Goal: Task Accomplishment & Management: Manage account settings

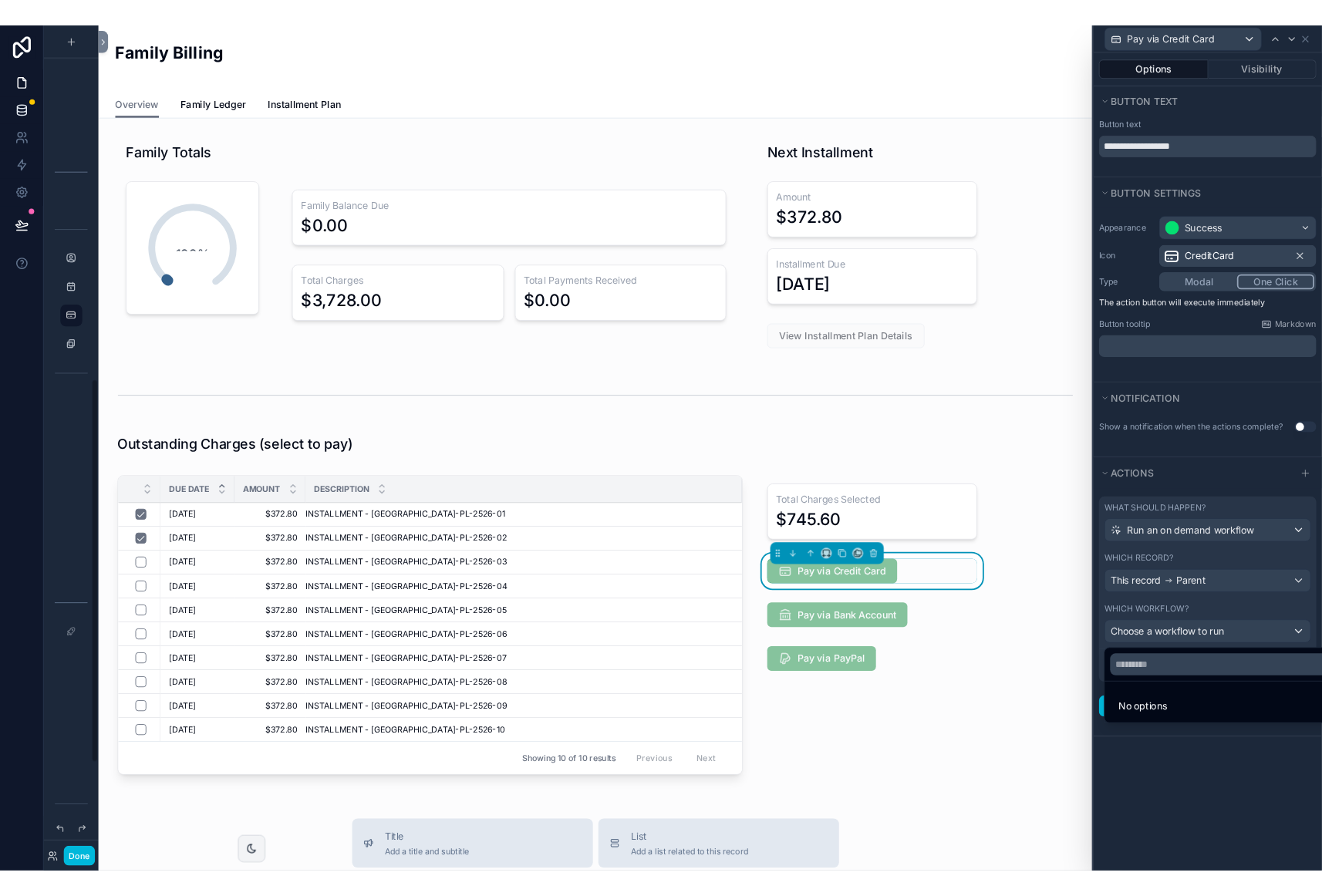
scroll to position [862, 0]
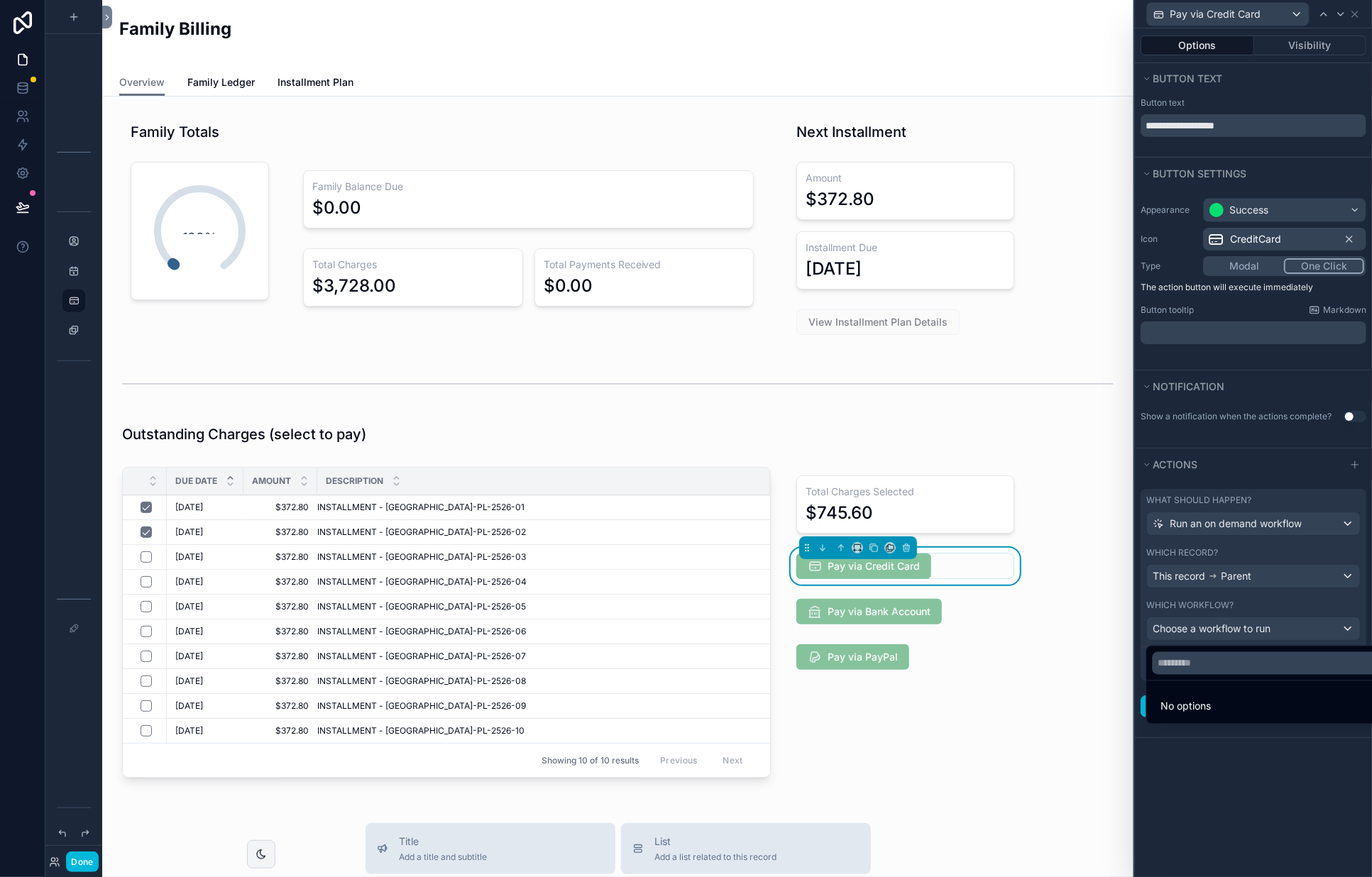
click at [1245, 800] on div at bounding box center [1253, 439] width 237 height 877
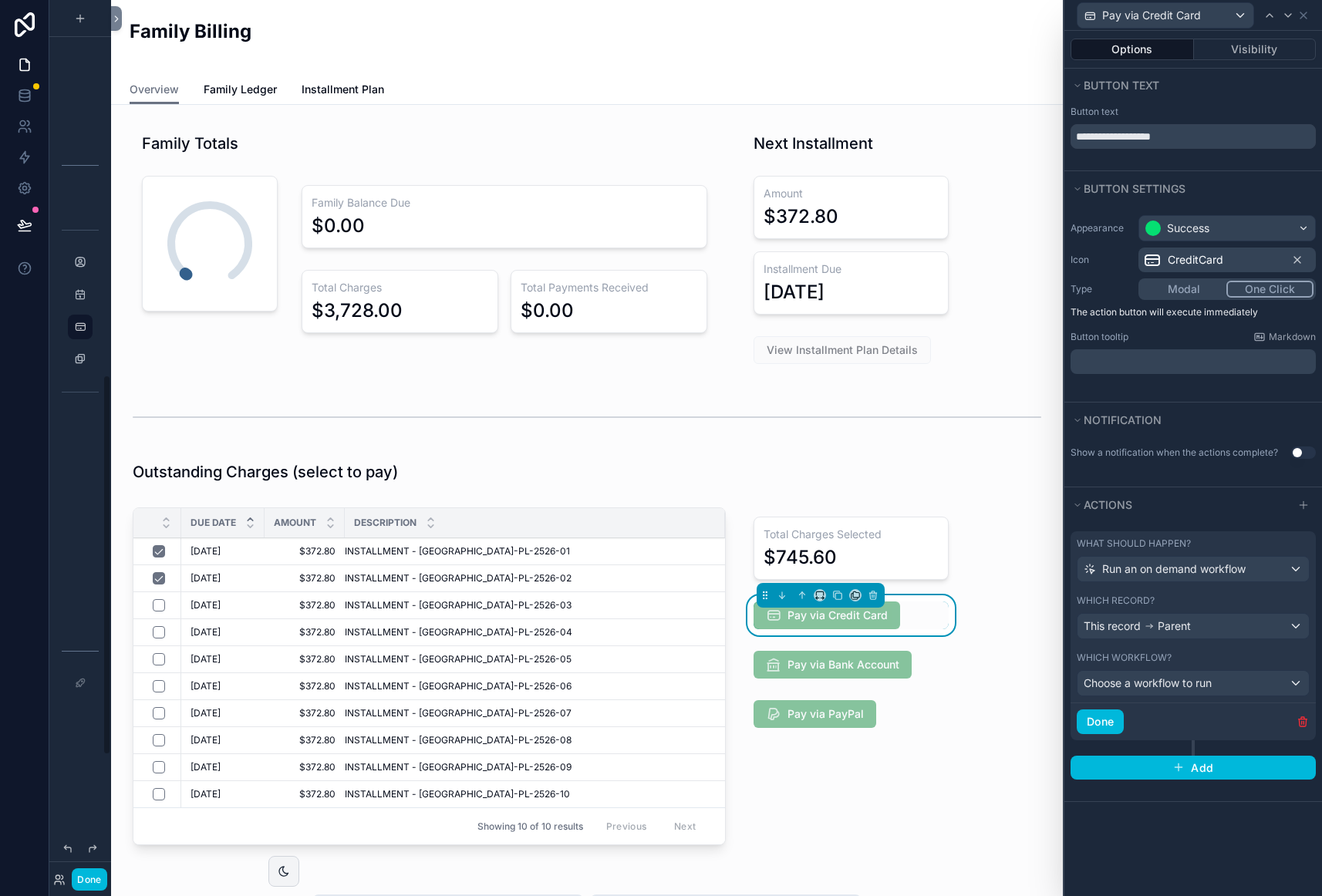
scroll to position [863, 0]
click at [84, 881] on button "Done" at bounding box center [89, 879] width 35 height 23
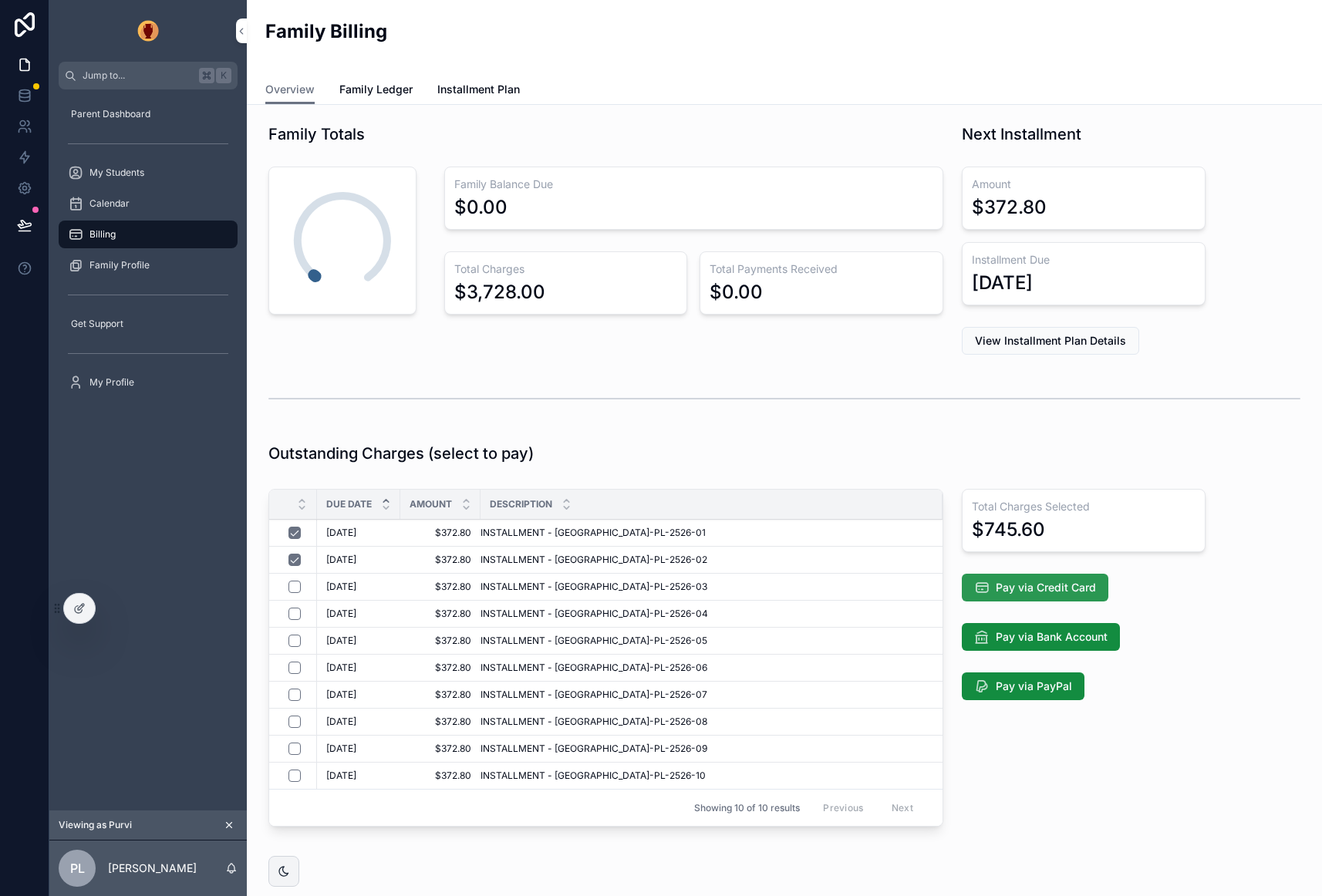
click at [1053, 590] on span "Pay via Credit Card" at bounding box center [1045, 587] width 100 height 16
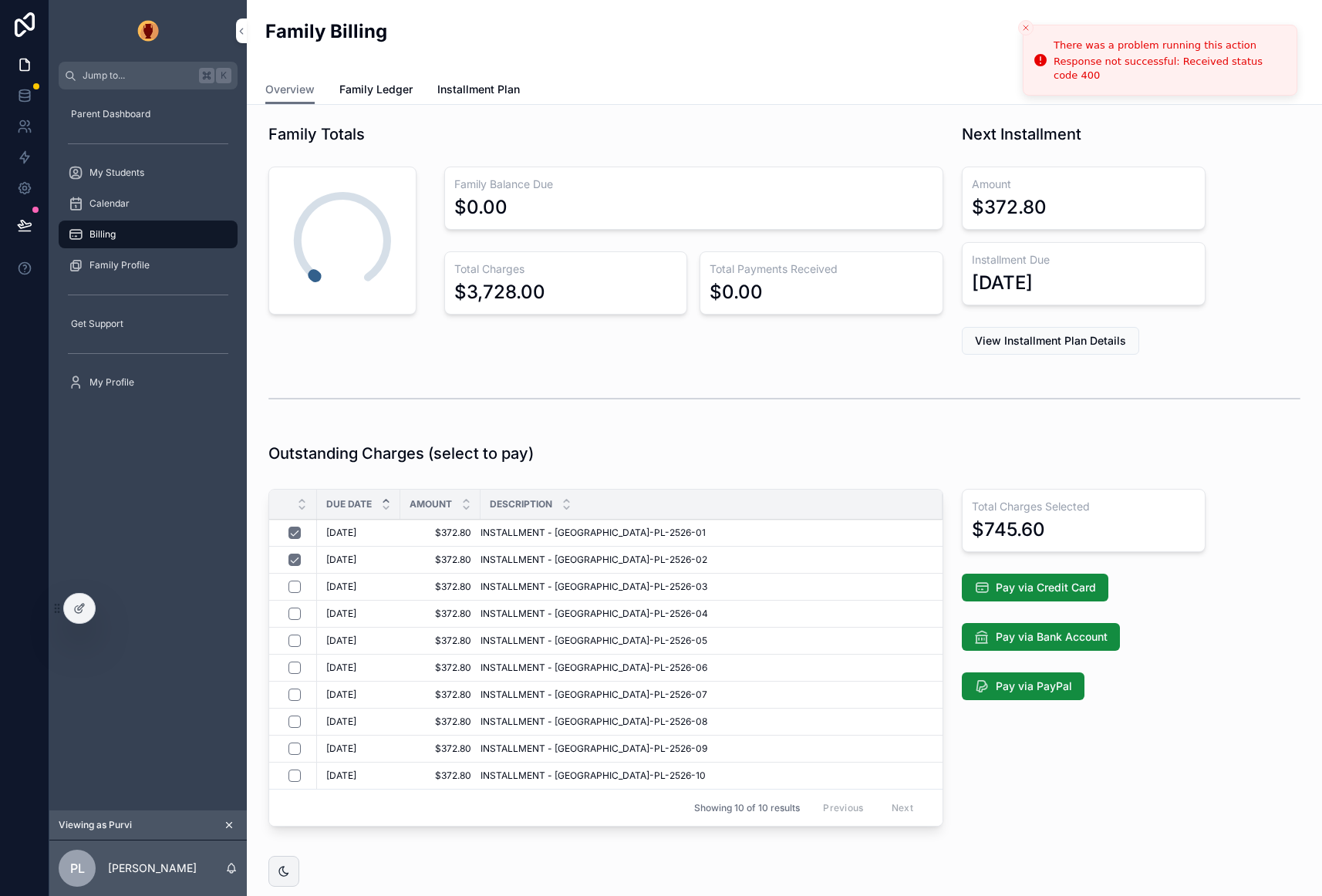
drag, startPoint x: 1028, startPoint y: 25, endPoint x: 998, endPoint y: 37, distance: 32.3
click at [1028, 25] on icon "Close toast" at bounding box center [1026, 28] width 9 height 9
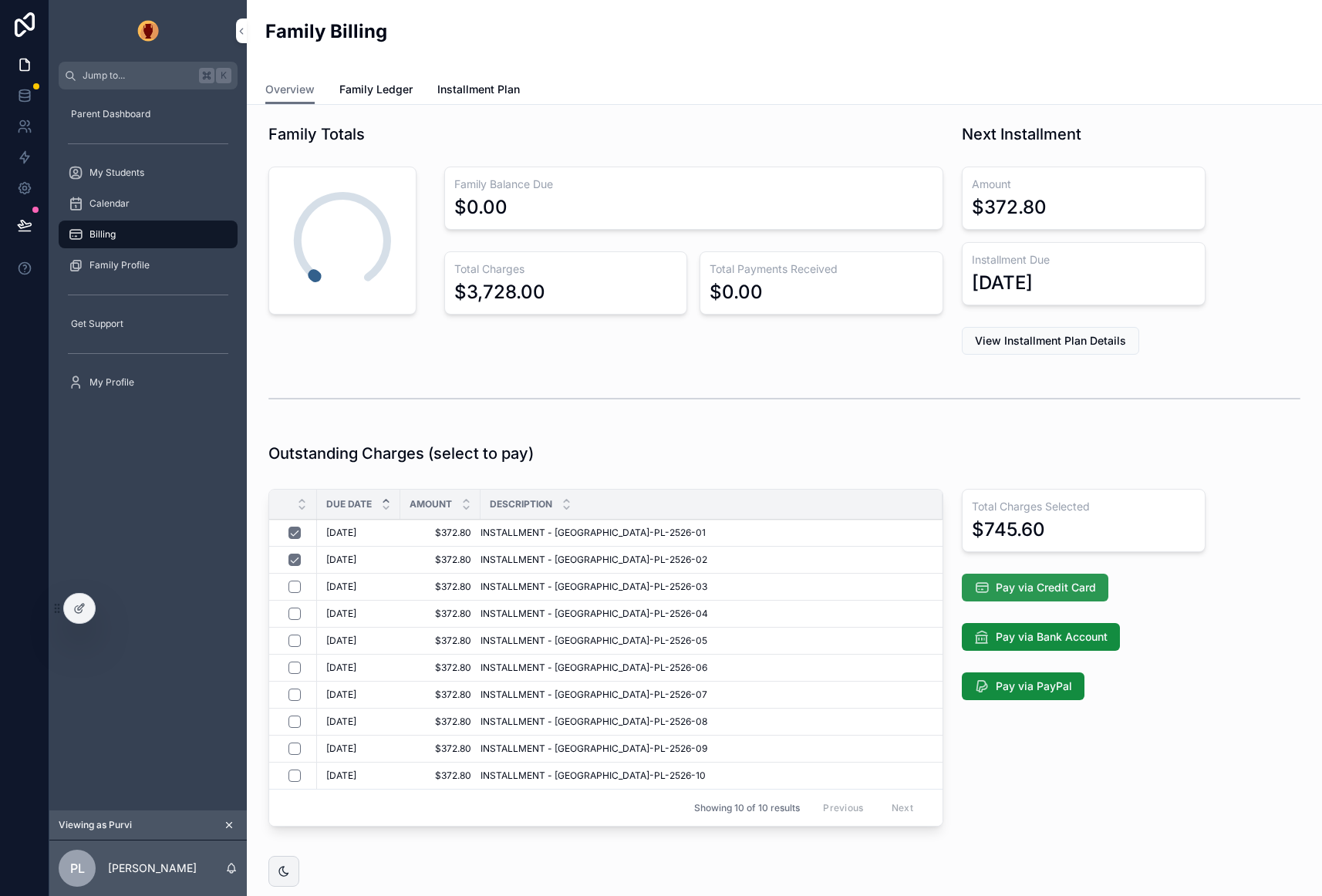
click at [1066, 585] on span "Pay via Credit Card" at bounding box center [1045, 587] width 100 height 16
click at [75, 606] on icon at bounding box center [78, 609] width 7 height 7
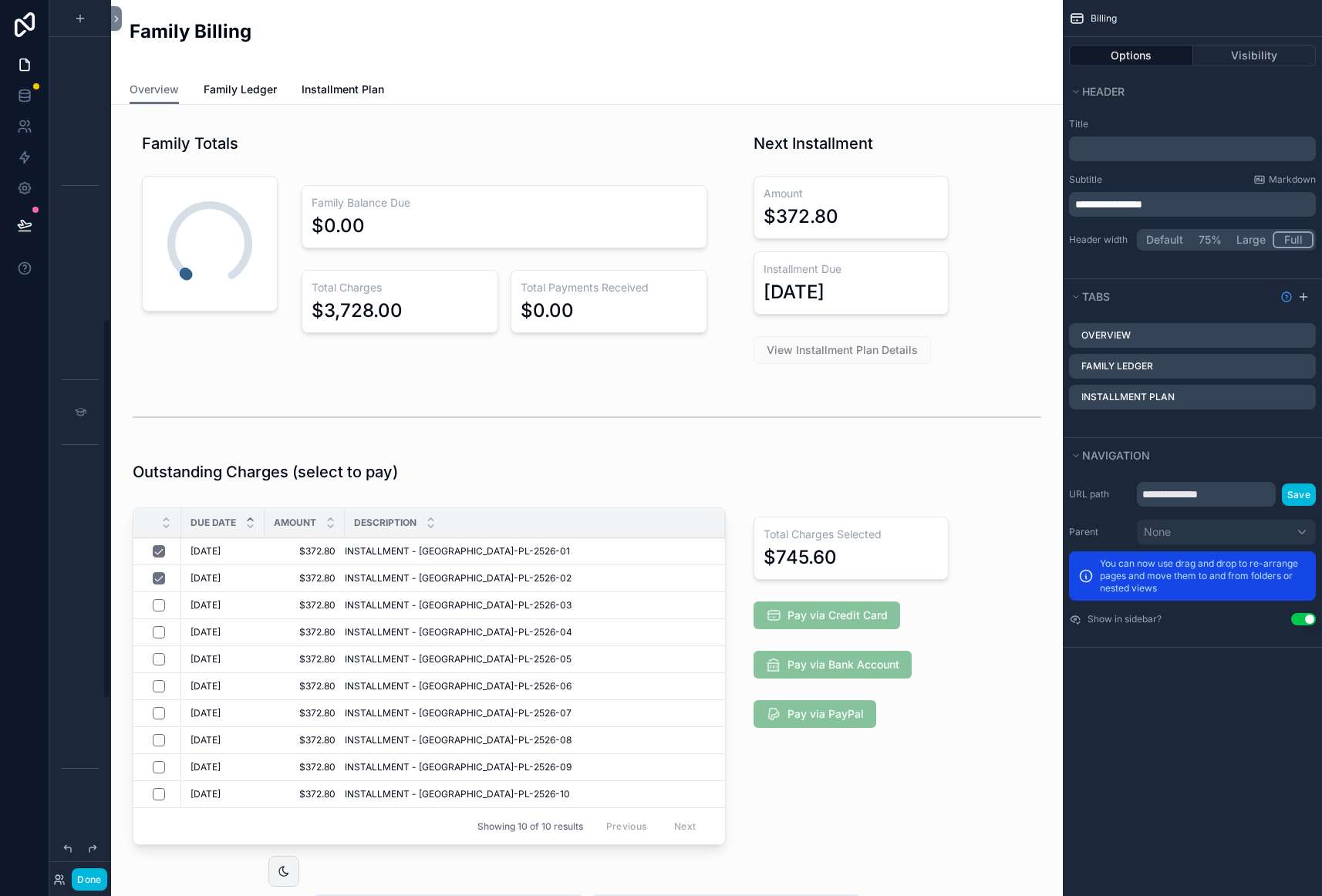
scroll to position [734, 0]
click at [856, 606] on div "scrollable content" at bounding box center [851, 679] width 232 height 356
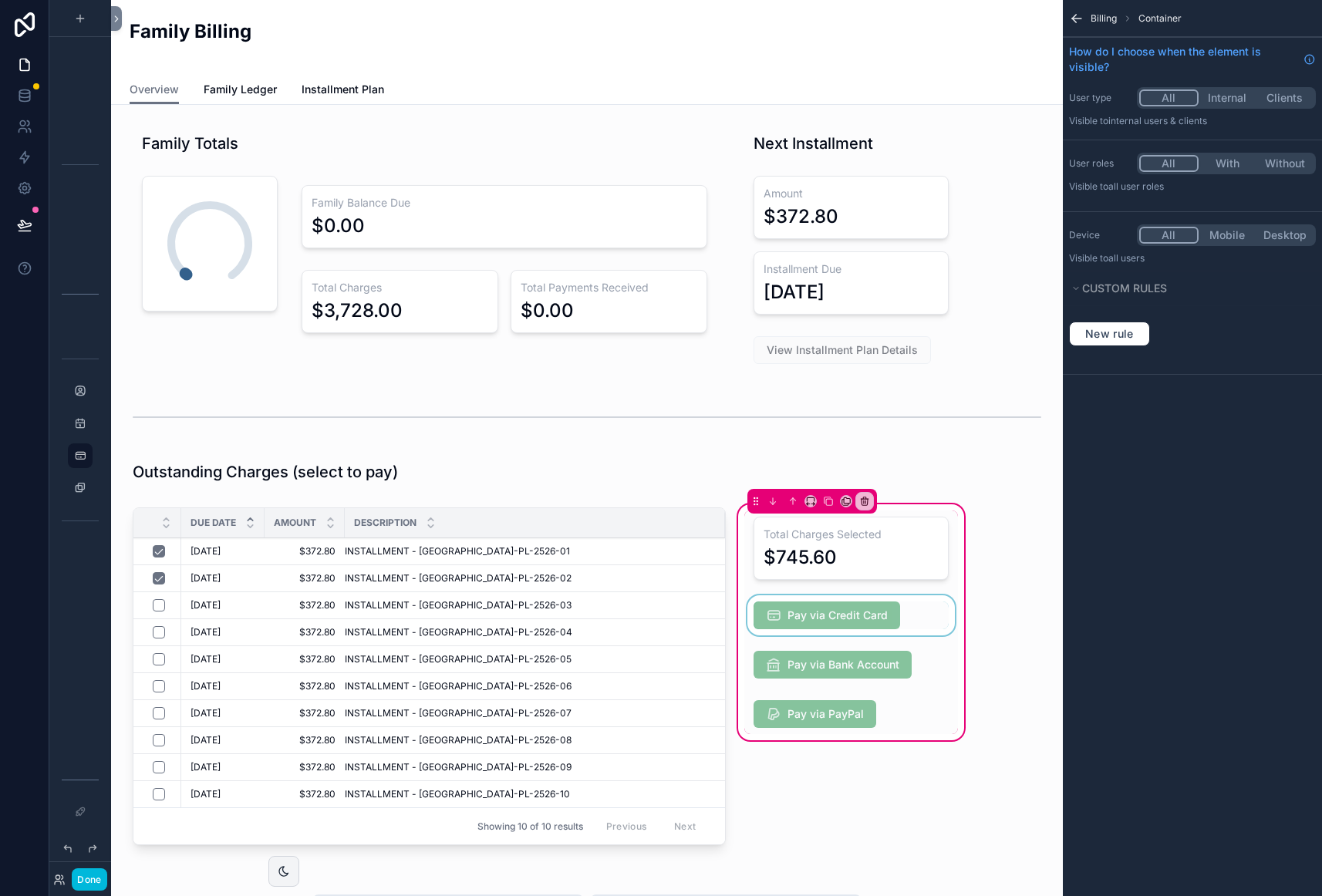
click at [869, 619] on div "scrollable content" at bounding box center [851, 615] width 214 height 40
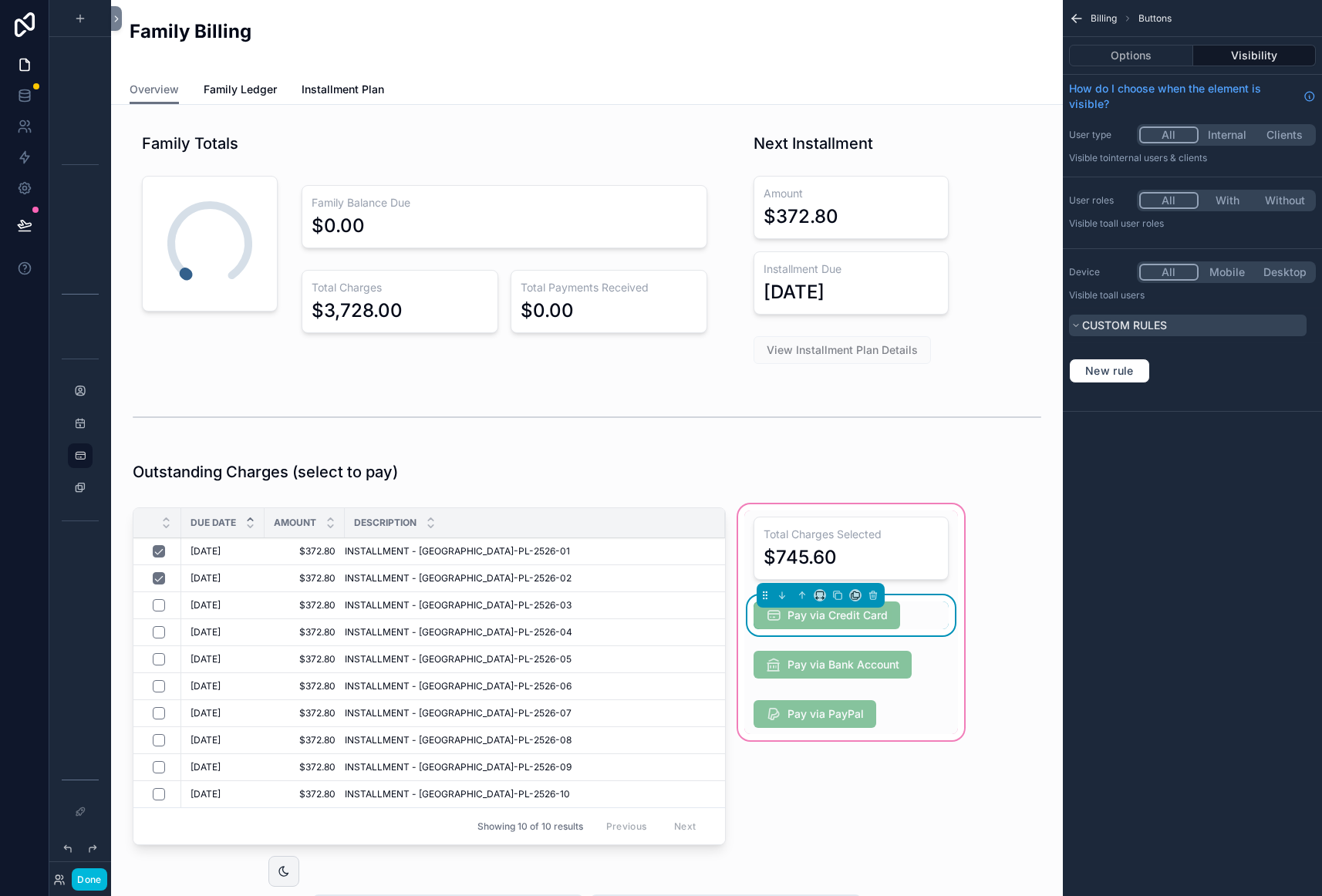
drag, startPoint x: 1150, startPoint y: 61, endPoint x: 1249, endPoint y: 314, distance: 271.7
click at [1150, 61] on button "Options" at bounding box center [1131, 56] width 124 height 22
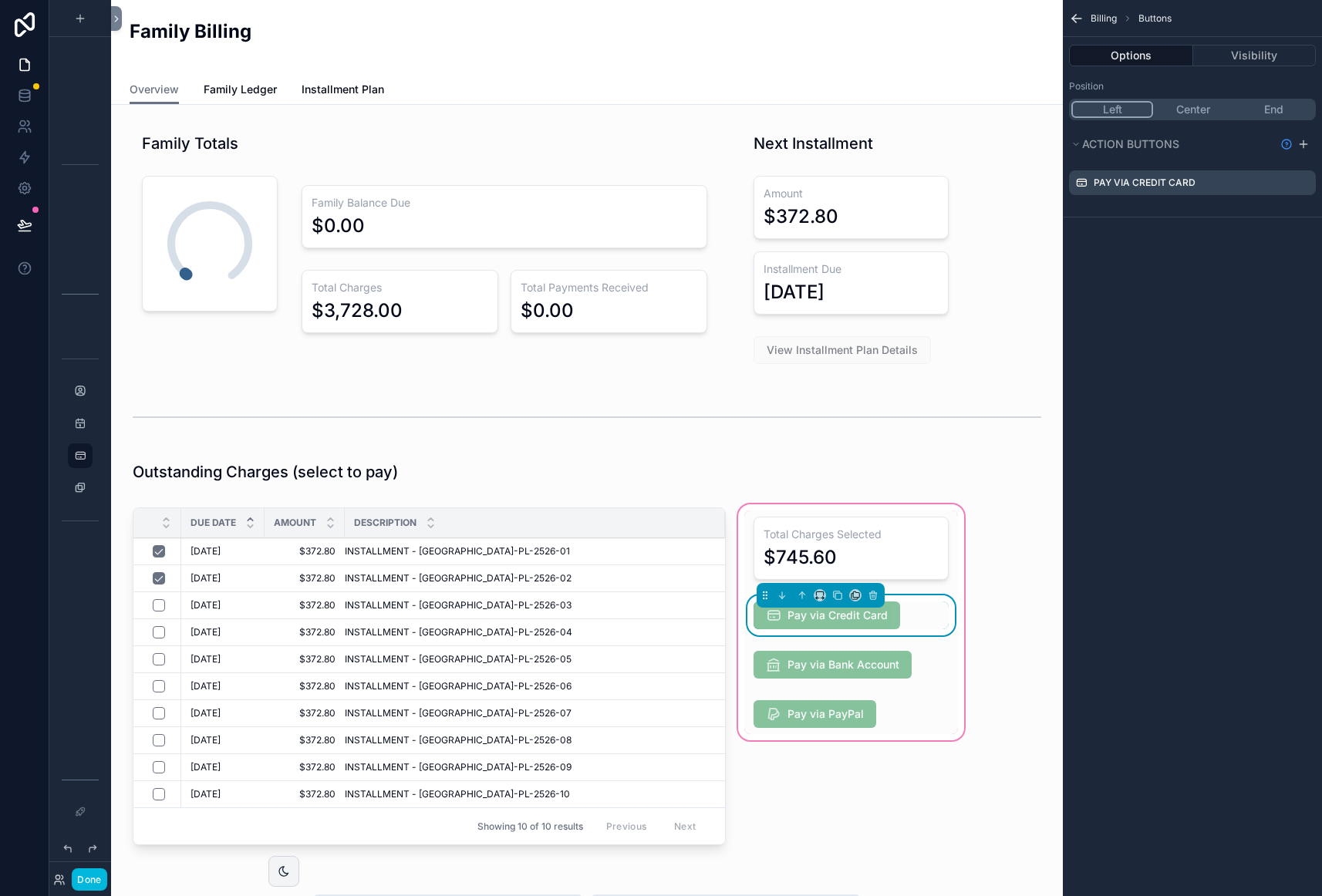
click at [0, 0] on icon "scrollable content" at bounding box center [0, 0] width 0 height 0
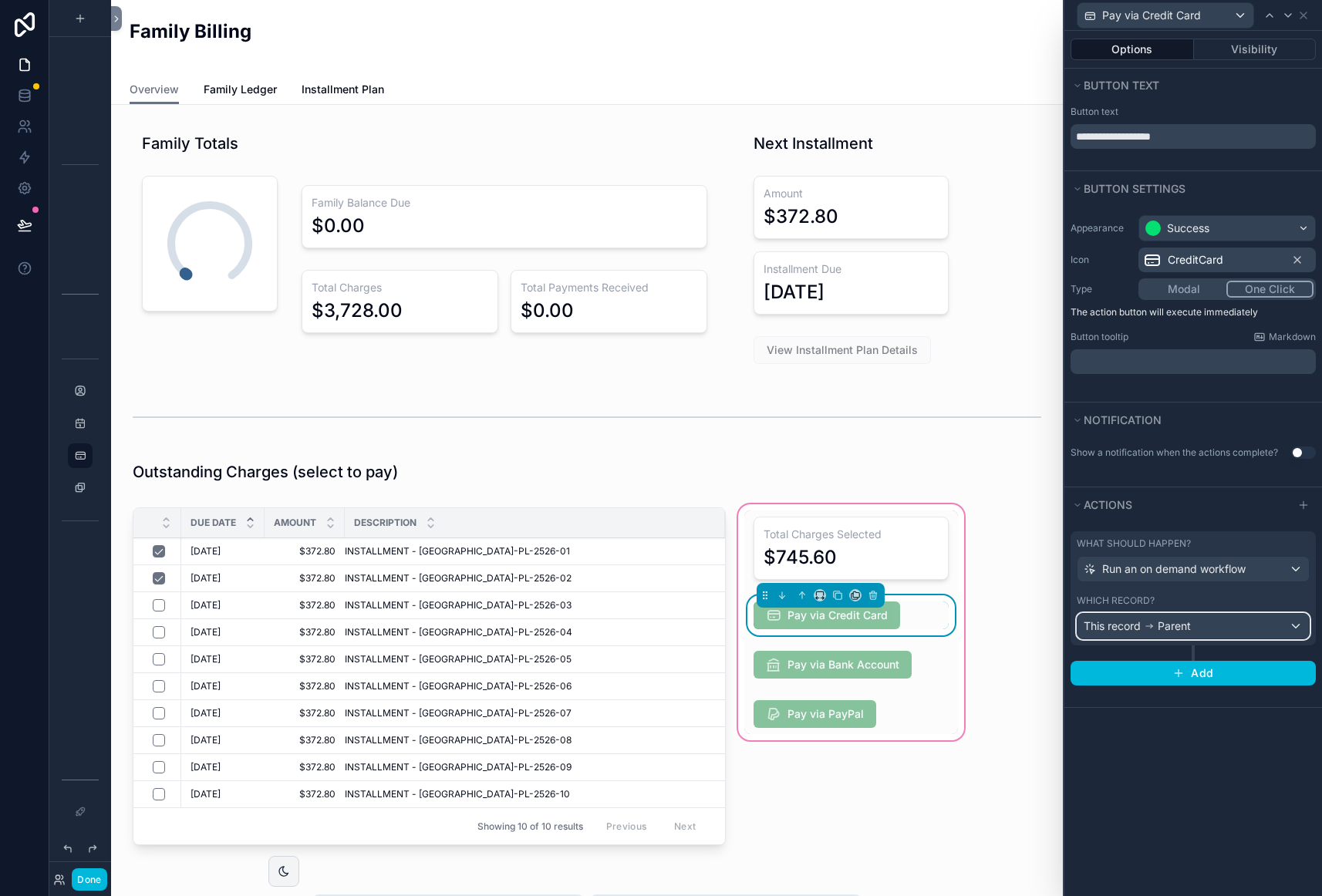
click at [1274, 628] on div "This record Parent" at bounding box center [1193, 626] width 232 height 25
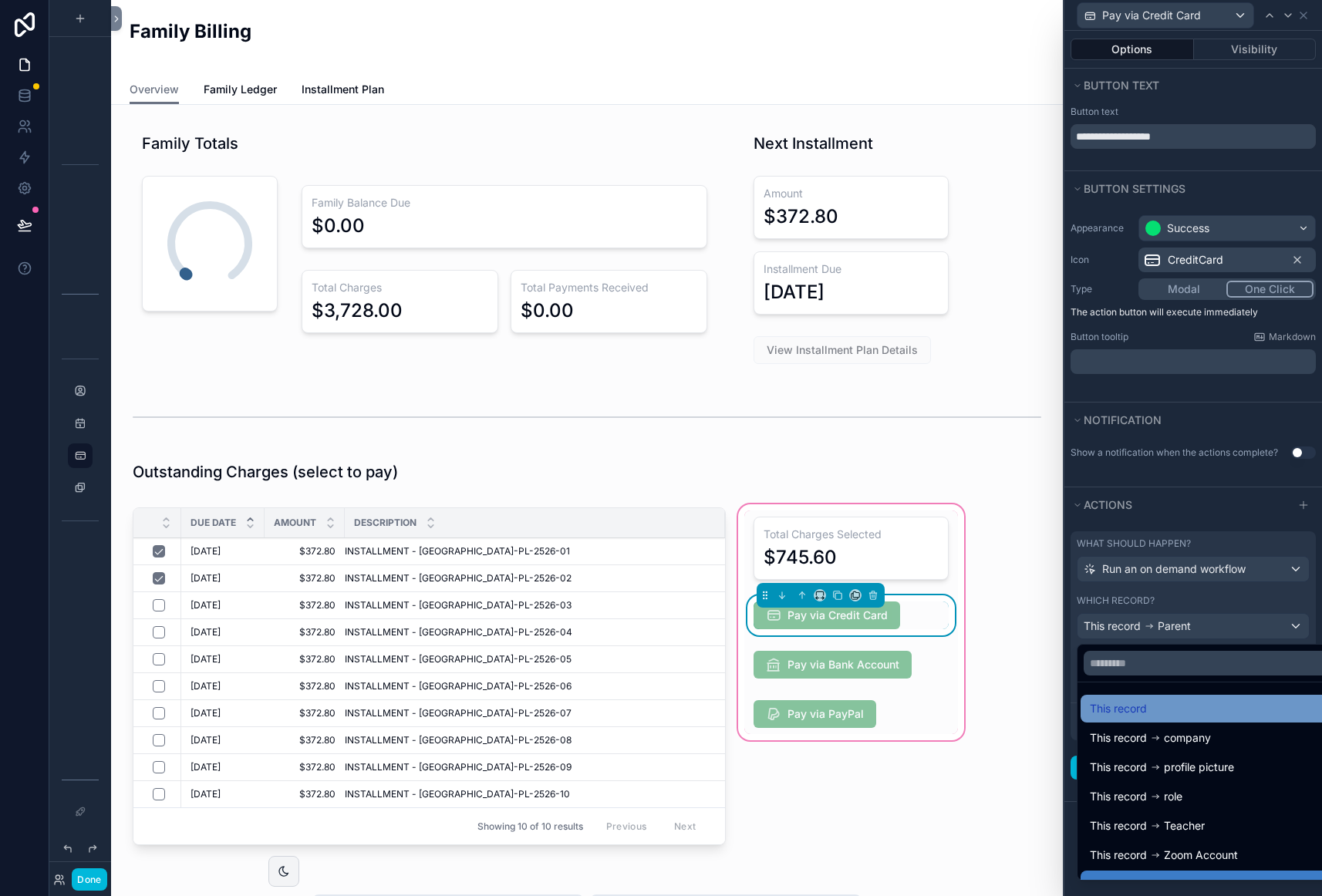
click at [1191, 695] on div "This record" at bounding box center [1210, 709] width 260 height 28
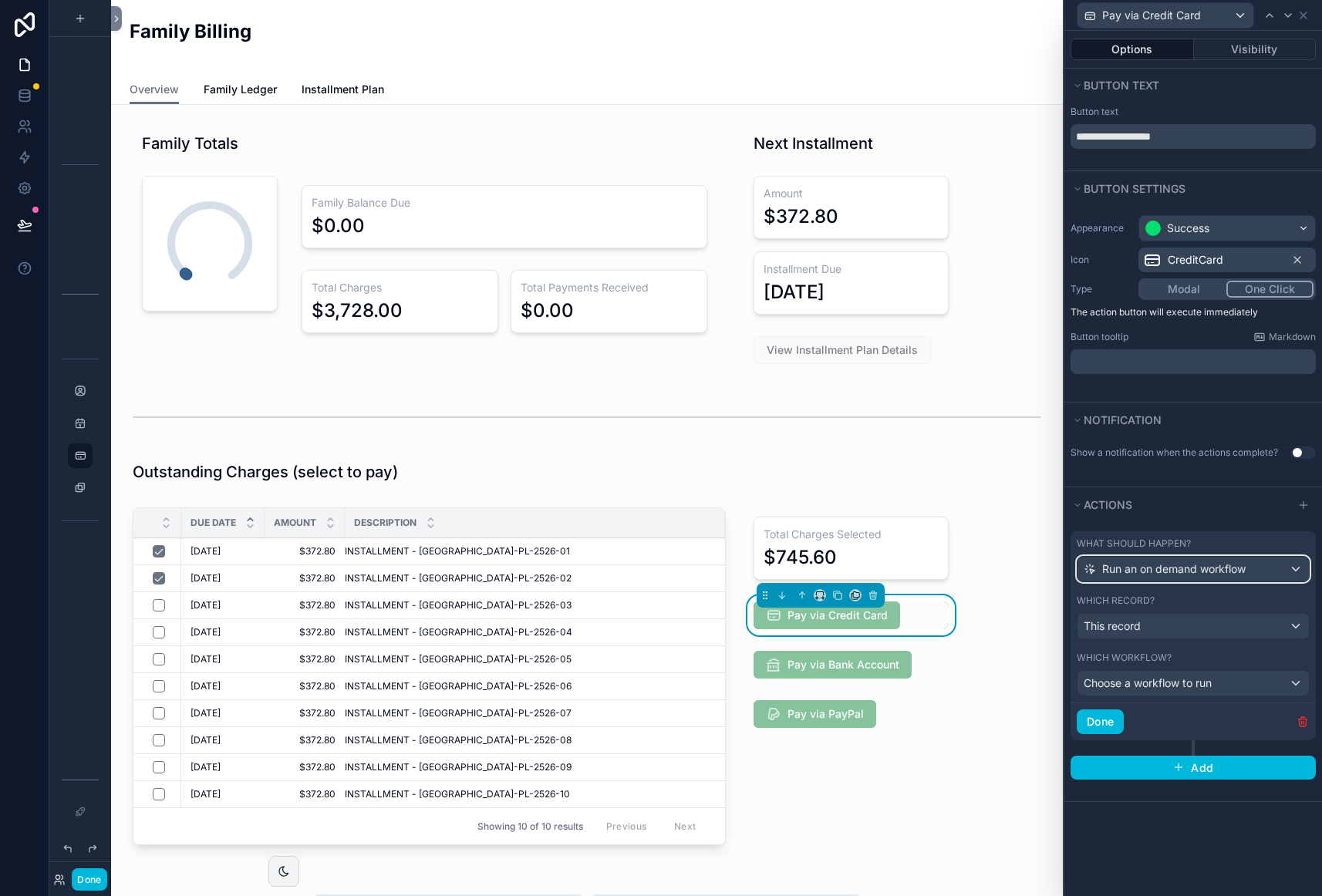
click at [1246, 570] on span "Run an on demand workflow" at bounding box center [1174, 569] width 144 height 16
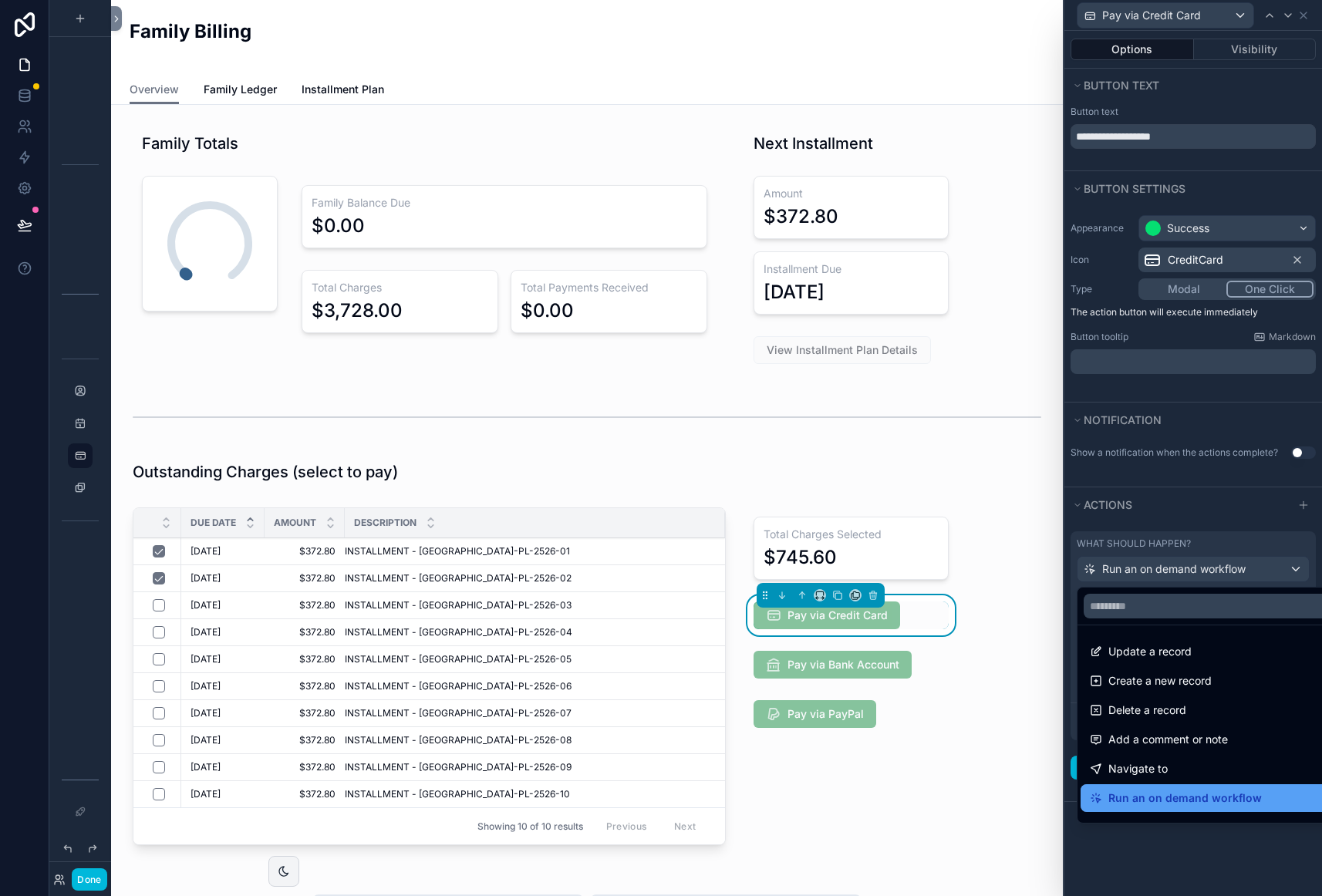
click at [1215, 804] on span "Run an on demand workflow" at bounding box center [1184, 798] width 153 height 19
click at [1198, 866] on div "**********" at bounding box center [1192, 463] width 257 height 865
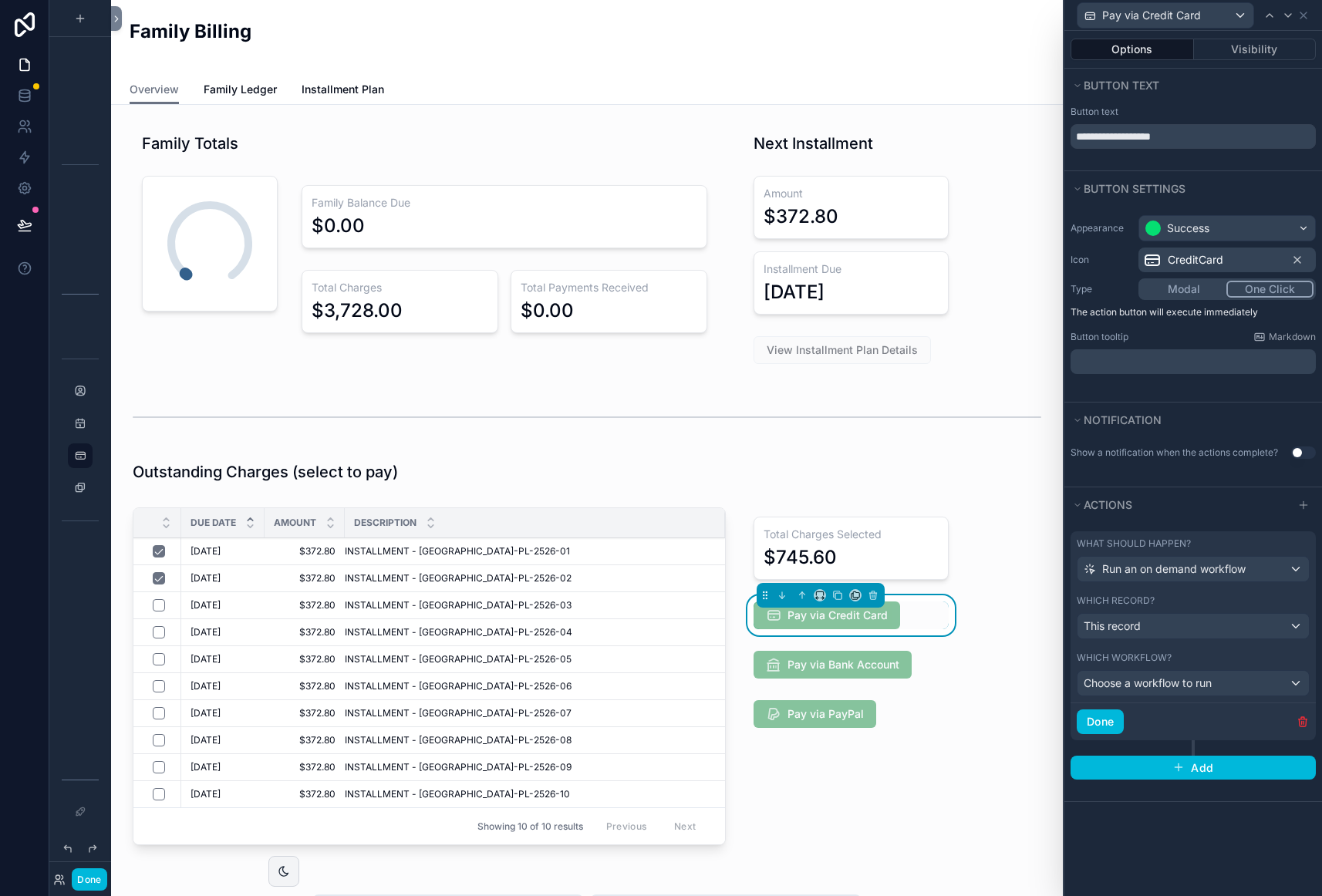
click at [1303, 713] on div "Done" at bounding box center [1193, 721] width 246 height 38
click at [1303, 720] on icon "button" at bounding box center [1303, 722] width 12 height 12
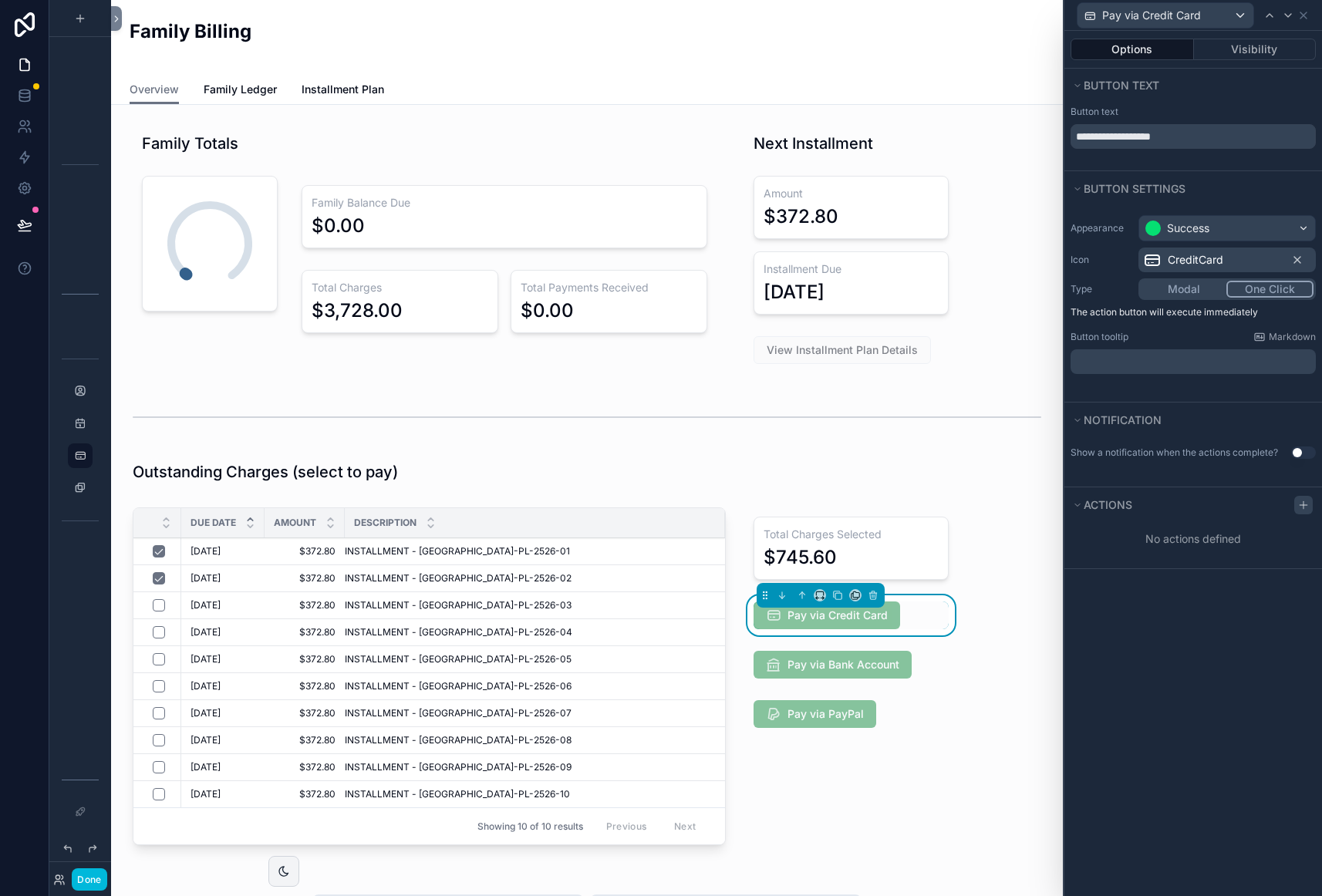
click at [1300, 507] on icon at bounding box center [1303, 505] width 12 height 12
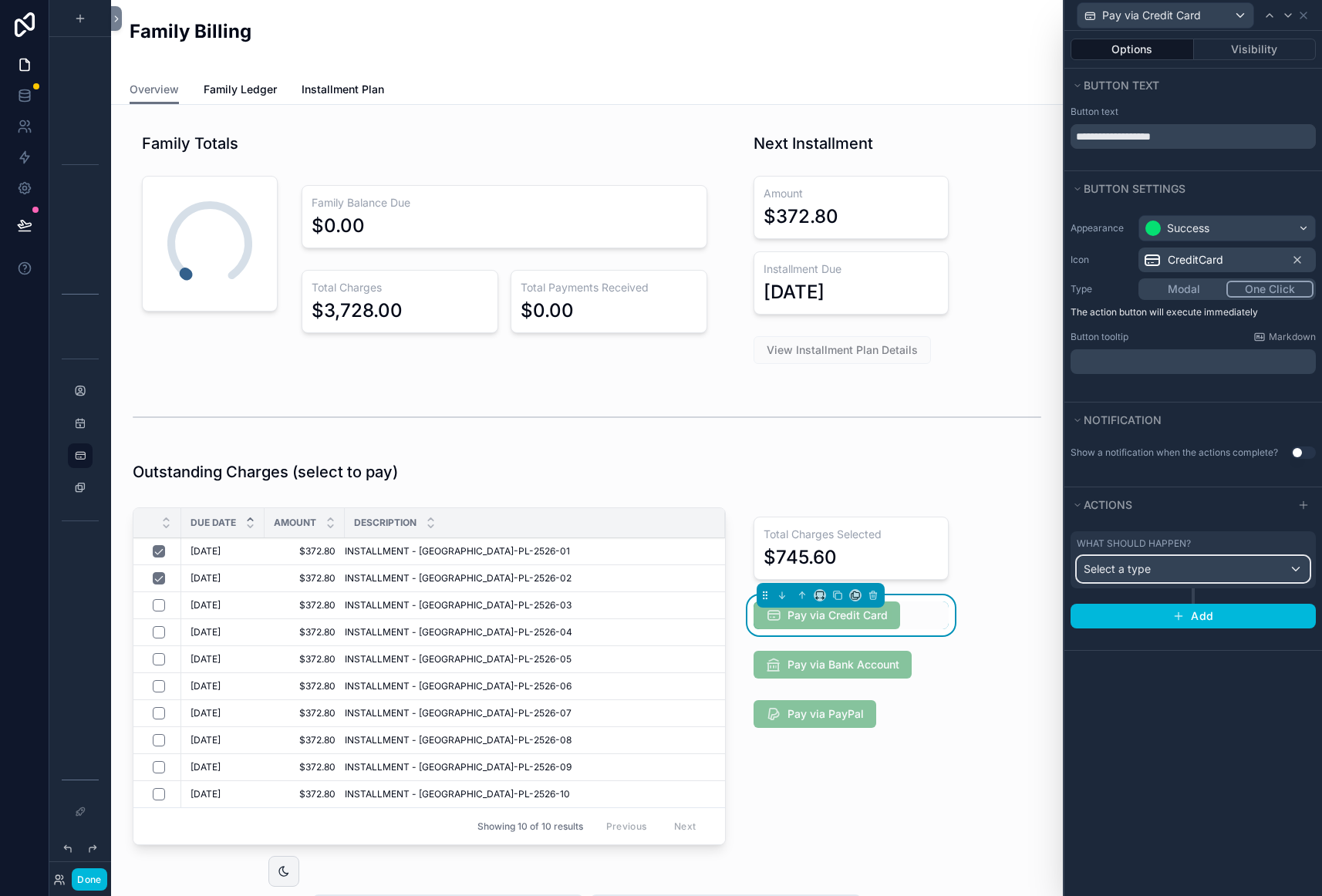
click at [1180, 573] on div "Select a type" at bounding box center [1193, 569] width 232 height 25
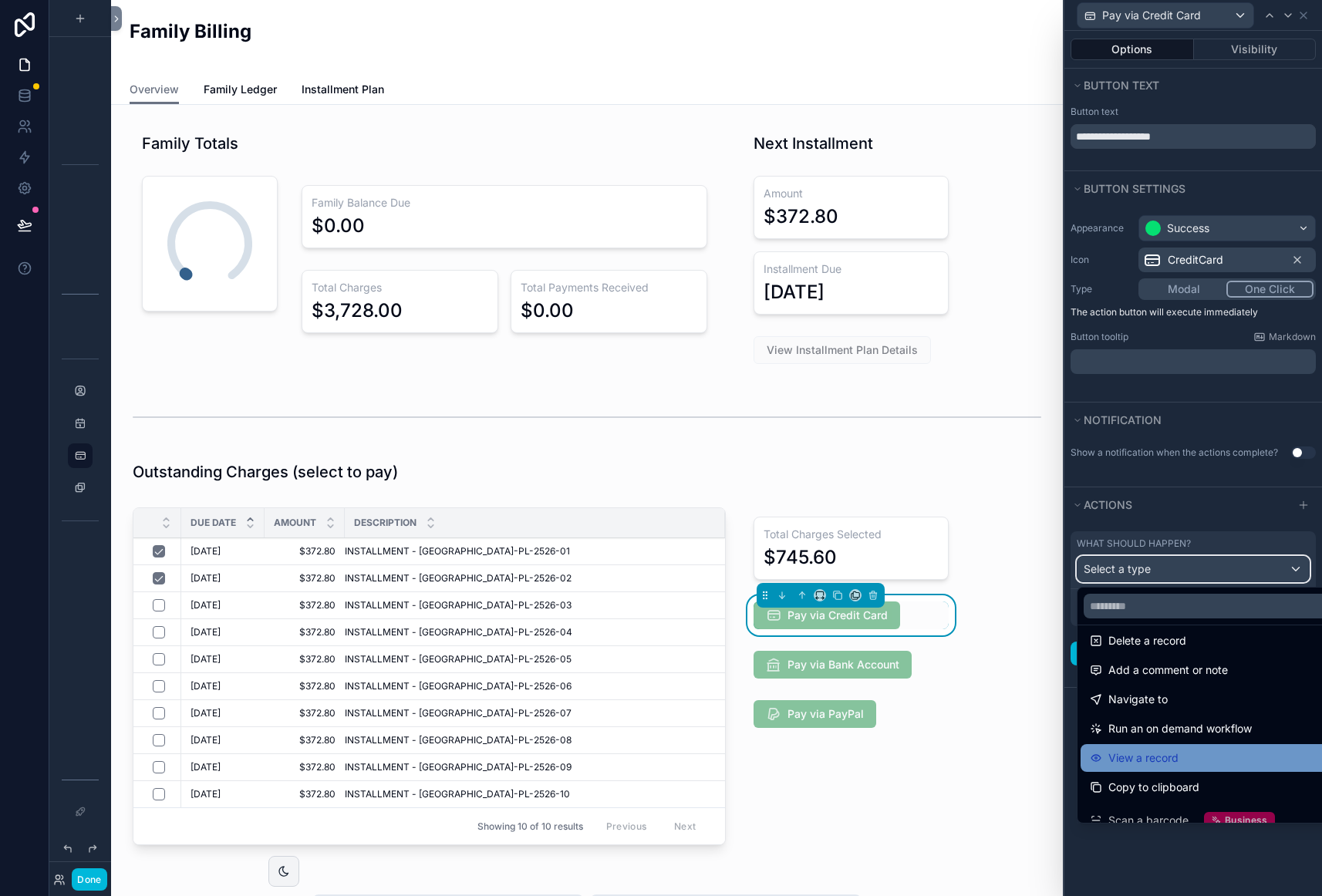
scroll to position [72, 0]
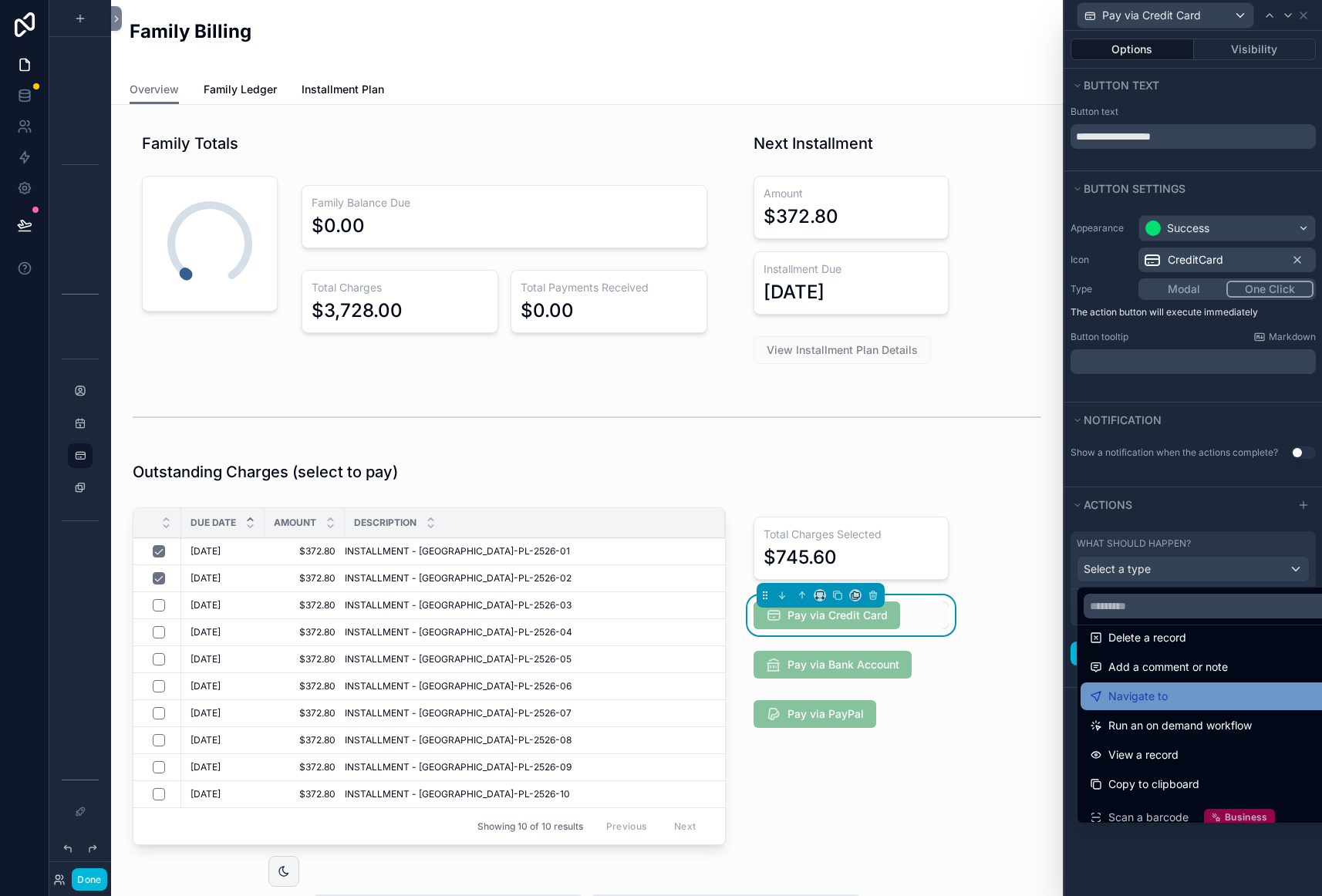
click at [1162, 697] on span "Navigate to" at bounding box center [1138, 696] width 59 height 19
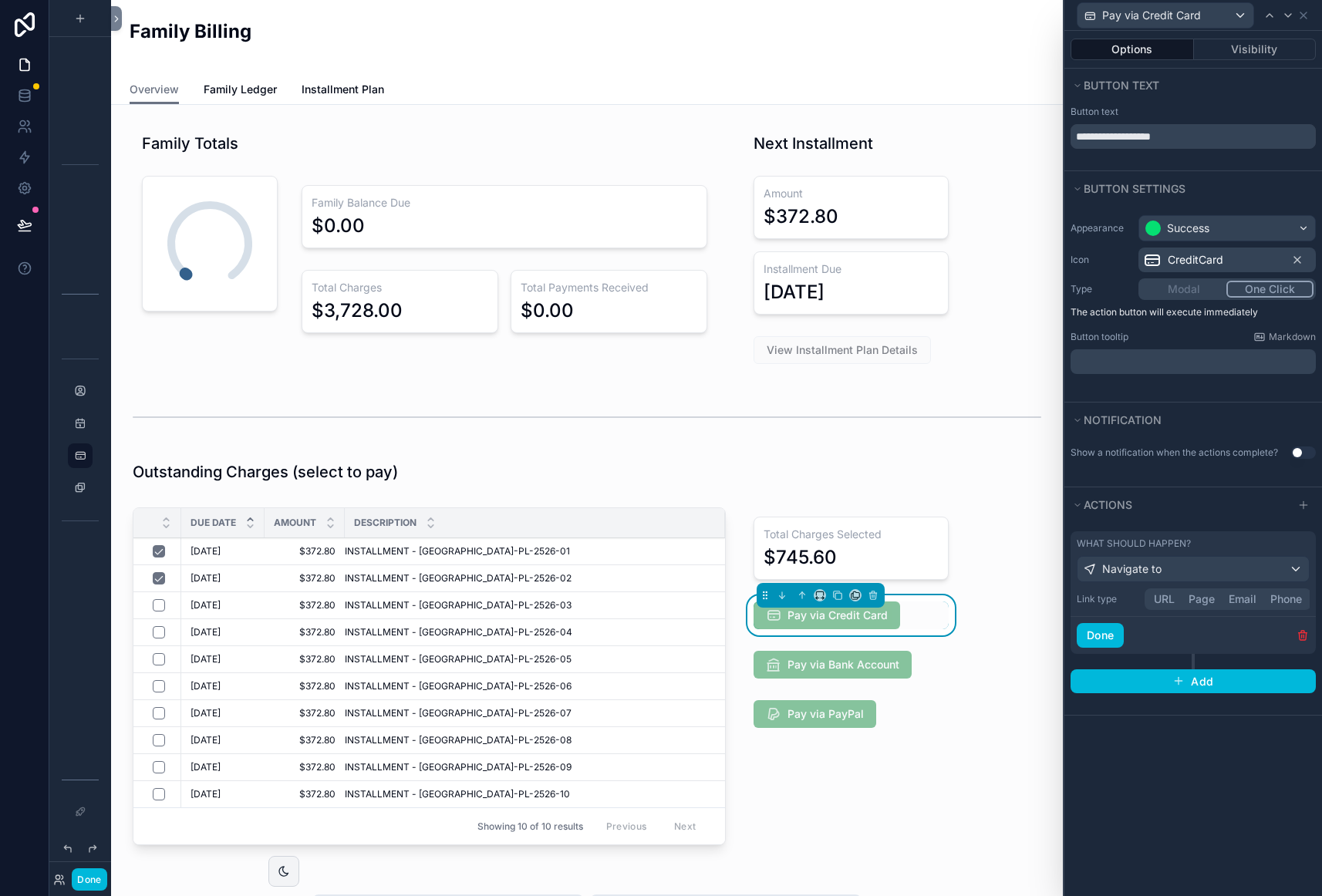
click at [1163, 598] on button "URL" at bounding box center [1164, 599] width 35 height 17
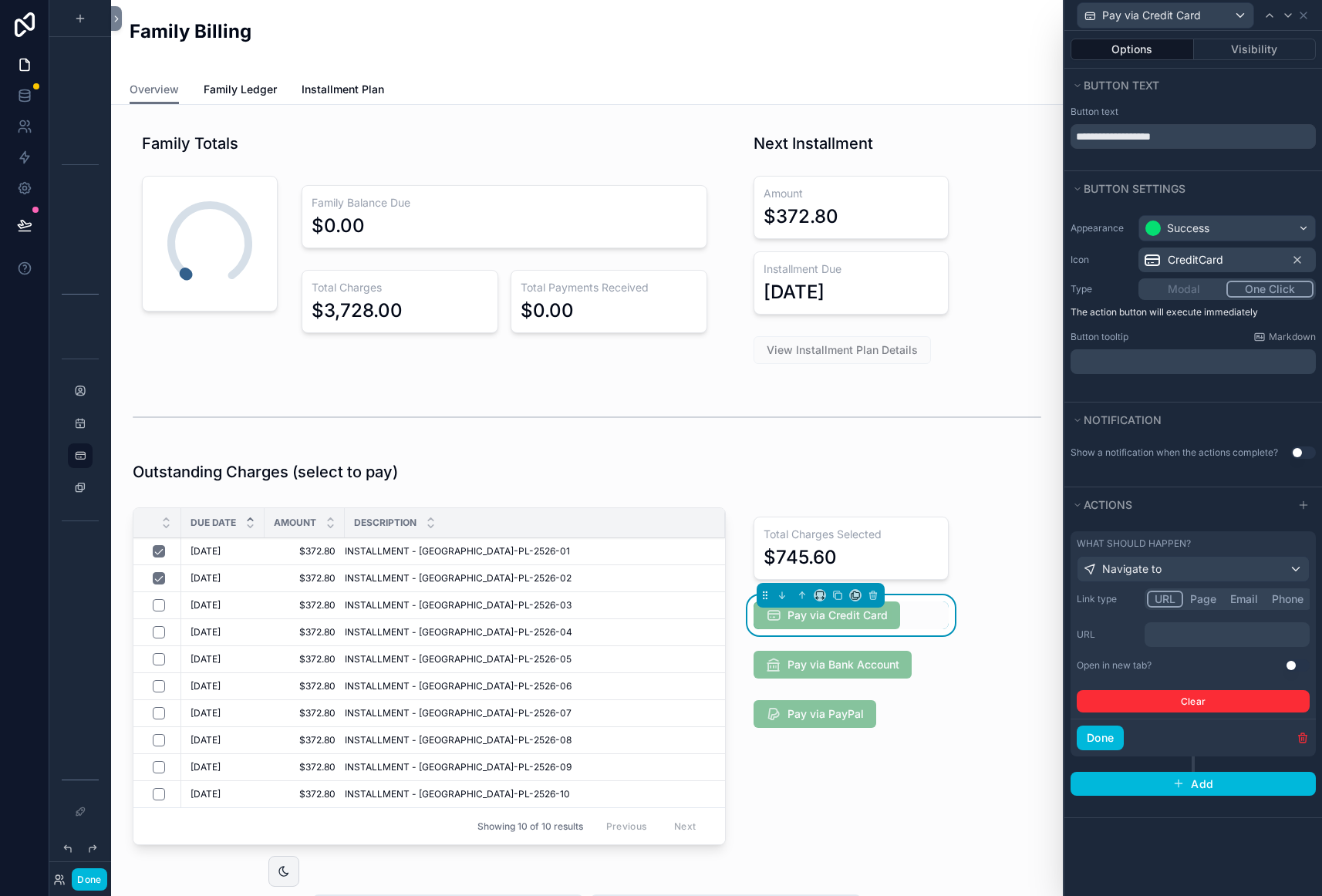
click at [1154, 636] on p "﻿" at bounding box center [1228, 635] width 155 height 16
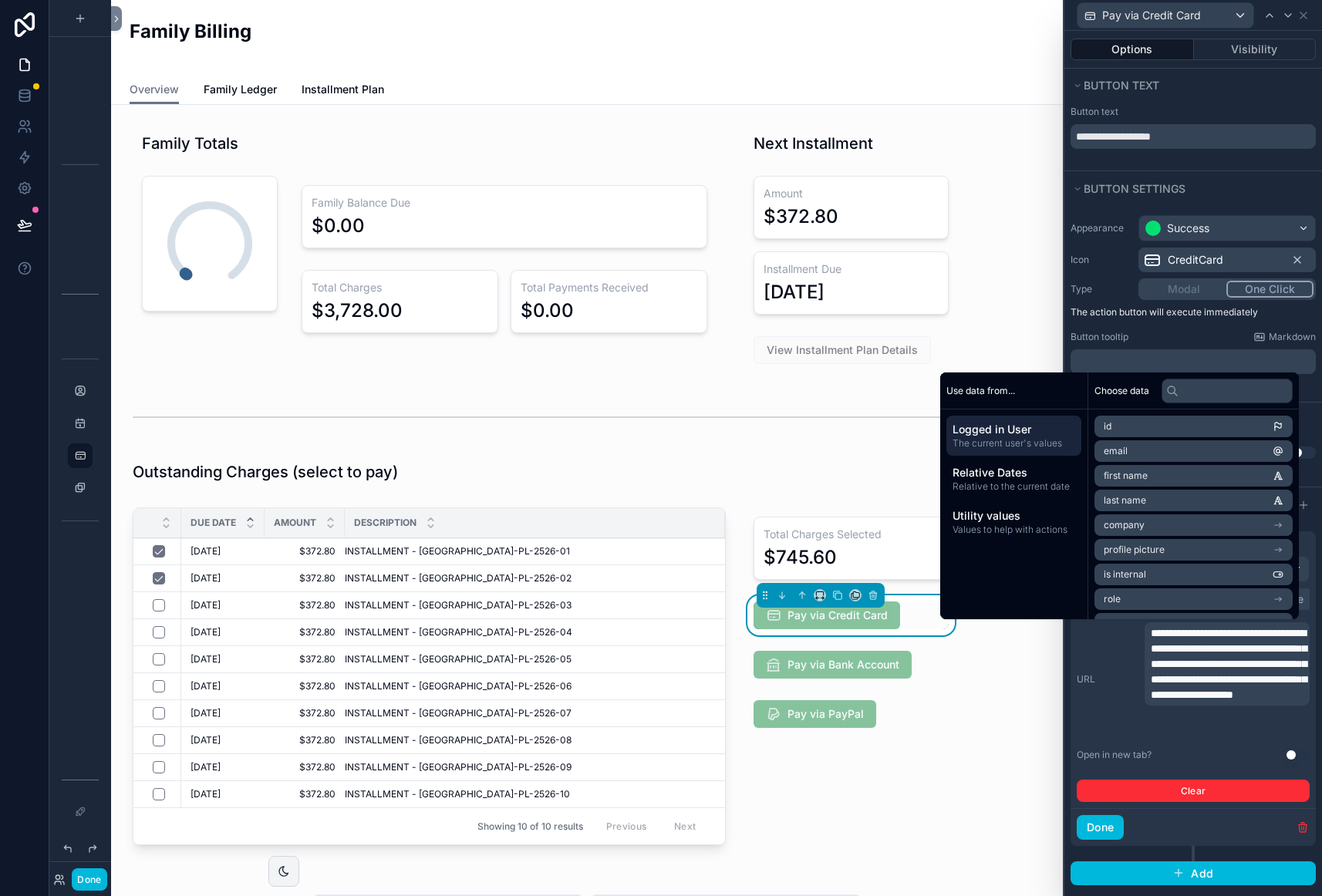
scroll to position [0, 0]
click at [1107, 828] on button "Done" at bounding box center [1100, 828] width 47 height 25
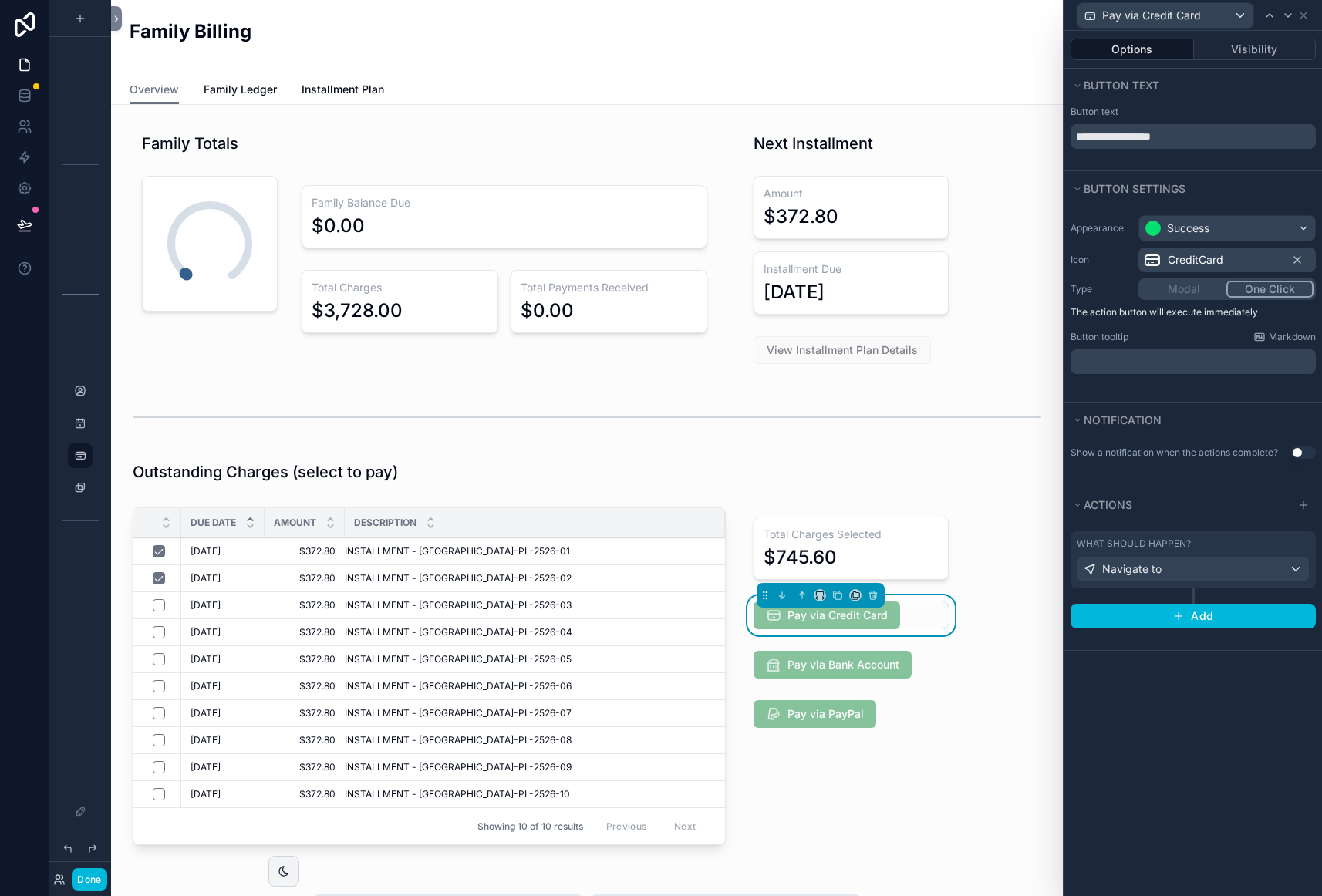
click at [1212, 704] on div "**********" at bounding box center [1192, 463] width 257 height 865
click at [88, 875] on button "Done" at bounding box center [89, 879] width 35 height 23
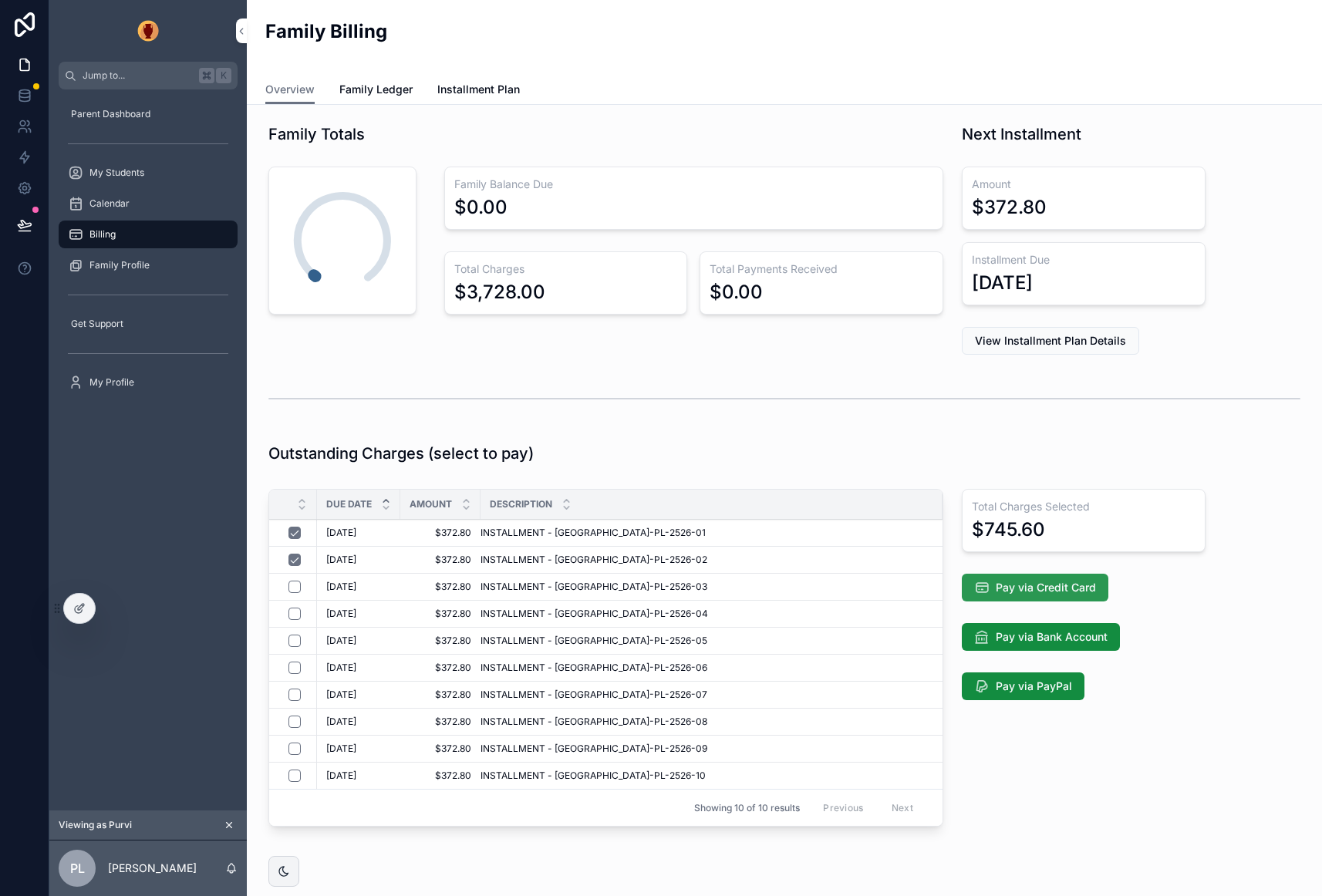
click at [1060, 589] on span "Pay via Credit Card" at bounding box center [1045, 587] width 100 height 16
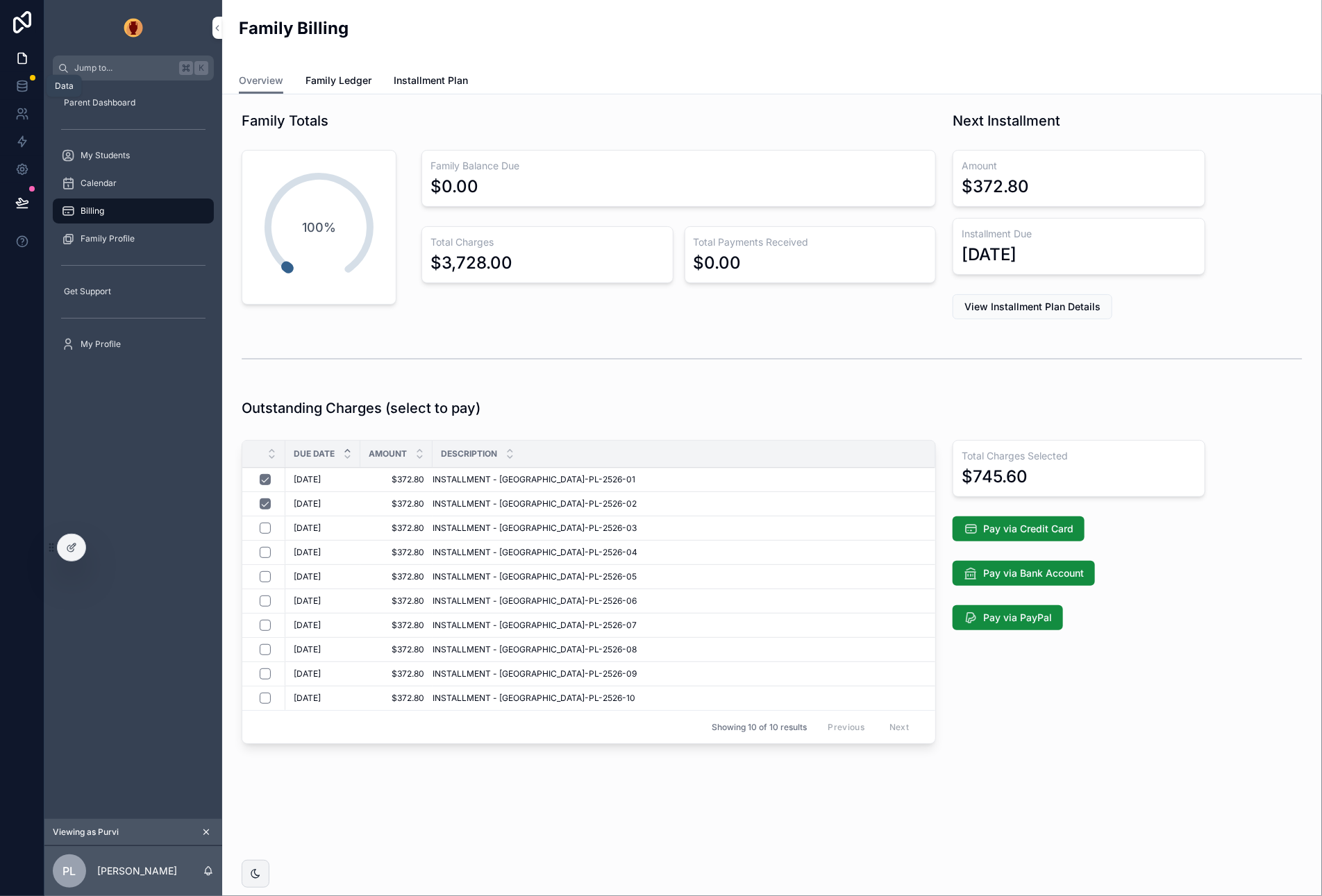
click at [20, 90] on icon at bounding box center [22, 86] width 14 height 14
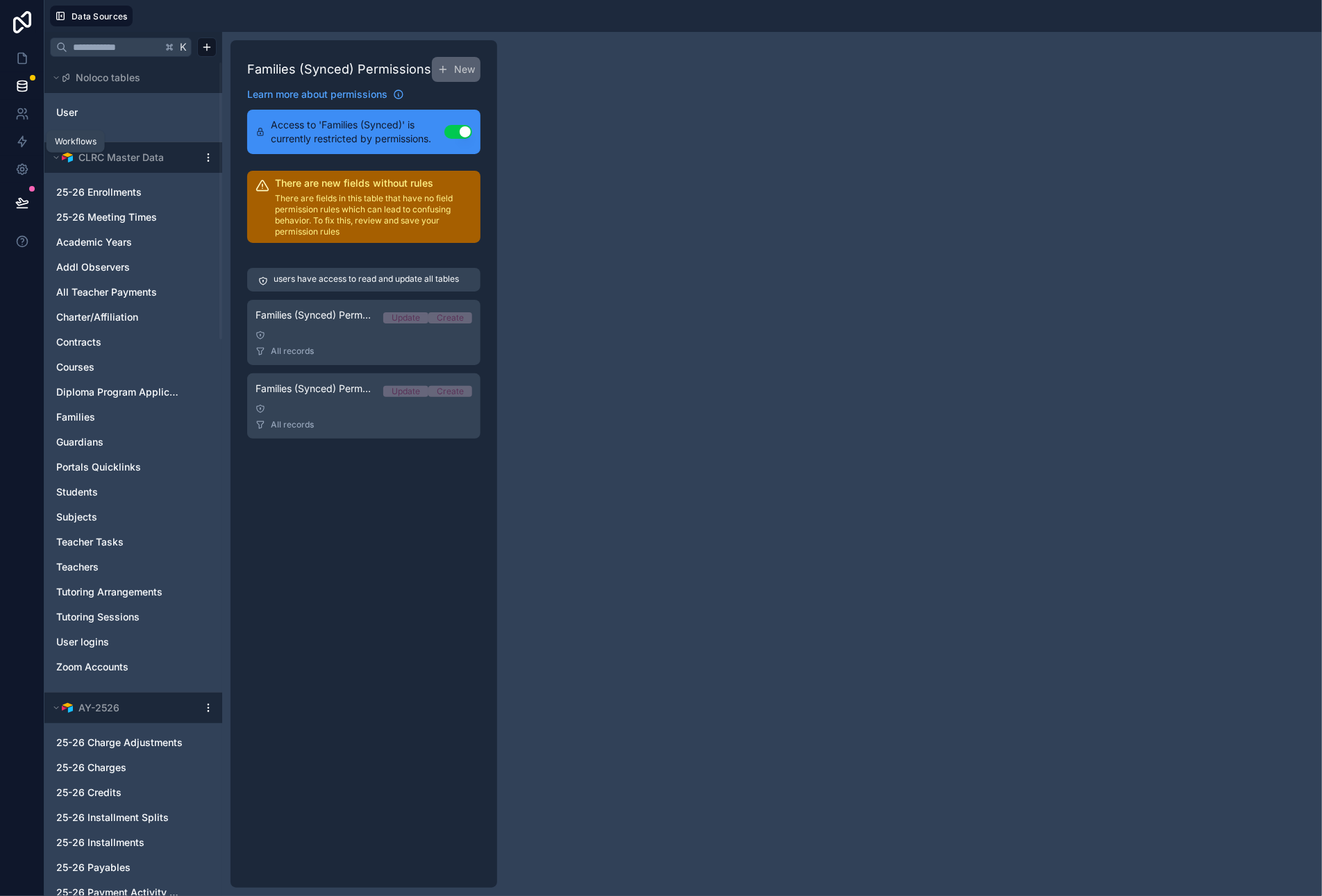
click at [22, 137] on icon at bounding box center [22, 141] width 8 height 10
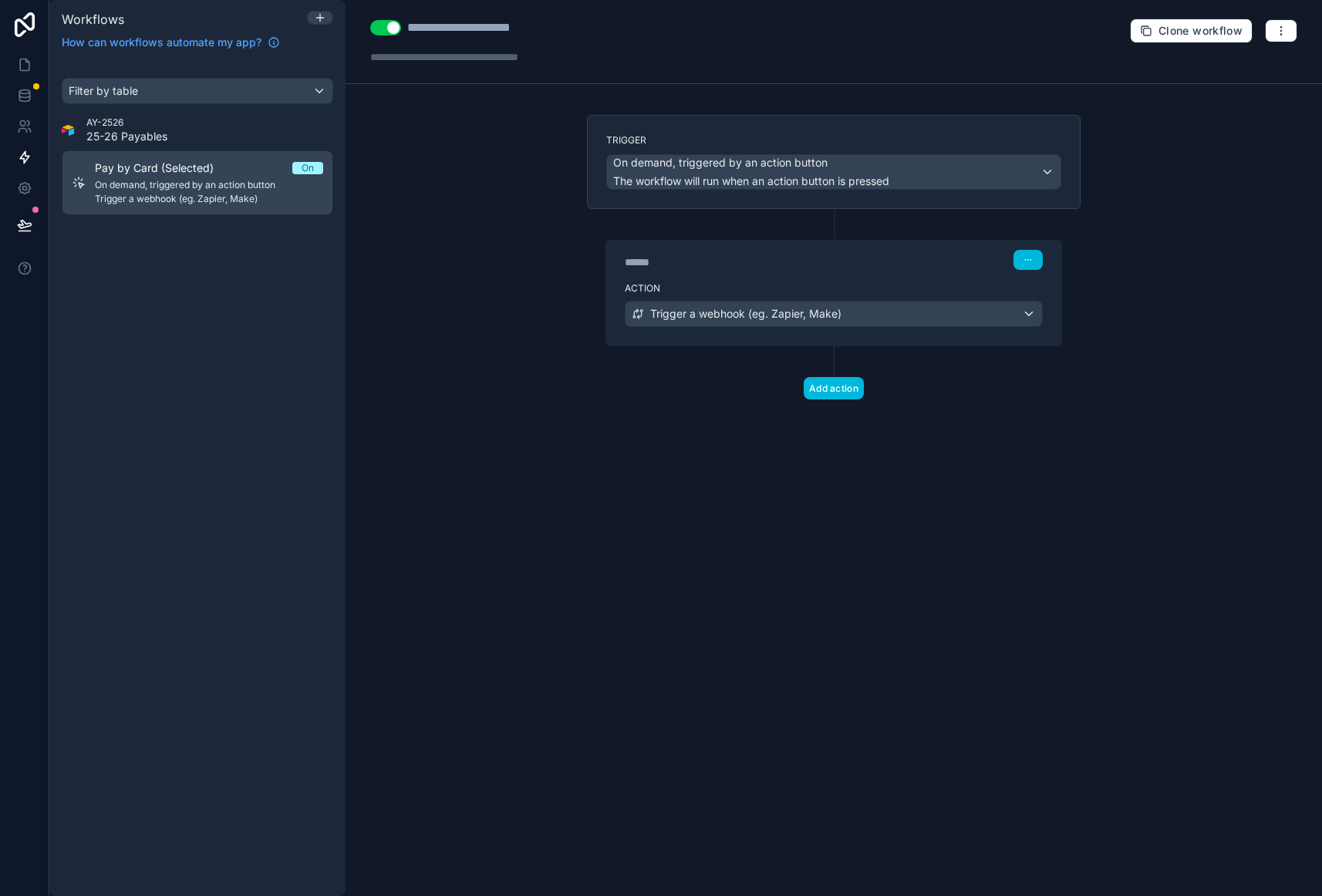
click at [1167, 268] on div "**********" at bounding box center [834, 448] width 976 height 896
click at [593, 407] on div "Trigger On demand, triggered by an action button The workflow will run when an …" at bounding box center [833, 282] width 518 height 334
click at [435, 367] on div "**********" at bounding box center [834, 448] width 976 height 896
click at [245, 90] on div "Filter by table" at bounding box center [197, 91] width 270 height 25
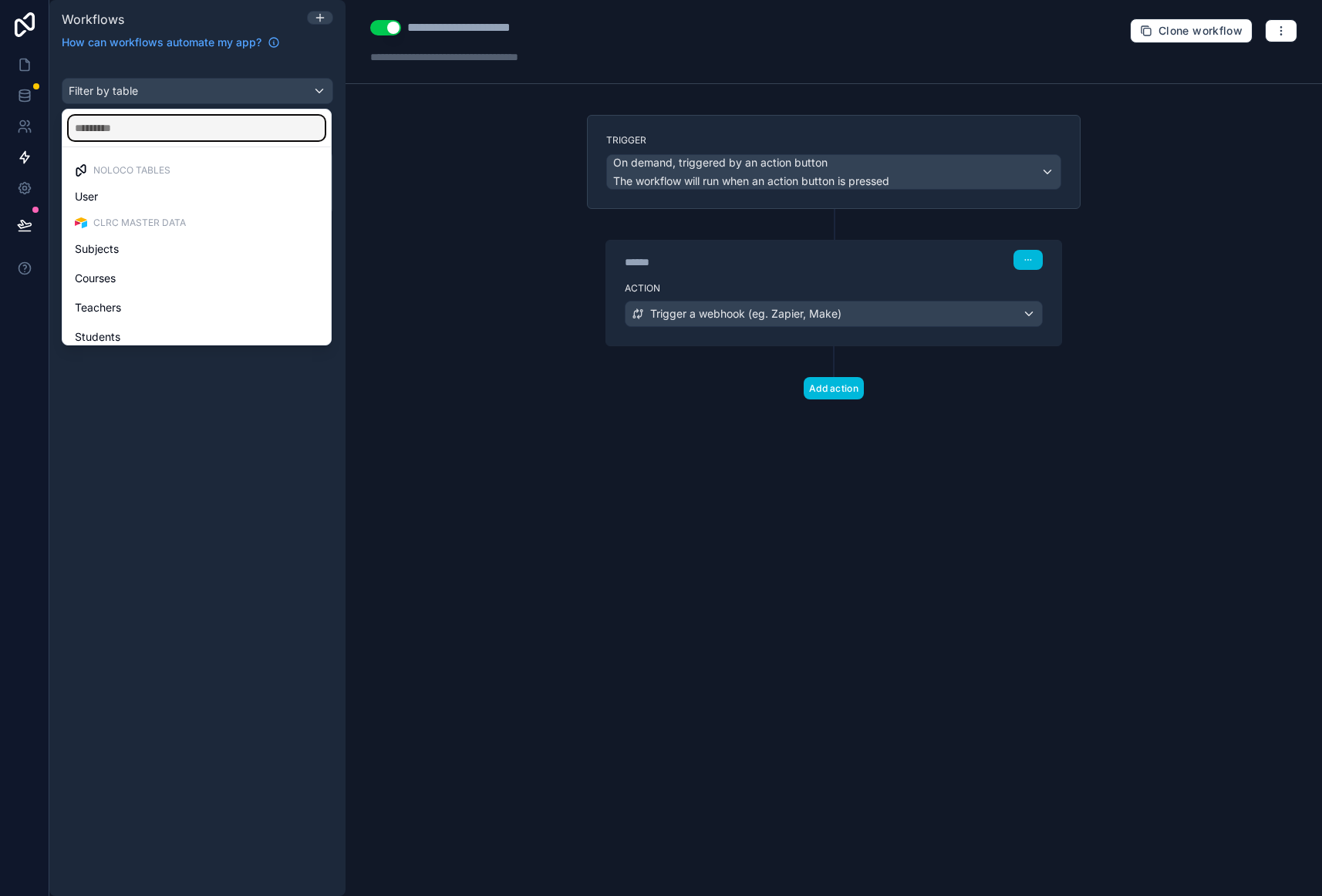
drag, startPoint x: 188, startPoint y: 131, endPoint x: 186, endPoint y: 155, distance: 24.1
click at [188, 131] on input "text" at bounding box center [196, 128] width 256 height 25
drag, startPoint x: 184, startPoint y: 170, endPoint x: 184, endPoint y: 179, distance: 9.0
click at [184, 170] on div "Noloco tables" at bounding box center [197, 170] width 244 height 12
click at [462, 165] on div "scrollable content" at bounding box center [661, 448] width 1322 height 896
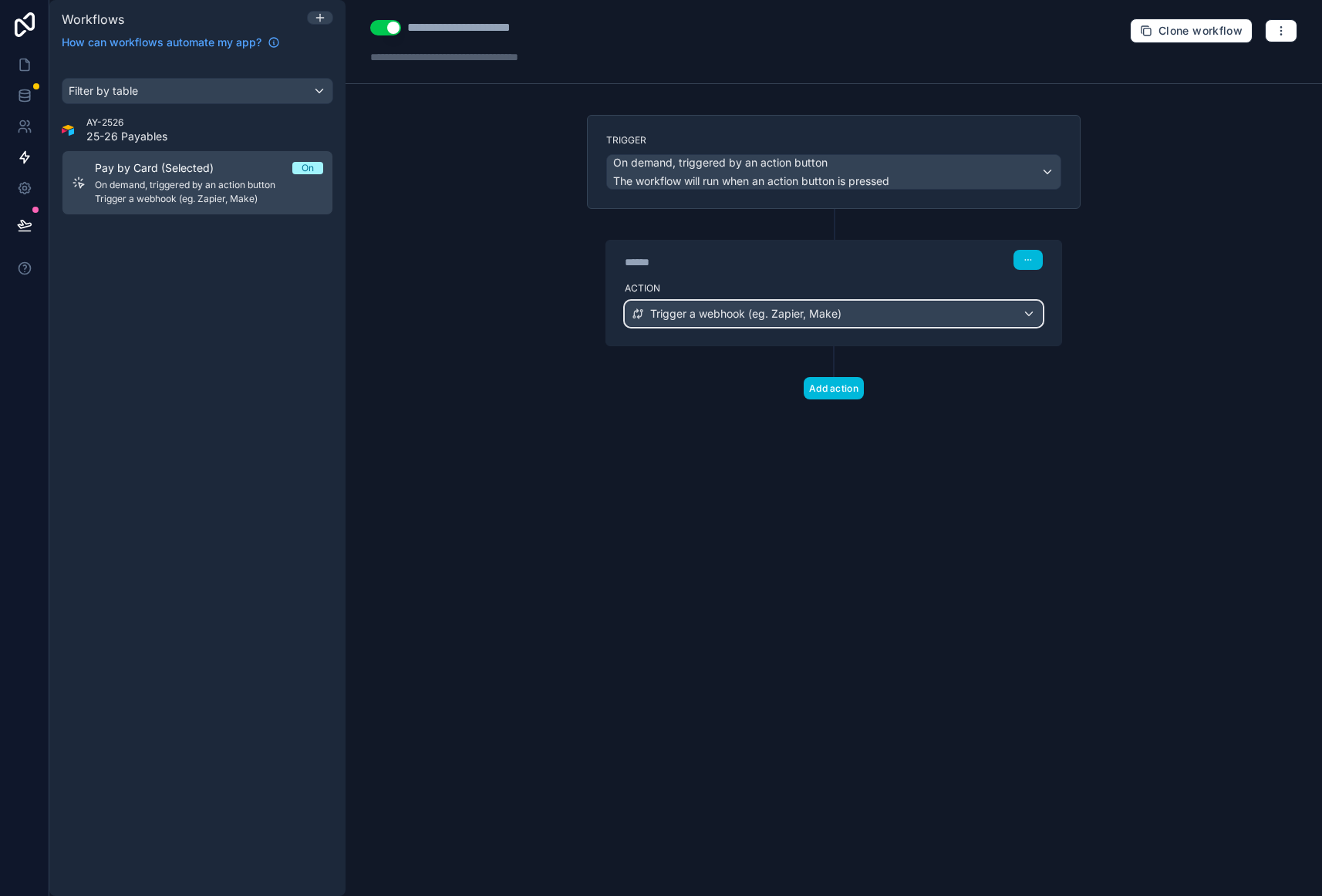
click at [1021, 319] on div "Trigger a webhook (eg. Zapier, Make)" at bounding box center [834, 314] width 417 height 25
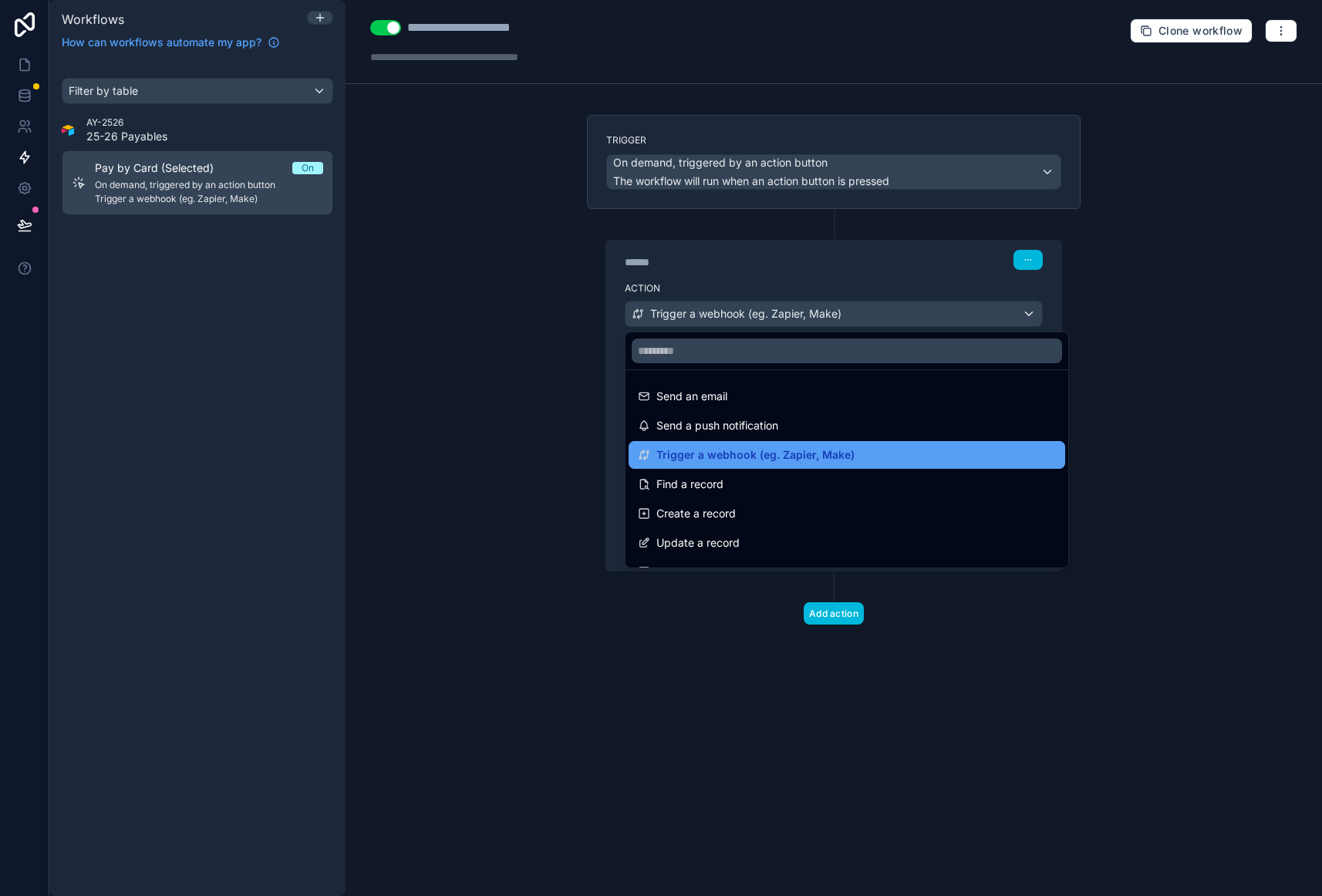
click at [815, 455] on span "Trigger a webhook (eg. Zapier, Make)" at bounding box center [755, 455] width 198 height 19
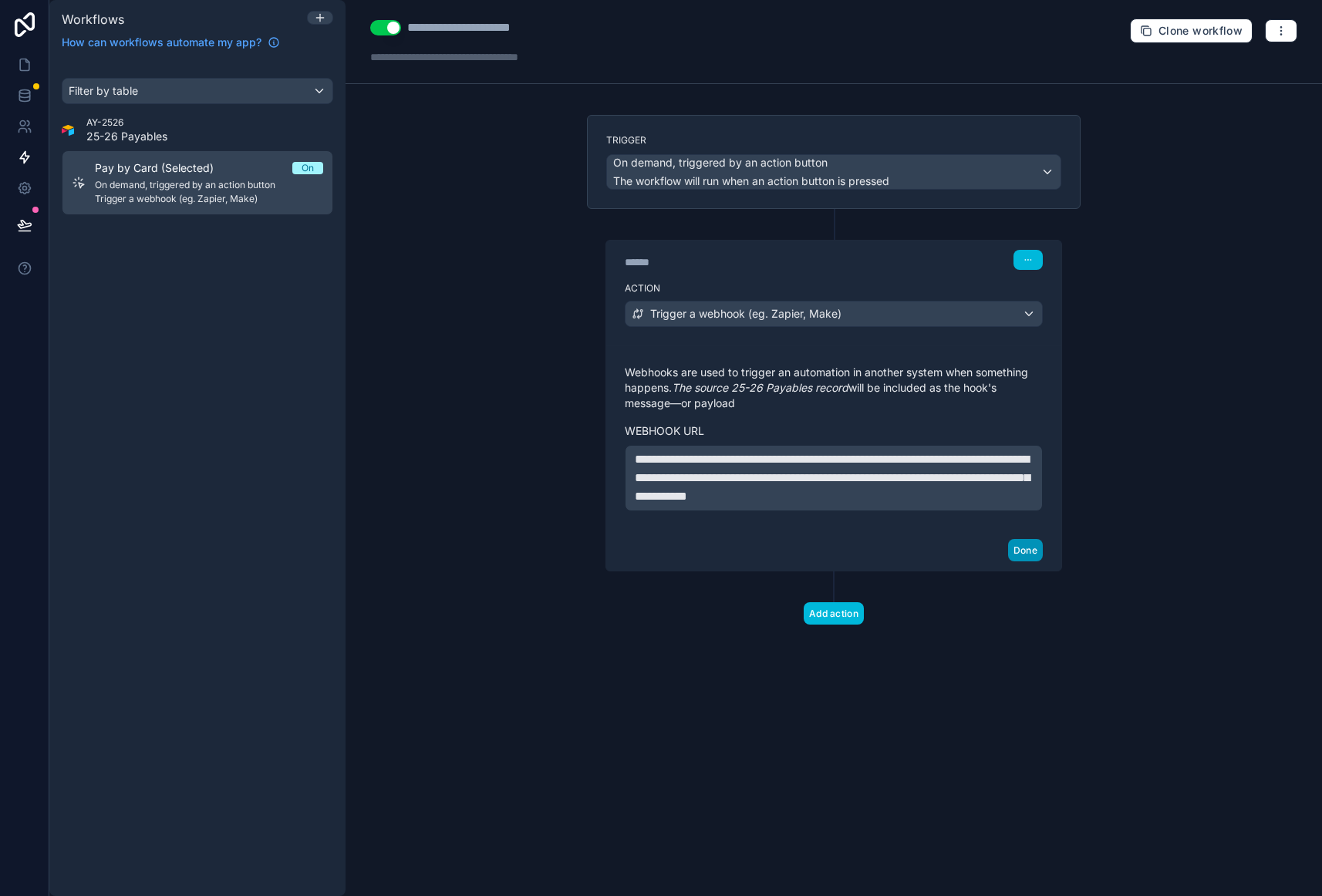
click at [1034, 554] on button "Done" at bounding box center [1025, 550] width 35 height 23
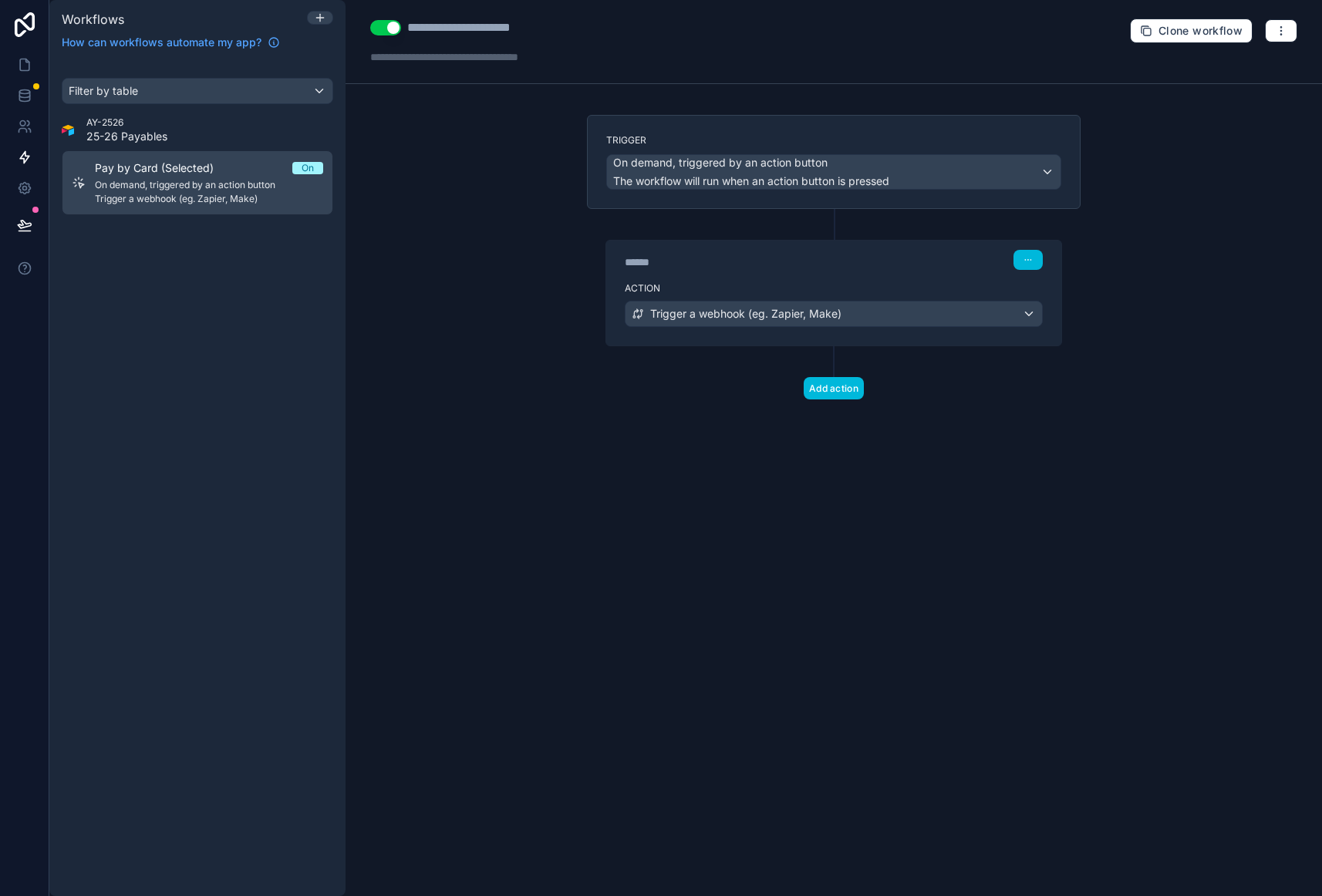
click at [362, 267] on div "**********" at bounding box center [834, 448] width 976 height 896
click at [379, 27] on button "Use setting" at bounding box center [385, 28] width 31 height 16
click at [389, 29] on button "Use setting" at bounding box center [385, 28] width 31 height 16
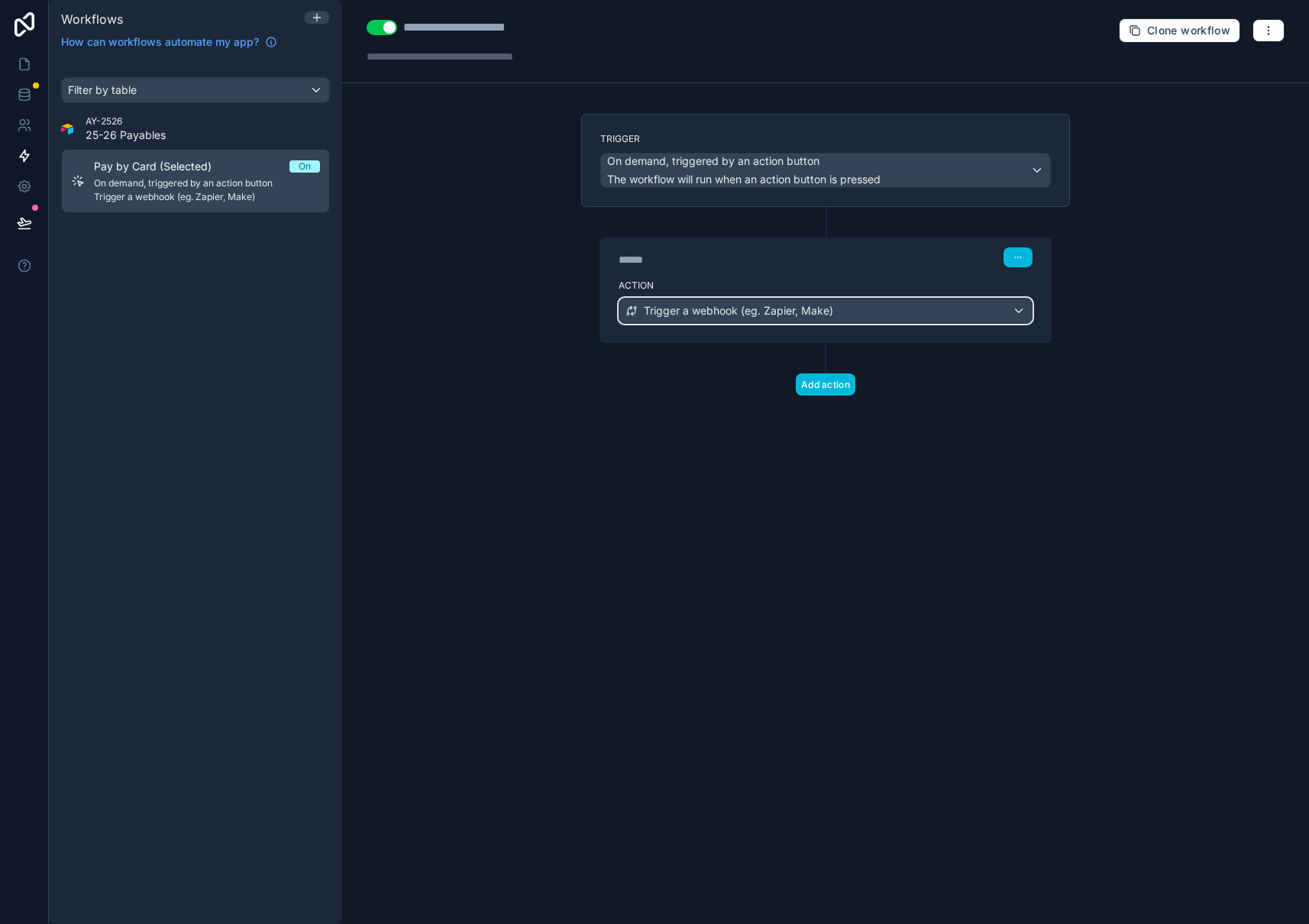
click at [935, 322] on div "Trigger a webhook (eg. Zapier, Make)" at bounding box center [826, 311] width 412 height 25
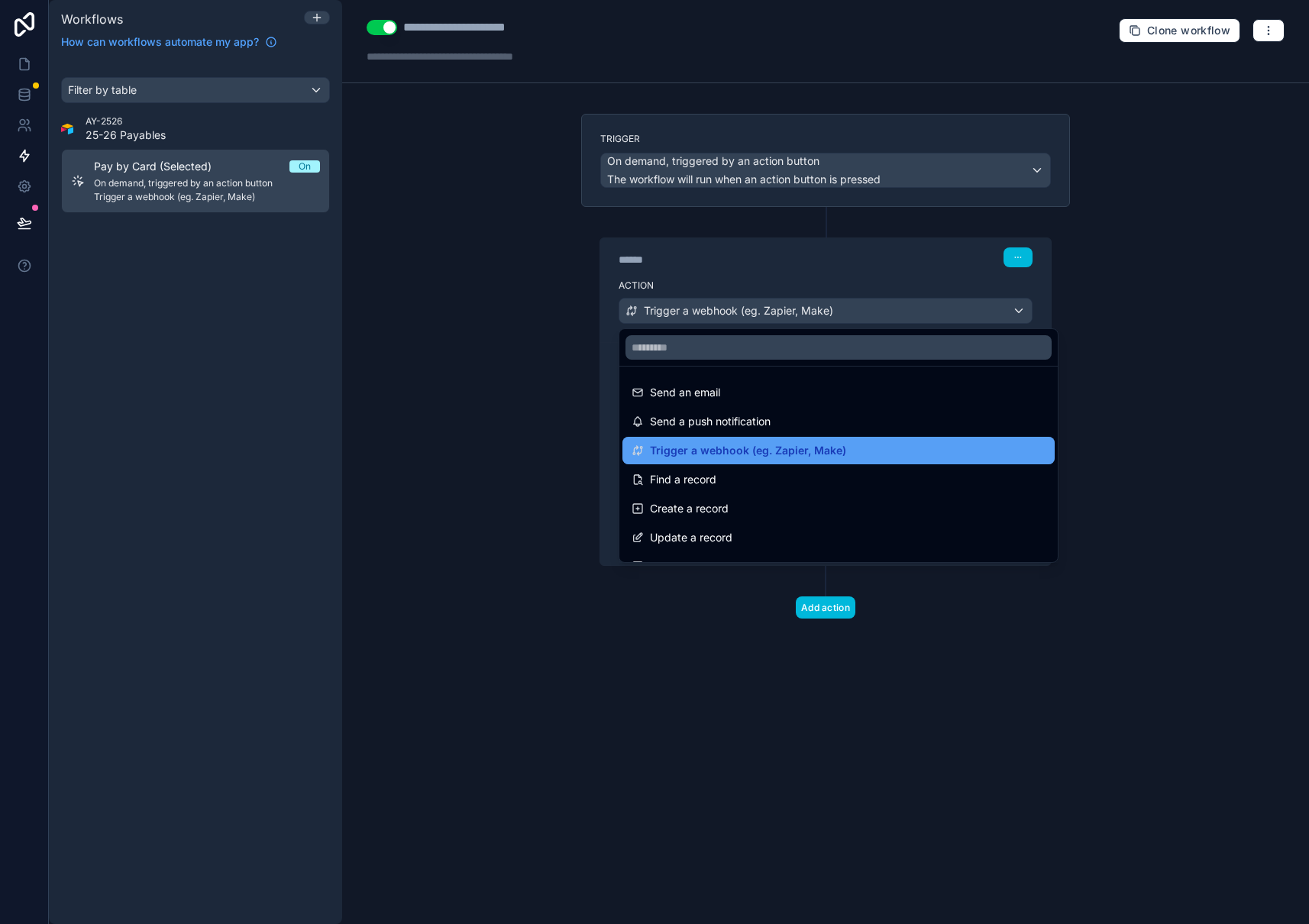
click at [826, 449] on span "Trigger a webhook (eg. Zapier, Make)" at bounding box center [747, 451] width 196 height 18
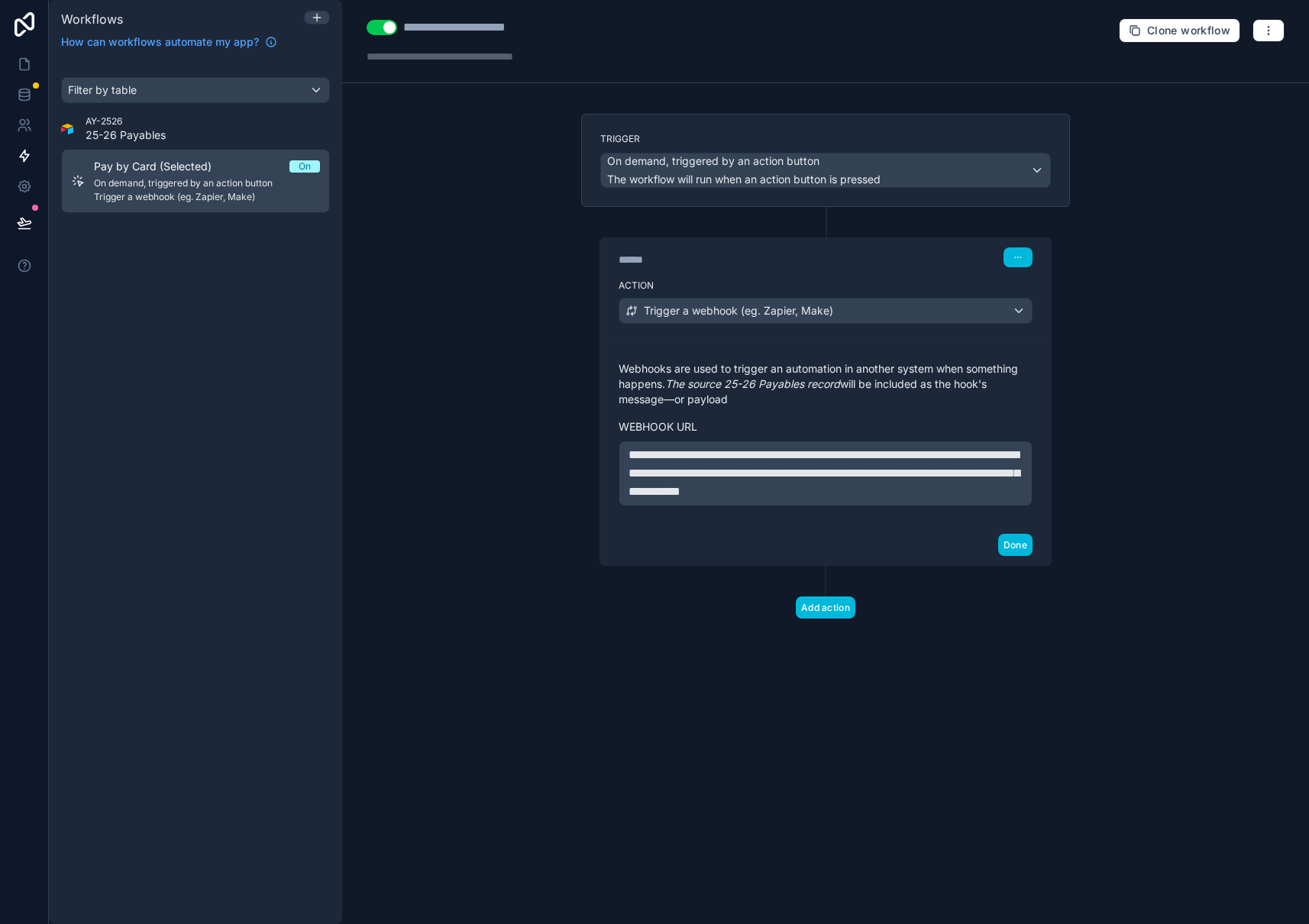
click at [1013, 544] on button "Done" at bounding box center [1015, 545] width 35 height 22
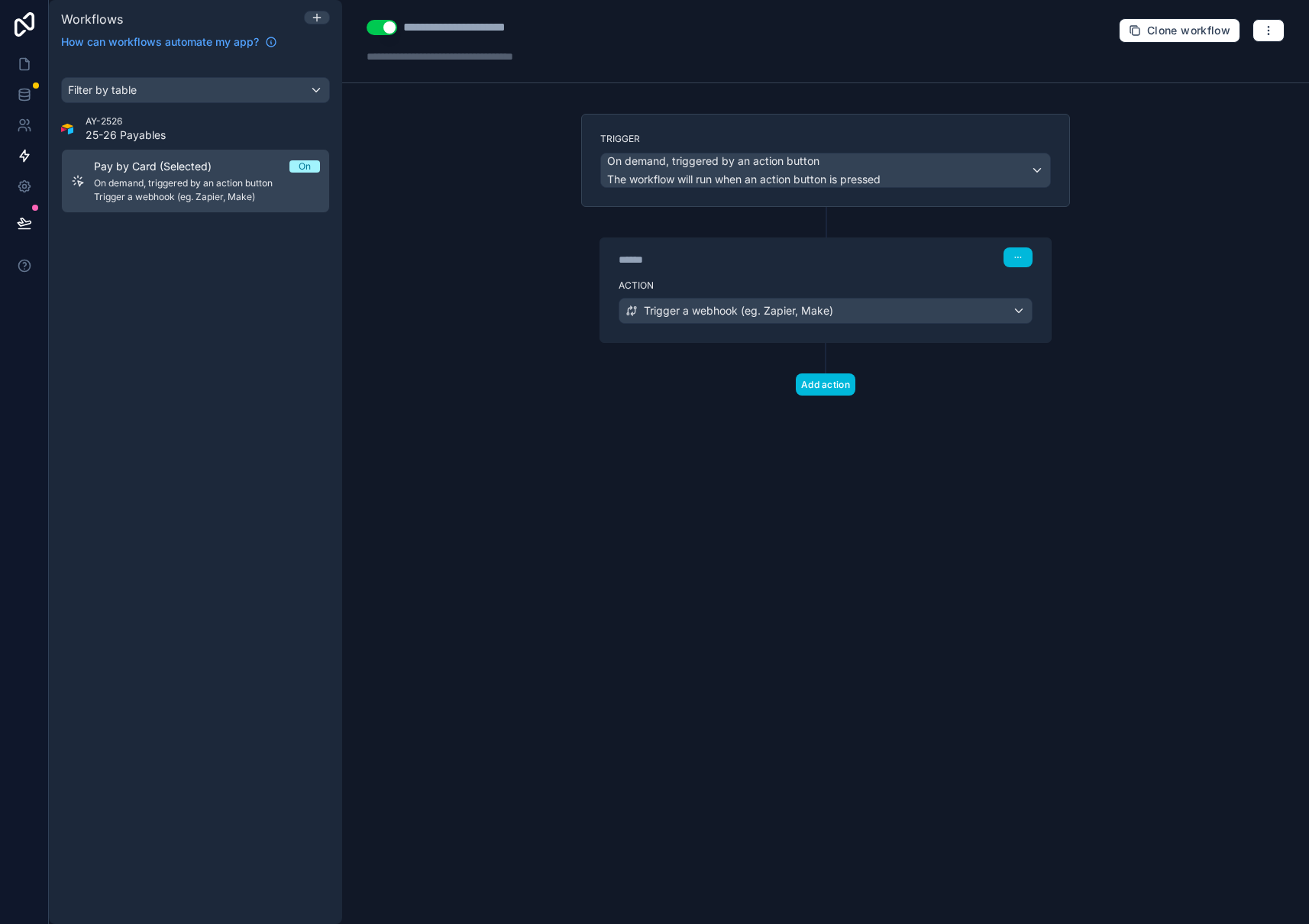
click at [421, 239] on div "**********" at bounding box center [826, 462] width 967 height 924
click at [418, 355] on div "**********" at bounding box center [826, 462] width 967 height 924
click at [397, 225] on div "**********" at bounding box center [826, 462] width 967 height 924
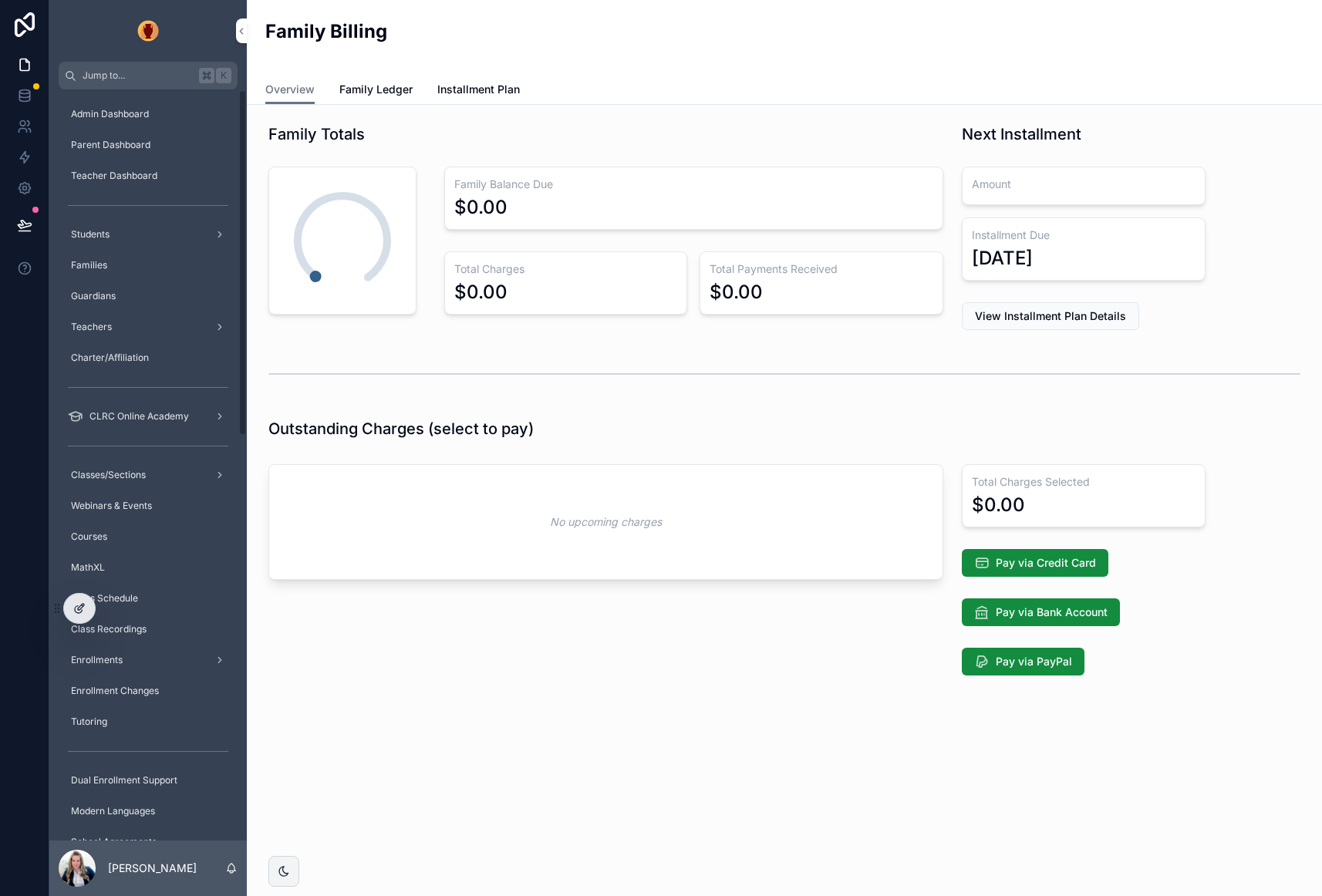
click at [75, 611] on icon at bounding box center [78, 609] width 7 height 7
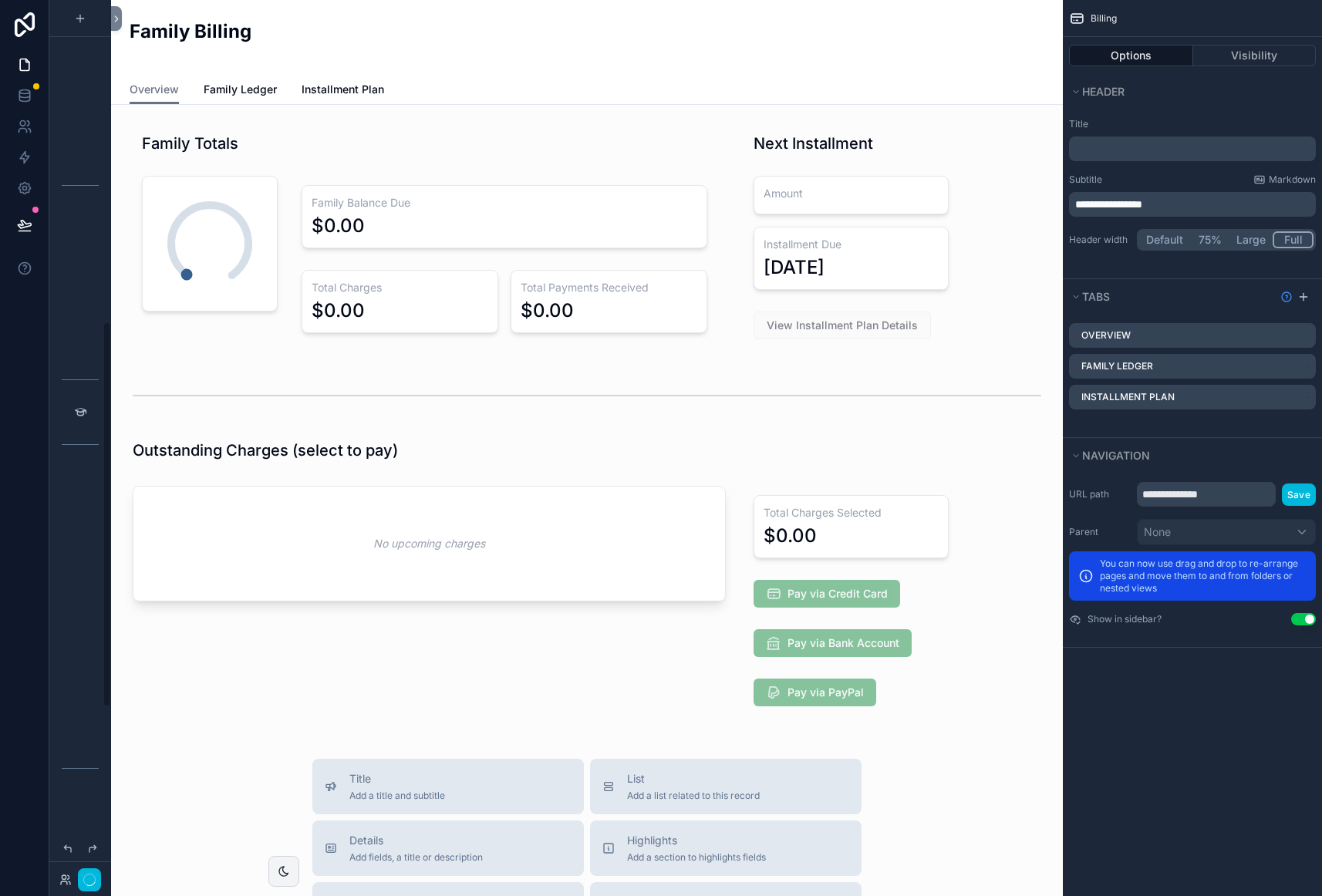
scroll to position [734, 0]
click at [871, 591] on div "scrollable content" at bounding box center [851, 601] width 232 height 242
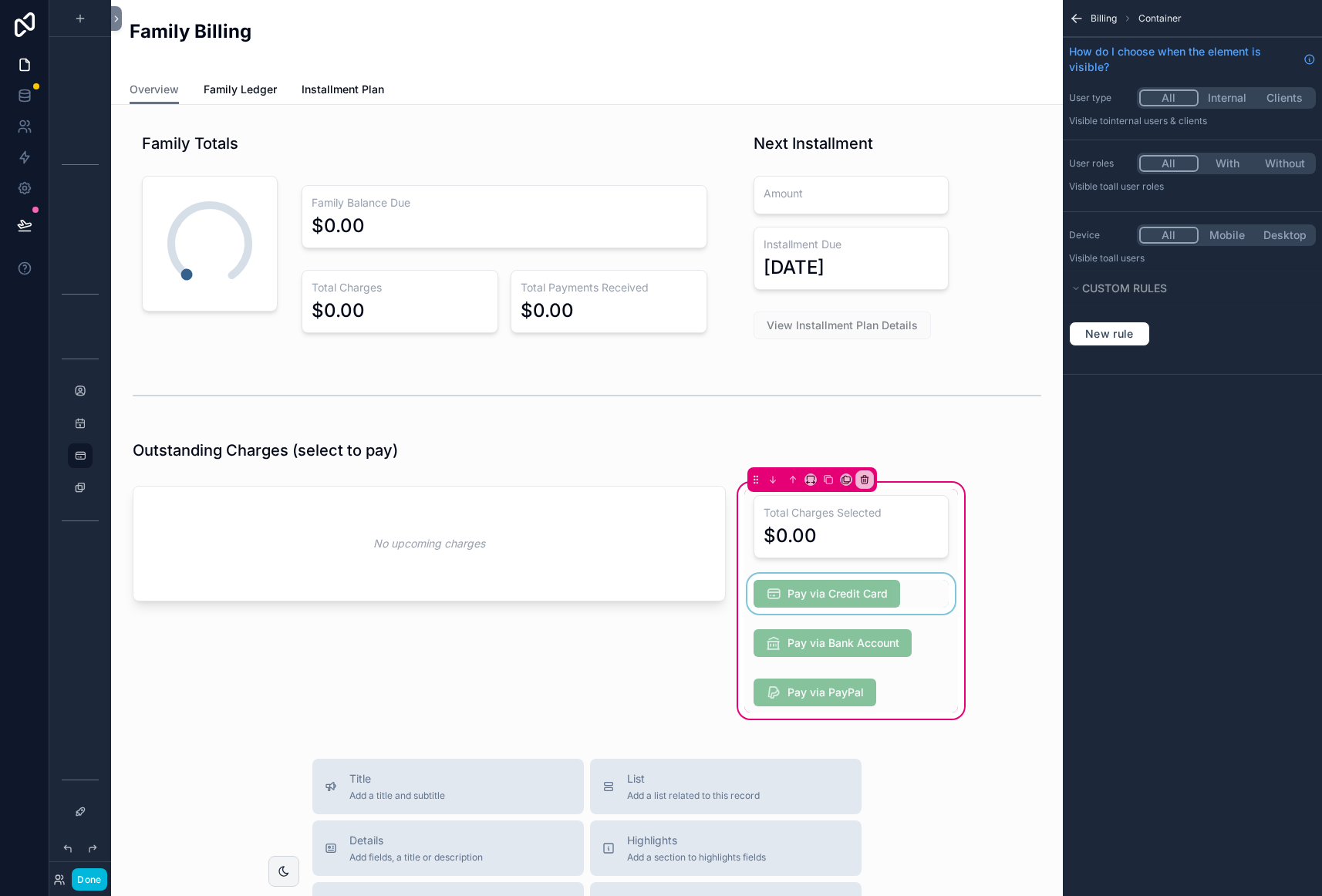
click at [844, 592] on div "scrollable content" at bounding box center [851, 594] width 214 height 40
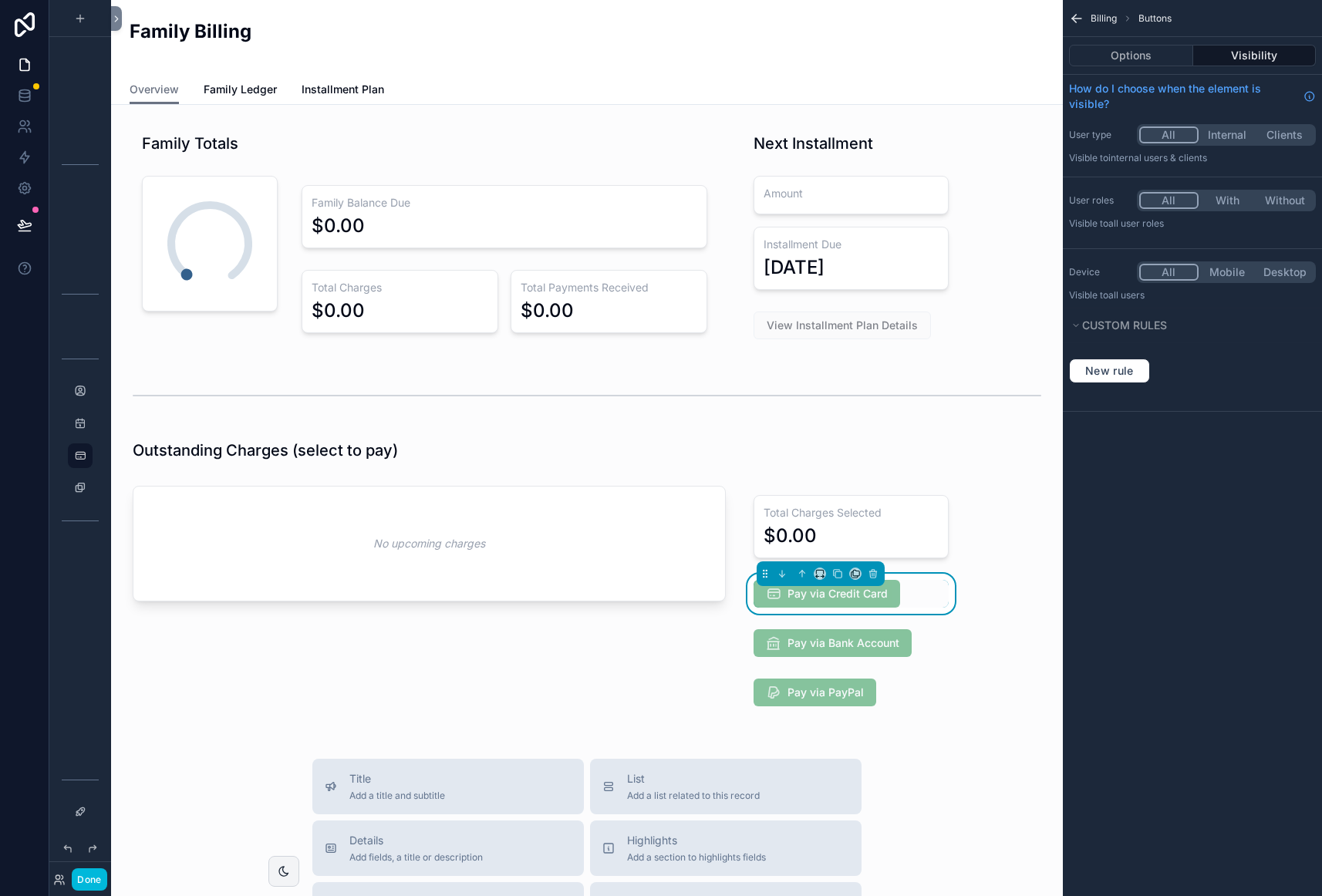
drag, startPoint x: 1144, startPoint y: 58, endPoint x: 1222, endPoint y: 67, distance: 78.5
click at [1144, 58] on button "Options" at bounding box center [1131, 56] width 124 height 22
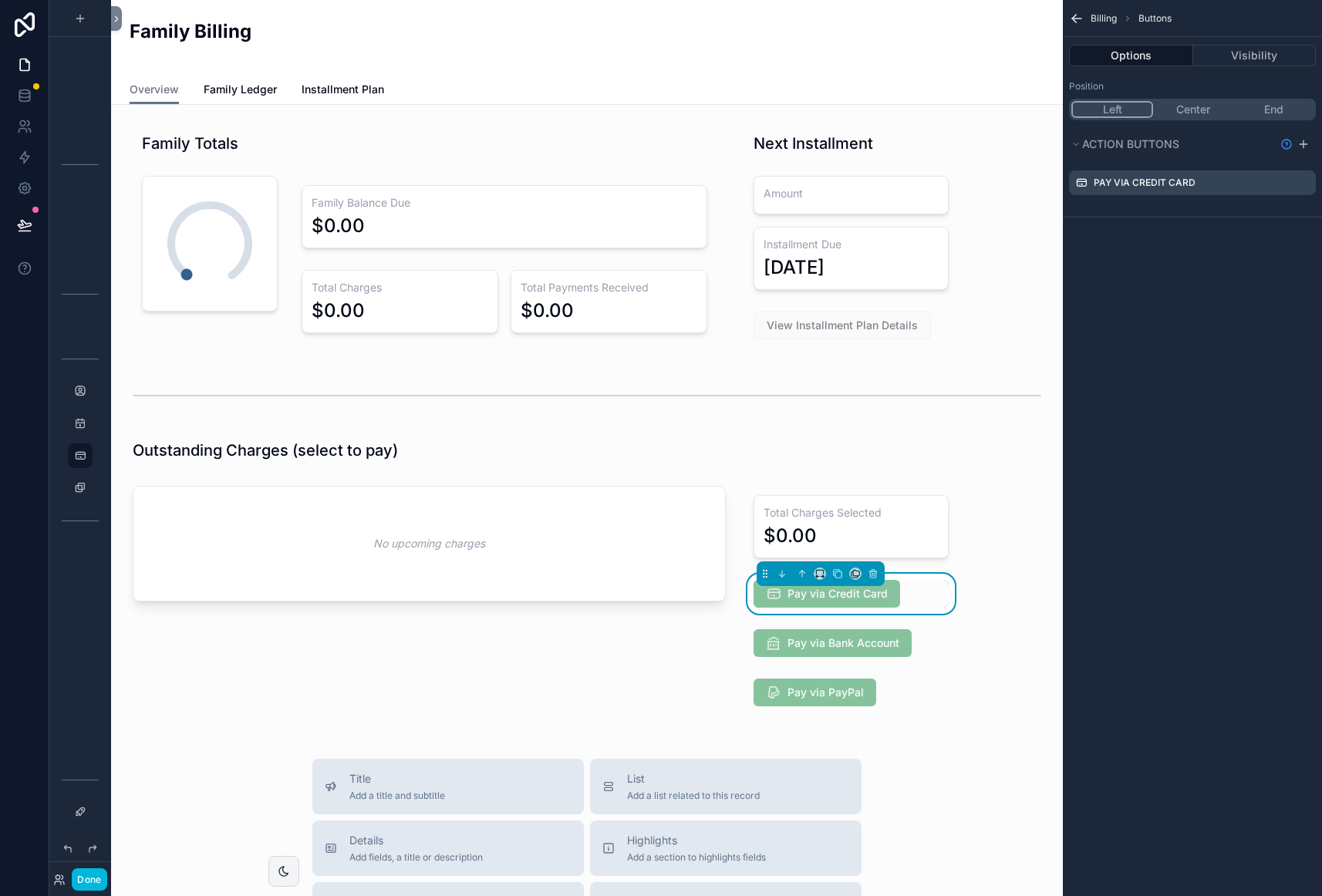
click at [0, 0] on icon "scrollable content" at bounding box center [0, 0] width 0 height 0
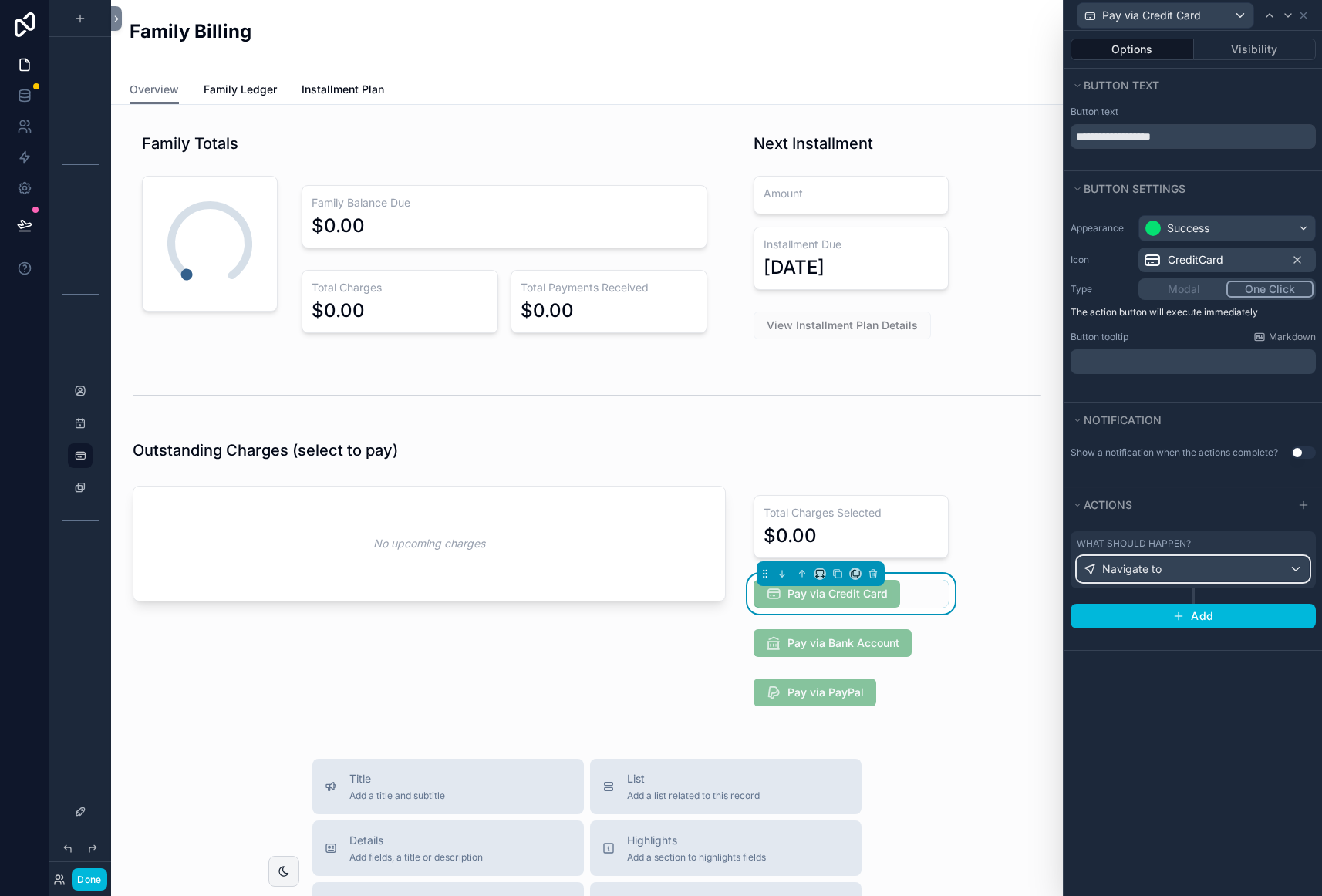
click at [1238, 570] on div "Navigate to" at bounding box center [1193, 569] width 232 height 25
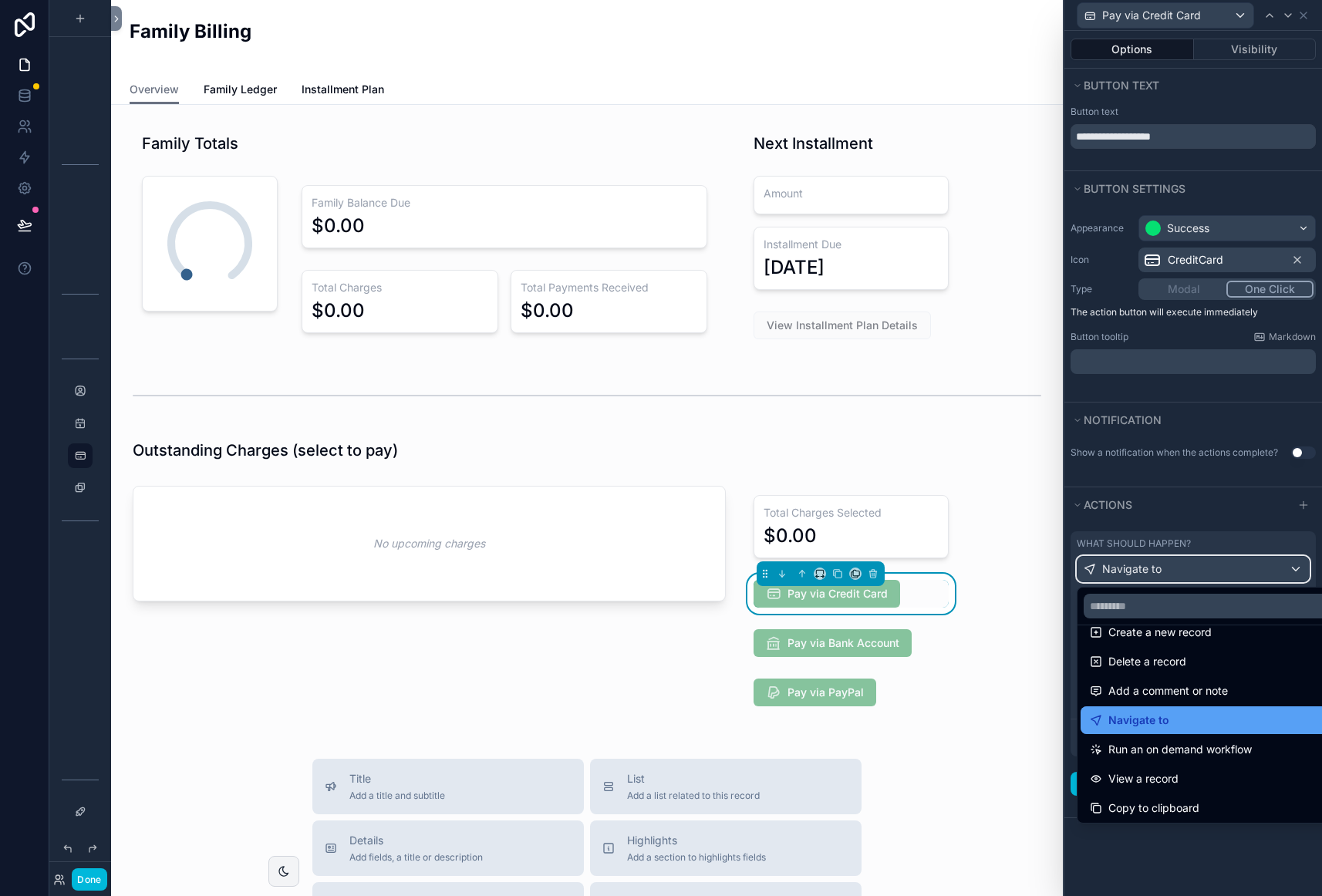
scroll to position [63, 0]
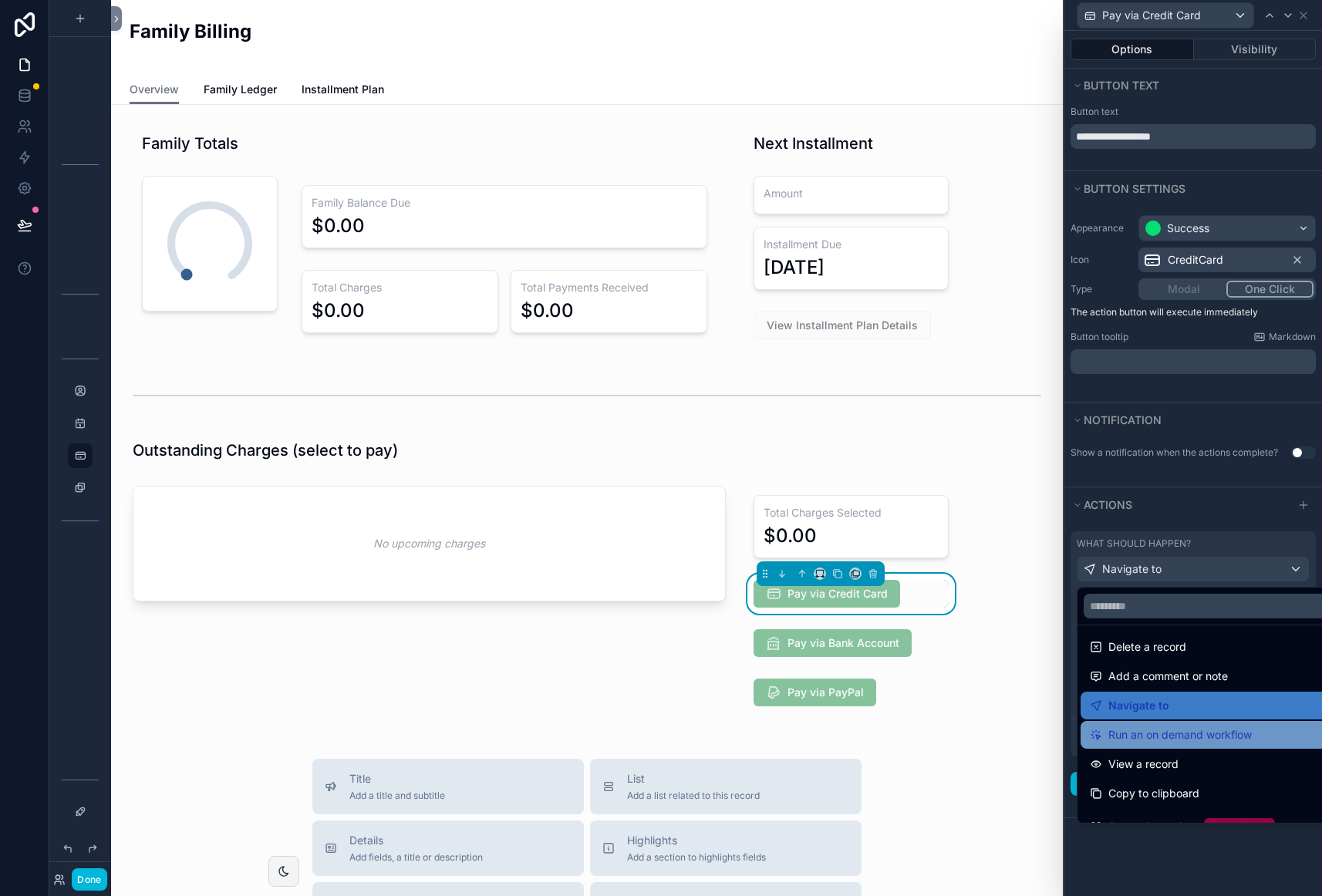
click at [1221, 736] on span "Run an on demand workflow" at bounding box center [1180, 735] width 144 height 19
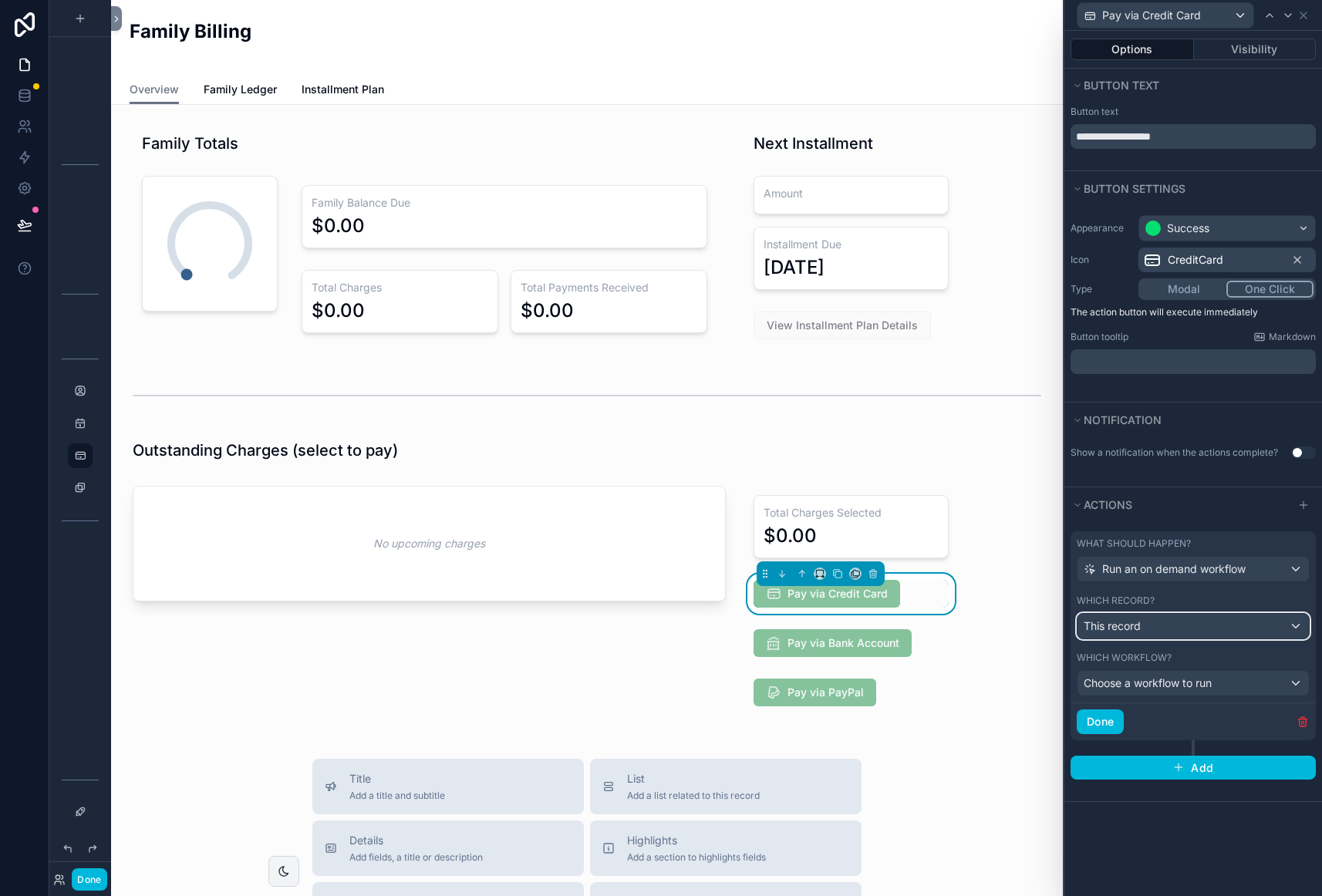
click at [1195, 628] on div "This record" at bounding box center [1193, 626] width 232 height 25
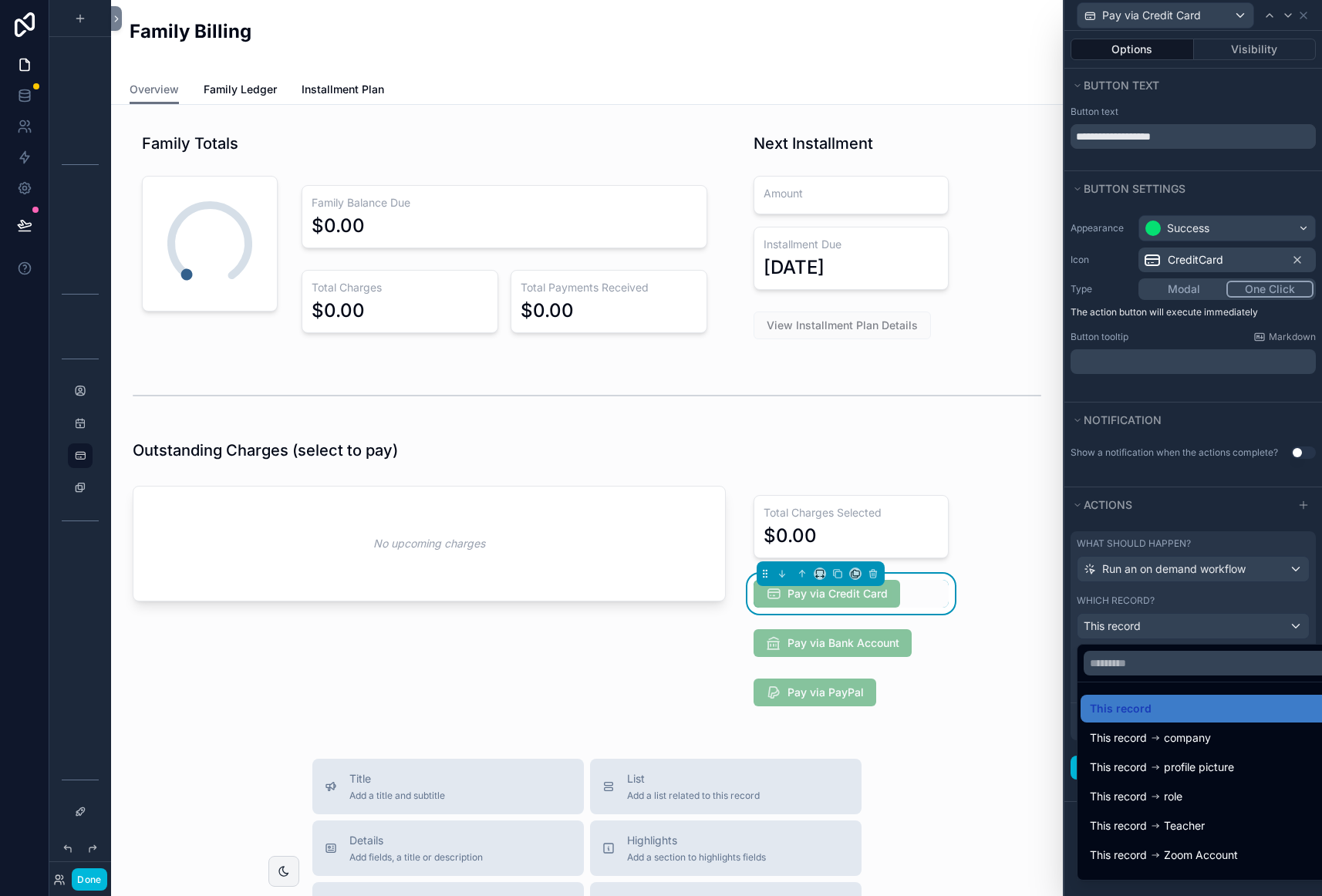
click at [1067, 807] on div at bounding box center [1192, 448] width 257 height 896
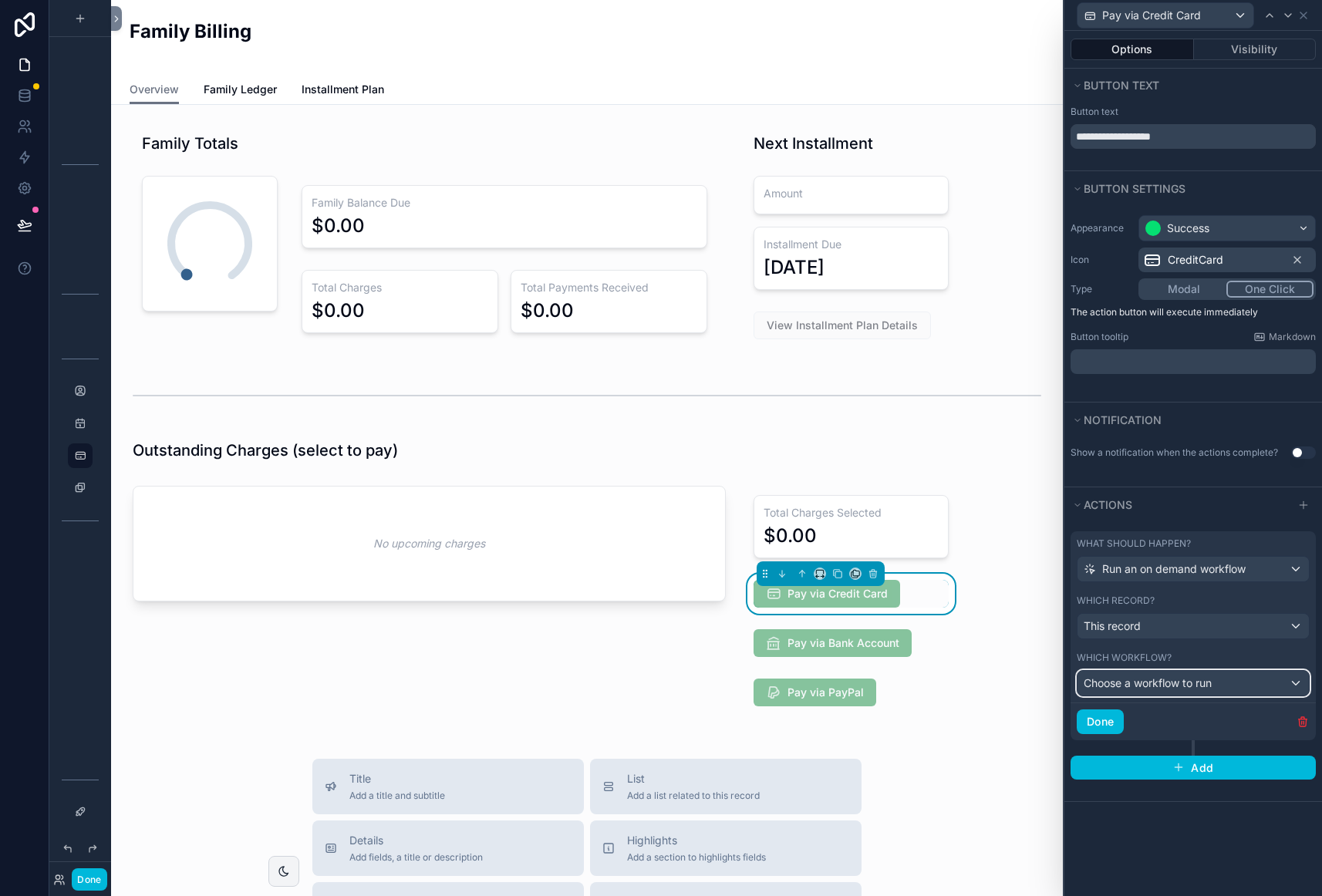
click at [1184, 685] on span "Choose a workflow to run" at bounding box center [1147, 682] width 128 height 13
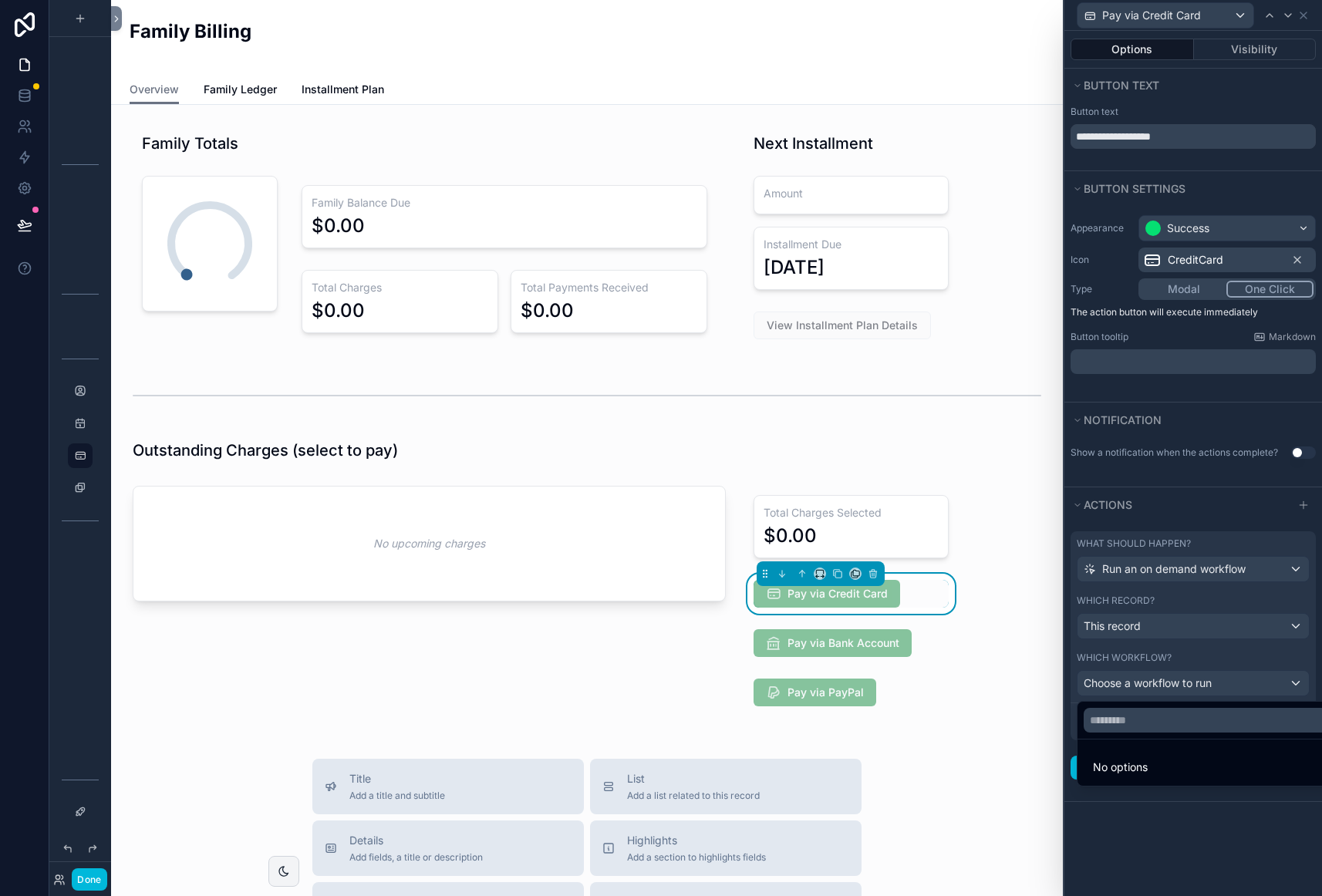
click at [1140, 749] on ul "No options" at bounding box center [1210, 763] width 267 height 47
click at [60, 878] on icon at bounding box center [59, 880] width 12 height 12
click at [61, 878] on icon at bounding box center [59, 880] width 12 height 12
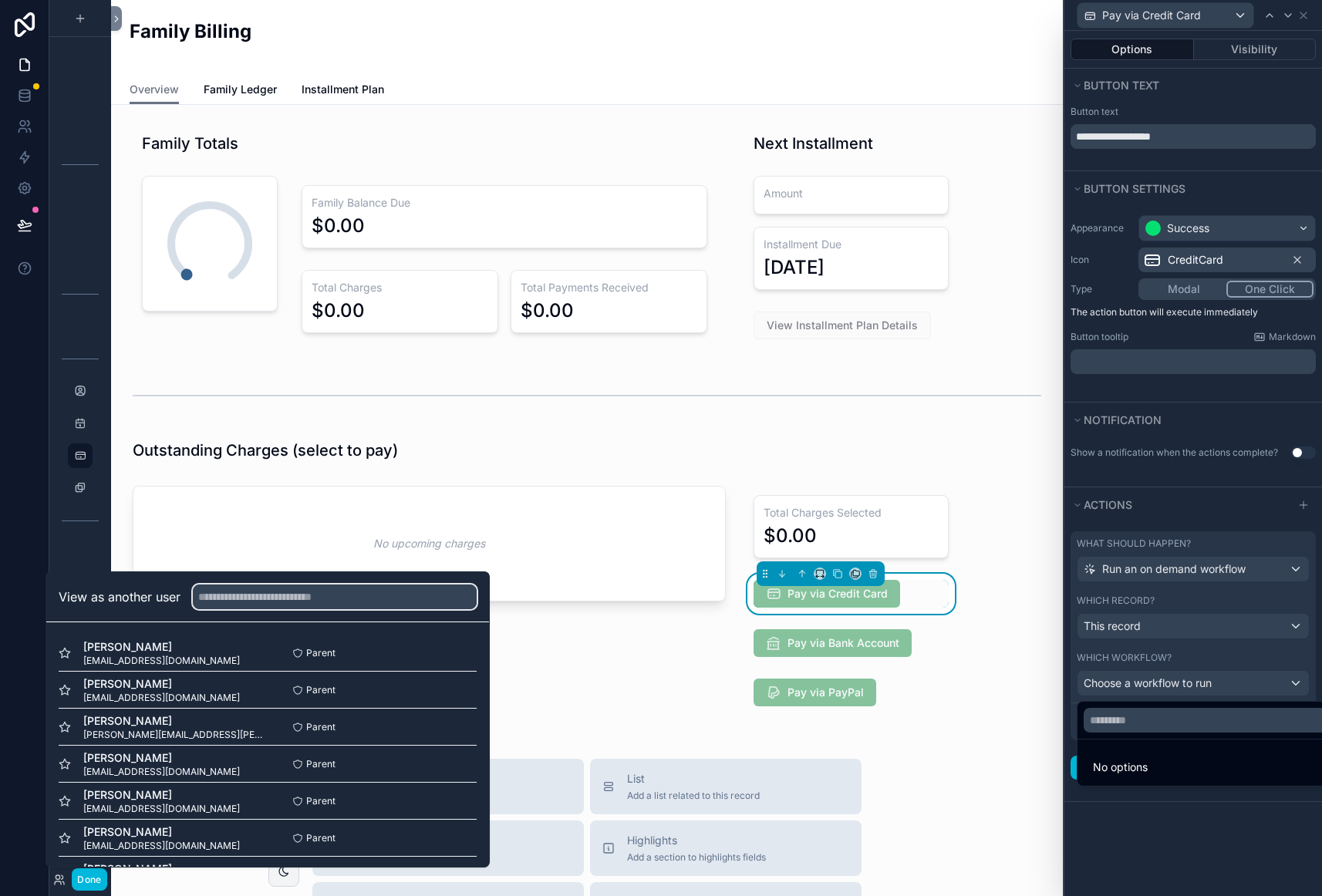
click at [279, 599] on input "text" at bounding box center [334, 597] width 284 height 25
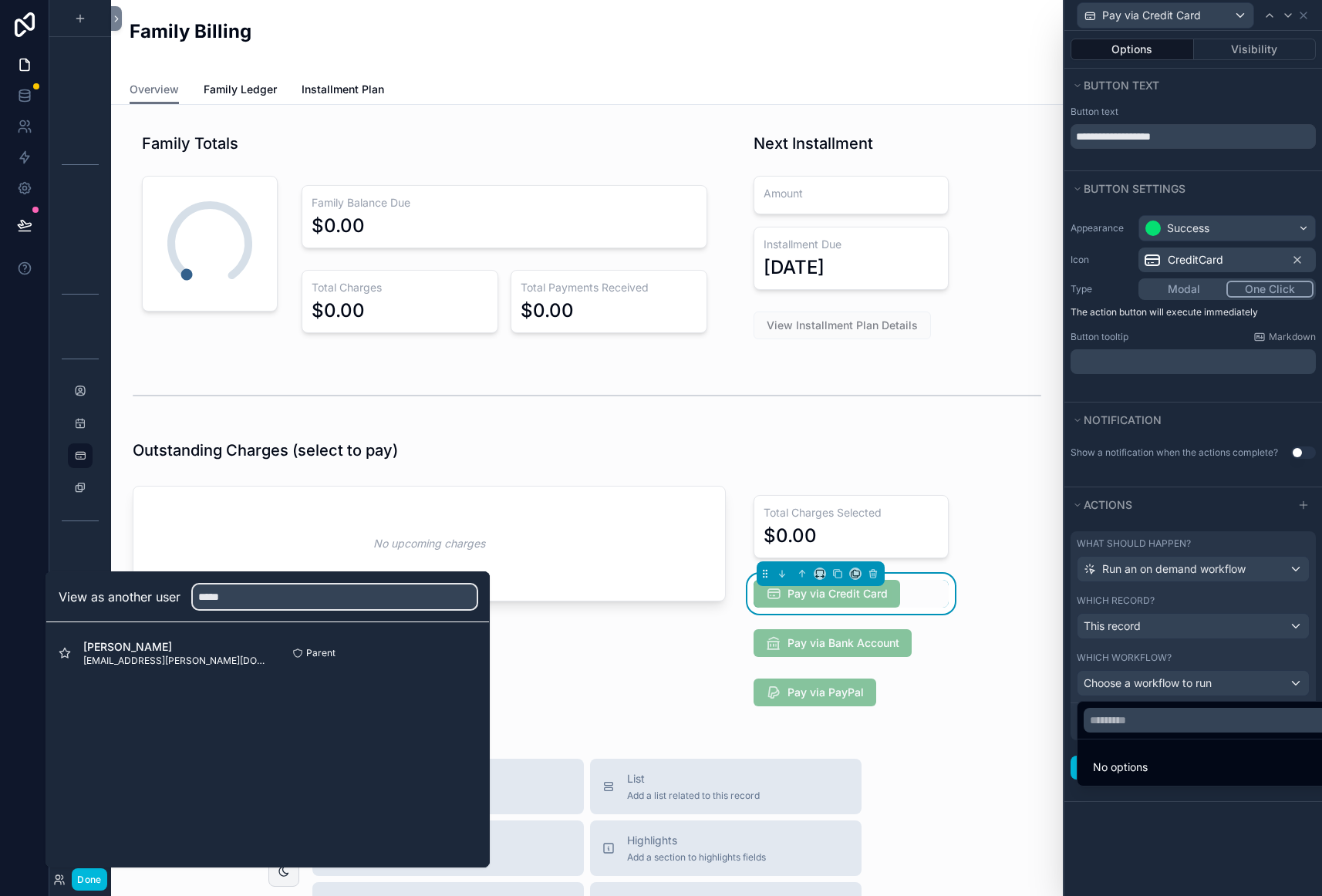
type input "*****"
click at [0, 0] on button "Select" at bounding box center [0, 0] width 0 height 0
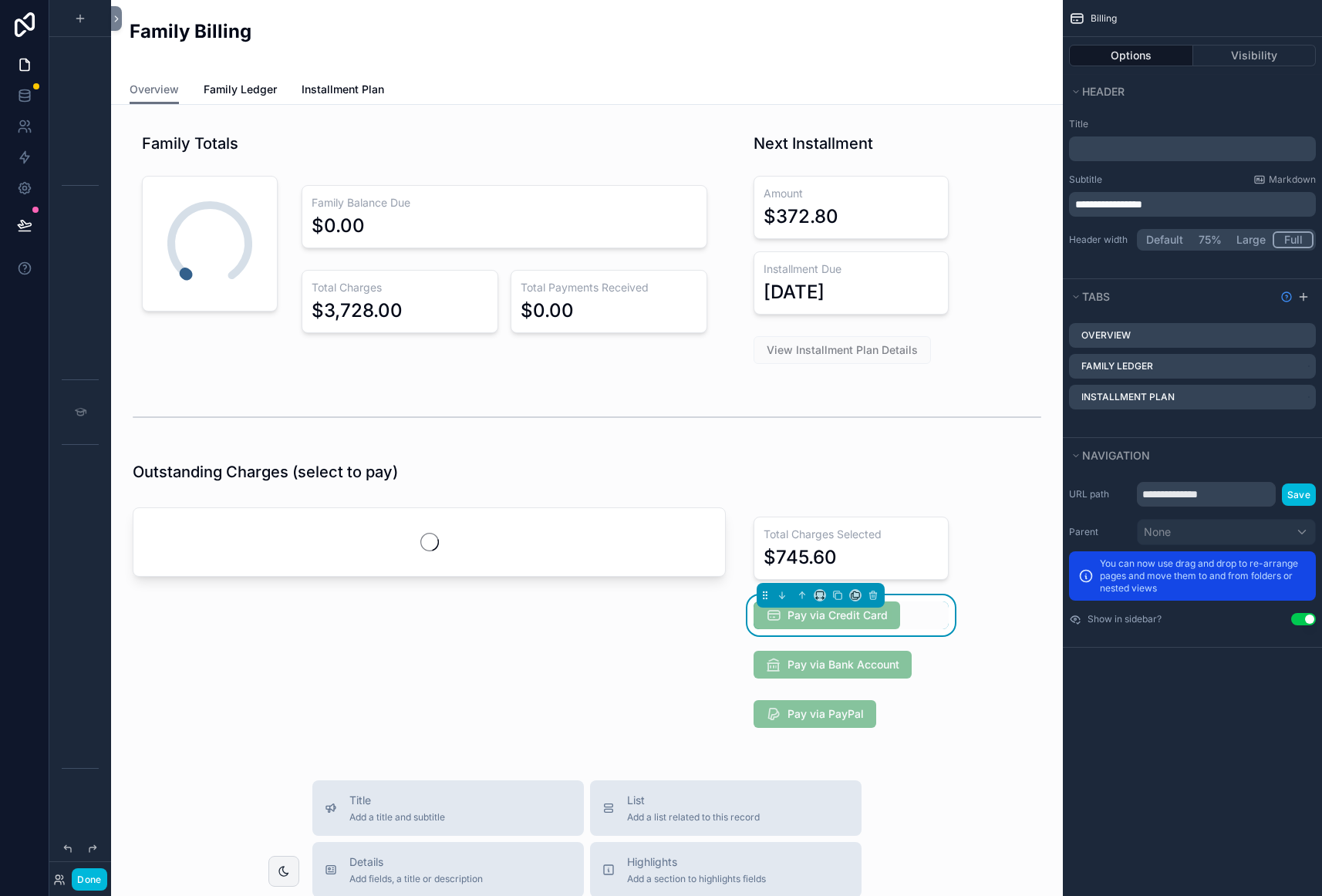
scroll to position [734, 0]
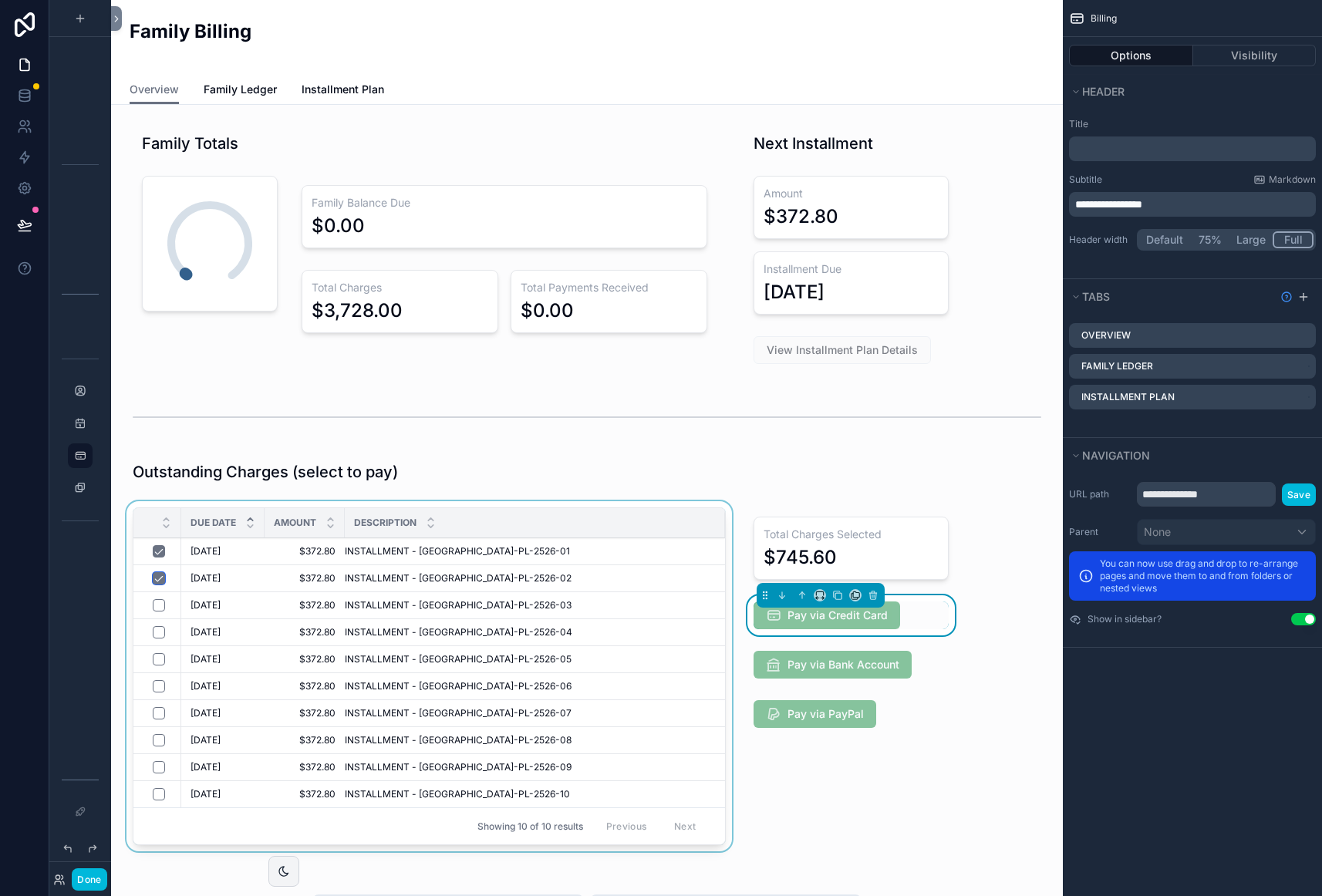
click at [159, 578] on button "scrollable content" at bounding box center [159, 578] width 12 height 12
click at [159, 556] on button "scrollable content" at bounding box center [159, 552] width 12 height 12
click at [159, 555] on button "scrollable content" at bounding box center [159, 552] width 12 height 12
click at [157, 581] on button "scrollable content" at bounding box center [159, 578] width 12 height 12
click at [99, 880] on button "Done" at bounding box center [89, 879] width 35 height 23
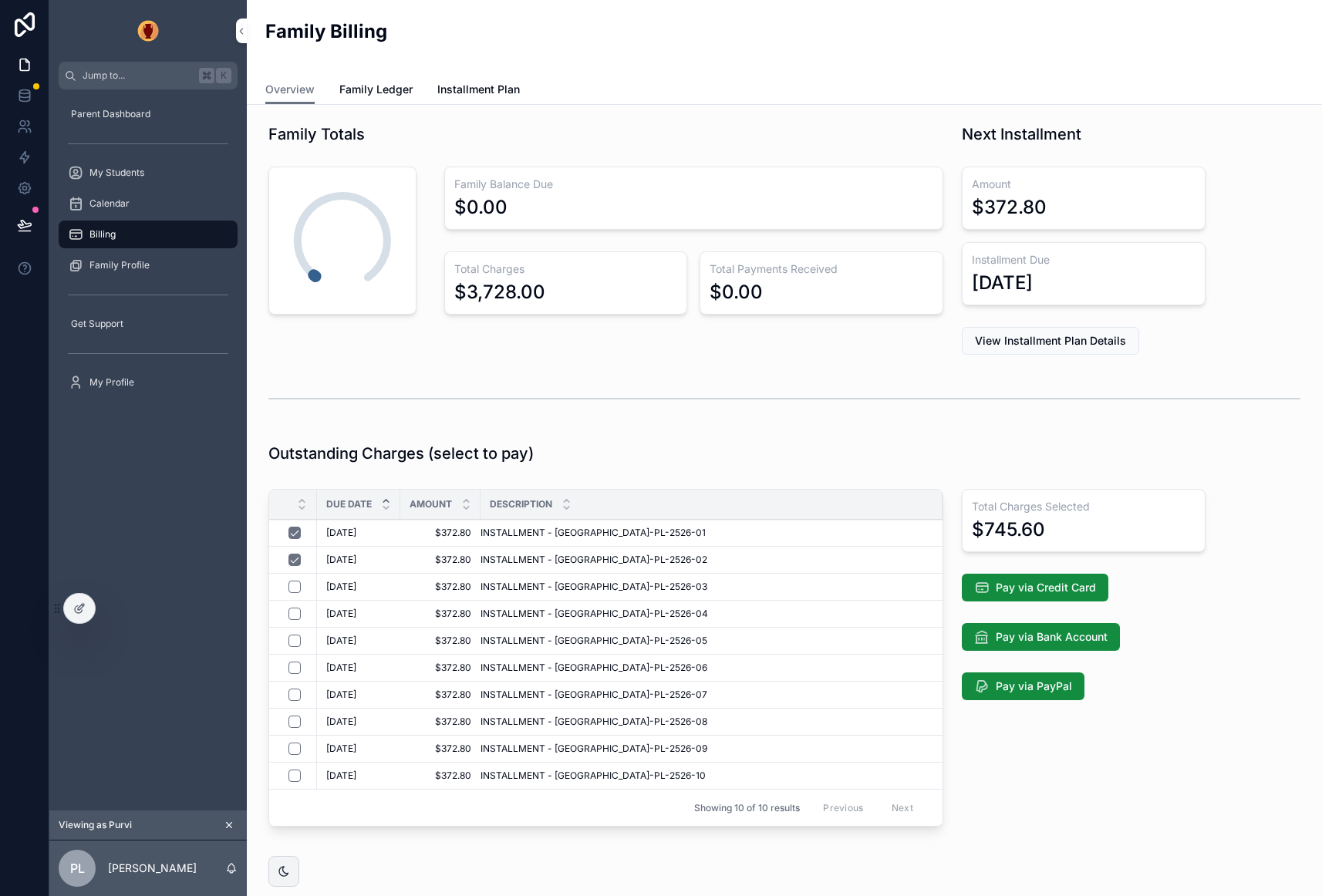
click at [854, 489] on div "Due Date Amount Description [DATE] [DATE] $372.80 $372.80 INSTALLMENT - [GEOGRA…" at bounding box center [605, 657] width 675 height 338
click at [899, 509] on div "Description" at bounding box center [711, 504] width 462 height 30
click at [81, 613] on icon at bounding box center [79, 608] width 12 height 12
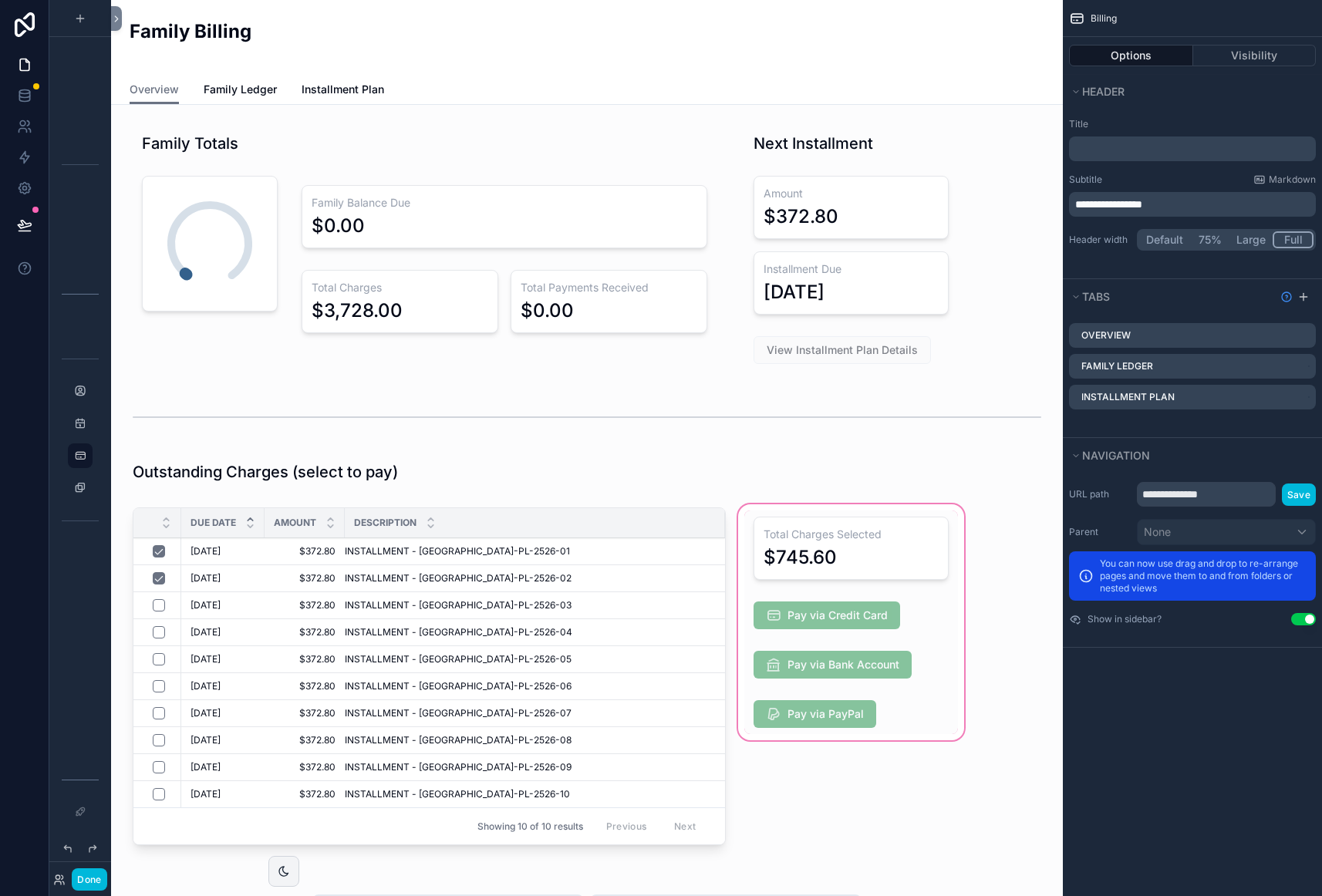
click at [905, 558] on div "scrollable content" at bounding box center [851, 679] width 232 height 356
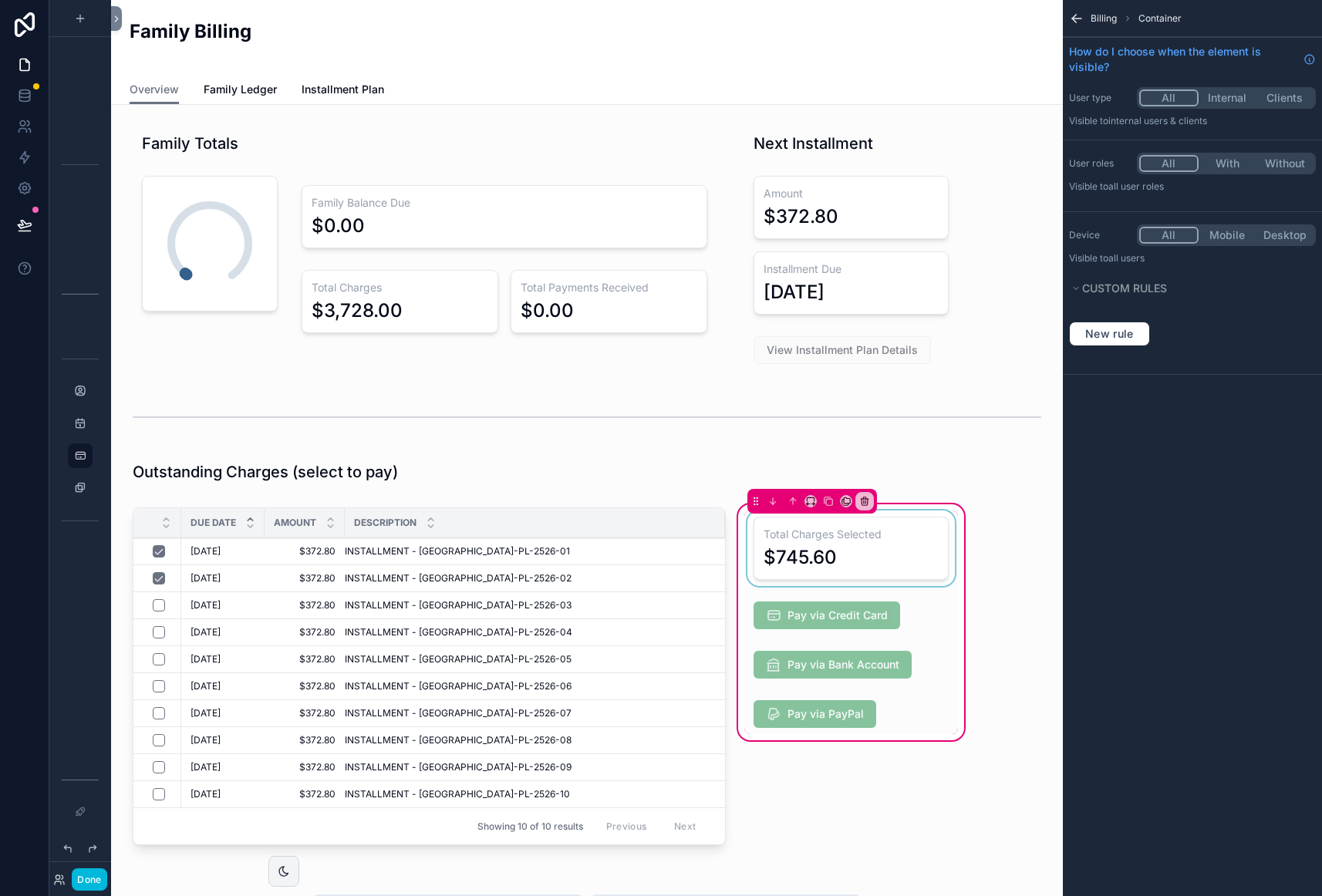
click at [897, 554] on div "scrollable content" at bounding box center [851, 548] width 214 height 75
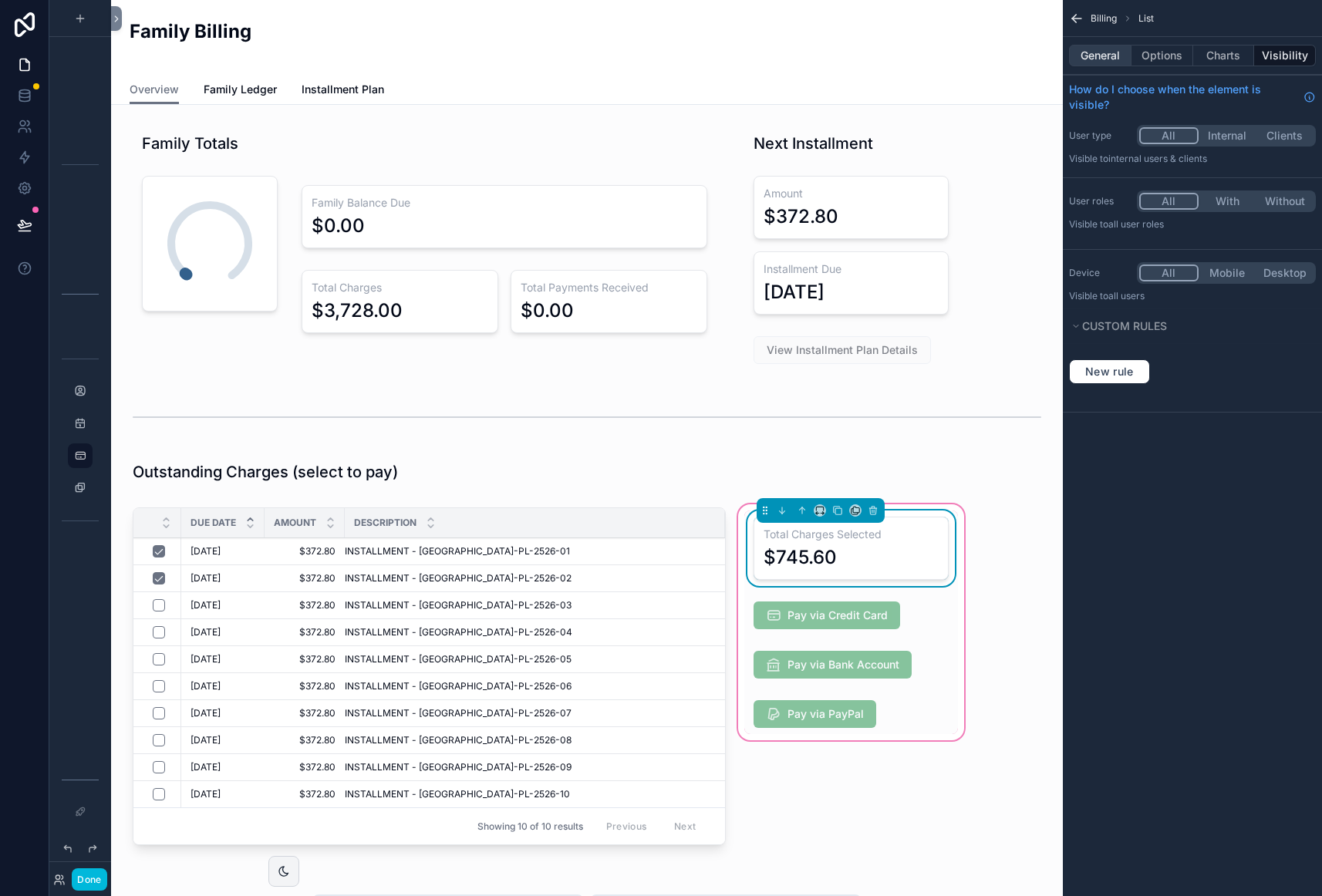
click at [1101, 49] on button "General" at bounding box center [1100, 56] width 62 height 22
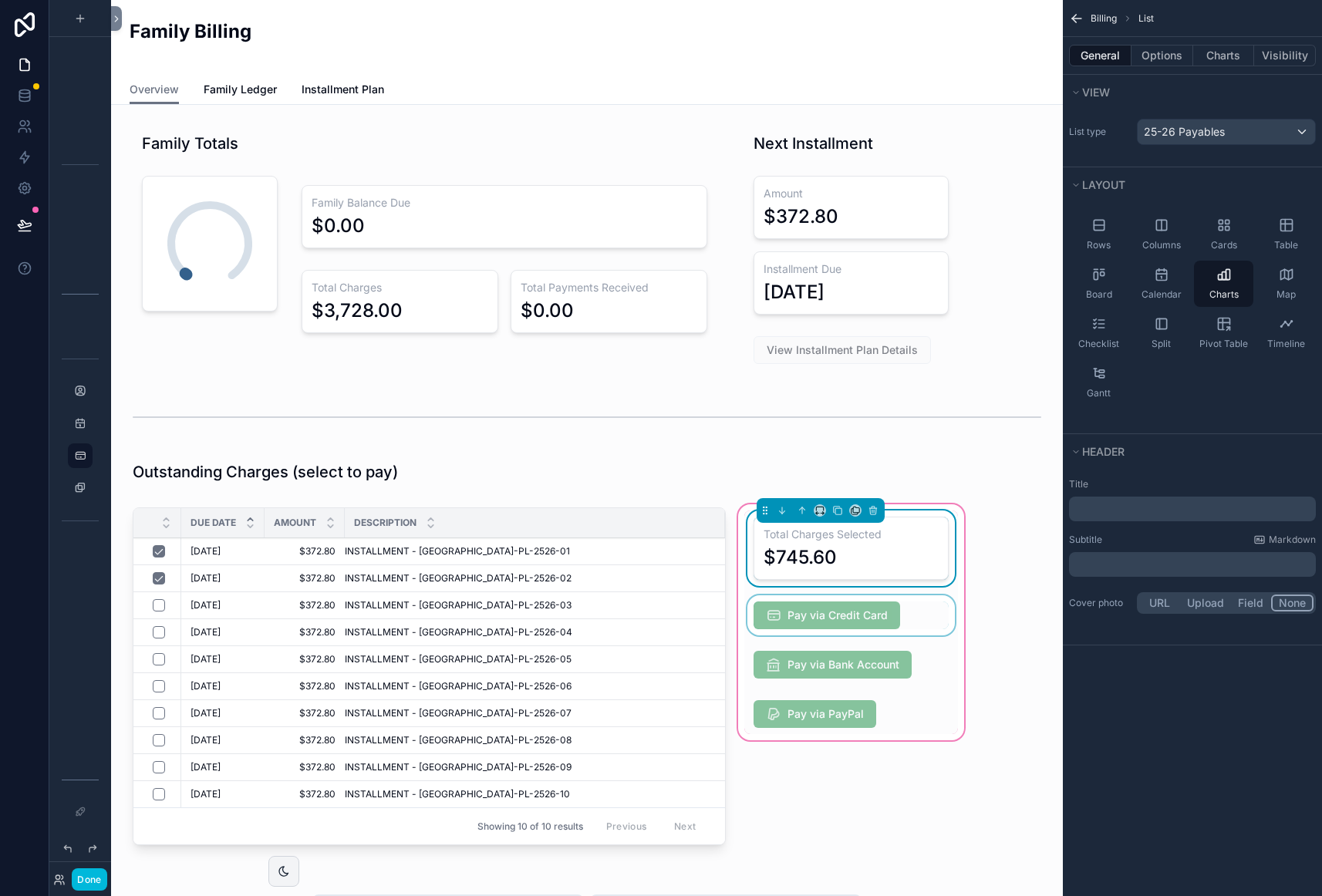
click at [916, 609] on div "scrollable content" at bounding box center [851, 615] width 214 height 40
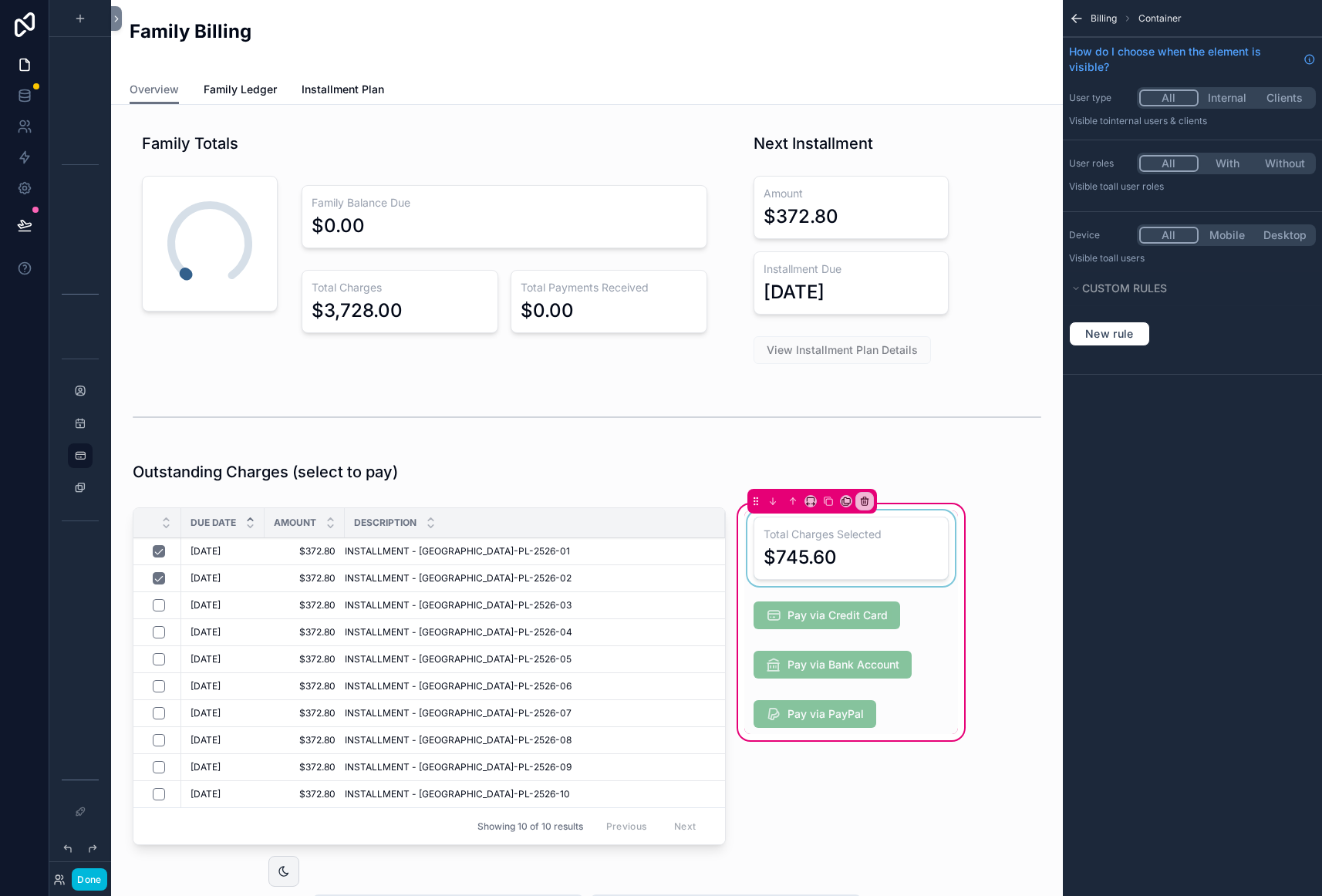
drag, startPoint x: 869, startPoint y: 608, endPoint x: 908, endPoint y: 588, distance: 43.8
click at [869, 608] on div "scrollable content" at bounding box center [851, 615] width 214 height 40
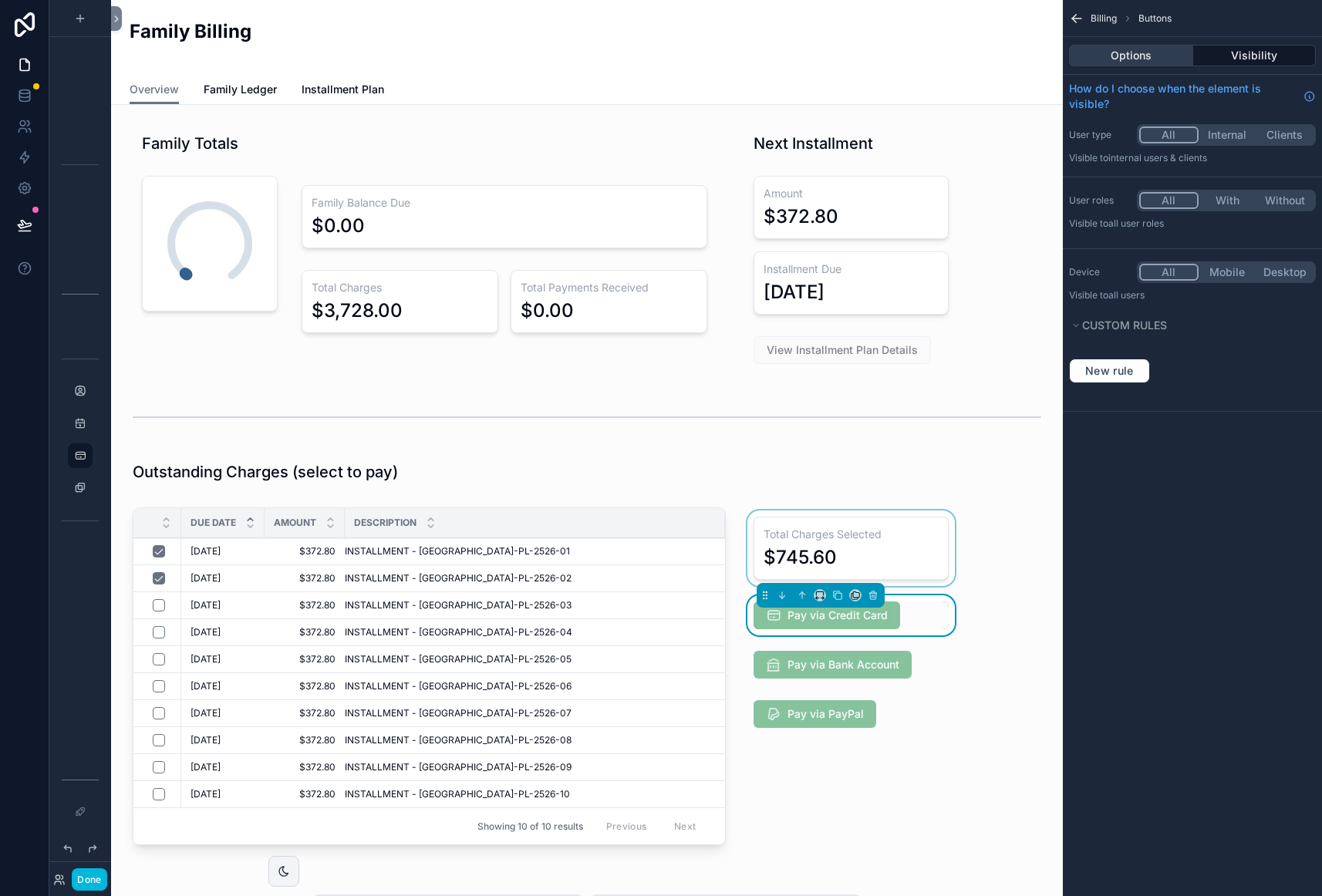
click at [1139, 59] on button "Options" at bounding box center [1131, 56] width 124 height 22
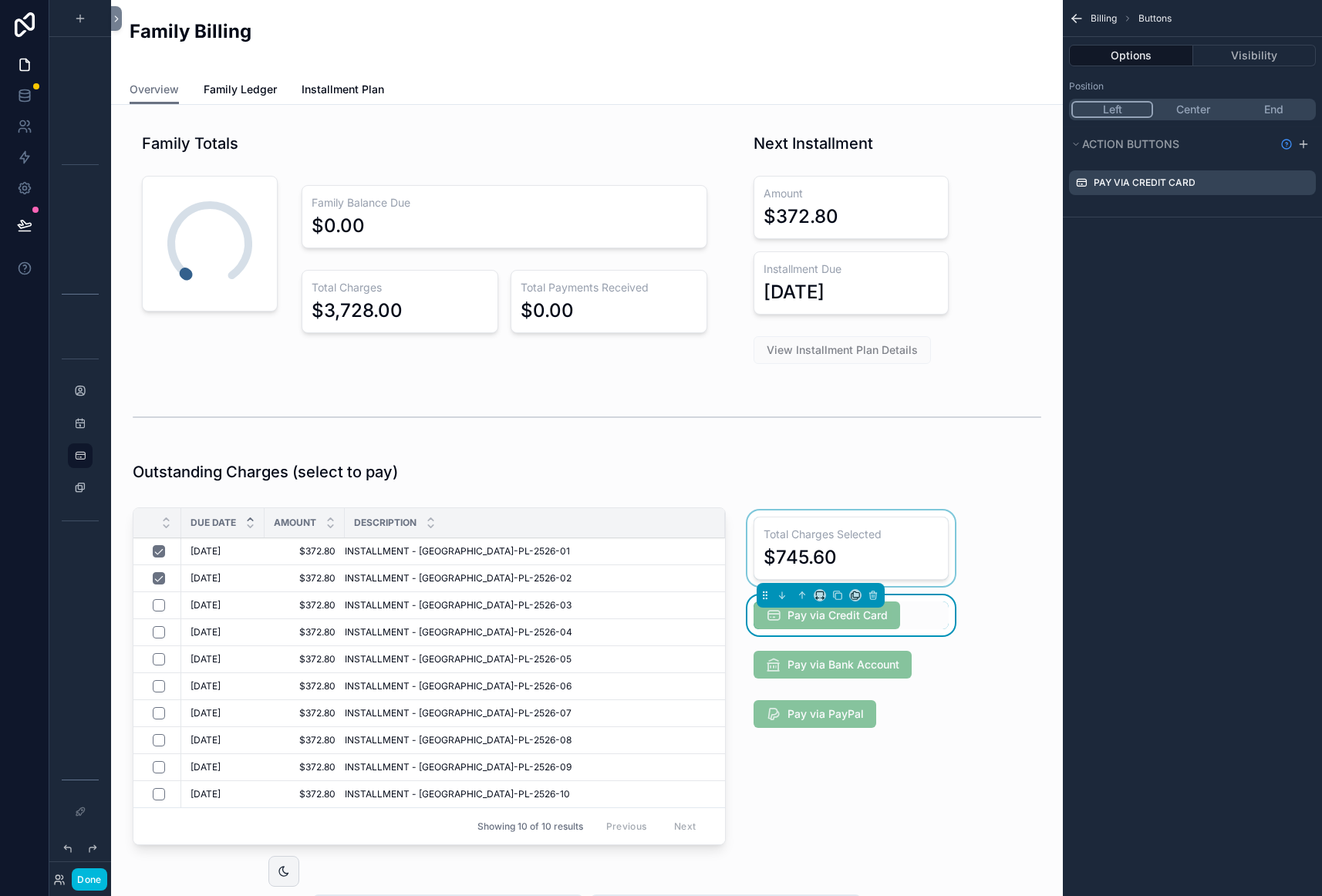
click at [0, 0] on icon "scrollable content" at bounding box center [0, 0] width 0 height 0
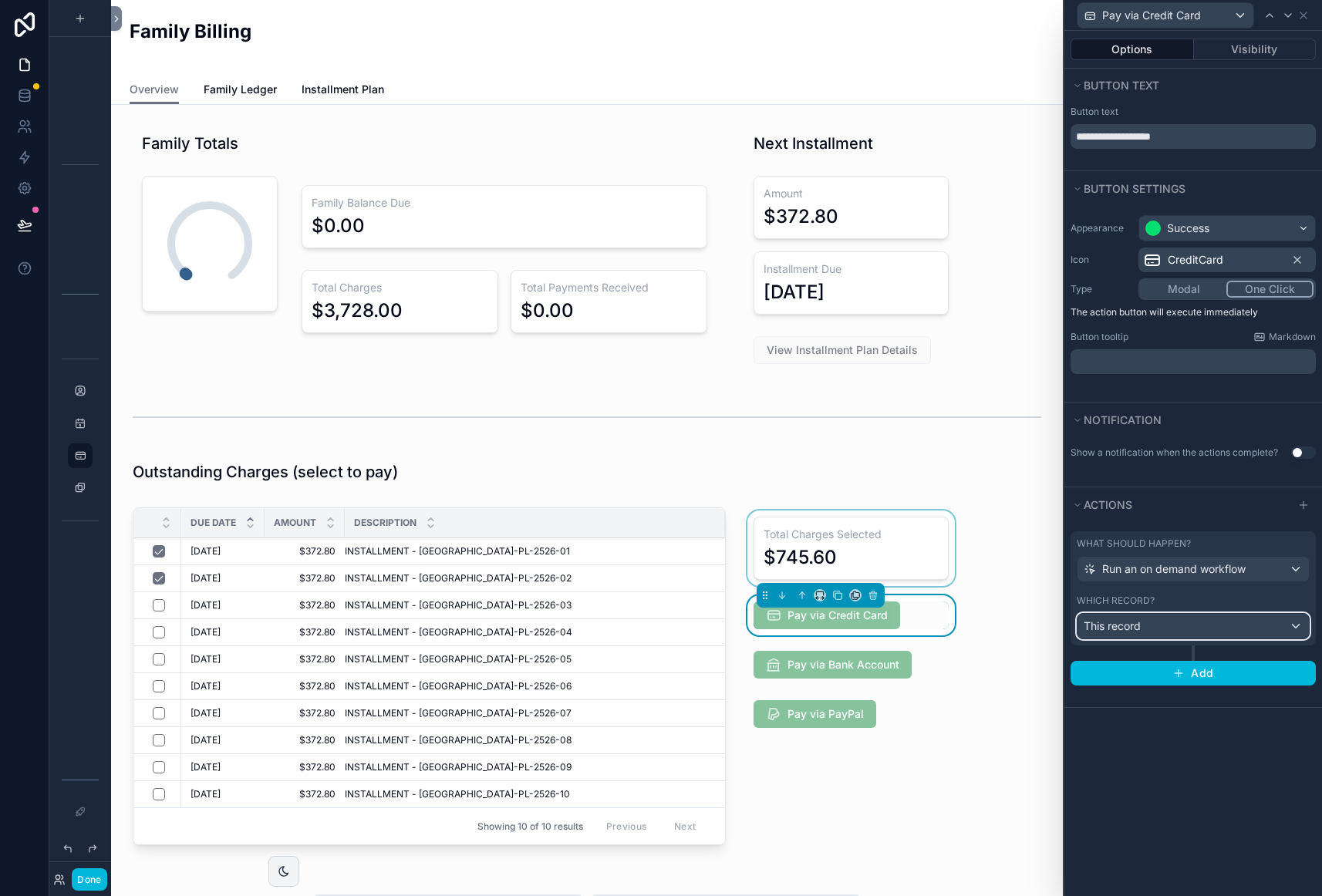
click at [1236, 626] on div "This record" at bounding box center [1193, 626] width 232 height 25
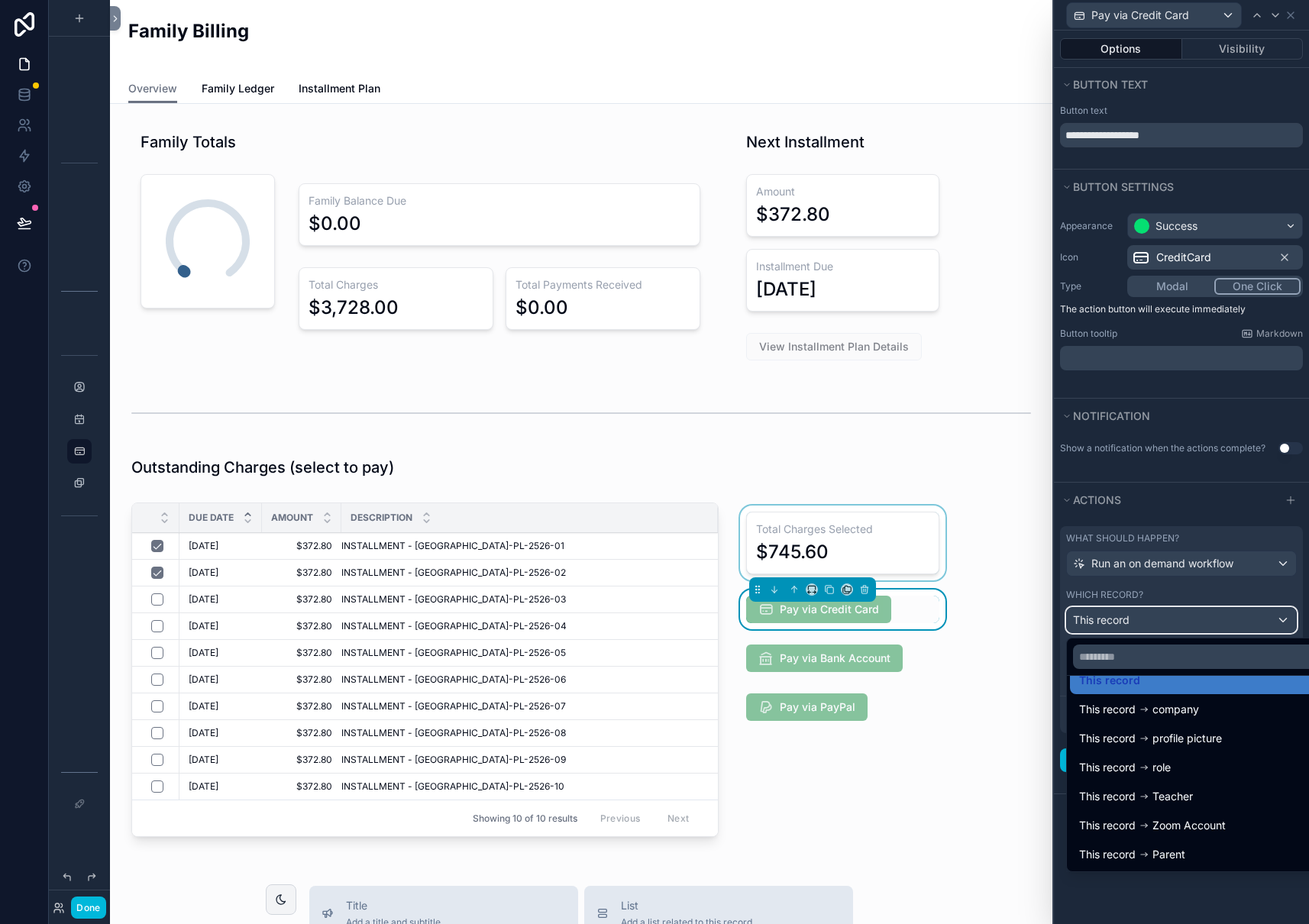
scroll to position [0, 0]
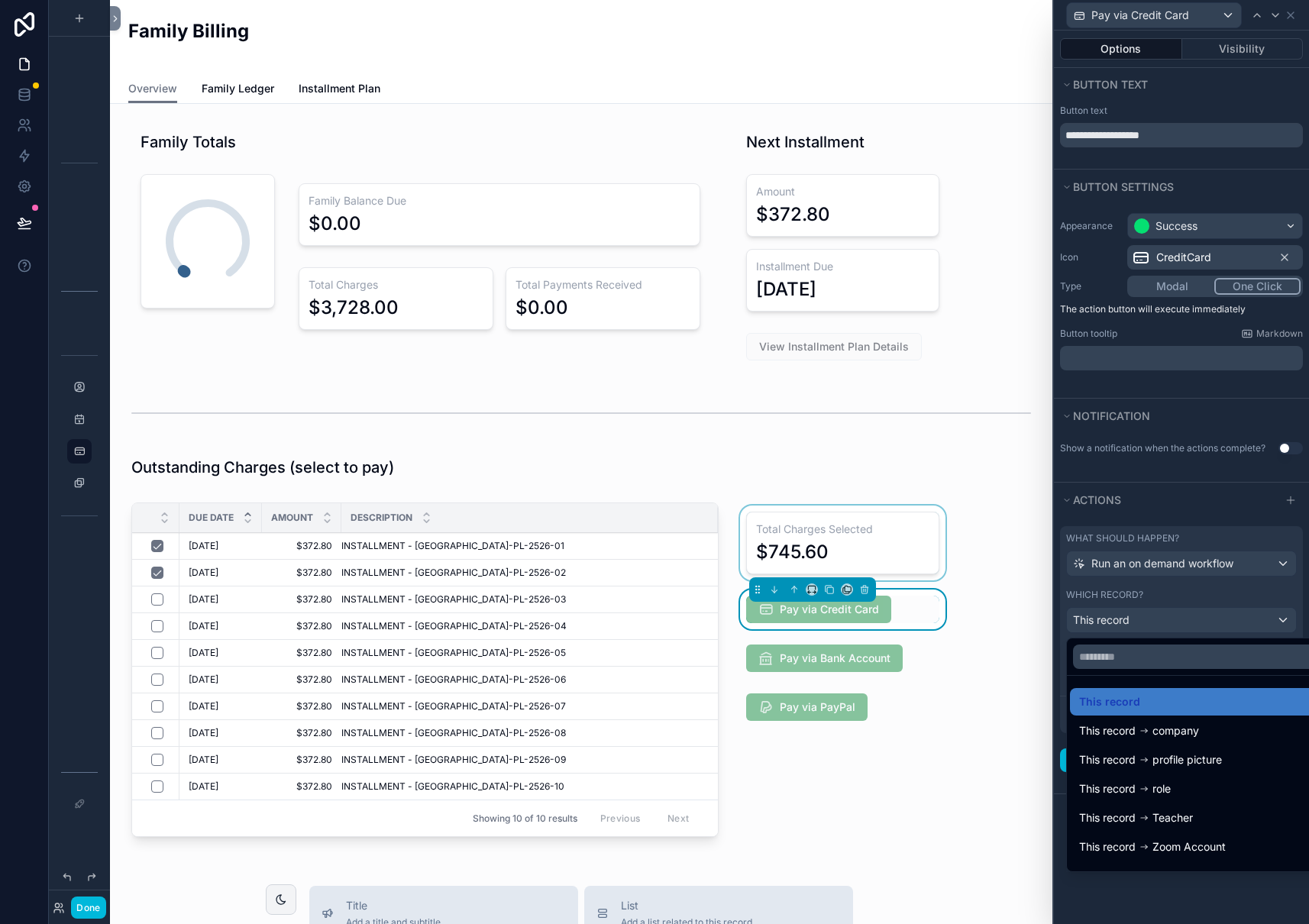
click at [1200, 877] on div at bounding box center [1180, 462] width 255 height 924
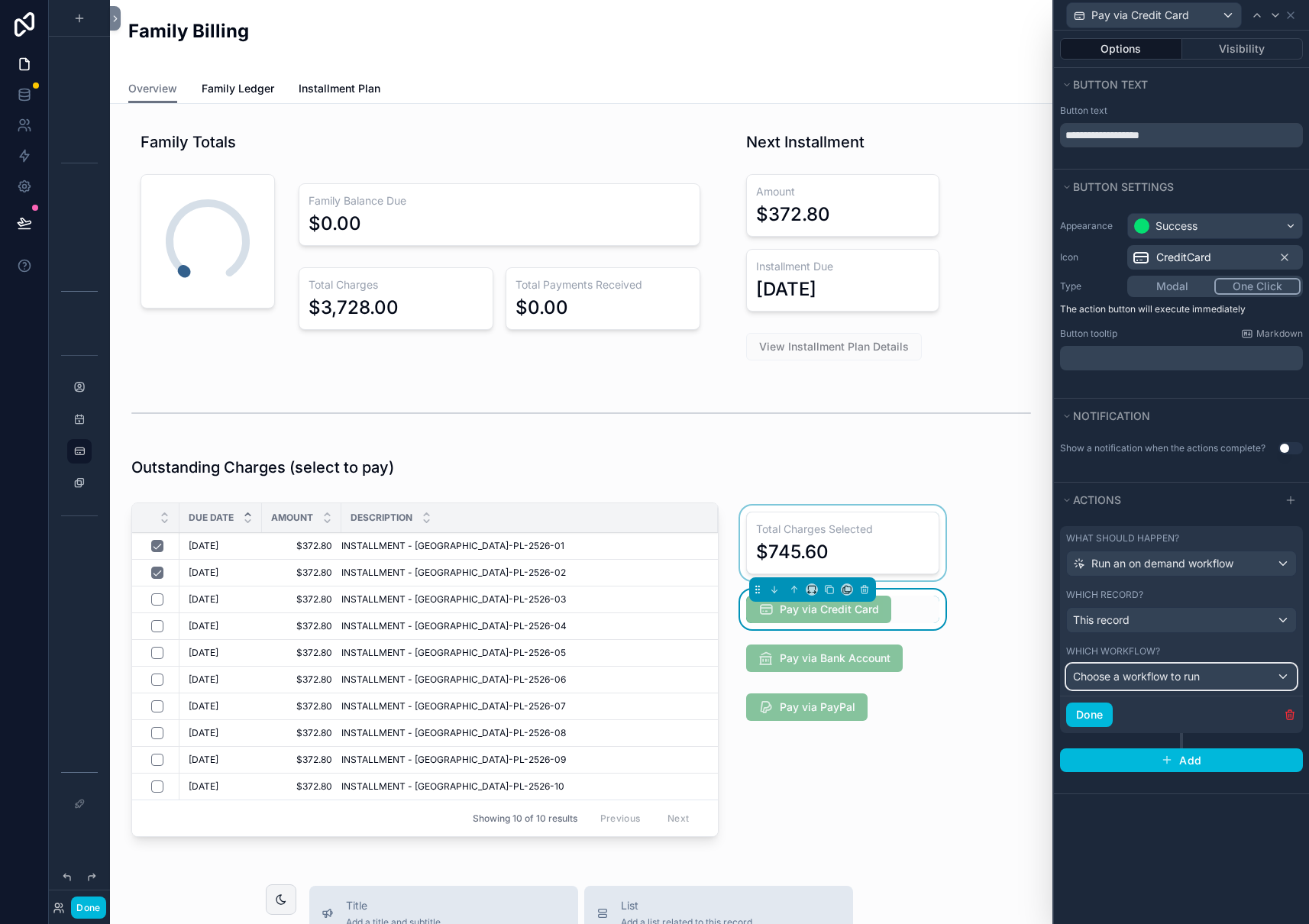
click at [1212, 678] on div "Choose a workflow to run" at bounding box center [1181, 676] width 229 height 25
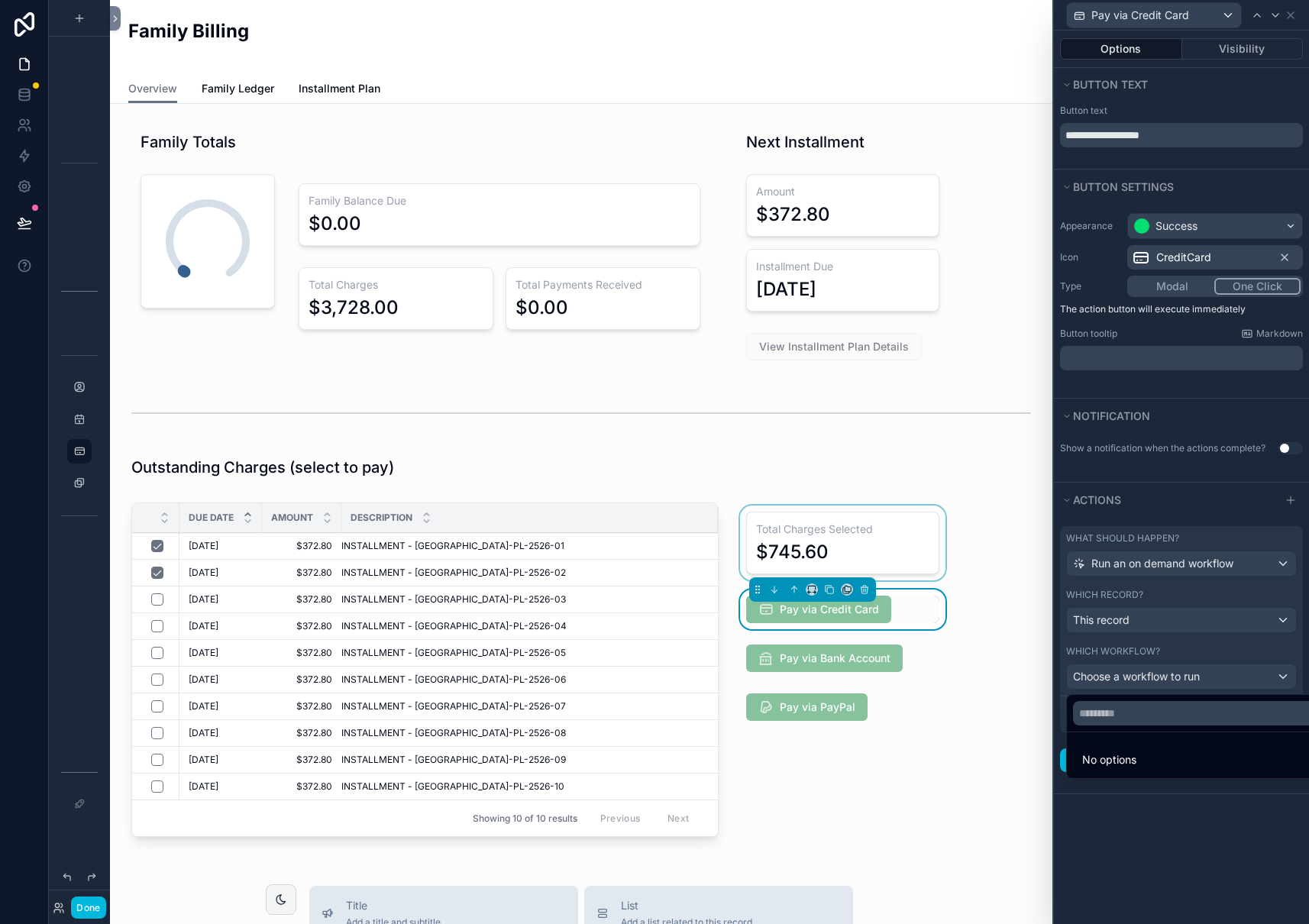
click at [1169, 618] on div at bounding box center [1180, 462] width 255 height 924
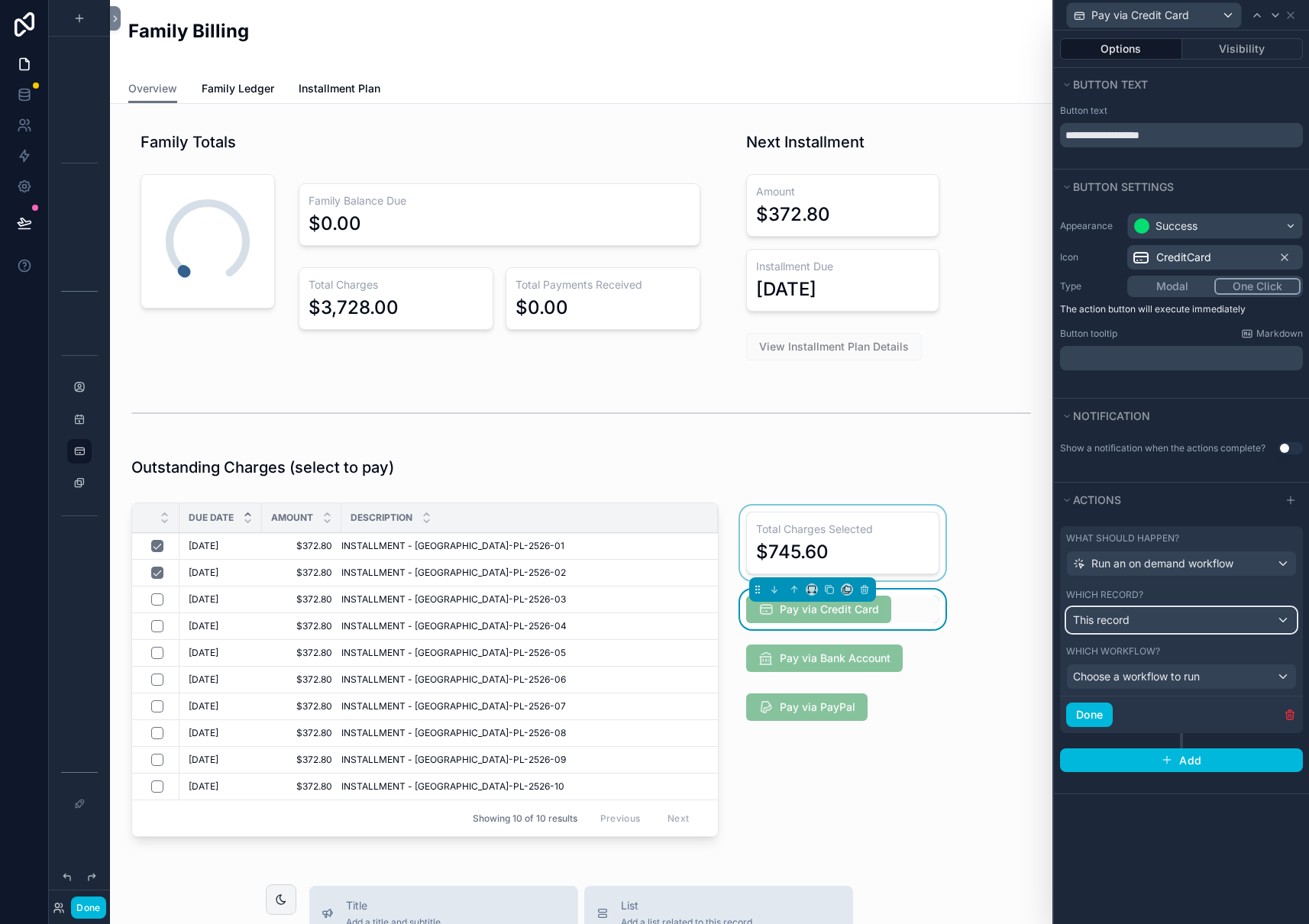
click at [1174, 620] on div "This record" at bounding box center [1181, 620] width 229 height 25
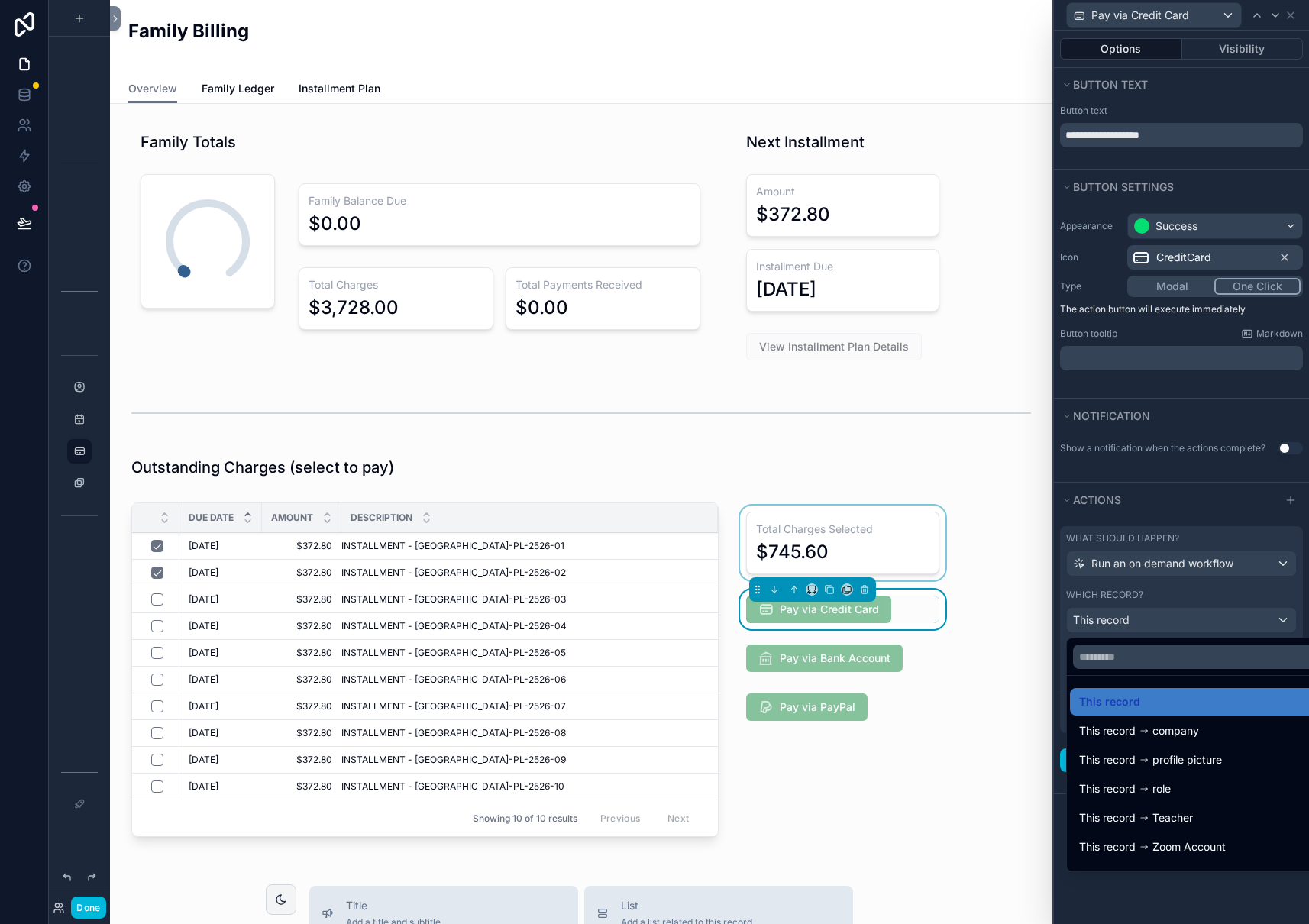
click at [726, 495] on div "Family Totals 100% Family Balance Due $0.00 Total Charges $3,728.00 Total Payme…" at bounding box center [581, 827] width 942 height 1447
click at [1195, 486] on div at bounding box center [1180, 462] width 255 height 924
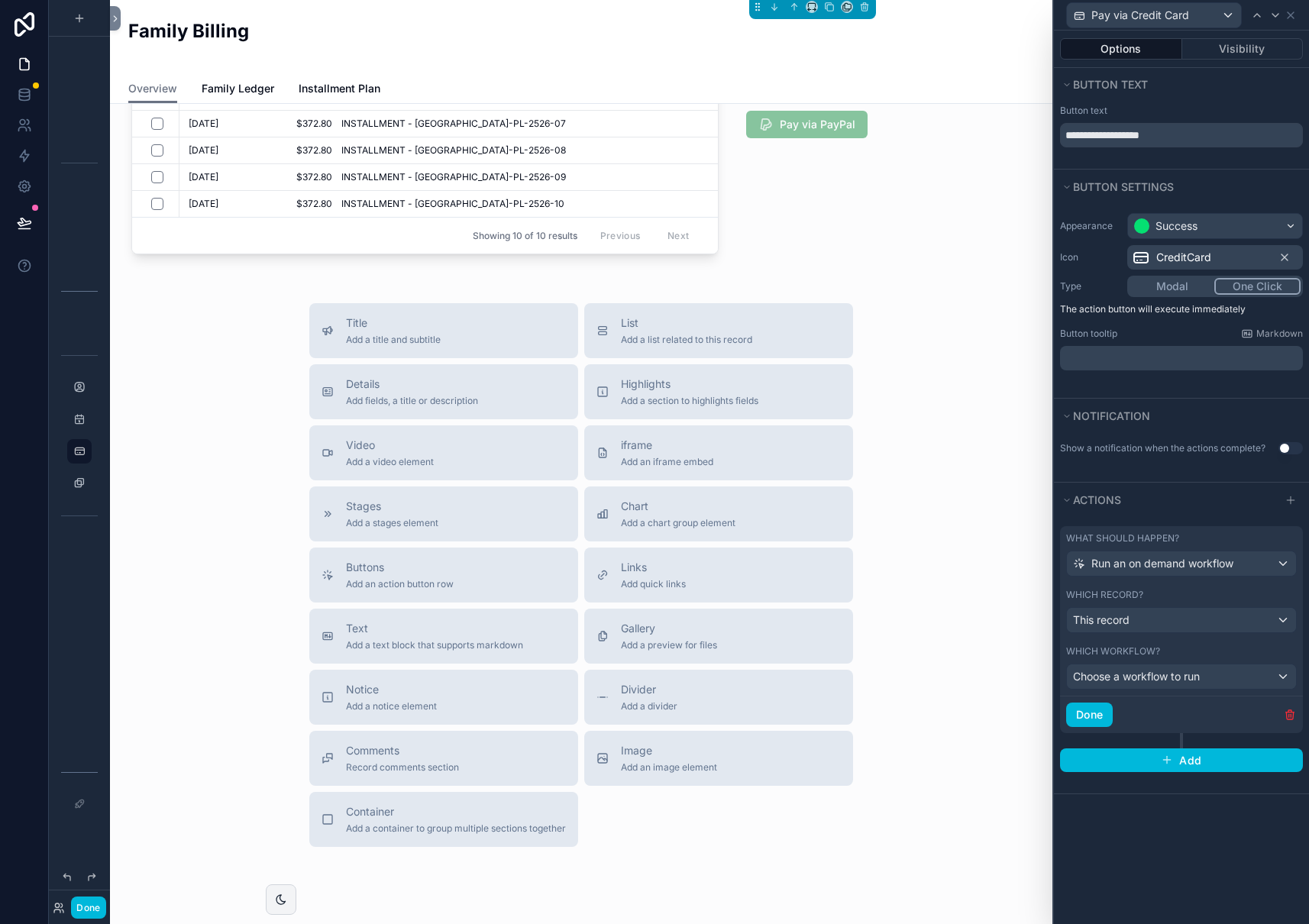
scroll to position [585, 0]
click at [399, 569] on span "Buttons" at bounding box center [400, 564] width 108 height 15
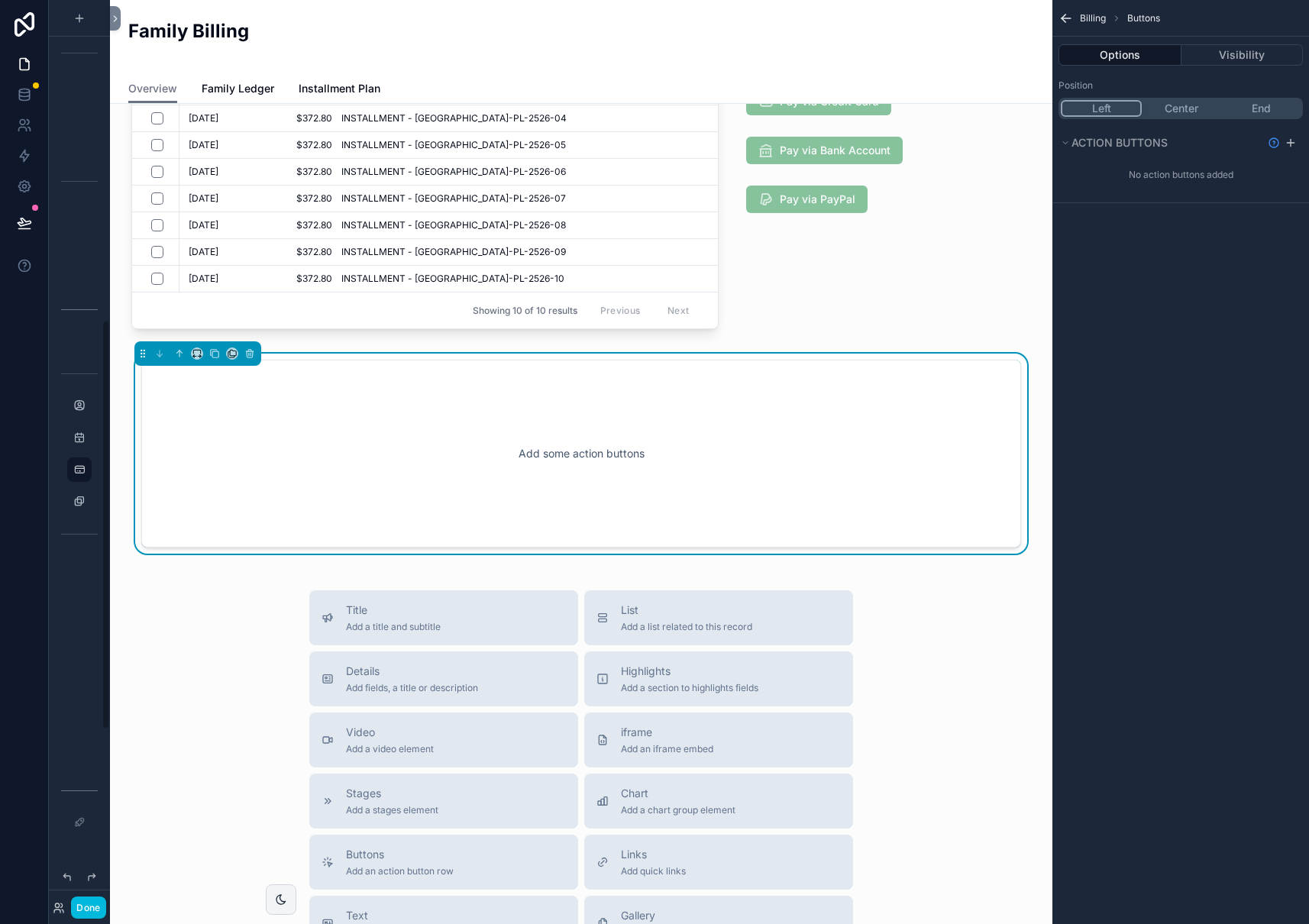
scroll to position [499, 0]
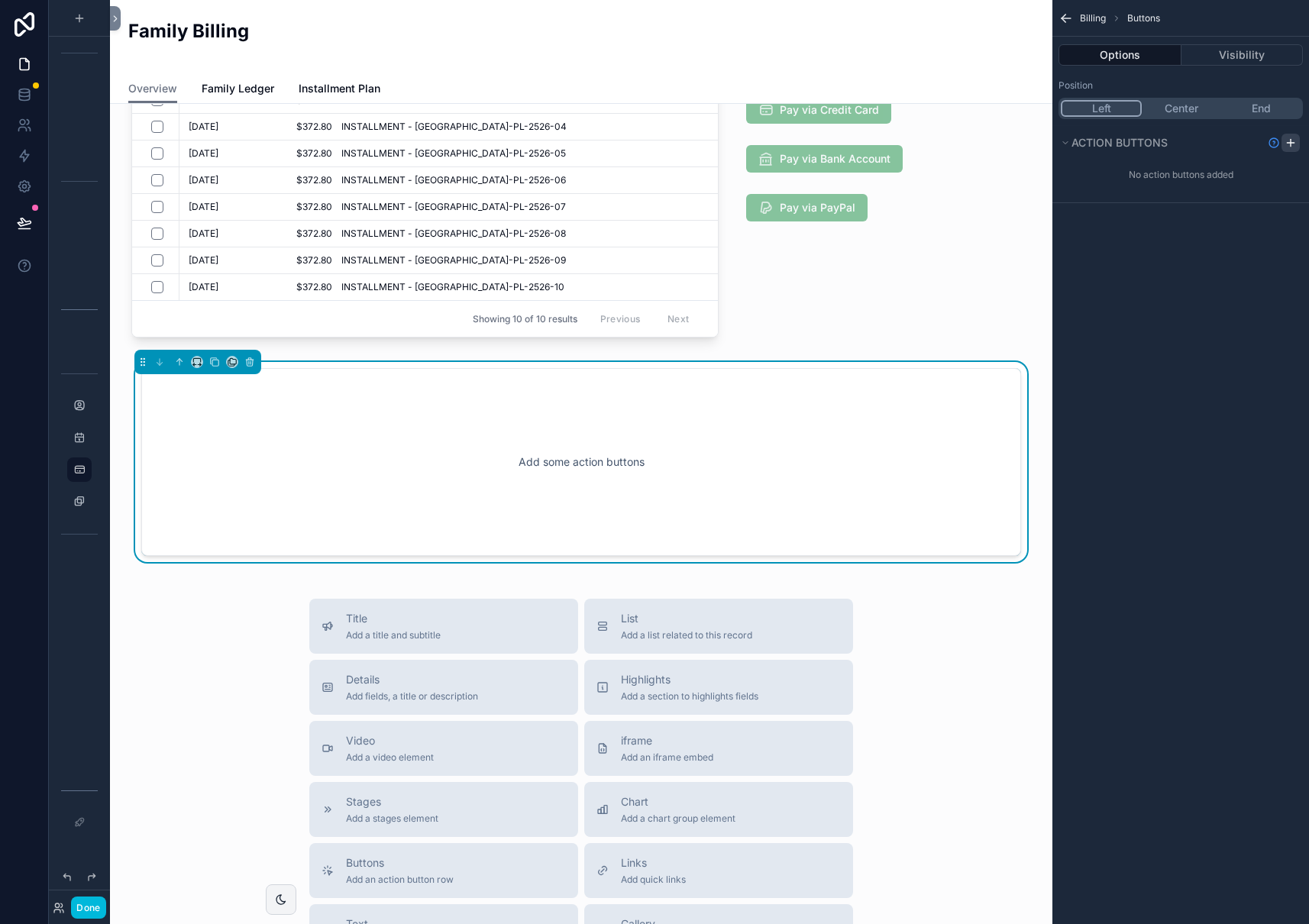
click at [1291, 149] on div "scrollable content" at bounding box center [1291, 143] width 18 height 18
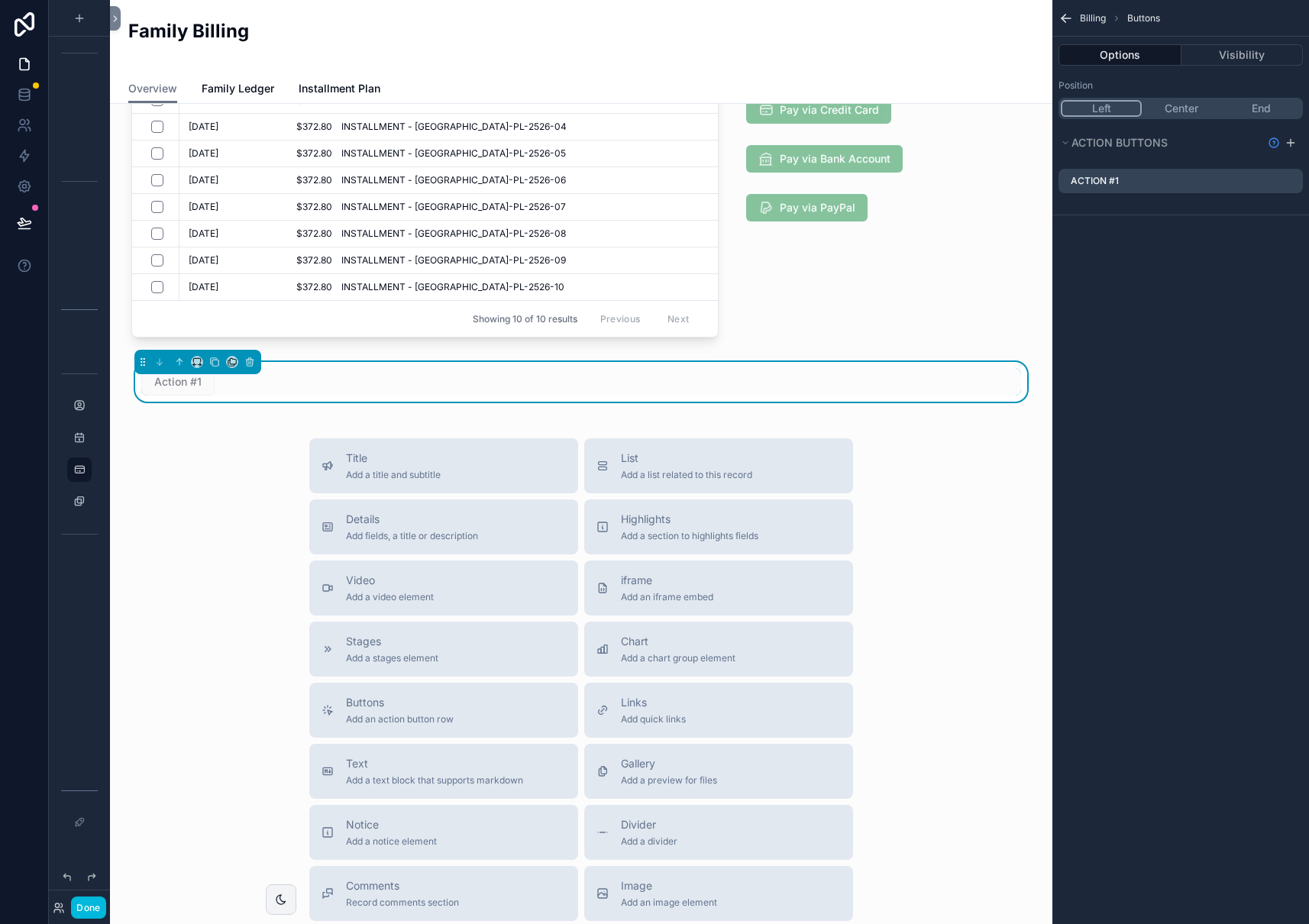
click at [0, 0] on icon "scrollable content" at bounding box center [0, 0] width 0 height 0
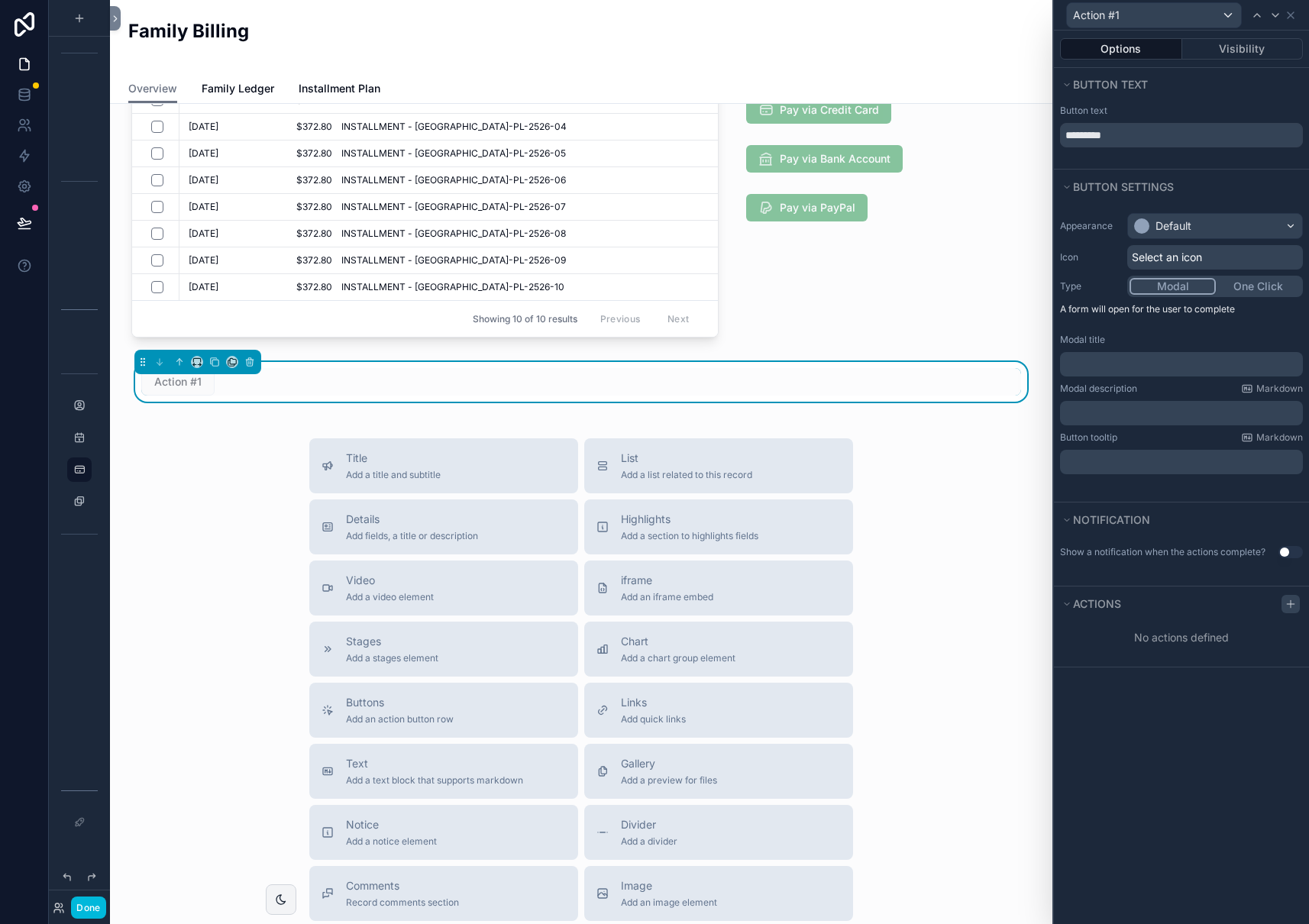
click at [1291, 600] on icon at bounding box center [1291, 603] width 0 height 7
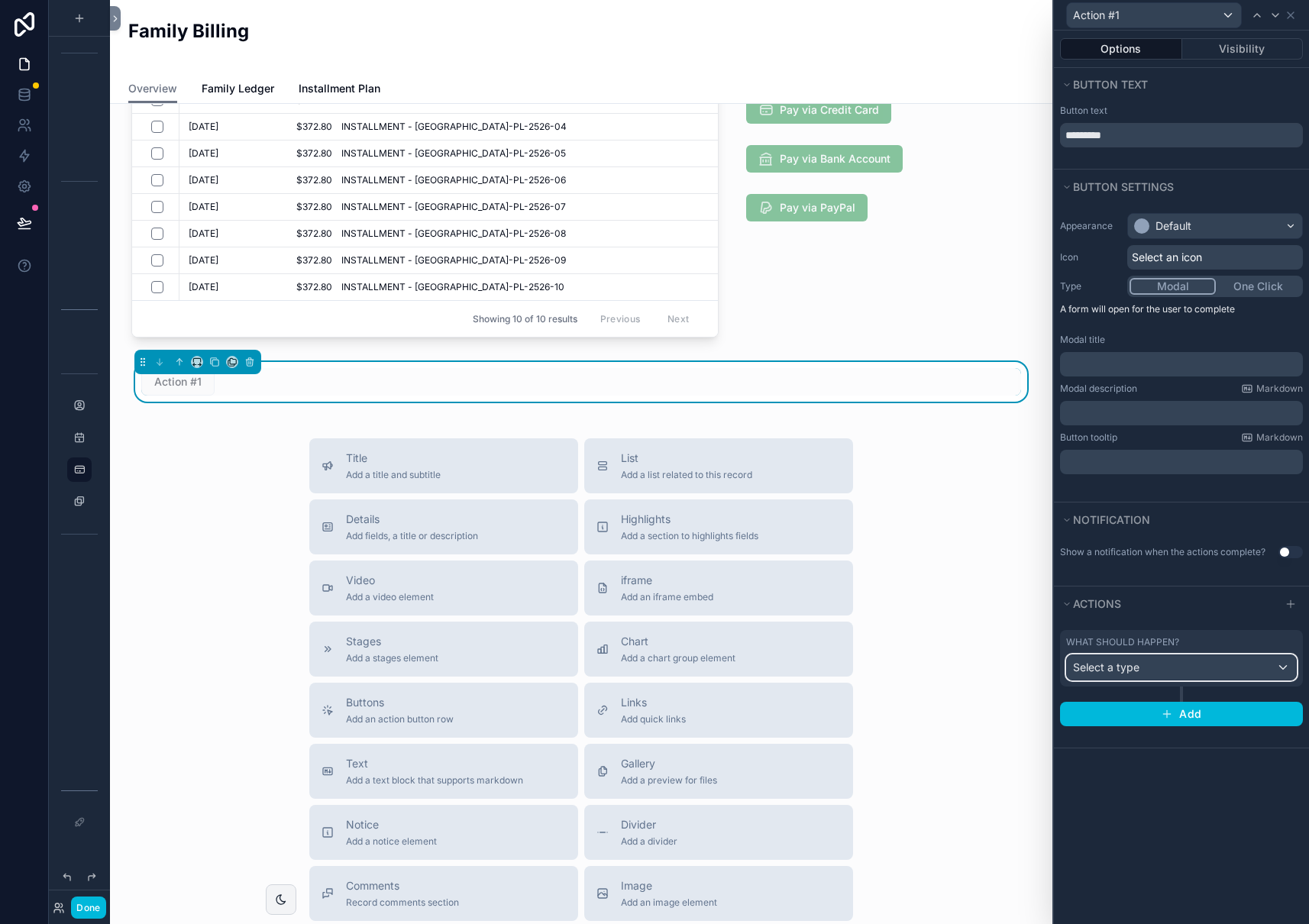
click at [1162, 662] on div "Select a type" at bounding box center [1181, 667] width 229 height 25
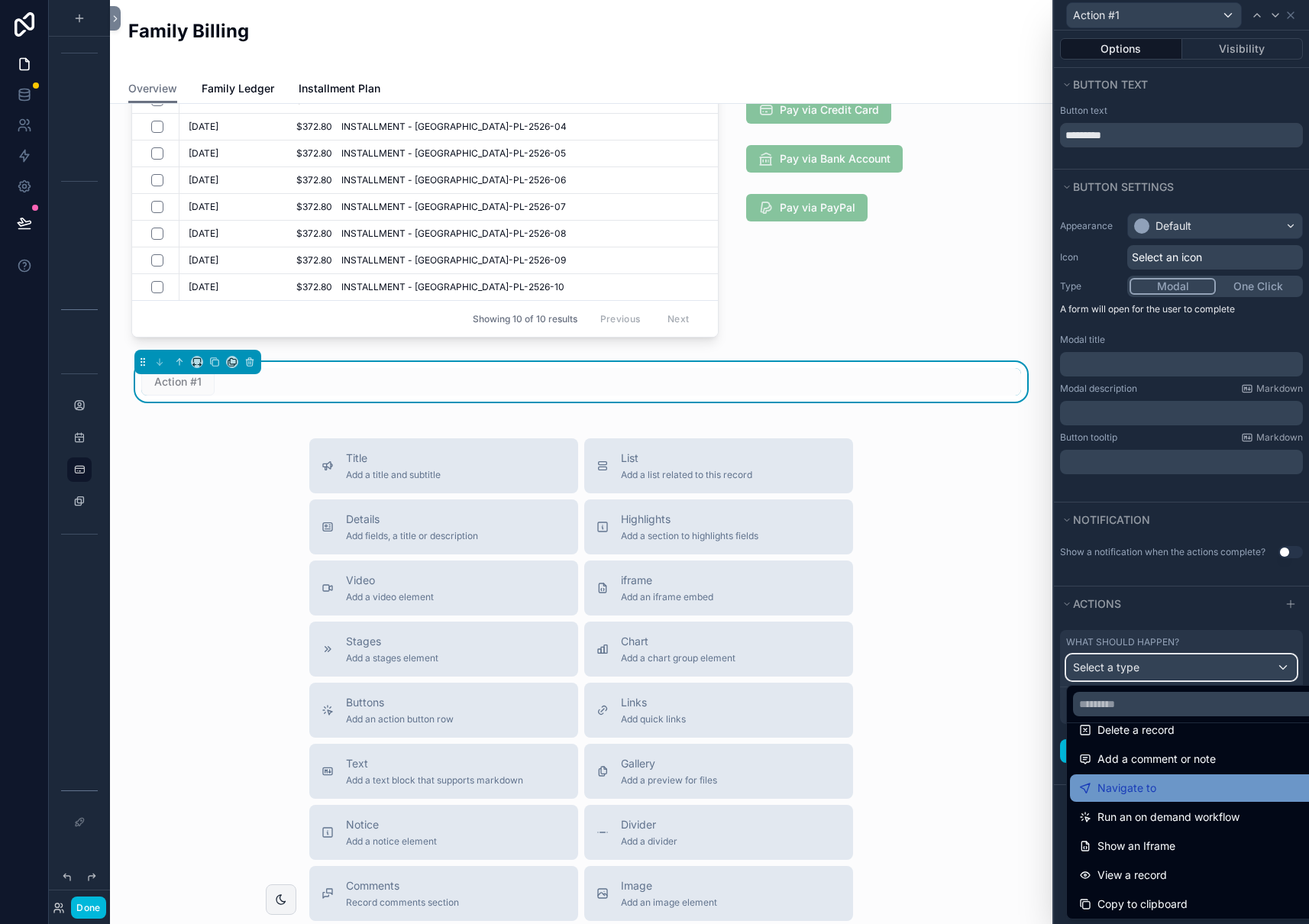
scroll to position [112, 0]
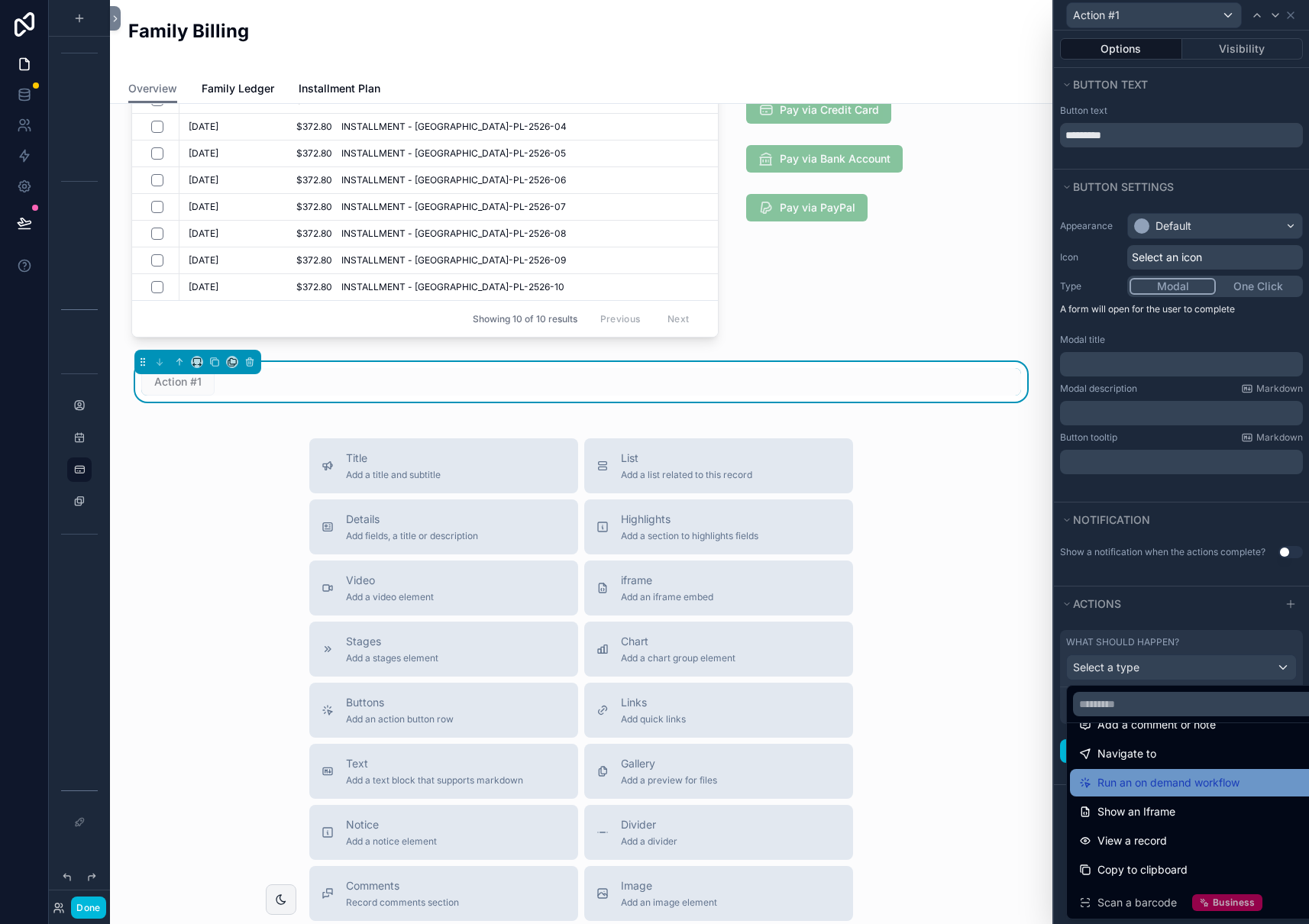
click at [1197, 789] on span "Run an on demand workflow" at bounding box center [1168, 782] width 142 height 18
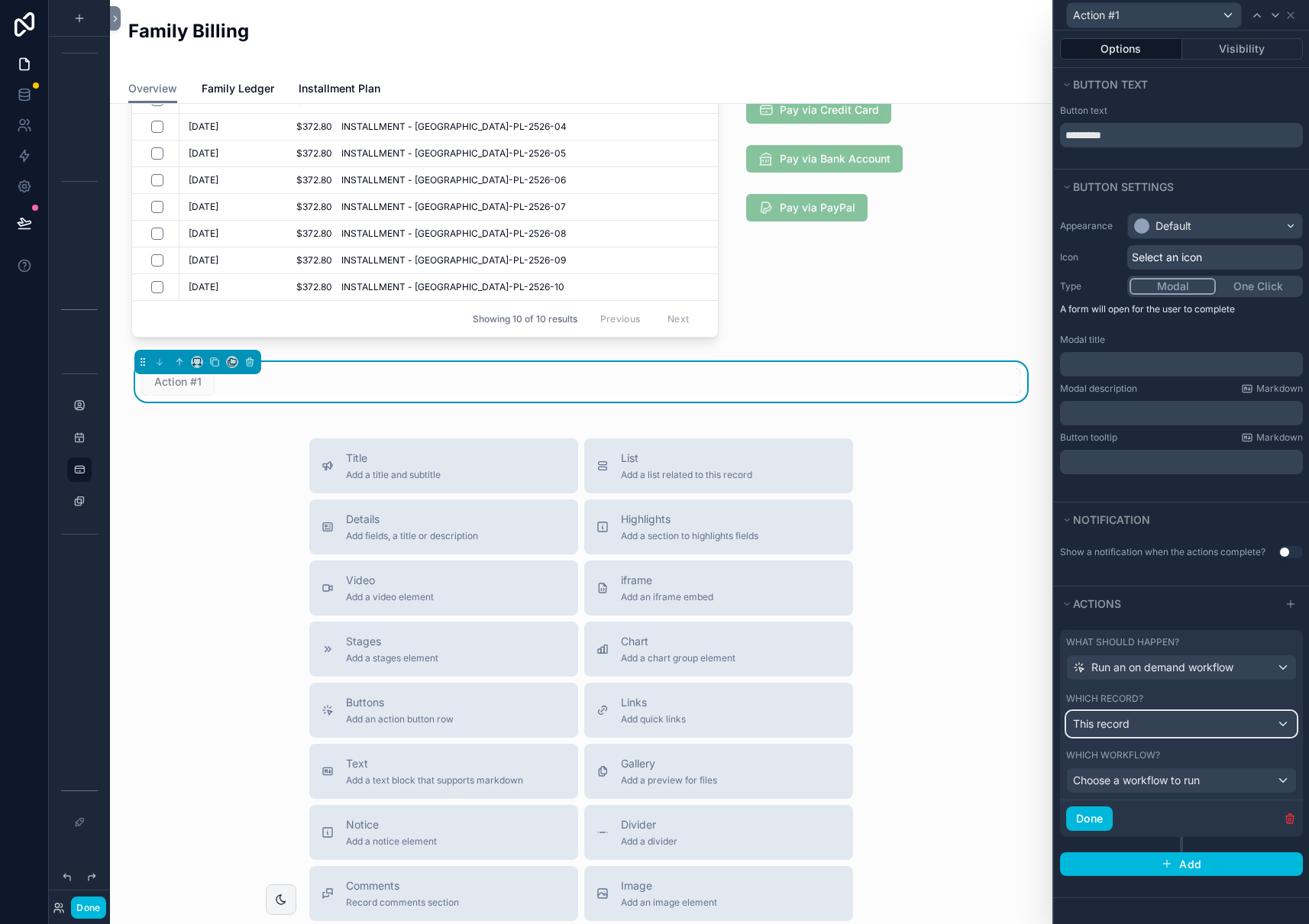
click at [1122, 723] on span "This record" at bounding box center [1100, 724] width 56 height 15
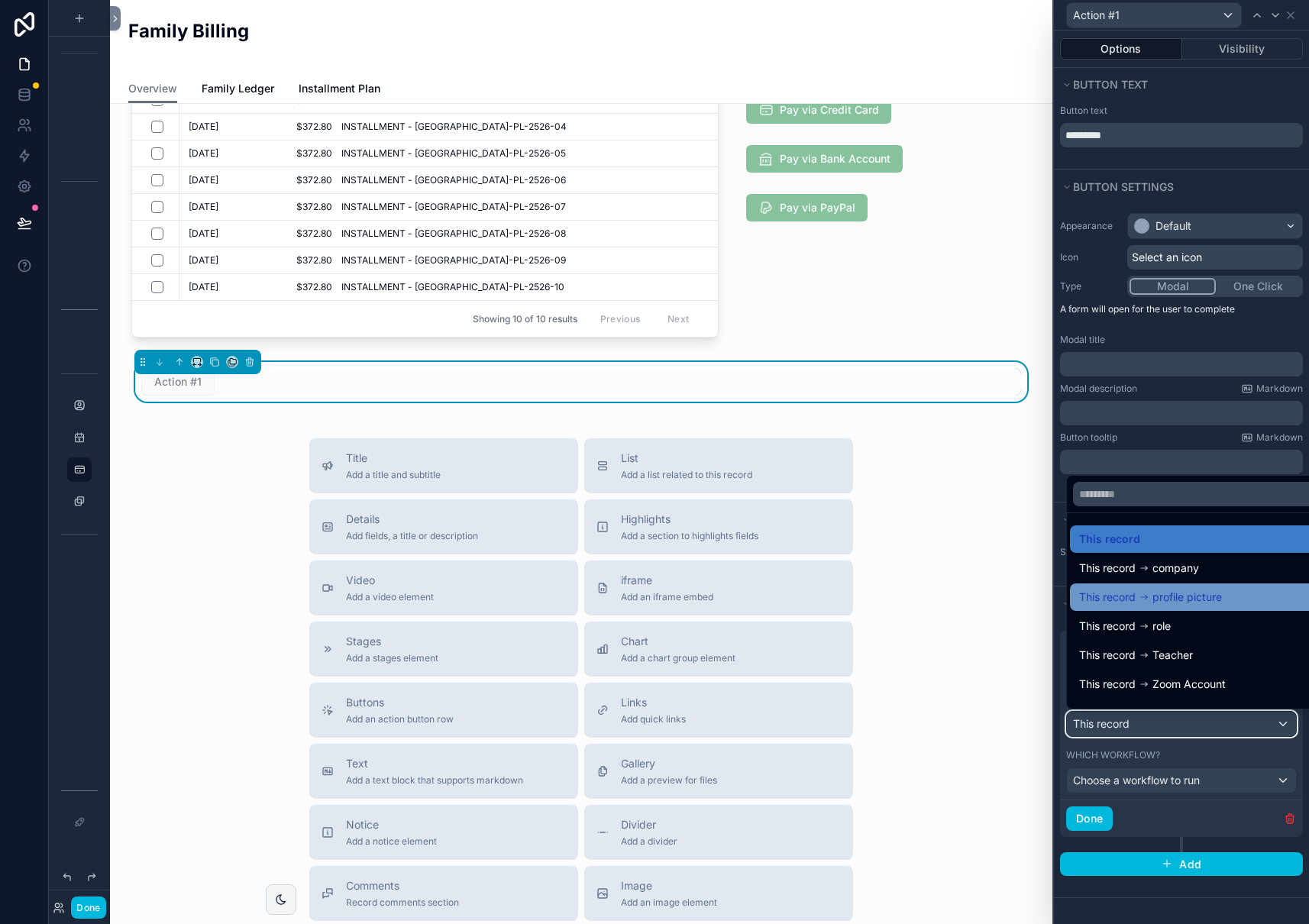
scroll to position [22, 0]
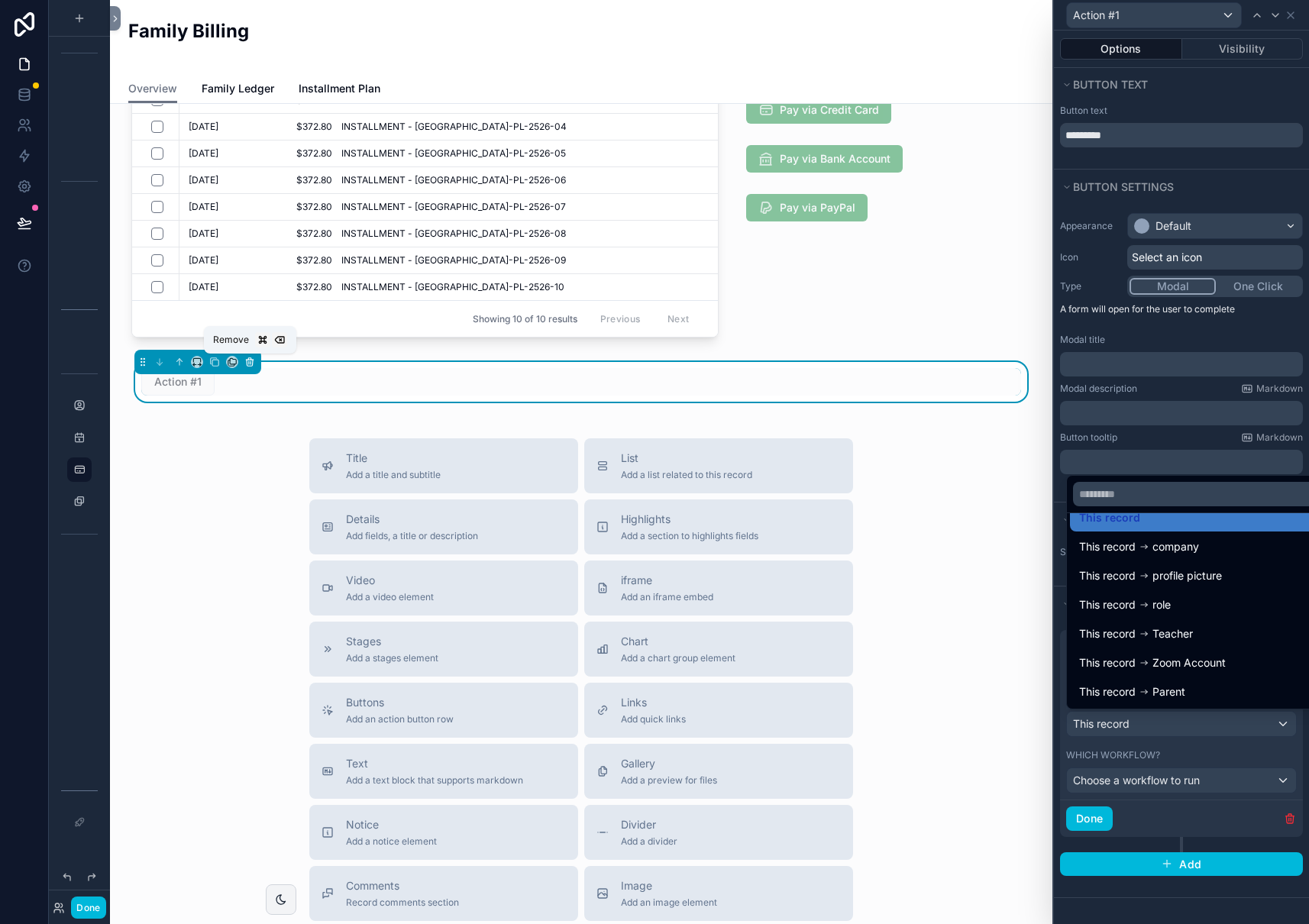
click at [249, 362] on icon "scrollable content" at bounding box center [250, 362] width 11 height 11
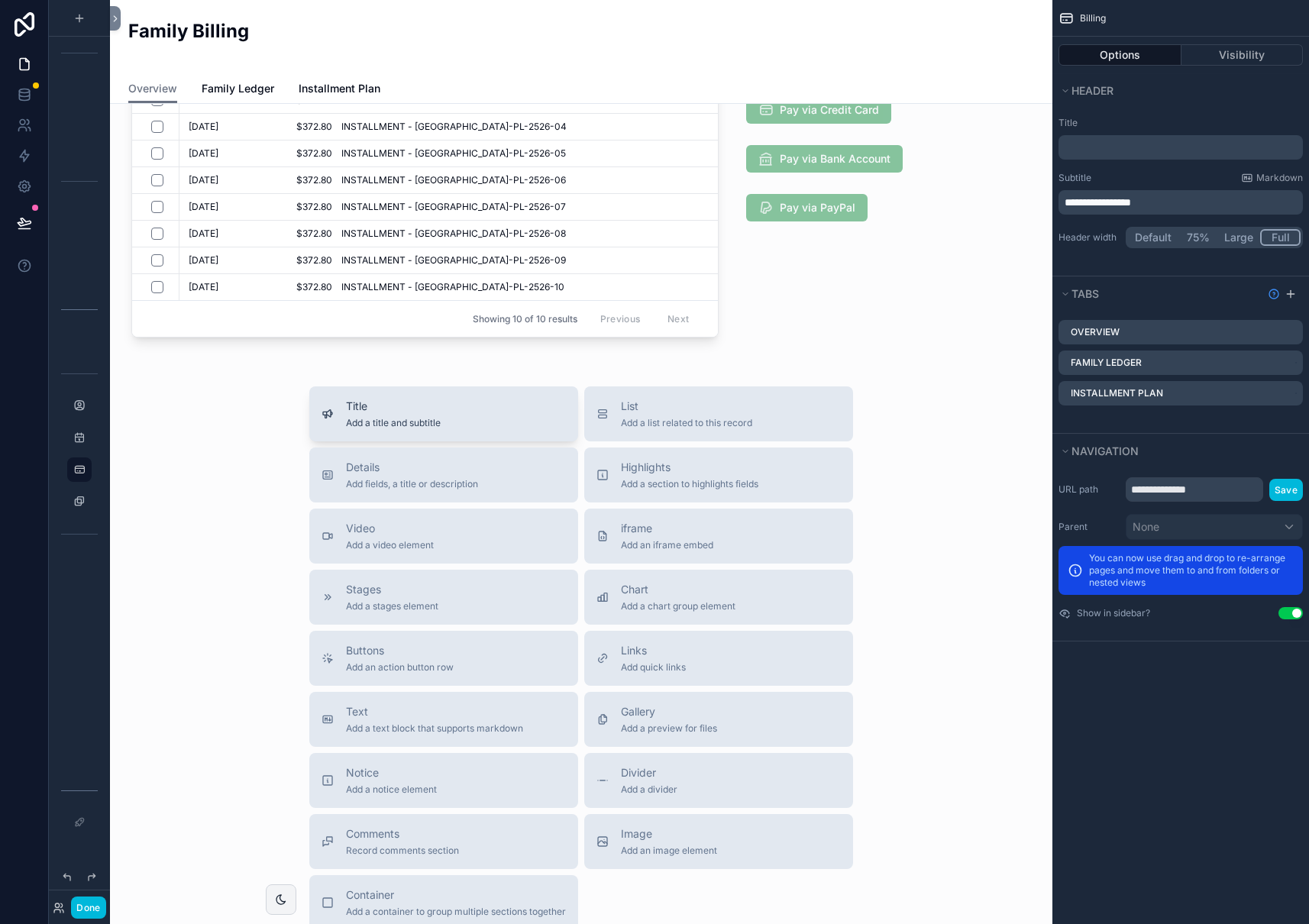
drag, startPoint x: 236, startPoint y: 445, endPoint x: 347, endPoint y: 425, distance: 112.8
click at [237, 445] on div "Title Add a title and subtitle List Add a list related to this record Details A…" at bounding box center [581, 658] width 918 height 544
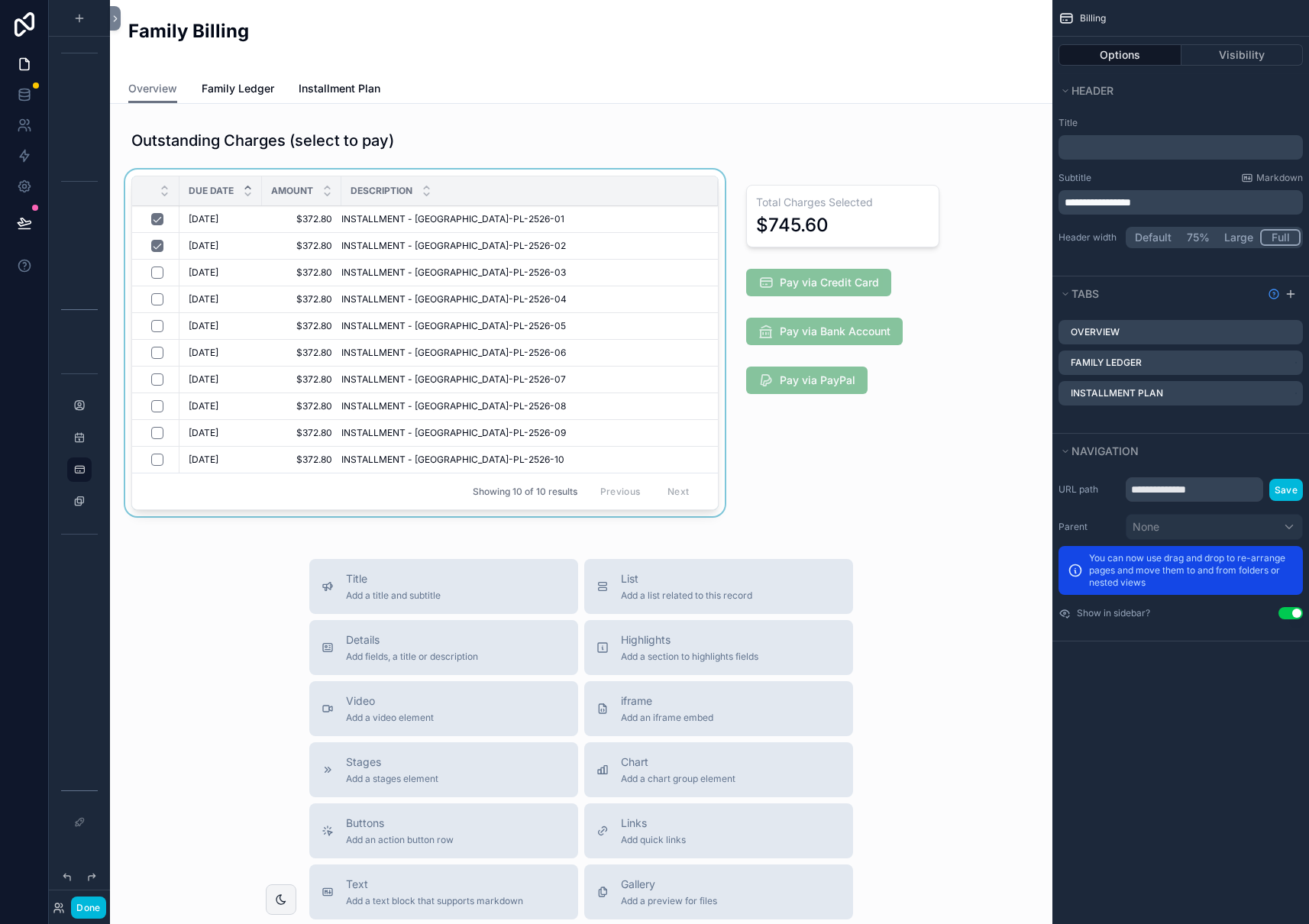
scroll to position [140, 0]
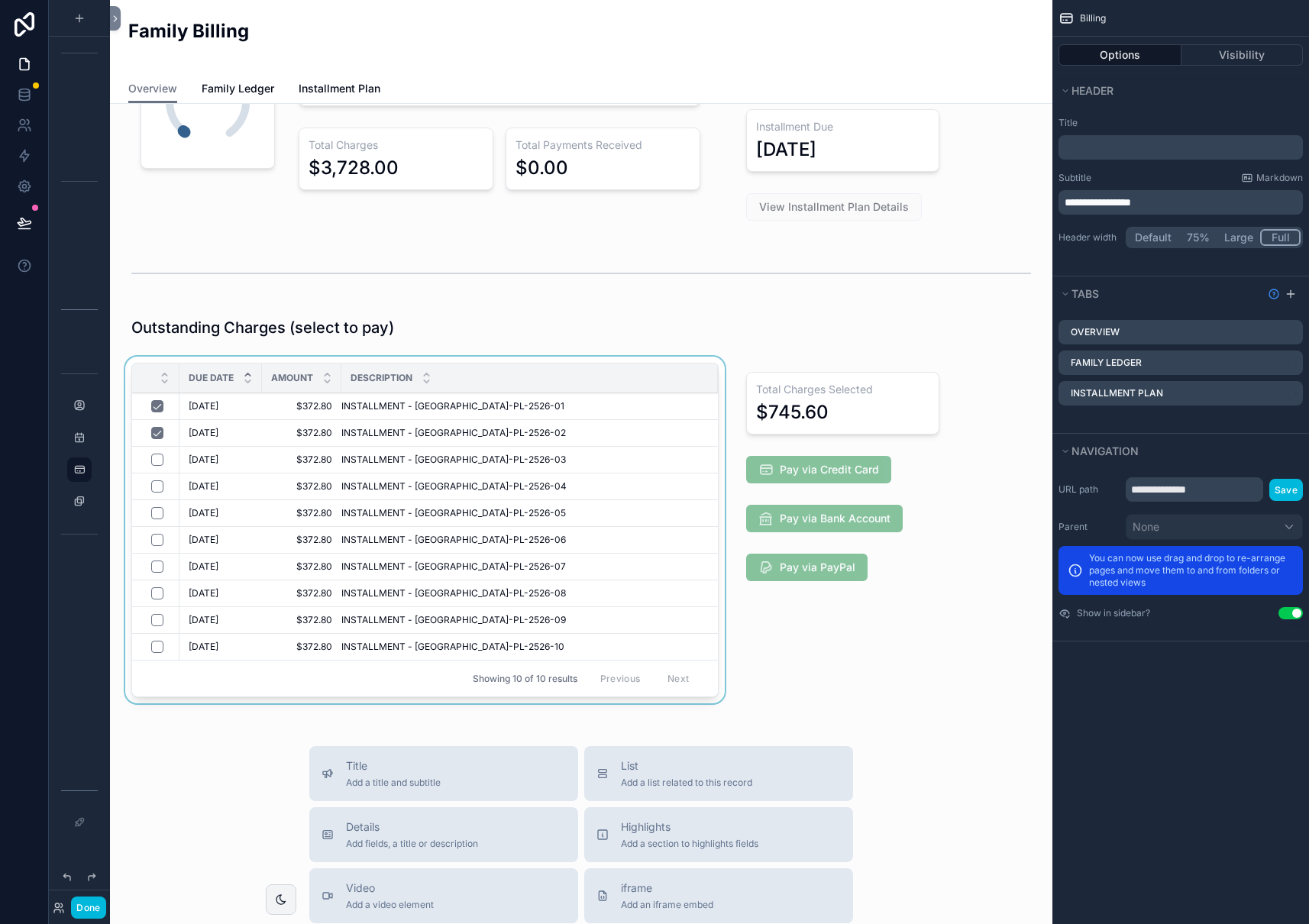
click at [544, 365] on div "Description" at bounding box center [529, 378] width 376 height 29
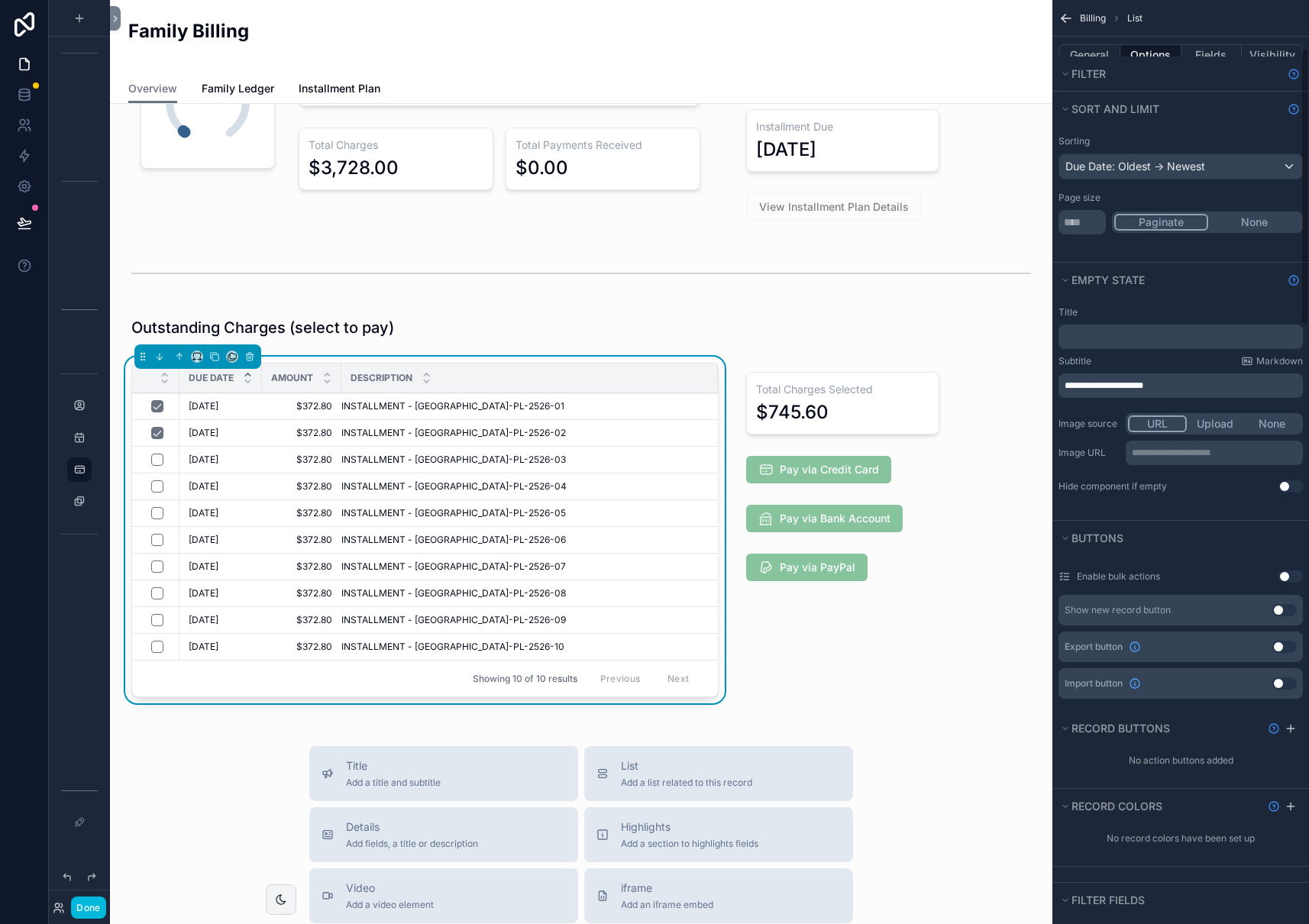
scroll to position [148, 0]
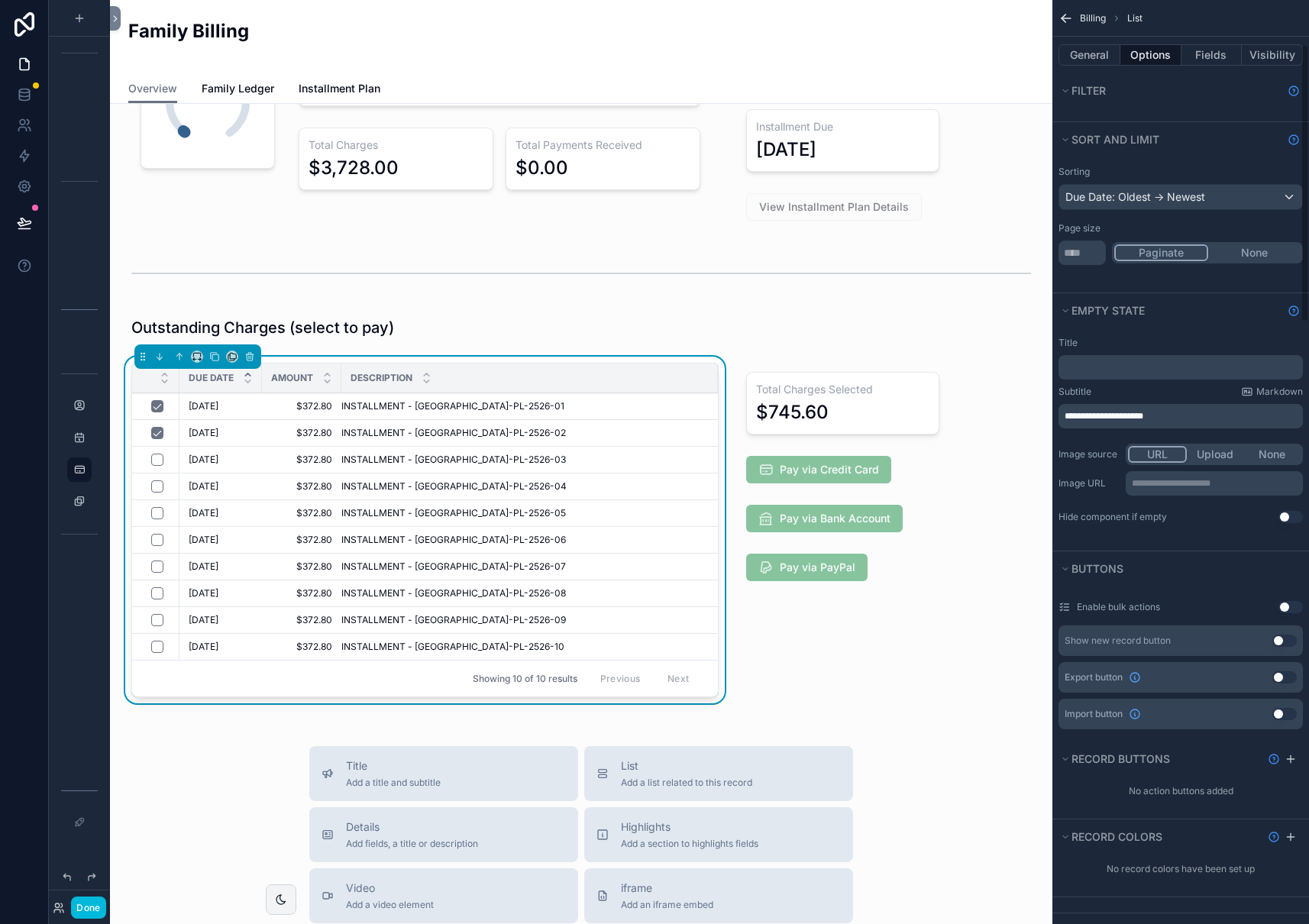
click at [1296, 606] on button "Use setting" at bounding box center [1291, 607] width 25 height 12
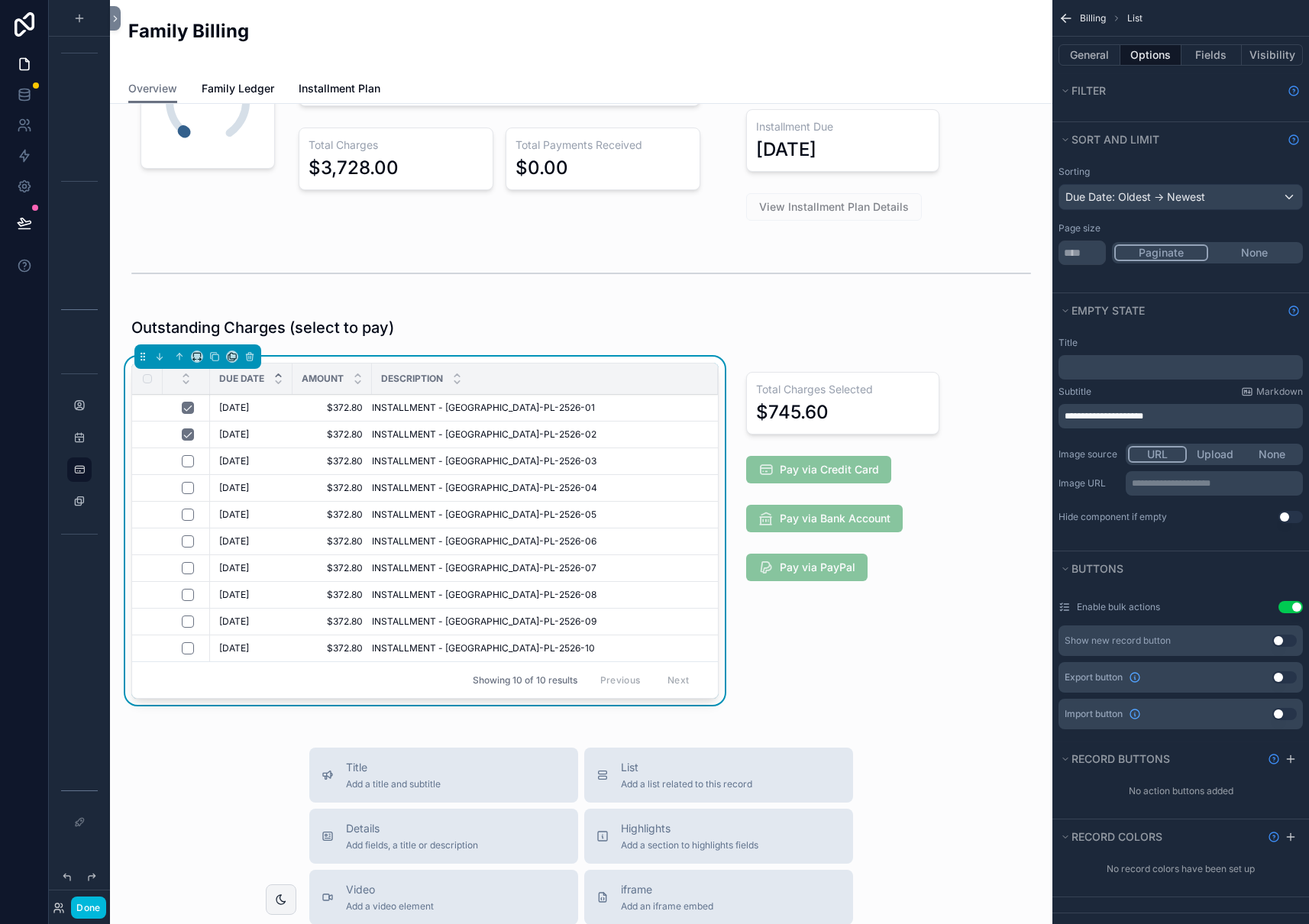
click at [1288, 605] on button "Use setting" at bounding box center [1291, 607] width 25 height 12
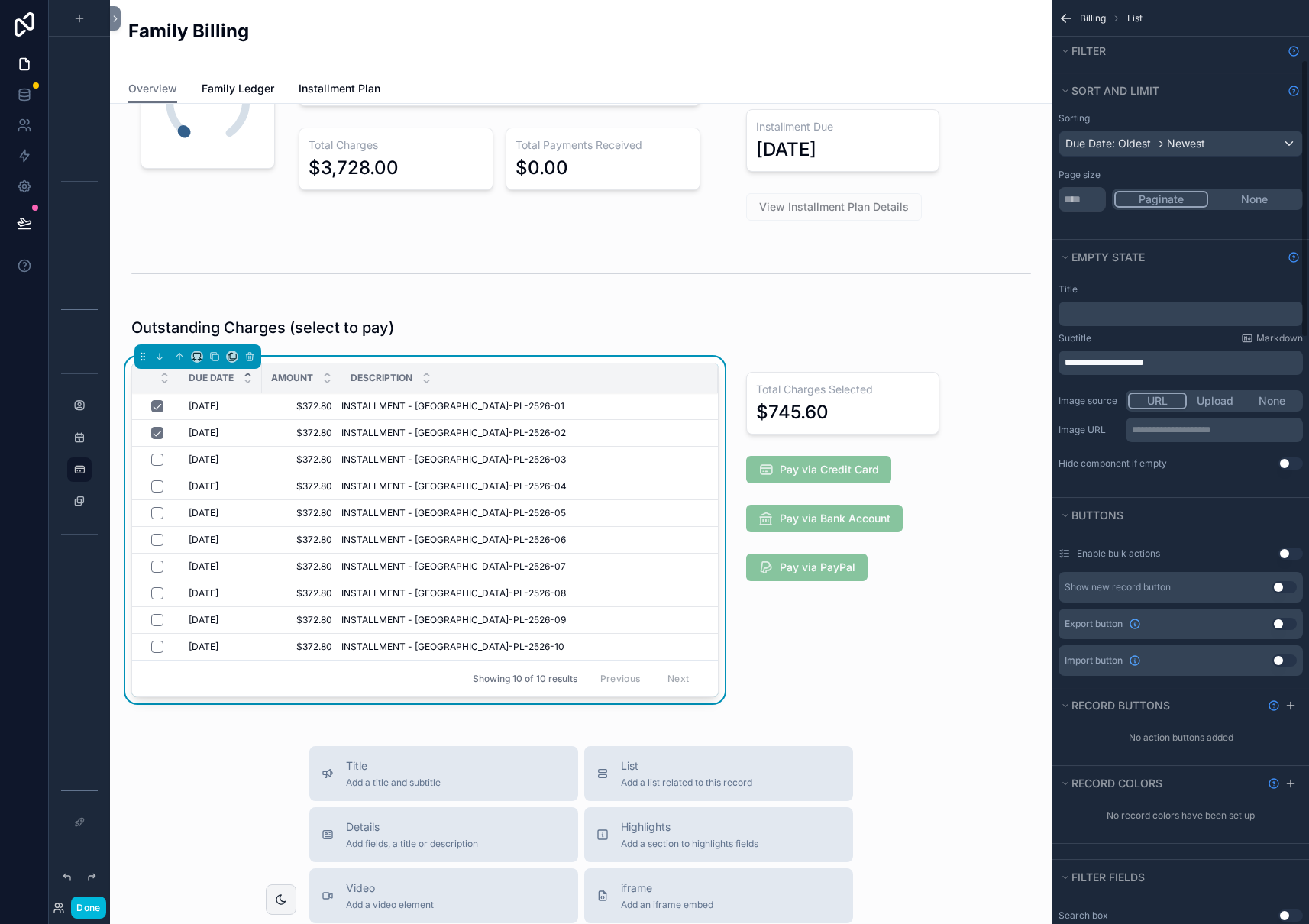
scroll to position [199, 0]
click at [1293, 553] on button "Use setting" at bounding box center [1291, 555] width 25 height 12
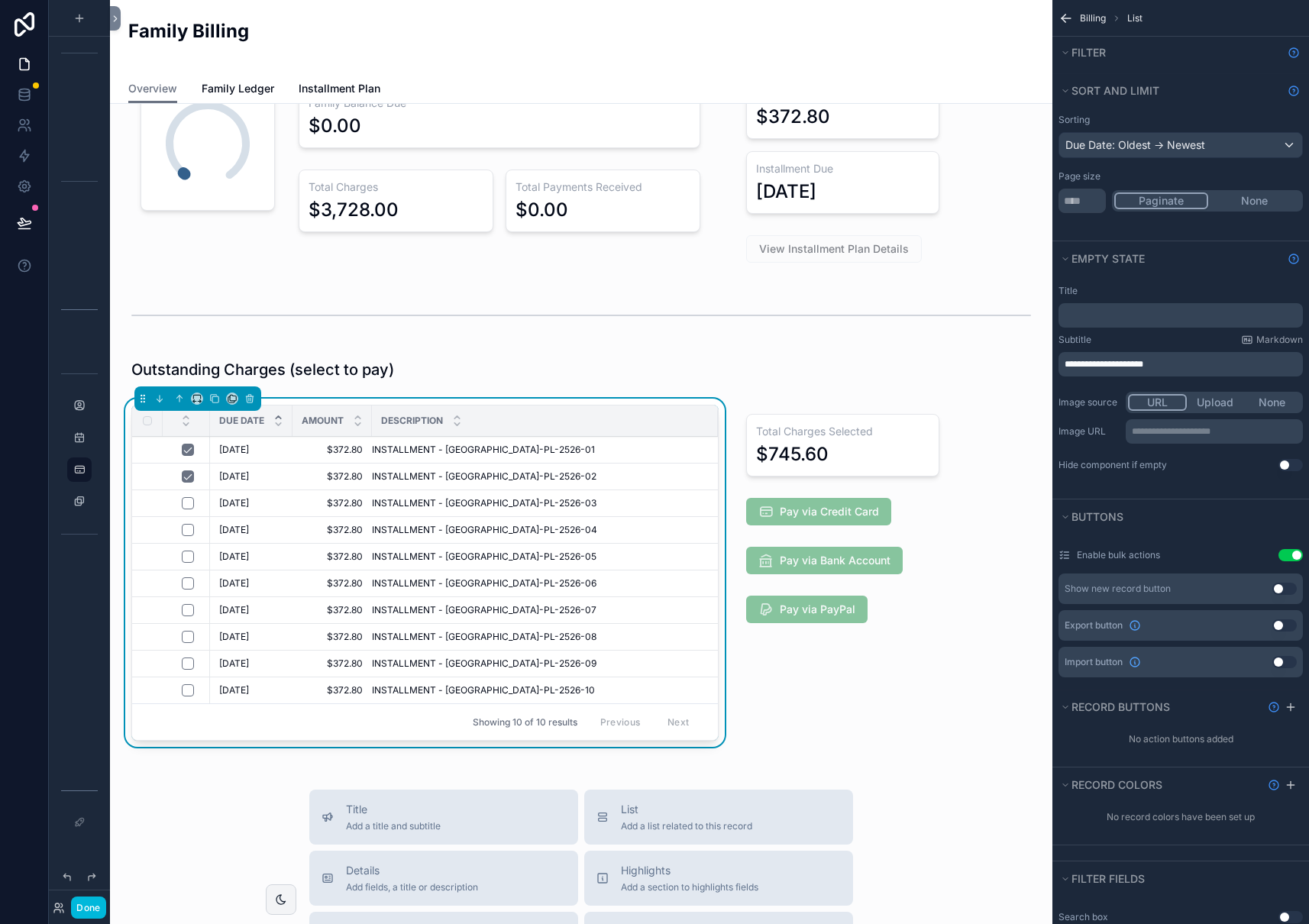
scroll to position [101, 0]
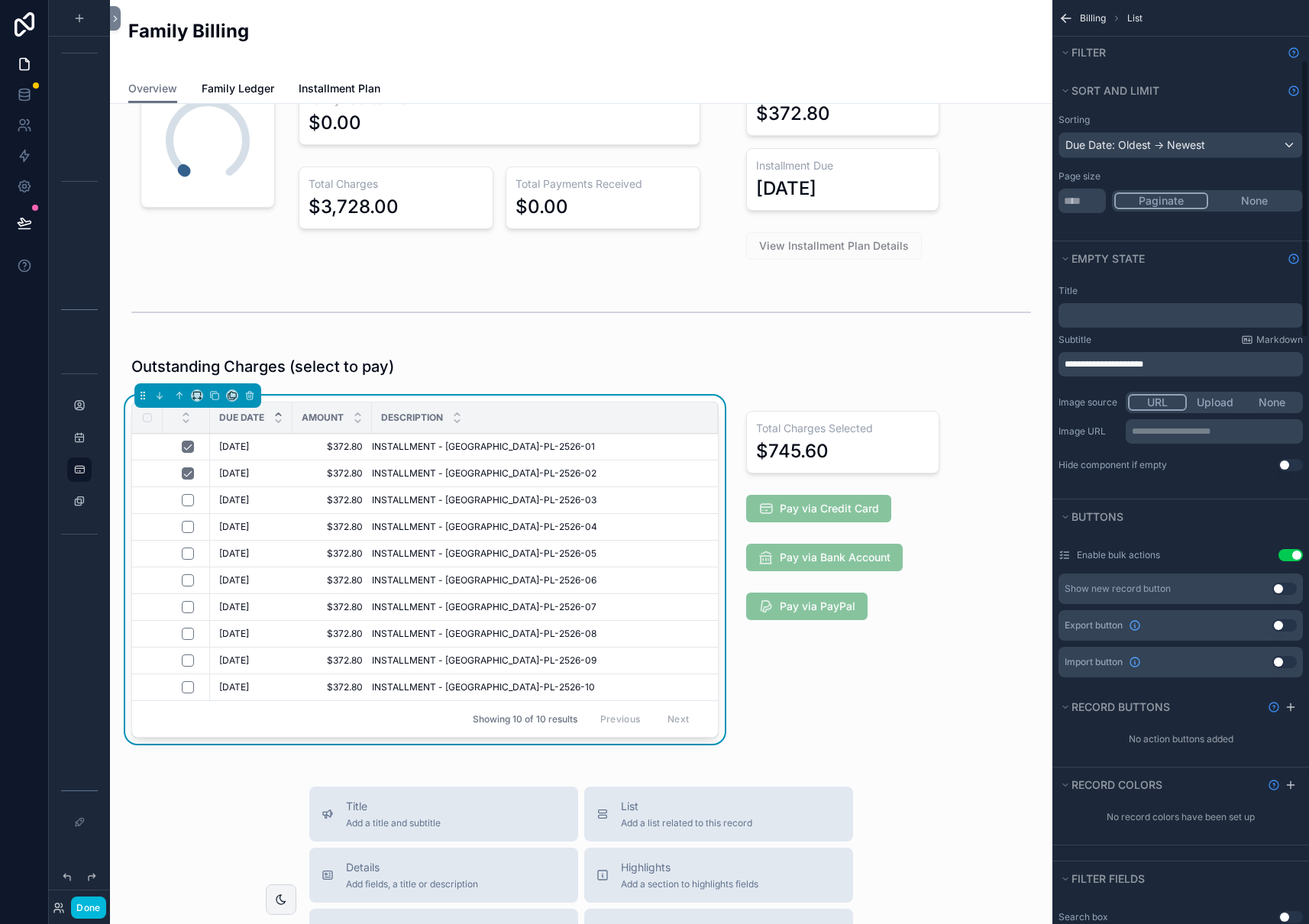
click at [1285, 557] on button "Use setting" at bounding box center [1291, 555] width 25 height 12
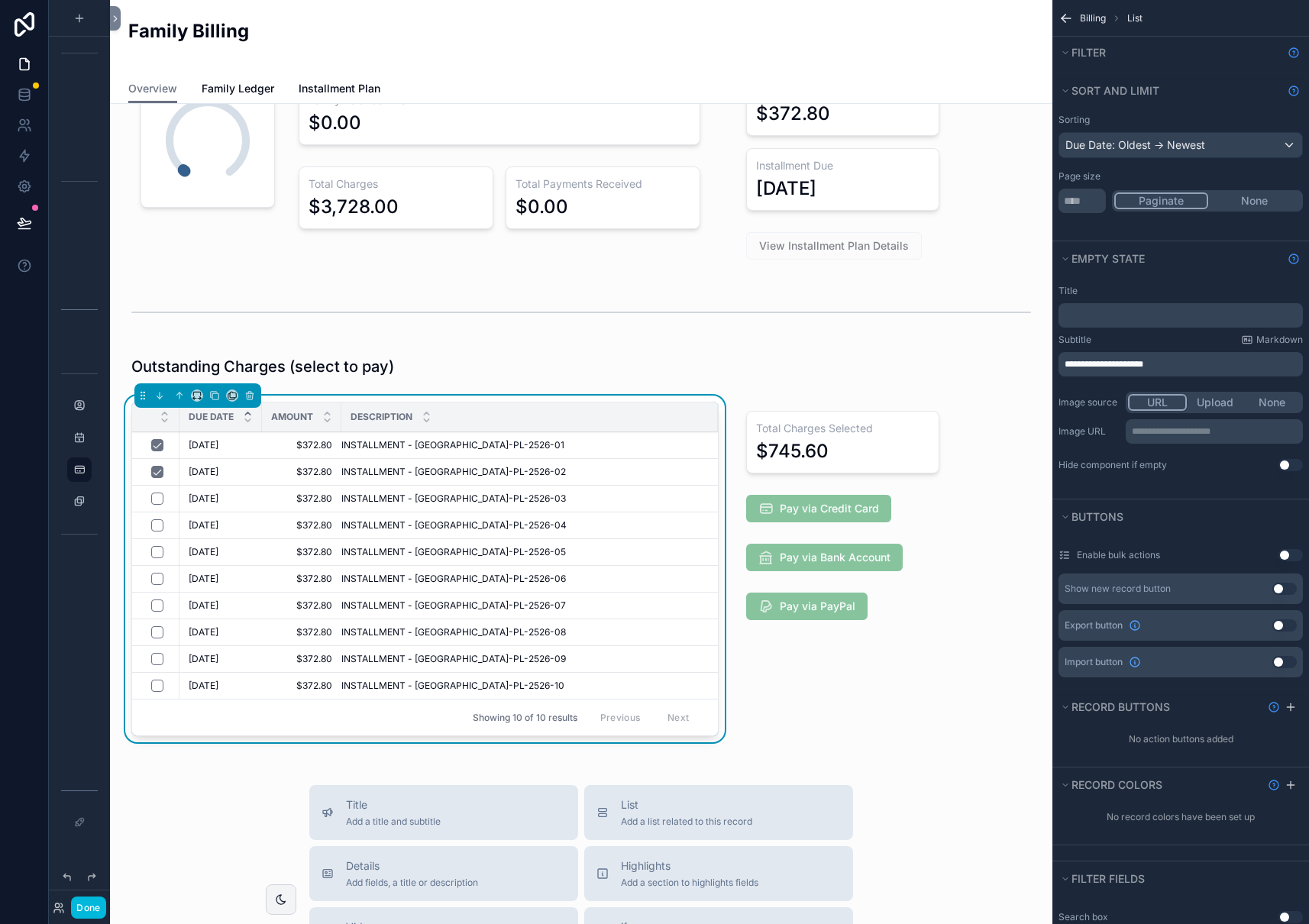
click at [1290, 556] on button "Use setting" at bounding box center [1291, 555] width 25 height 12
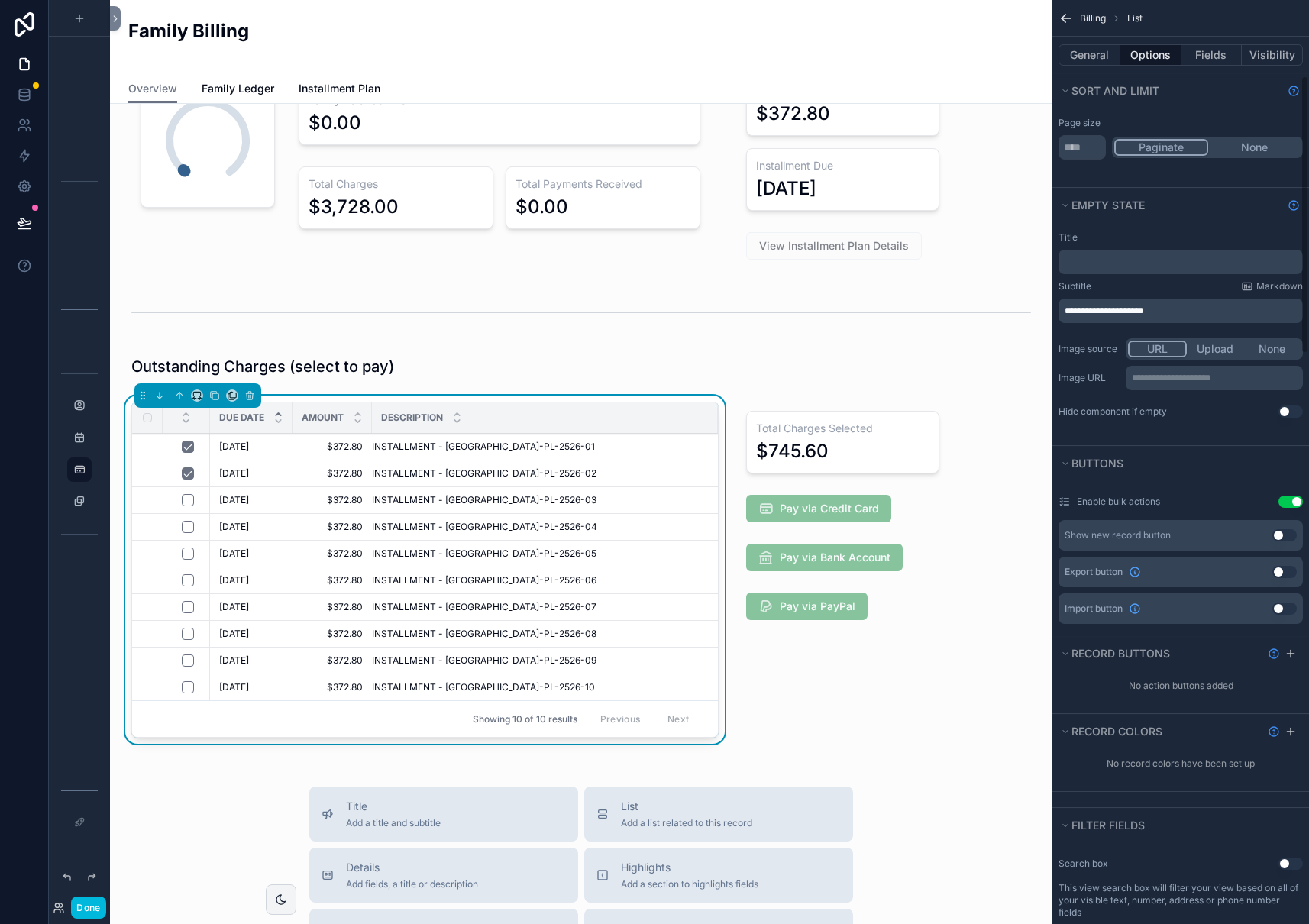
scroll to position [252, 0]
click at [1287, 537] on button "Use setting" at bounding box center [1284, 536] width 25 height 12
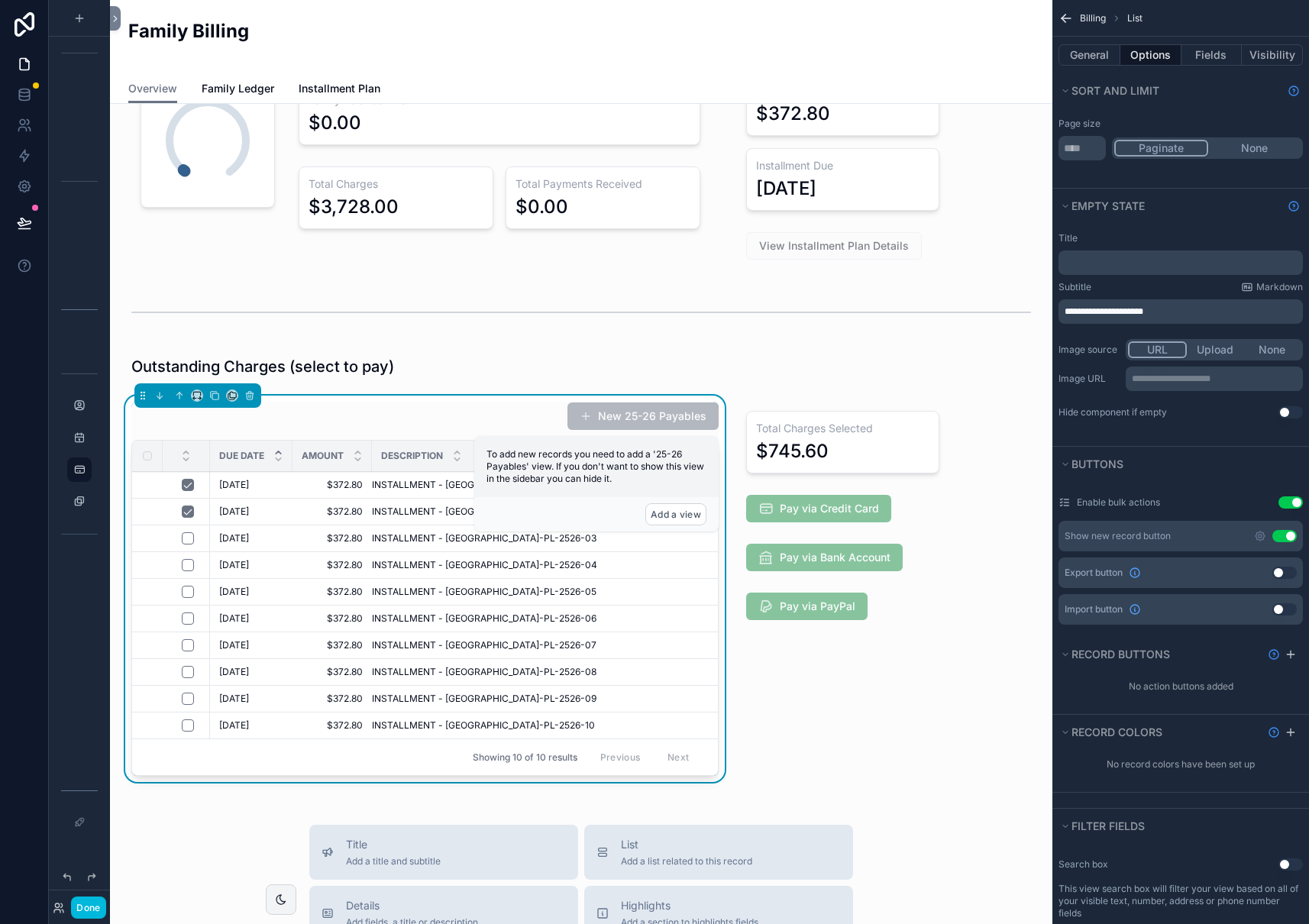
click at [1287, 537] on button "Use setting" at bounding box center [1284, 536] width 25 height 12
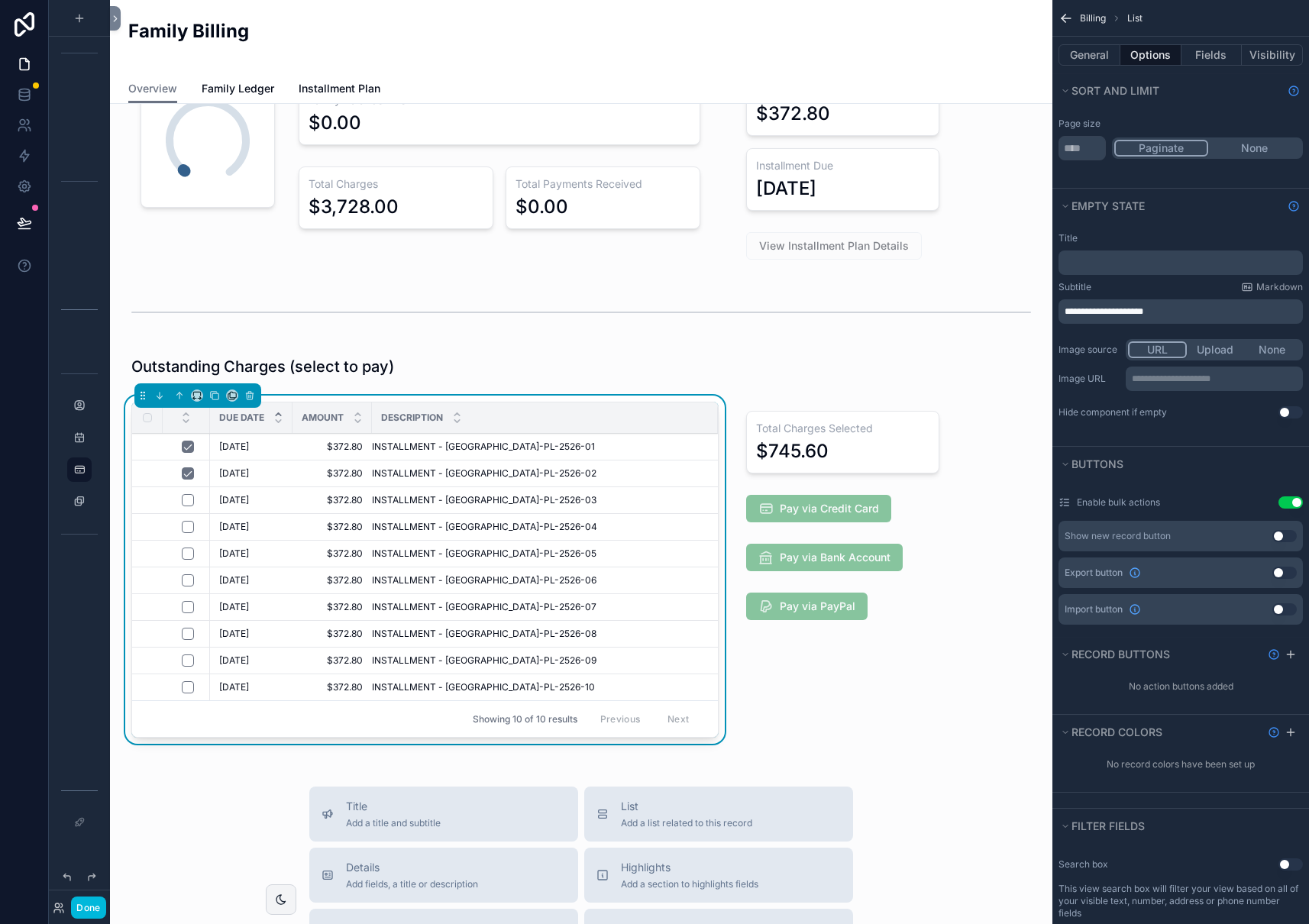
click at [1164, 505] on div "Enable bulk actions Use setting" at bounding box center [1180, 502] width 245 height 12
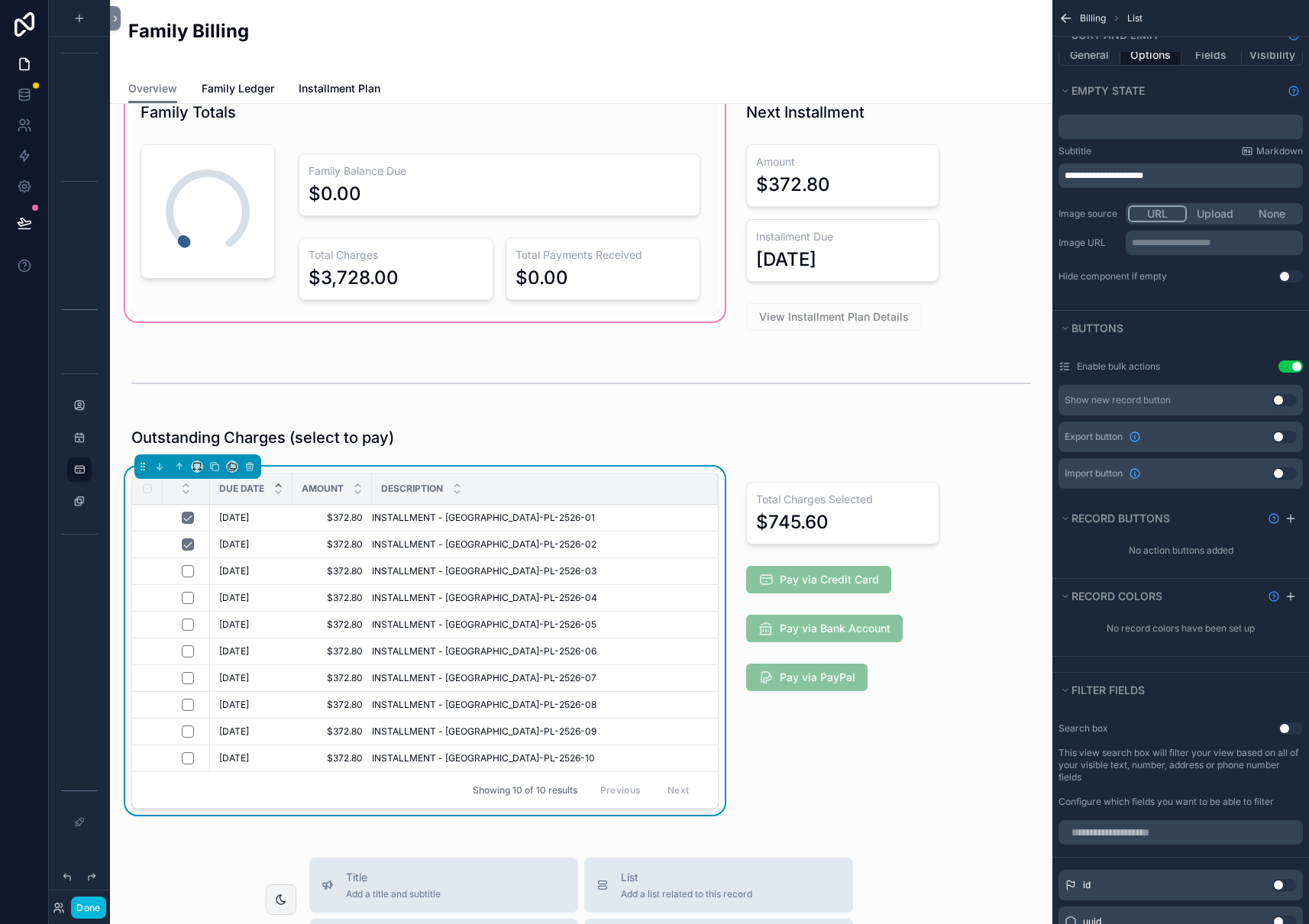
scroll to position [0, 0]
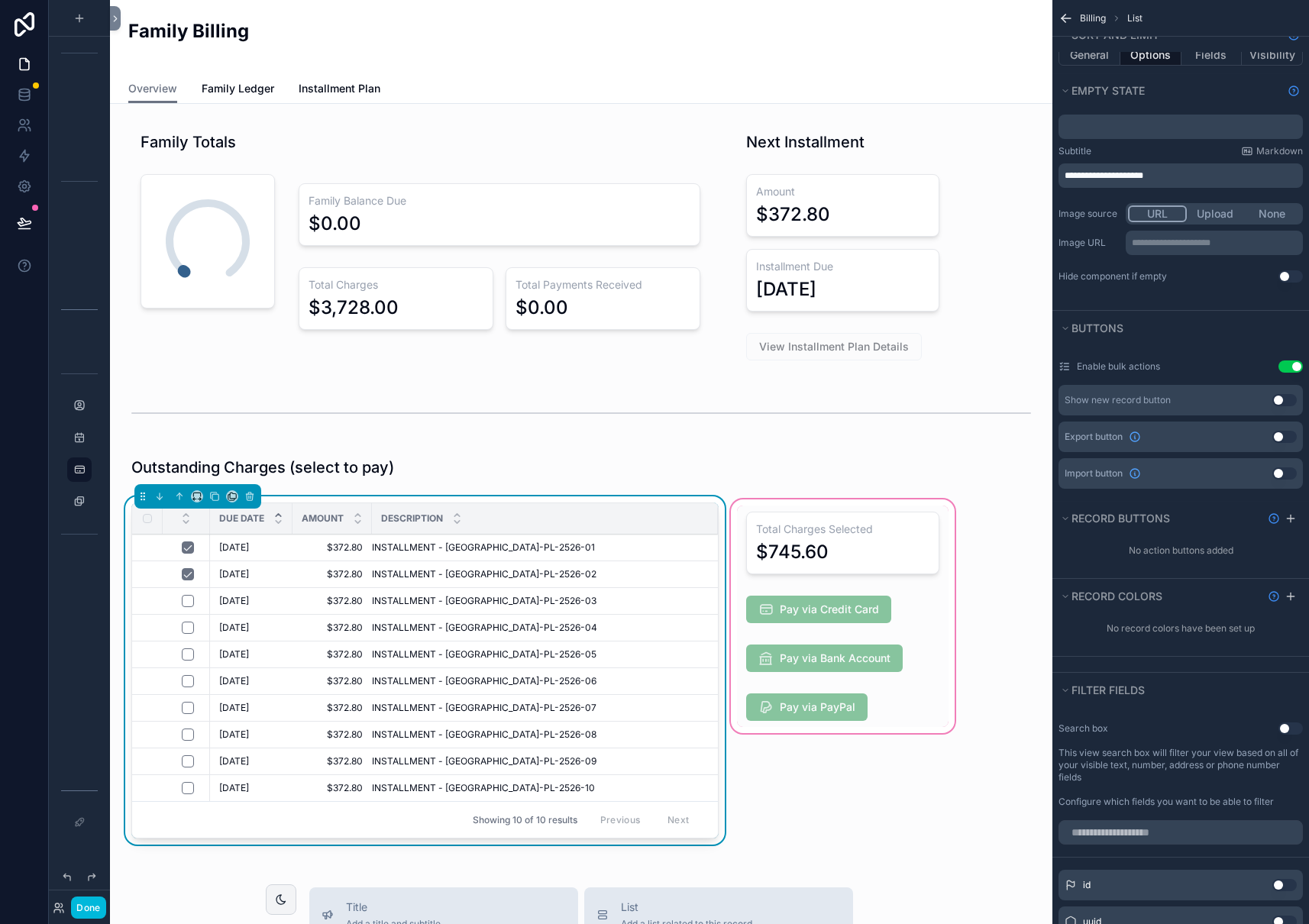
click at [906, 609] on div "scrollable content" at bounding box center [843, 673] width 230 height 354
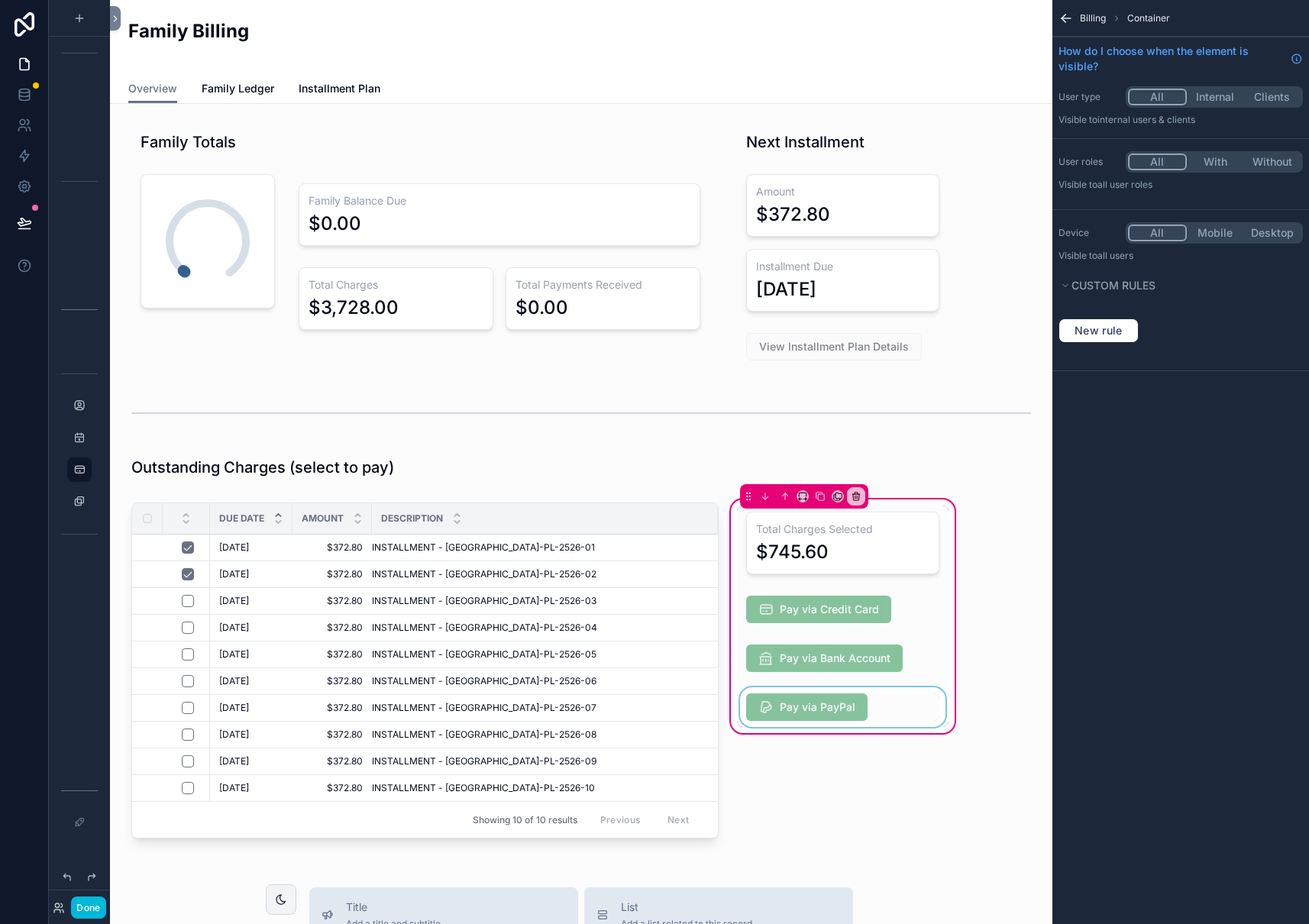
click at [881, 710] on div "scrollable content" at bounding box center [843, 707] width 212 height 40
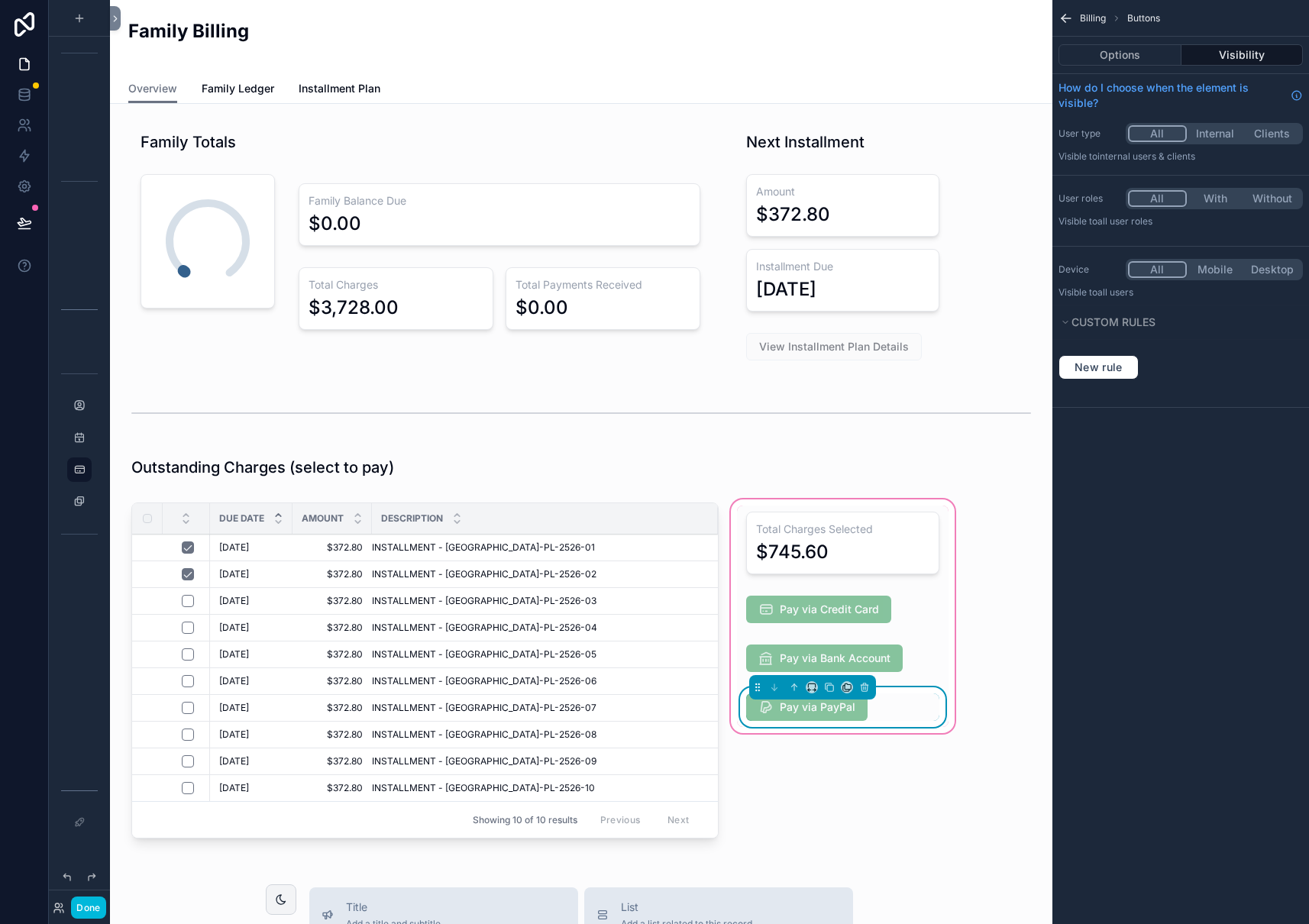
click at [890, 709] on div "Pay via PayPal" at bounding box center [842, 707] width 193 height 28
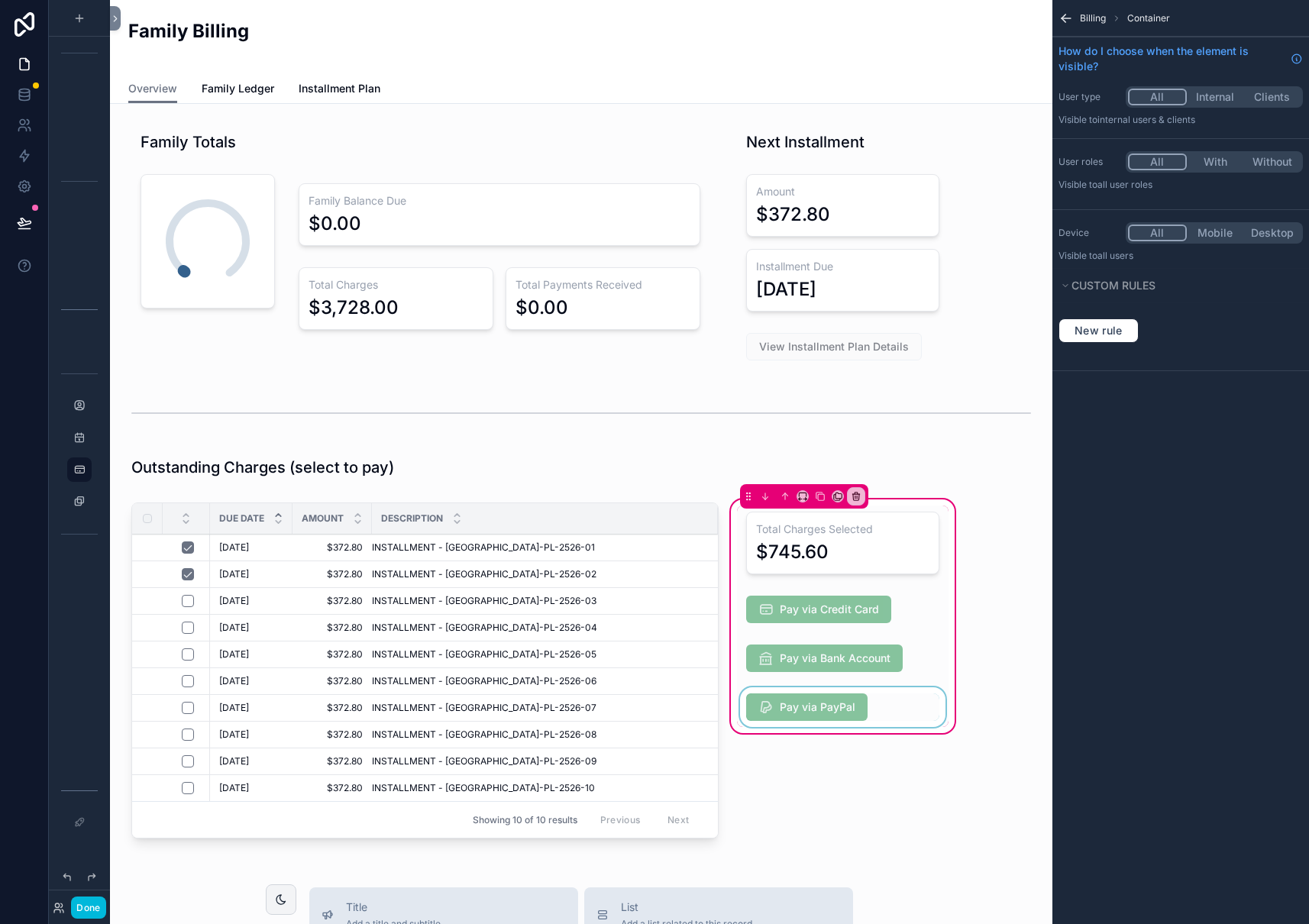
click at [890, 709] on div "scrollable content" at bounding box center [843, 707] width 212 height 40
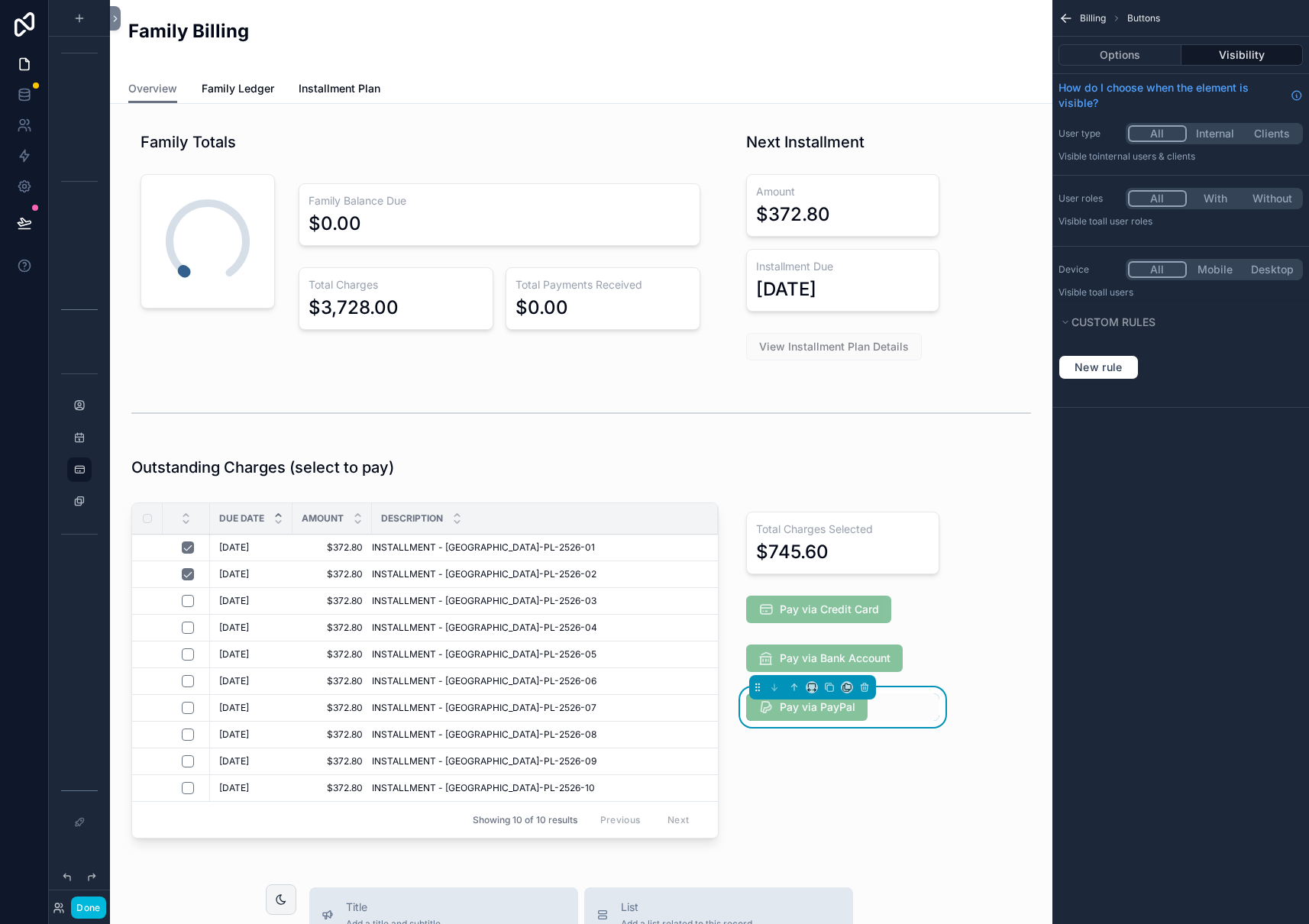
click at [1214, 196] on button "With" at bounding box center [1215, 198] width 57 height 17
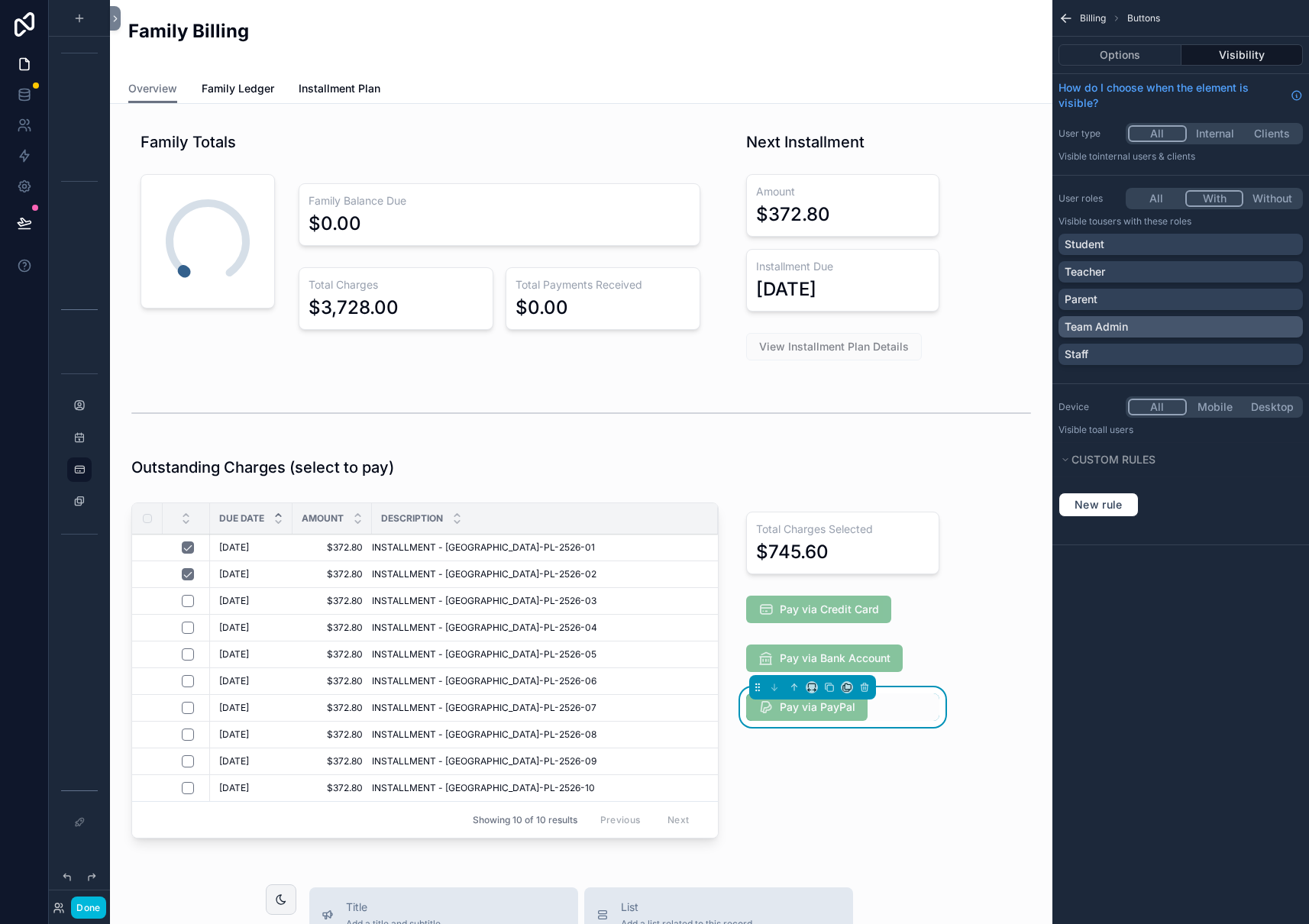
click at [1240, 329] on div "Team Admin" at bounding box center [1180, 327] width 232 height 15
click at [898, 772] on div "Total Charges Selected $745.60 Pay via Credit Card Pay via Bank Account Pay via…" at bounding box center [843, 673] width 230 height 354
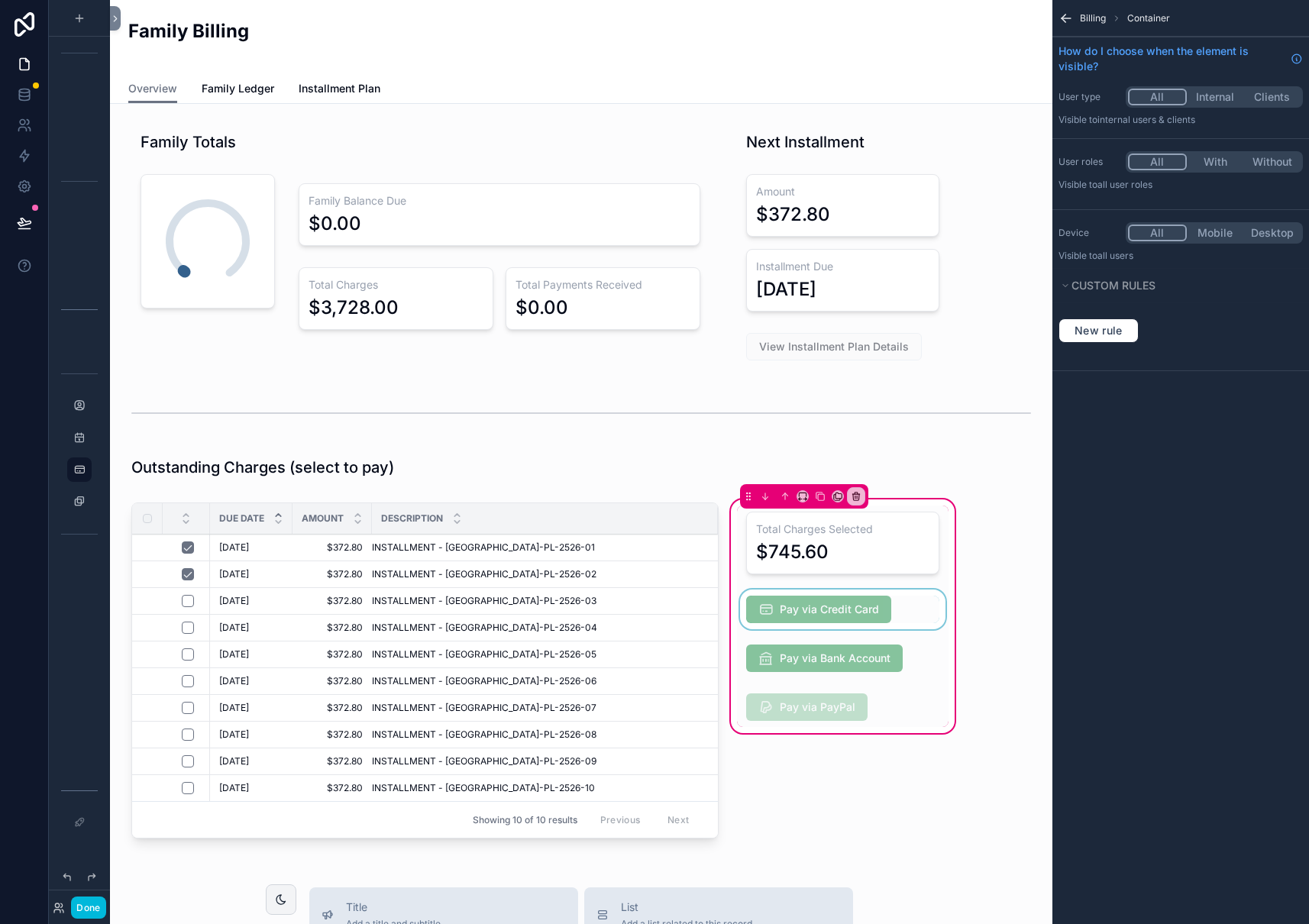
click at [840, 607] on div "scrollable content" at bounding box center [843, 609] width 212 height 40
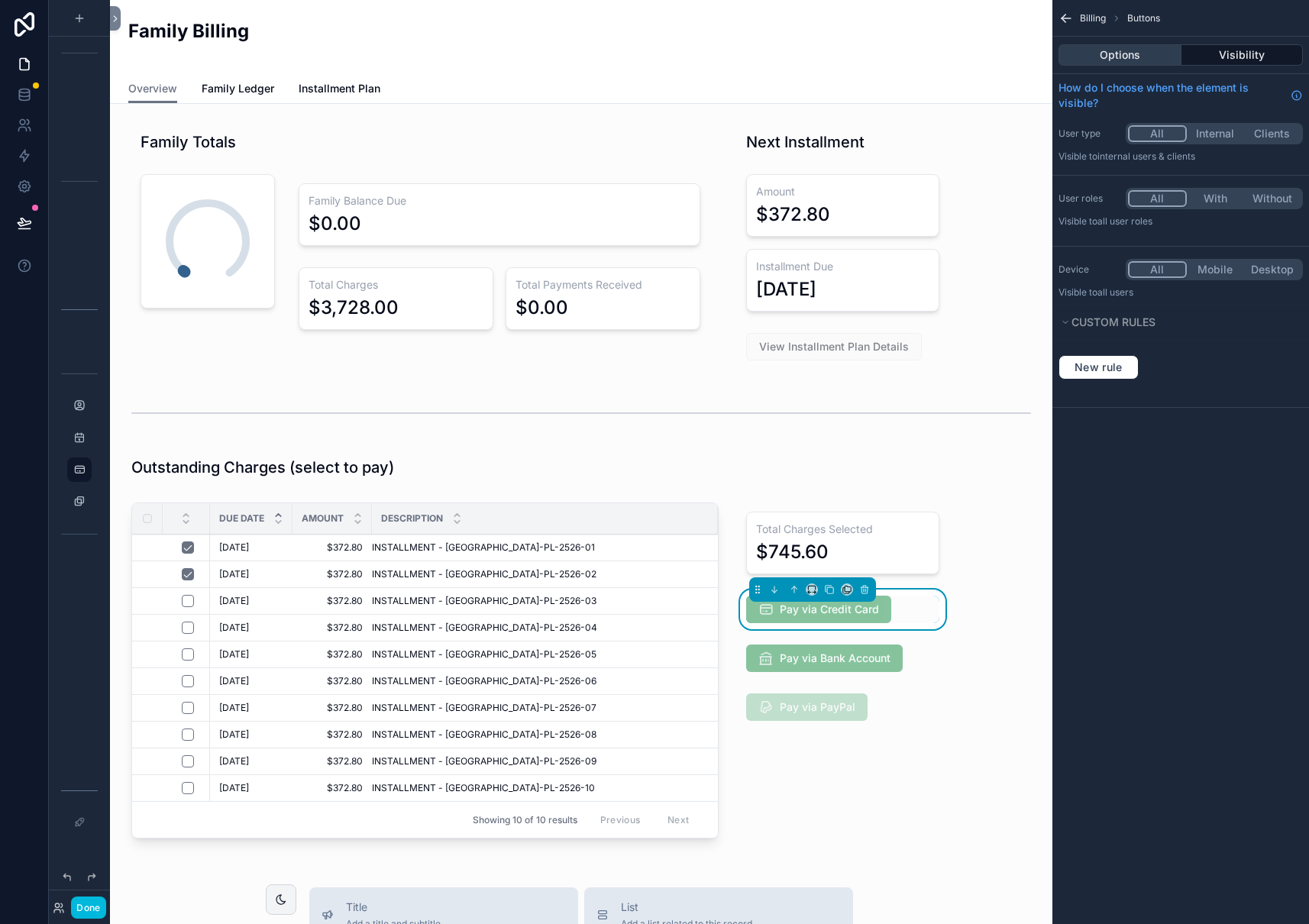
click at [1121, 63] on button "Options" at bounding box center [1120, 55] width 123 height 22
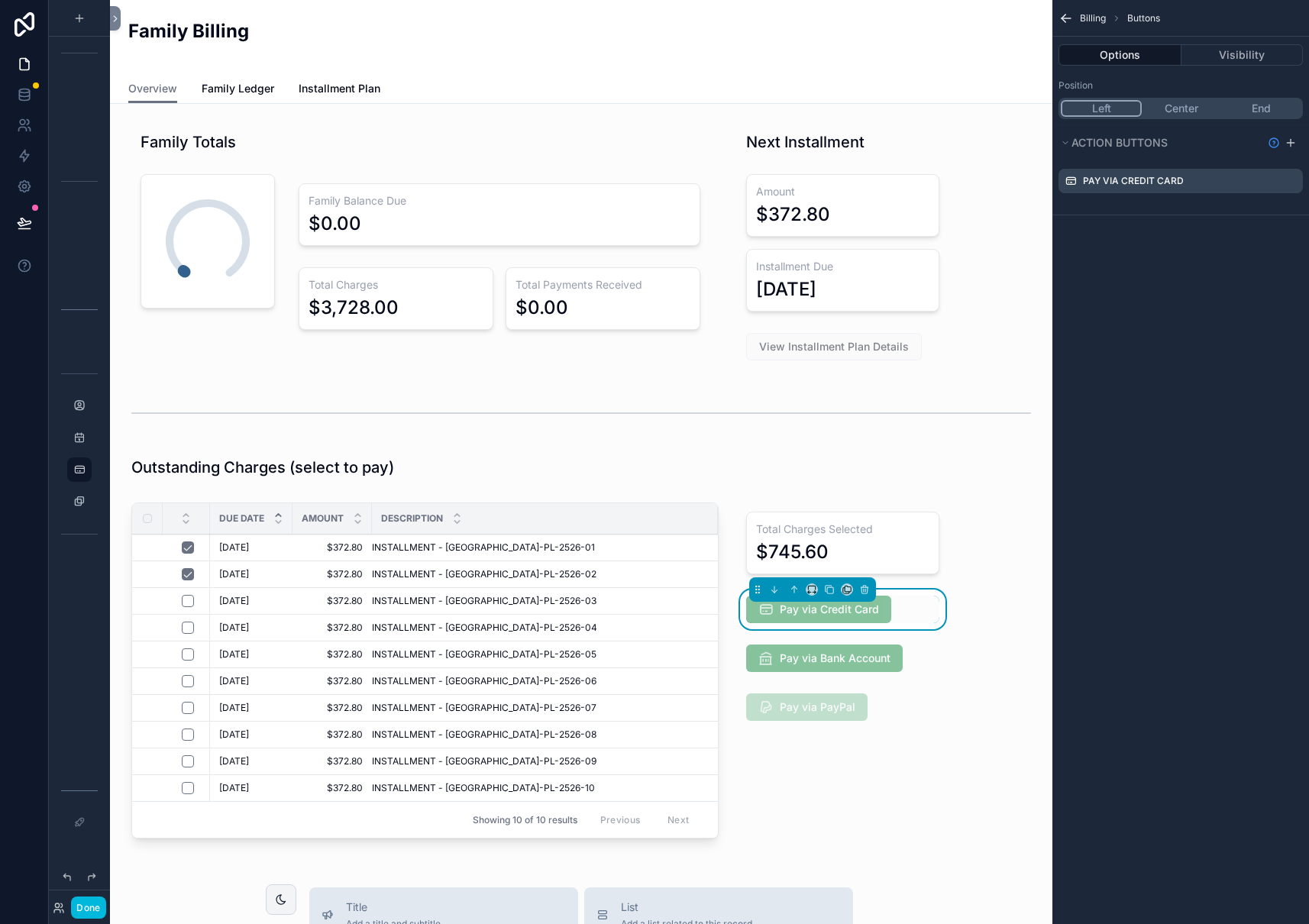
click at [0, 0] on icon "scrollable content" at bounding box center [0, 0] width 0 height 0
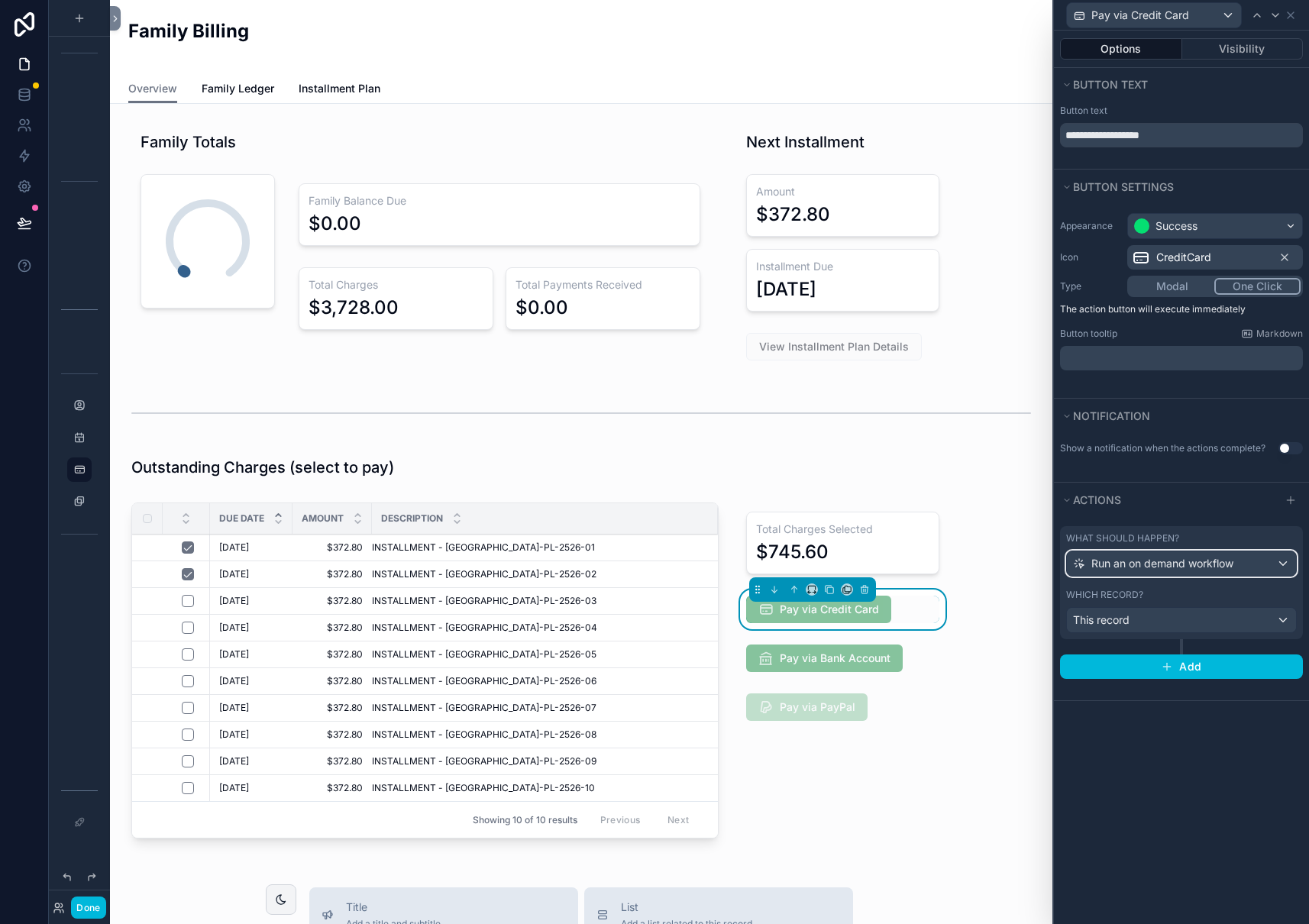
click at [1271, 566] on div "Run an on demand workflow" at bounding box center [1181, 563] width 229 height 25
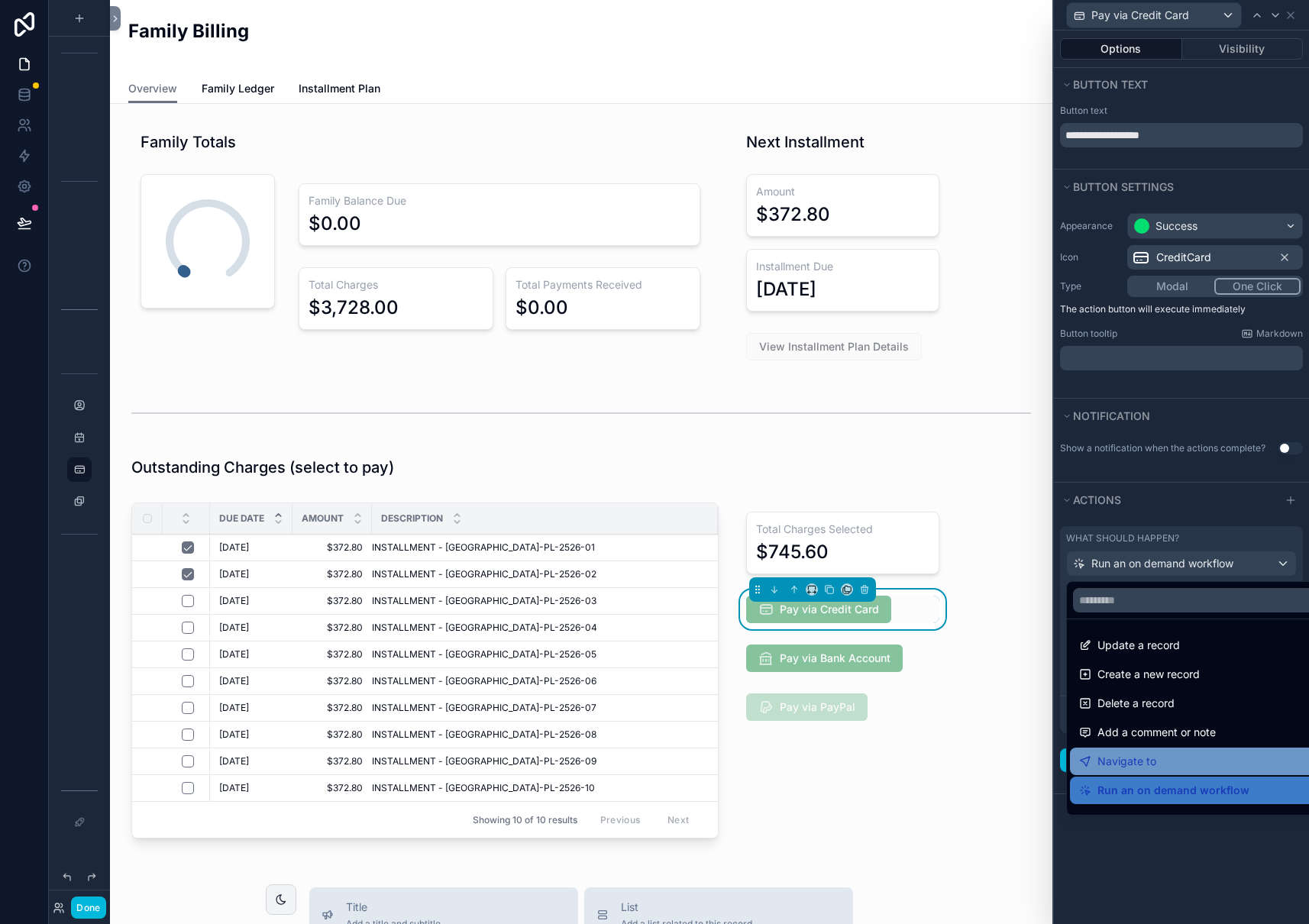
click at [1179, 760] on div "Navigate to" at bounding box center [1199, 761] width 240 height 18
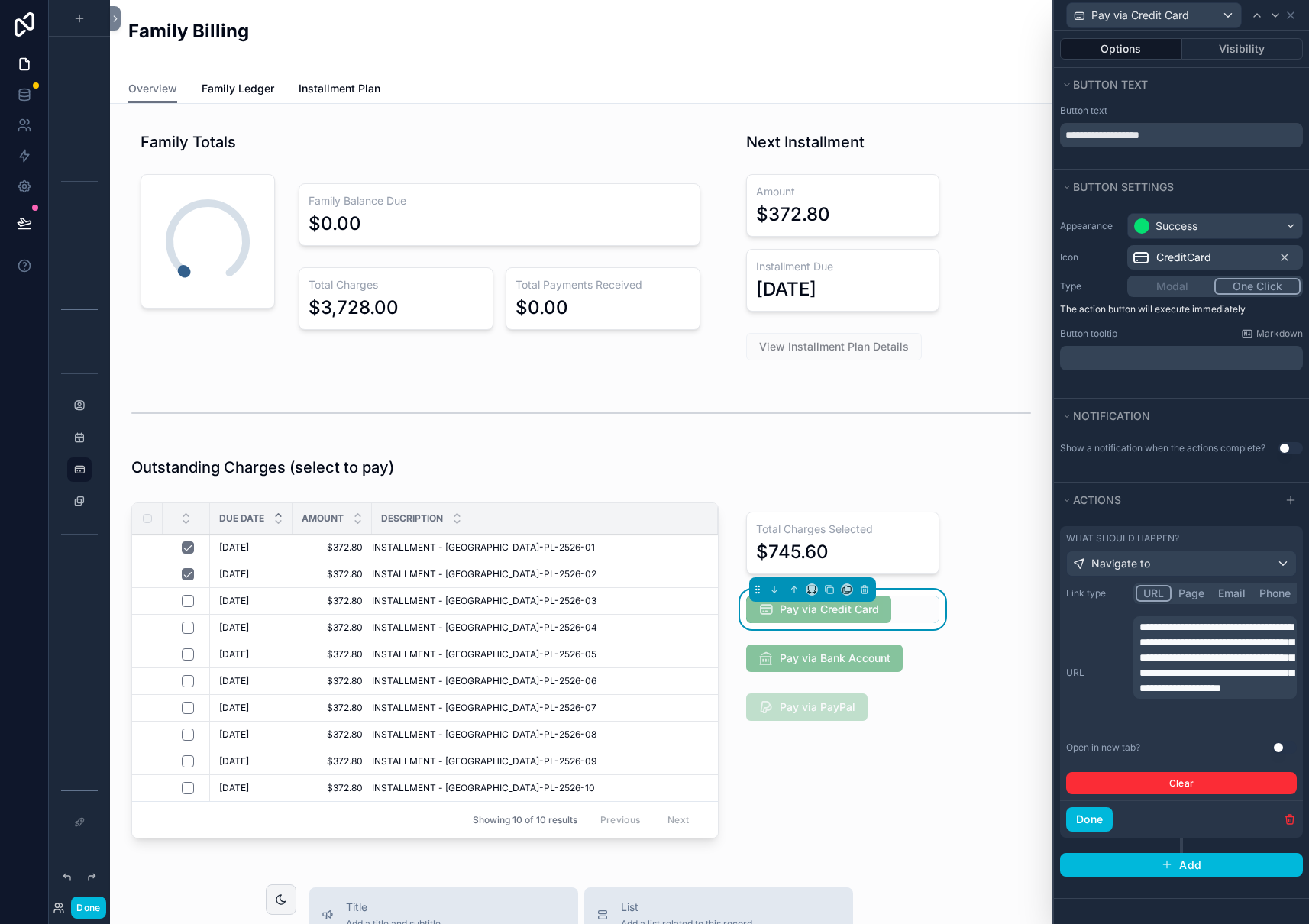
click at [1160, 683] on span "**********" at bounding box center [1216, 657] width 154 height 72
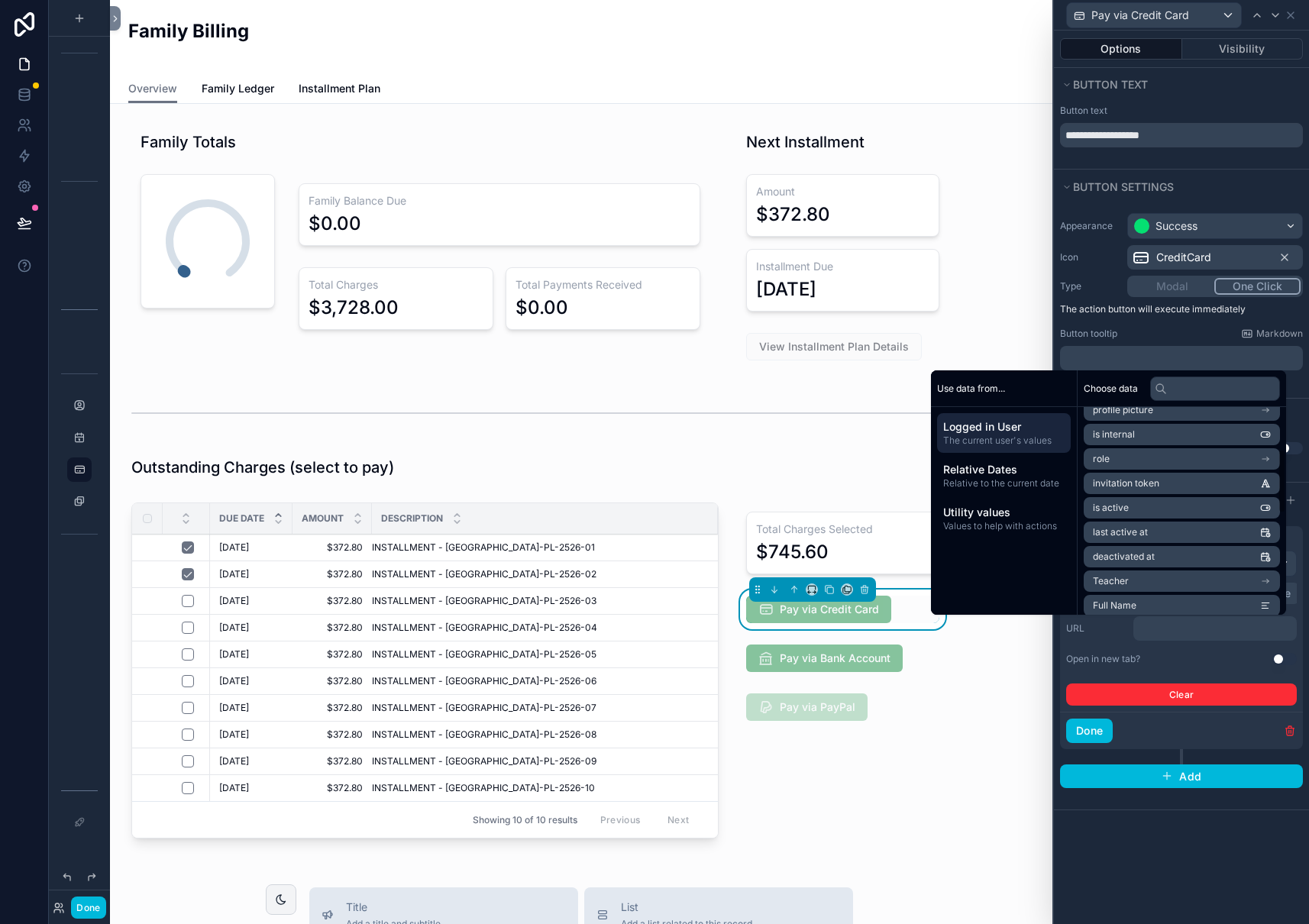
scroll to position [139, 0]
click at [1206, 845] on div "**********" at bounding box center [1180, 477] width 255 height 893
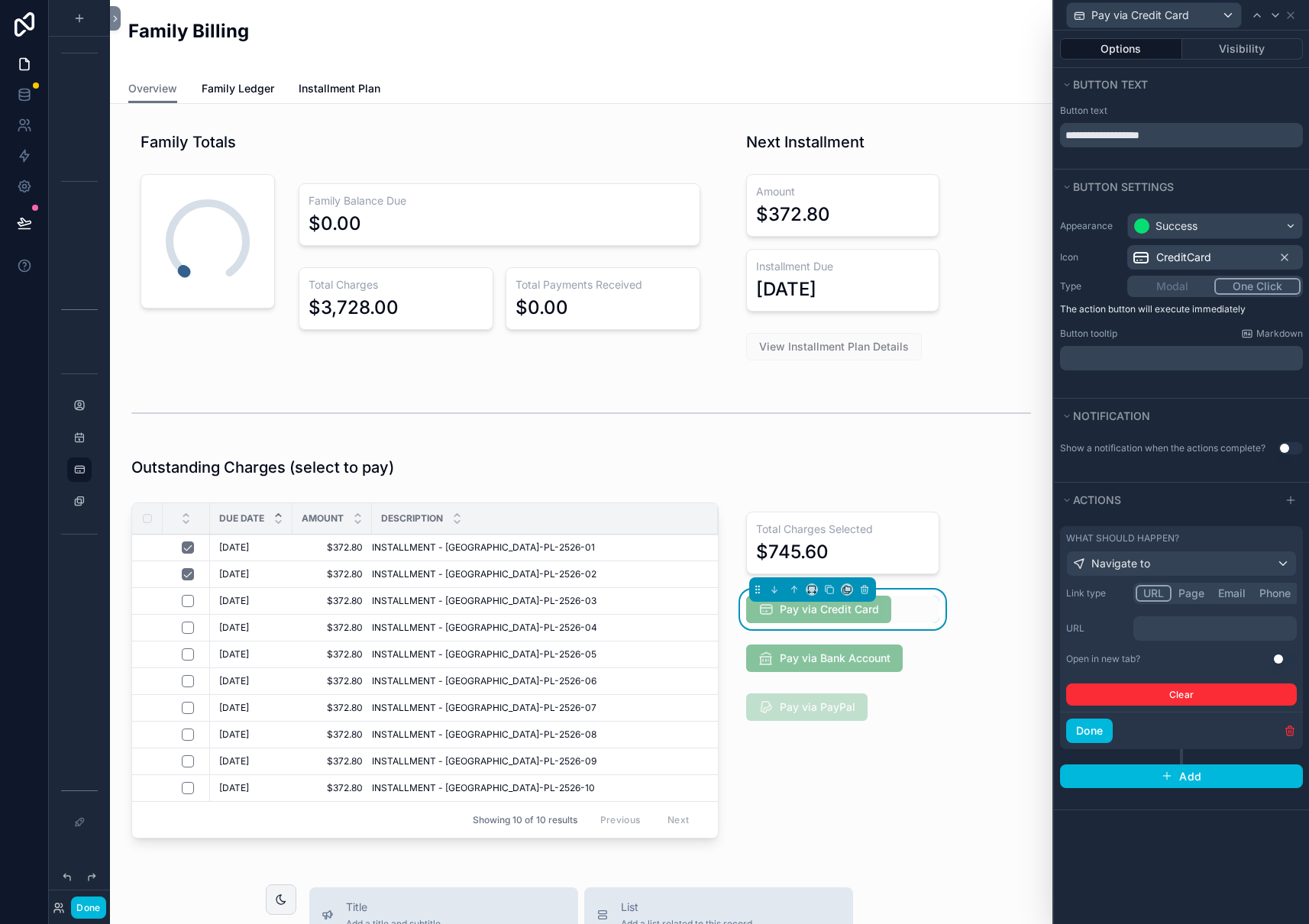
click at [1174, 629] on p "﻿" at bounding box center [1216, 629] width 154 height 15
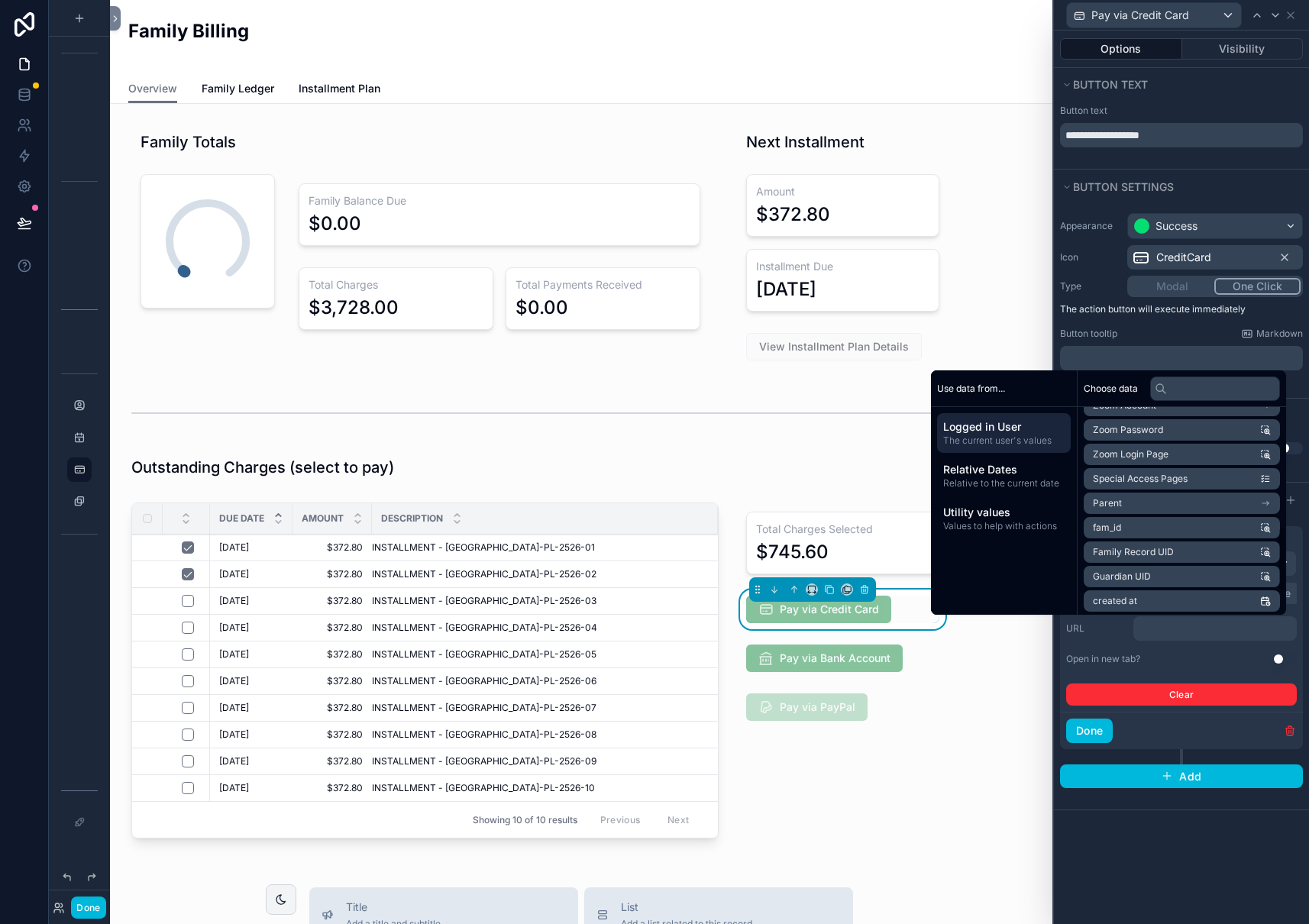
scroll to position [391, 0]
click at [1270, 495] on icon "scrollable content" at bounding box center [1265, 497] width 11 height 11
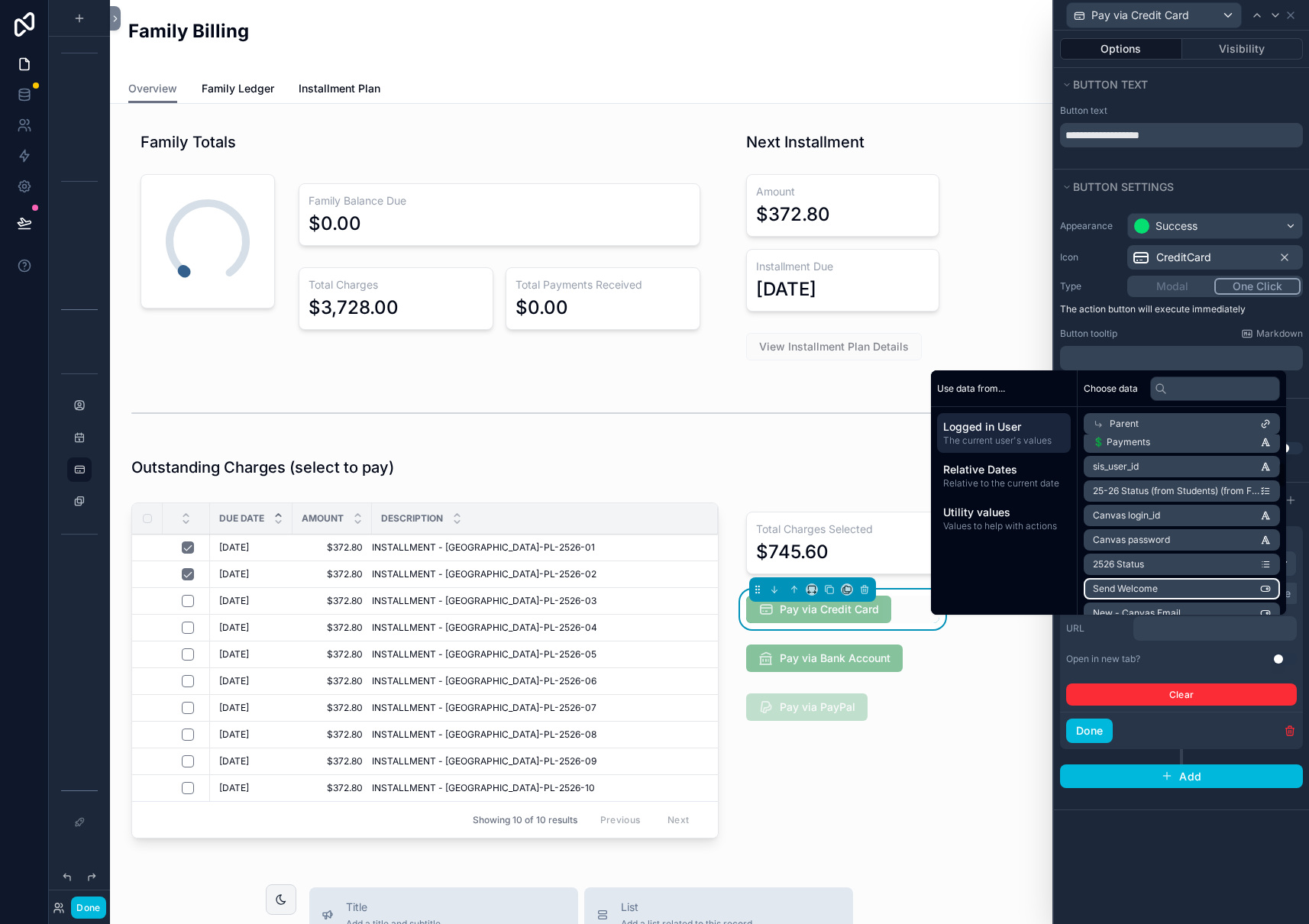
scroll to position [0, 0]
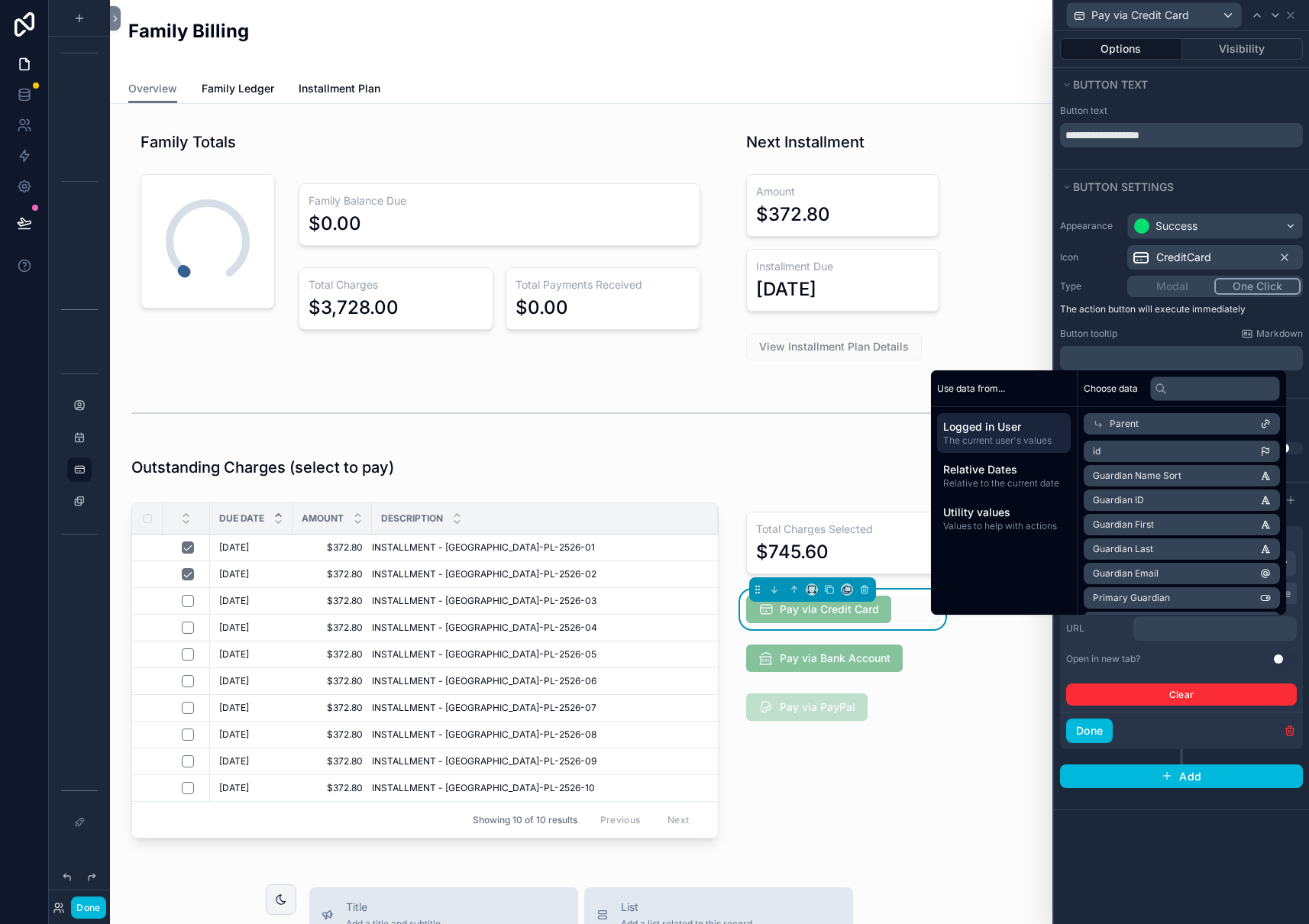
click at [1093, 422] on icon at bounding box center [1098, 424] width 11 height 11
click at [1267, 499] on icon "scrollable content" at bounding box center [1267, 499] width 2 height 2
click at [1269, 499] on icon "scrollable content" at bounding box center [1265, 500] width 11 height 11
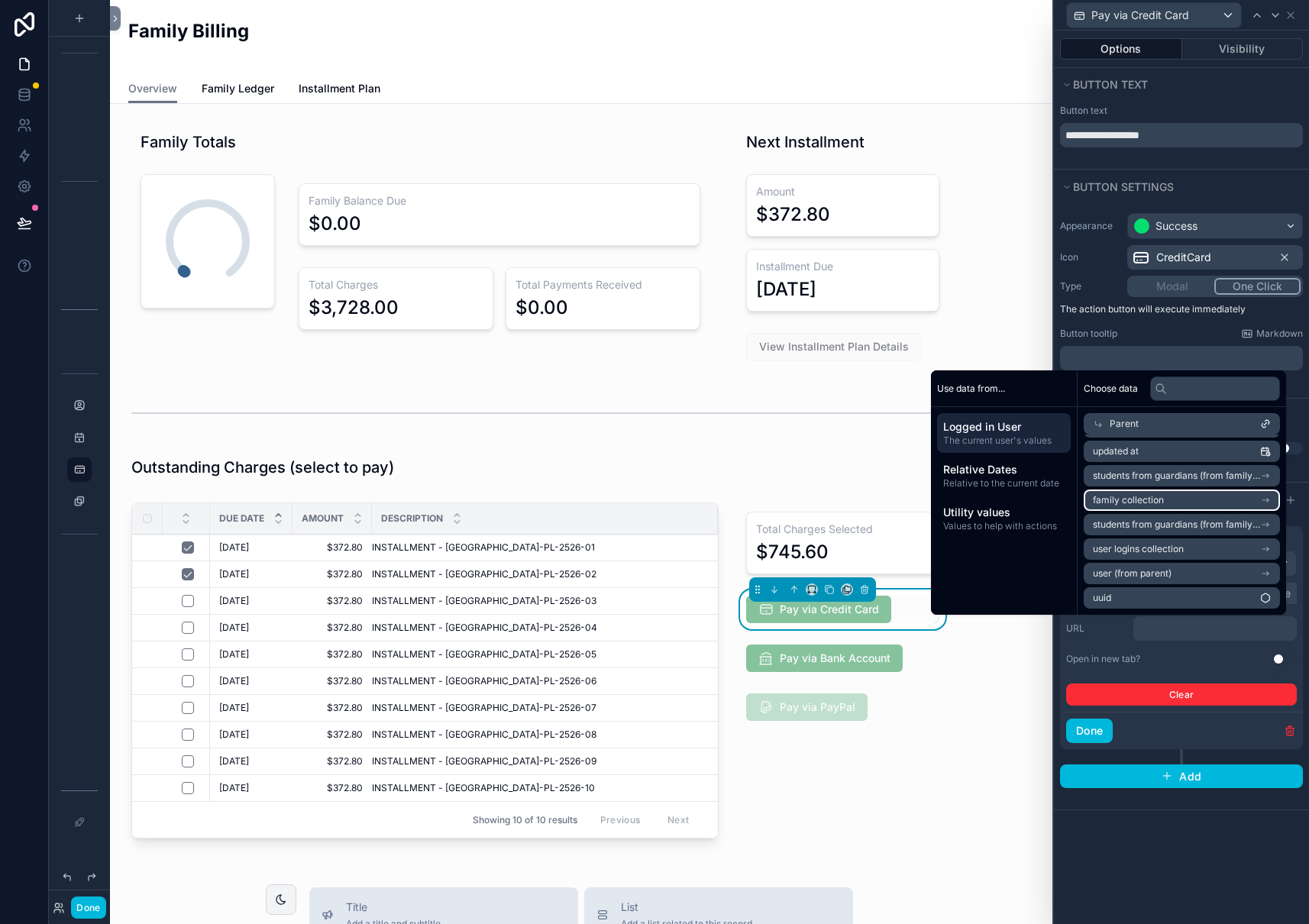
scroll to position [0, 0]
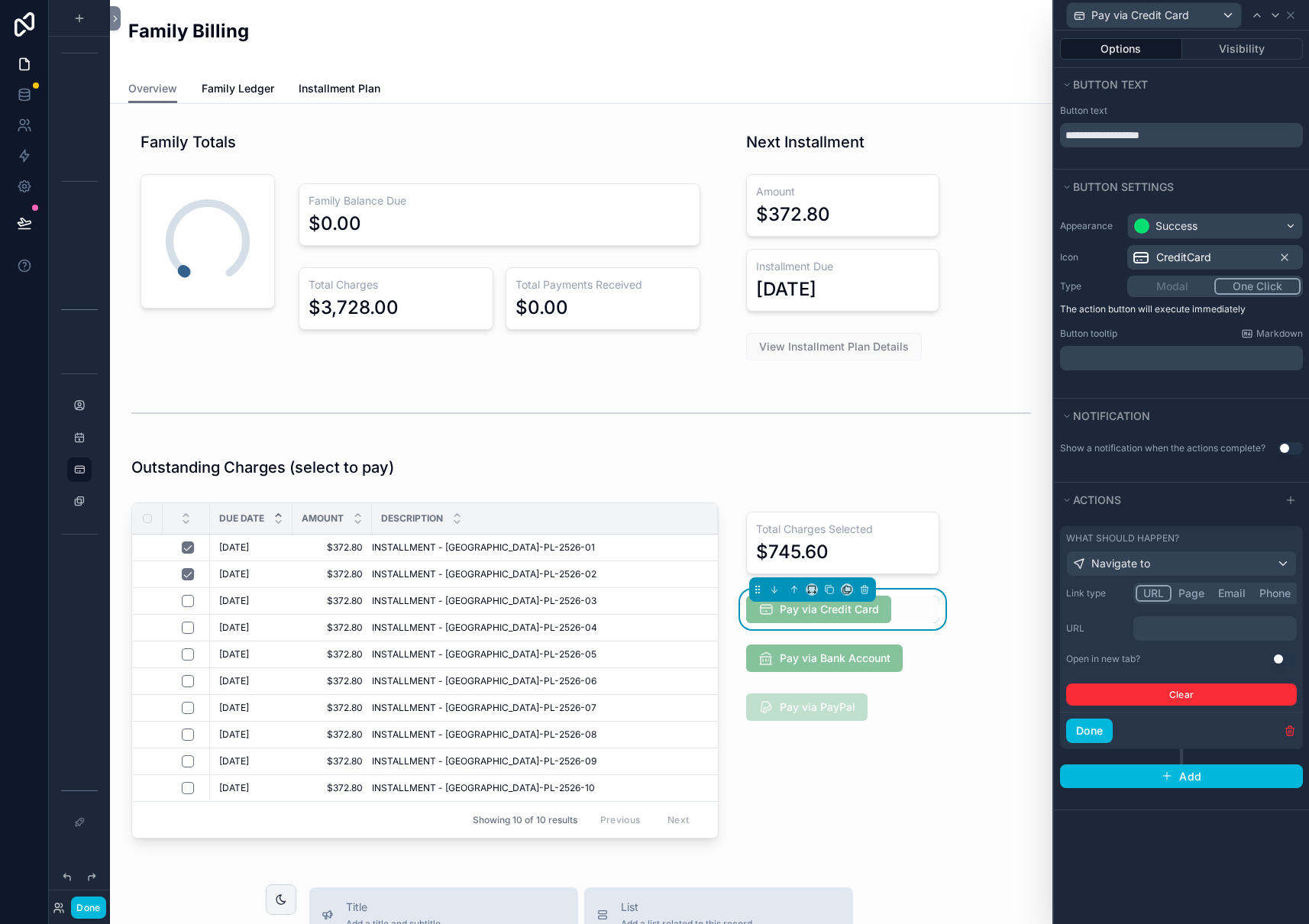
click at [1184, 856] on div "**********" at bounding box center [1180, 477] width 255 height 893
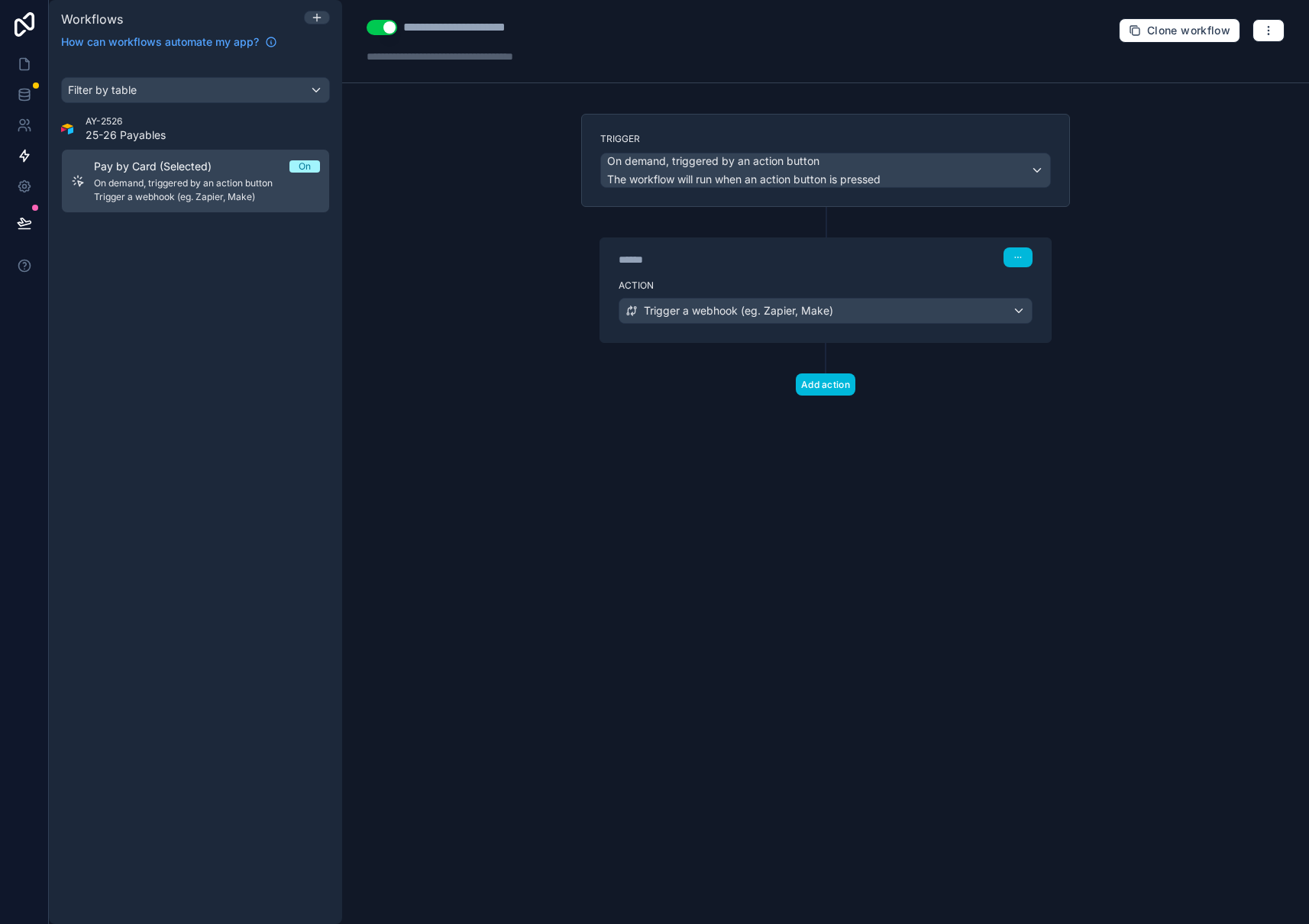
click at [386, 29] on button "Use setting" at bounding box center [382, 28] width 31 height 15
click at [1279, 28] on button "button" at bounding box center [1268, 31] width 32 height 23
click at [1206, 112] on span "Delete workflow" at bounding box center [1227, 115] width 73 height 12
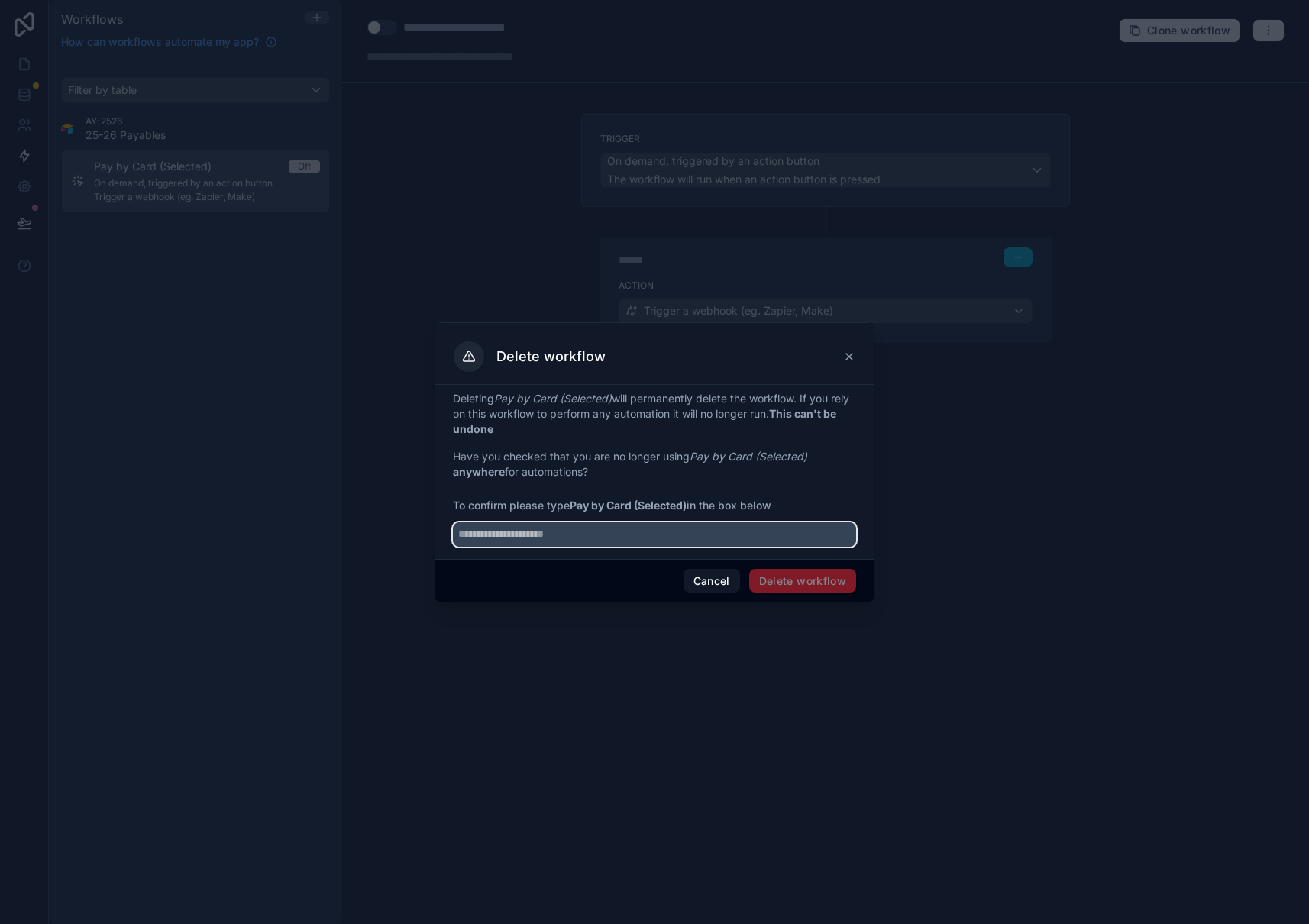
click at [646, 534] on input "text" at bounding box center [654, 535] width 403 height 25
type input "**********"
click at [783, 584] on button "Delete workflow" at bounding box center [802, 581] width 107 height 25
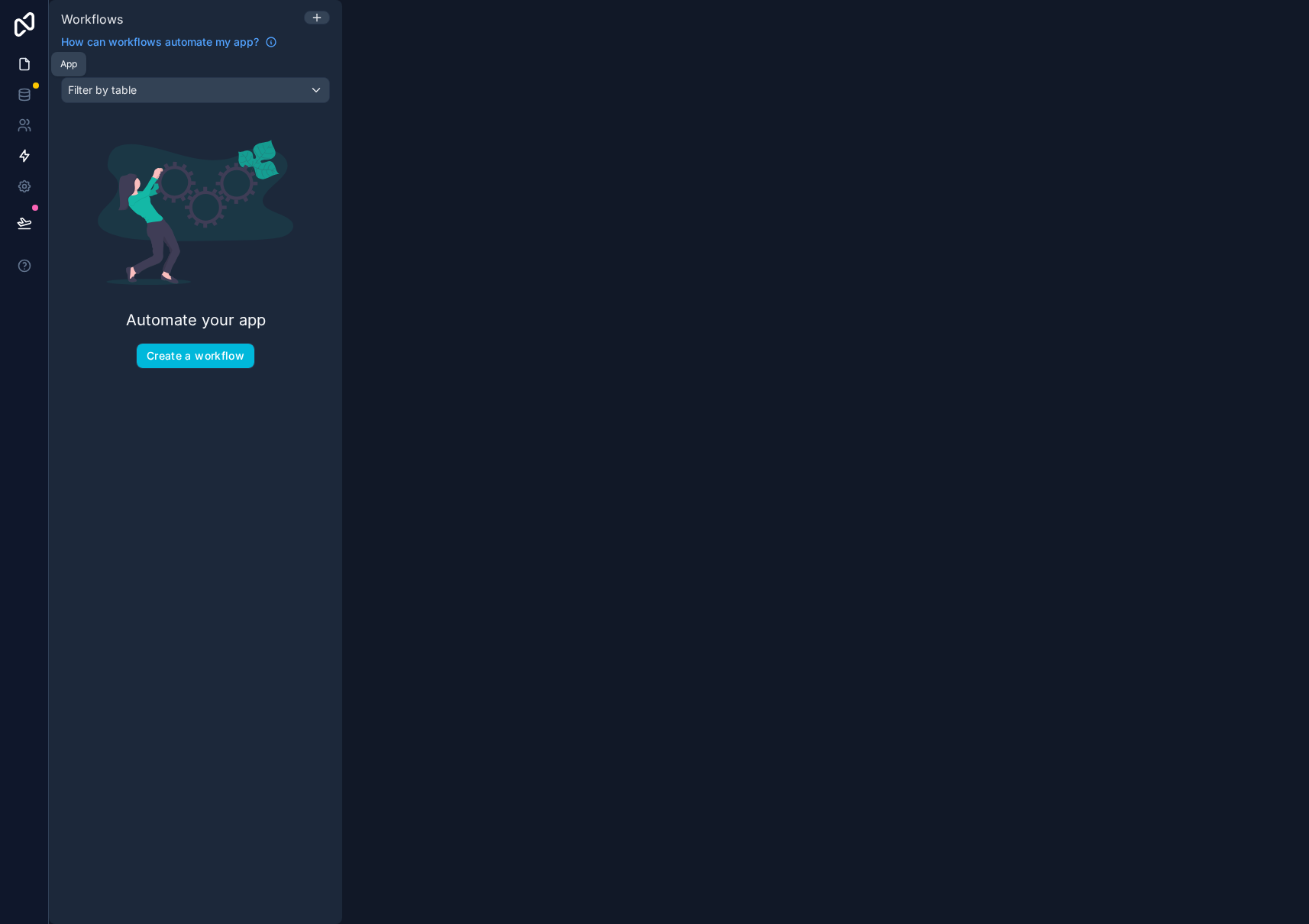
click at [29, 60] on icon at bounding box center [25, 64] width 15 height 15
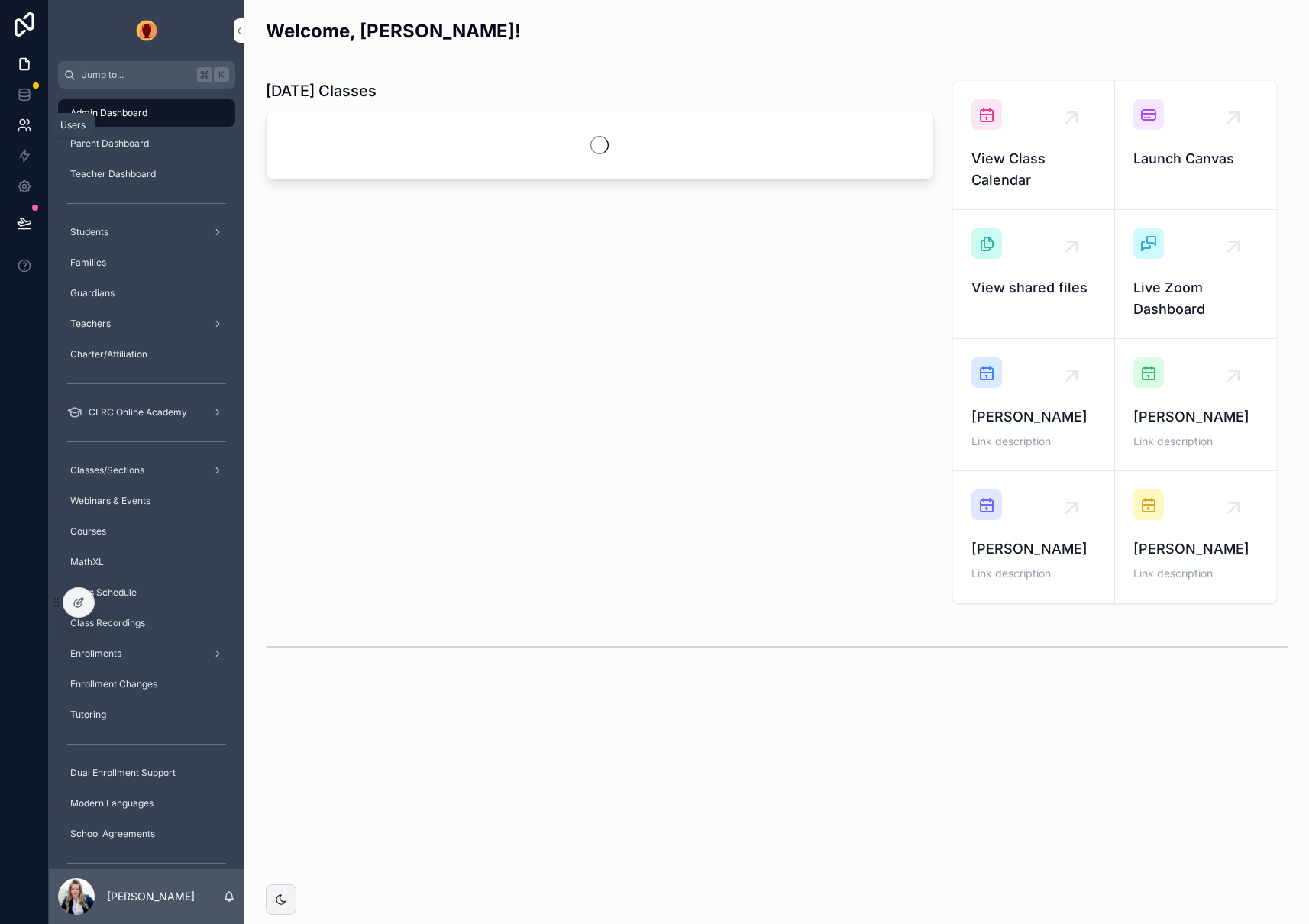
click at [27, 118] on icon at bounding box center [25, 125] width 15 height 15
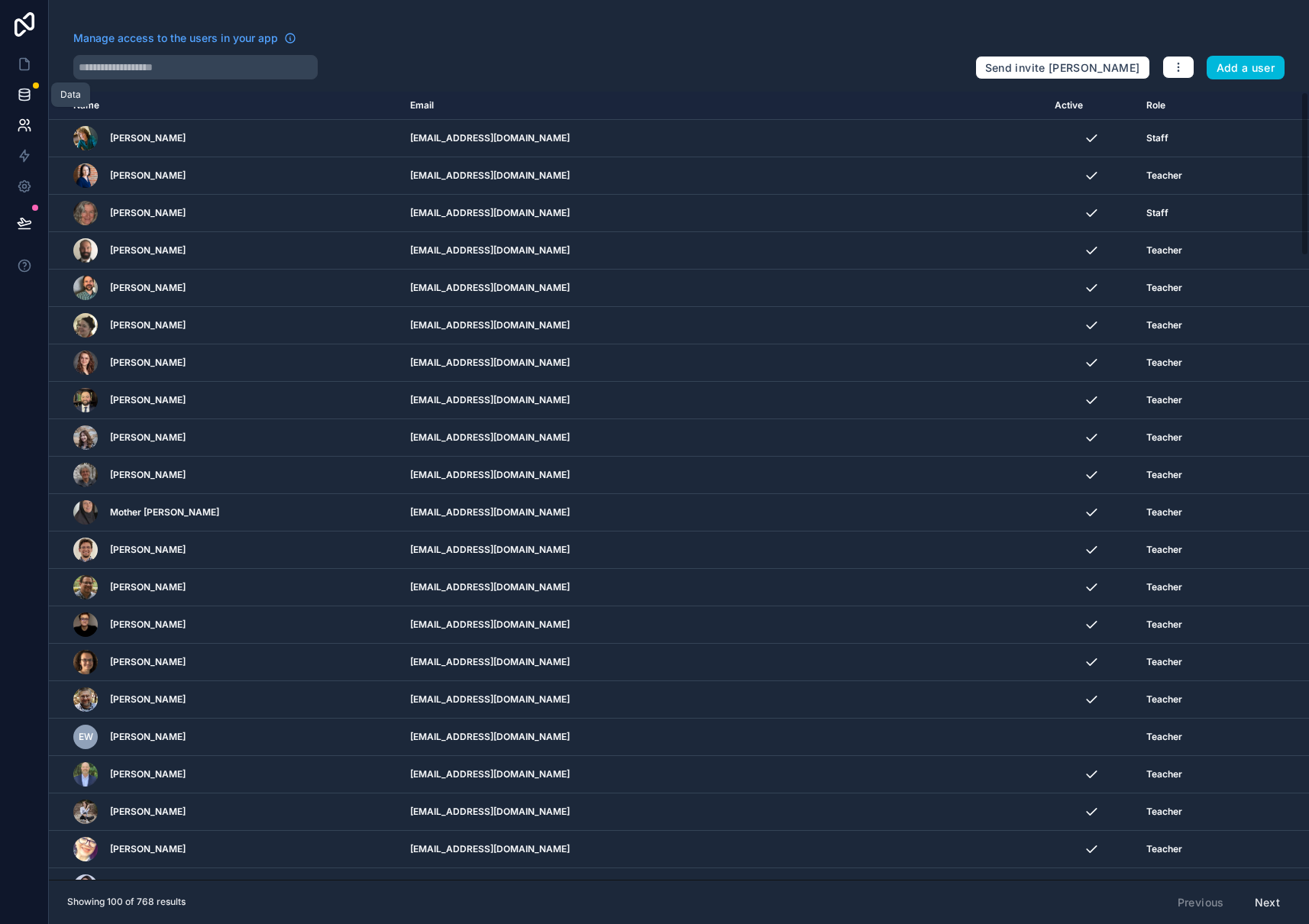
click at [28, 89] on icon at bounding box center [24, 91] width 10 height 4
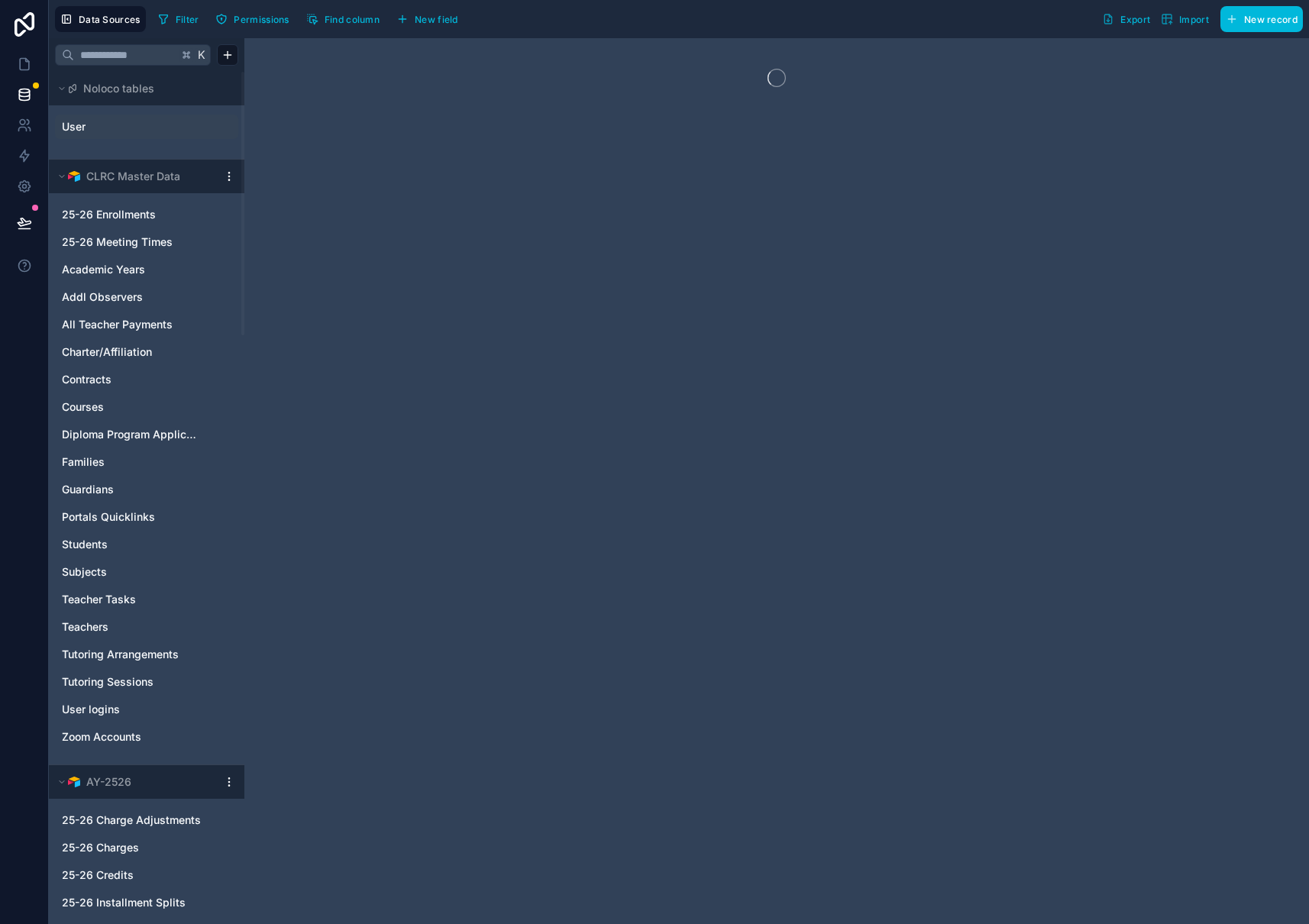
click at [117, 131] on link "User" at bounding box center [123, 127] width 124 height 15
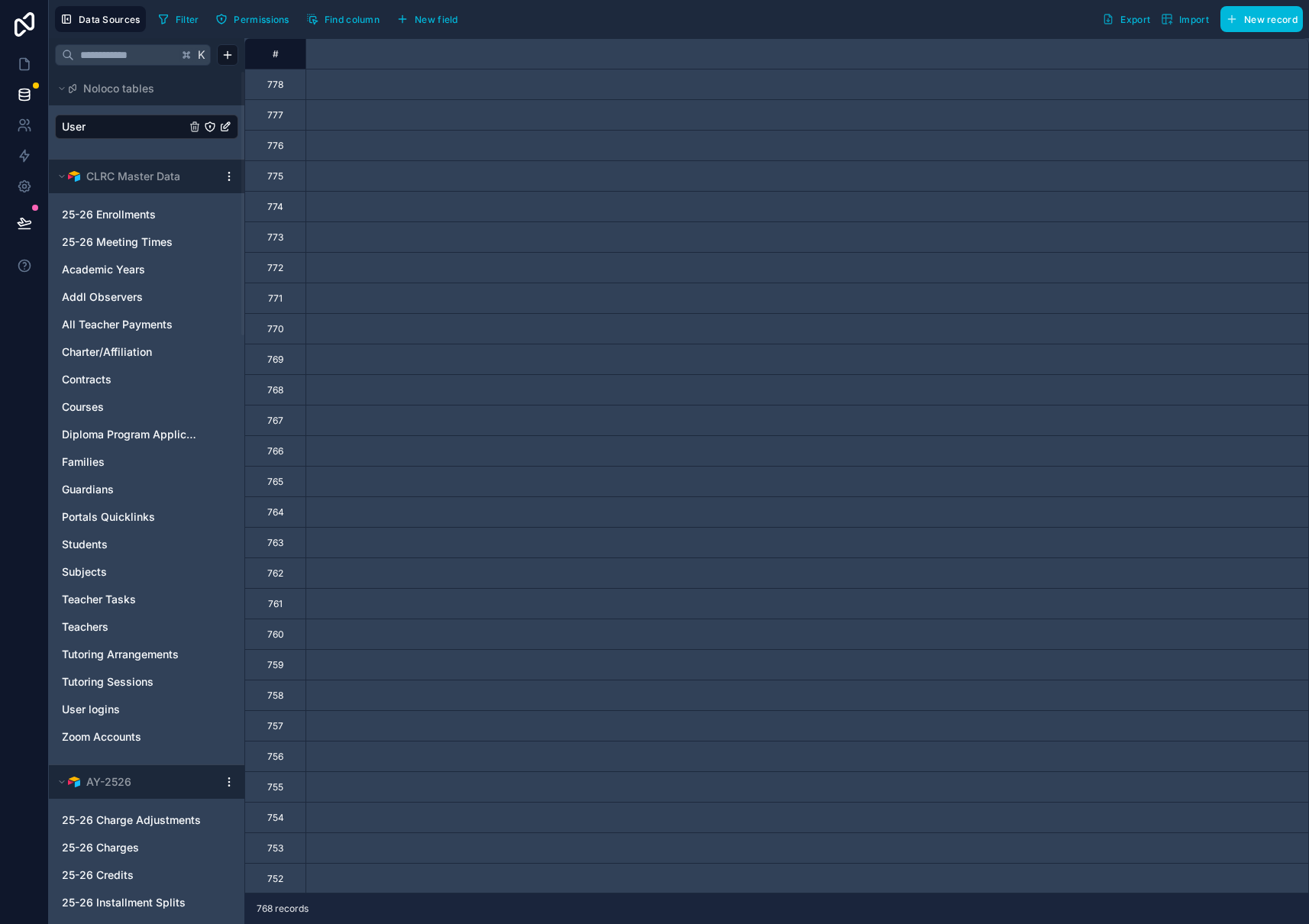
scroll to position [0, 2816]
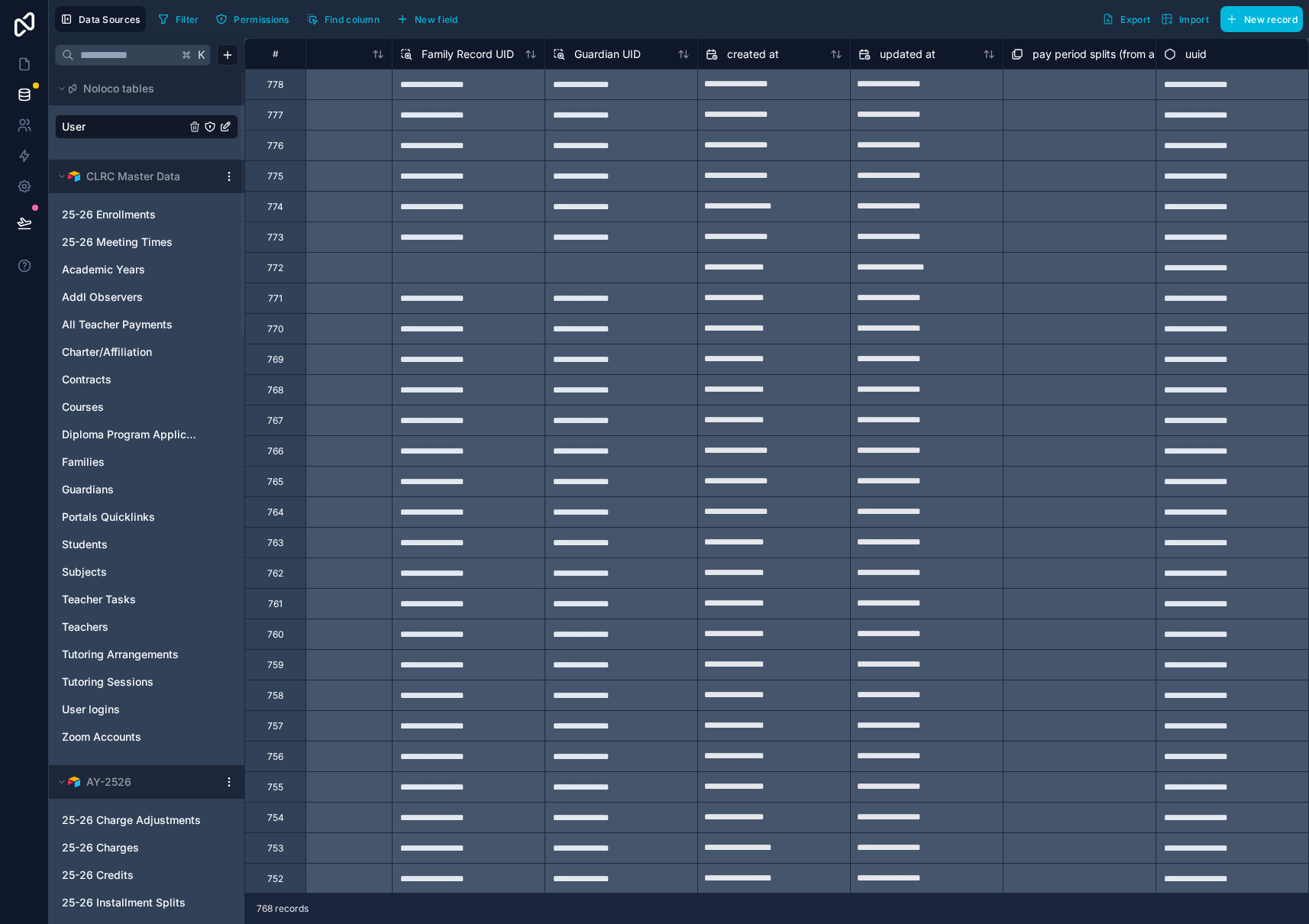
click at [431, 22] on span "New field" at bounding box center [436, 19] width 44 height 12
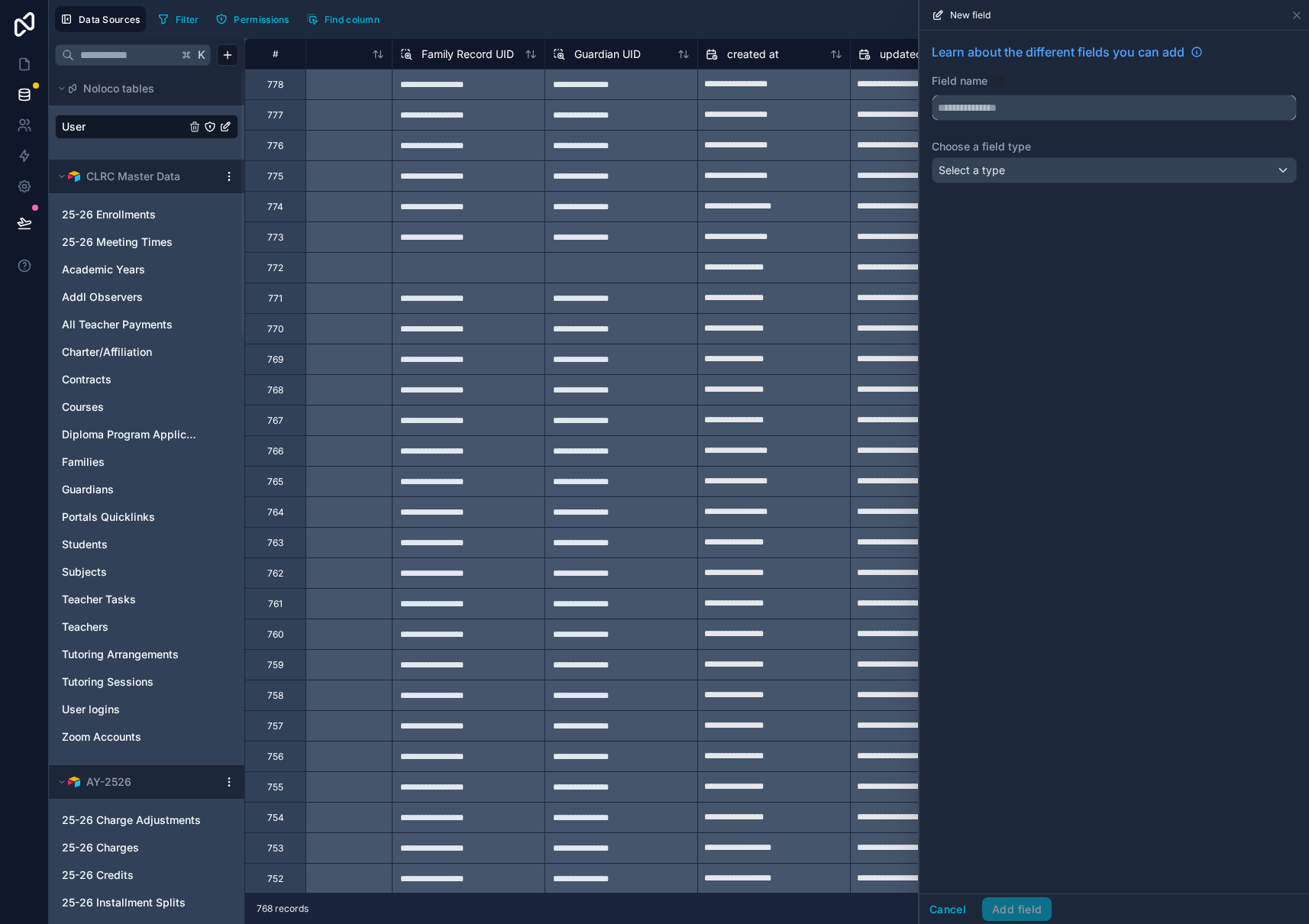
click at [961, 113] on input "text" at bounding box center [1114, 108] width 363 height 25
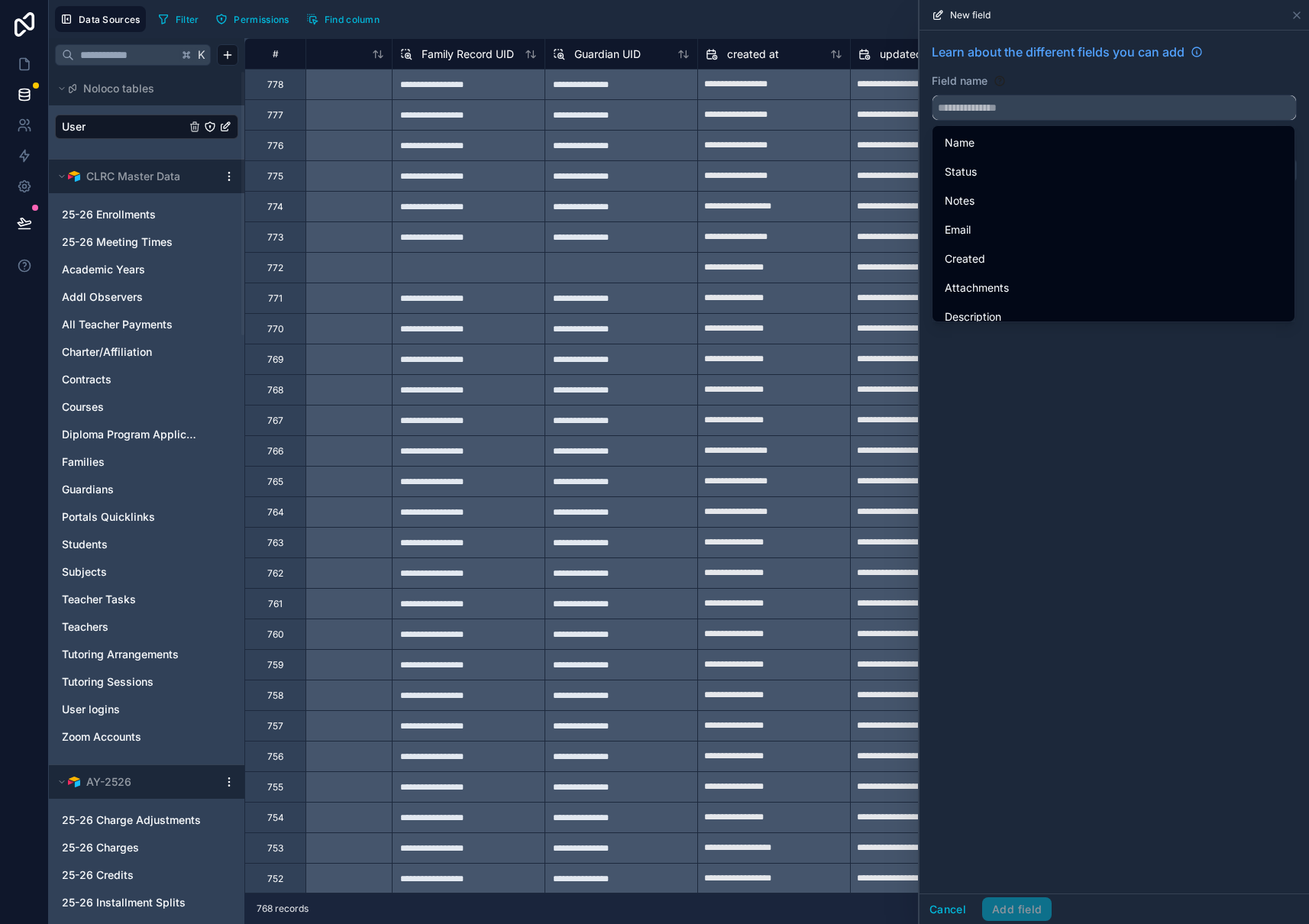
paste input "**********"
type input "**********"
paste input "**********"
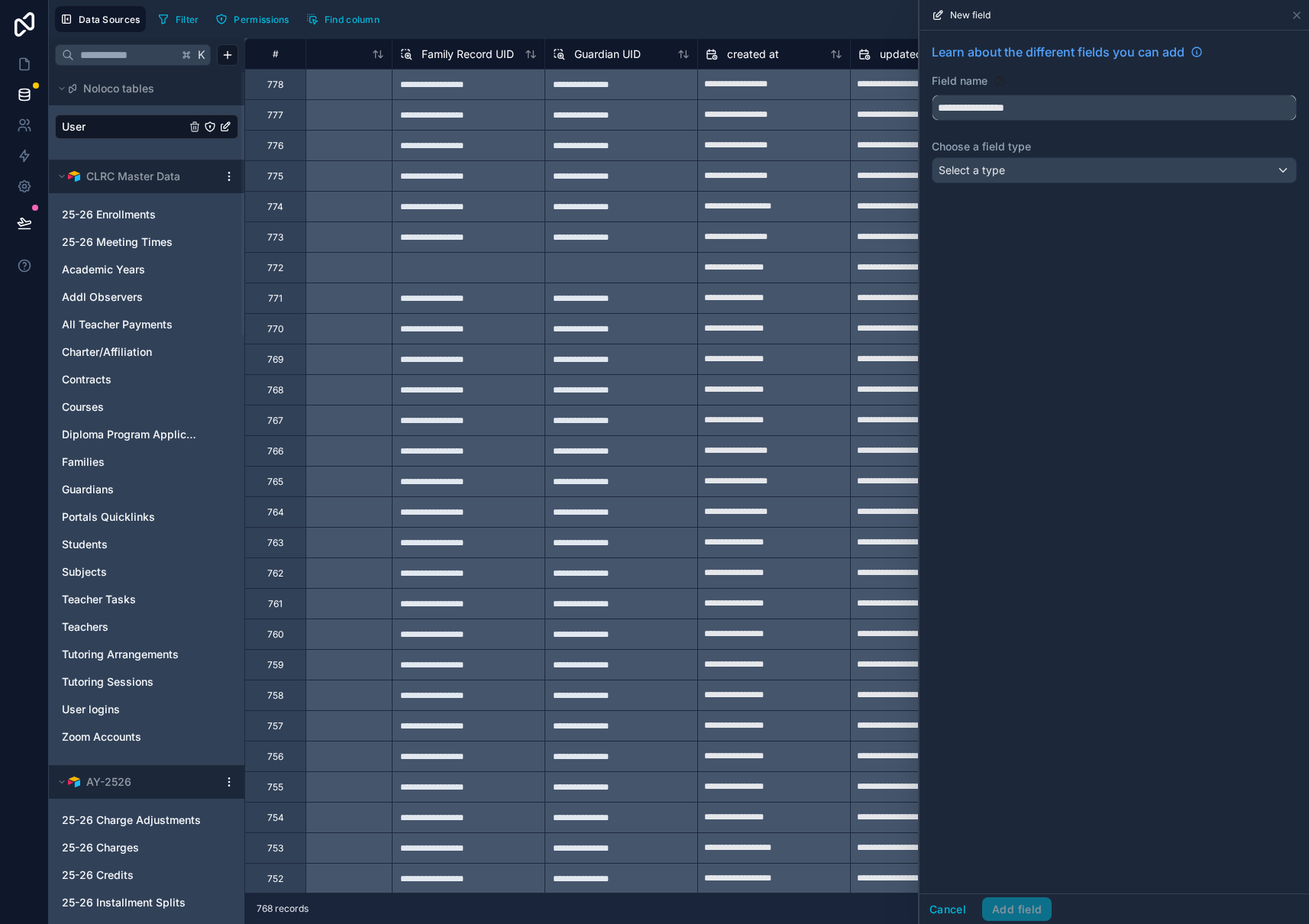
type input "**********"
click at [1001, 172] on span "Select a type" at bounding box center [972, 169] width 66 height 13
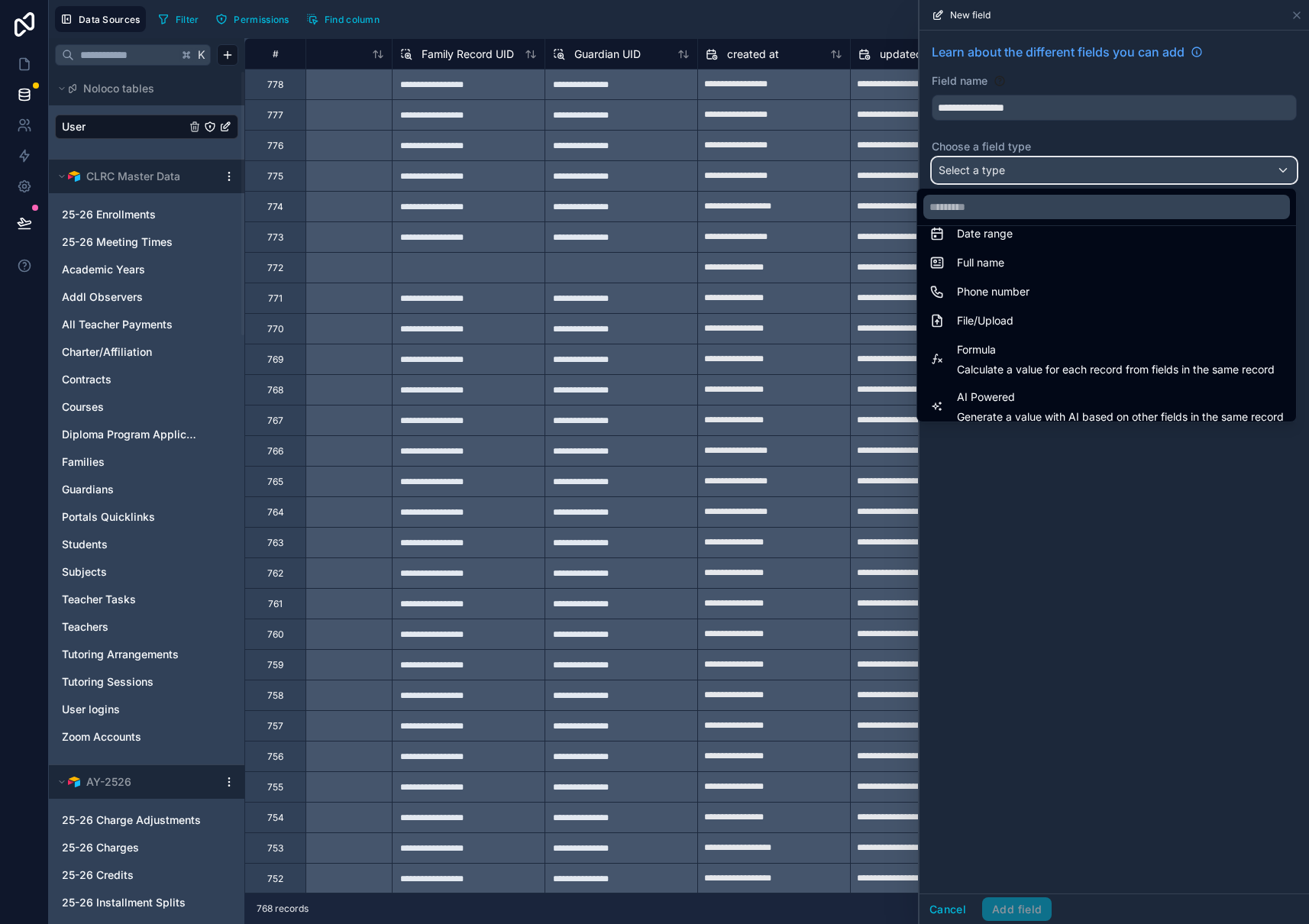
scroll to position [443, 0]
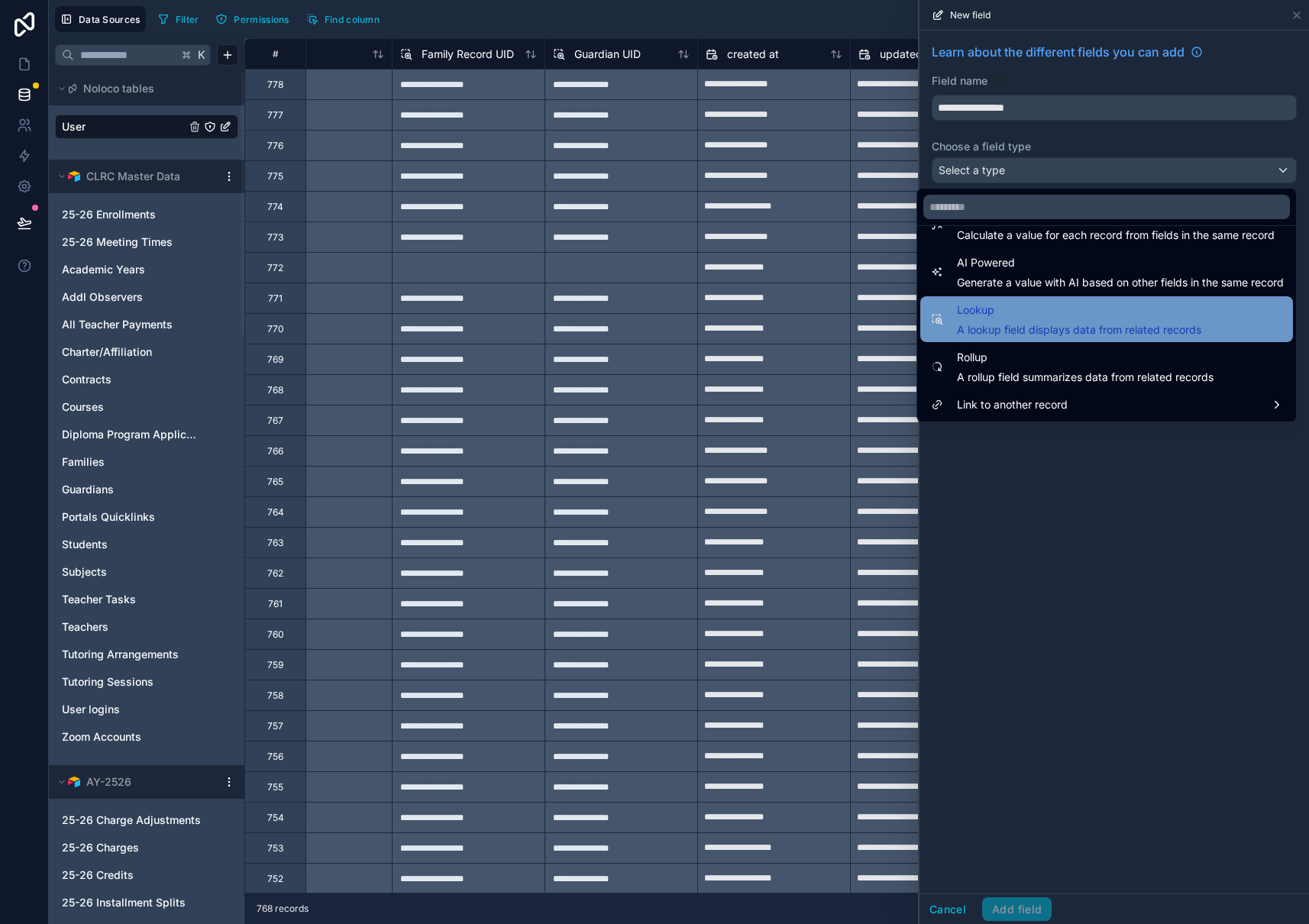
click at [1030, 318] on span "Lookup" at bounding box center [1079, 310] width 245 height 18
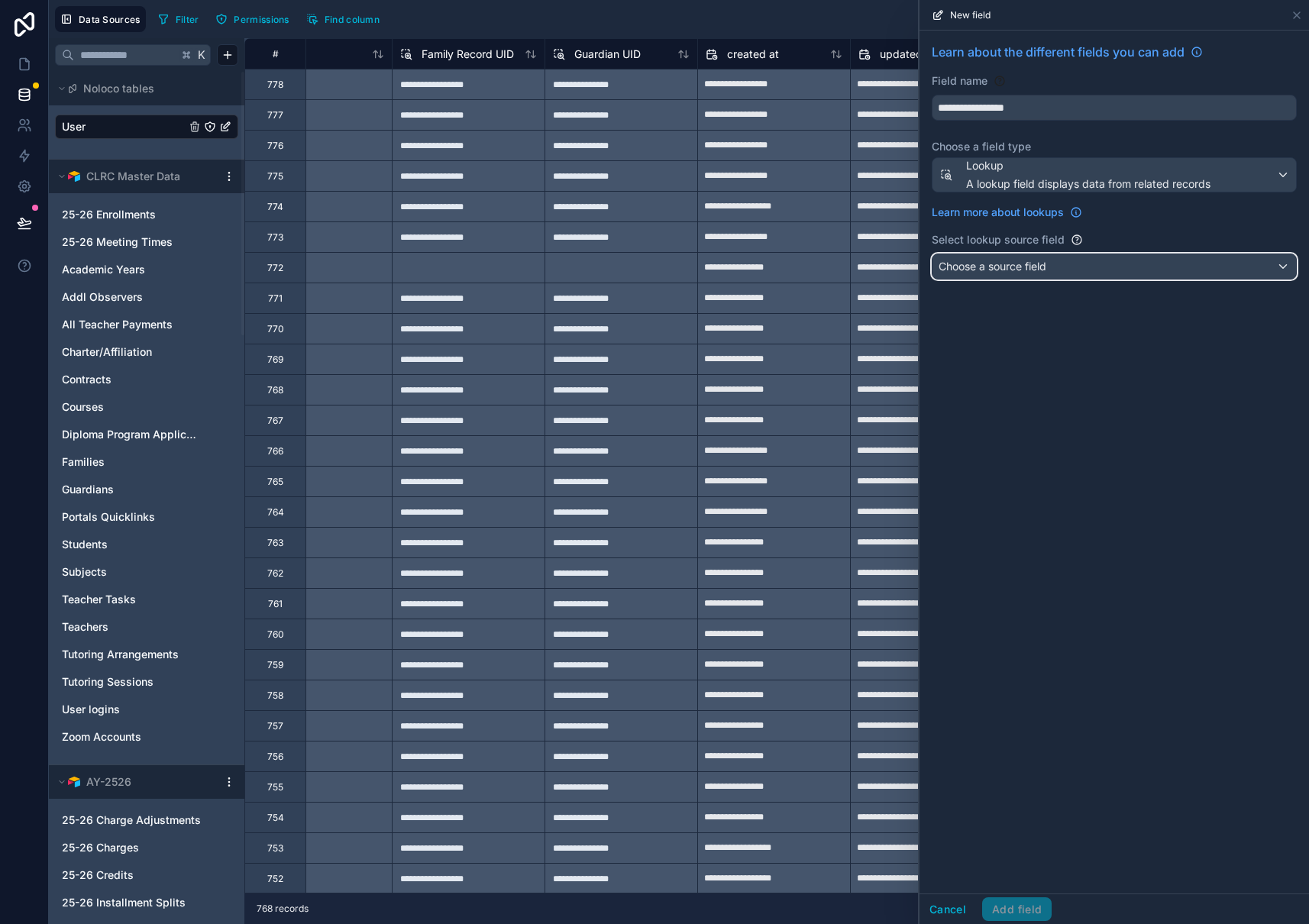
click at [1044, 269] on span "Choose a source field" at bounding box center [993, 265] width 108 height 13
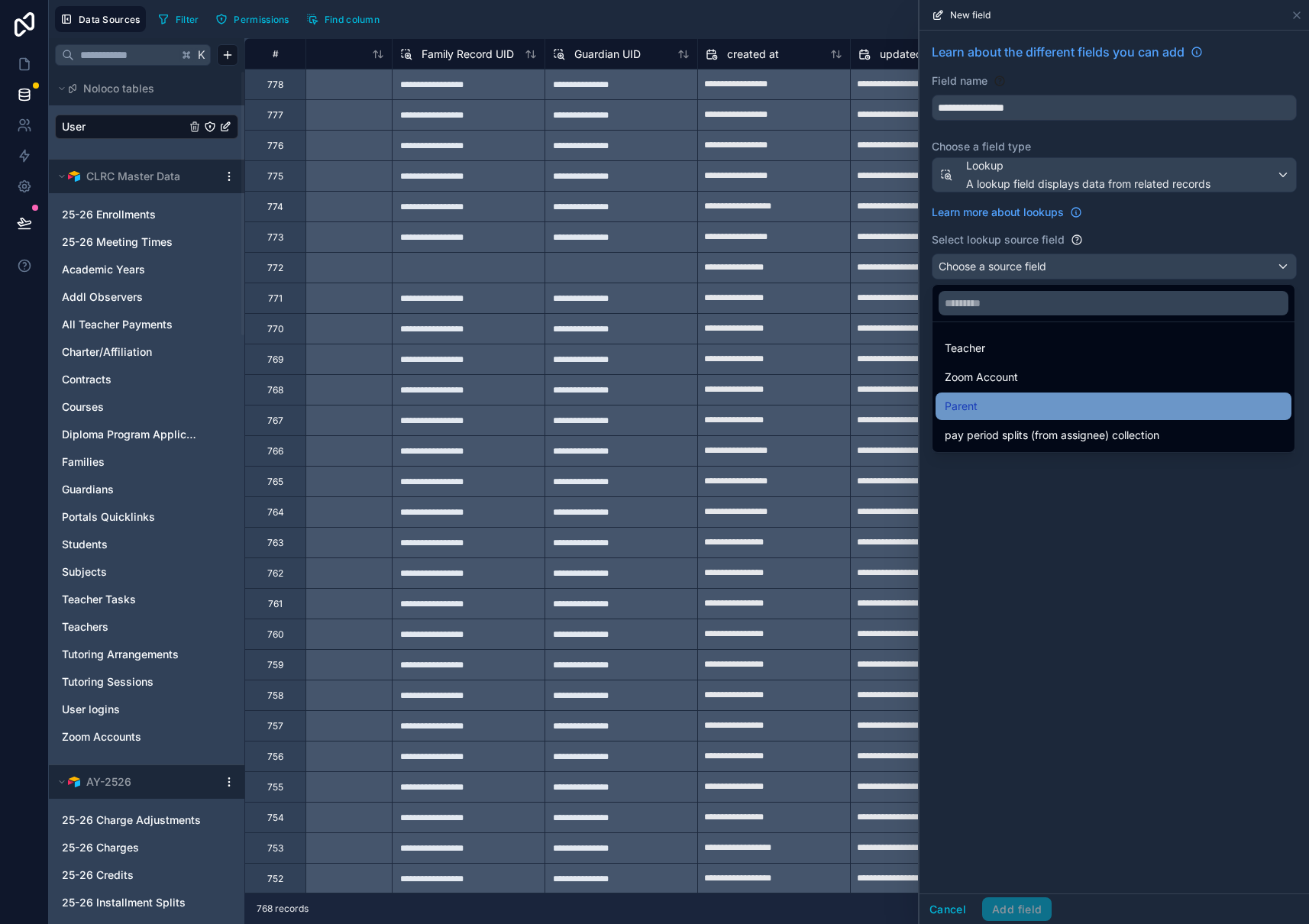
click at [1025, 406] on div "Parent" at bounding box center [1113, 406] width 338 height 18
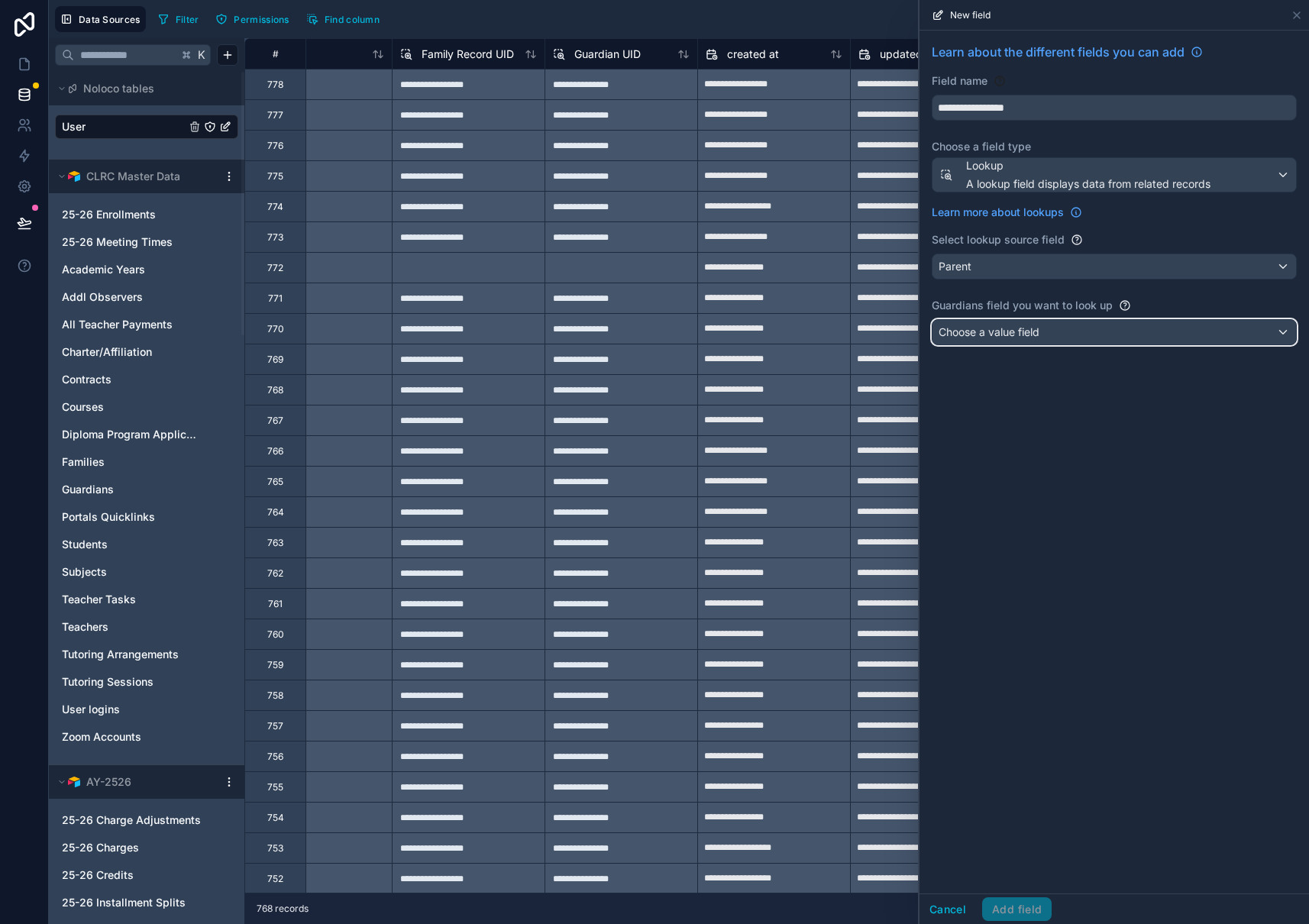
click at [1066, 329] on div "Choose a value field" at bounding box center [1114, 332] width 363 height 25
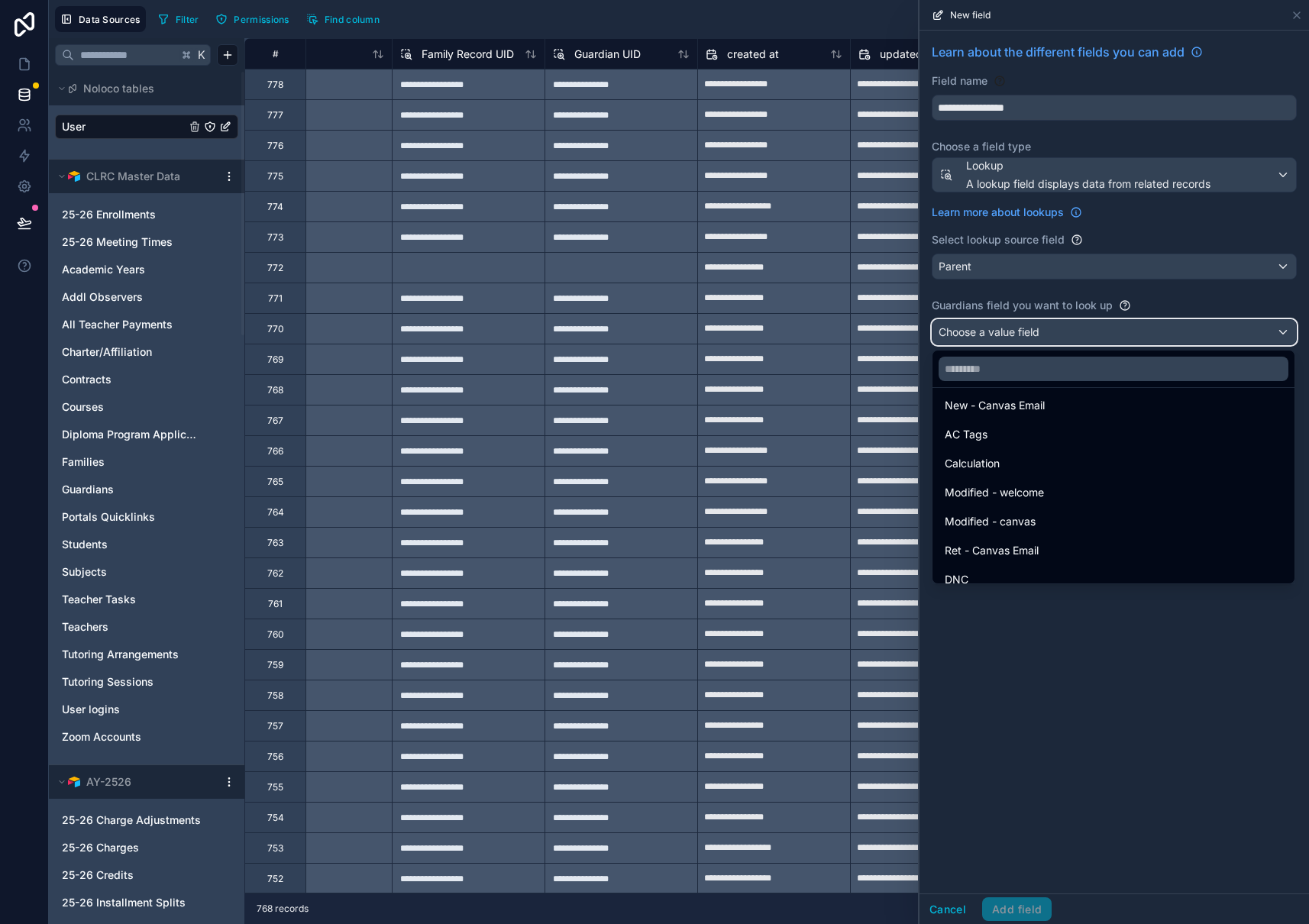
scroll to position [563, 0]
click at [1130, 665] on div at bounding box center [1114, 462] width 389 height 924
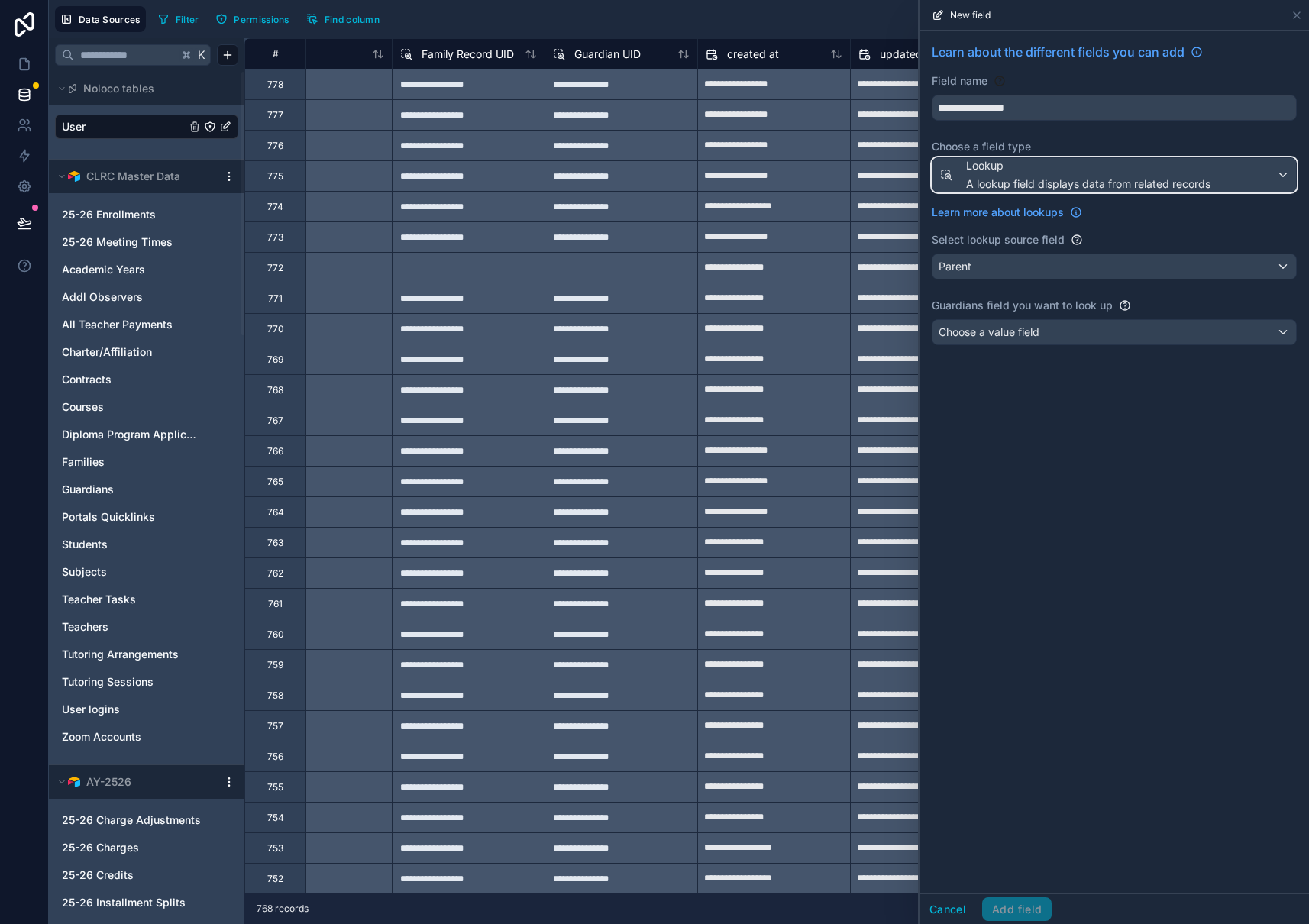
click at [1274, 174] on div "Lookup A lookup field displays data from related records" at bounding box center [1114, 175] width 363 height 34
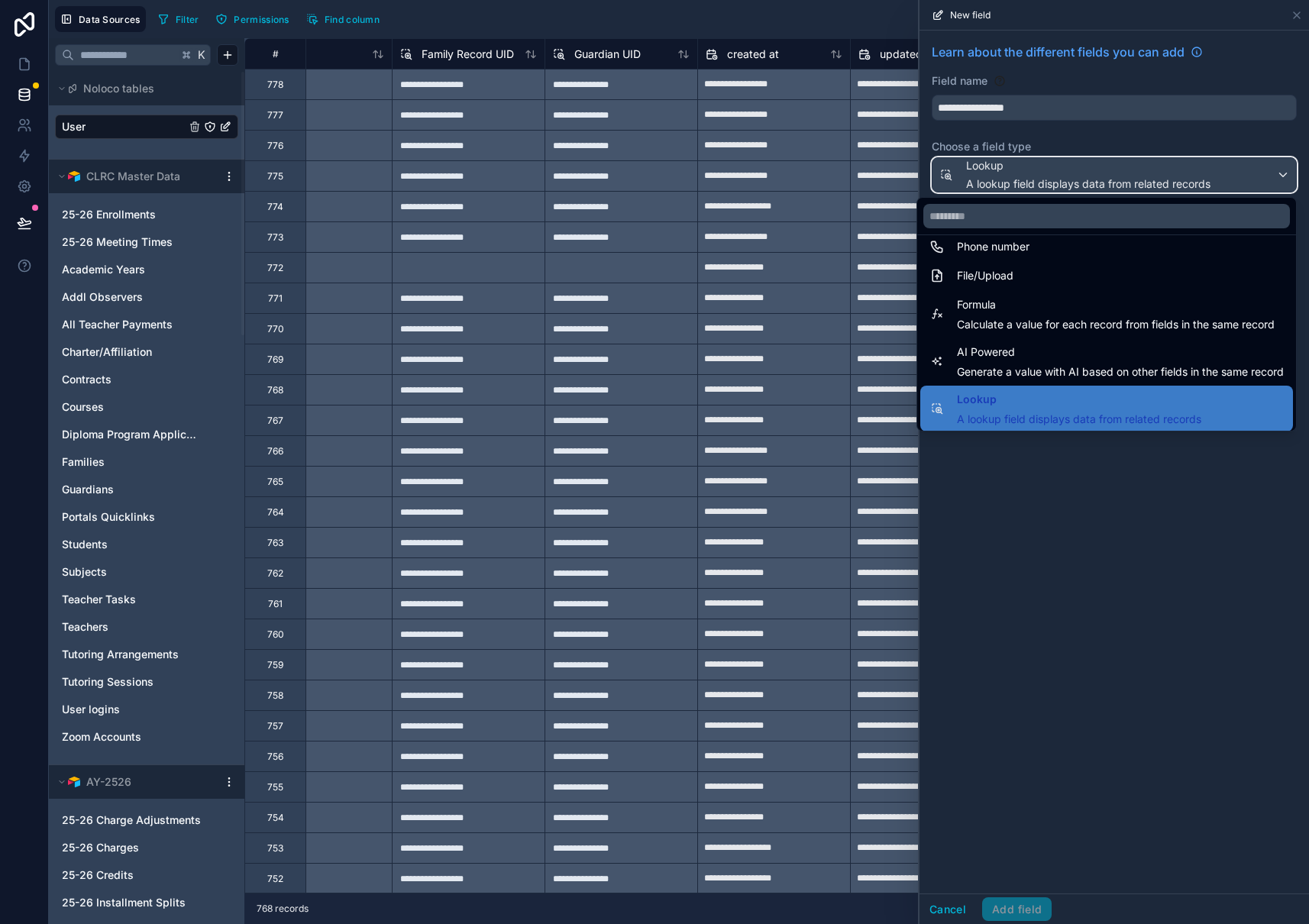
scroll to position [363, 0]
click at [1077, 485] on div at bounding box center [1114, 462] width 389 height 924
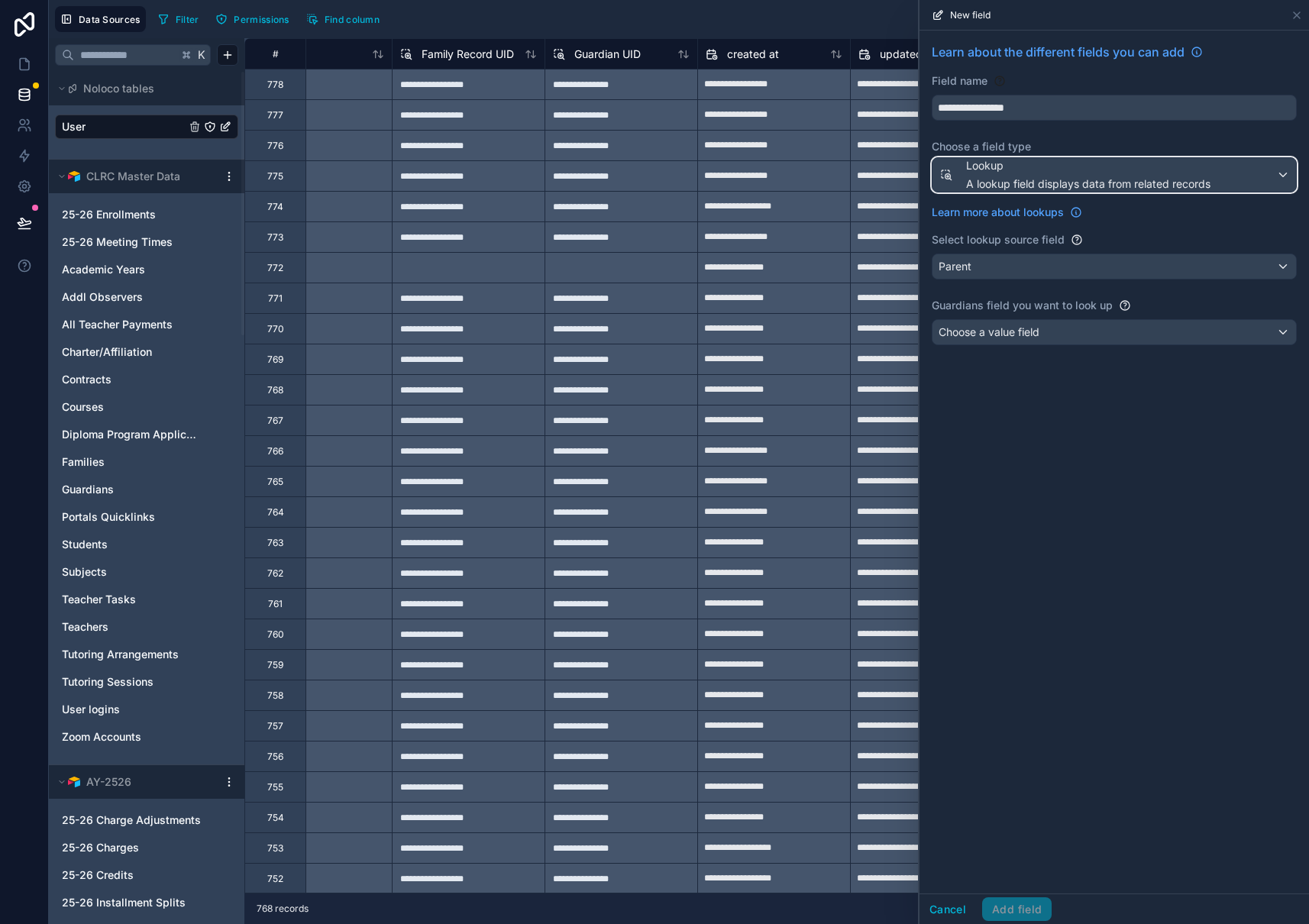
click at [1002, 168] on span "Lookup" at bounding box center [1088, 165] width 245 height 15
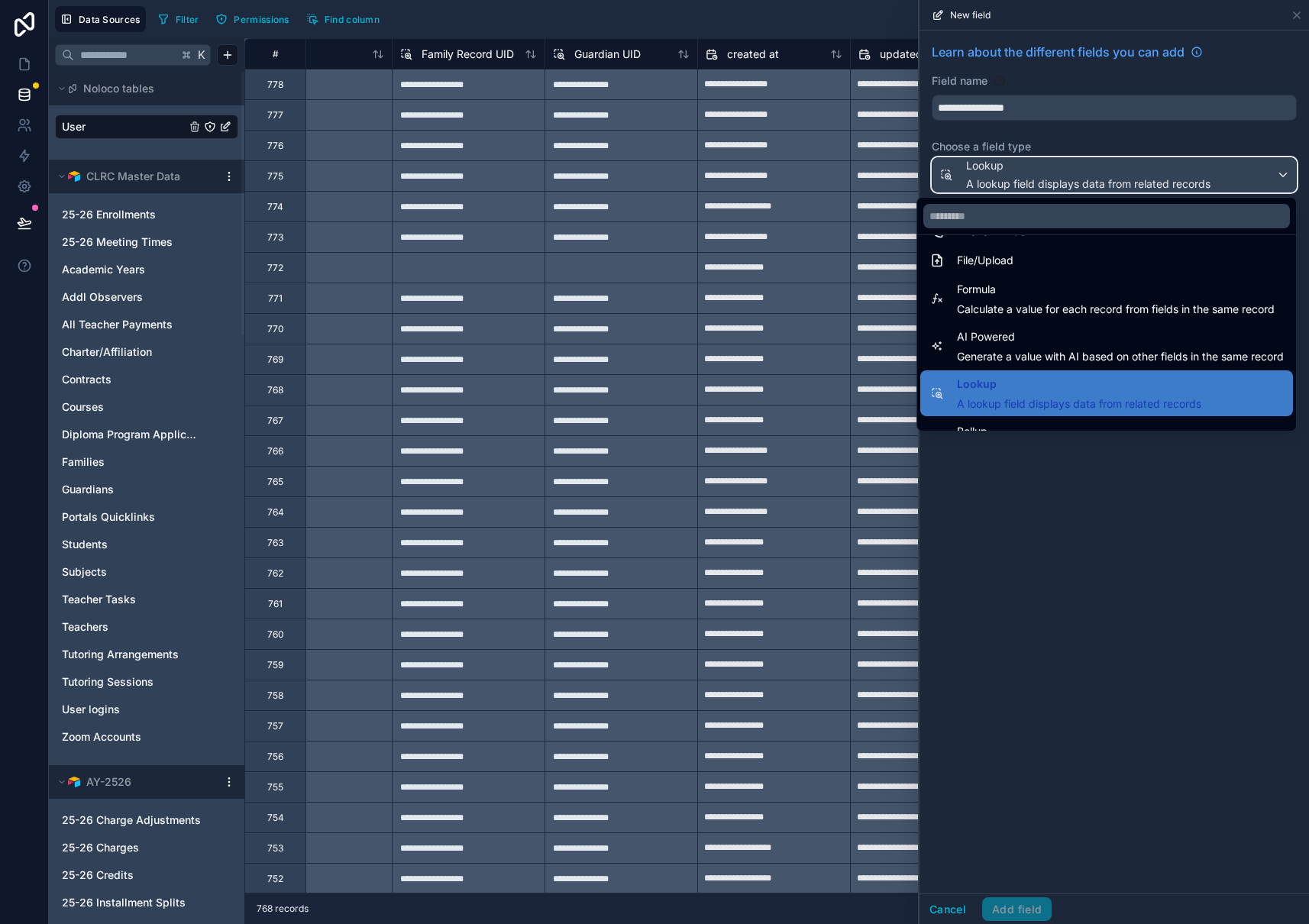
scroll to position [382, 0]
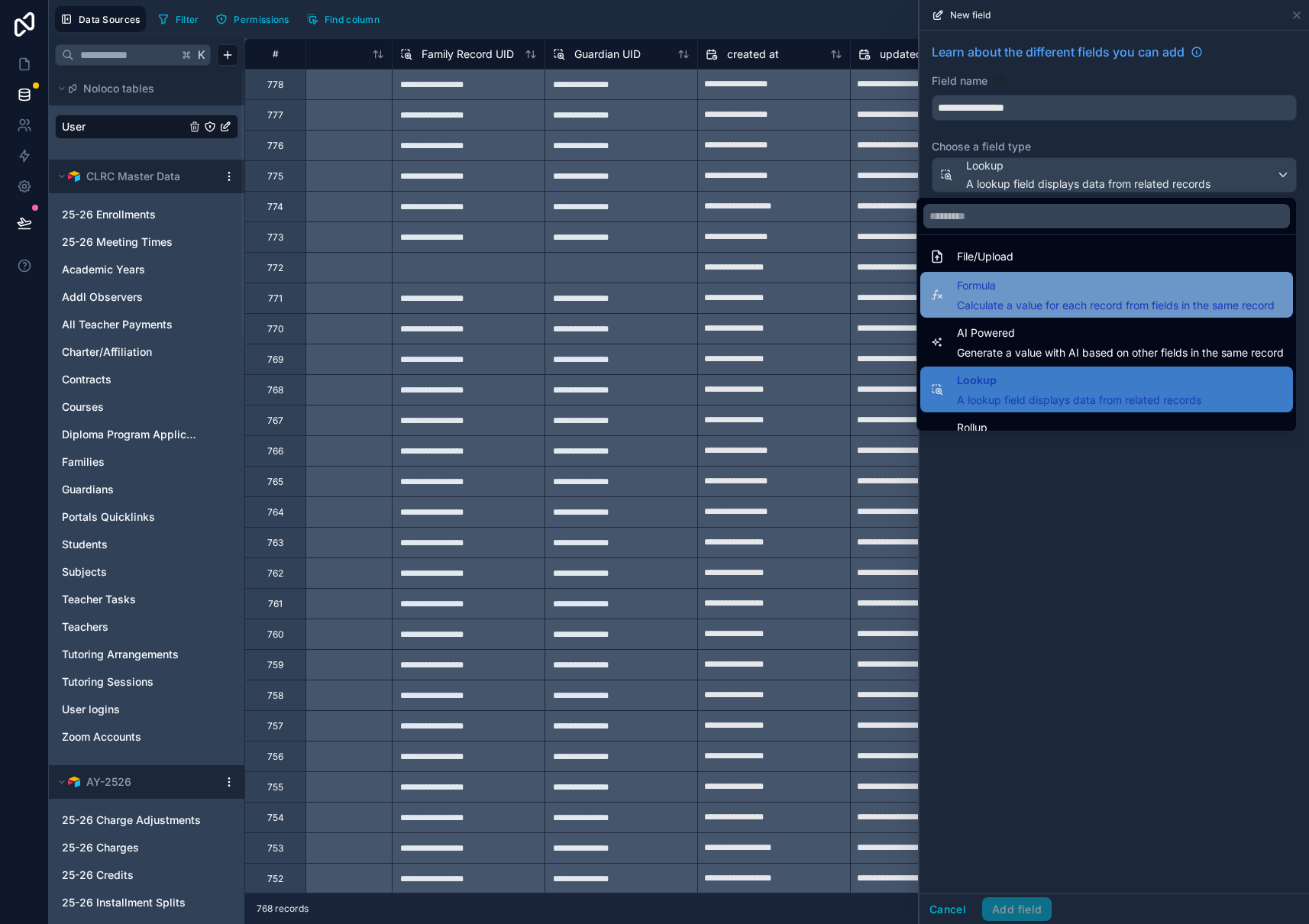
click at [995, 299] on span "Calculate a value for each record from fields in the same record" at bounding box center [1115, 305] width 318 height 15
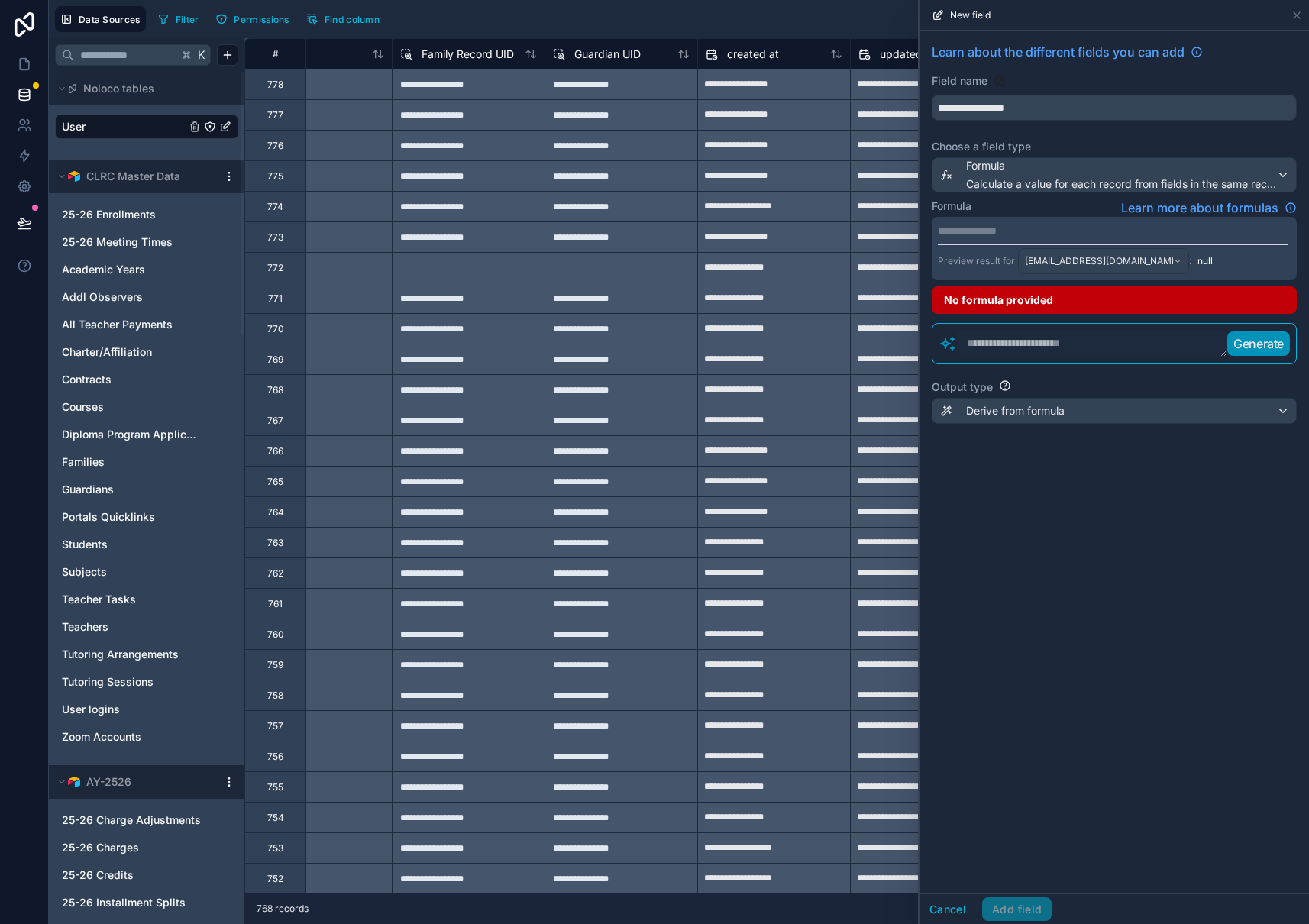
click at [999, 232] on p "**********" at bounding box center [1113, 231] width 349 height 15
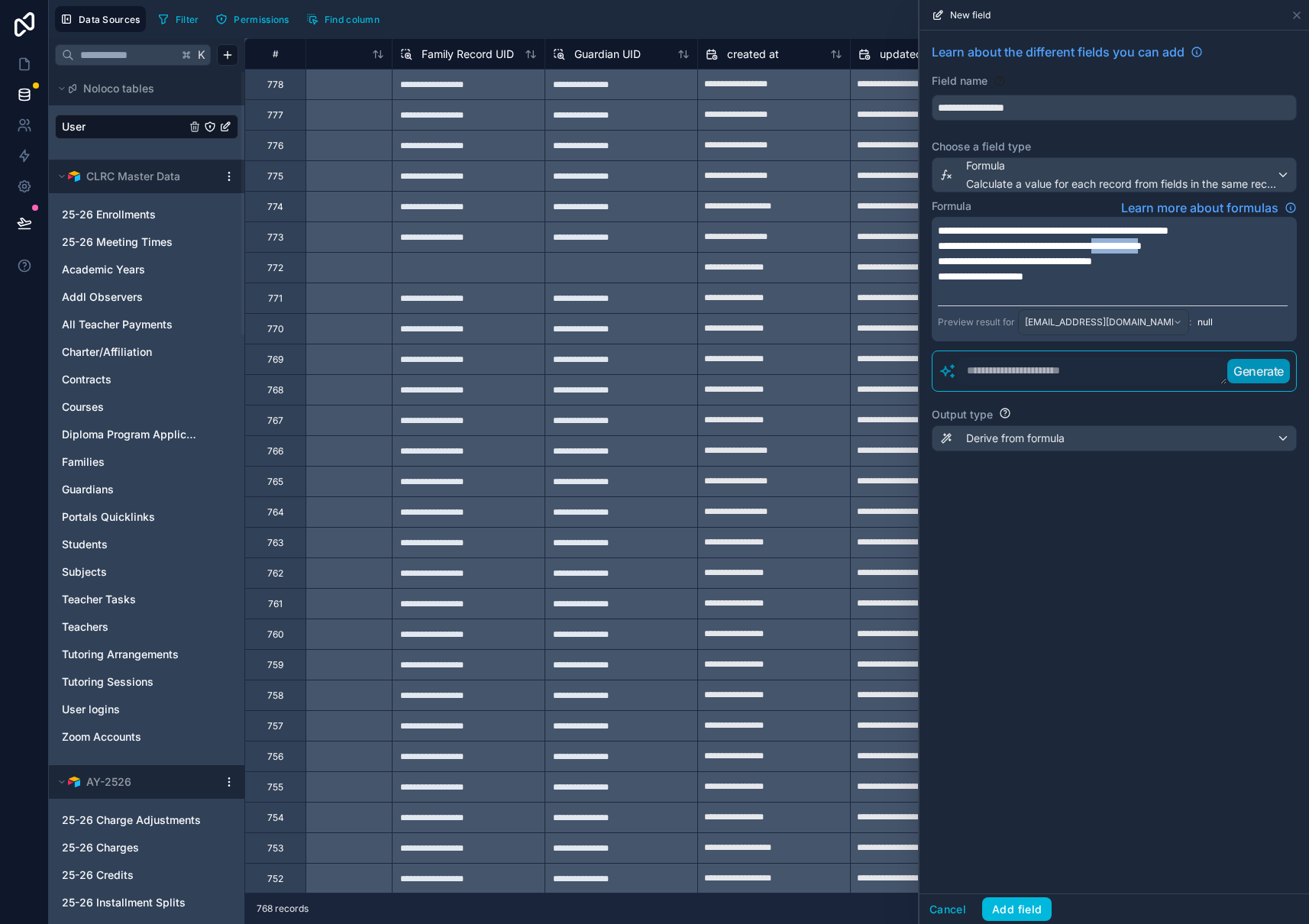
drag, startPoint x: 1237, startPoint y: 245, endPoint x: 1182, endPoint y: 245, distance: 55.0
click at [1141, 245] on span "**********" at bounding box center [1040, 246] width 204 height 11
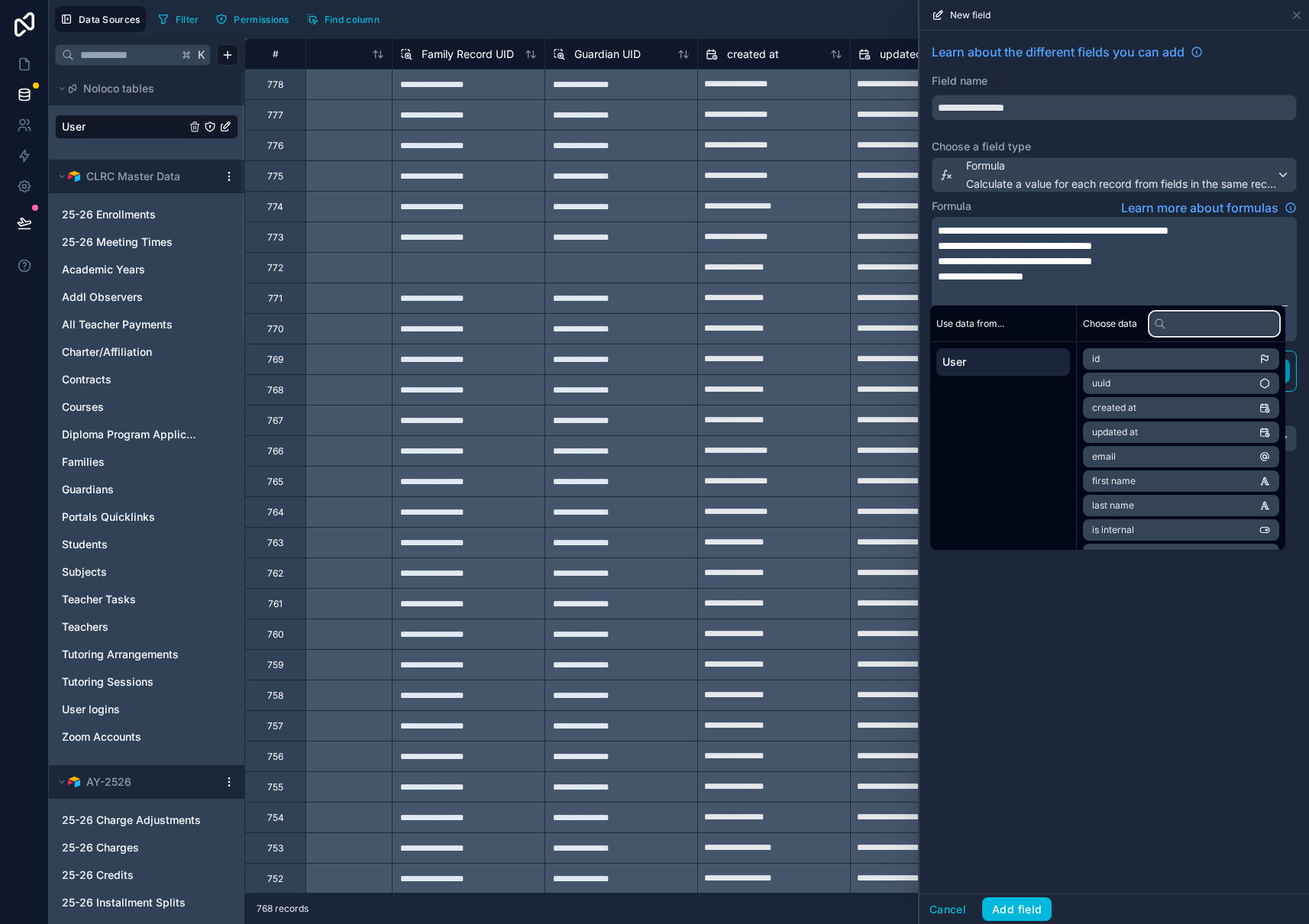
click at [1198, 325] on input "text" at bounding box center [1214, 324] width 130 height 25
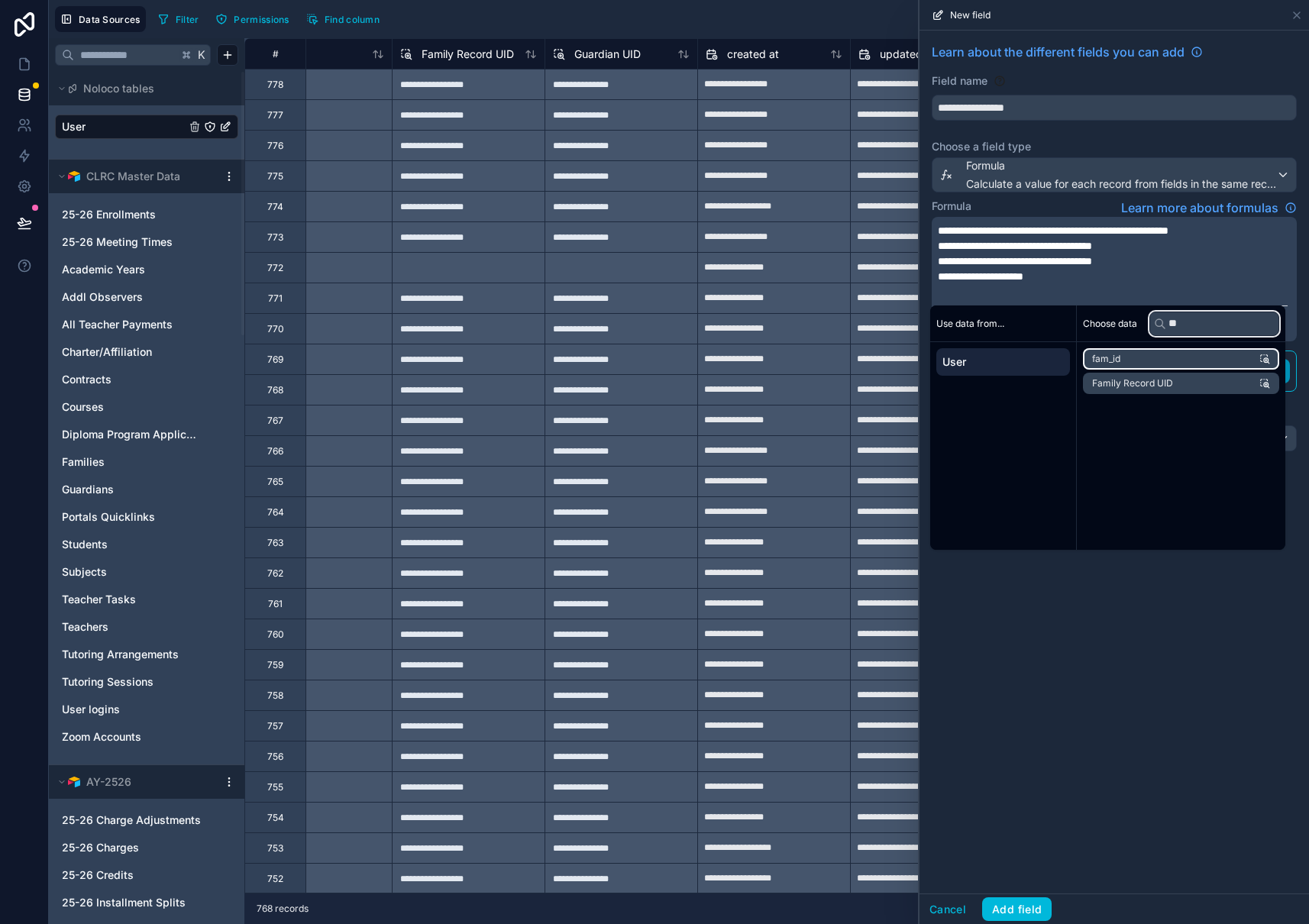
type input "**"
click at [1150, 353] on li "fam_id" at bounding box center [1180, 359] width 196 height 22
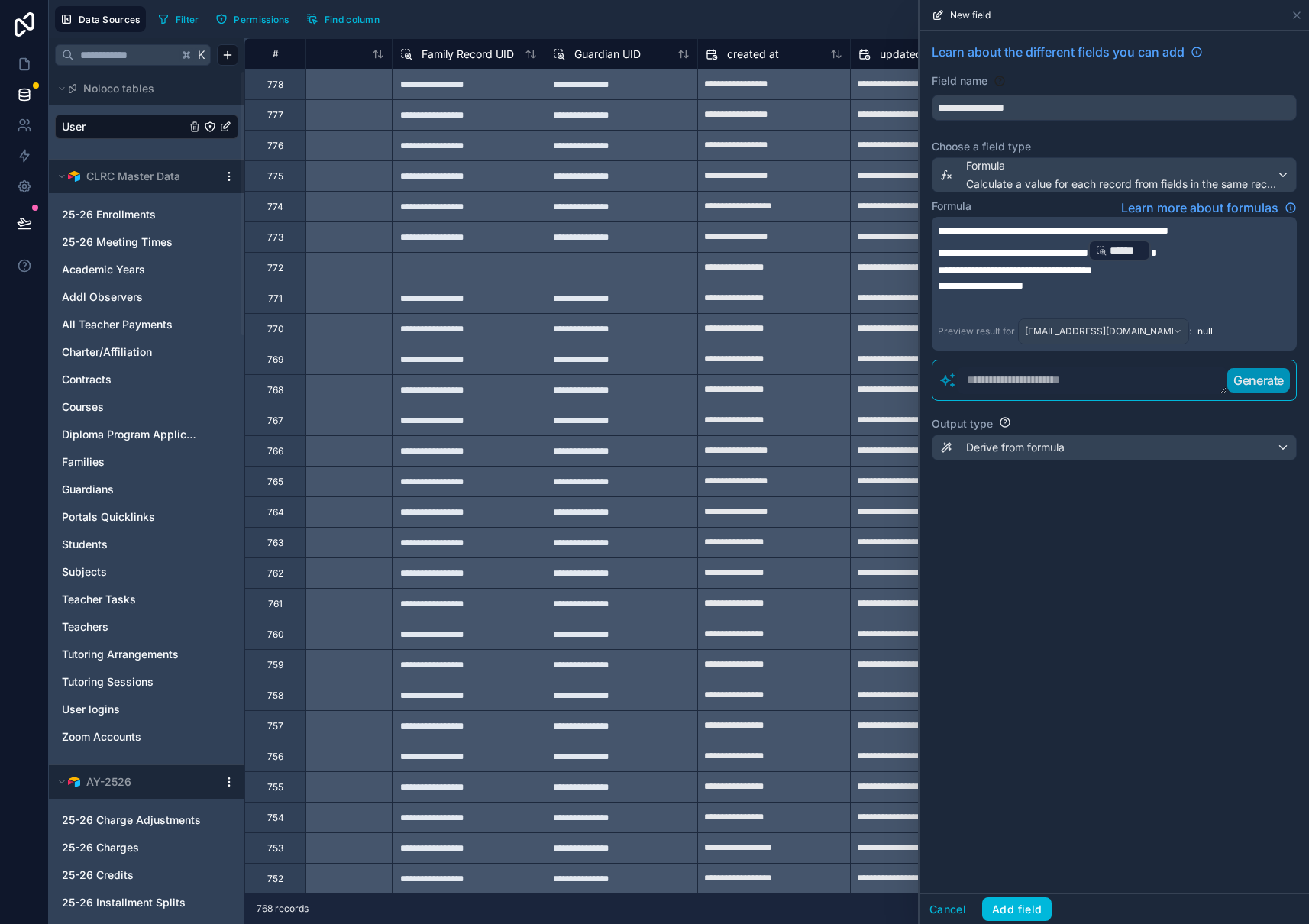
click at [1132, 289] on p "**********" at bounding box center [1113, 285] width 349 height 15
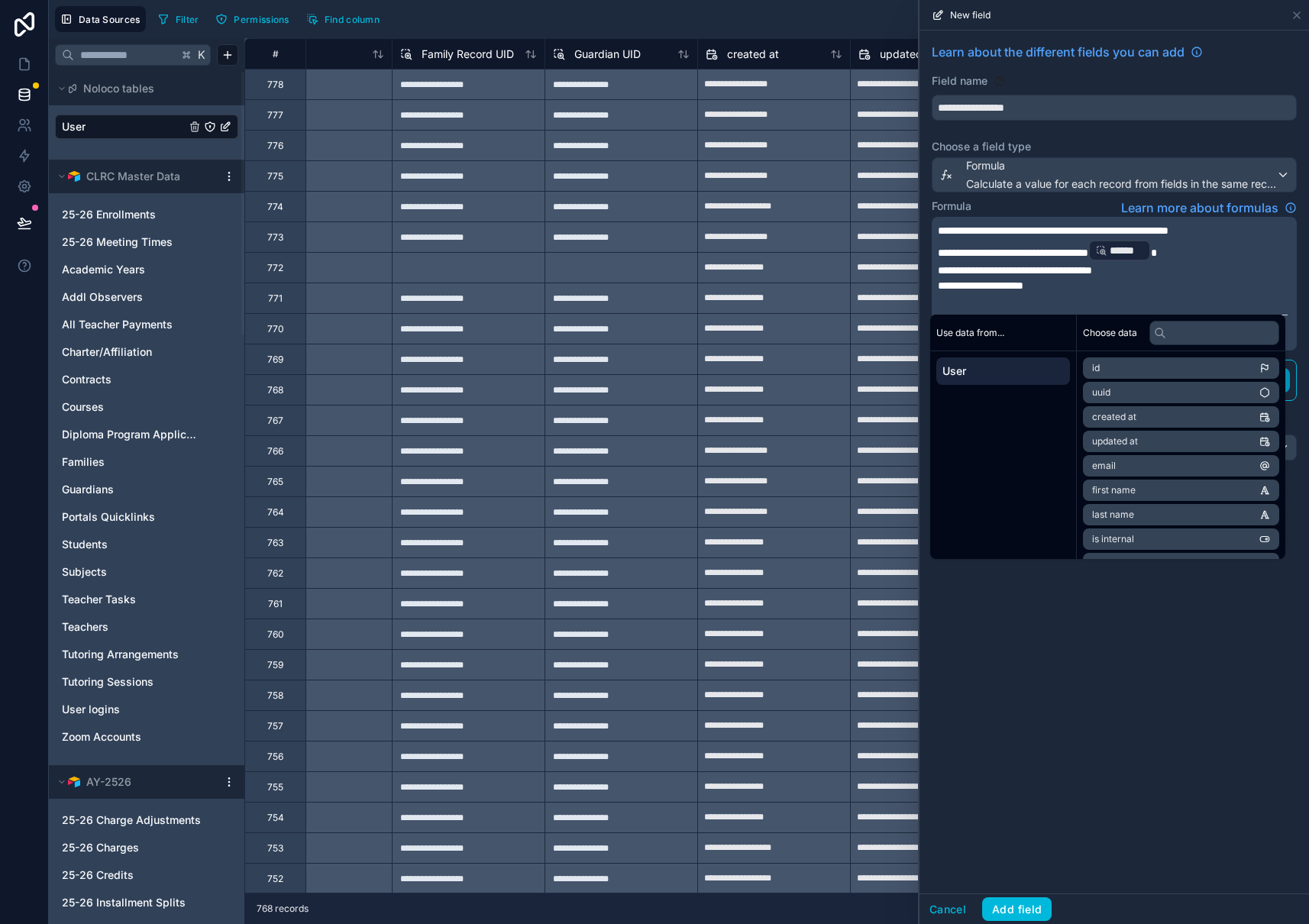
click at [1197, 670] on div "**********" at bounding box center [1114, 462] width 389 height 862
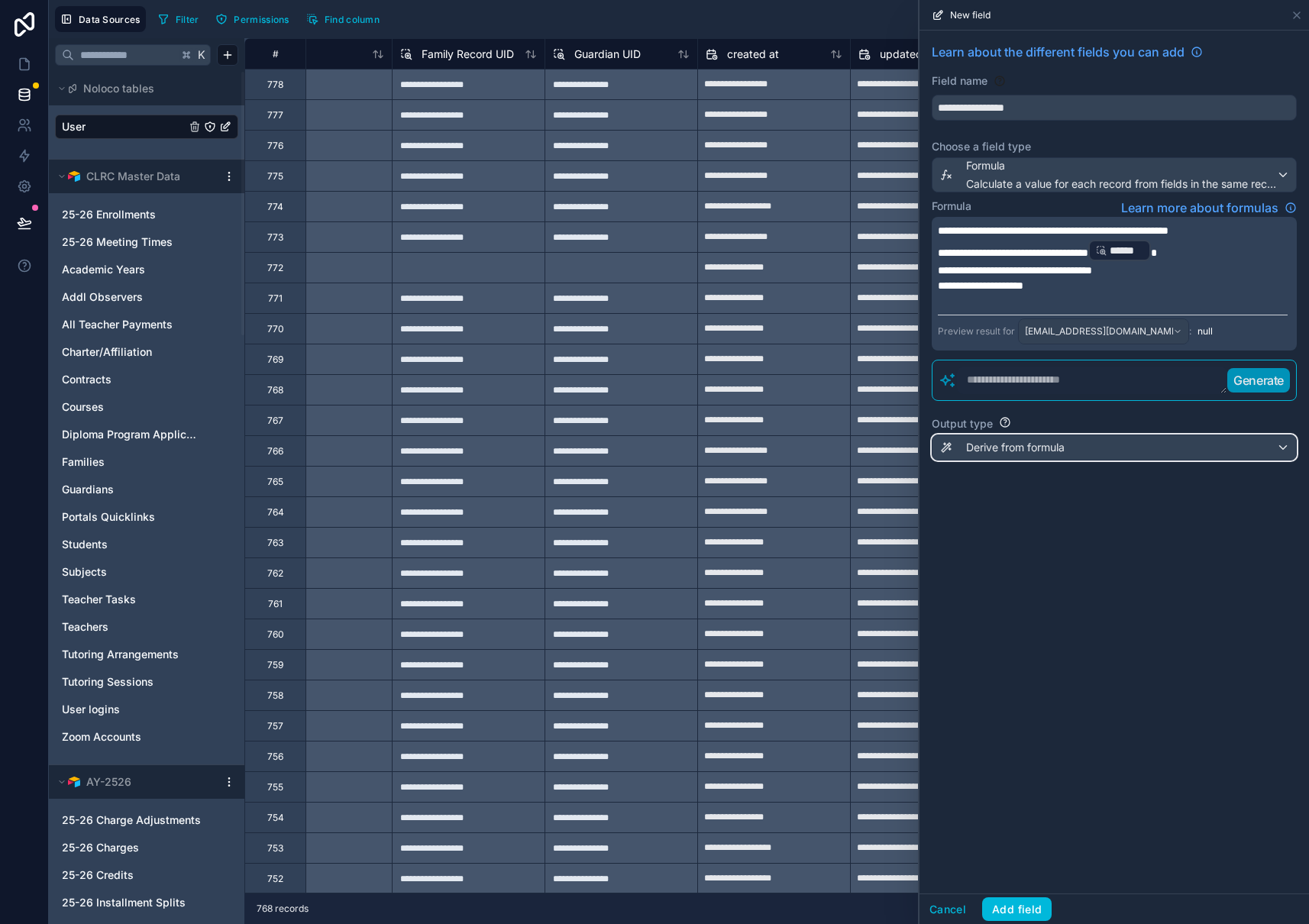
click at [1273, 449] on div "Derive from formula" at bounding box center [1114, 448] width 363 height 25
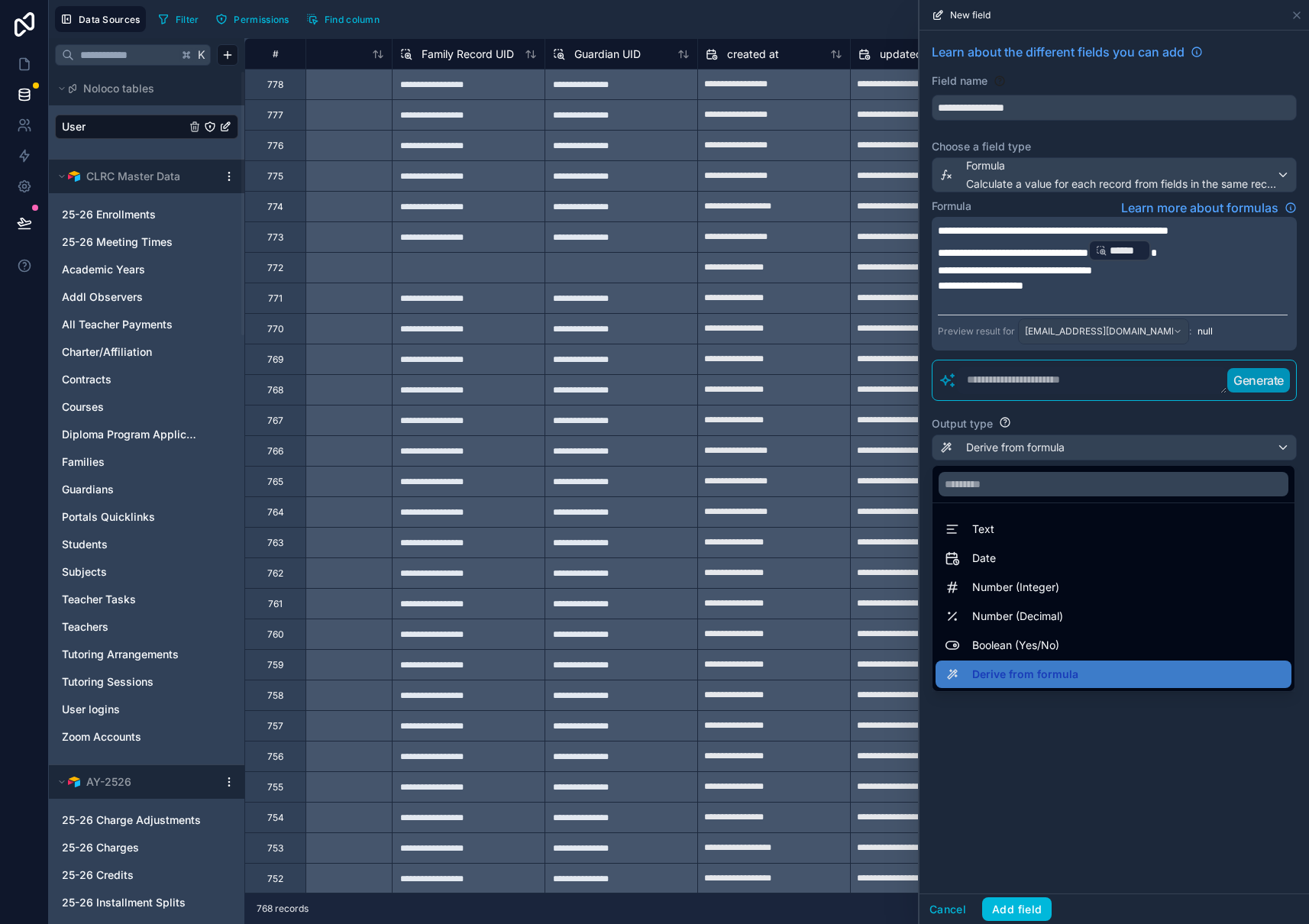
drag, startPoint x: 1137, startPoint y: 750, endPoint x: 1164, endPoint y: 591, distance: 161.3
click at [1137, 748] on div at bounding box center [1114, 462] width 389 height 924
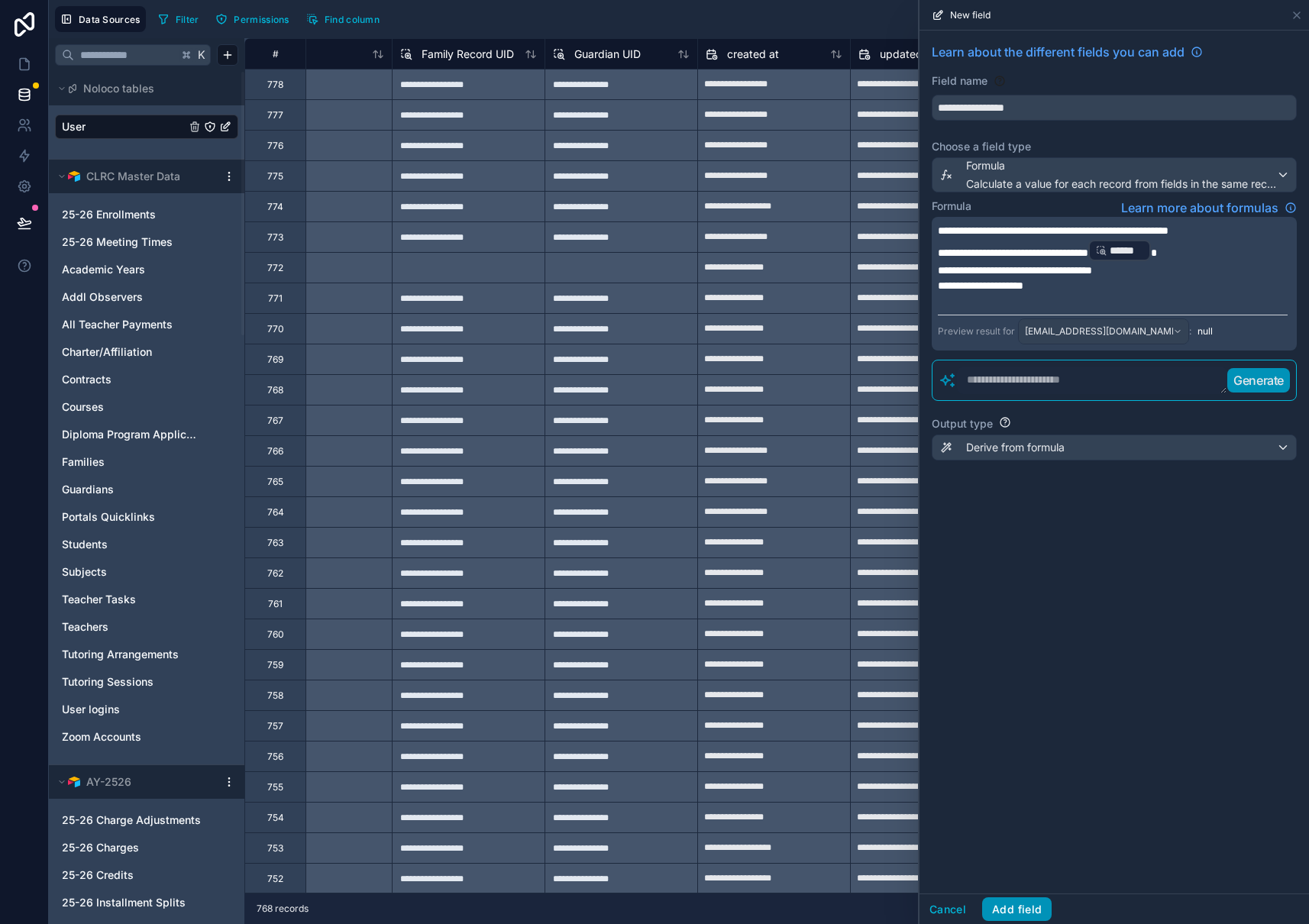
click at [1016, 914] on button "Add field" at bounding box center [1017, 909] width 69 height 25
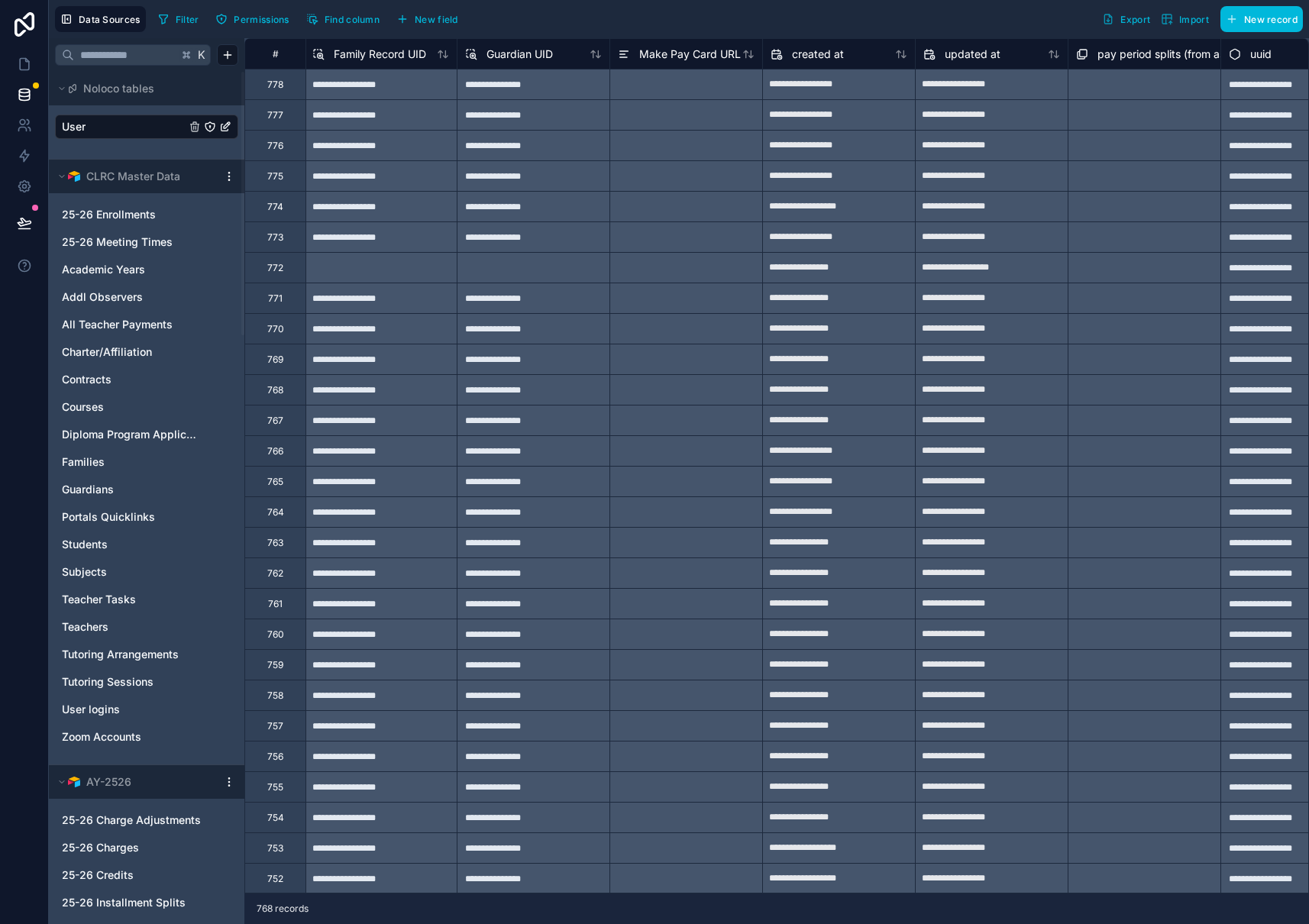
scroll to position [0, 2911]
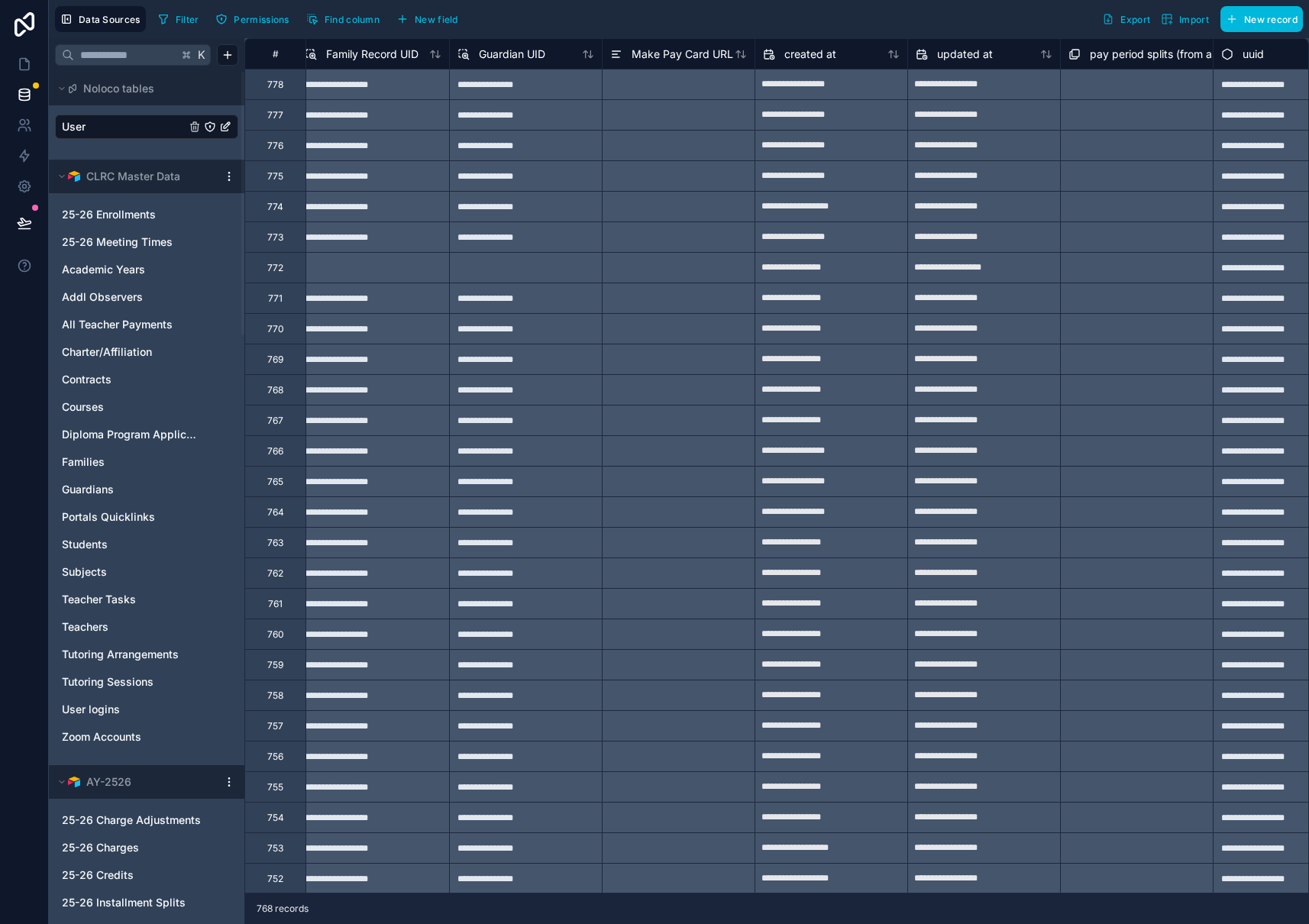
click at [656, 52] on span "Make Pay Card URL" at bounding box center [683, 55] width 102 height 15
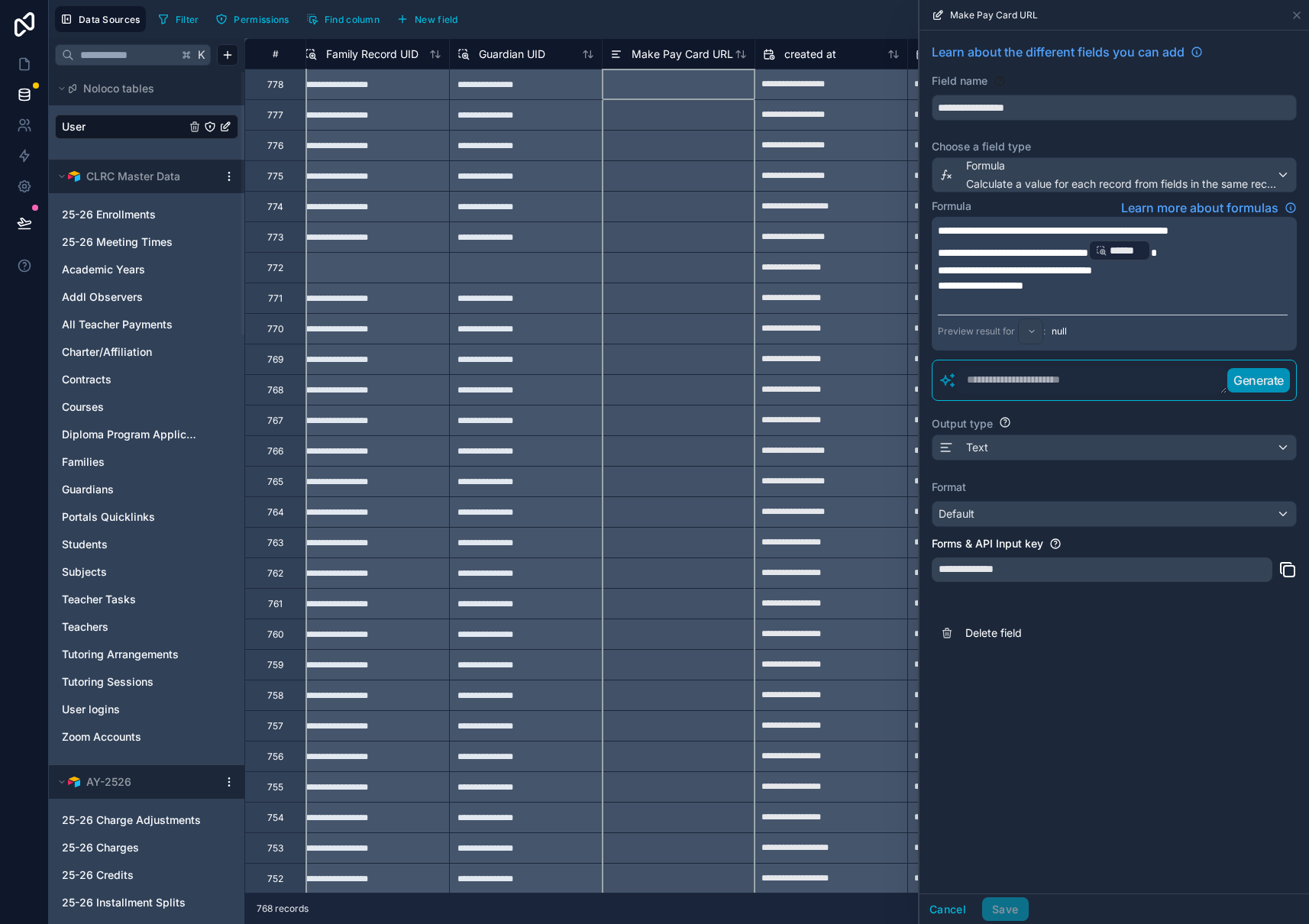
click at [656, 52] on span "Make Pay Card URL" at bounding box center [683, 55] width 102 height 15
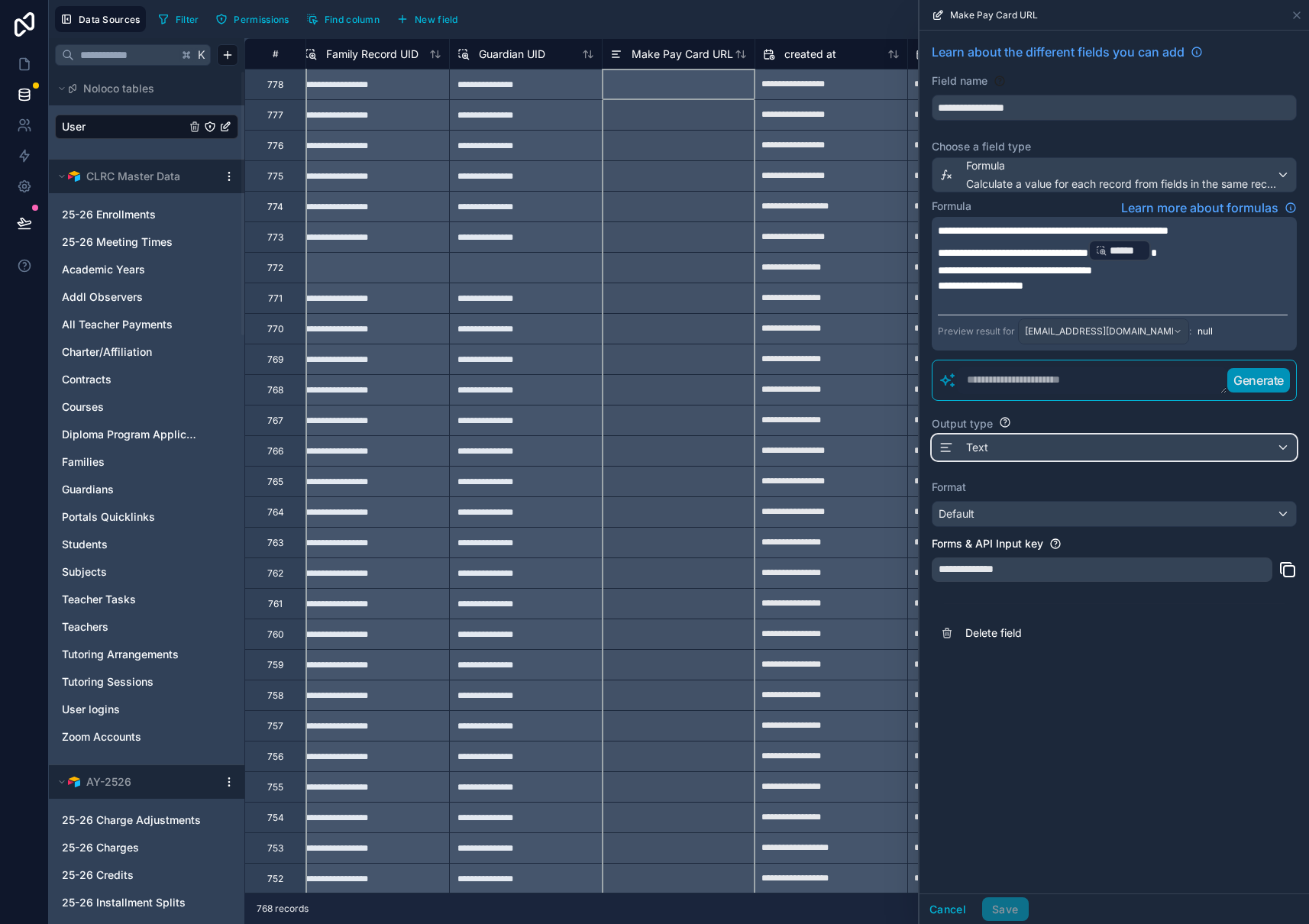
click at [1018, 442] on div "Text" at bounding box center [1114, 448] width 363 height 25
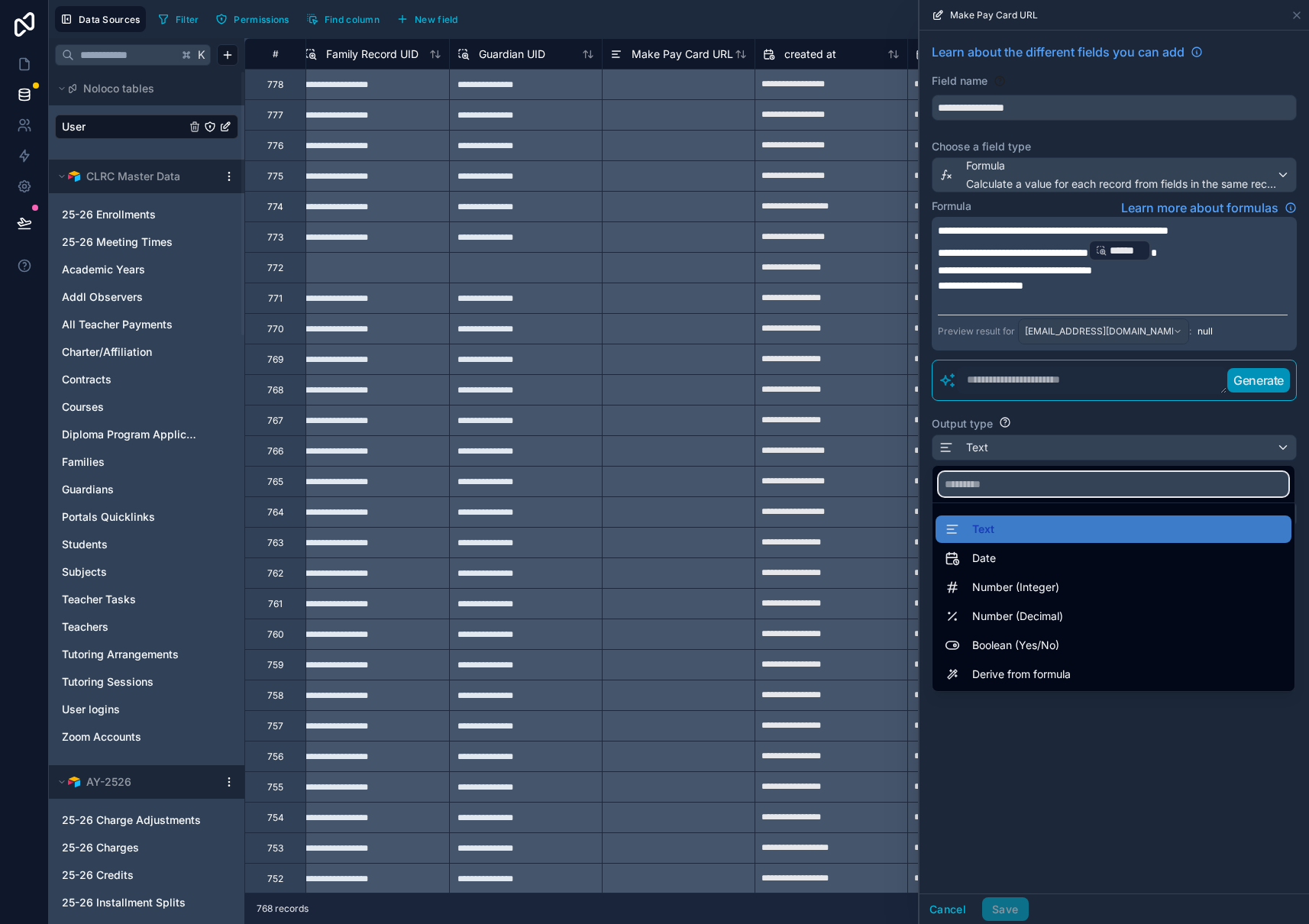
click at [1003, 487] on input "text" at bounding box center [1114, 484] width 349 height 25
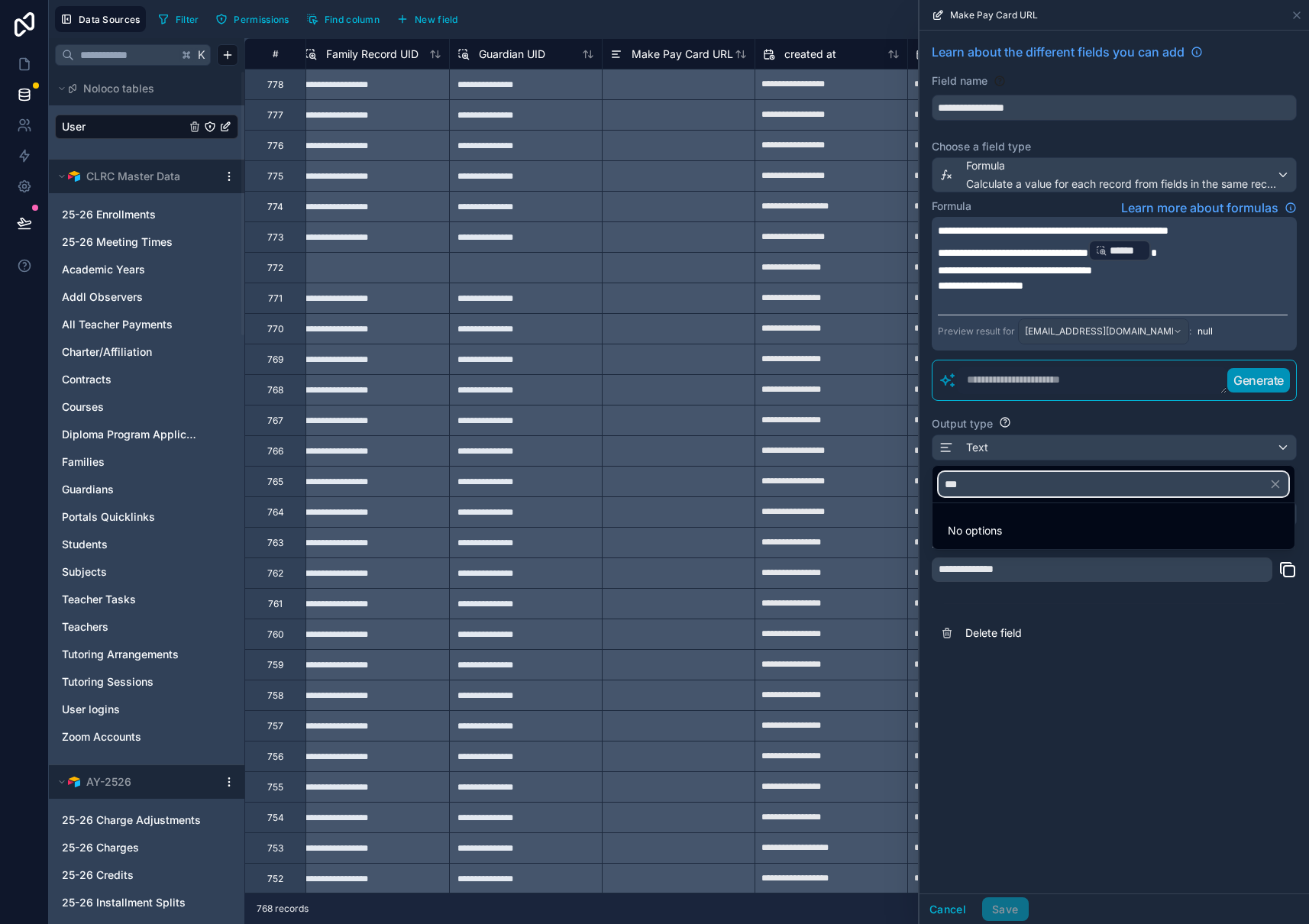
type input "***"
click at [1068, 669] on div at bounding box center [1114, 462] width 389 height 924
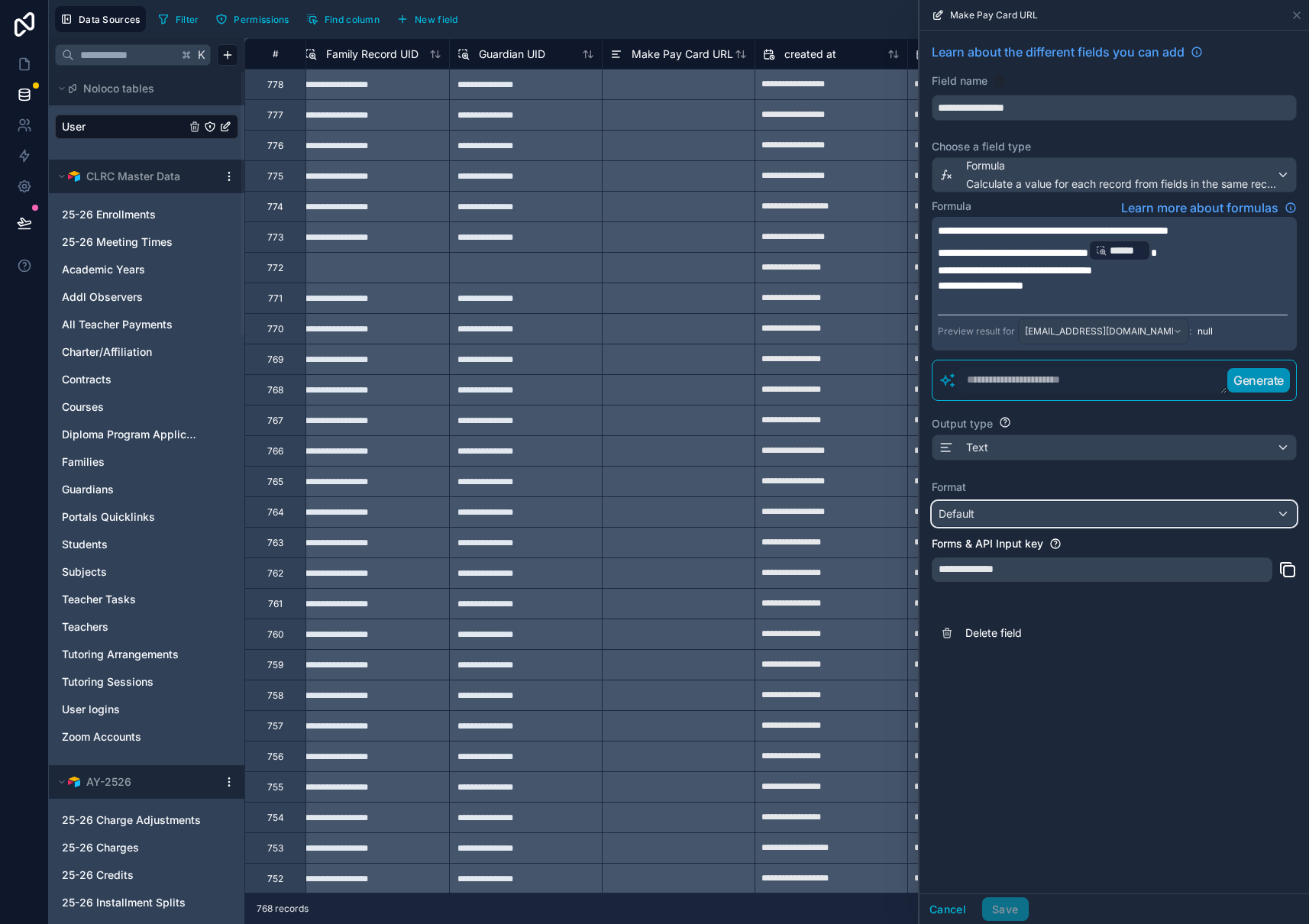
click at [1262, 514] on div "Default" at bounding box center [1114, 514] width 363 height 25
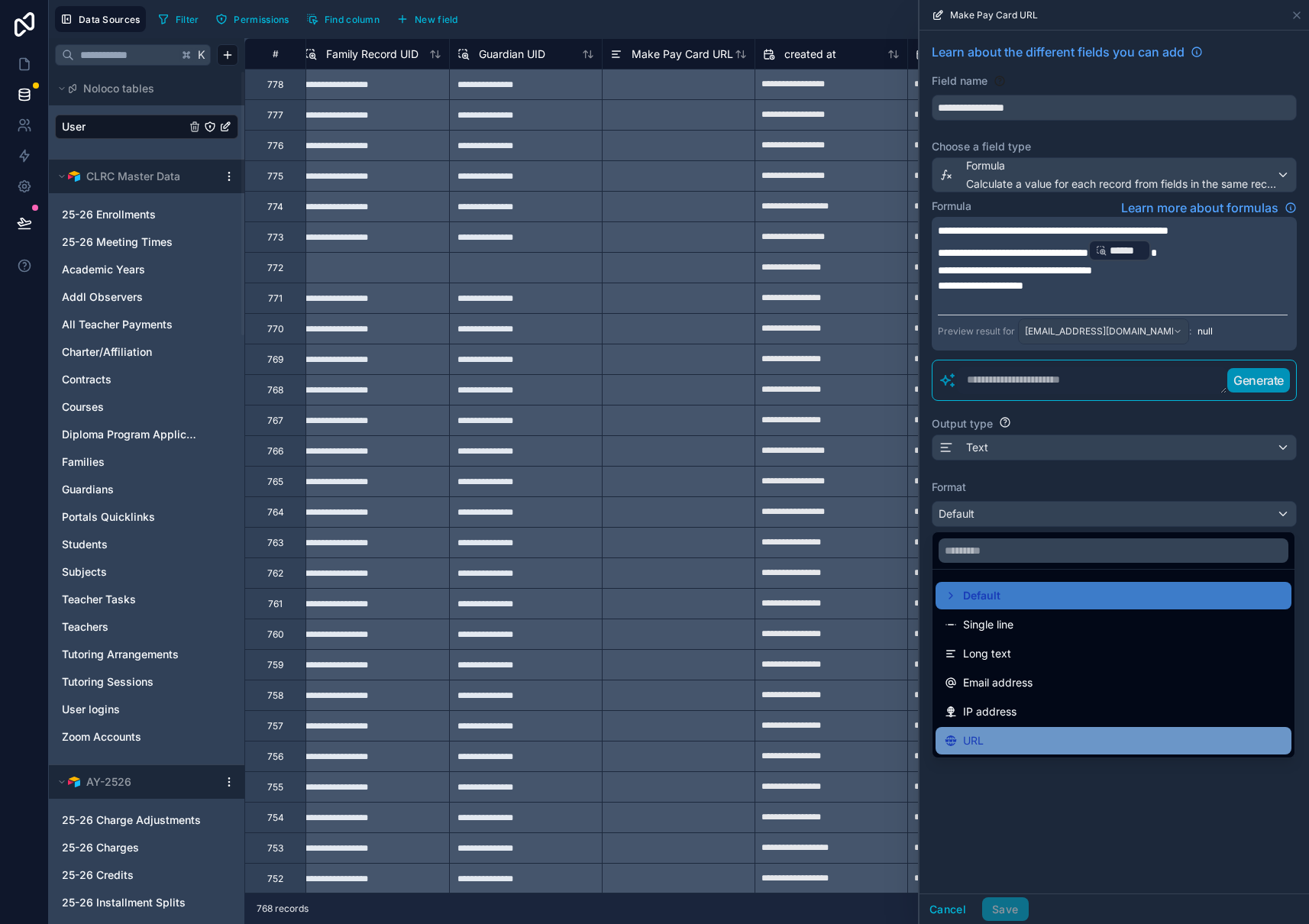
click at [1007, 739] on div "URL" at bounding box center [1113, 741] width 338 height 18
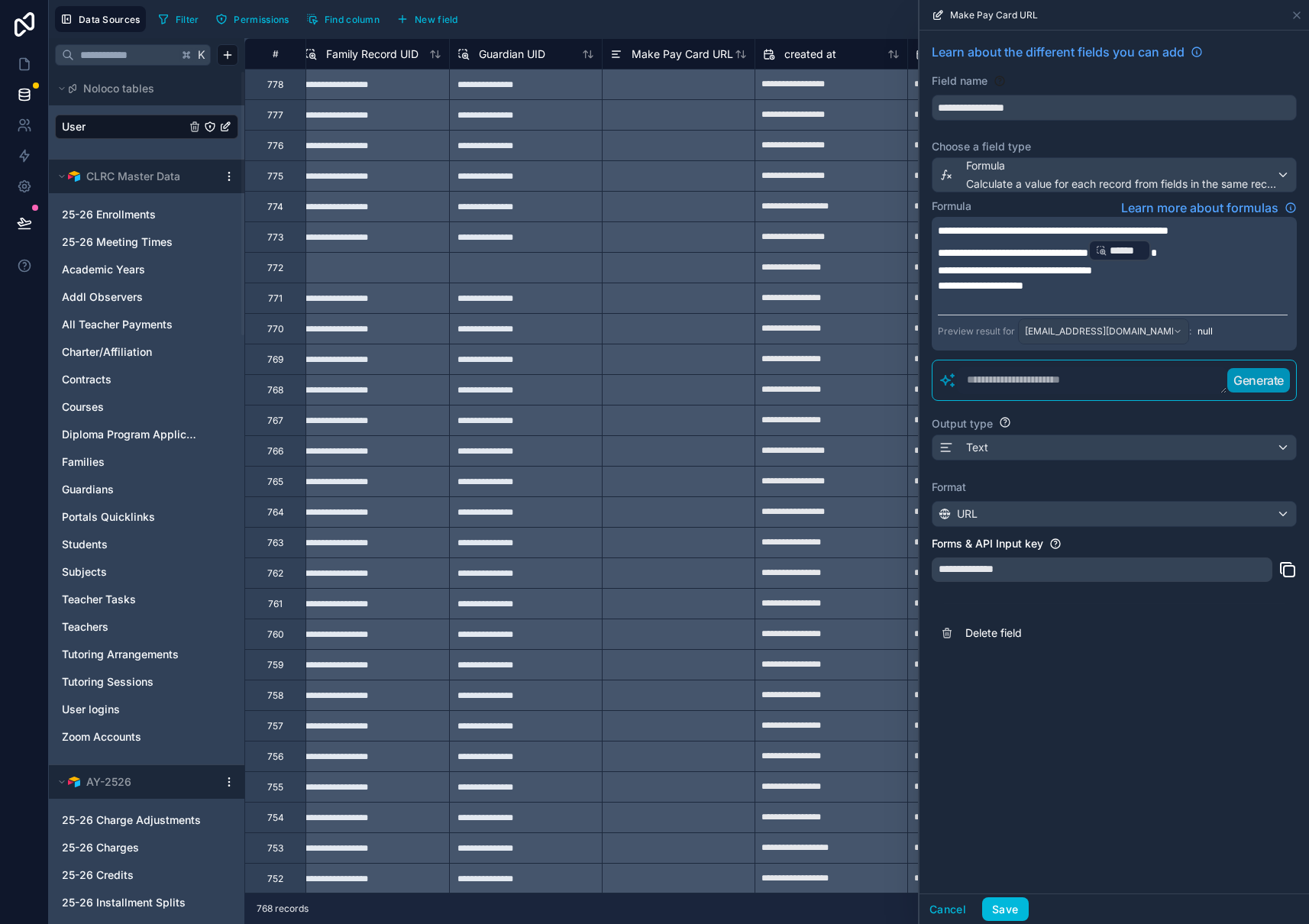
click at [1059, 719] on div "**********" at bounding box center [1114, 462] width 389 height 862
click at [1018, 907] on button "Save" at bounding box center [1005, 909] width 46 height 25
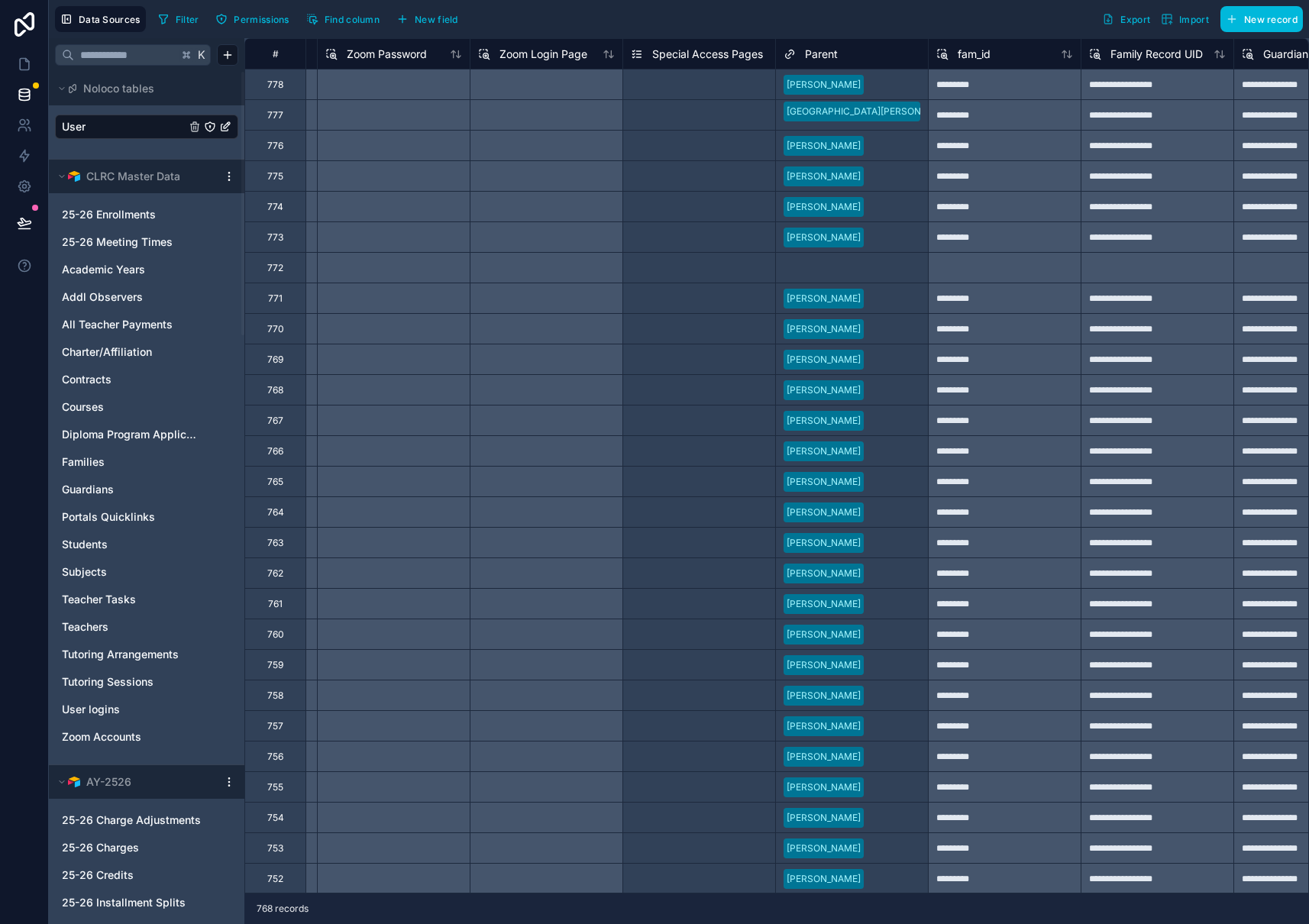
scroll to position [0, 2127]
click at [956, 29] on div "Filter Permissions Find column New field Export Import New record" at bounding box center [726, 19] width 1150 height 26
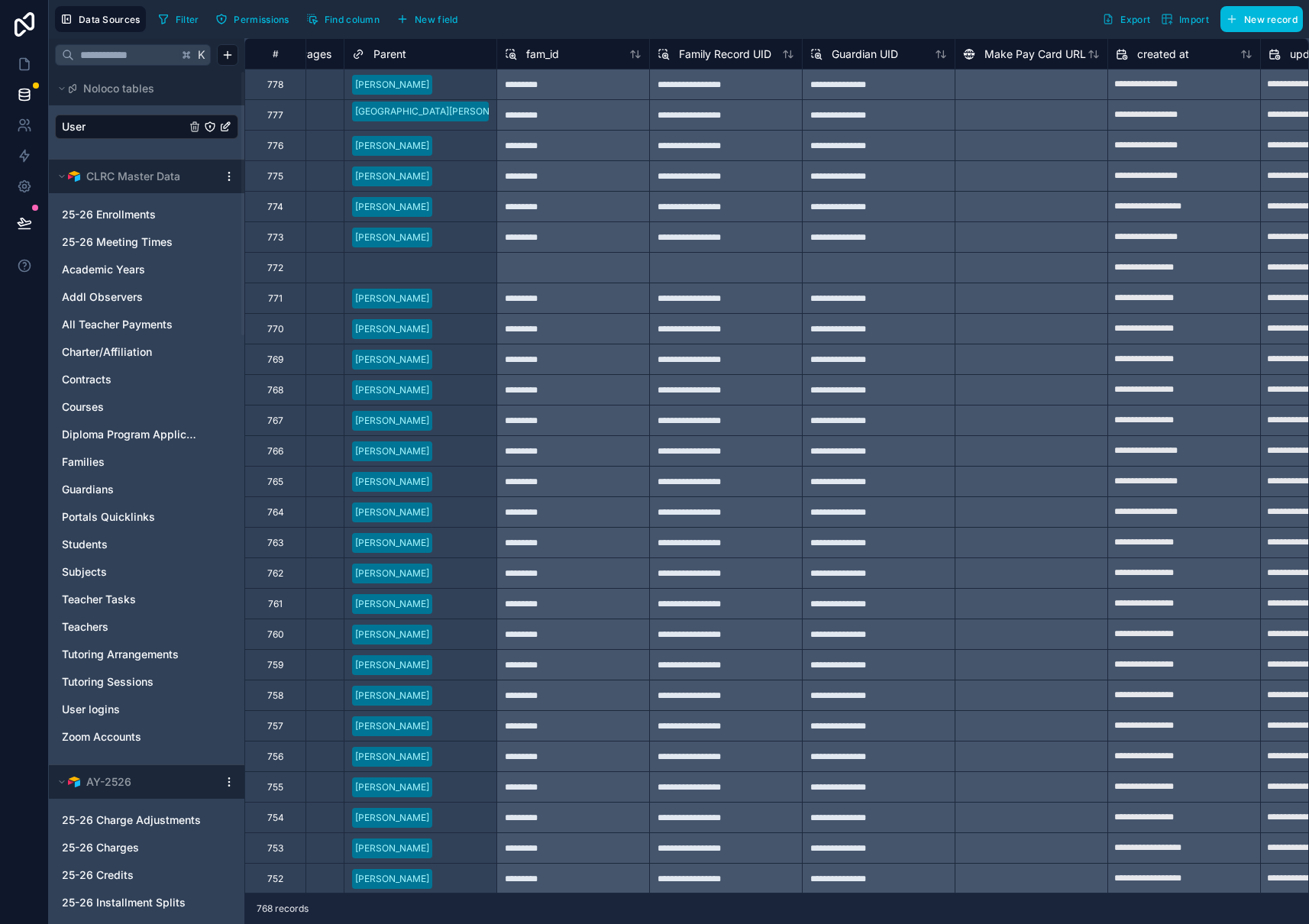
scroll to position [0, 2560]
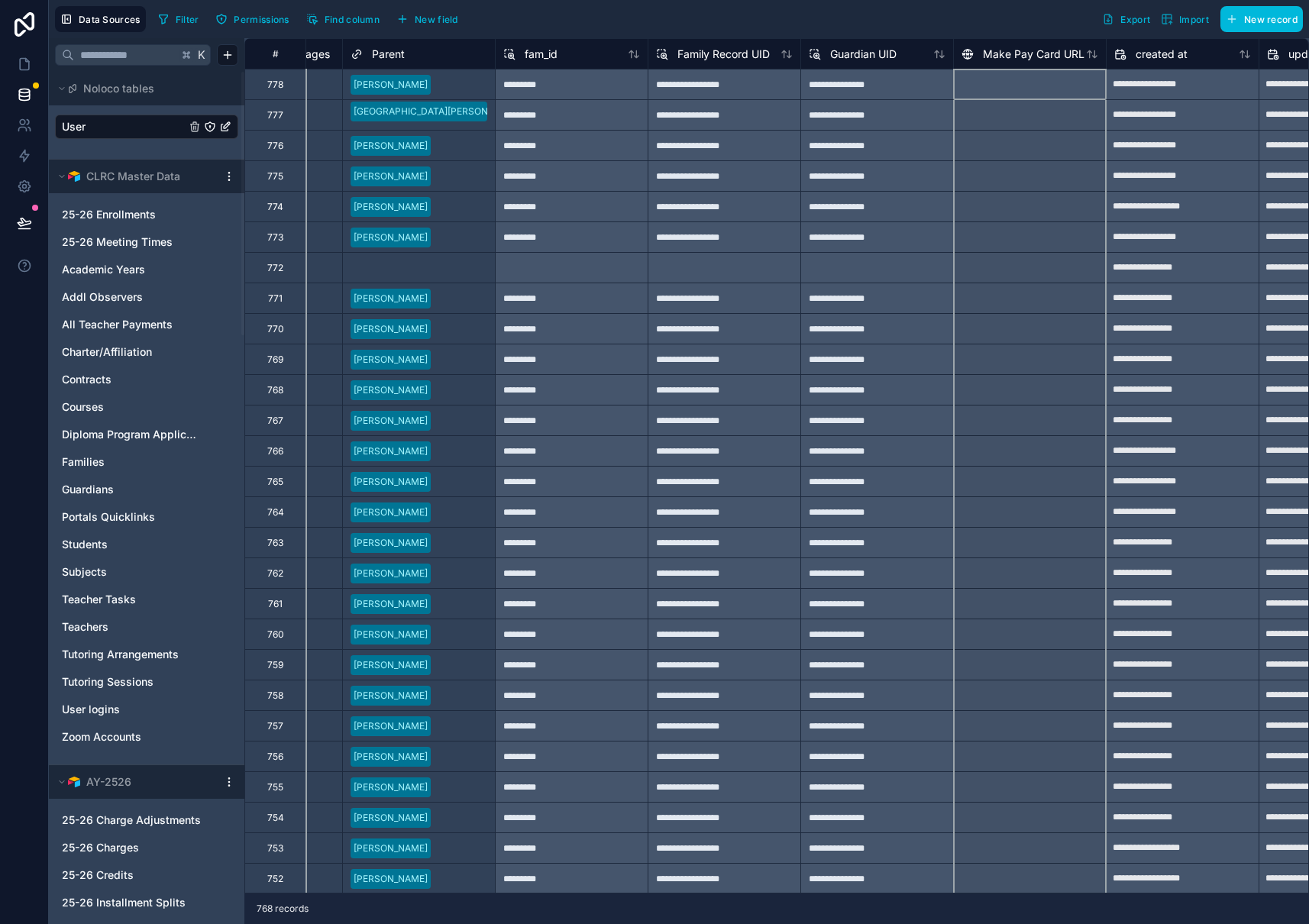
click at [1041, 53] on span "Make Pay Card URL" at bounding box center [1034, 55] width 102 height 15
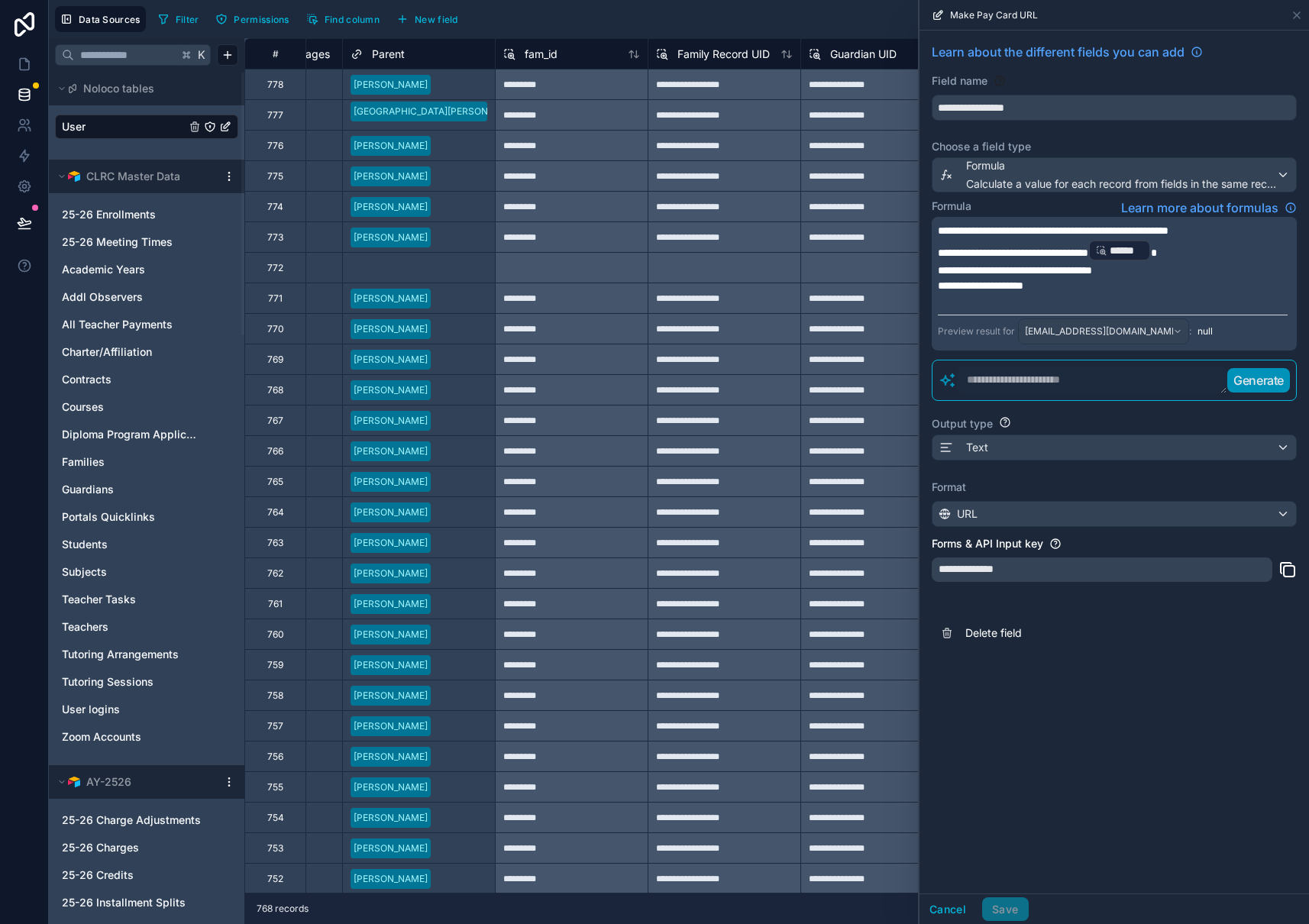
click at [1097, 285] on p "**********" at bounding box center [1113, 285] width 349 height 15
click at [624, 28] on div "Filter Permissions Find column New field Export Import New record" at bounding box center [726, 19] width 1150 height 26
drag, startPoint x: 540, startPoint y: 13, endPoint x: 463, endPoint y: 24, distance: 77.8
click at [540, 13] on div "Filter Permissions Find column New field Export Import New record" at bounding box center [726, 19] width 1150 height 26
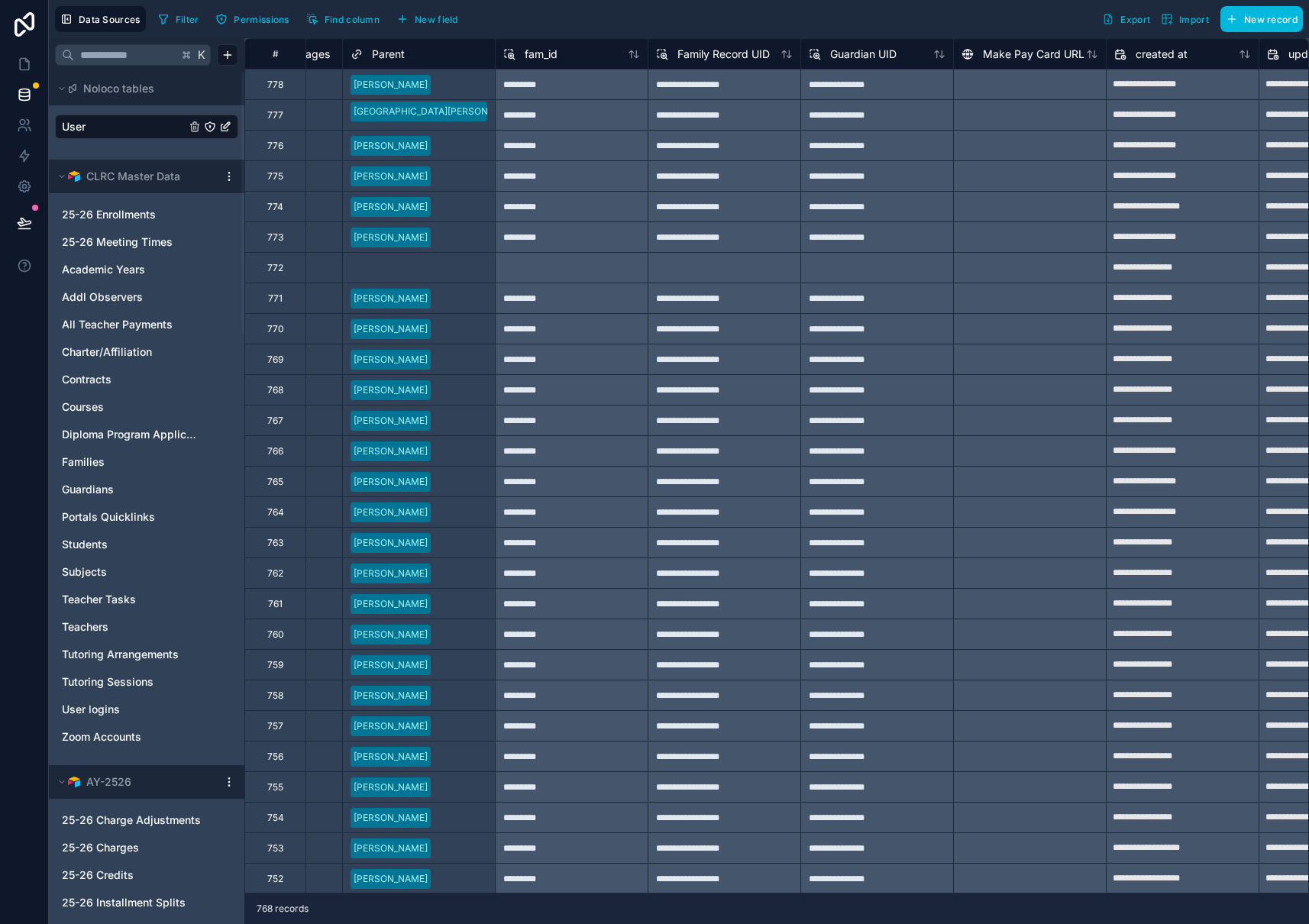
click at [432, 24] on span "New field" at bounding box center [436, 19] width 44 height 12
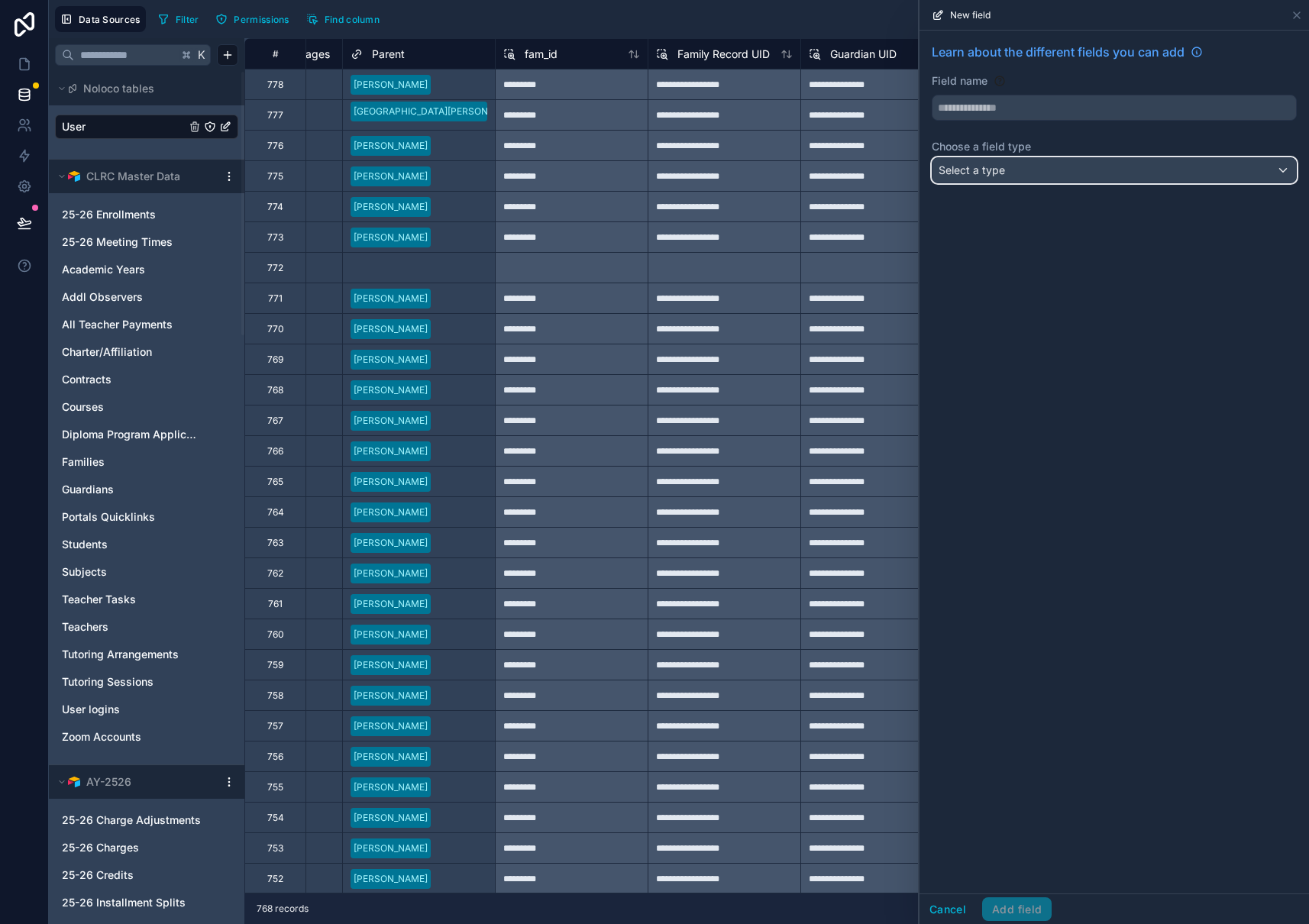
click at [993, 168] on span "Select a type" at bounding box center [972, 169] width 66 height 13
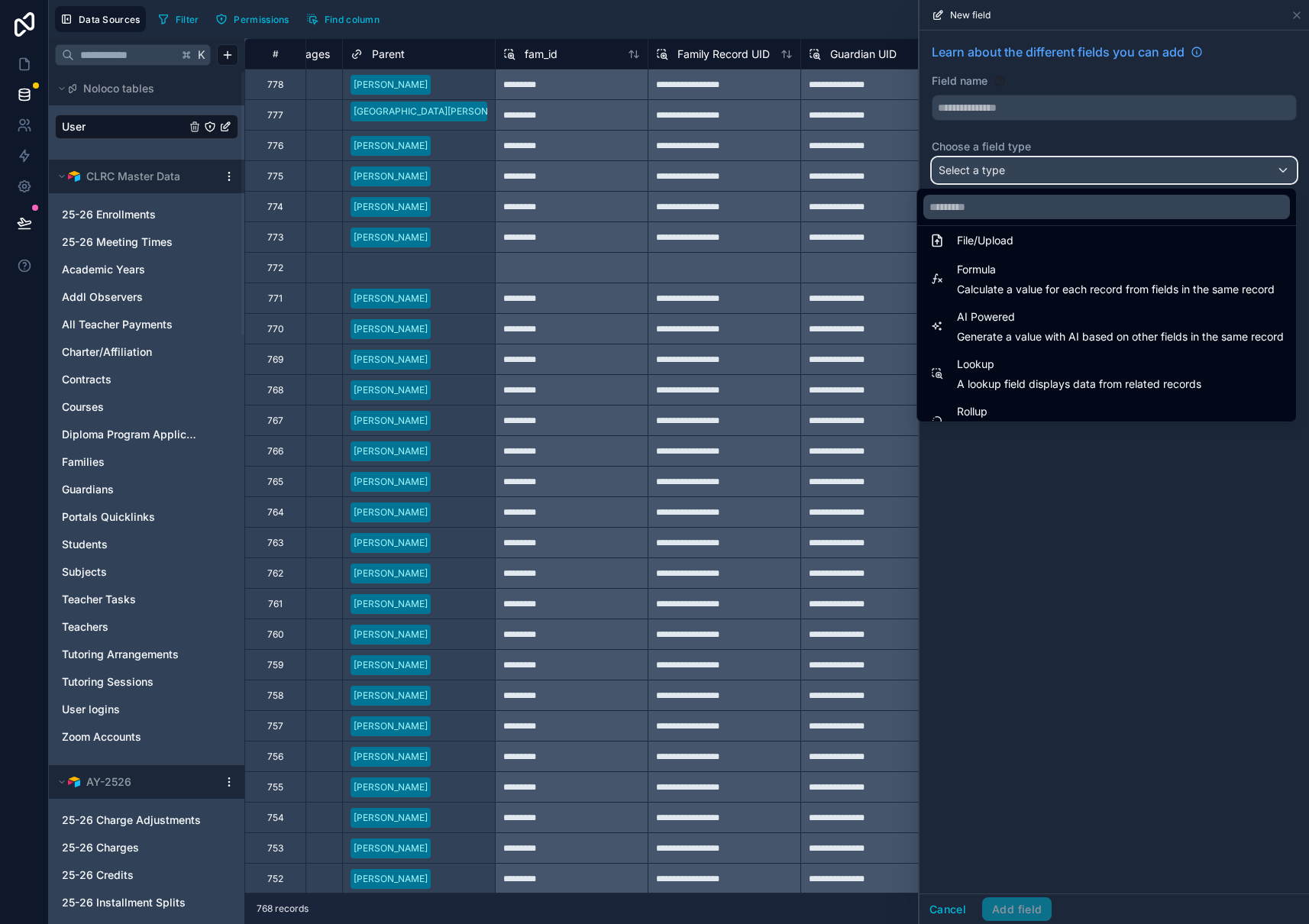
scroll to position [443, 0]
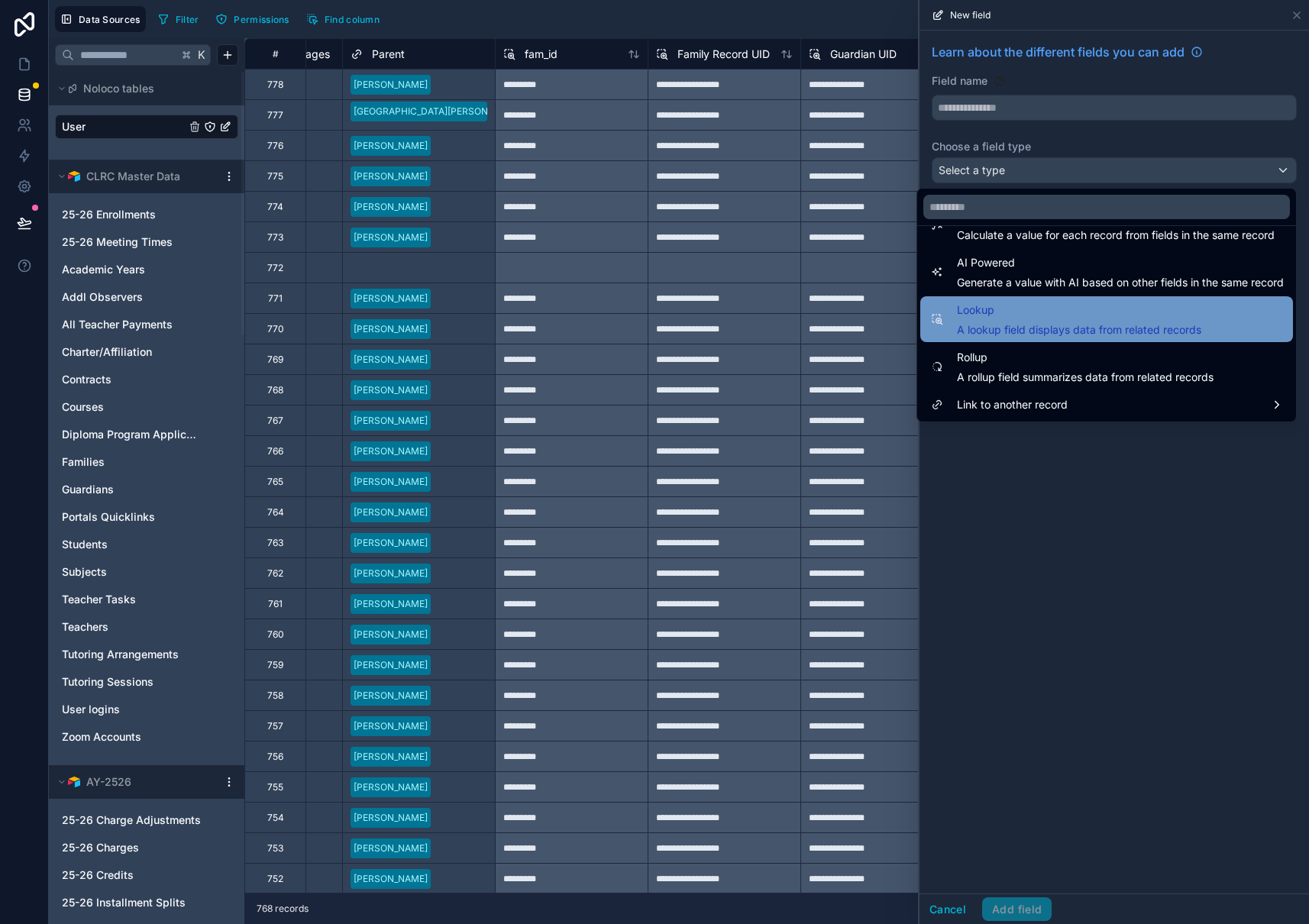
click at [1047, 314] on span "Lookup" at bounding box center [1079, 310] width 245 height 18
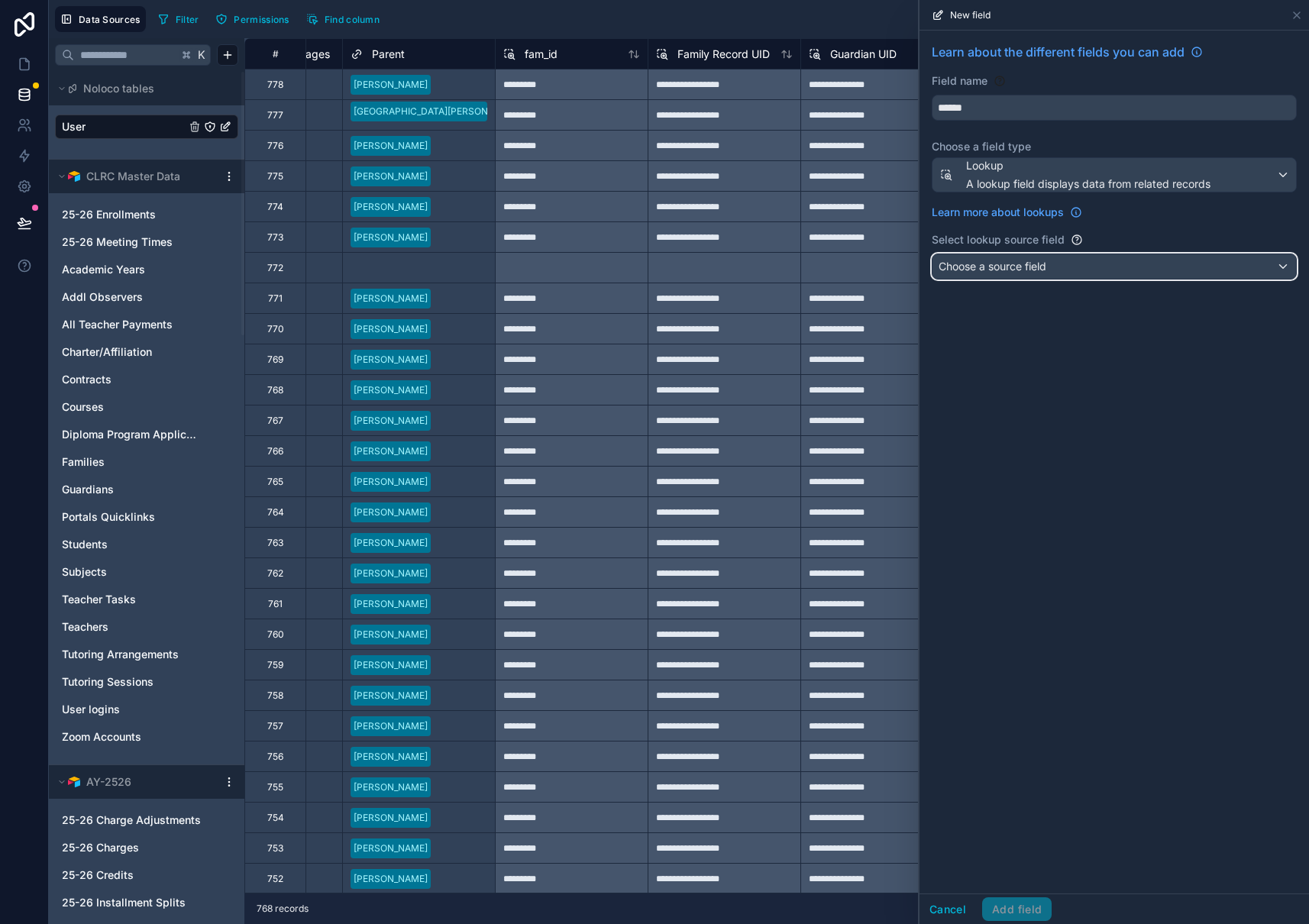
click at [1011, 272] on span "Choose a source field" at bounding box center [993, 265] width 108 height 13
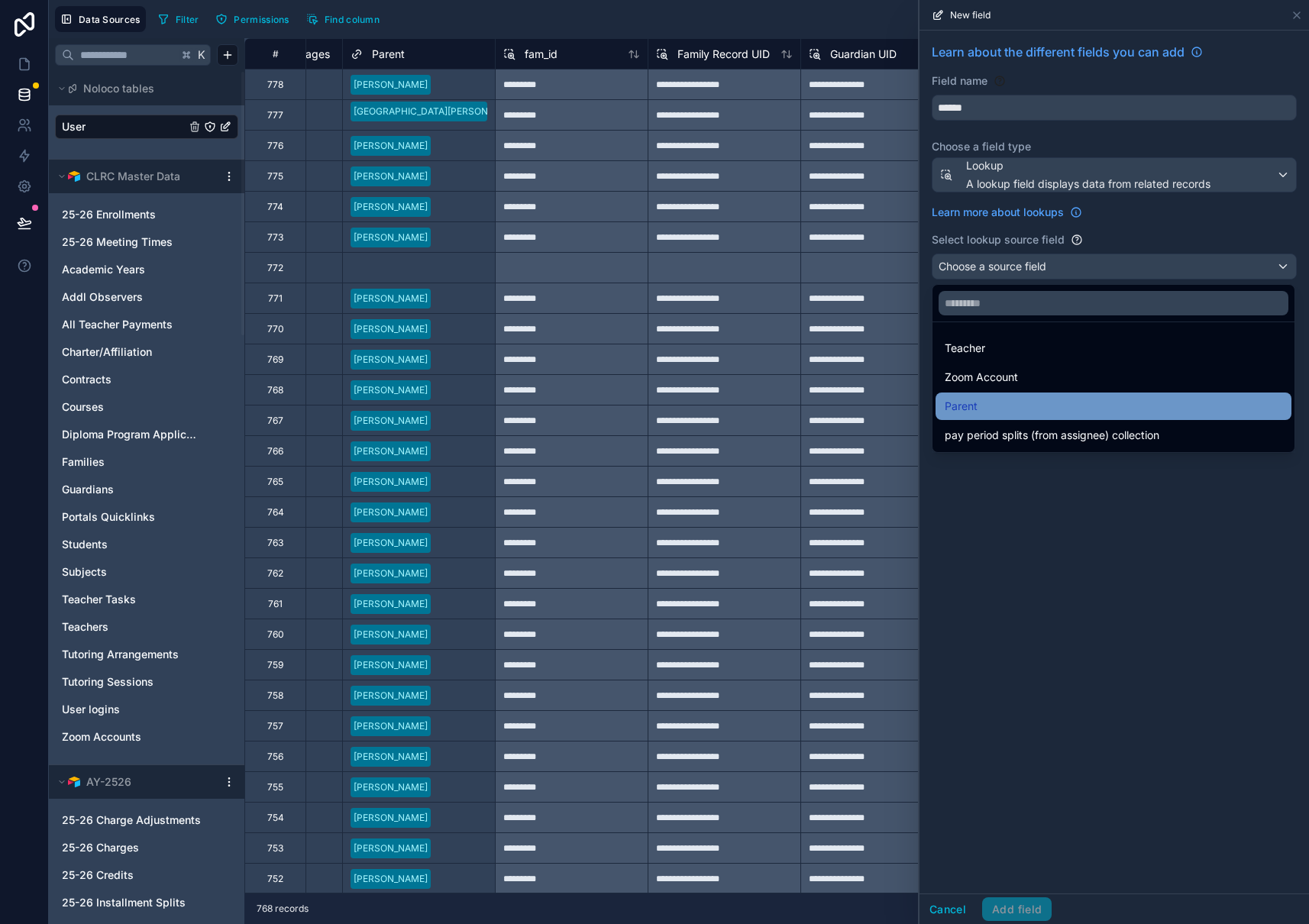
click at [1010, 402] on div "Parent" at bounding box center [1113, 406] width 338 height 18
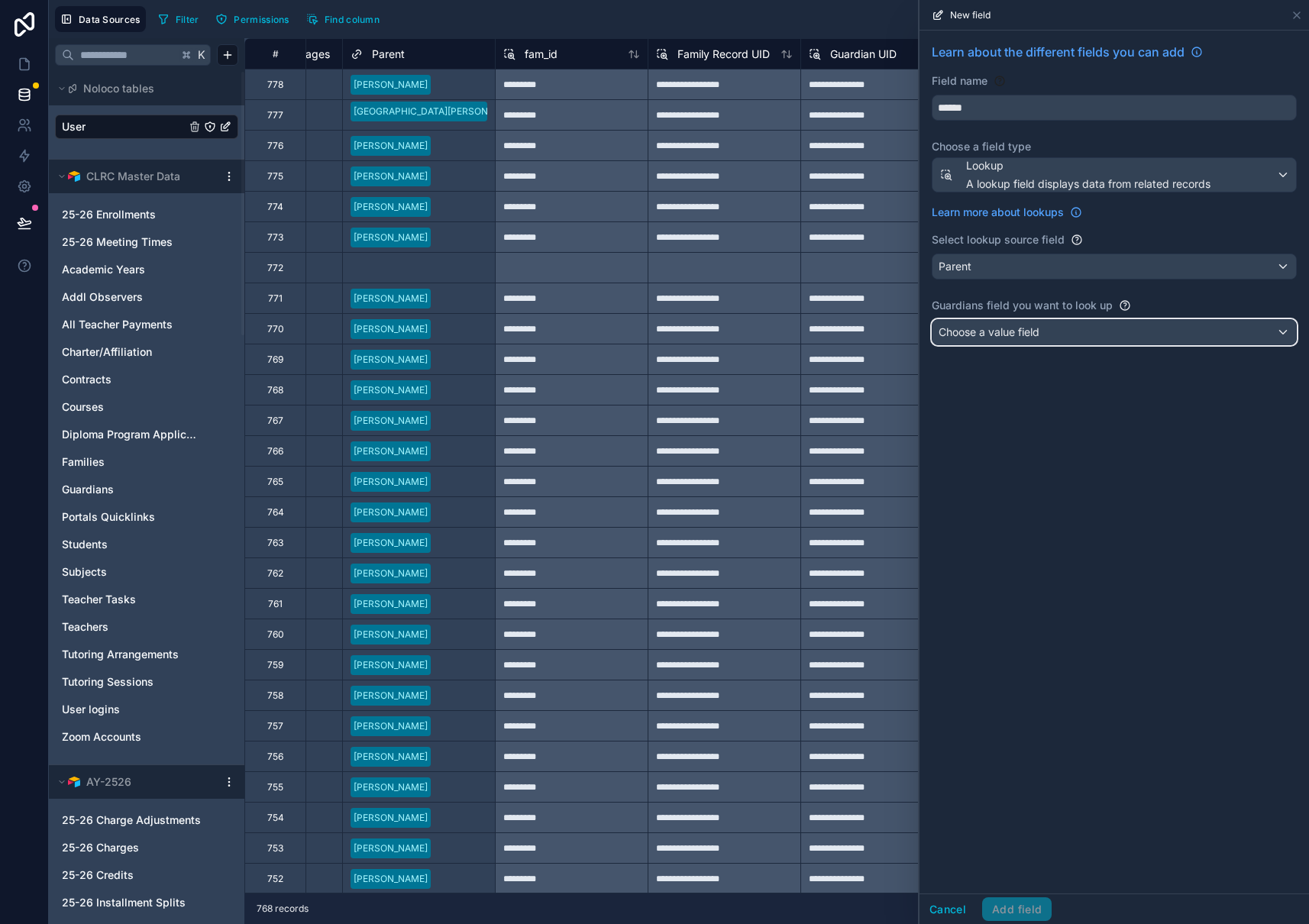
click at [1019, 337] on span "Choose a value field" at bounding box center [989, 332] width 101 height 13
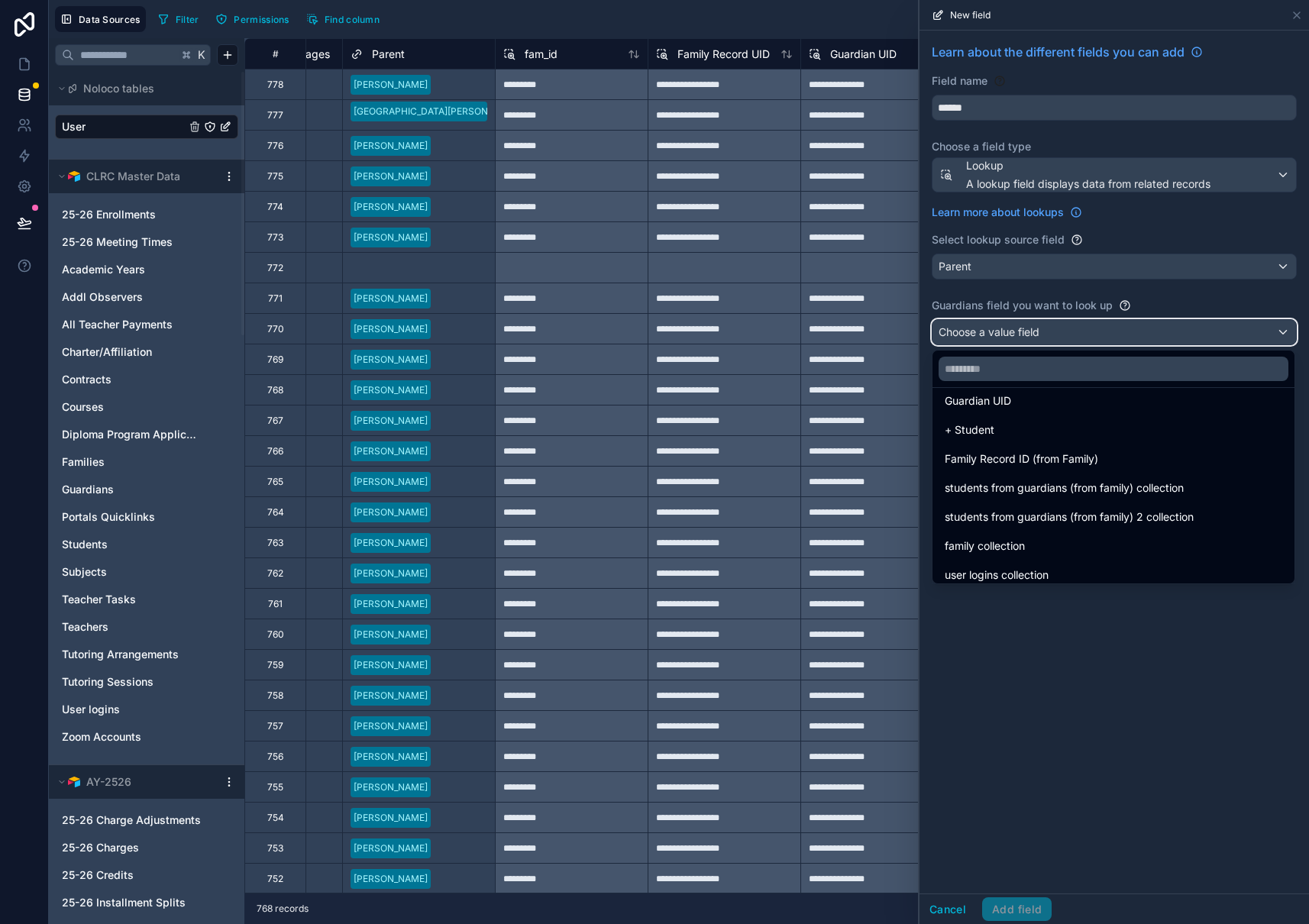
scroll to position [1124, 0]
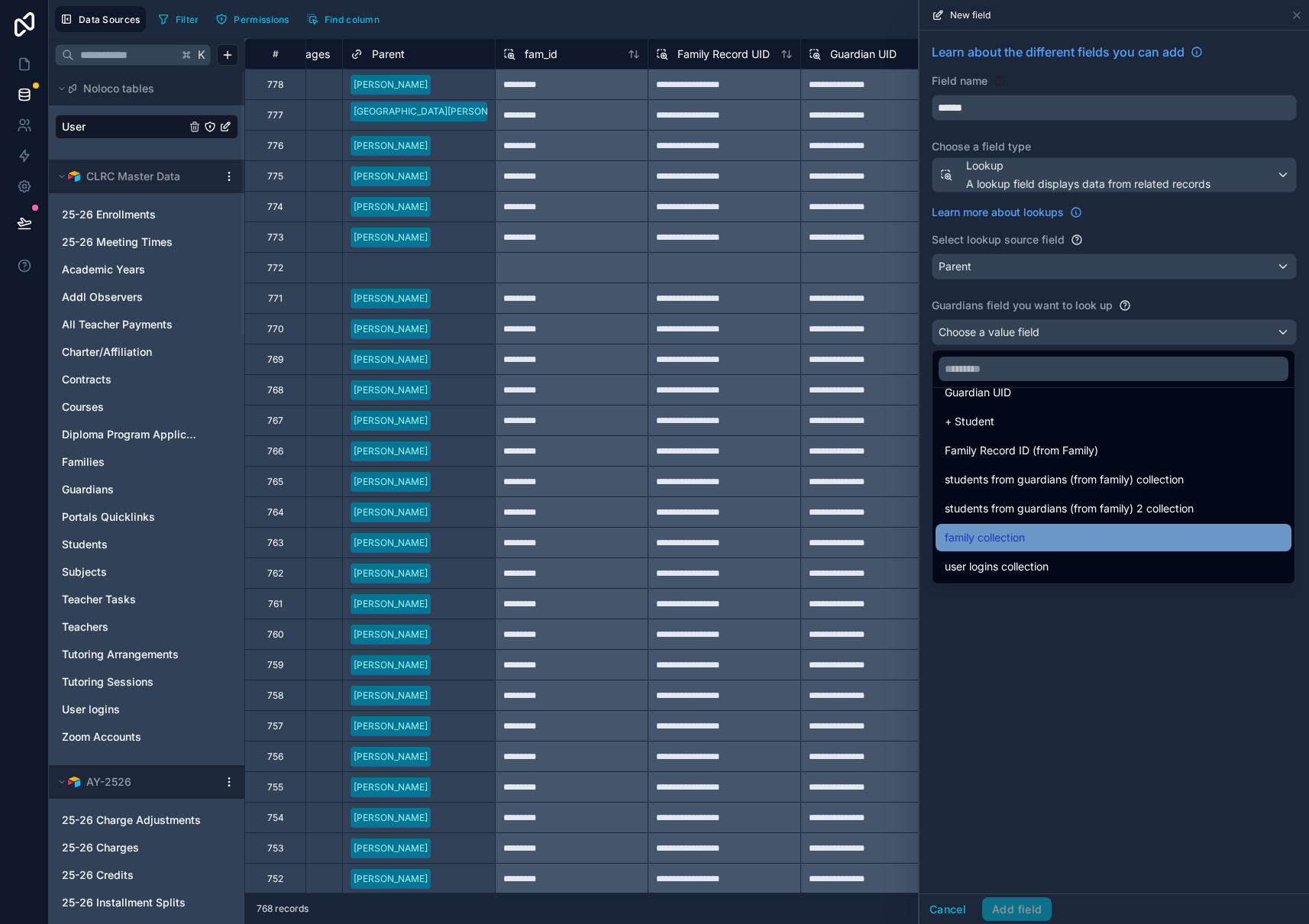
click at [1024, 535] on span "family collection" at bounding box center [984, 538] width 80 height 18
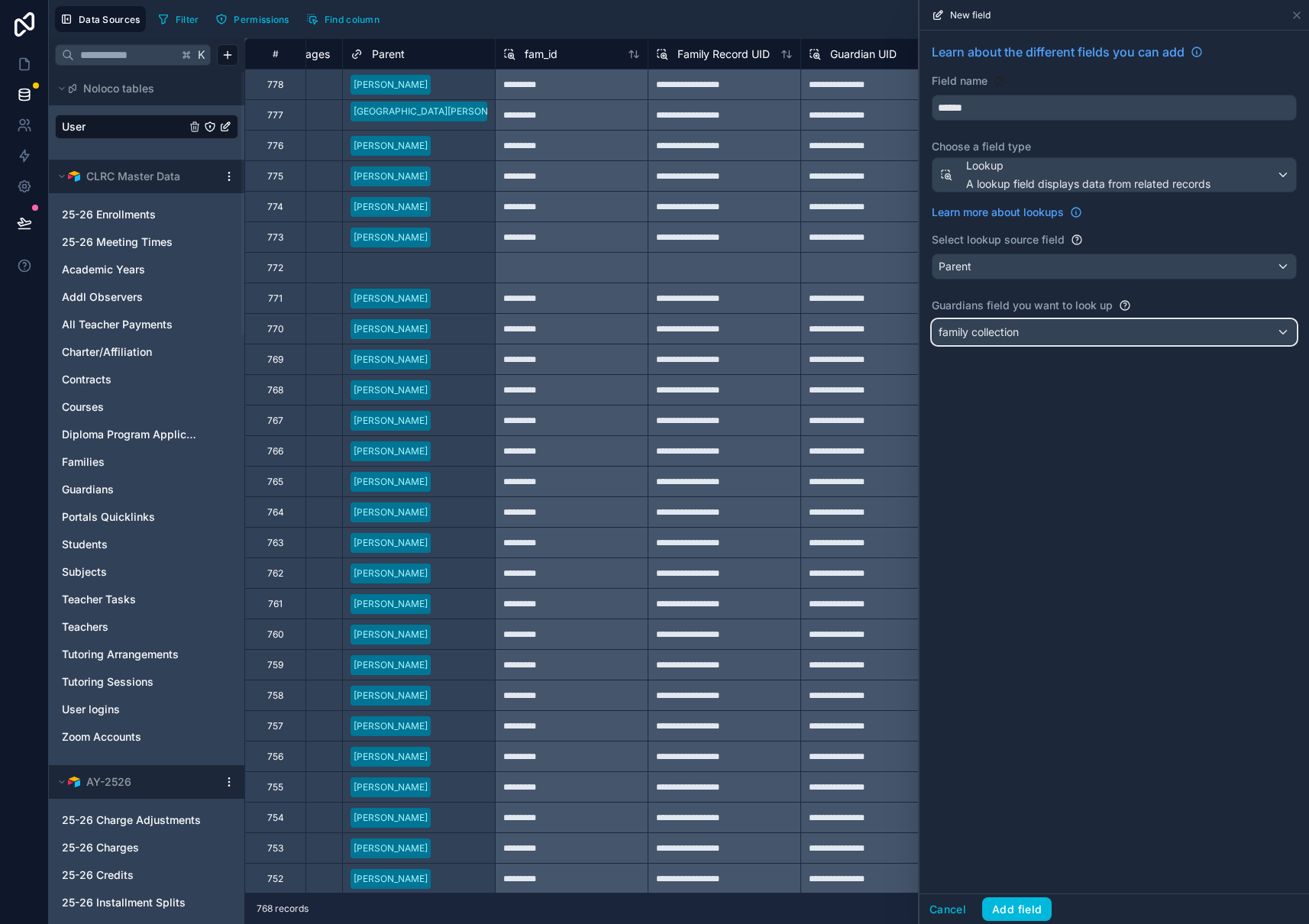
click at [1066, 335] on div "family collection" at bounding box center [1114, 332] width 363 height 25
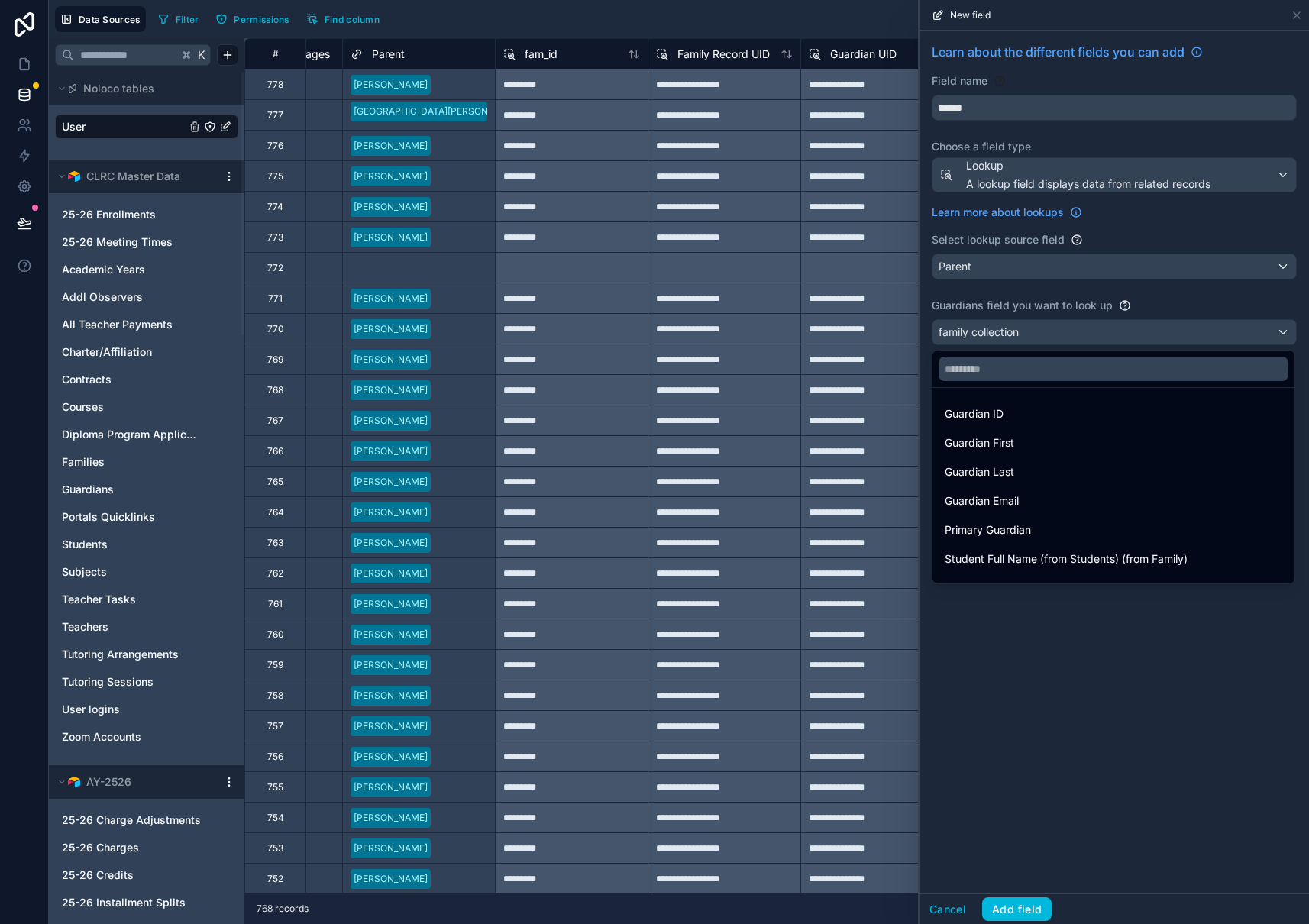
click at [1057, 644] on div at bounding box center [1114, 462] width 389 height 924
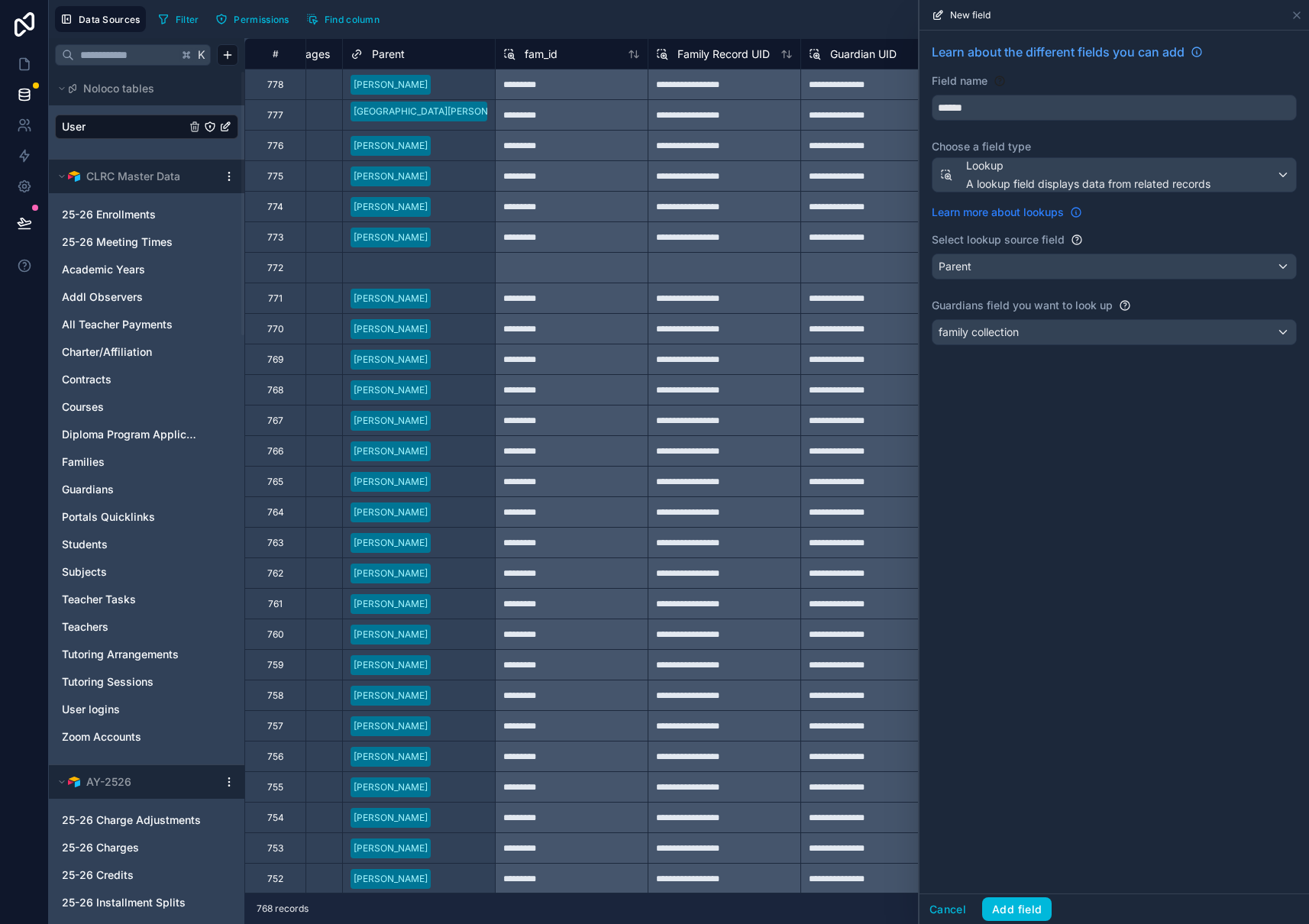
drag, startPoint x: 1020, startPoint y: 910, endPoint x: 989, endPoint y: 208, distance: 702.7
click at [1020, 255] on div "New field Learn about the different fields you can add Field name ****** Choose…" at bounding box center [1114, 462] width 391 height 924
click at [957, 114] on input "******" at bounding box center [1114, 108] width 363 height 25
type input "******"
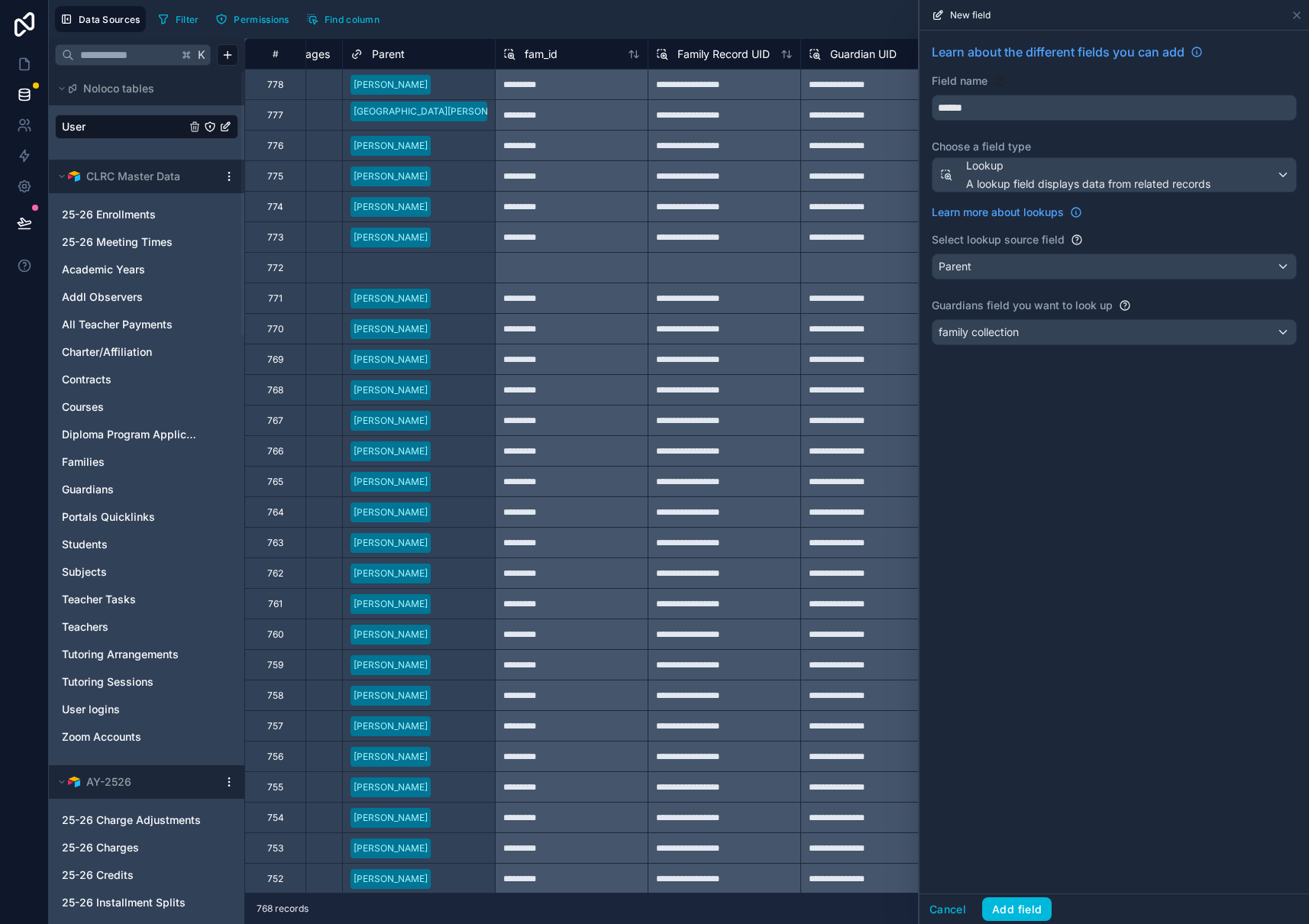
drag, startPoint x: 1050, startPoint y: 445, endPoint x: 1048, endPoint y: 565, distance: 120.0
click at [1050, 445] on div "Learn about the different fields you can add Field name ****** Choose a field t…" at bounding box center [1114, 462] width 389 height 862
drag, startPoint x: 1025, startPoint y: 906, endPoint x: 1028, endPoint y: 899, distance: 7.6
click at [1026, 906] on button "Add field" at bounding box center [1017, 909] width 69 height 25
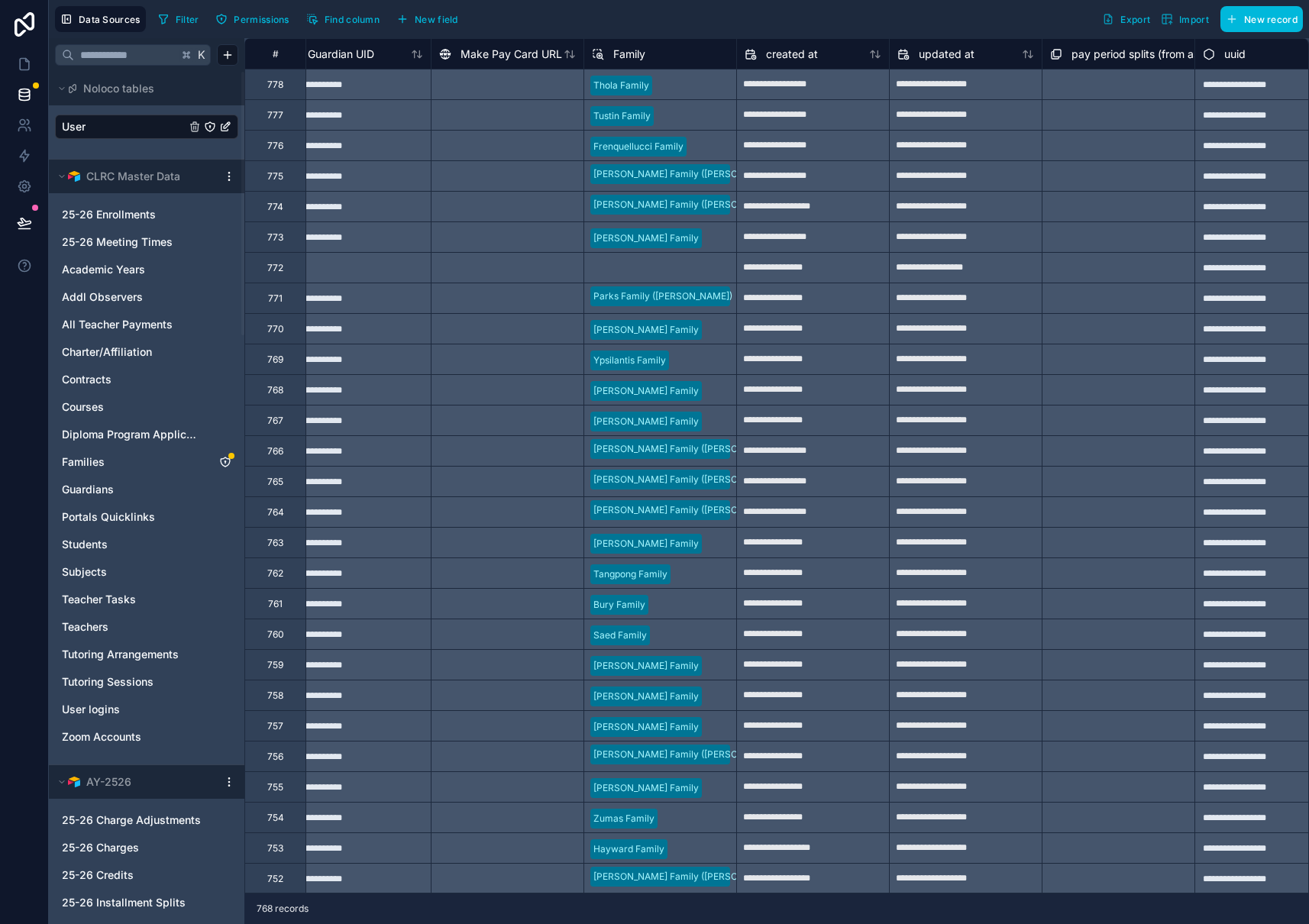
scroll to position [0, 3084]
click at [518, 55] on span "Make Pay Card URL" at bounding box center [509, 55] width 102 height 15
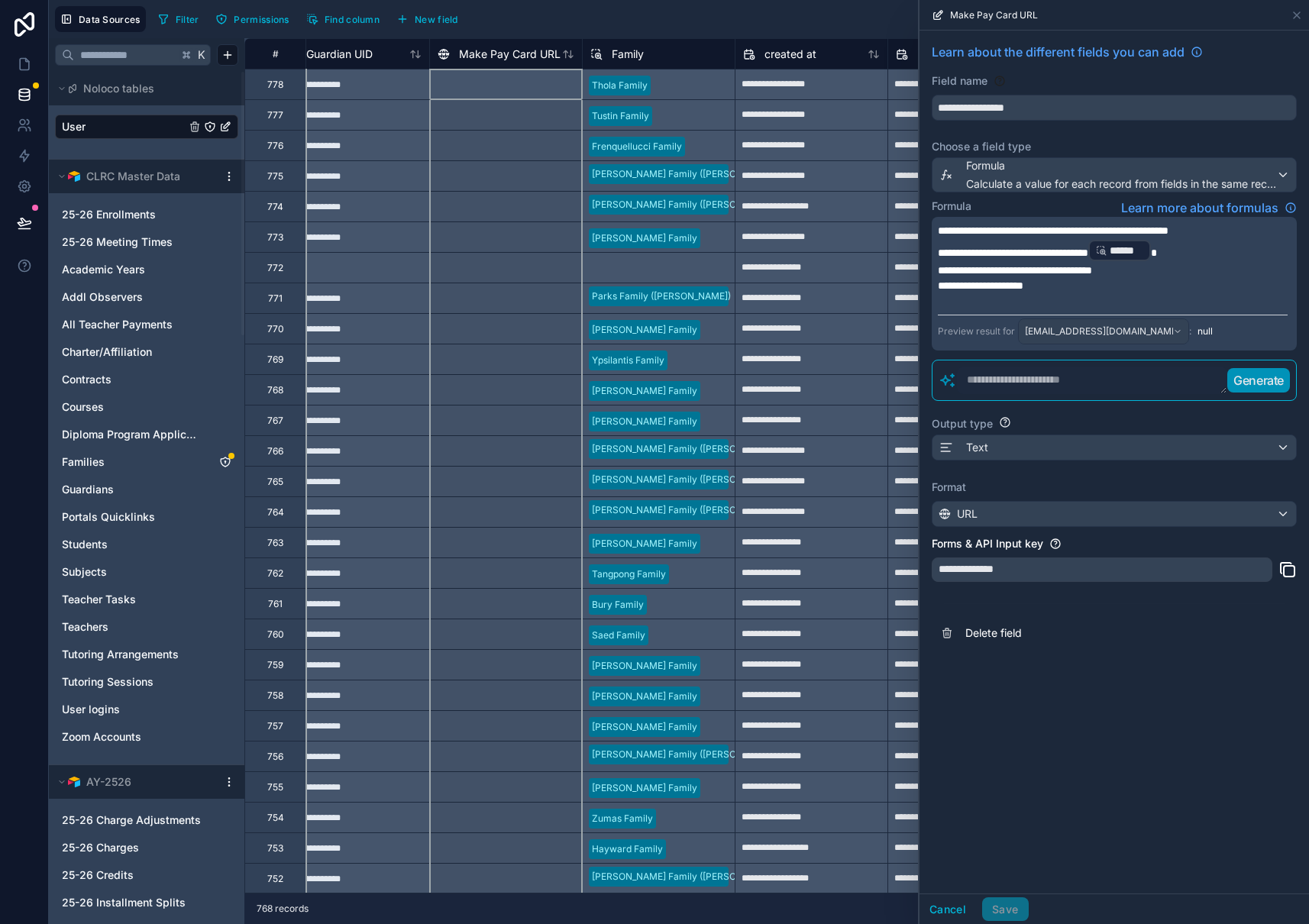
click at [539, 18] on div "Filter Permissions Find column New field Export Import New record" at bounding box center [726, 19] width 1150 height 26
click at [508, 55] on span "Make Pay Card URL" at bounding box center [509, 55] width 102 height 15
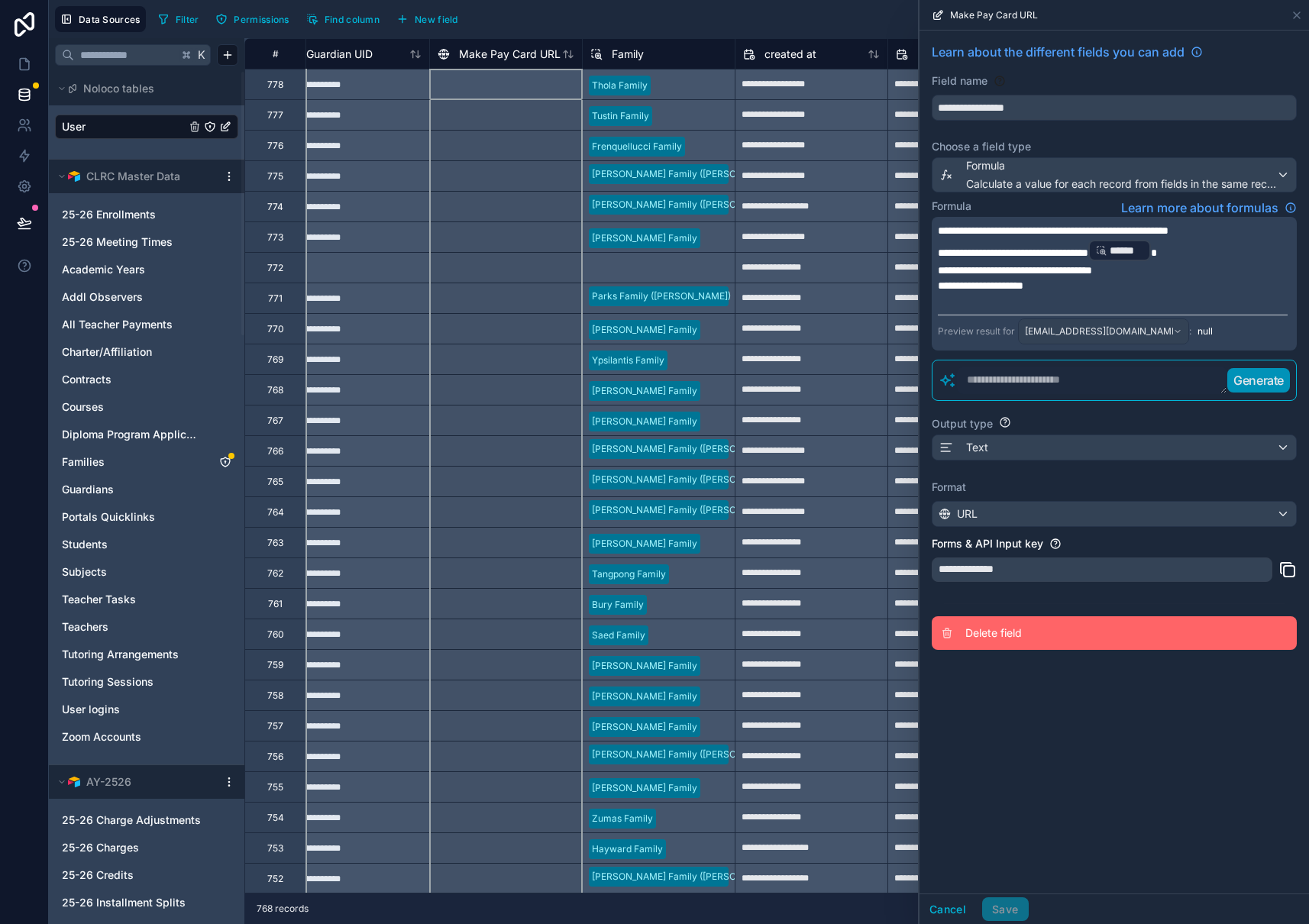
click at [1011, 632] on span "Delete field" at bounding box center [1075, 633] width 220 height 15
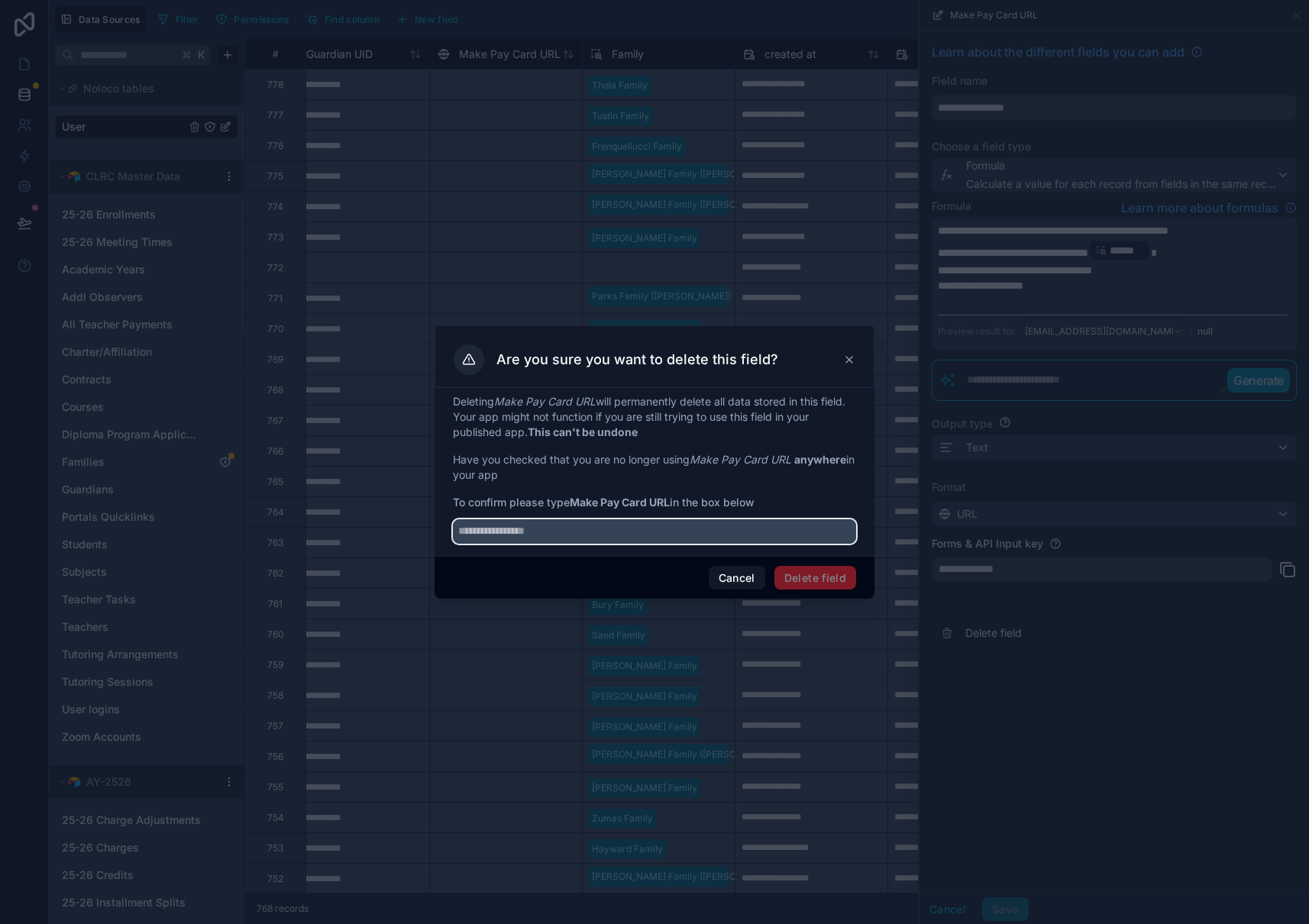
click at [669, 535] on input "text" at bounding box center [654, 532] width 403 height 25
type input "**********"
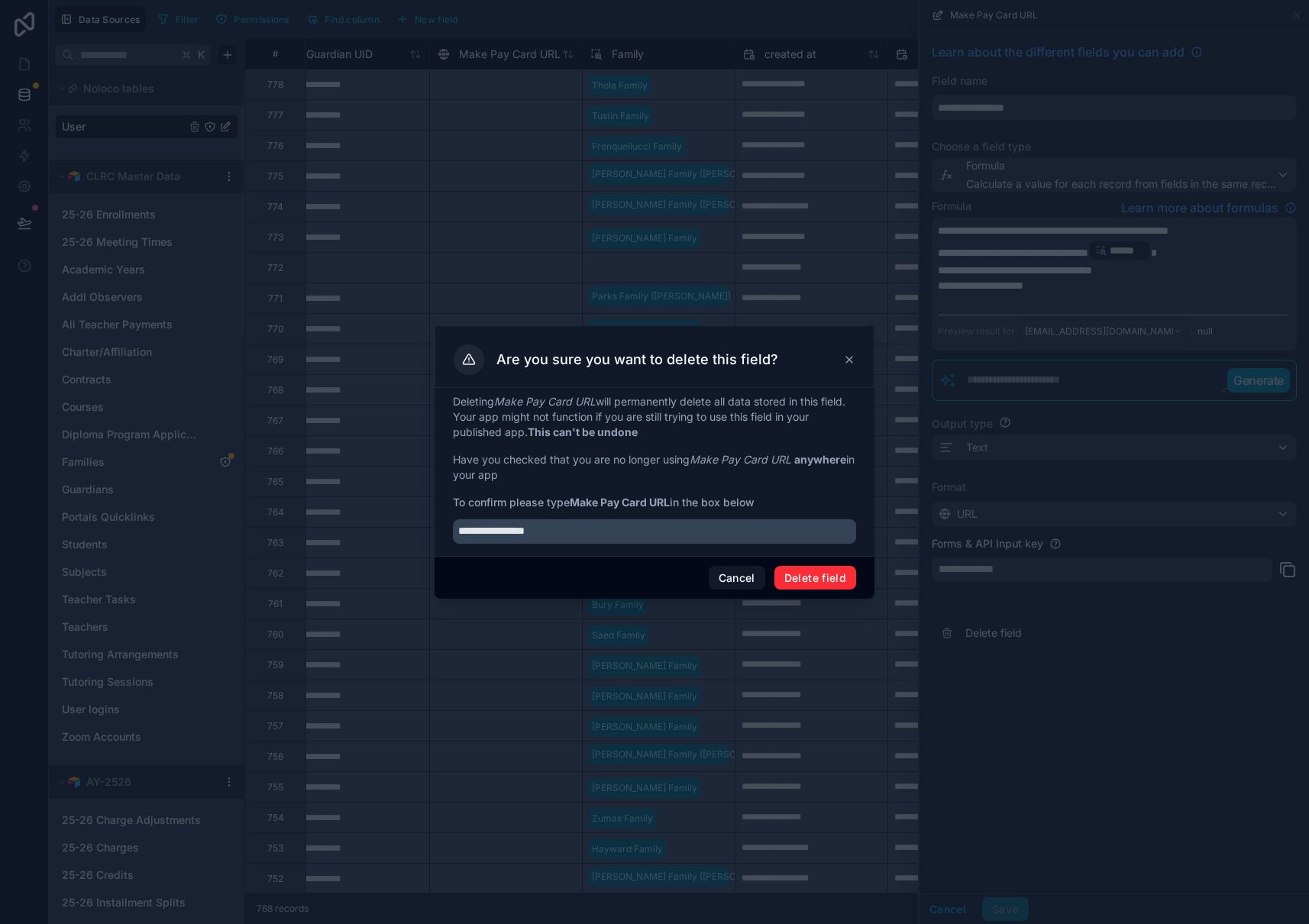
click at [798, 572] on button "Delete field" at bounding box center [815, 578] width 82 height 25
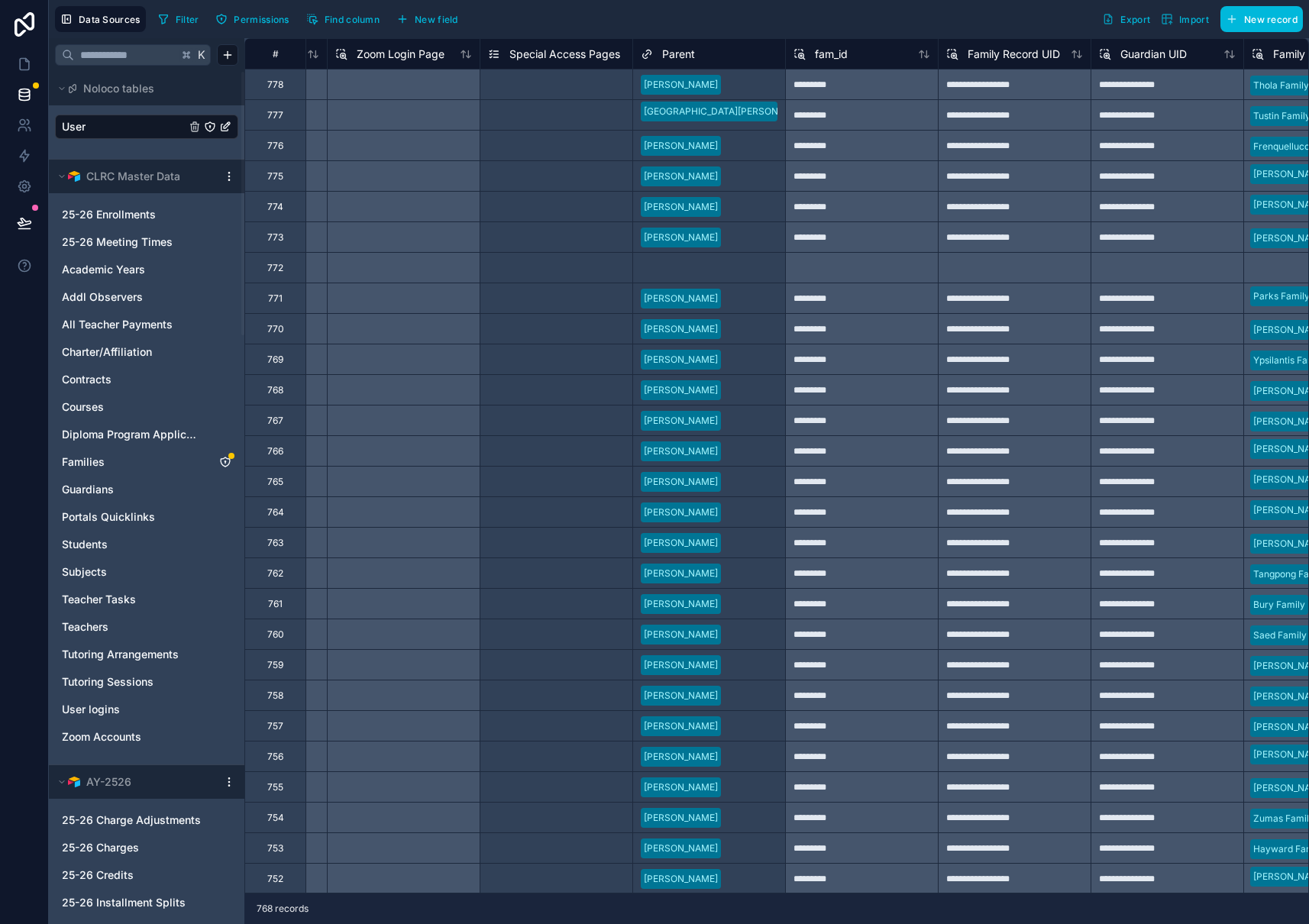
scroll to position [0, 2968]
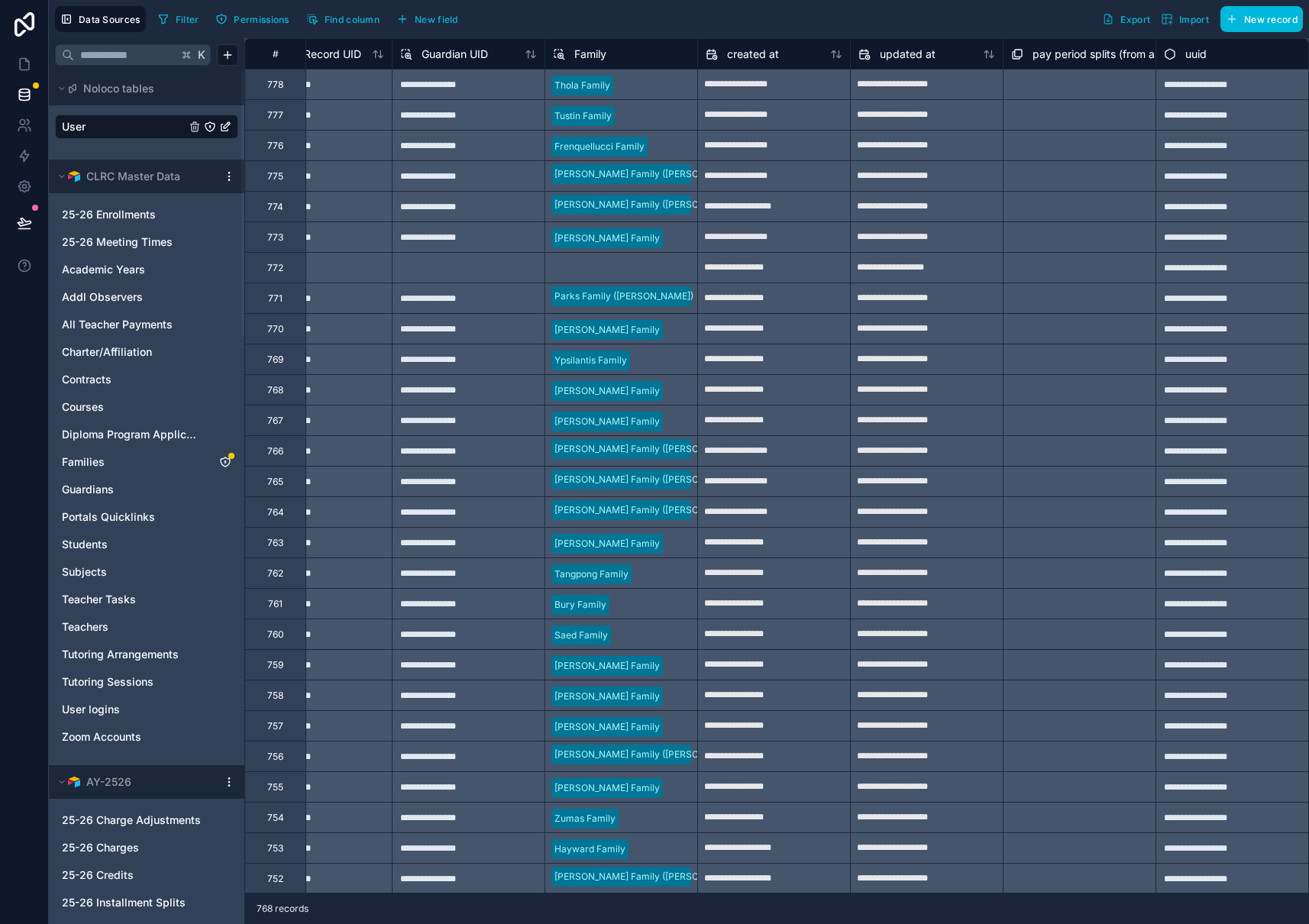
click at [438, 24] on span "New field" at bounding box center [436, 19] width 44 height 12
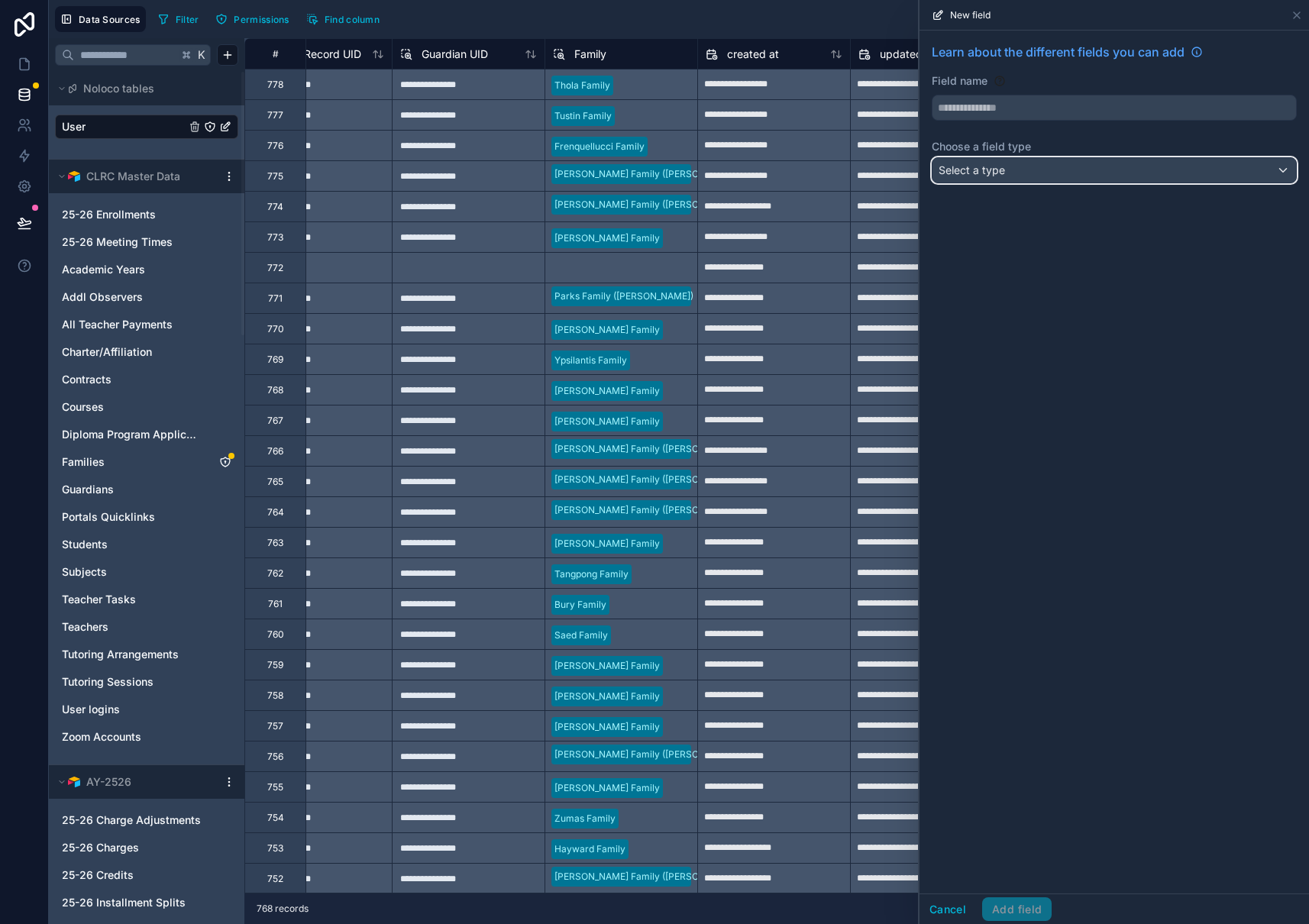
click at [1027, 170] on div "Select a type" at bounding box center [1114, 170] width 363 height 25
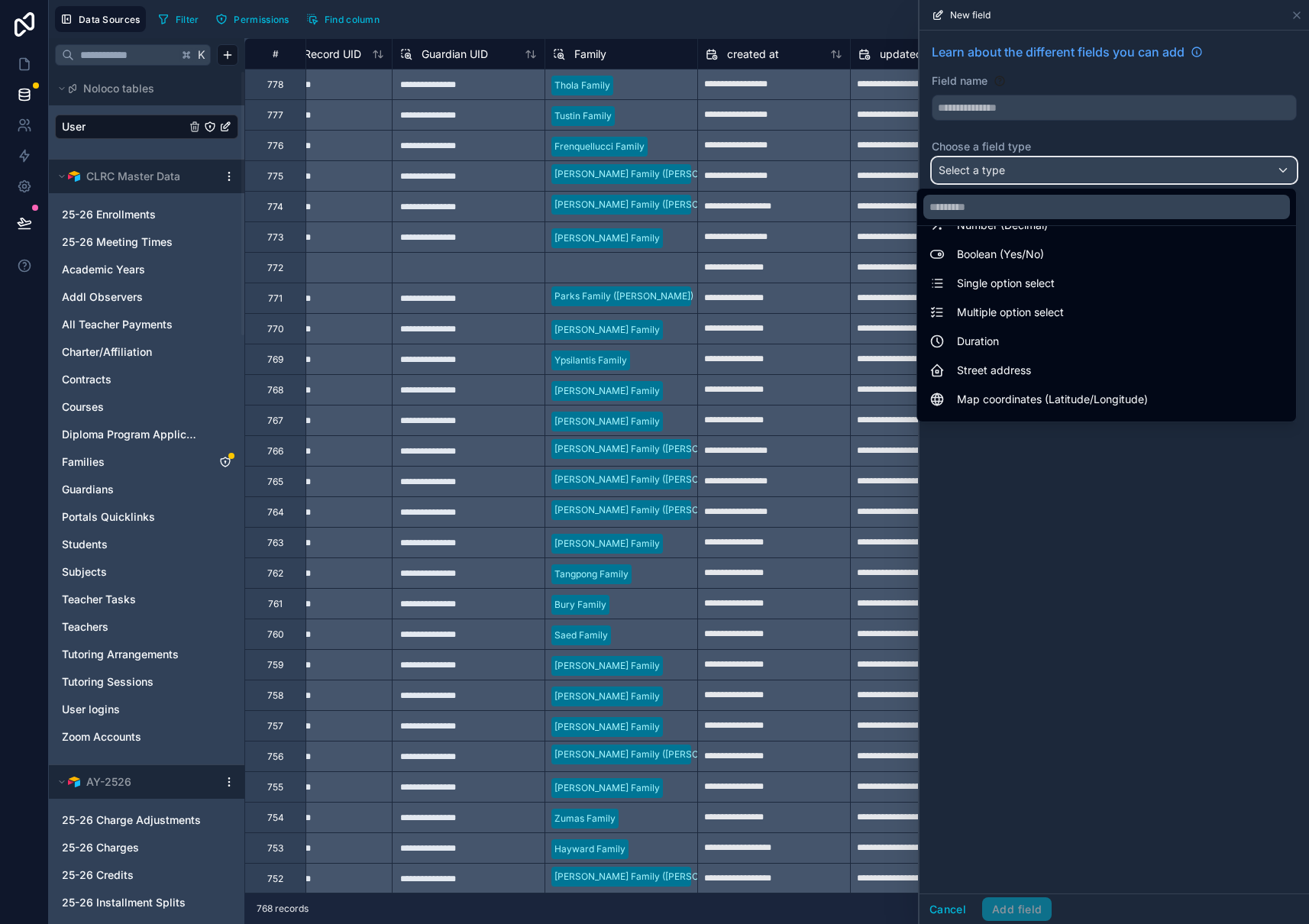
scroll to position [112, 0]
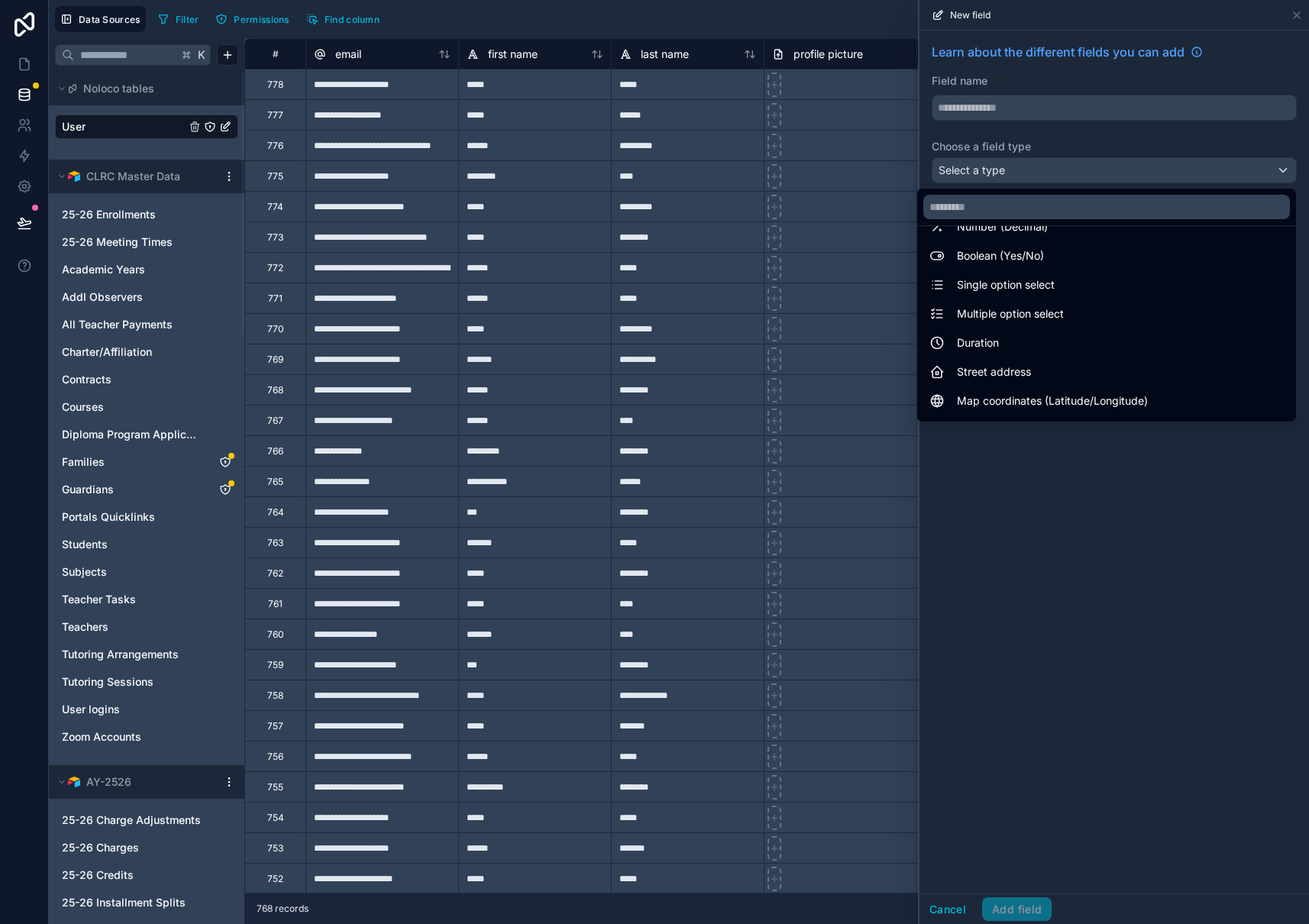
drag, startPoint x: 804, startPoint y: 2, endPoint x: 802, endPoint y: 14, distance: 12.2
click at [804, 2] on div "Data Sources Filter Permissions Find column Export Import New record" at bounding box center [679, 19] width 1260 height 38
click at [801, 19] on div "Filter Permissions Find column Export Import New record" at bounding box center [726, 19] width 1150 height 26
click at [1065, 442] on div at bounding box center [1114, 462] width 389 height 924
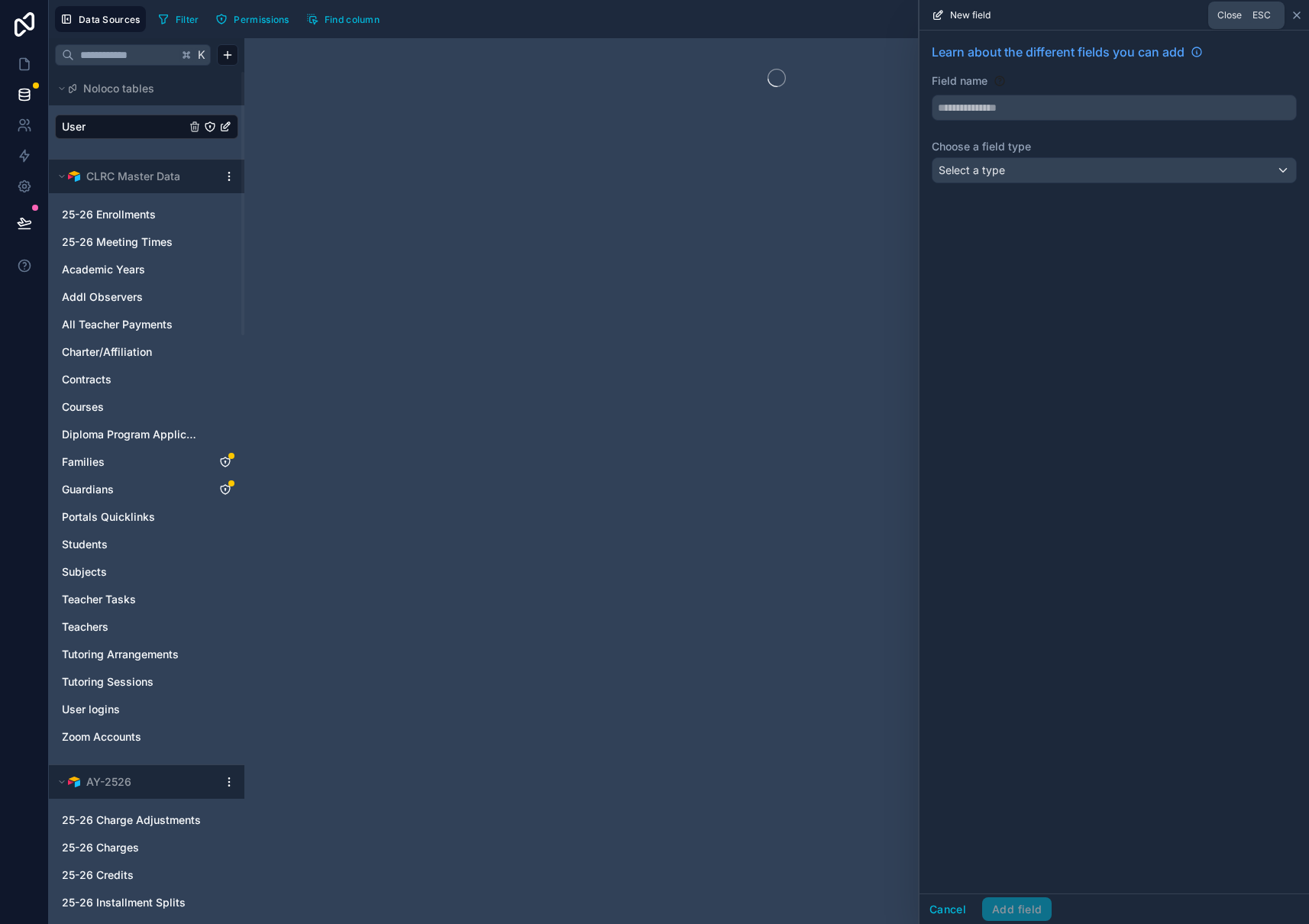
click at [1291, 15] on icon at bounding box center [1297, 15] width 12 height 12
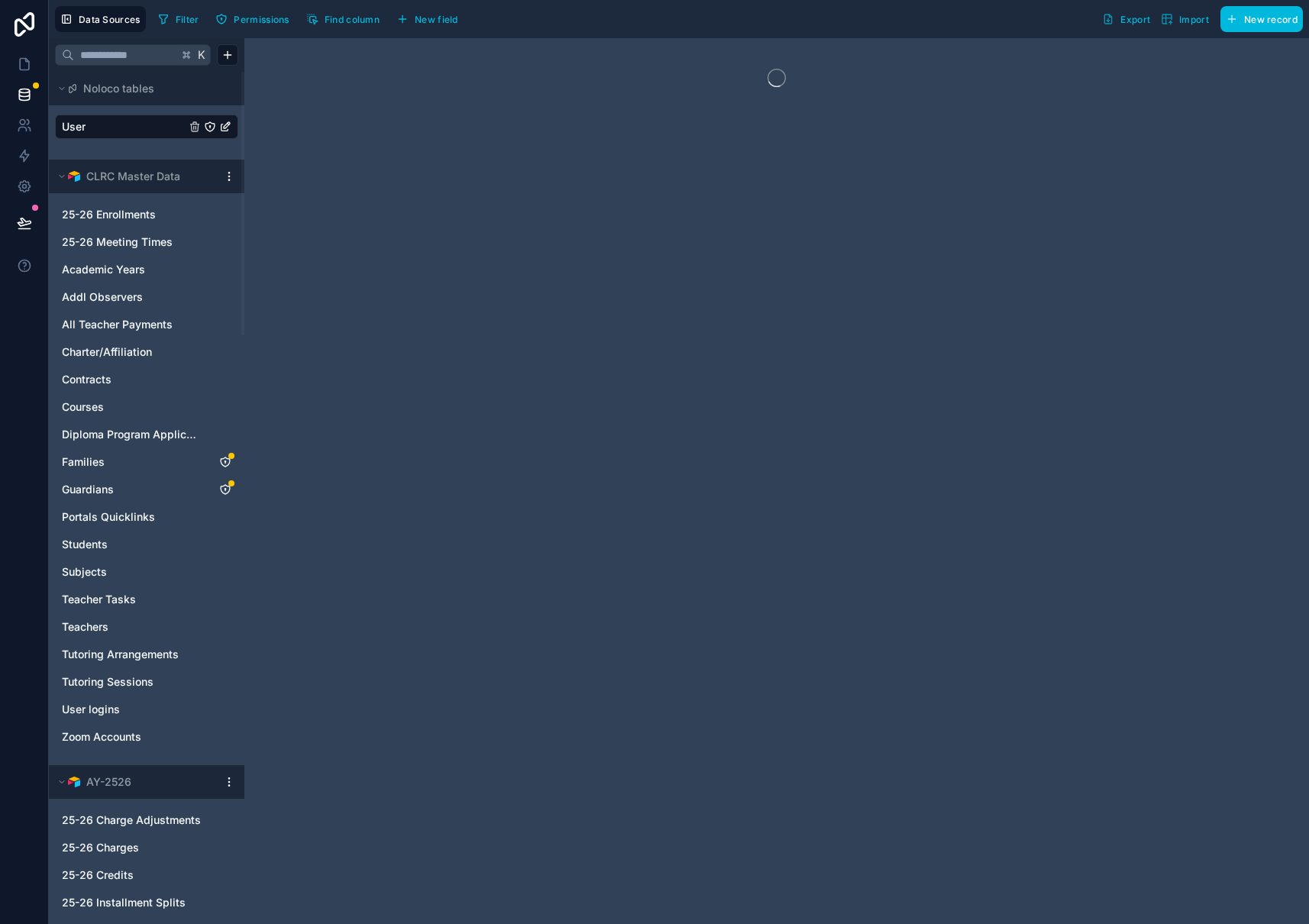
click at [120, 125] on link "User" at bounding box center [123, 127] width 124 height 15
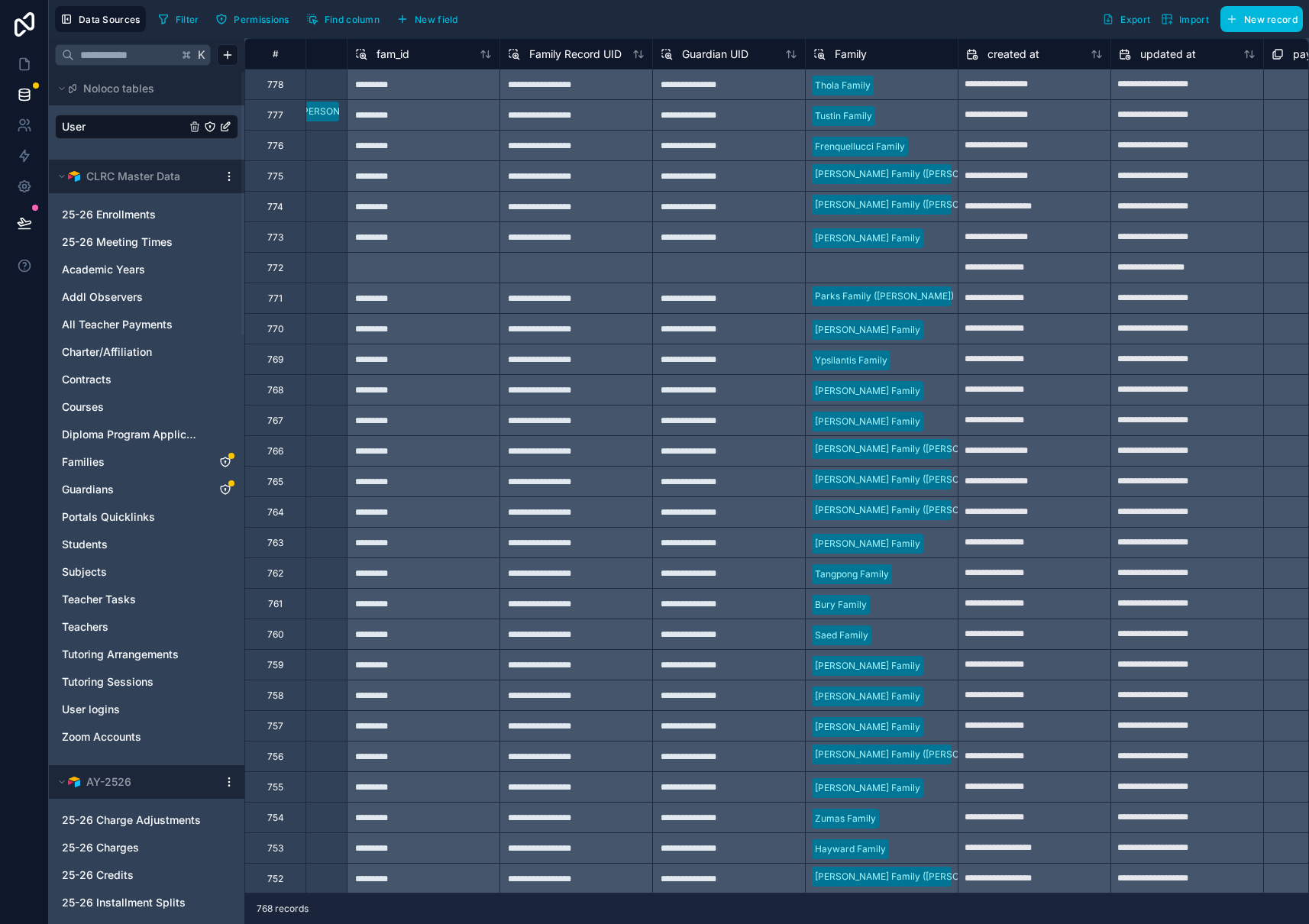
scroll to position [0, 2968]
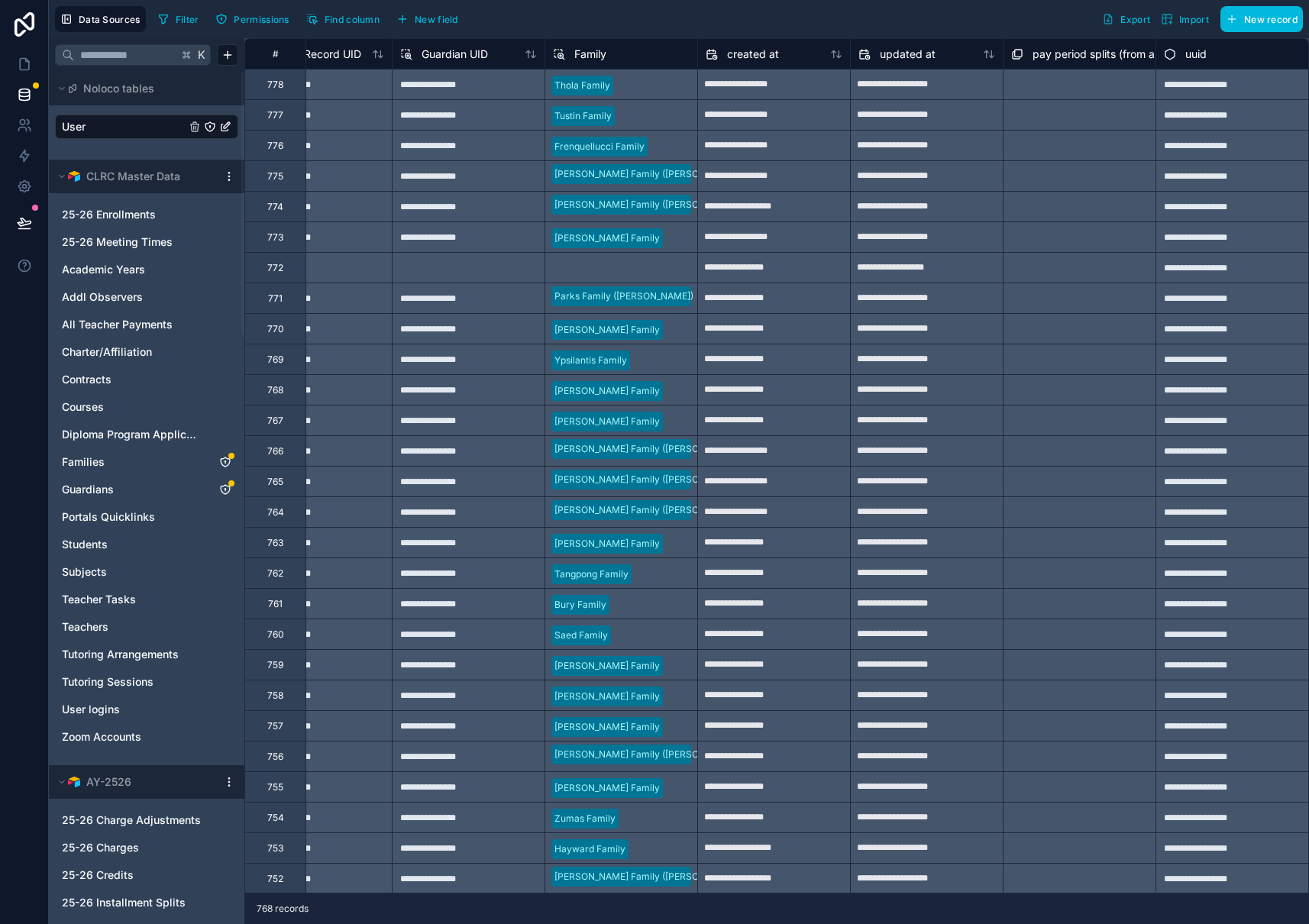
click at [446, 21] on span "New field" at bounding box center [436, 19] width 44 height 12
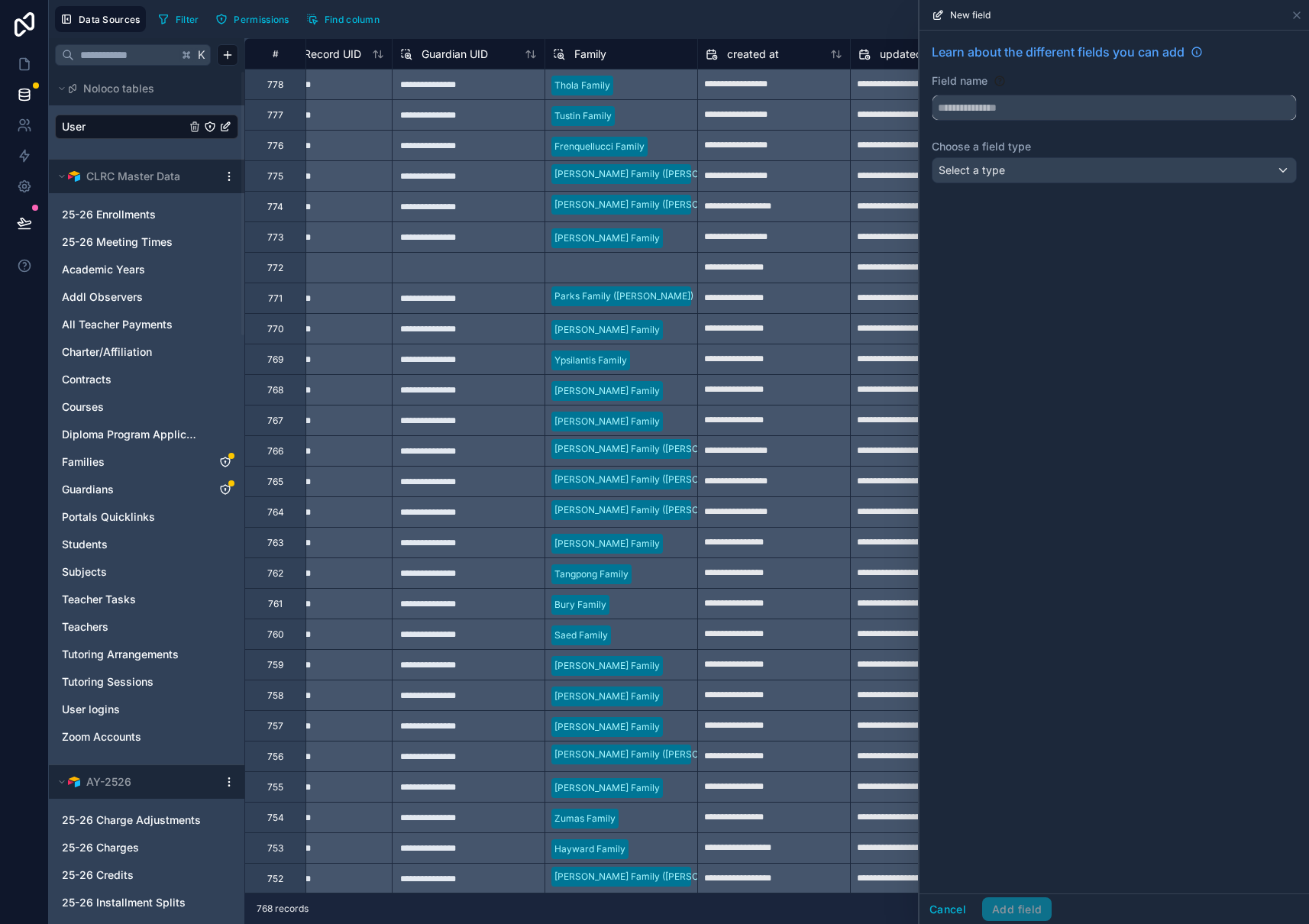
click at [1020, 111] on input "text" at bounding box center [1114, 108] width 363 height 25
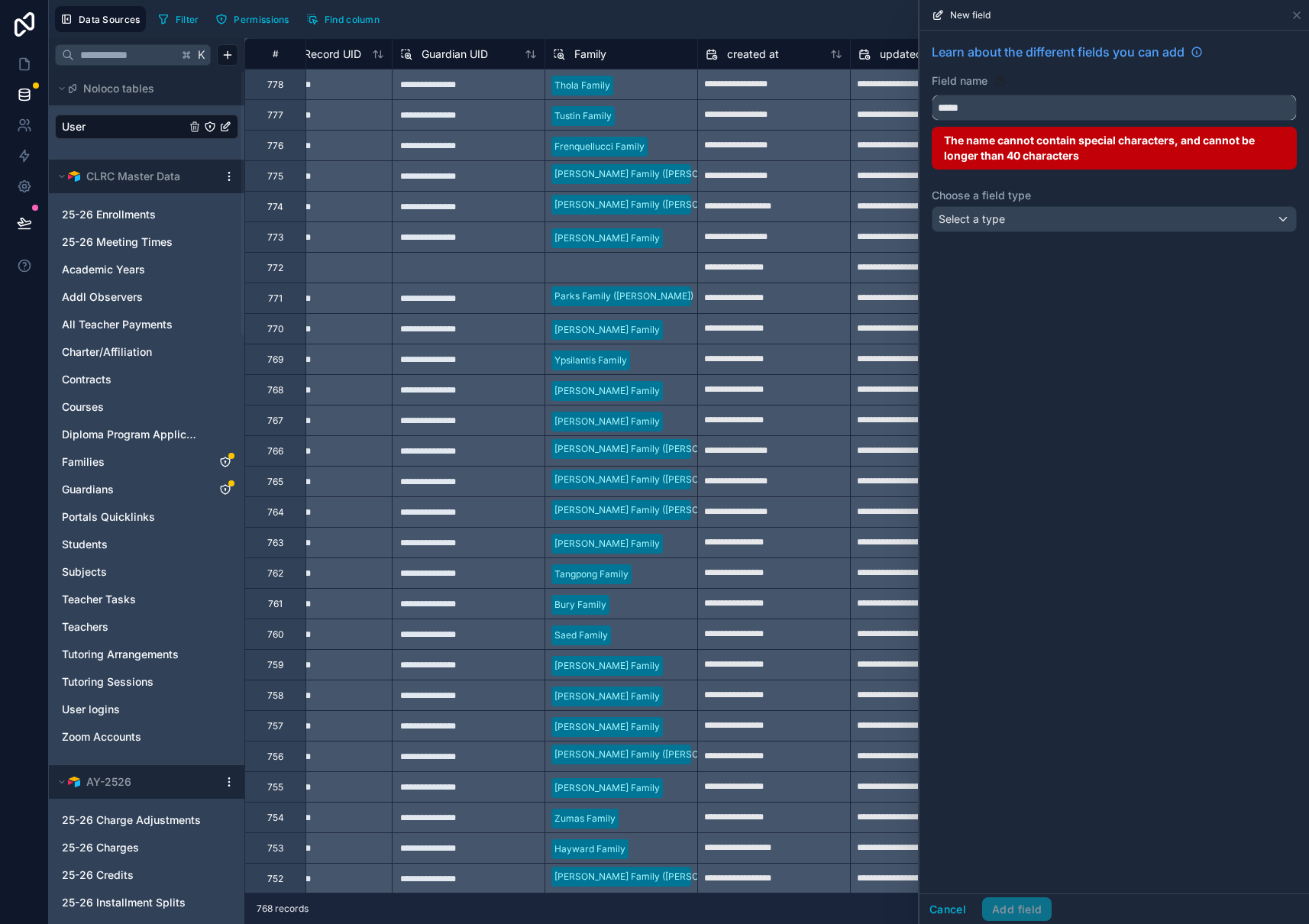
click at [932, 95] on button "****" at bounding box center [1114, 108] width 365 height 26
click at [932, 95] on button "********" at bounding box center [1114, 108] width 365 height 26
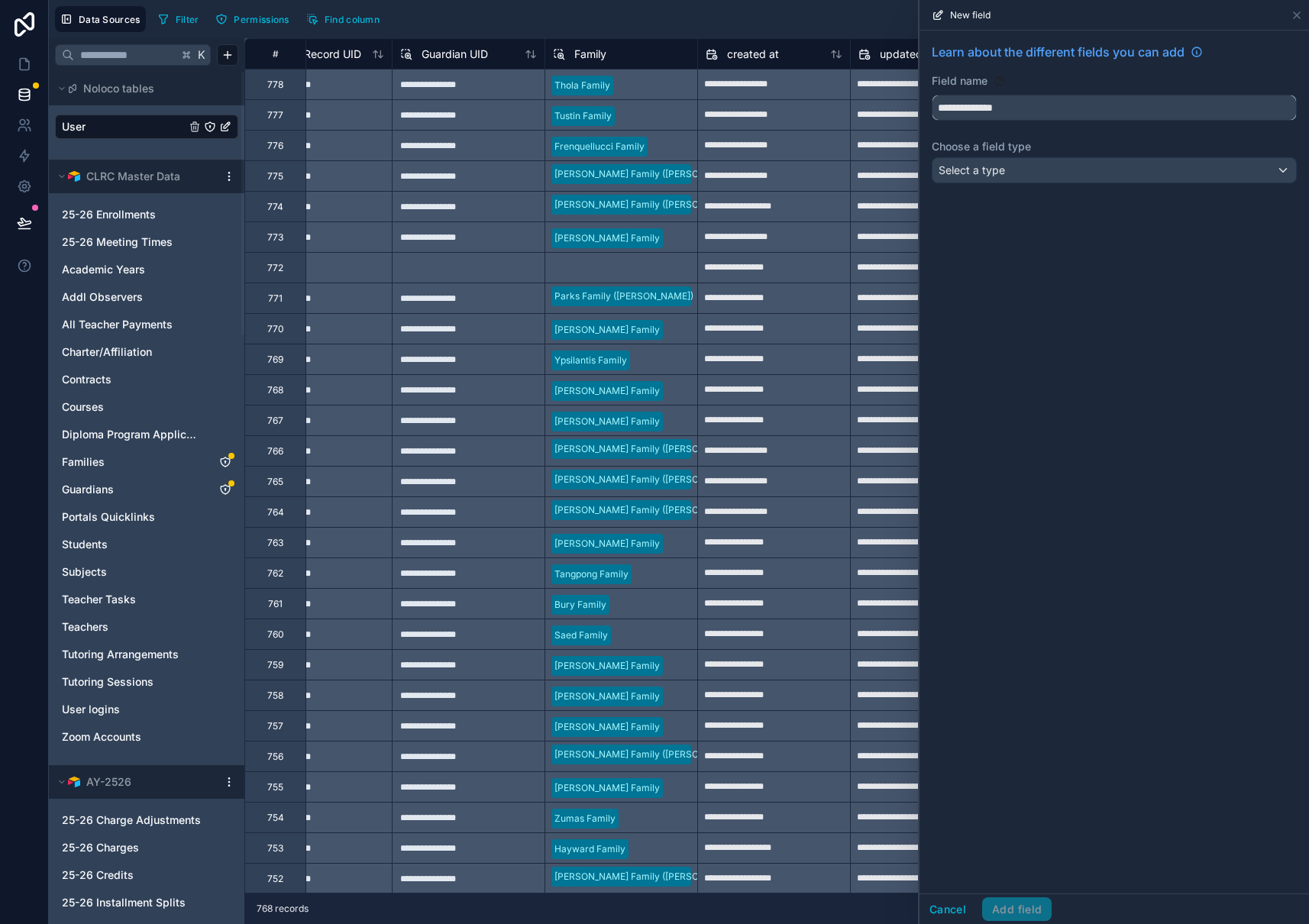
click at [932, 95] on button "**********" at bounding box center [1114, 108] width 365 height 26
type input "**********"
click at [1003, 176] on span "Select a type" at bounding box center [972, 170] width 66 height 15
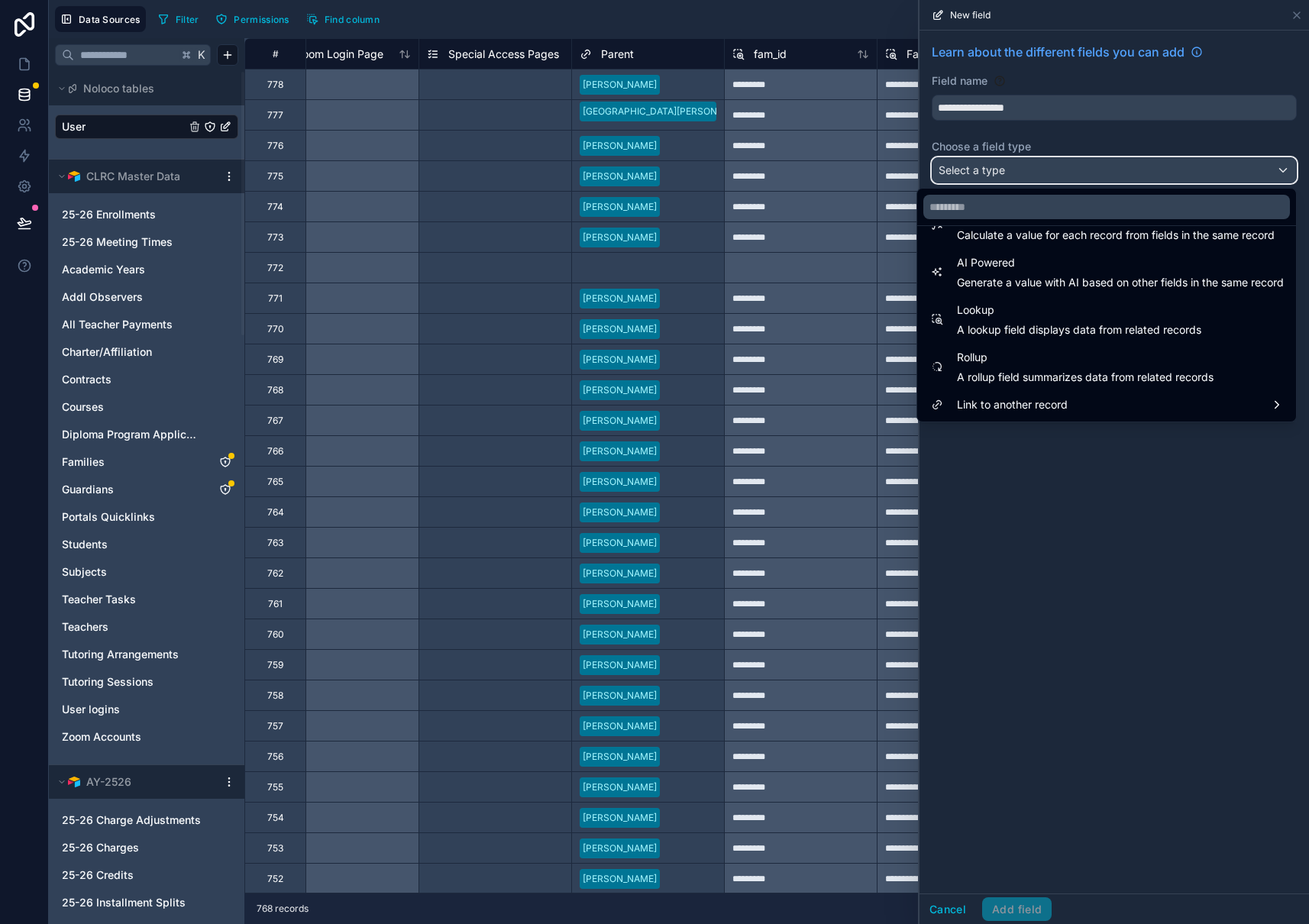
scroll to position [0, 2327]
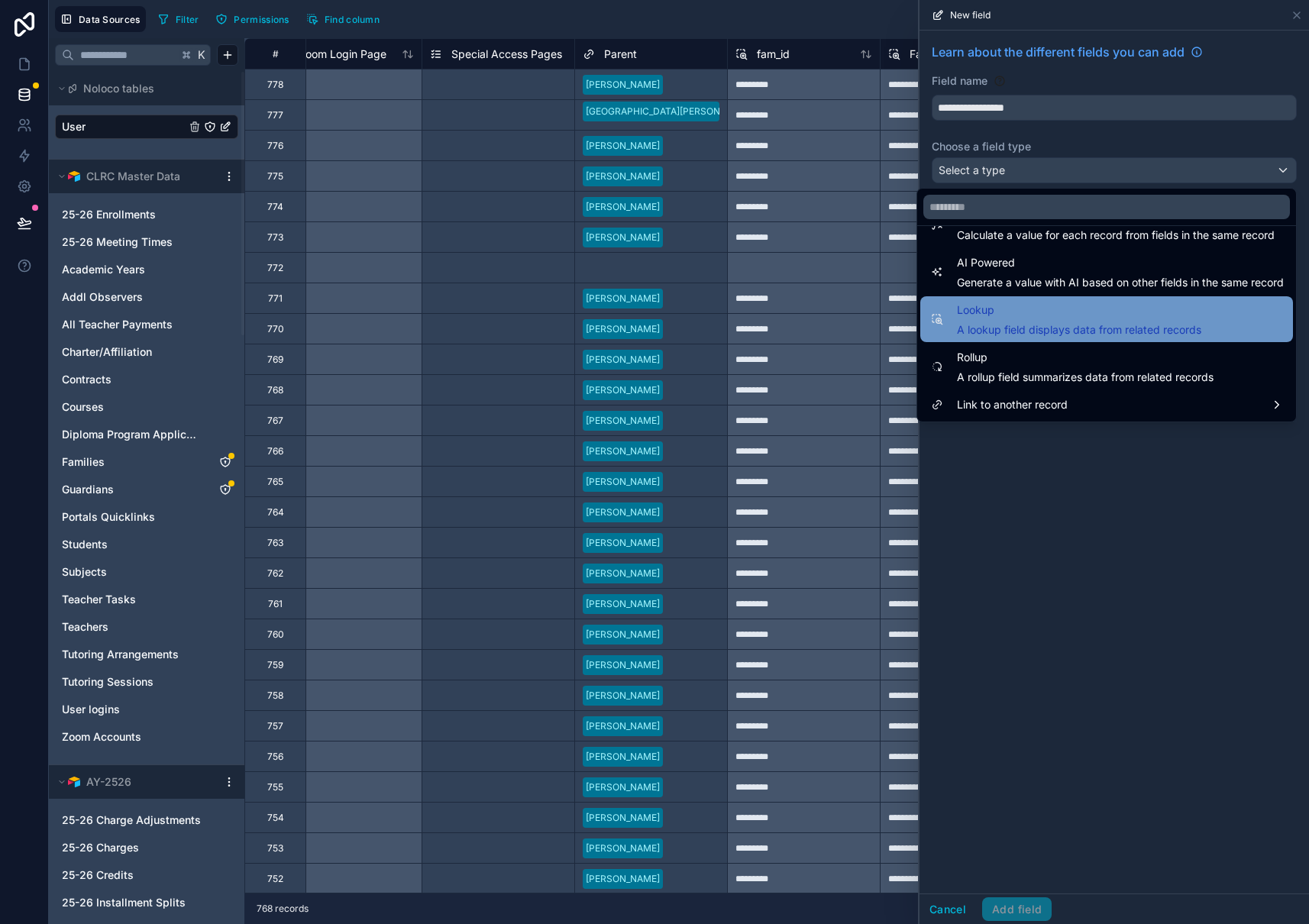
click at [1074, 315] on span "Lookup" at bounding box center [1079, 310] width 245 height 18
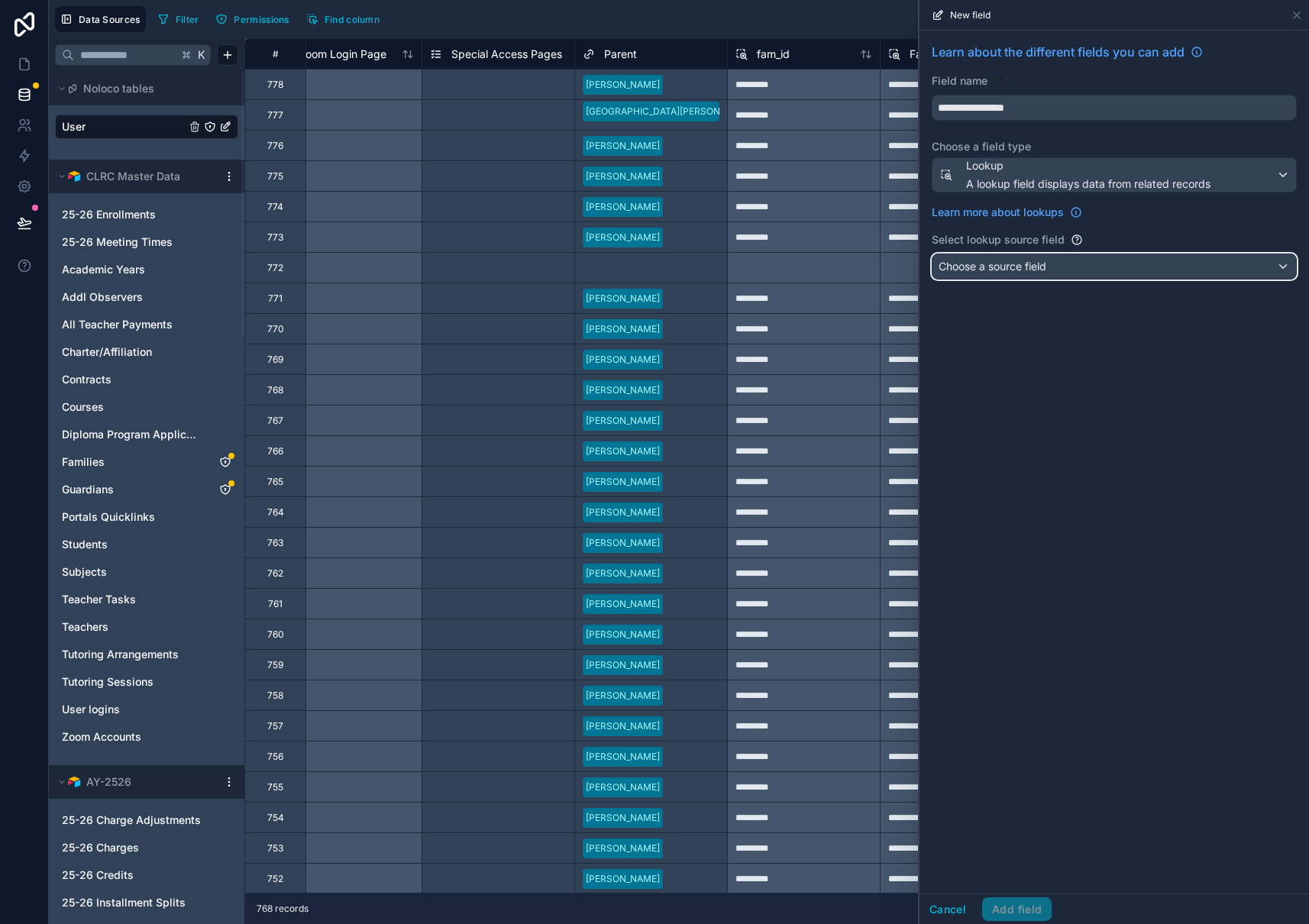
click at [1052, 270] on div "Choose a source field" at bounding box center [1114, 266] width 363 height 25
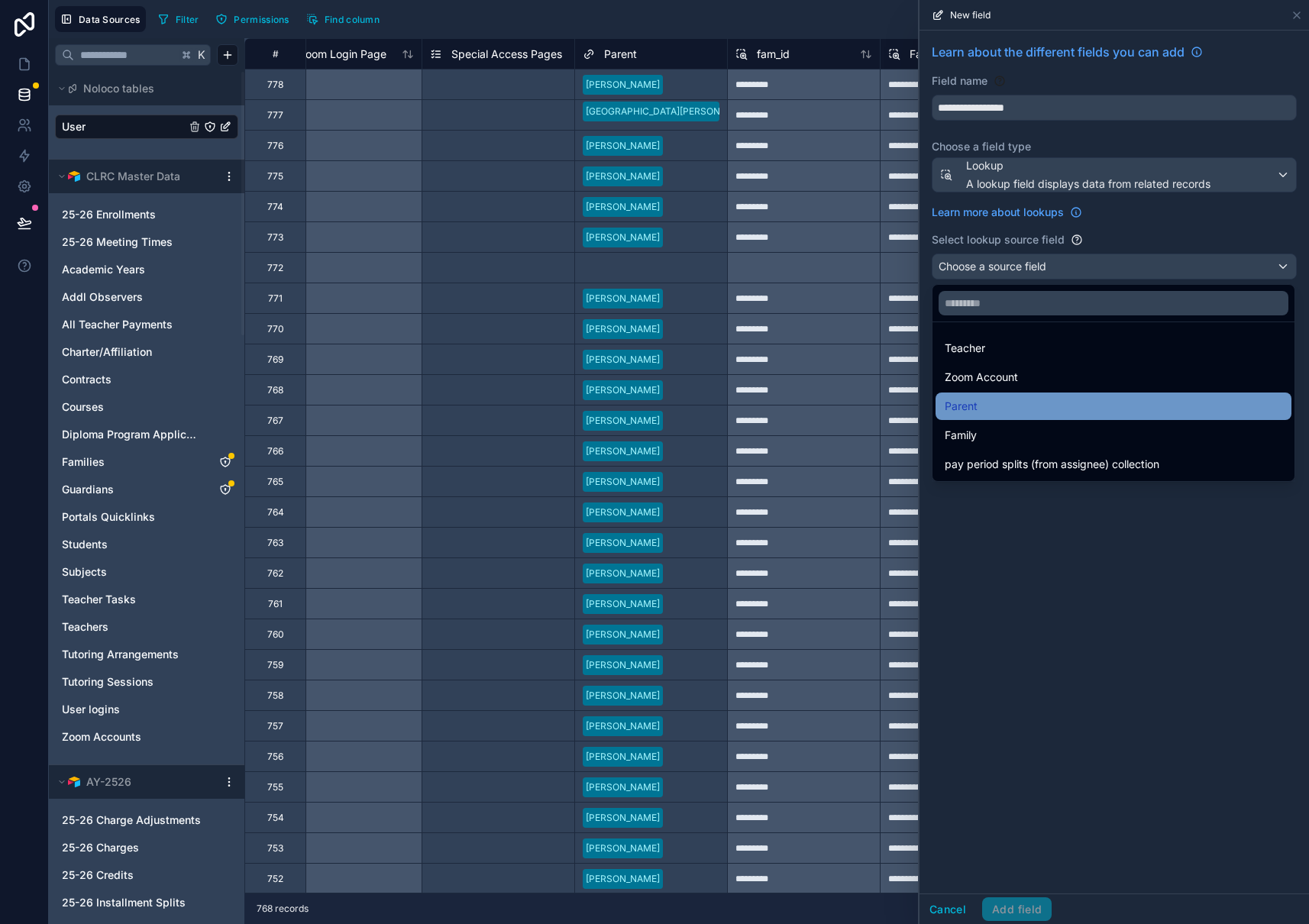
click at [1044, 411] on div "Parent" at bounding box center [1113, 406] width 338 height 18
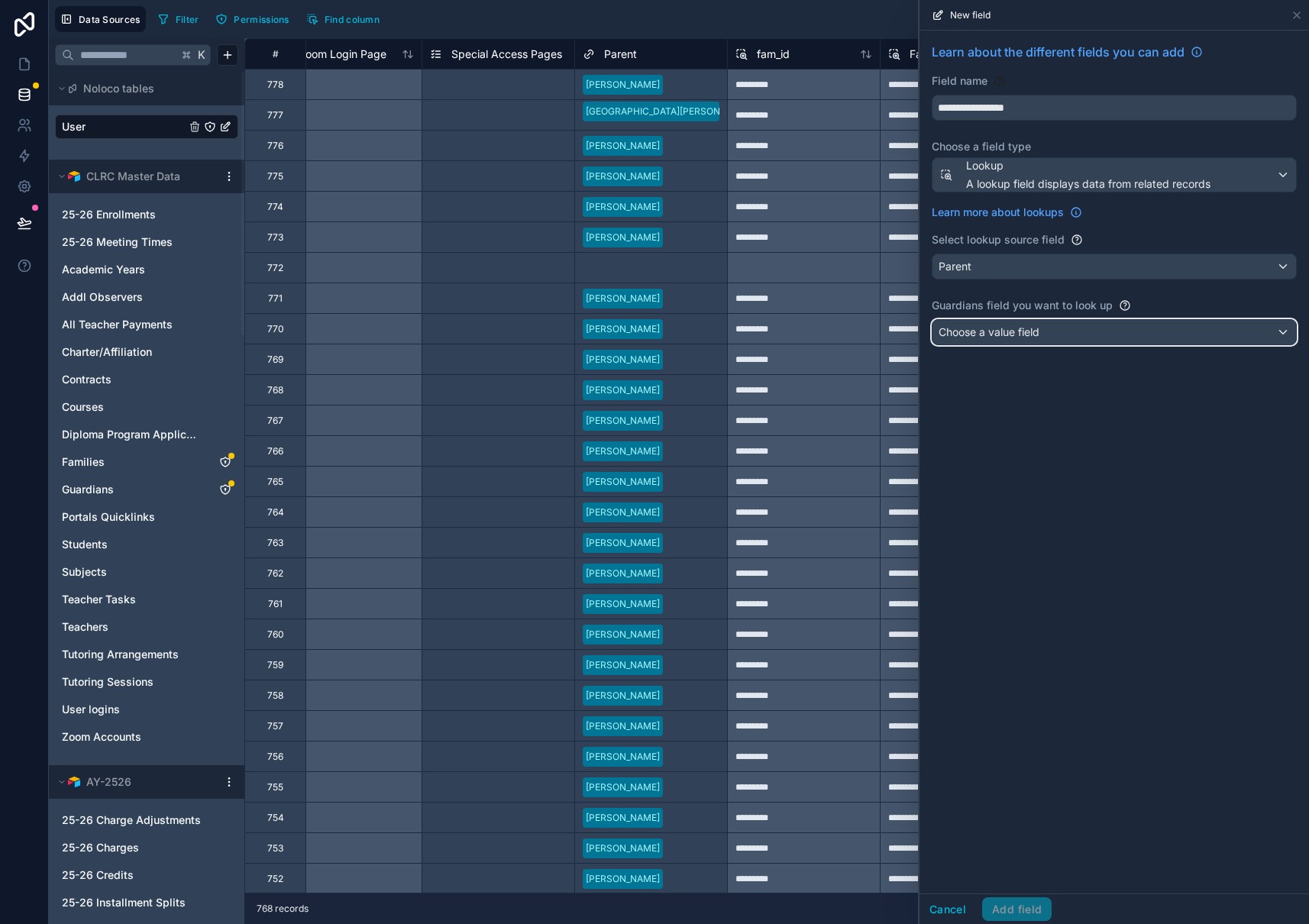
click at [1041, 334] on div "Choose a value field" at bounding box center [1114, 332] width 363 height 25
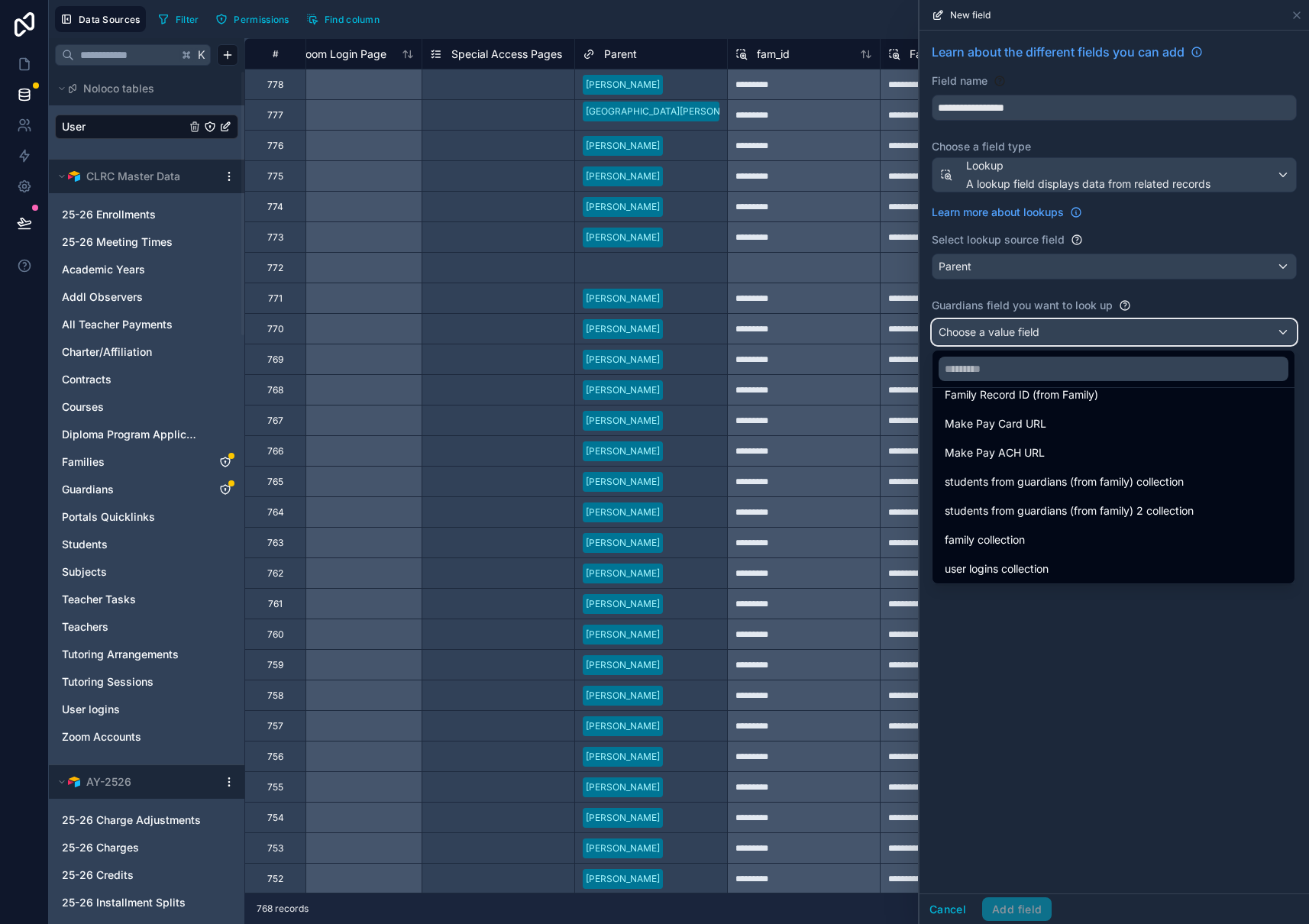
scroll to position [1182, 0]
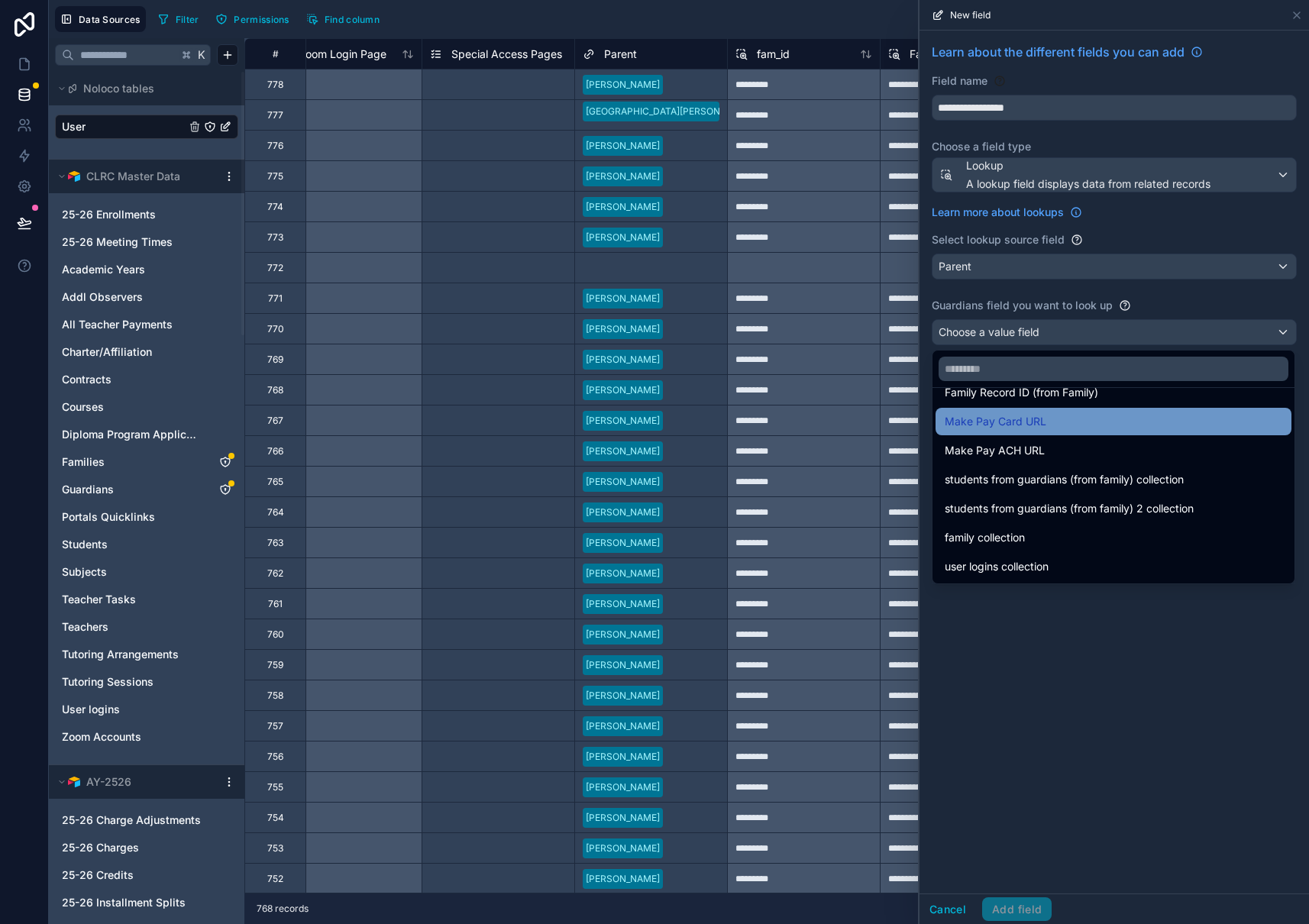
click at [1033, 417] on span "Make Pay Card URL" at bounding box center [995, 422] width 102 height 18
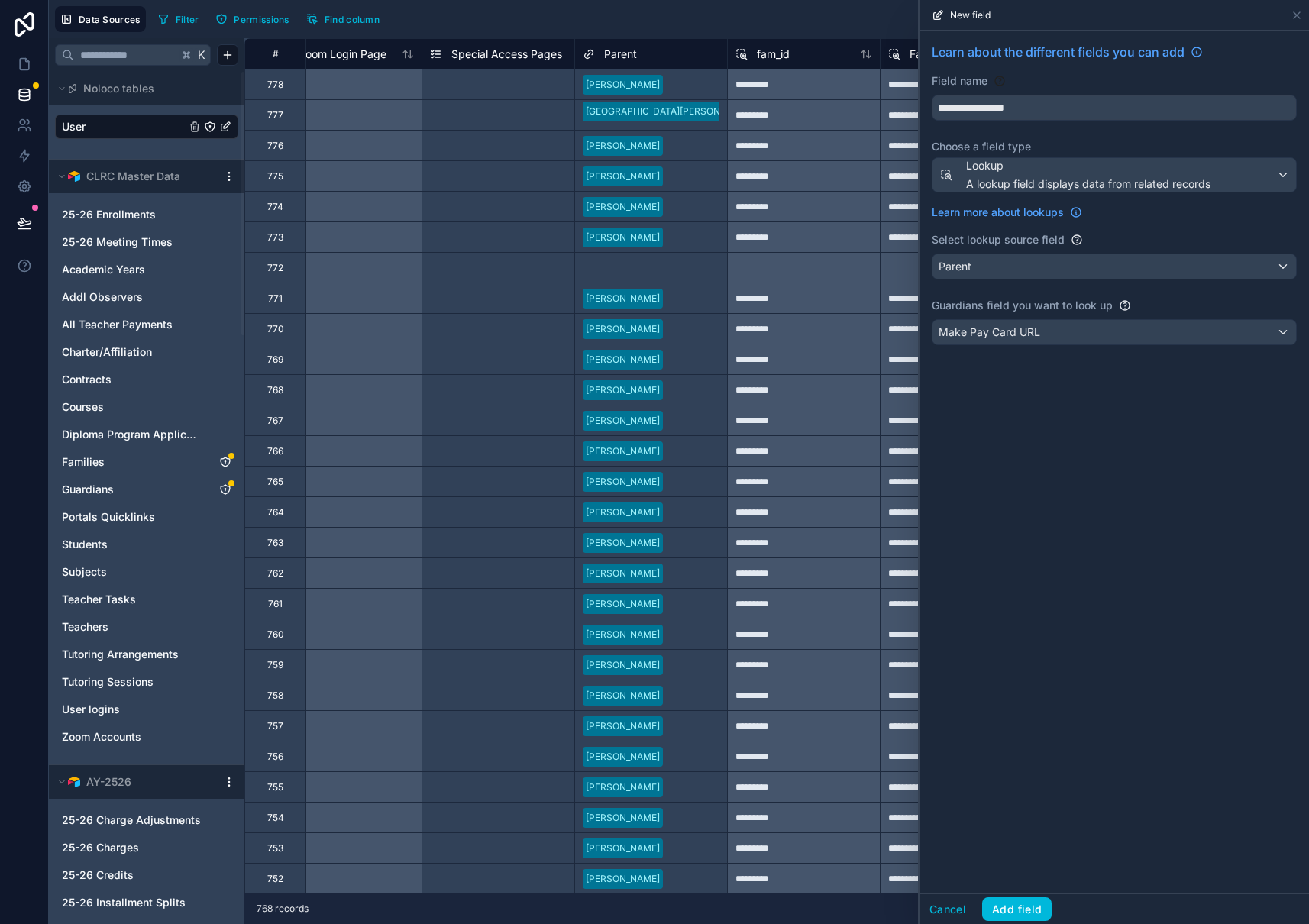
click at [1016, 903] on button "Add field" at bounding box center [1017, 909] width 69 height 25
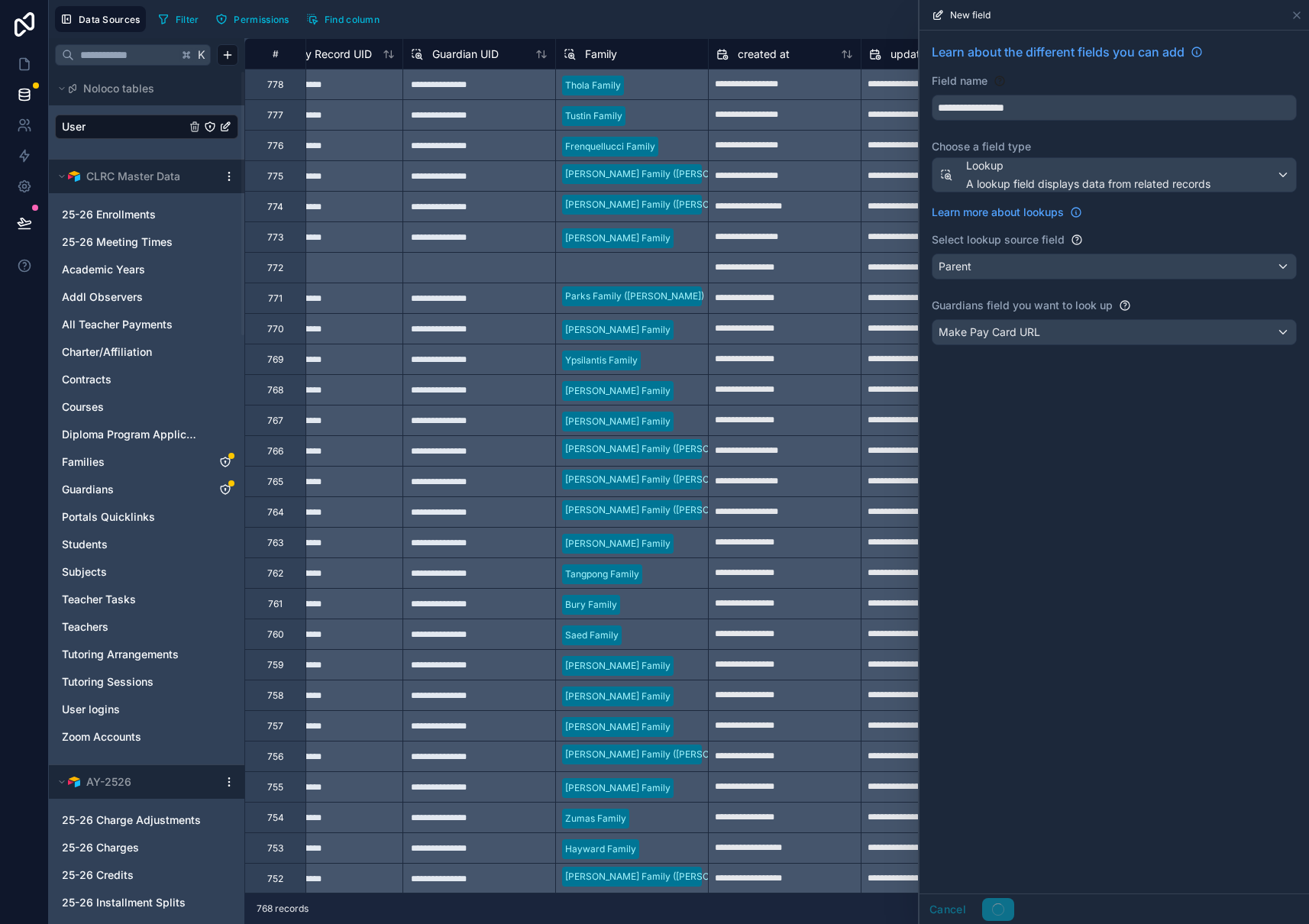
scroll to position [0, 2968]
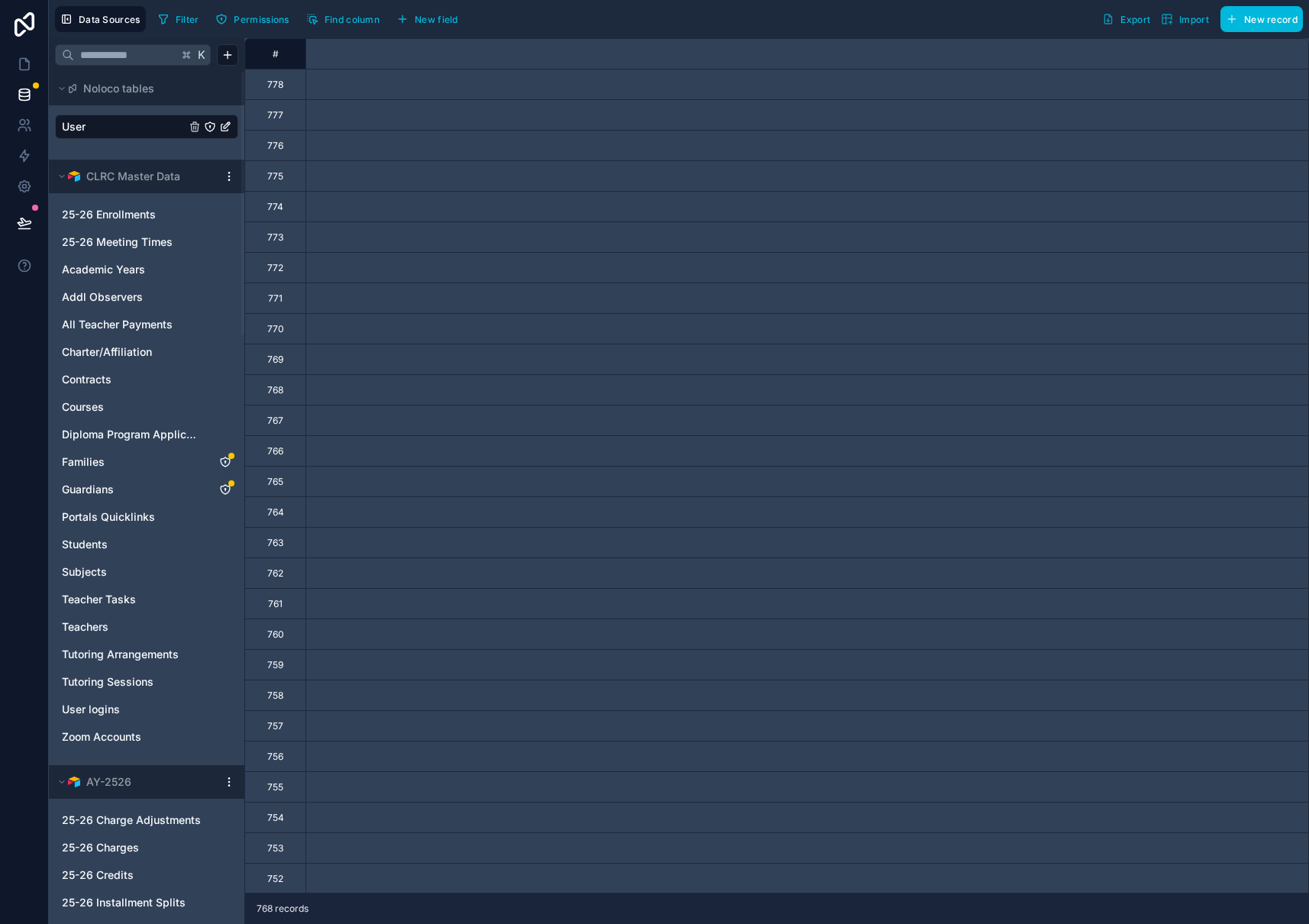
scroll to position [0, 3121]
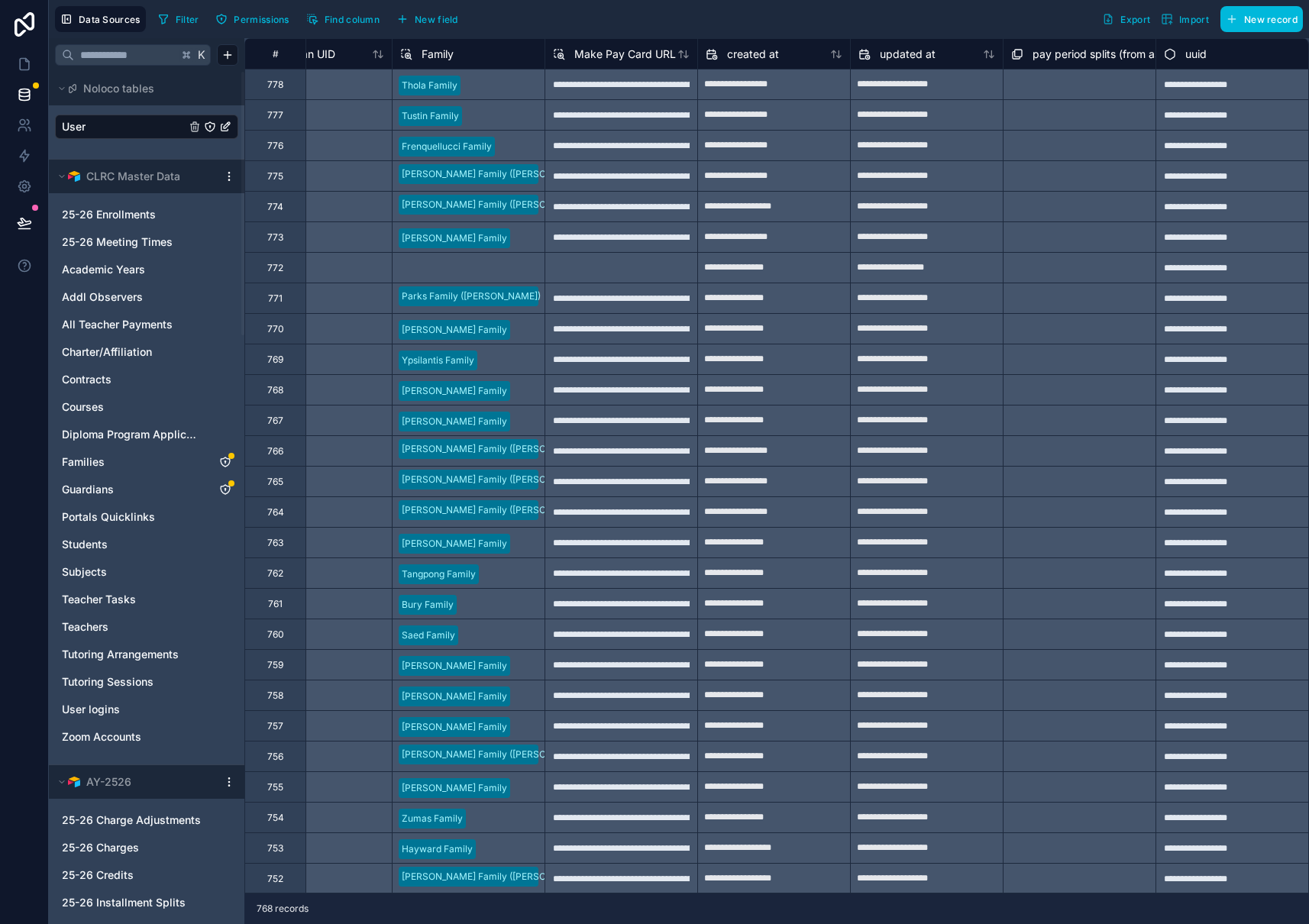
click at [427, 18] on span "New field" at bounding box center [436, 19] width 44 height 12
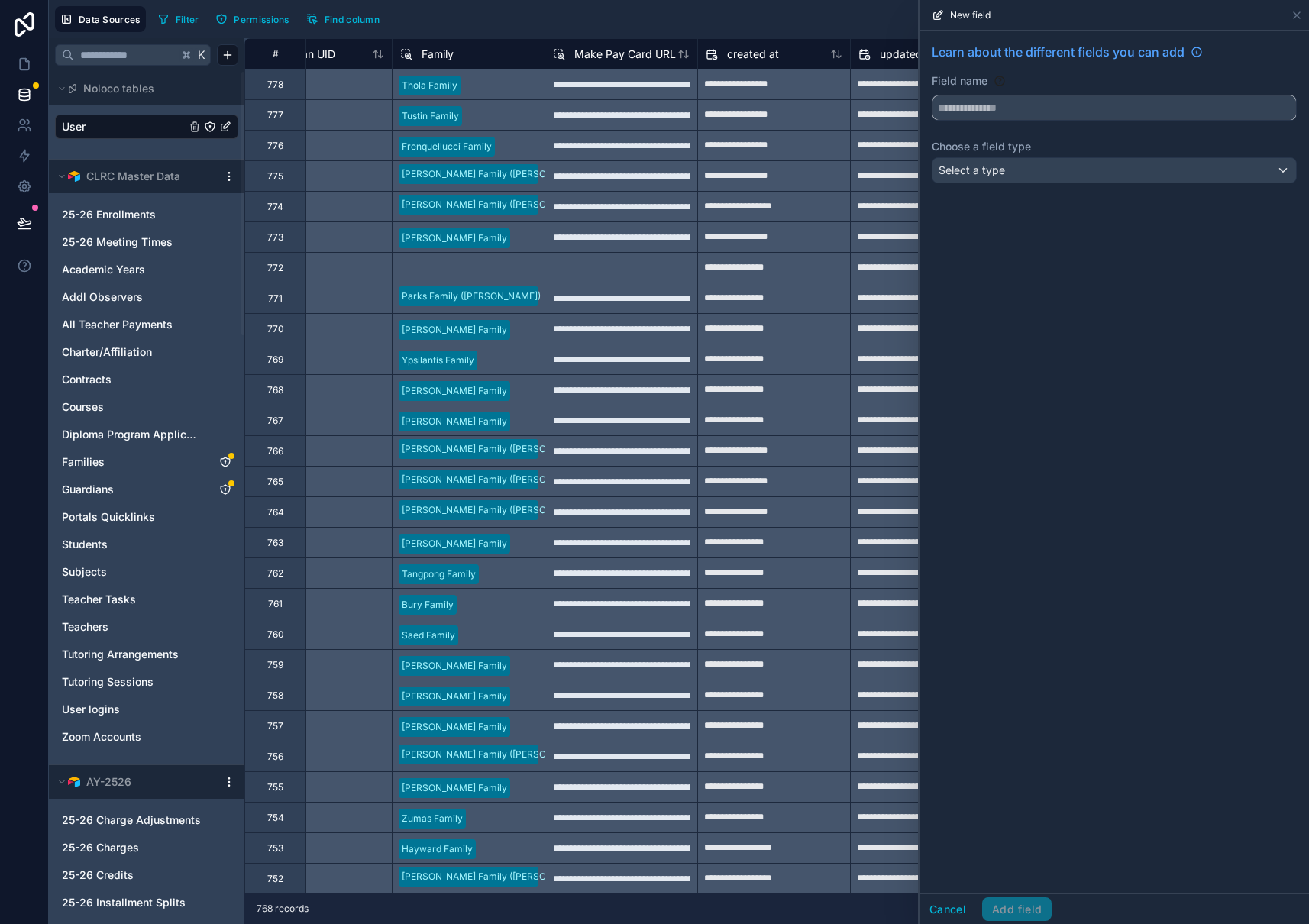
click at [994, 107] on input "text" at bounding box center [1114, 108] width 363 height 25
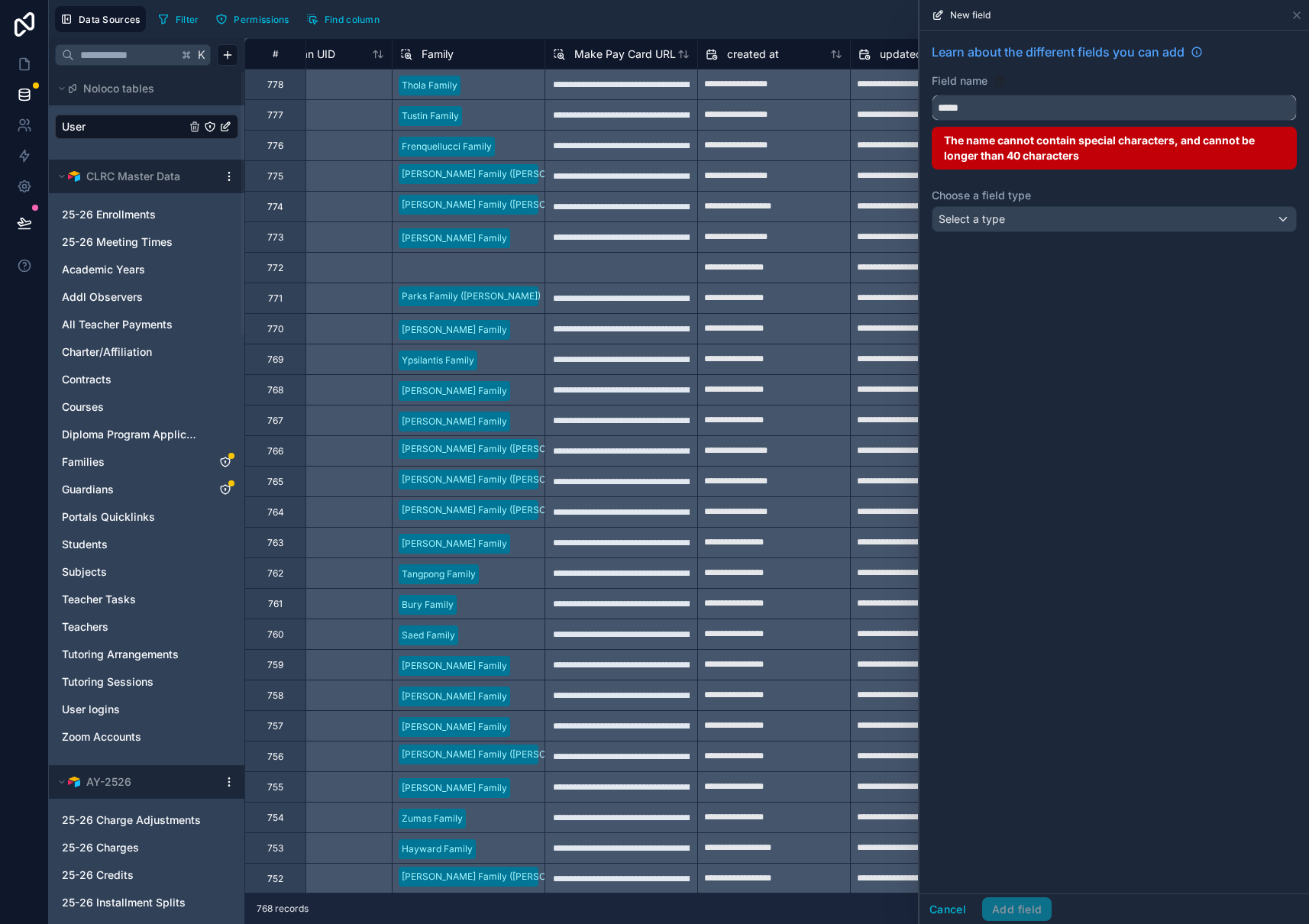
click at [932, 95] on button "****" at bounding box center [1114, 108] width 365 height 26
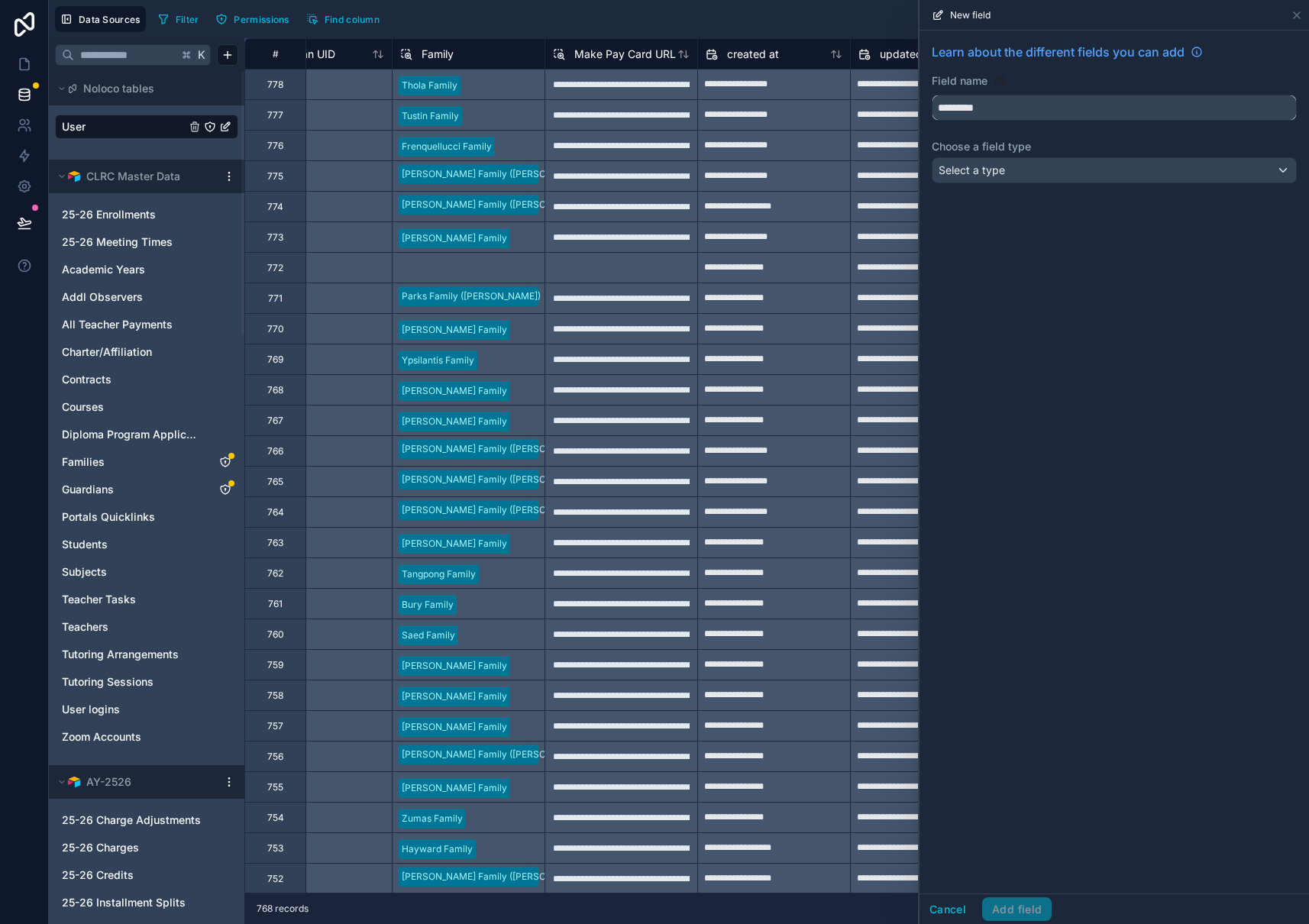
click at [932, 95] on button "********" at bounding box center [1114, 108] width 365 height 26
click at [932, 95] on button "**********" at bounding box center [1114, 108] width 365 height 26
type input "**********"
click at [992, 176] on span "Select a type" at bounding box center [972, 170] width 66 height 15
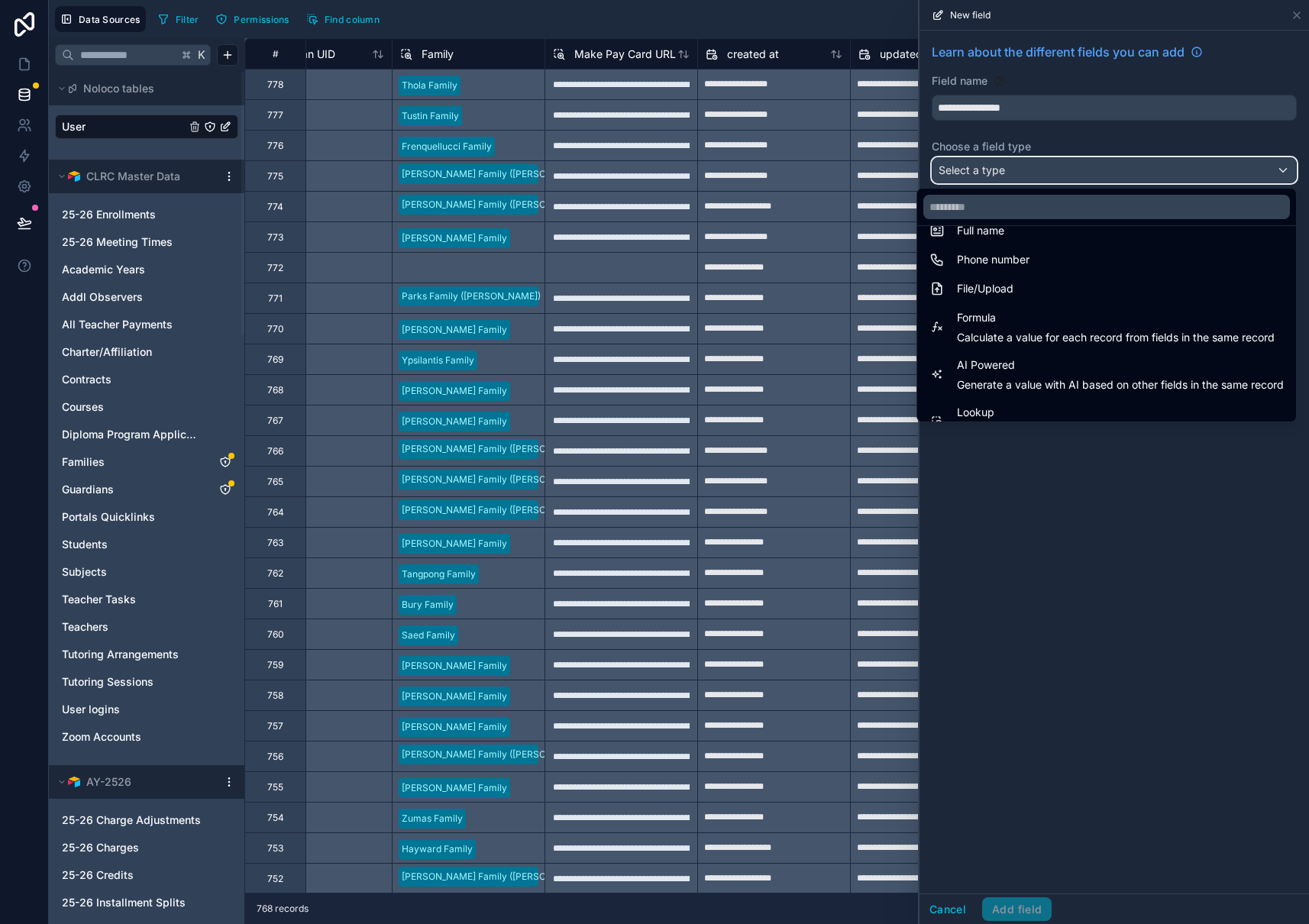
scroll to position [443, 0]
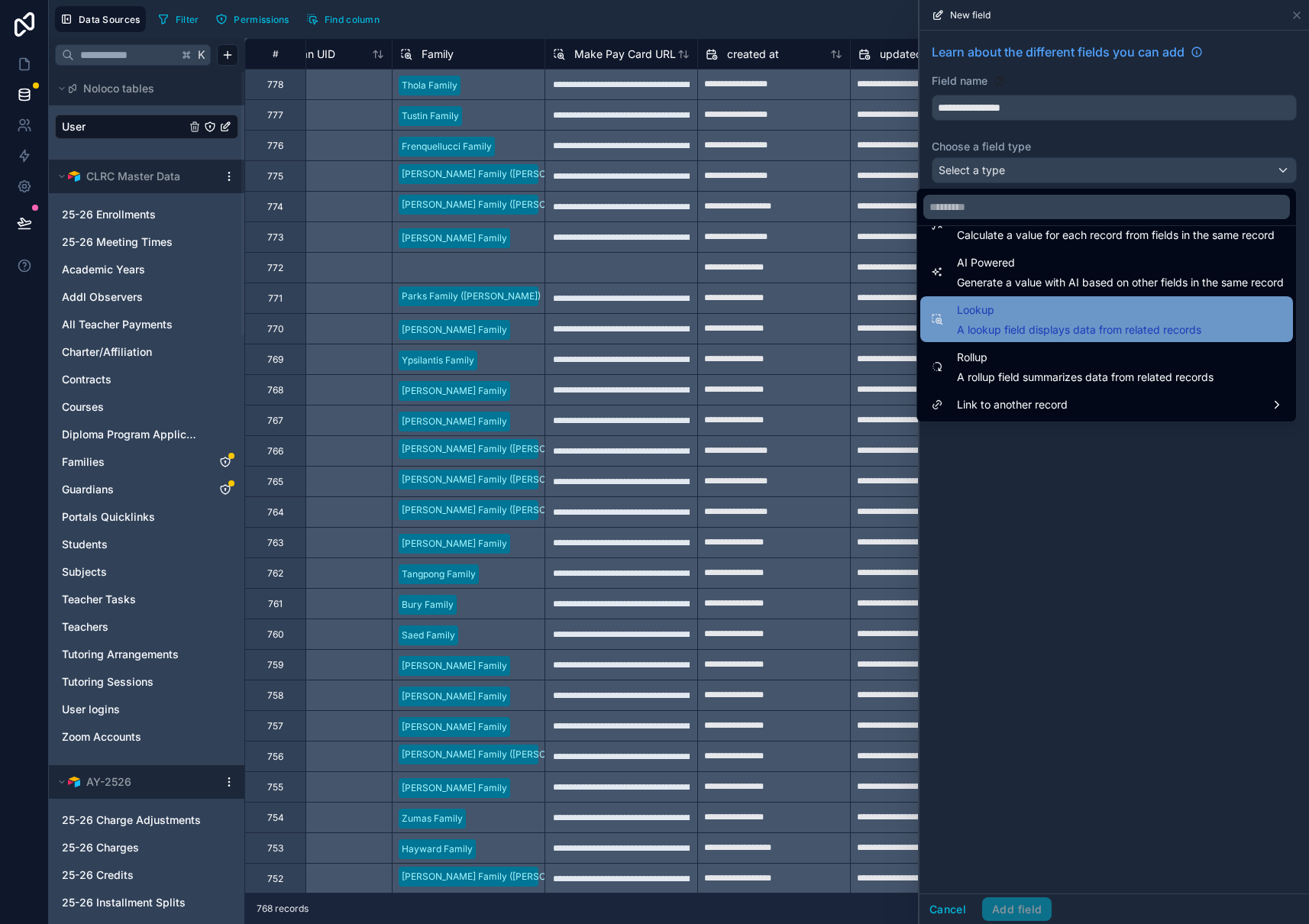
click at [1011, 308] on span "Lookup" at bounding box center [1079, 310] width 245 height 18
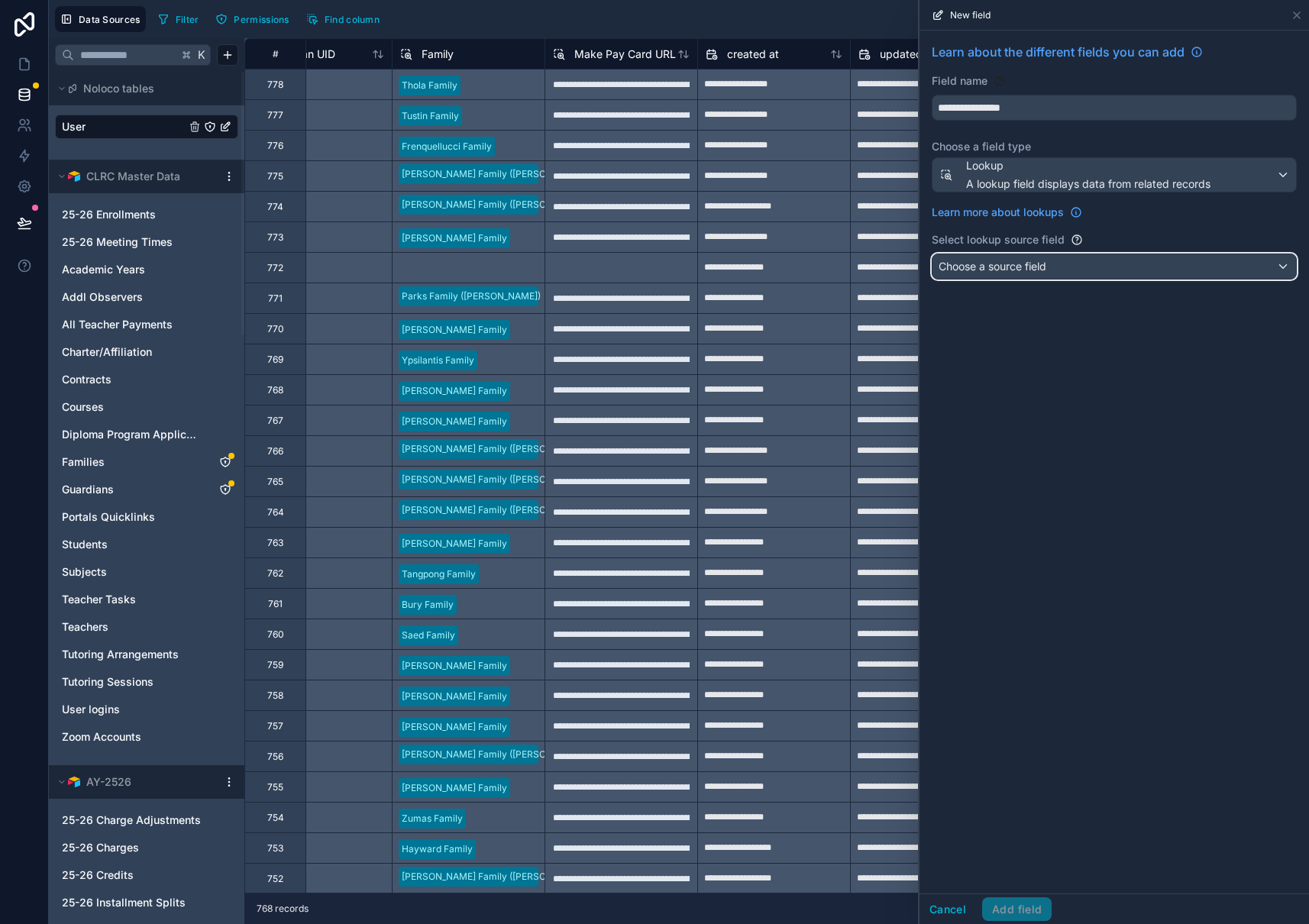
click at [1030, 275] on div "Choose a source field" at bounding box center [1114, 266] width 363 height 25
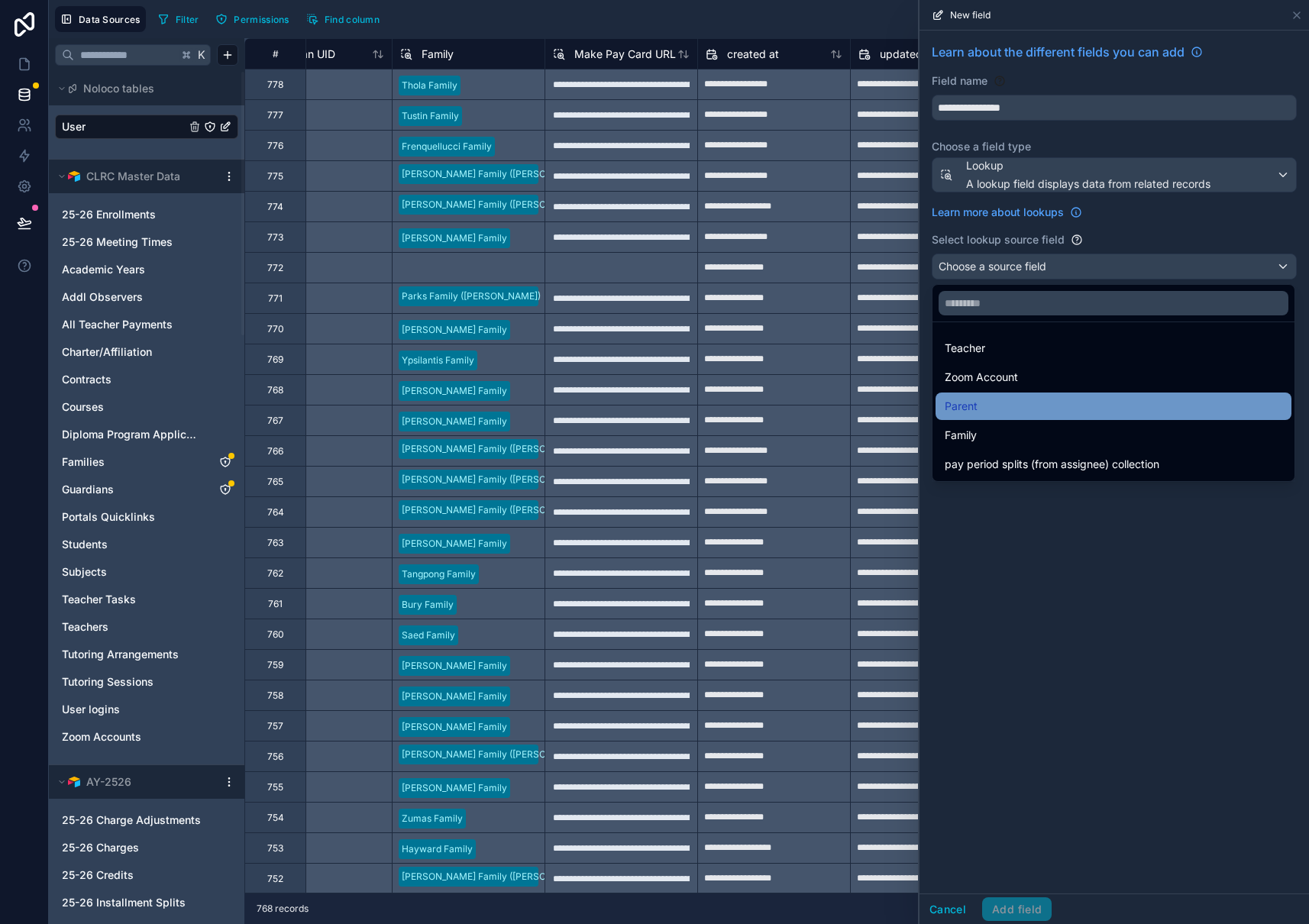
click at [1025, 407] on div "Parent" at bounding box center [1113, 406] width 338 height 18
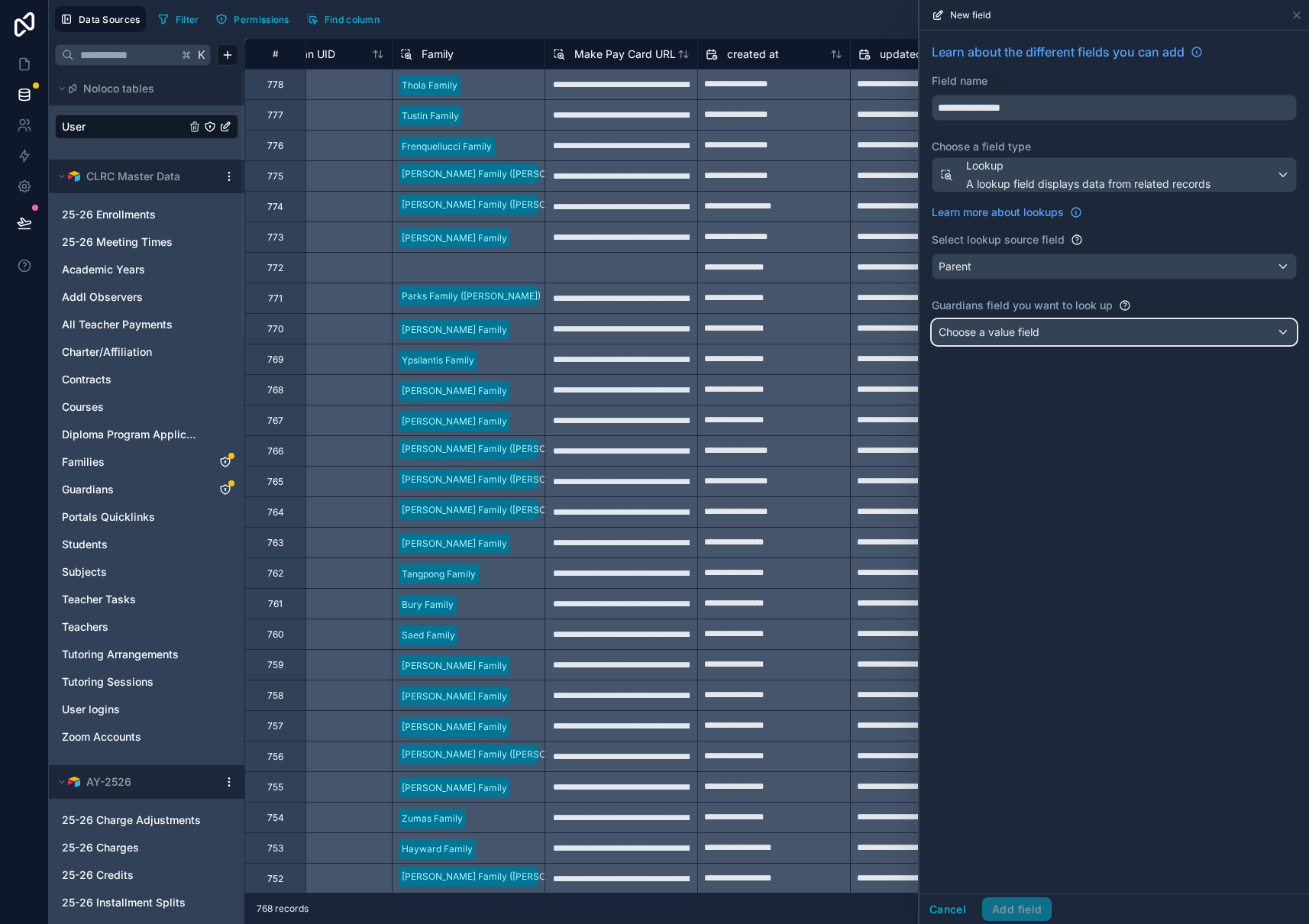
click at [1077, 332] on div "Choose a value field" at bounding box center [1114, 332] width 363 height 25
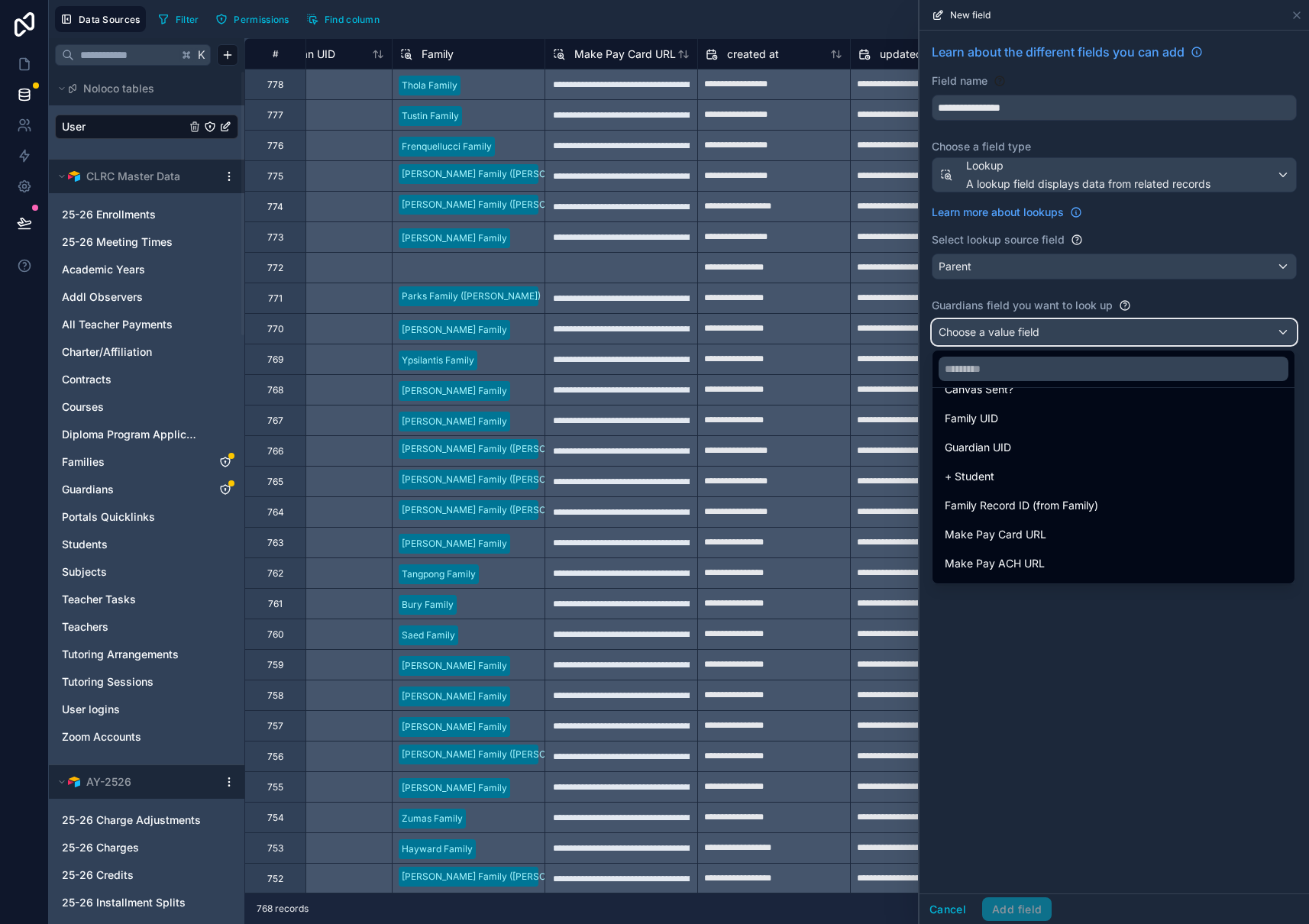
scroll to position [1182, 0]
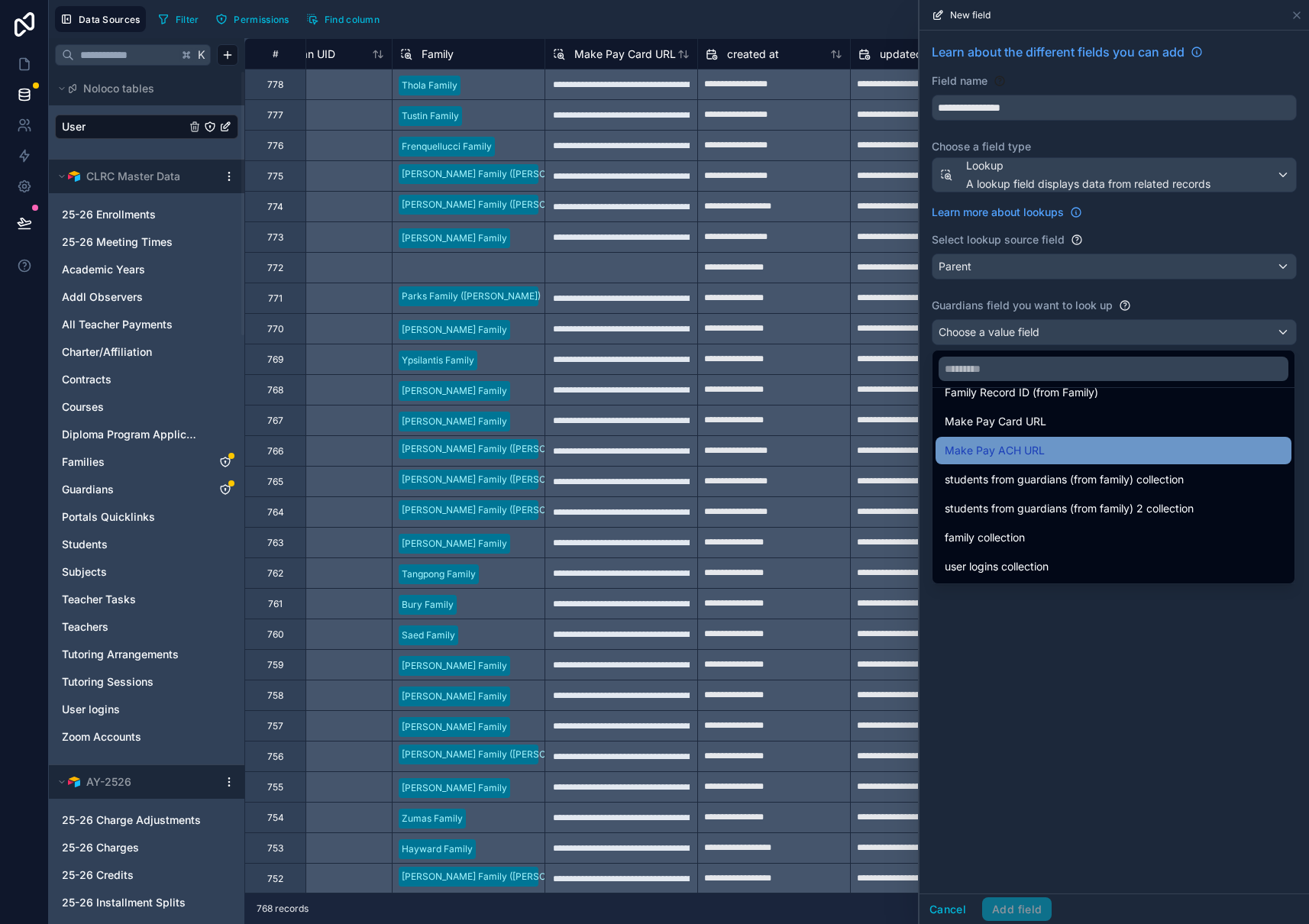
click at [1067, 450] on div "Make Pay ACH URL" at bounding box center [1113, 451] width 338 height 18
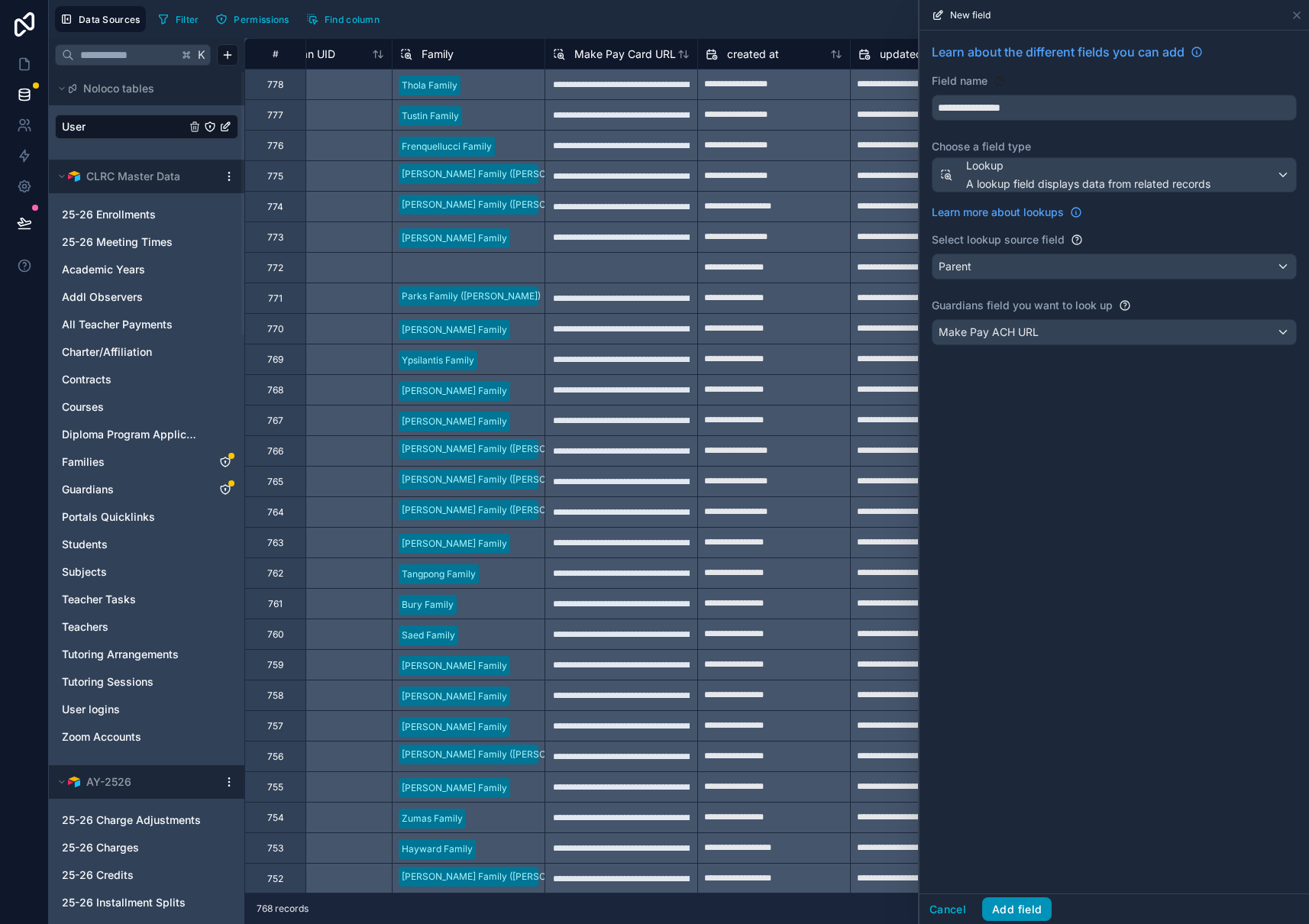
click at [1014, 909] on button "Add field" at bounding box center [1017, 909] width 69 height 25
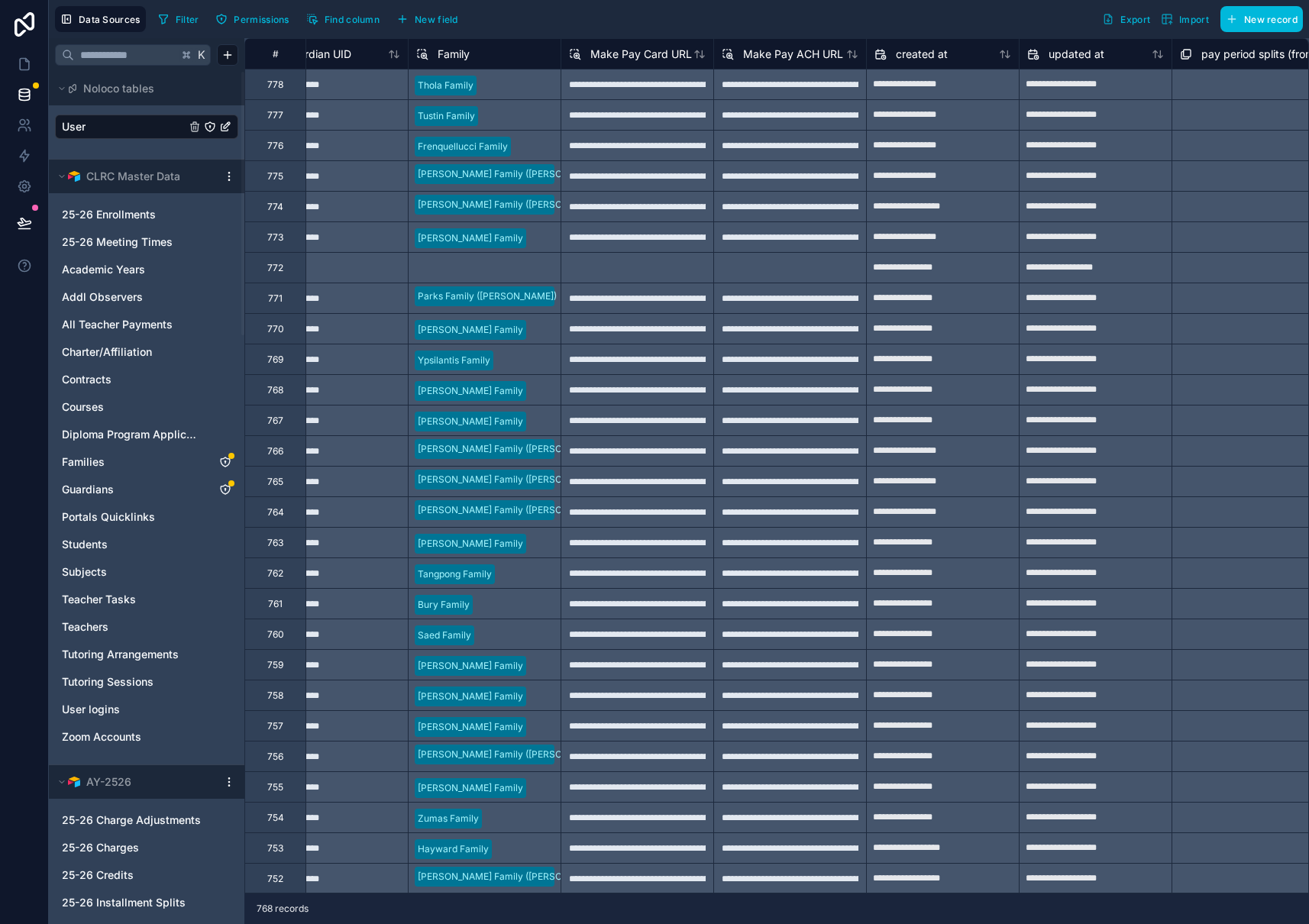
scroll to position [0, 3108]
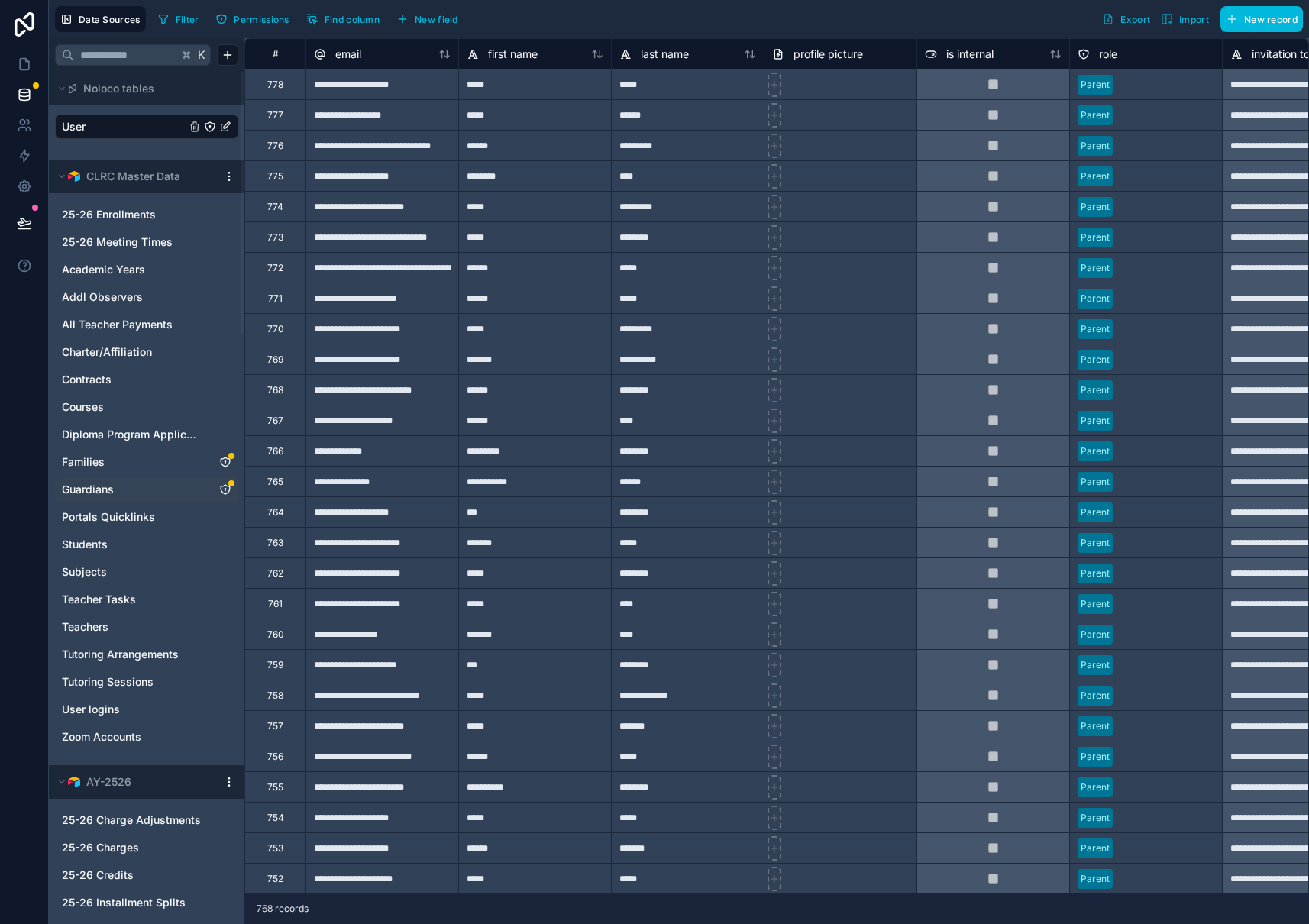
click at [225, 485] on icon "Guardians" at bounding box center [225, 489] width 9 height 9
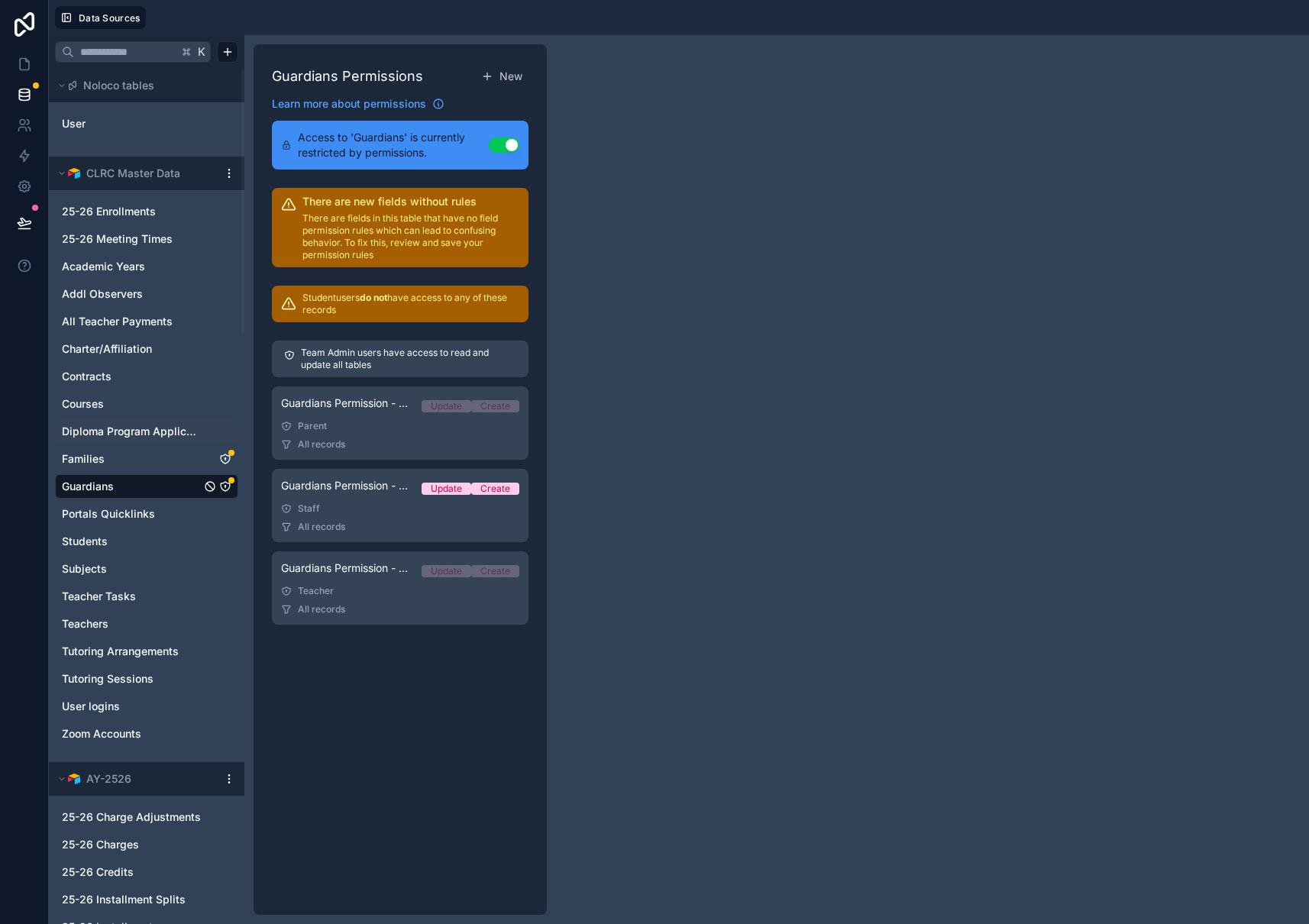
click at [380, 431] on div "Parent" at bounding box center [400, 426] width 239 height 12
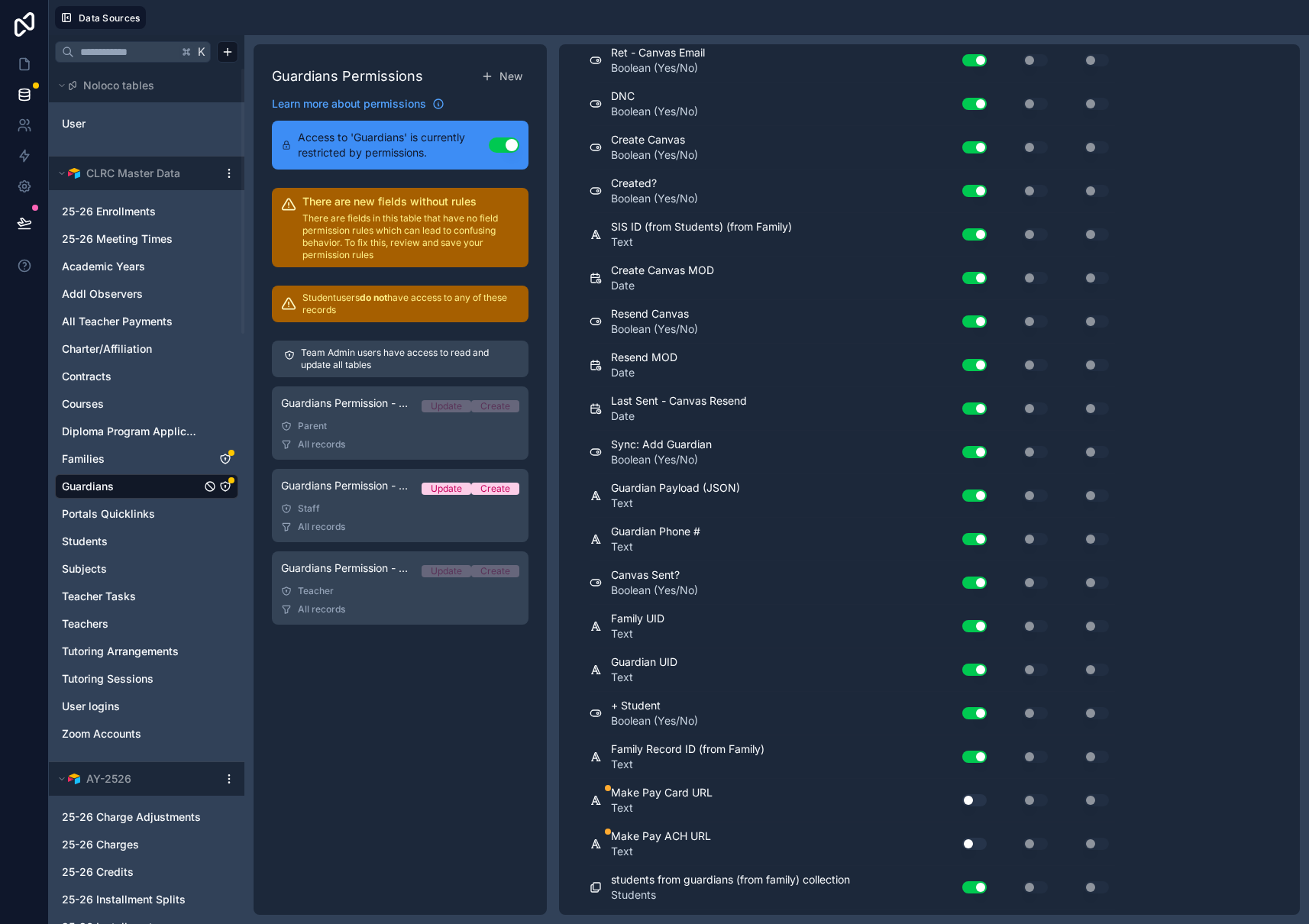
scroll to position [1480, 0]
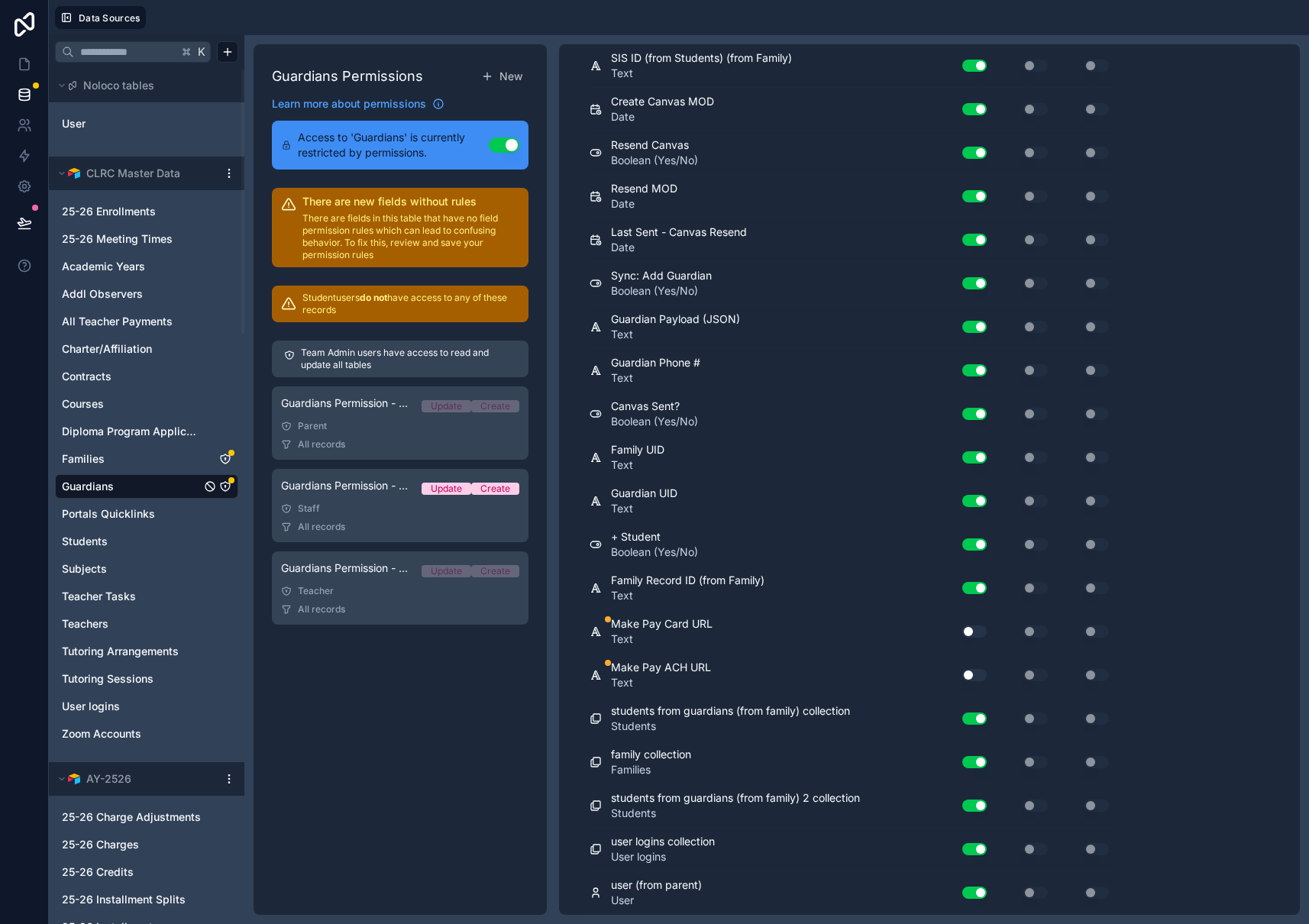
click at [975, 628] on button "Use setting" at bounding box center [974, 632] width 25 height 12
click at [977, 673] on button "Use setting" at bounding box center [974, 675] width 25 height 12
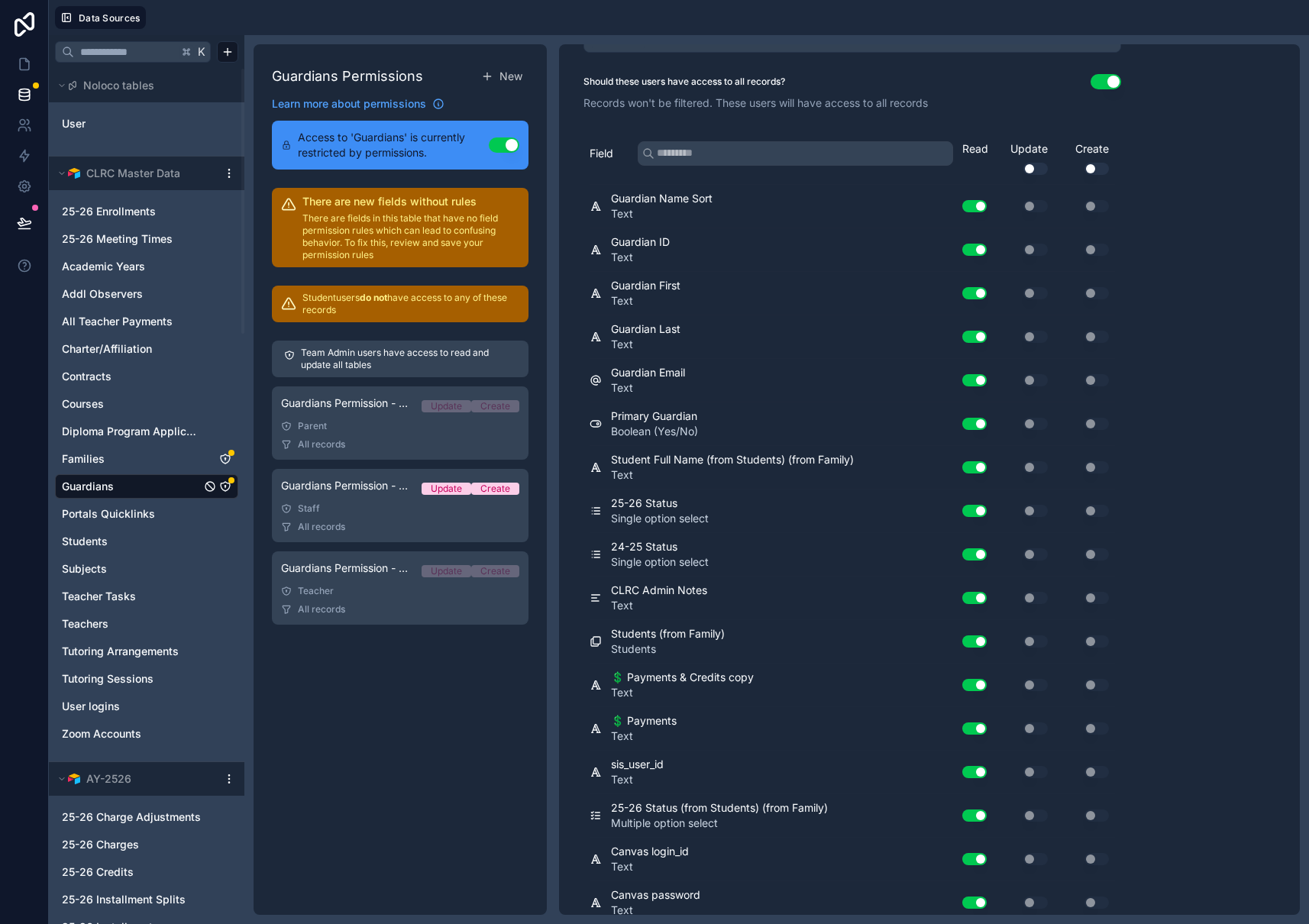
scroll to position [0, 0]
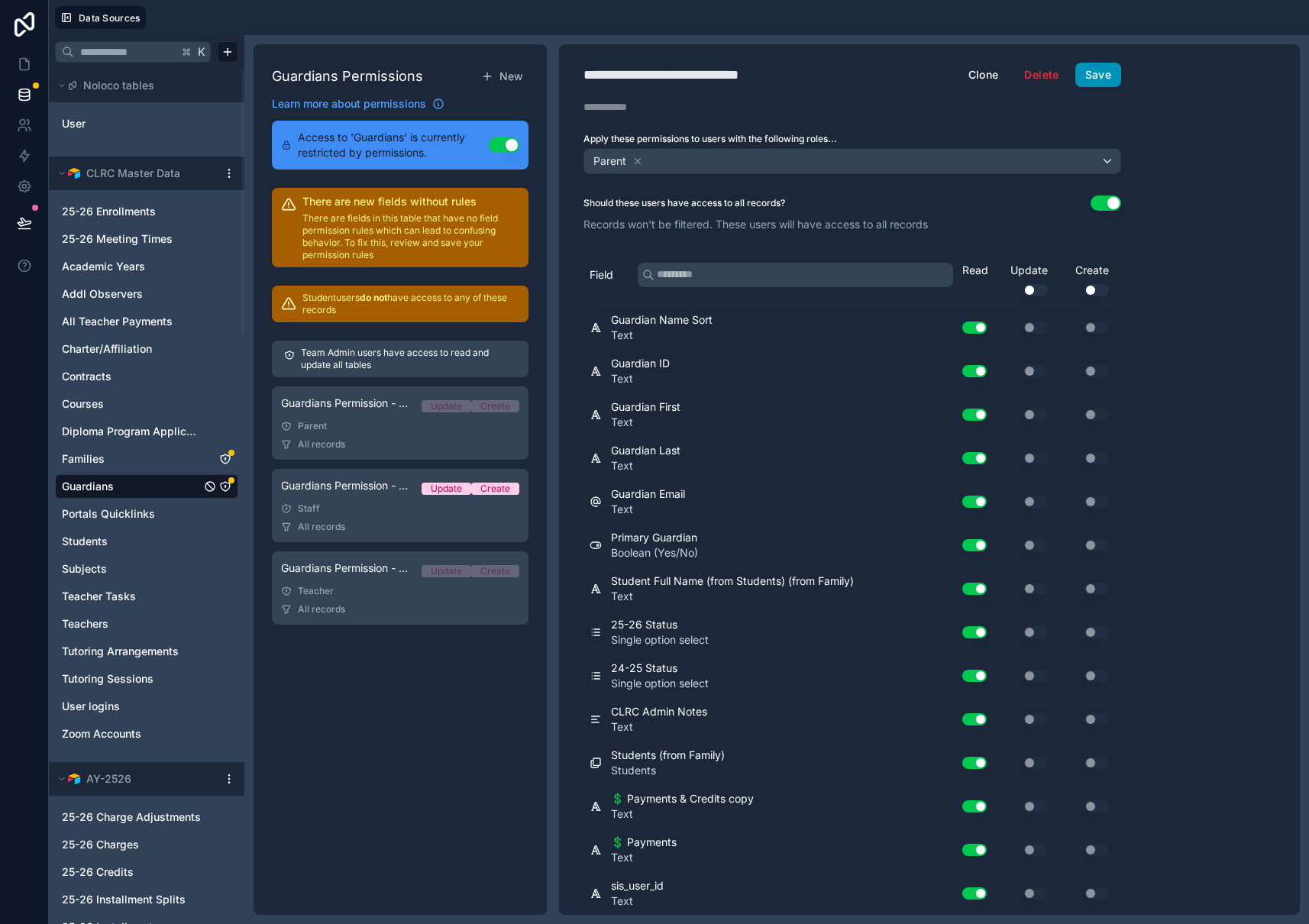
click at [1091, 77] on button "Save" at bounding box center [1098, 75] width 46 height 25
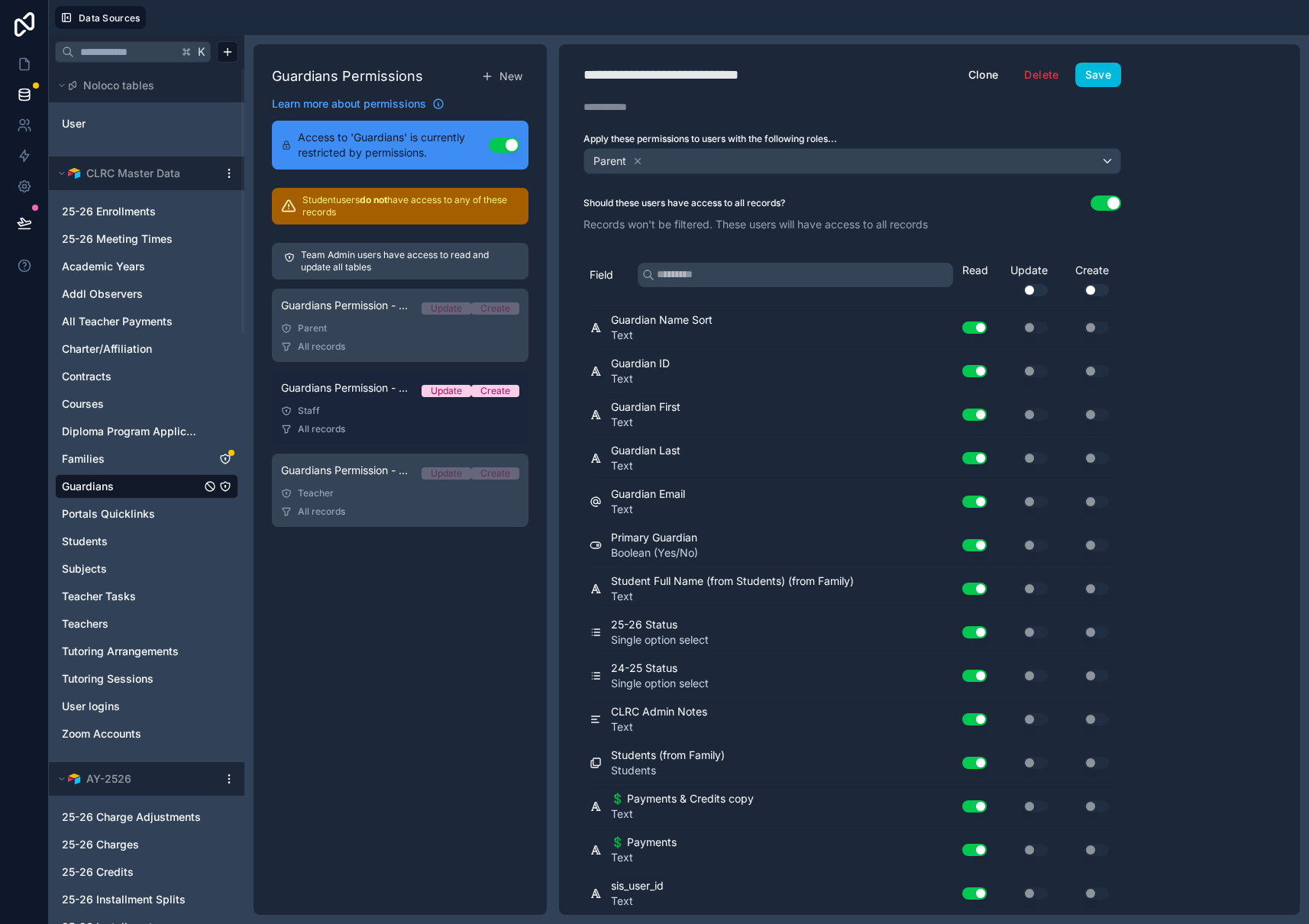
click at [376, 395] on div "Guardians Permission - Staff Update Create" at bounding box center [400, 391] width 239 height 22
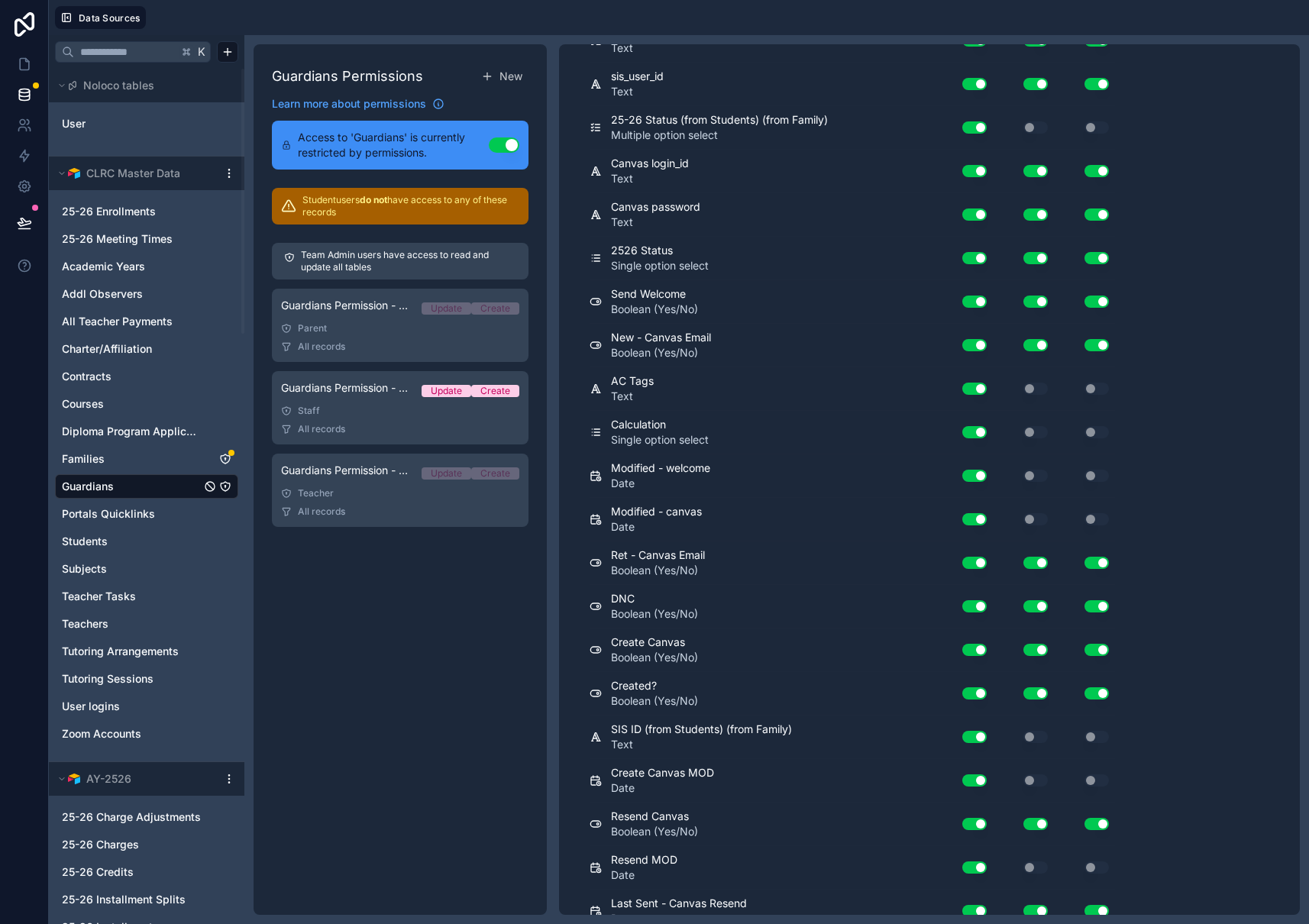
scroll to position [1480, 0]
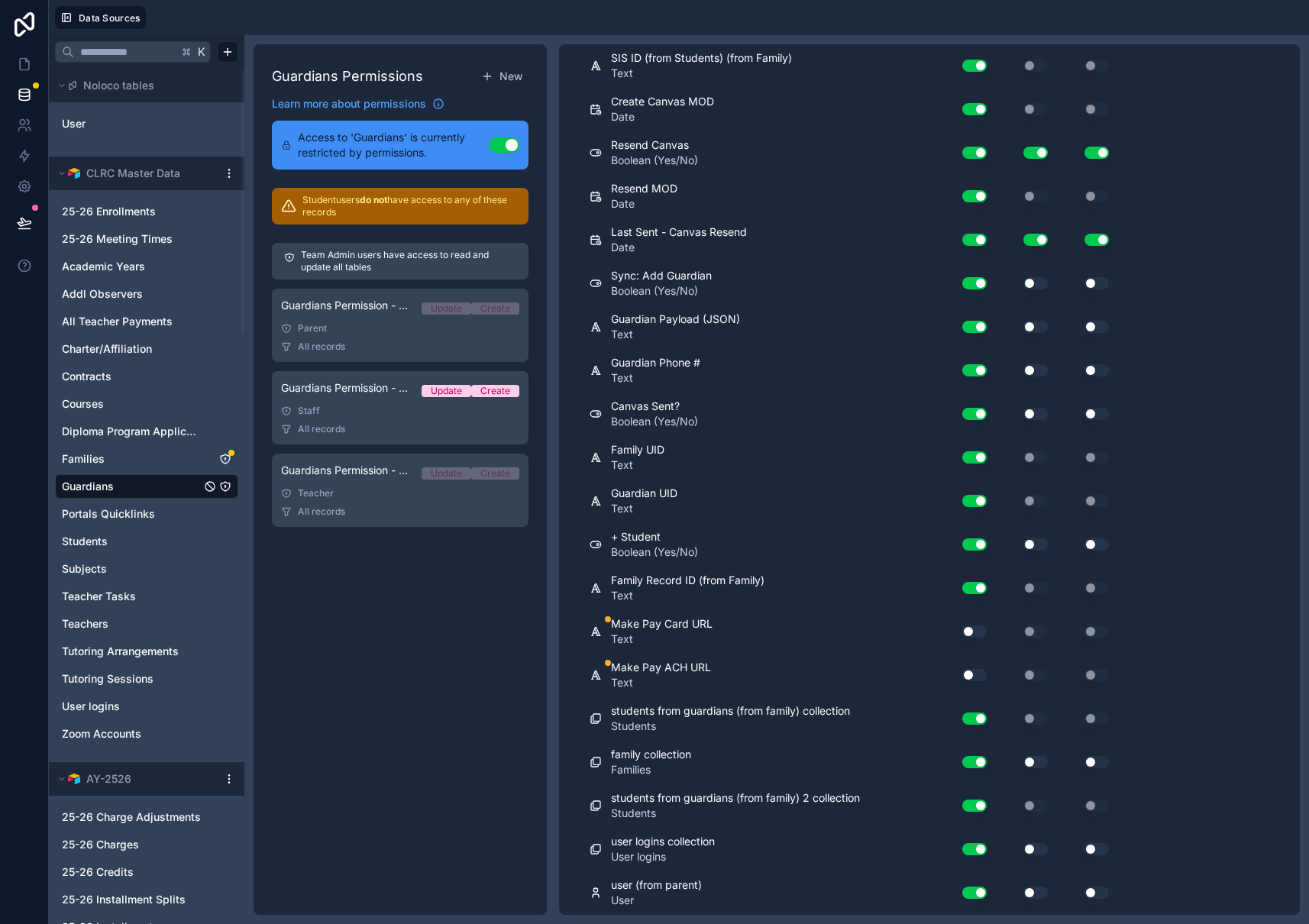
click at [977, 633] on button "Use setting" at bounding box center [974, 632] width 25 height 12
drag, startPoint x: 975, startPoint y: 671, endPoint x: 983, endPoint y: 672, distance: 8.1
click at [975, 671] on button "Use setting" at bounding box center [974, 675] width 25 height 12
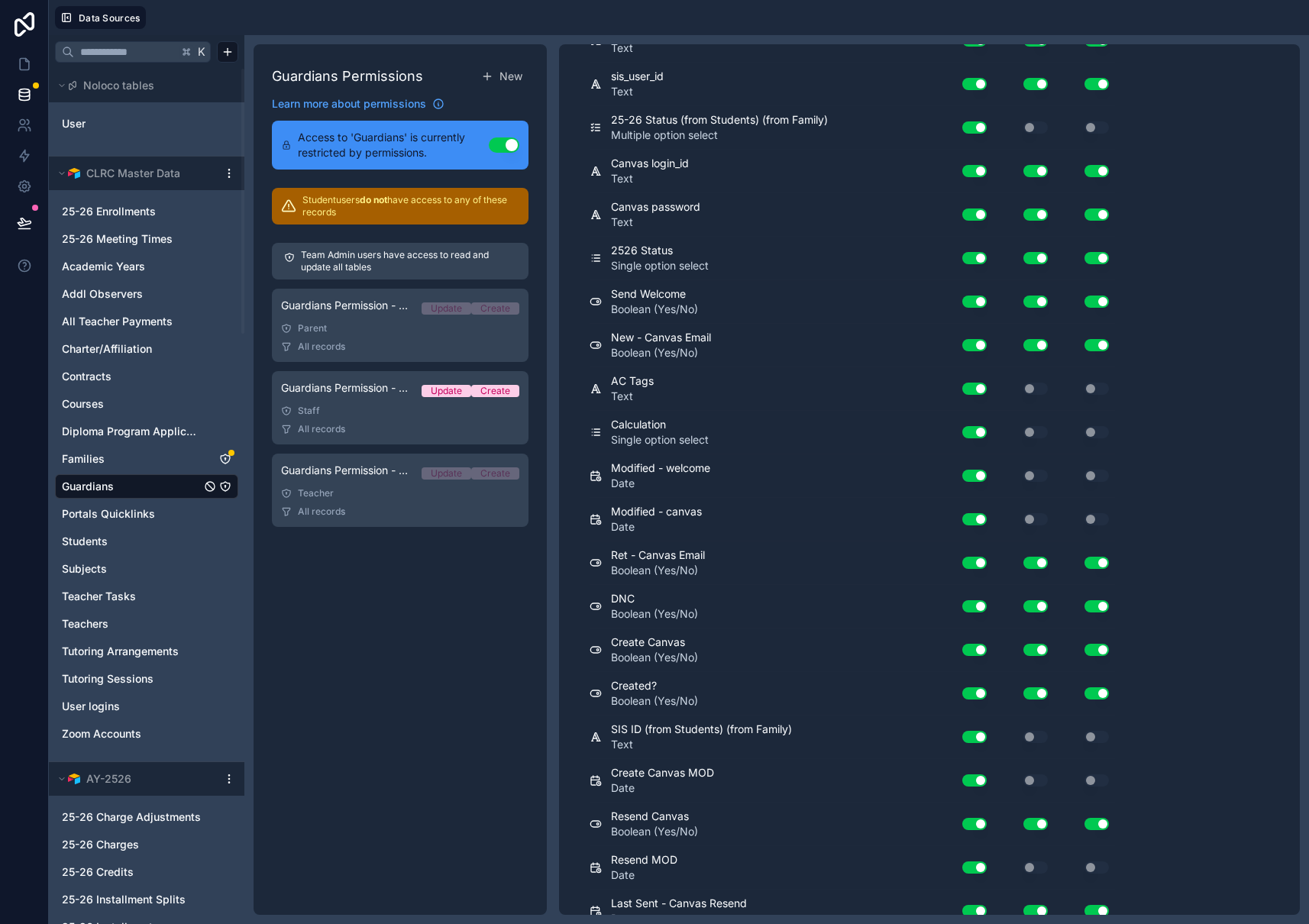
scroll to position [0, 0]
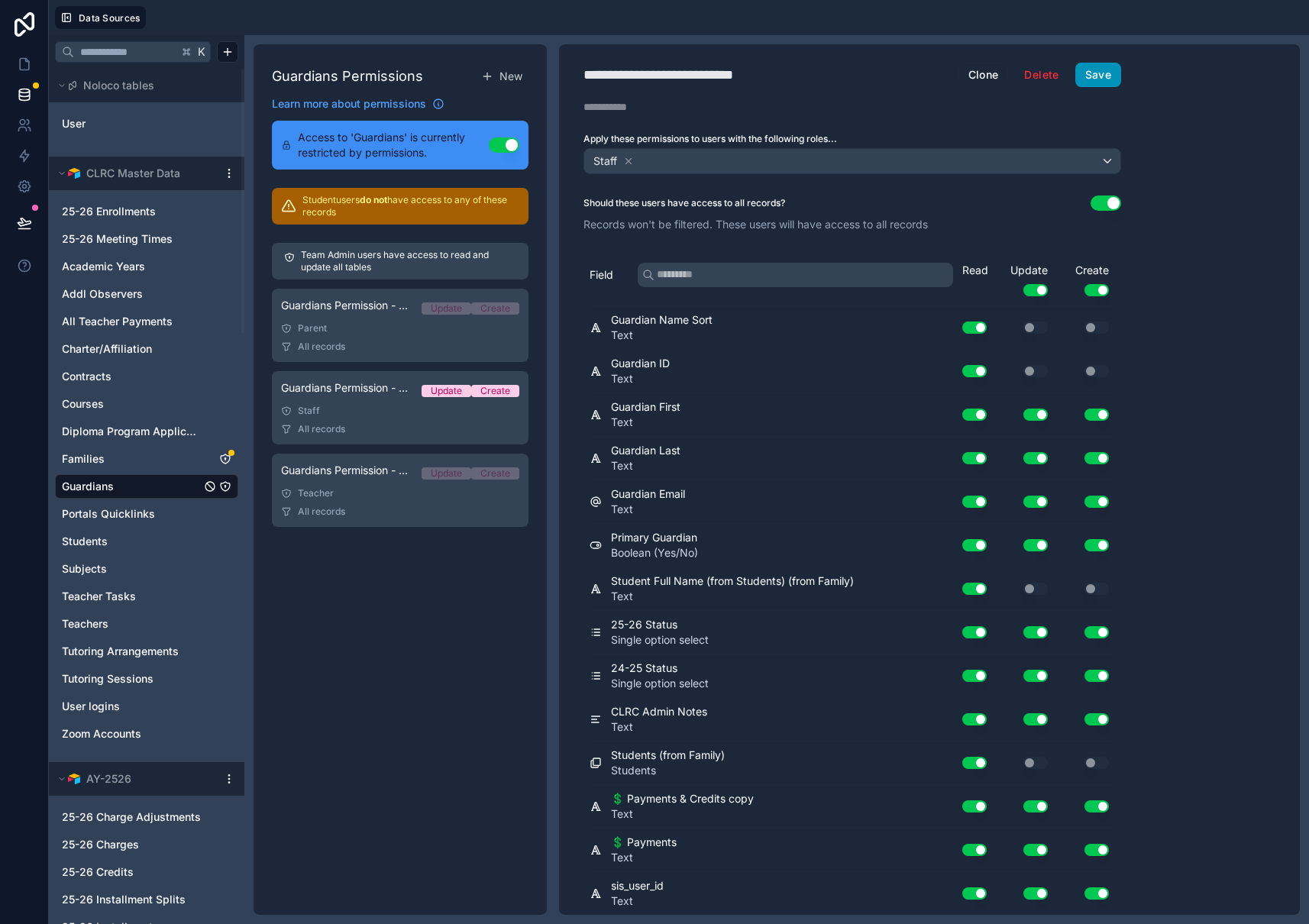
click at [1098, 74] on button "Save" at bounding box center [1098, 75] width 46 height 25
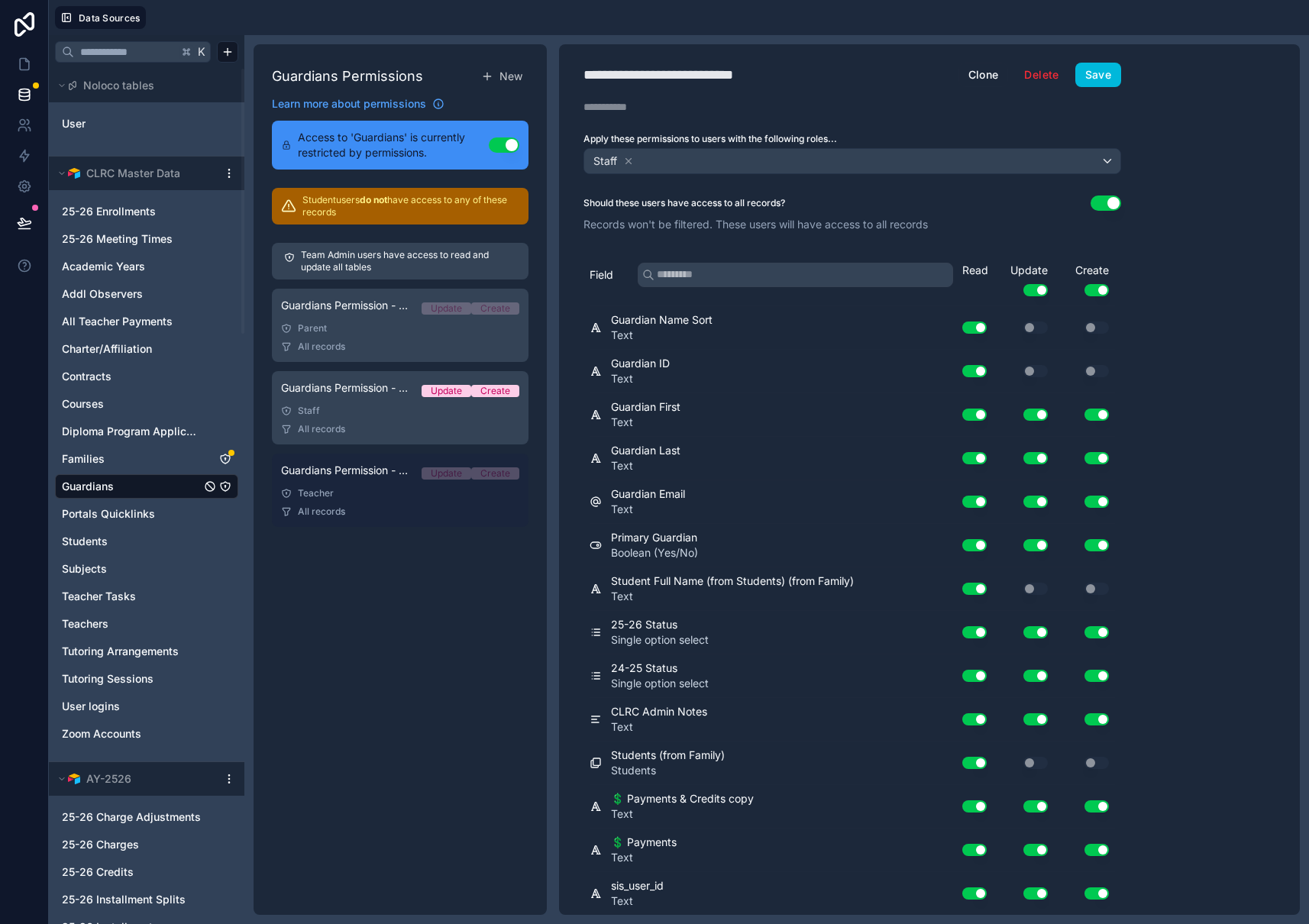
click at [422, 491] on div "Teacher" at bounding box center [400, 493] width 239 height 12
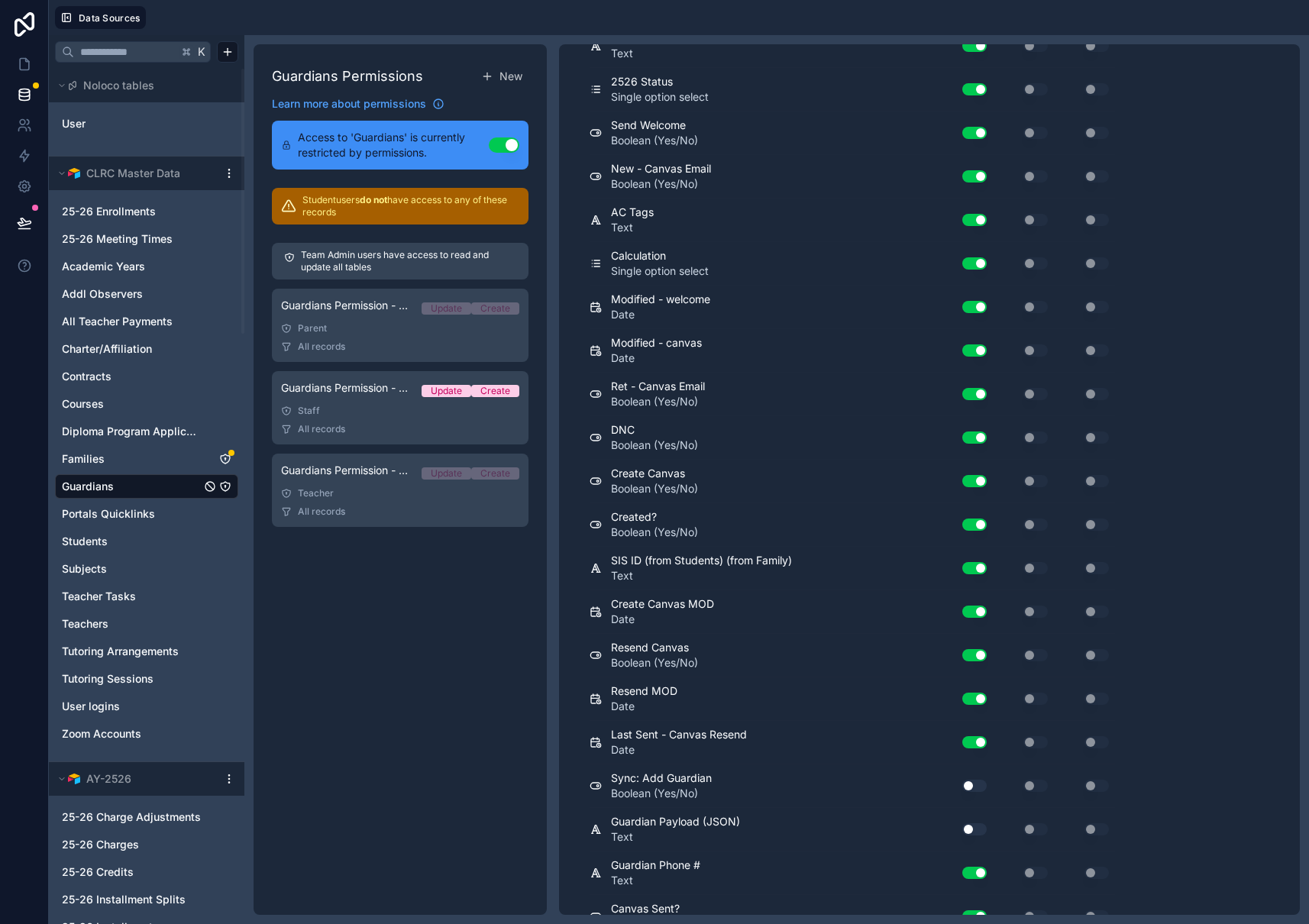
scroll to position [1480, 0]
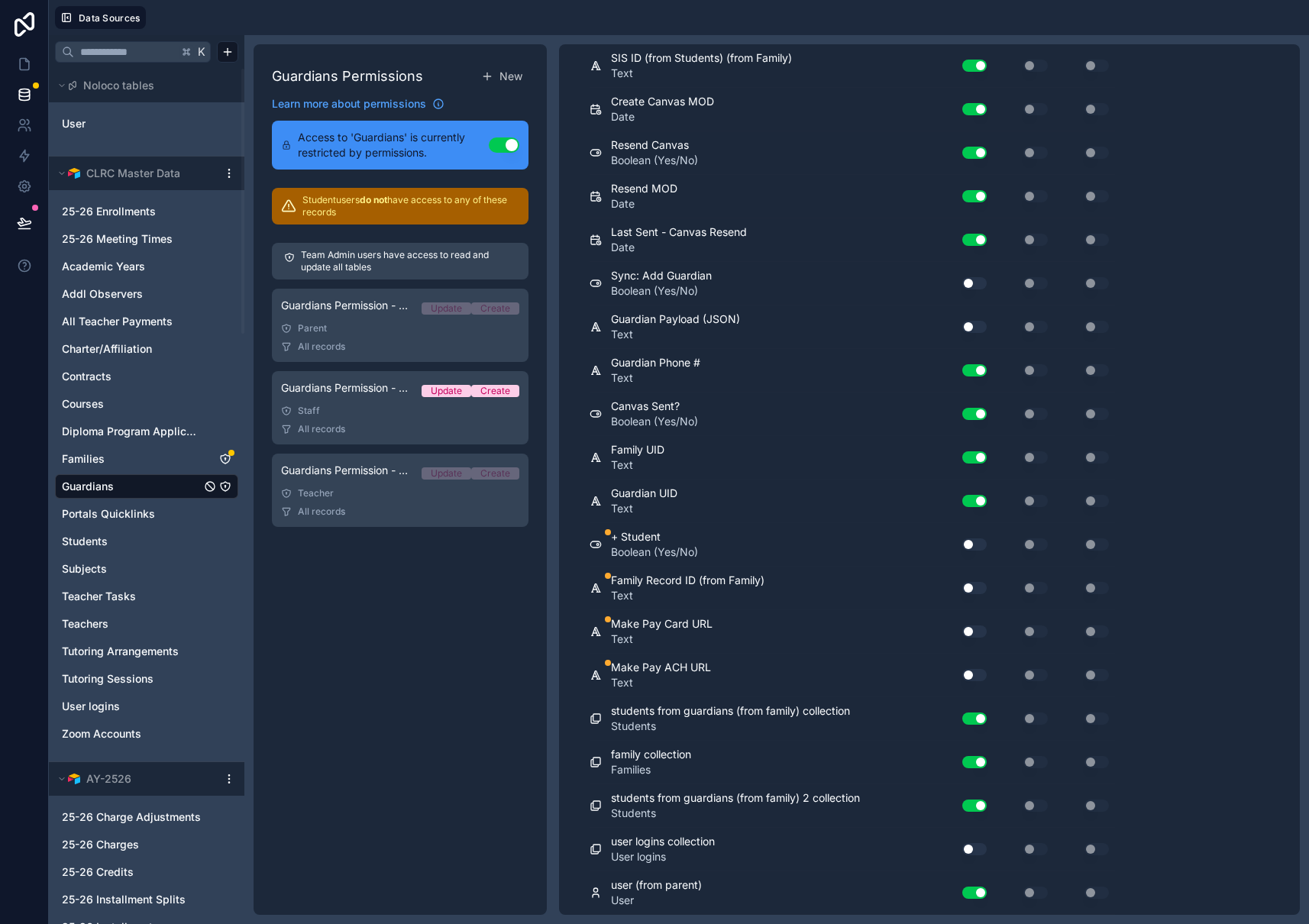
click at [977, 281] on button "Use setting" at bounding box center [974, 283] width 25 height 12
drag, startPoint x: 977, startPoint y: 281, endPoint x: 977, endPoint y: 293, distance: 12.0
click at [977, 281] on button "Use setting" at bounding box center [974, 283] width 25 height 12
click at [983, 542] on button "Use setting" at bounding box center [974, 545] width 25 height 12
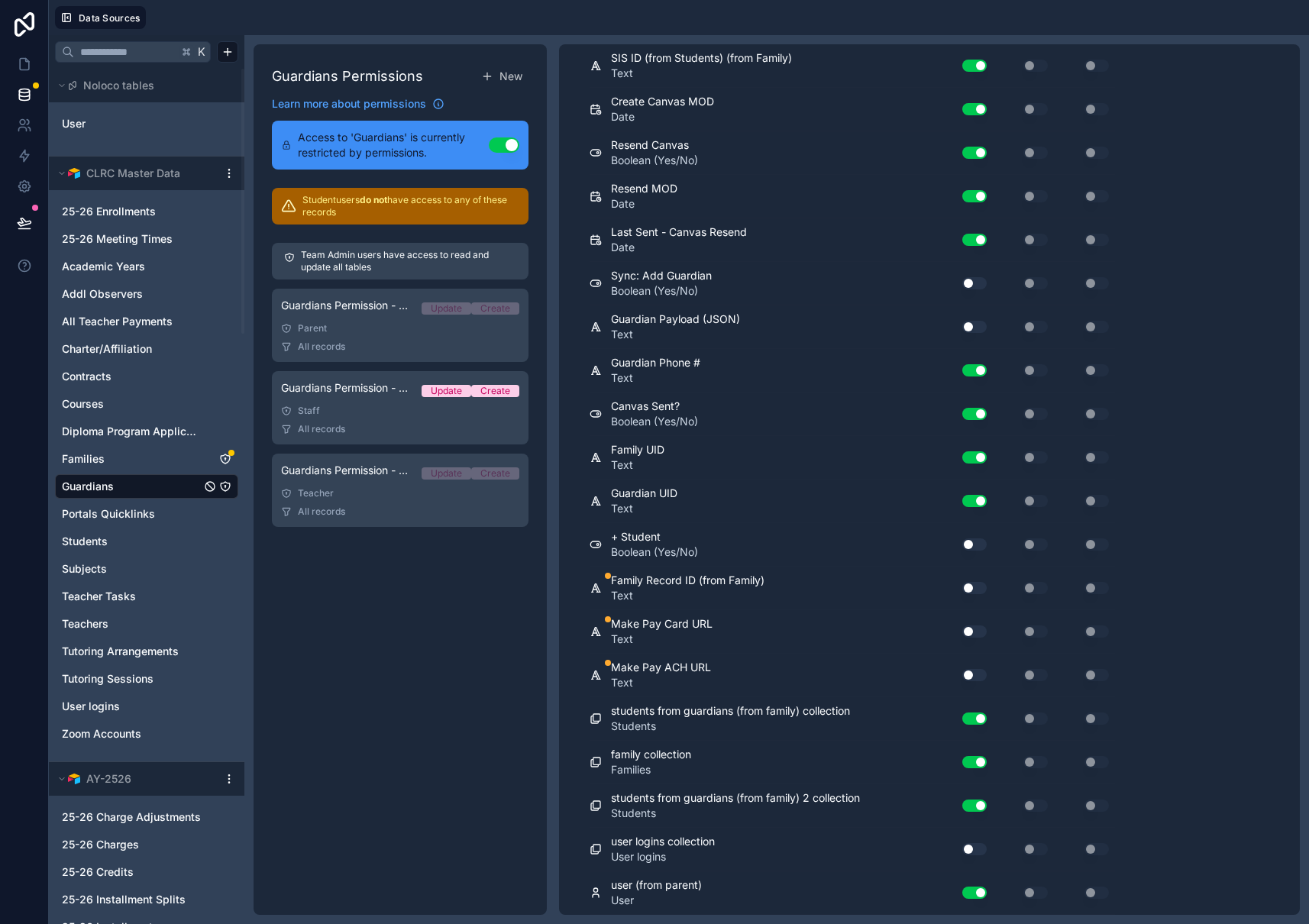
click at [977, 587] on button "Use setting" at bounding box center [974, 588] width 25 height 12
click at [976, 632] on button "Use setting" at bounding box center [974, 632] width 25 height 12
click at [977, 675] on button "Use setting" at bounding box center [974, 675] width 25 height 12
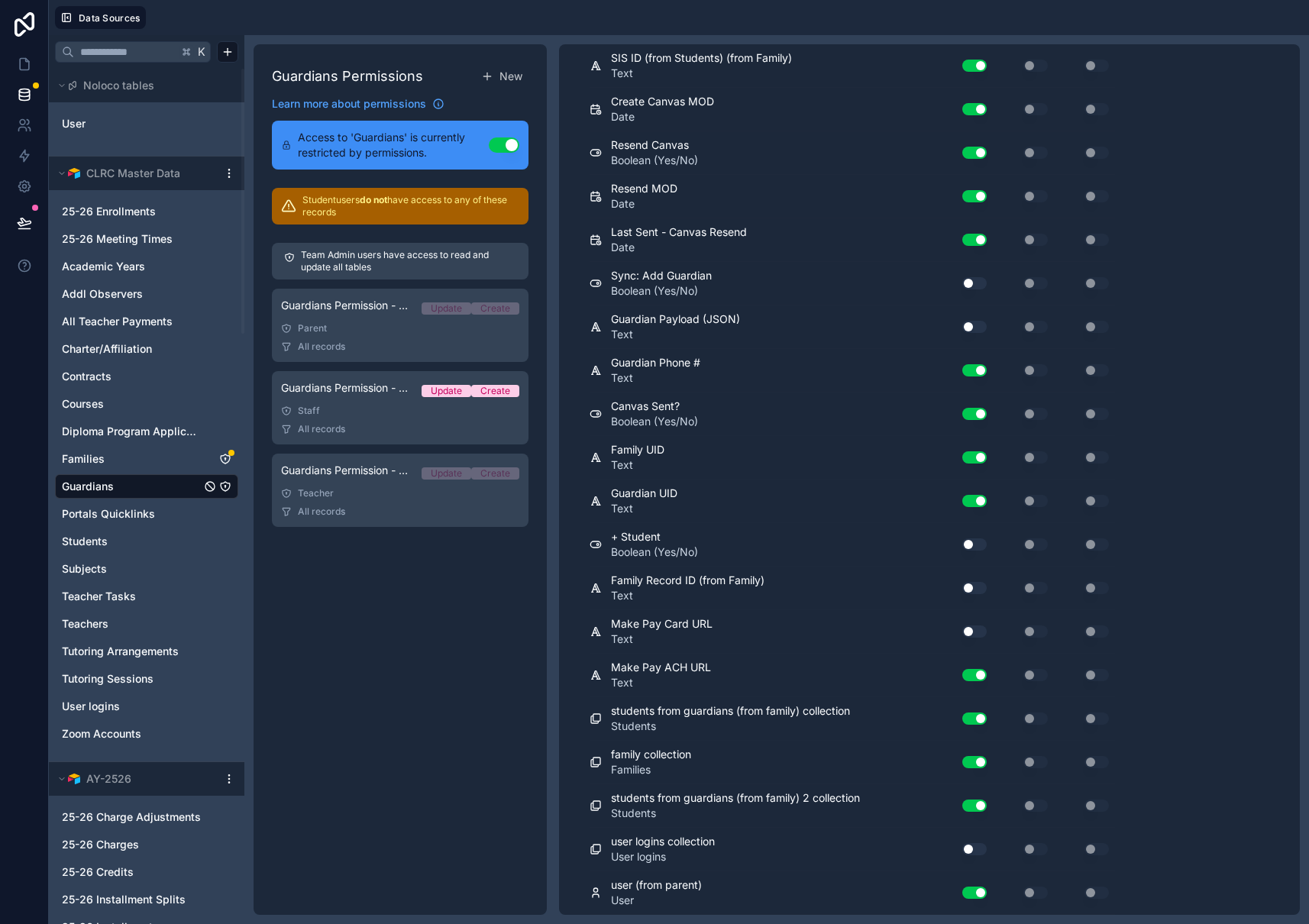
click at [977, 675] on button "Use setting" at bounding box center [974, 675] width 25 height 12
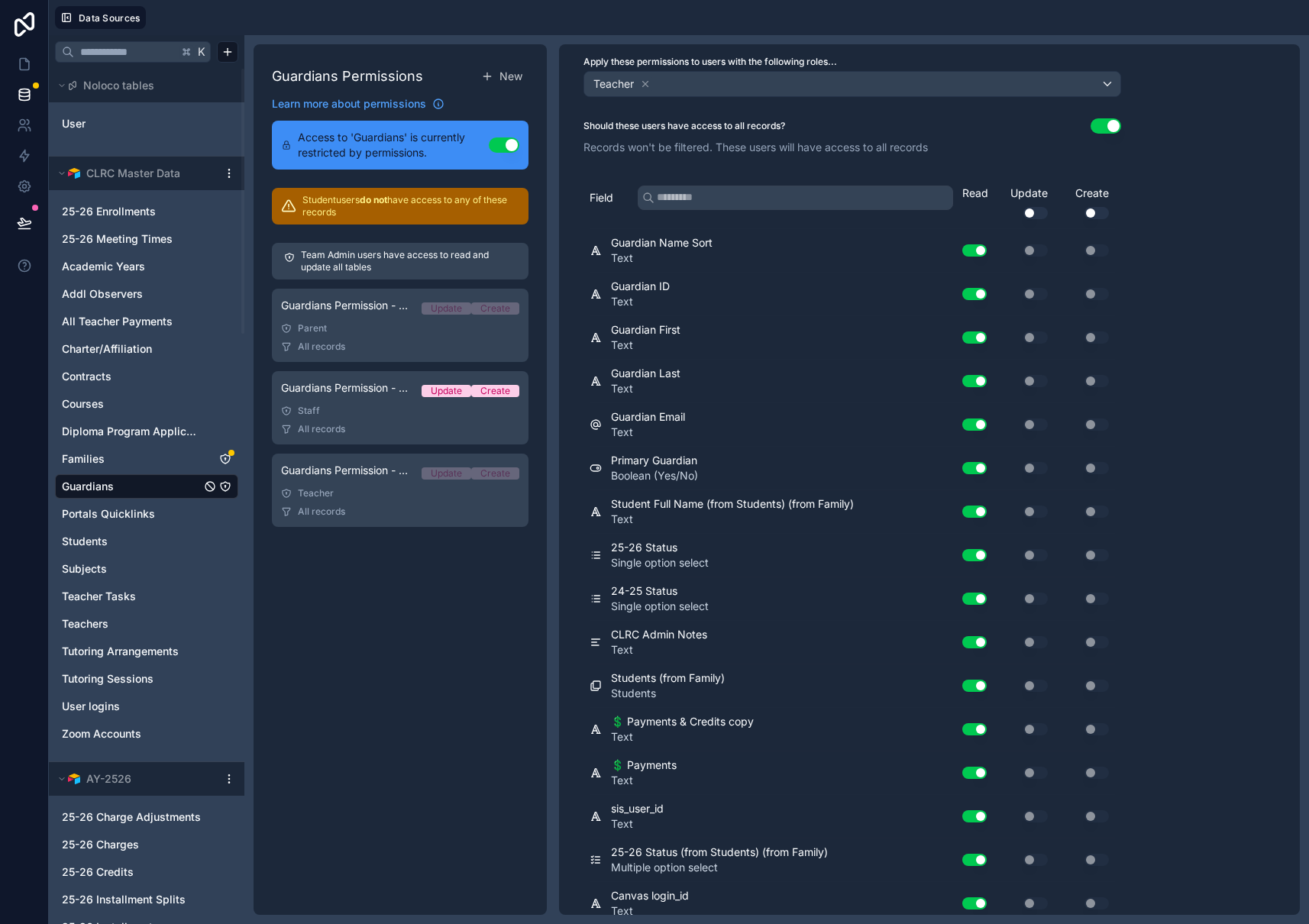
scroll to position [0, 0]
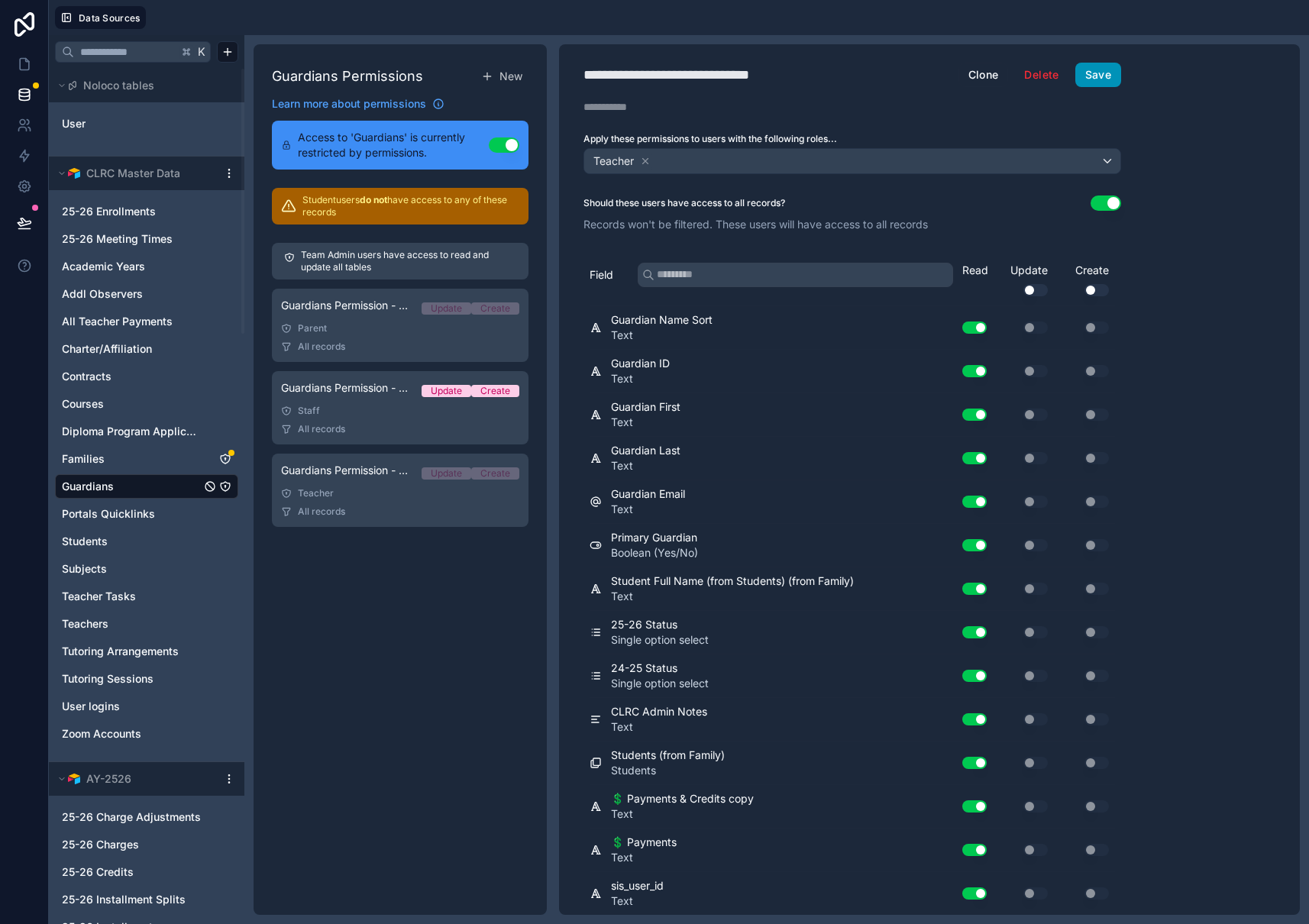
click at [1099, 75] on button "Save" at bounding box center [1098, 75] width 46 height 25
click at [1096, 72] on button "Save" at bounding box center [1098, 75] width 46 height 25
click at [228, 458] on icon "Families" at bounding box center [225, 459] width 12 height 12
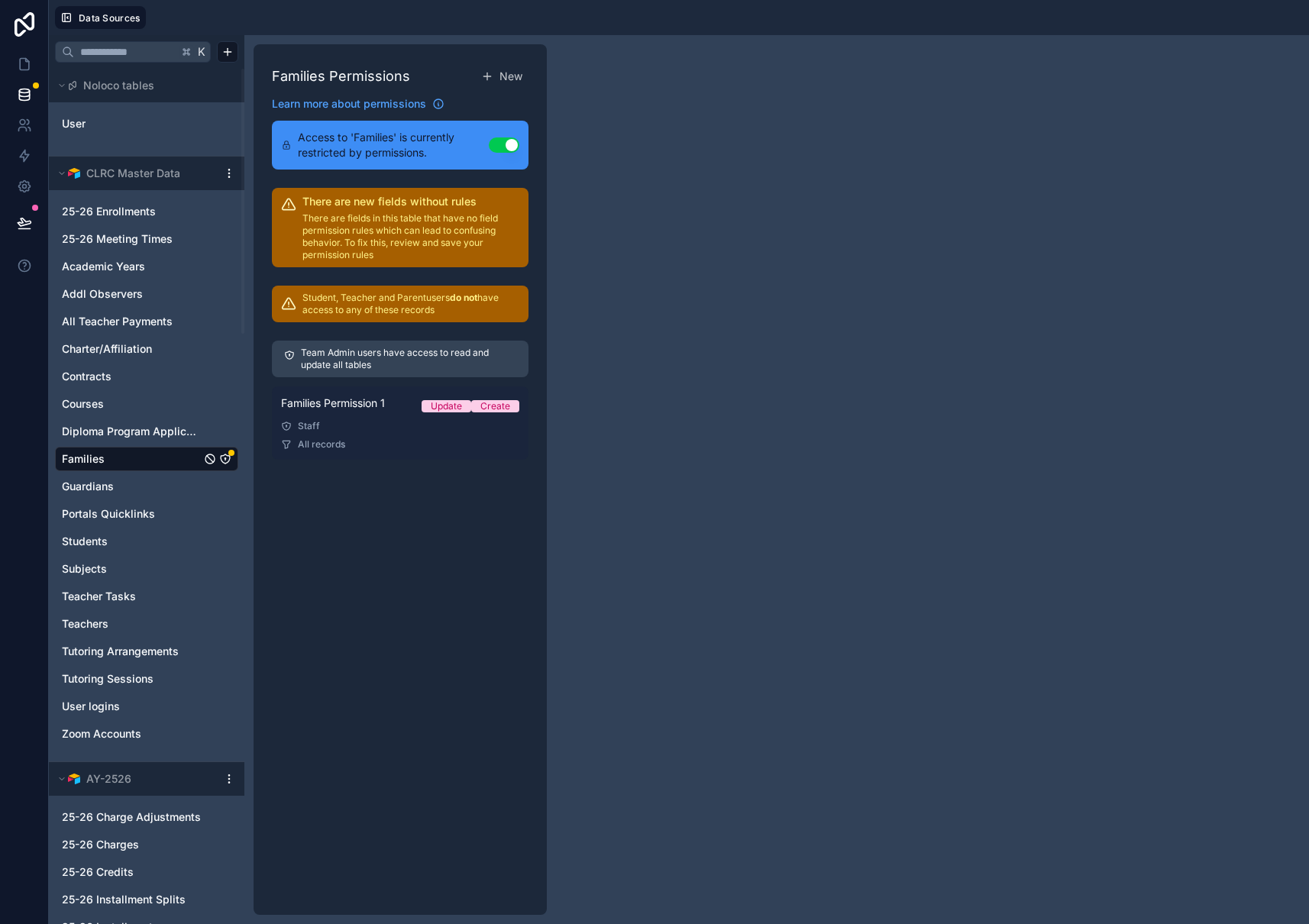
click at [360, 431] on div "Staff" at bounding box center [400, 426] width 239 height 12
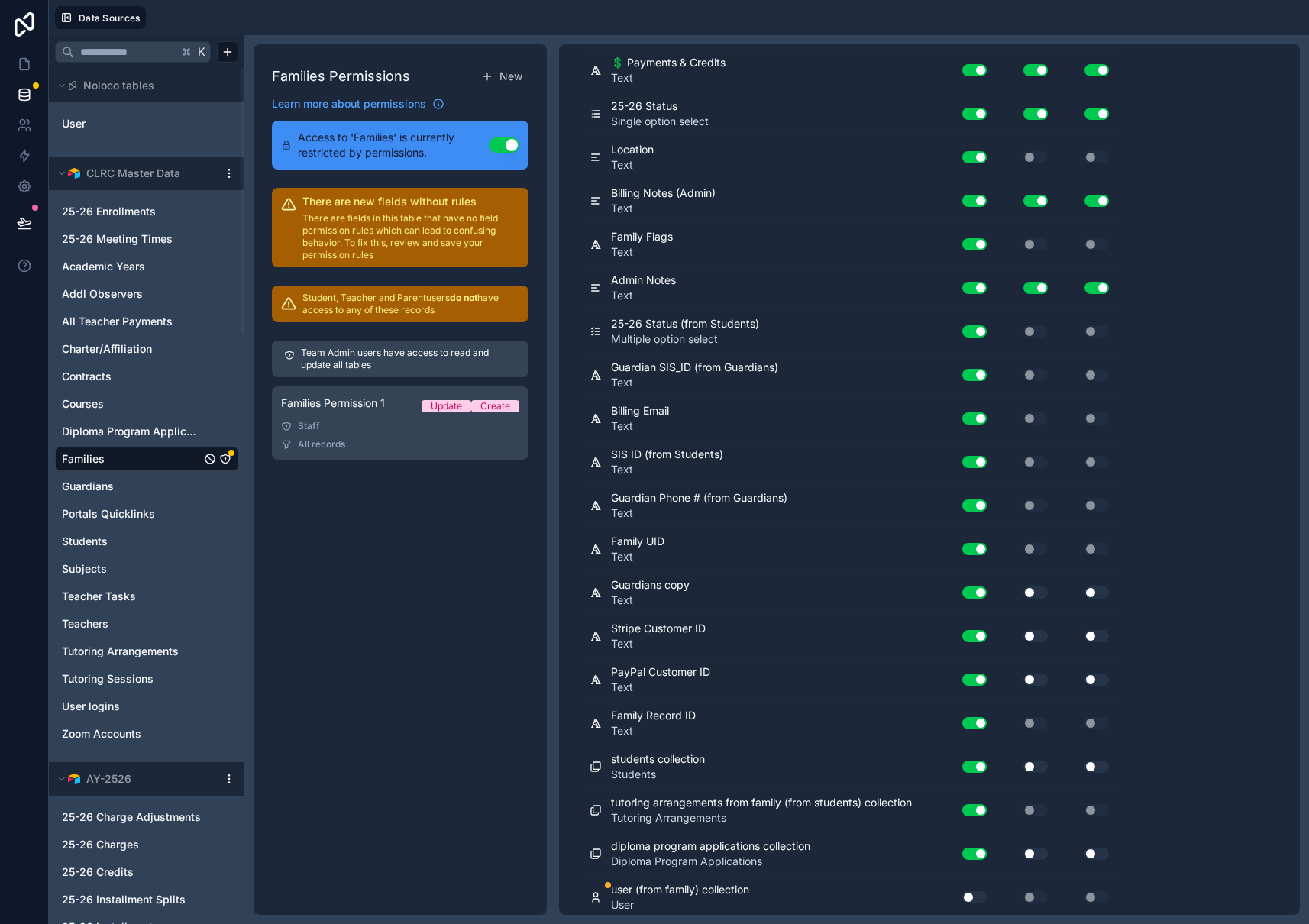
scroll to position [1303, 0]
click at [978, 893] on button "Use setting" at bounding box center [974, 896] width 25 height 12
click at [980, 895] on button "Use setting" at bounding box center [974, 899] width 25 height 12
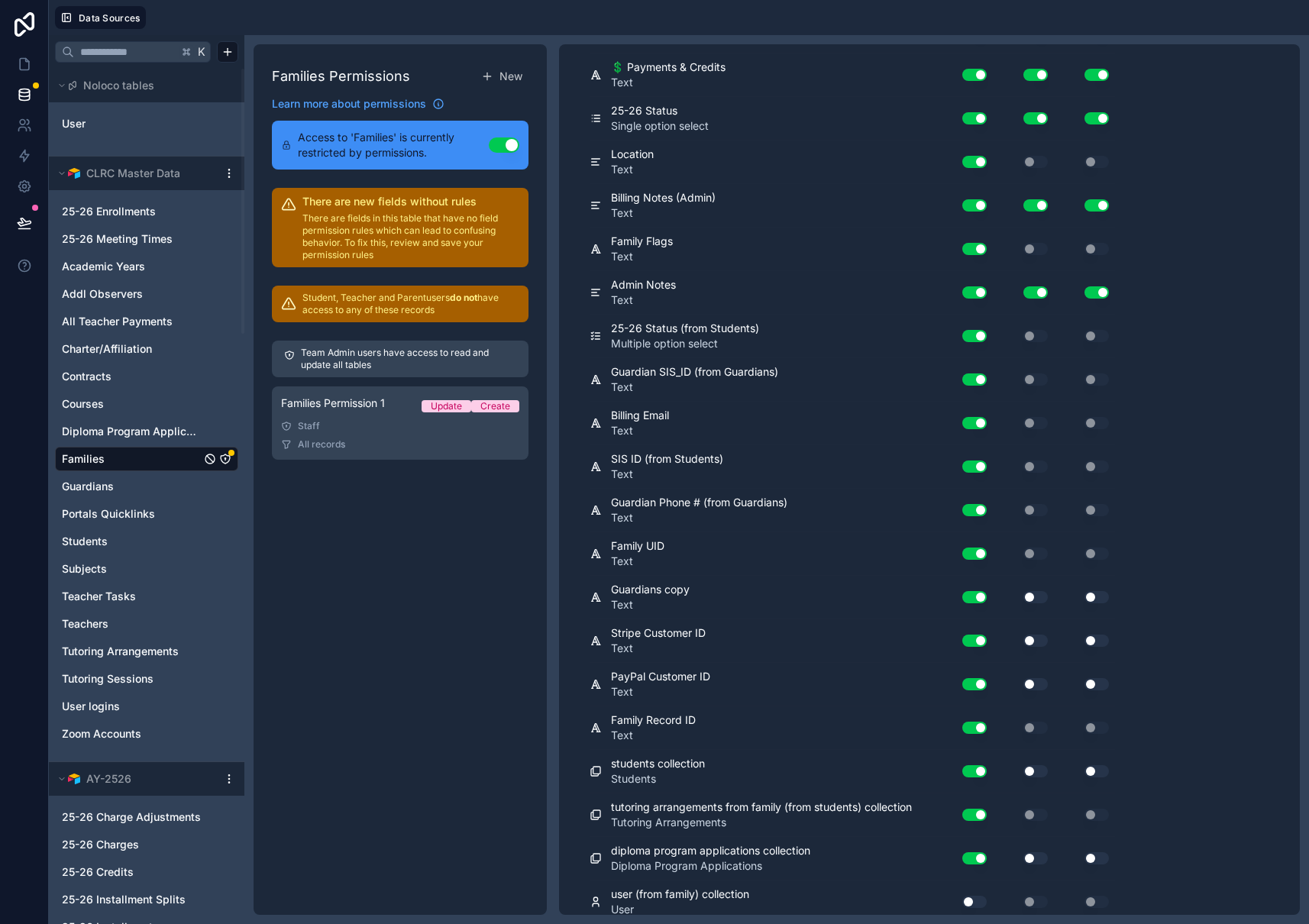
click at [977, 896] on button "Use setting" at bounding box center [974, 902] width 25 height 12
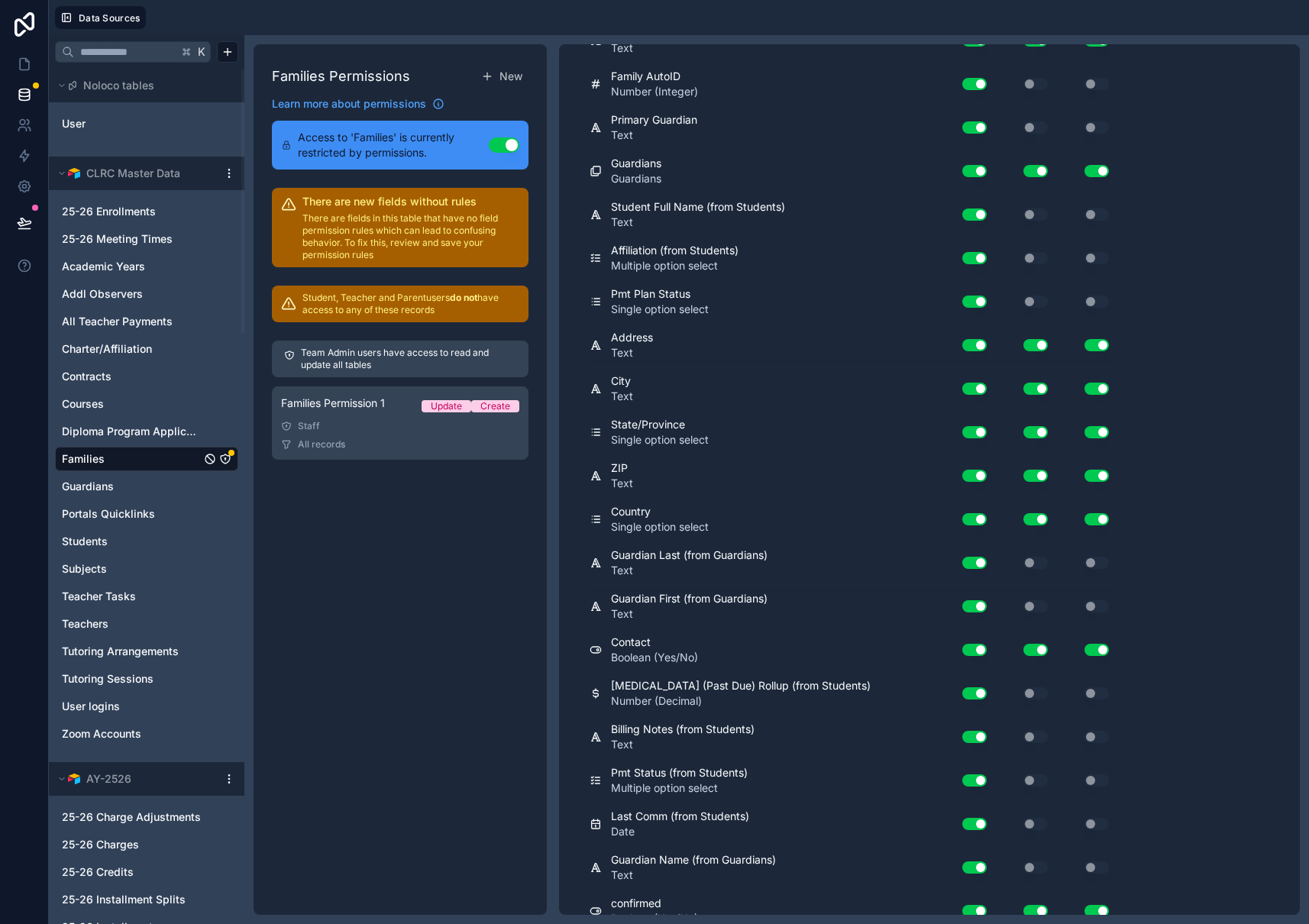
scroll to position [0, 0]
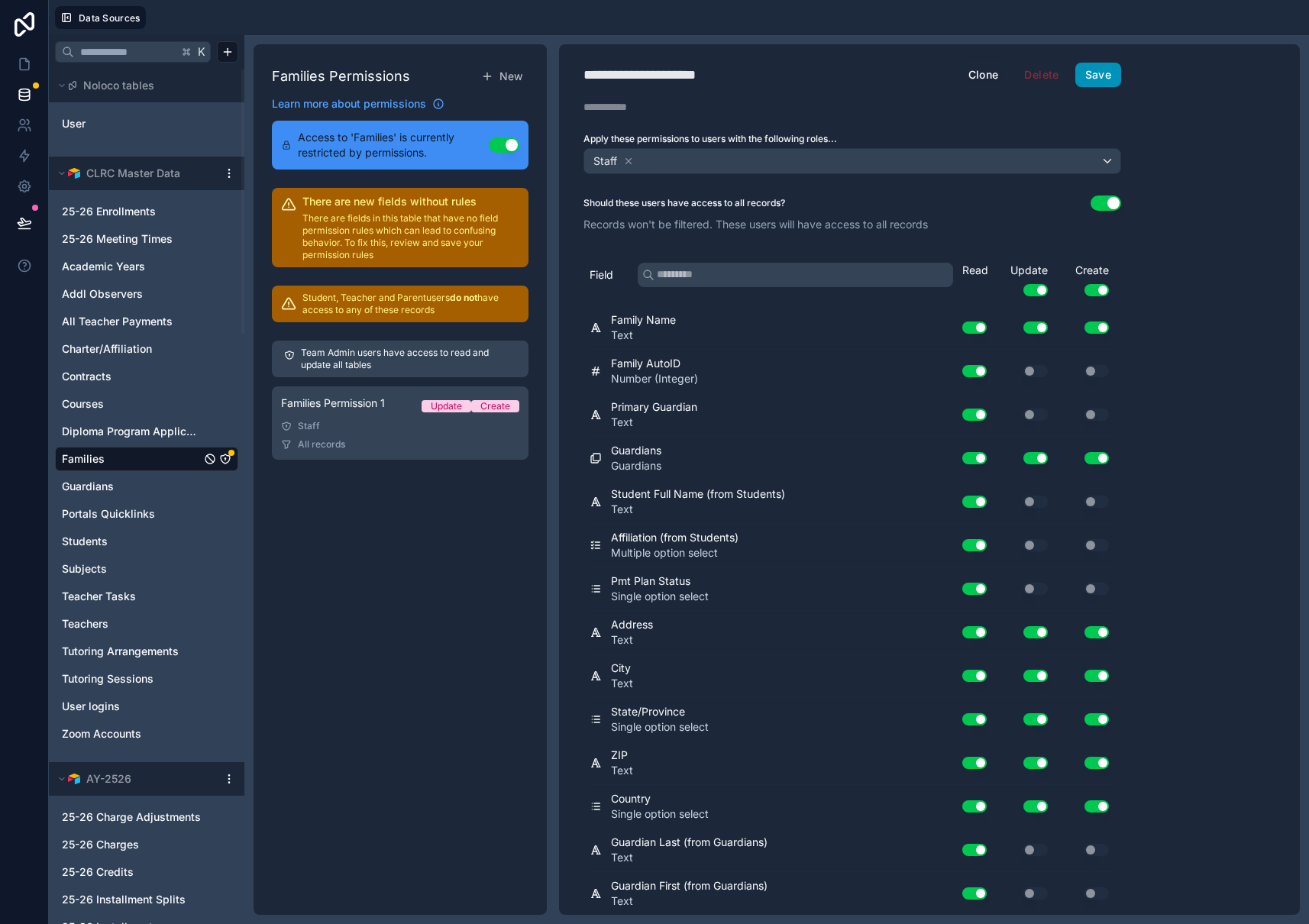
click at [1099, 75] on button "Save" at bounding box center [1098, 75] width 46 height 25
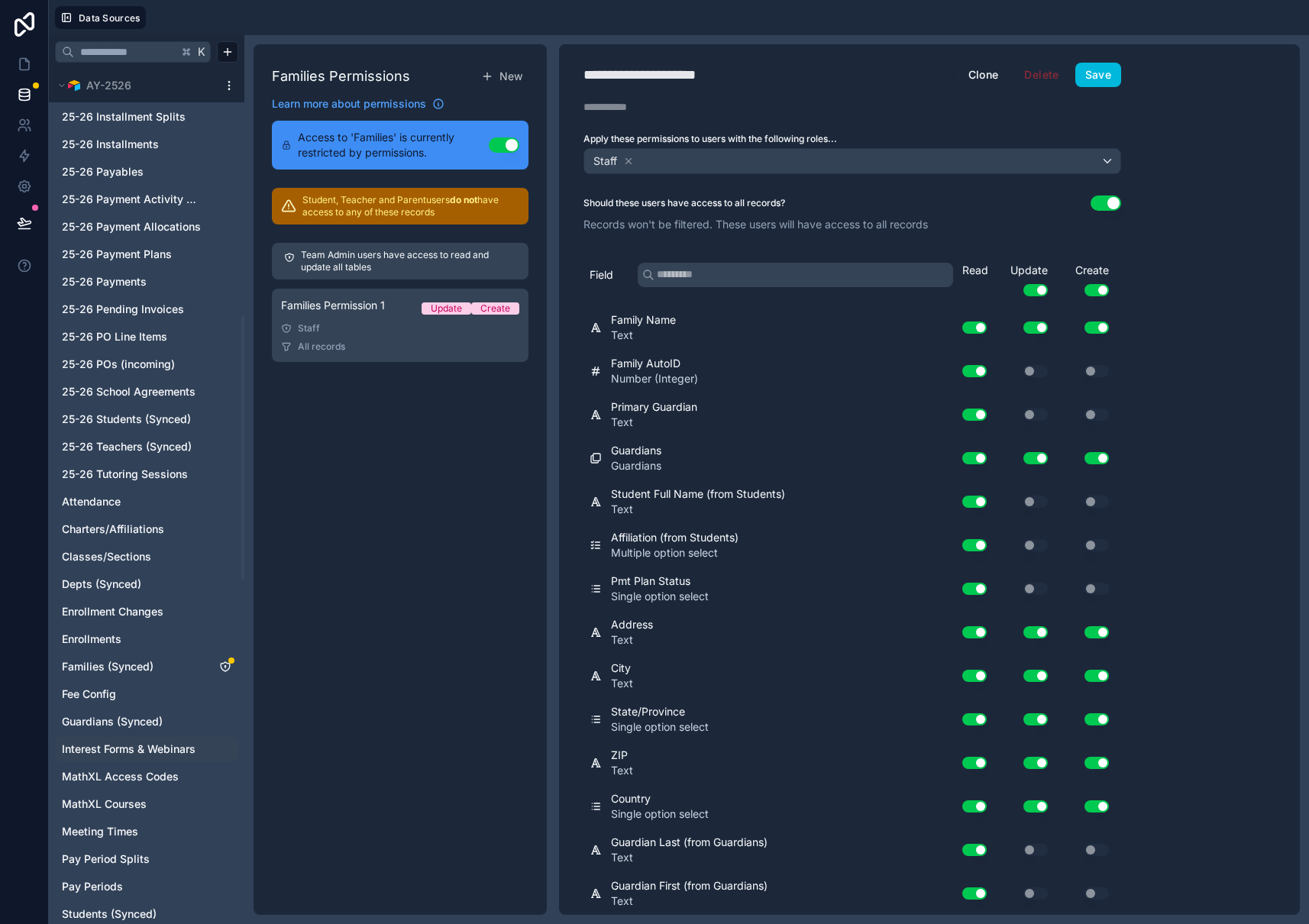
scroll to position [799, 0]
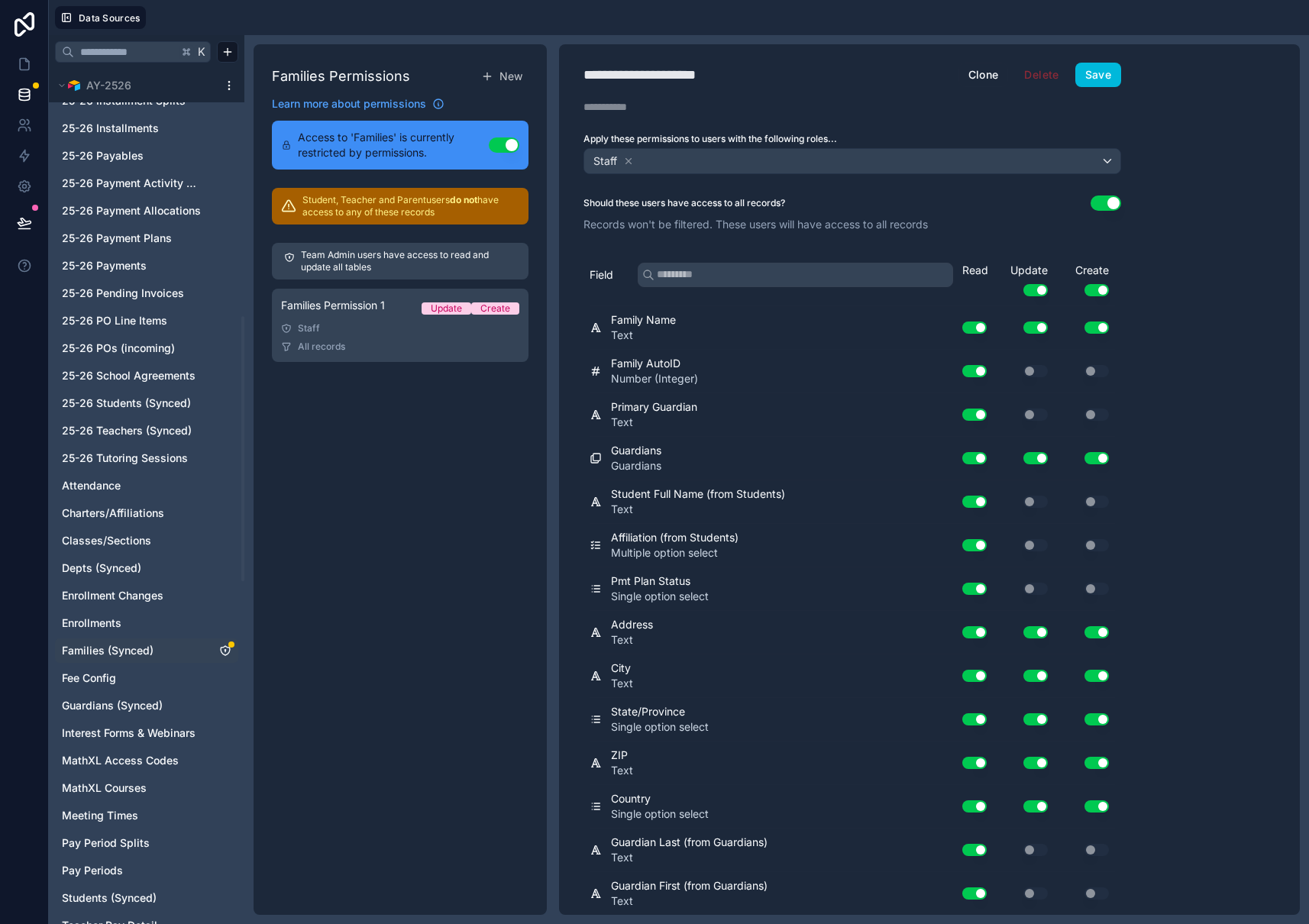
click at [226, 652] on icon "Families (Synced)" at bounding box center [225, 650] width 12 height 12
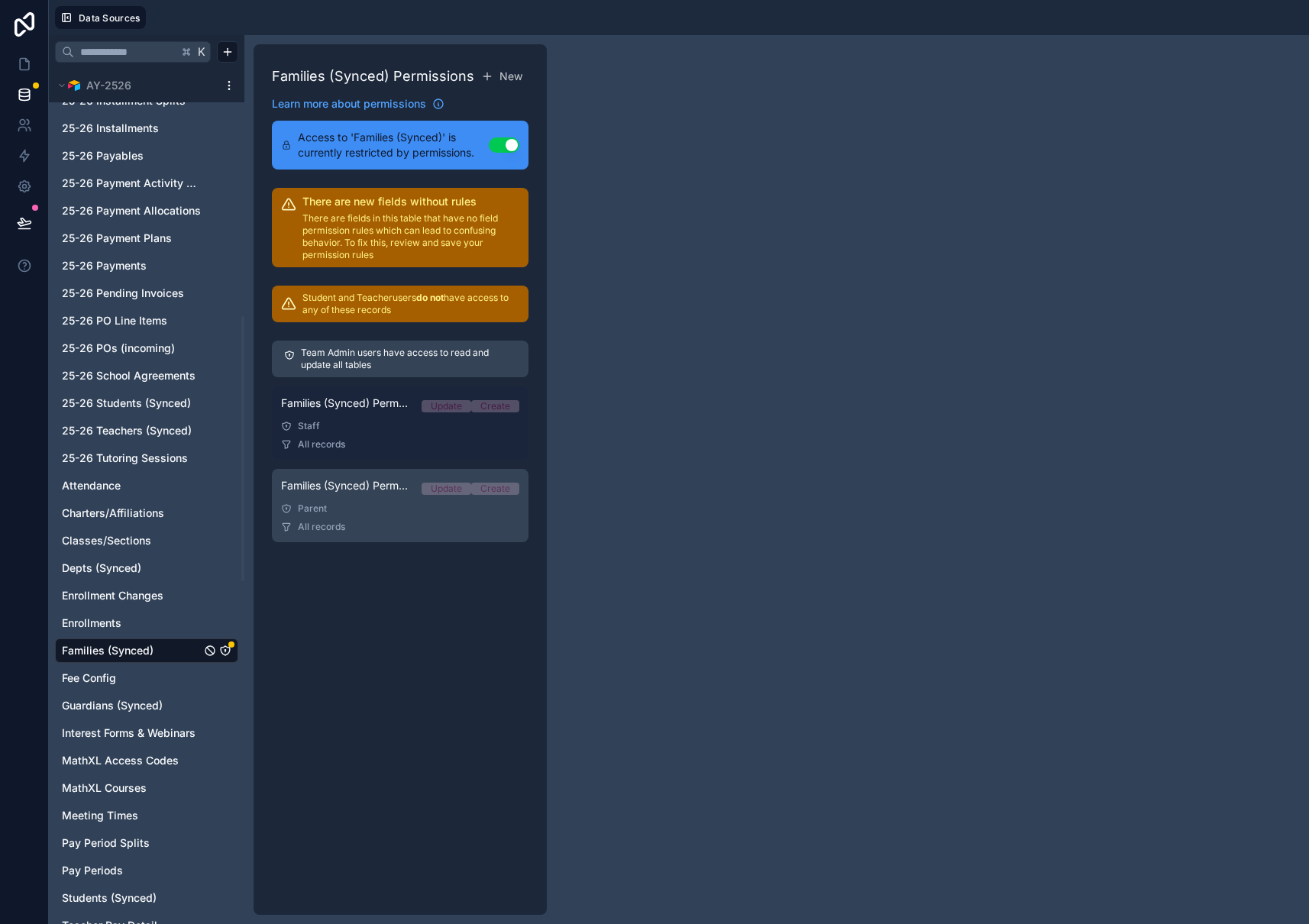
click at [364, 422] on div "Staff" at bounding box center [400, 426] width 239 height 12
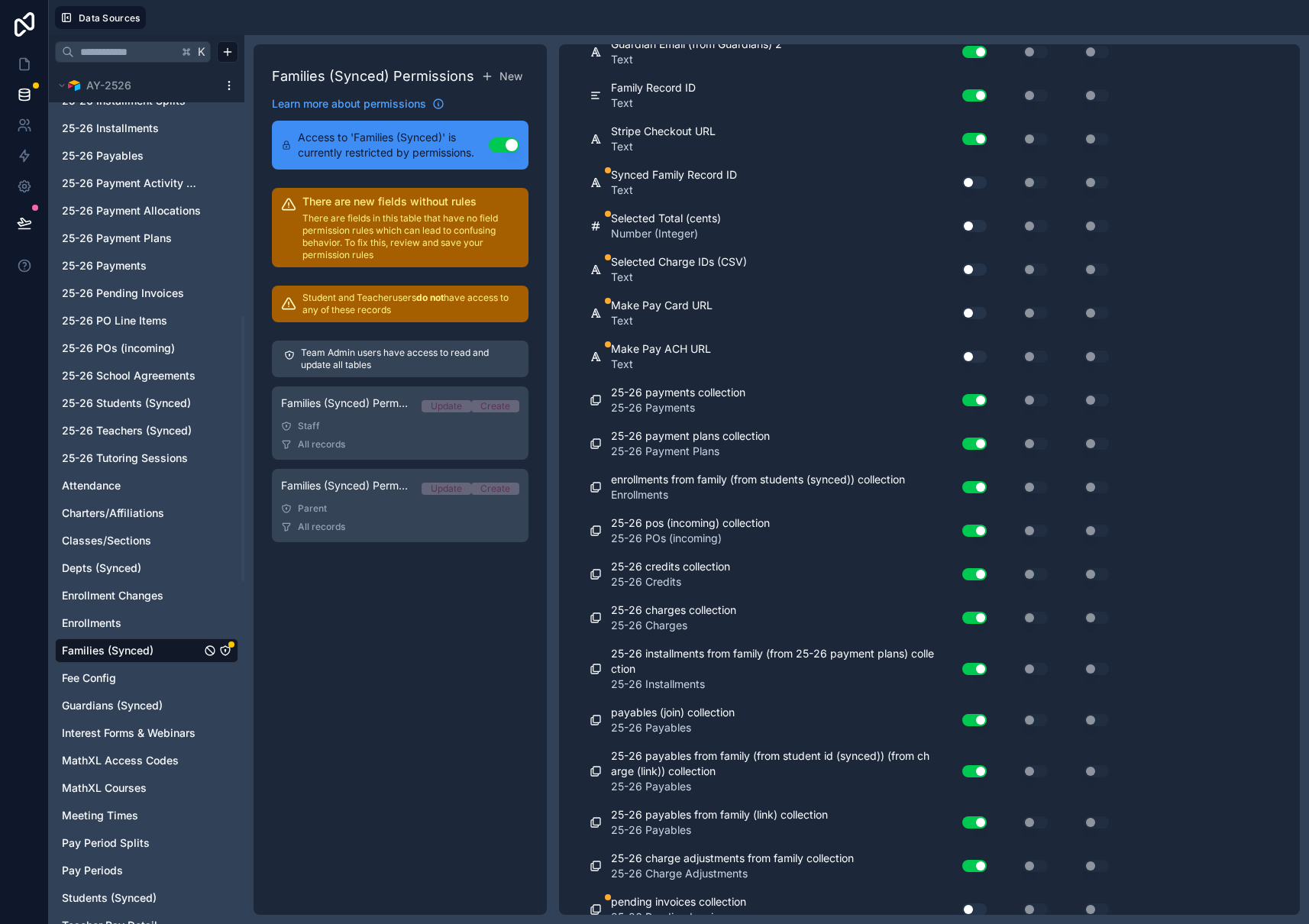
scroll to position [2619, 0]
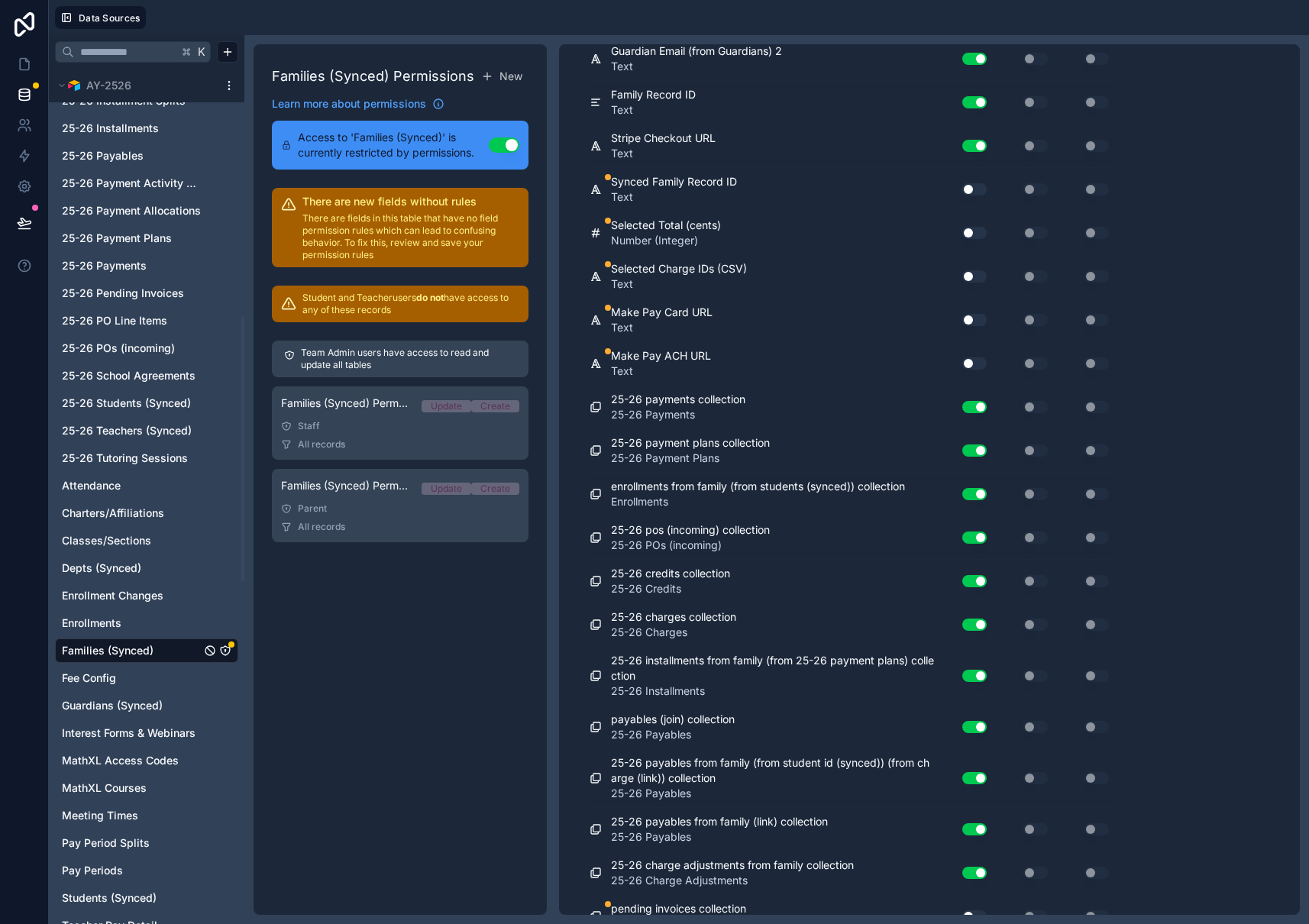
click at [974, 190] on button "Use setting" at bounding box center [974, 189] width 25 height 12
drag, startPoint x: 973, startPoint y: 232, endPoint x: 973, endPoint y: 261, distance: 29.0
click at [973, 232] on button "Use setting" at bounding box center [974, 233] width 25 height 12
drag, startPoint x: 973, startPoint y: 275, endPoint x: 976, endPoint y: 303, distance: 28.2
click at [973, 275] on button "Use setting" at bounding box center [974, 276] width 25 height 12
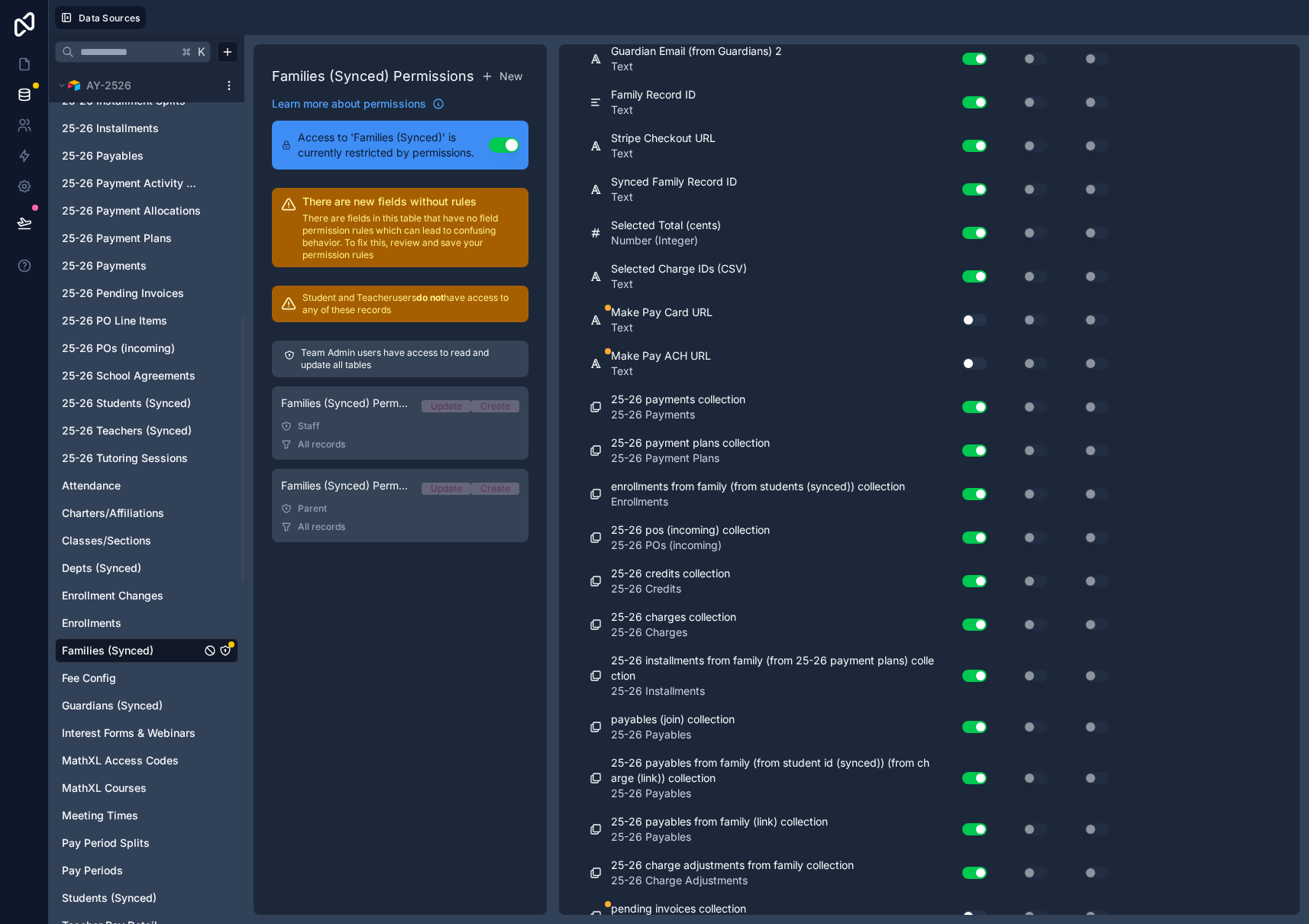
click at [976, 318] on button "Use setting" at bounding box center [974, 320] width 25 height 12
click at [975, 362] on button "Use setting" at bounding box center [974, 363] width 25 height 12
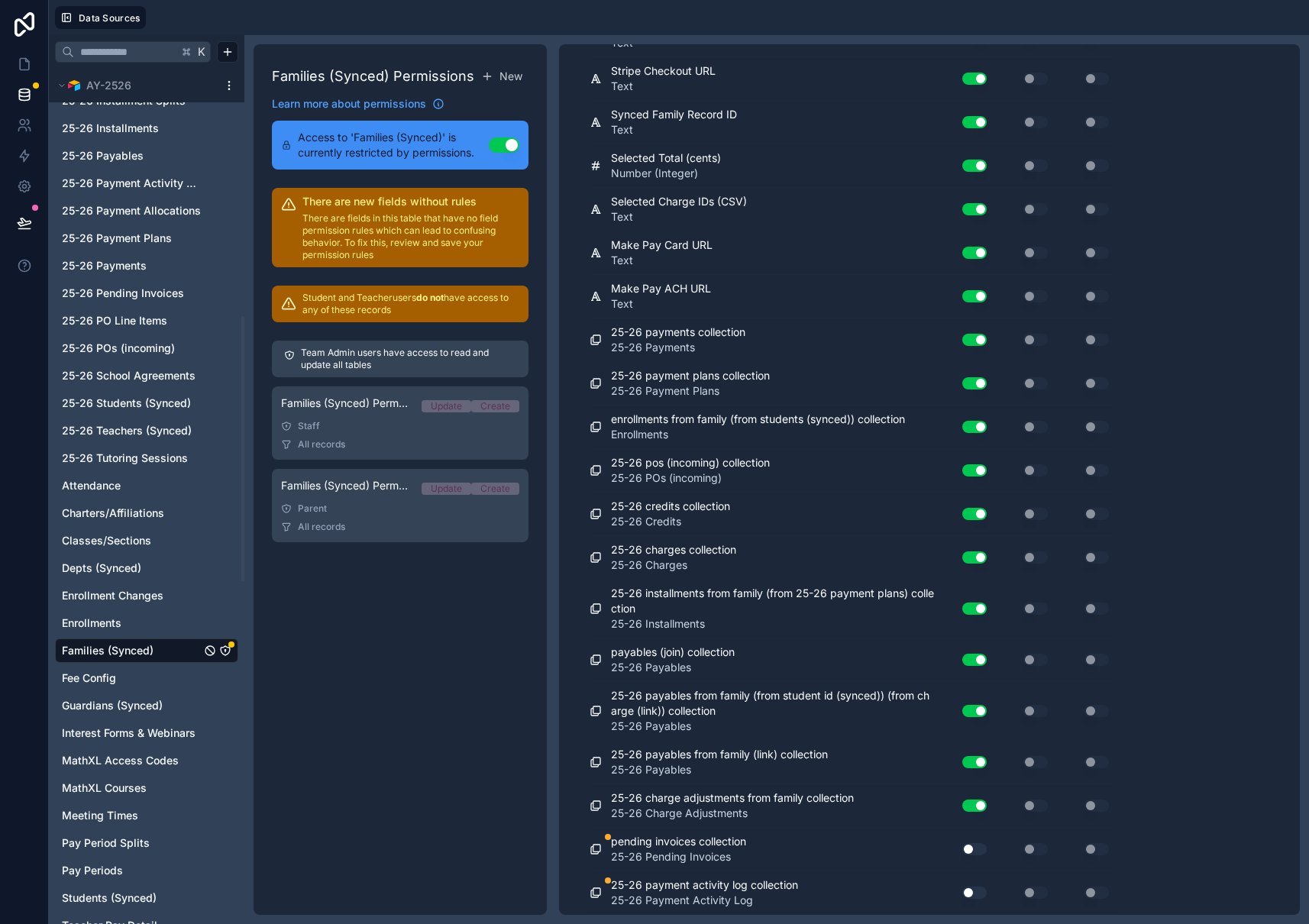
click at [974, 847] on button "Use setting" at bounding box center [974, 849] width 25 height 12
click at [979, 890] on button "Use setting" at bounding box center [974, 892] width 25 height 12
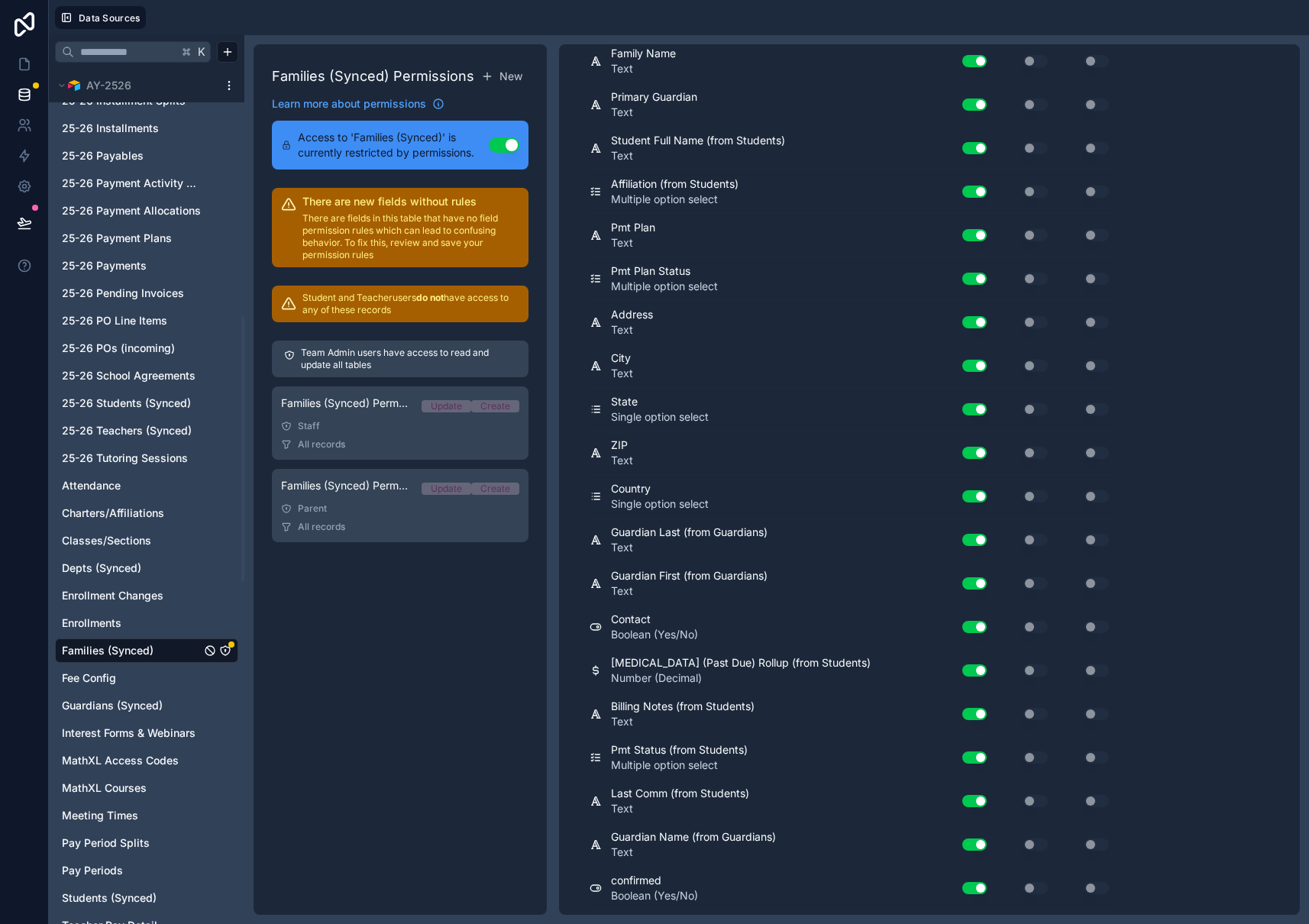
scroll to position [0, 0]
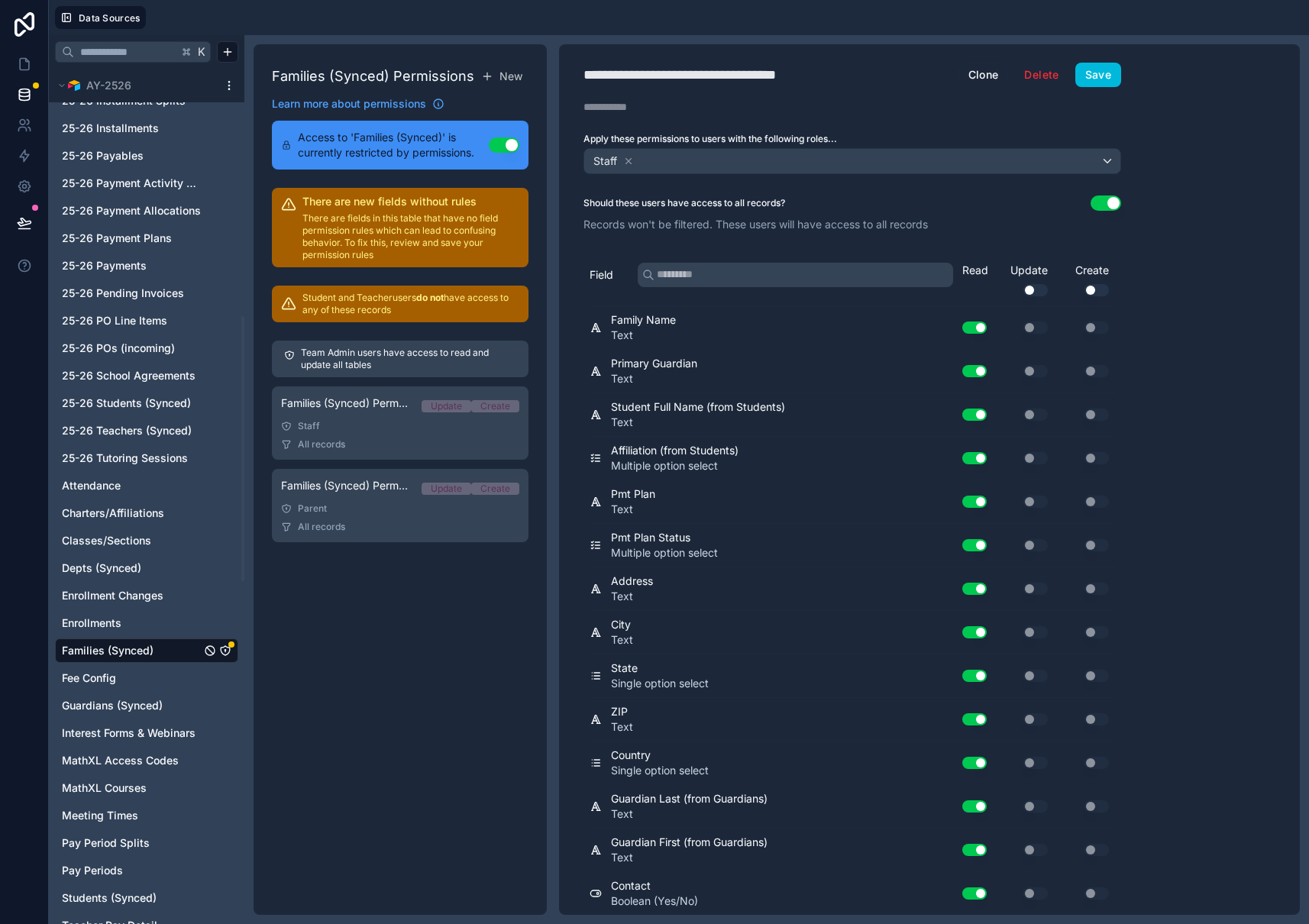
click at [1100, 78] on button "Save" at bounding box center [1098, 75] width 46 height 25
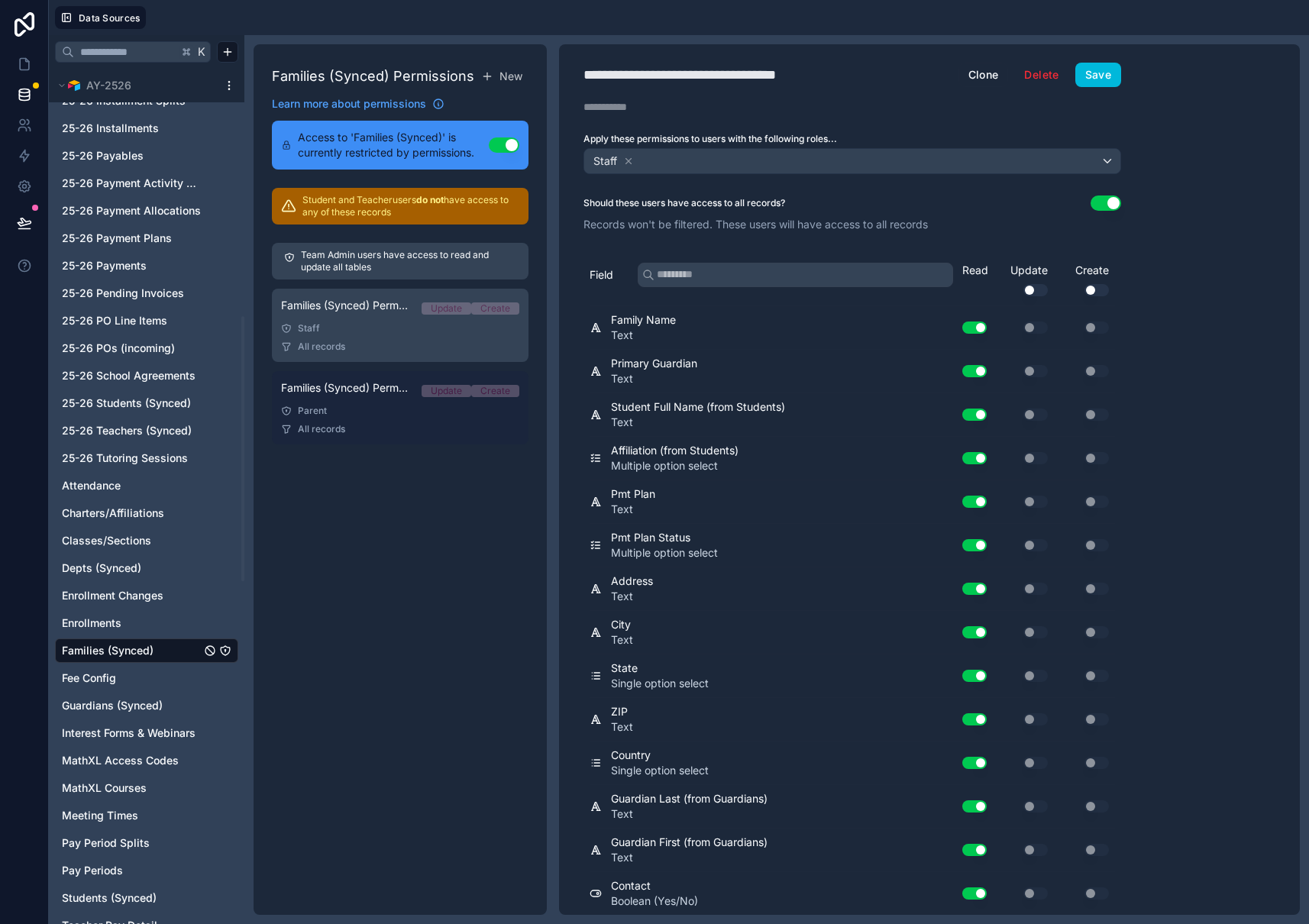
drag, startPoint x: 366, startPoint y: 417, endPoint x: 361, endPoint y: 428, distance: 12.1
click at [366, 417] on link "Families (Synced) Permission - Parent Update Create Parent All records" at bounding box center [399, 407] width 256 height 73
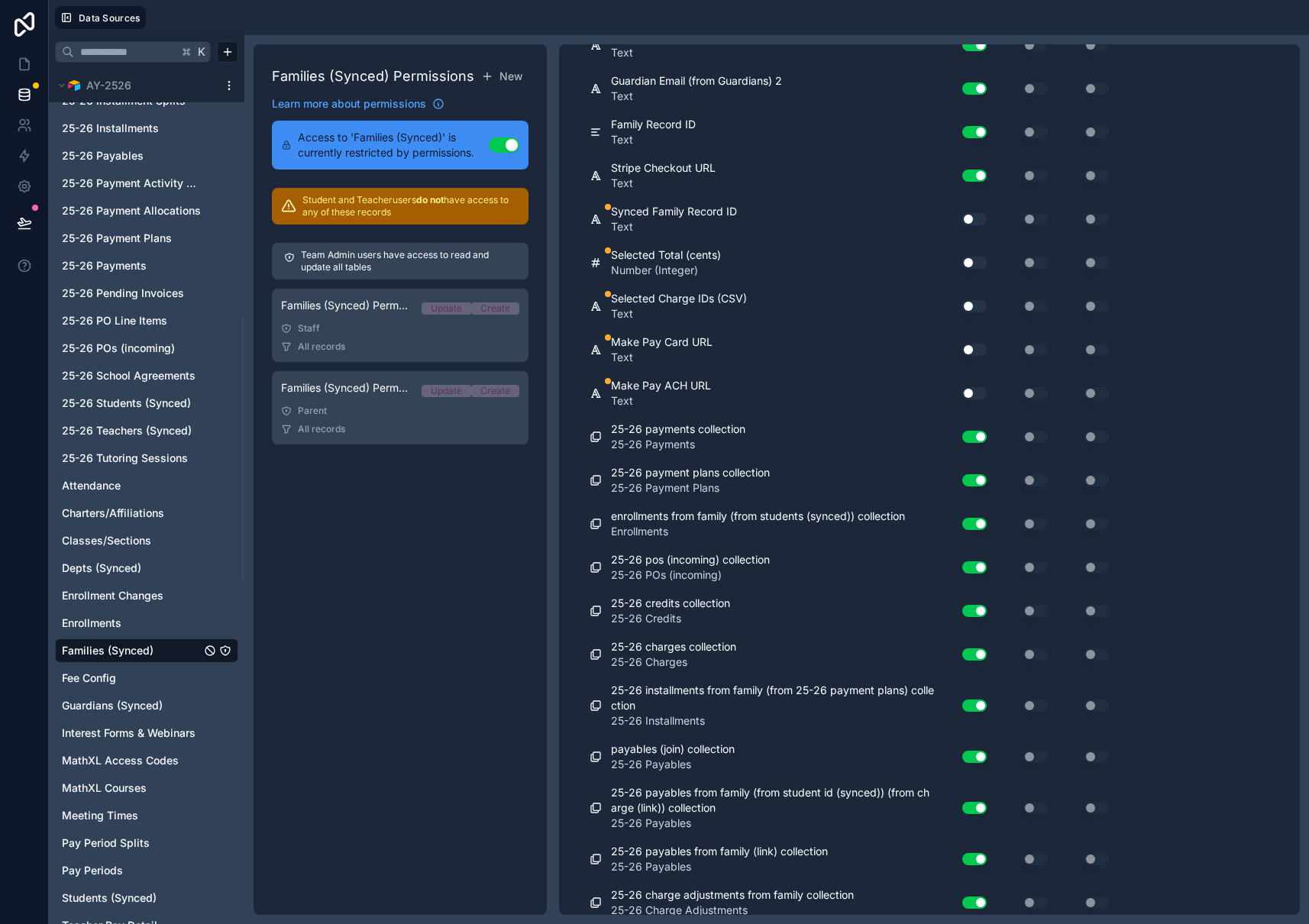
scroll to position [2587, 0]
click at [980, 222] on button "Use setting" at bounding box center [974, 222] width 25 height 12
click at [972, 267] on button "Use setting" at bounding box center [974, 265] width 25 height 12
click at [978, 313] on button "Use setting" at bounding box center [974, 309] width 25 height 12
click at [978, 350] on button "Use setting" at bounding box center [974, 352] width 25 height 12
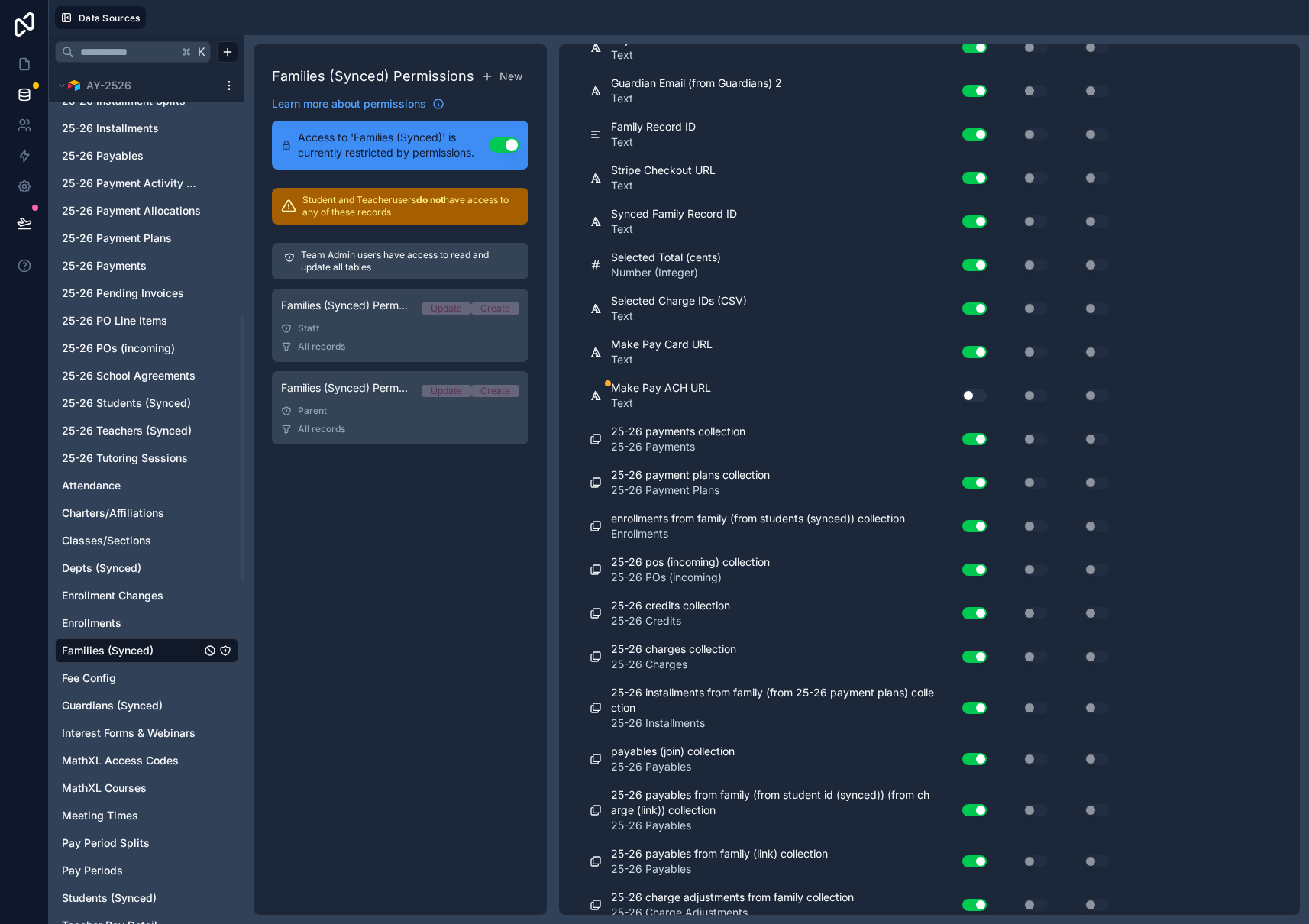
click at [980, 395] on button "Use setting" at bounding box center [974, 395] width 25 height 12
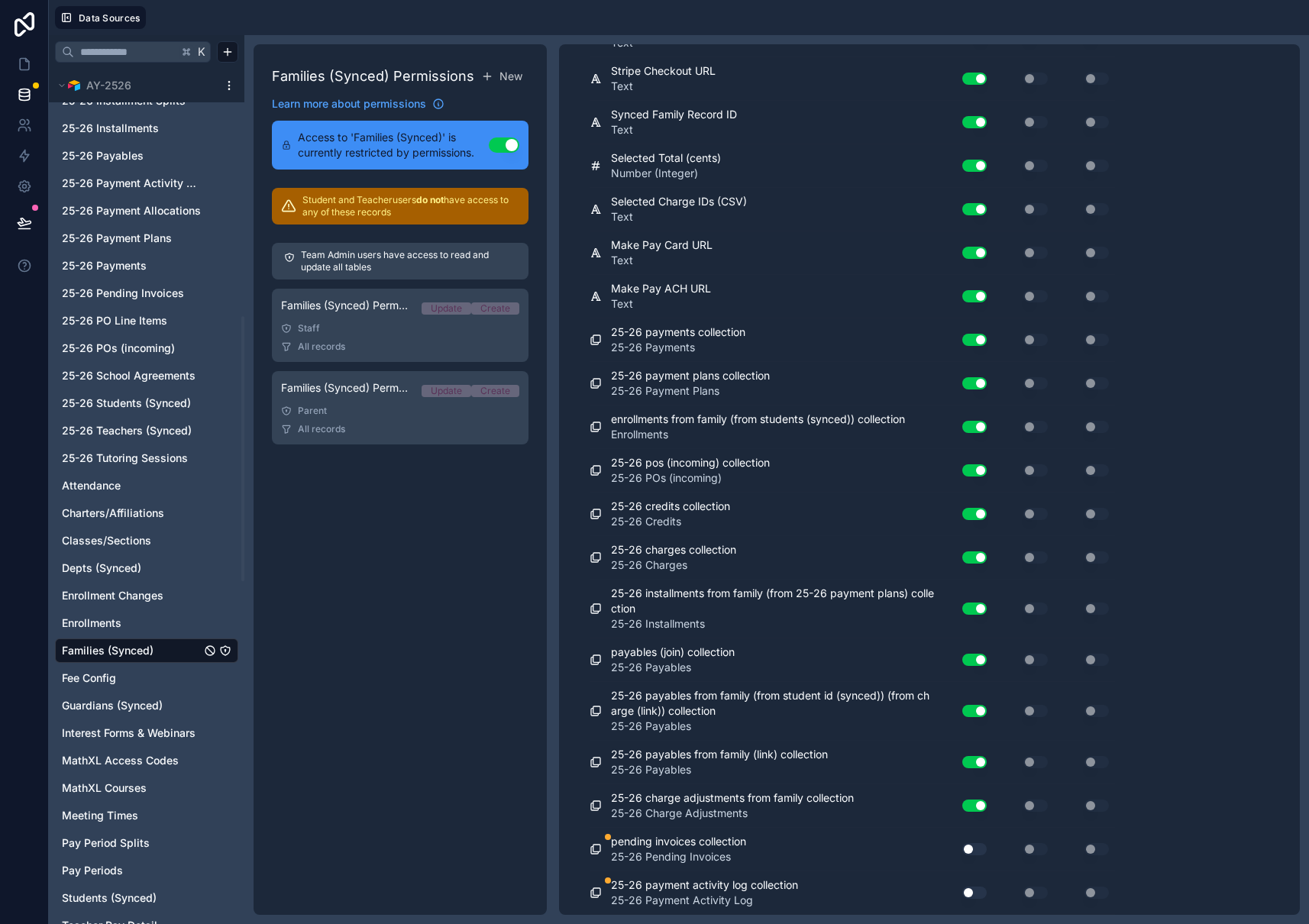
click at [978, 851] on button "Use setting" at bounding box center [974, 849] width 25 height 12
click at [977, 892] on button "Use setting" at bounding box center [974, 892] width 25 height 12
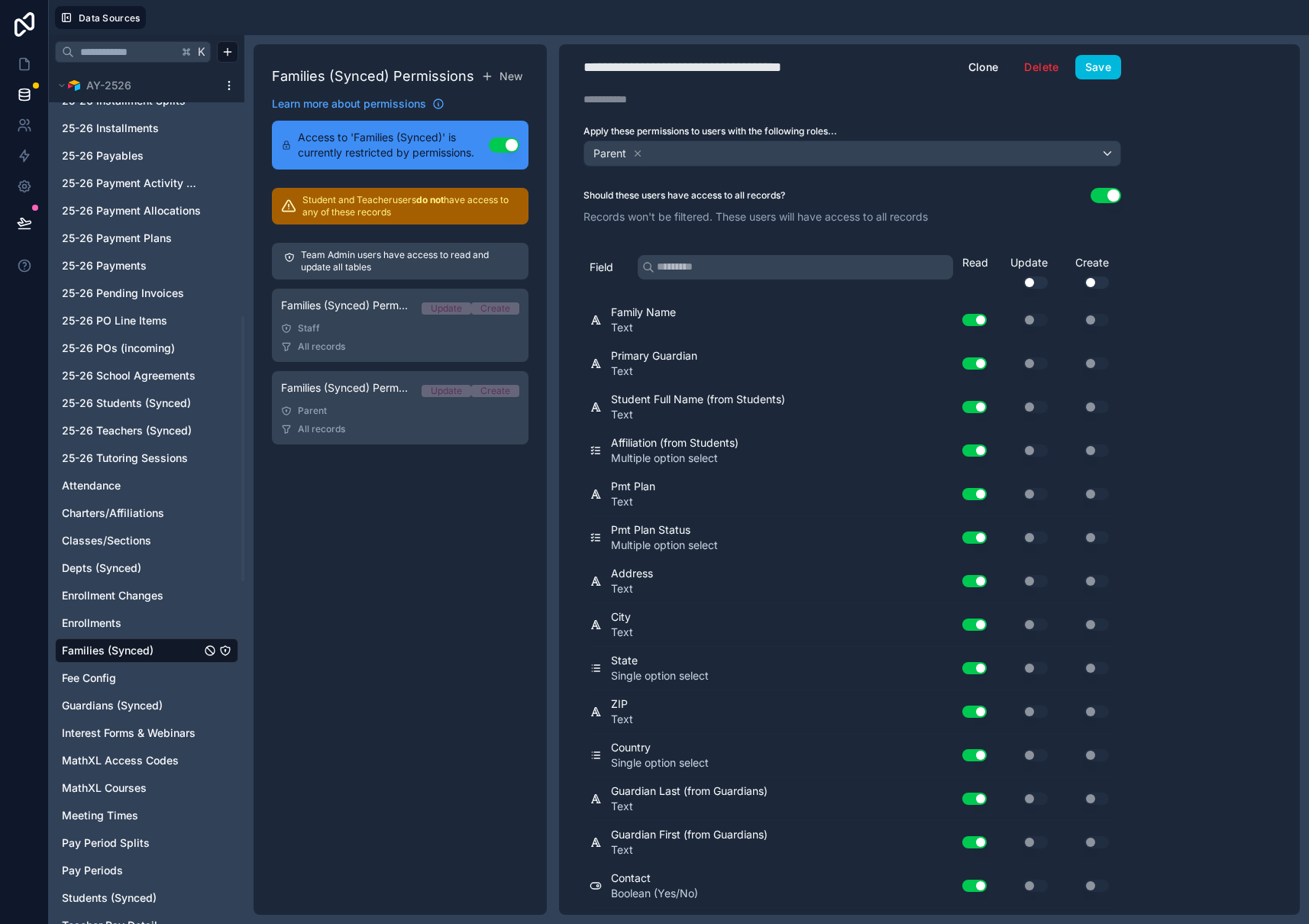
scroll to position [0, 0]
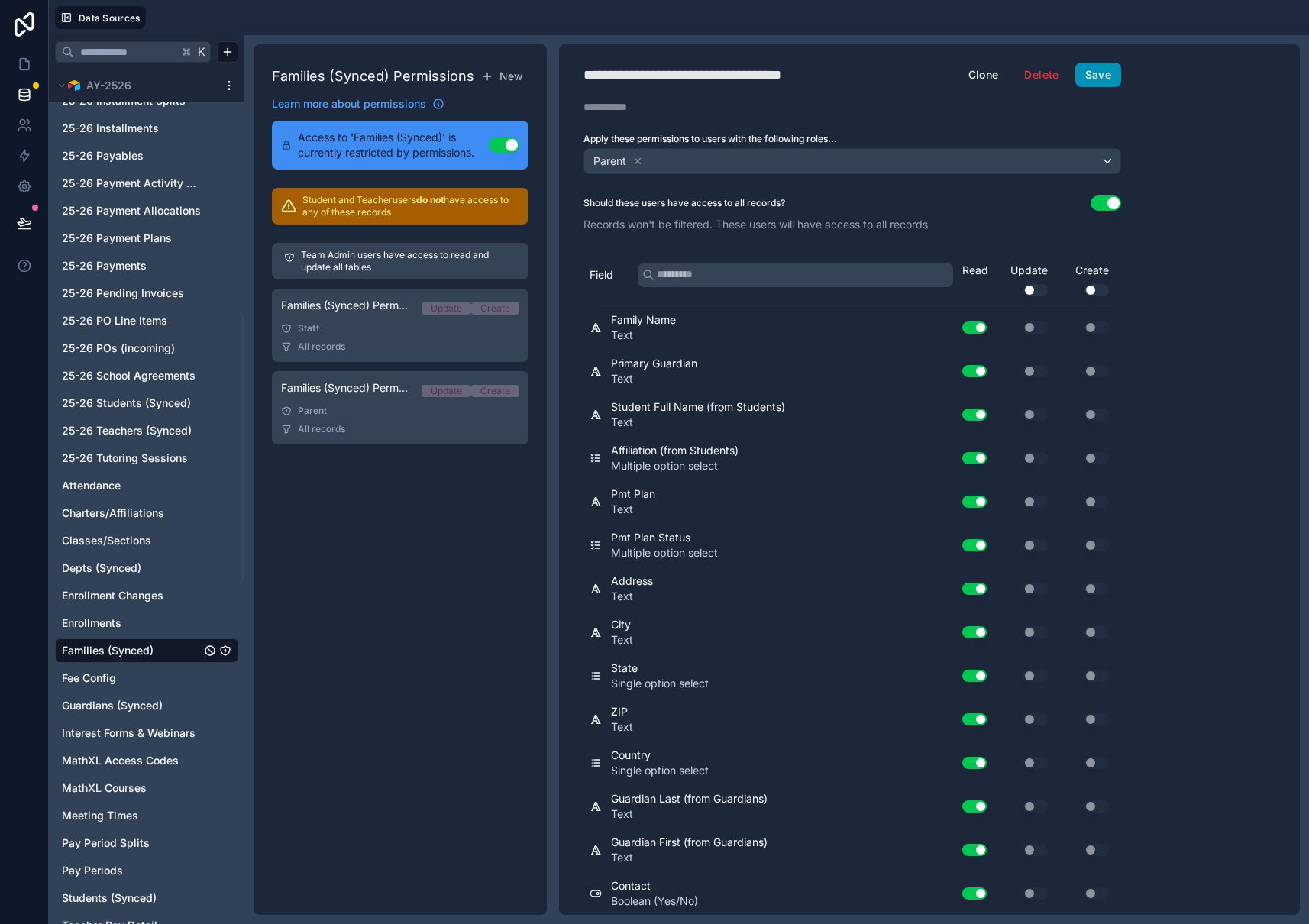
click at [1098, 73] on button "Save" at bounding box center [1098, 75] width 46 height 25
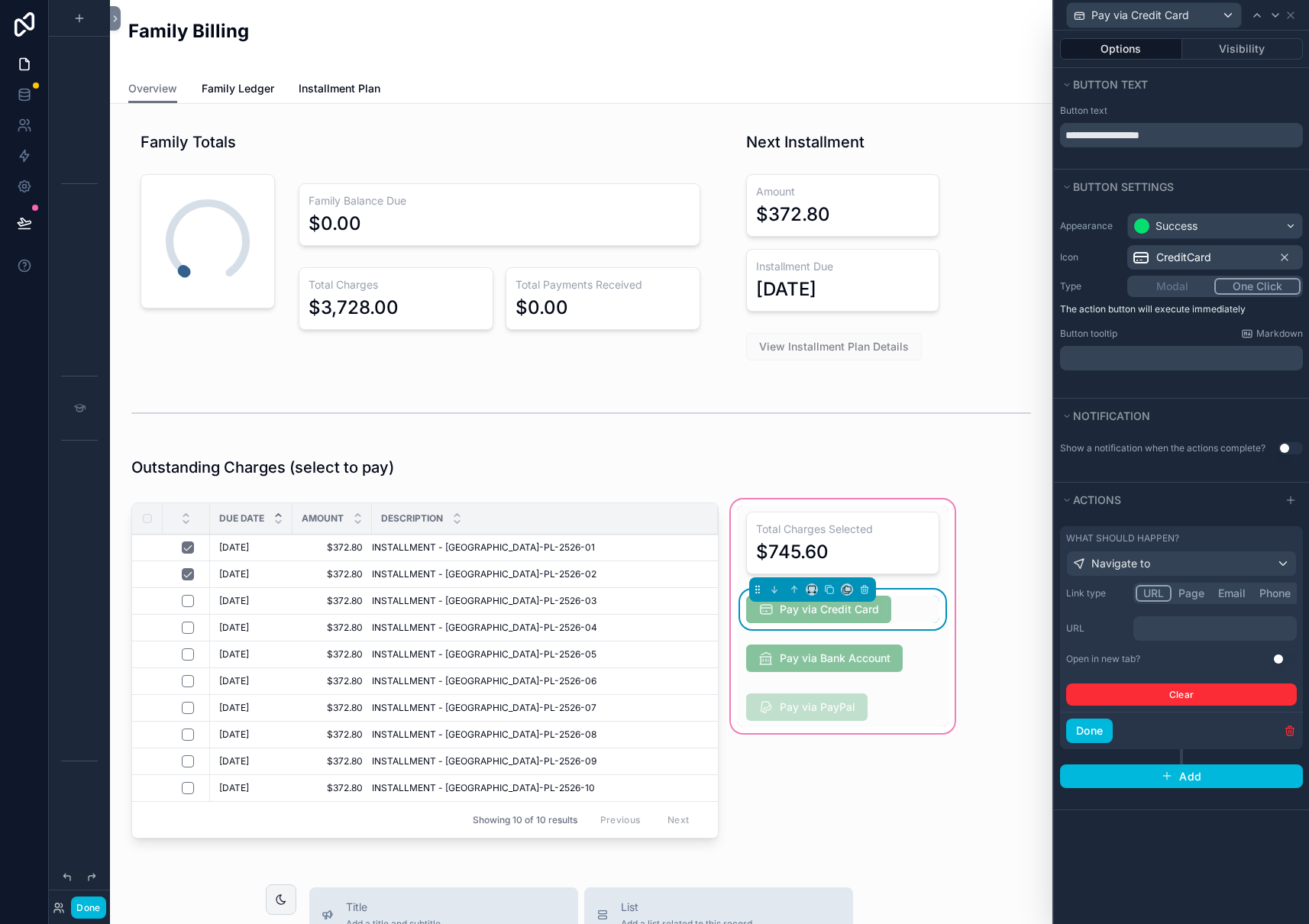
scroll to position [708, 0]
click at [907, 609] on div "Pay via Credit Card" at bounding box center [842, 609] width 193 height 28
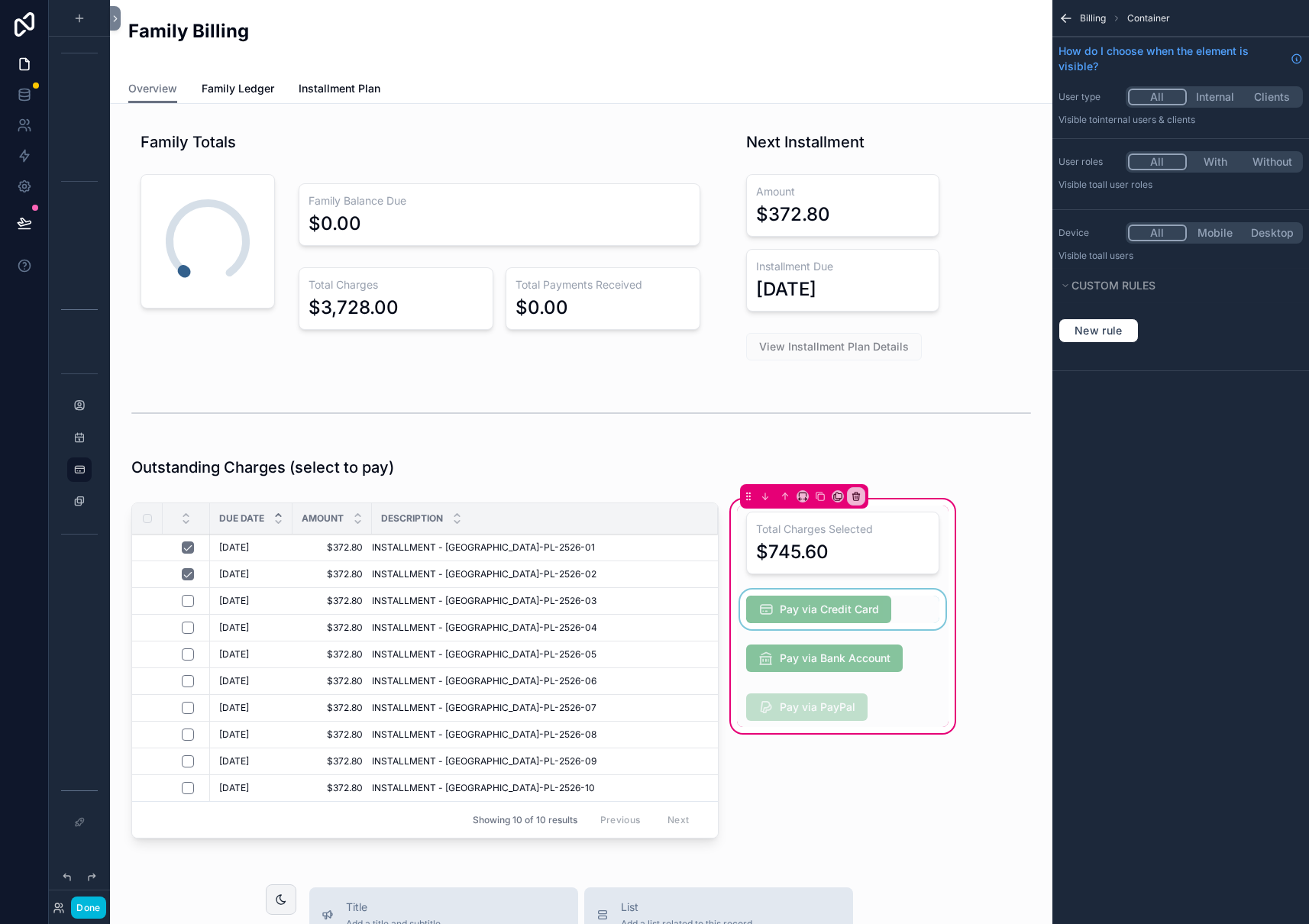
click at [904, 608] on div "scrollable content" at bounding box center [843, 609] width 212 height 40
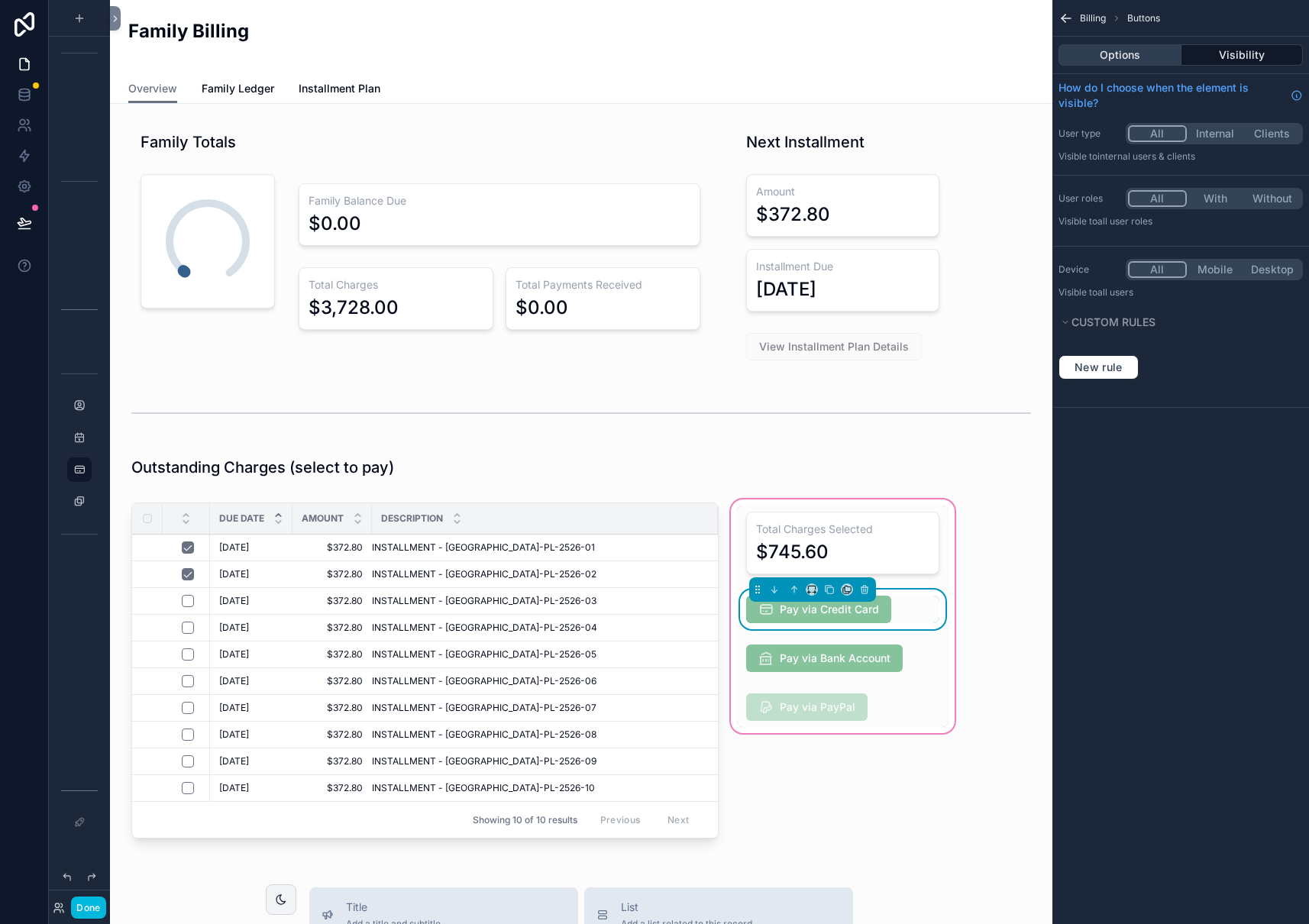
click at [1120, 57] on button "Options" at bounding box center [1120, 55] width 123 height 22
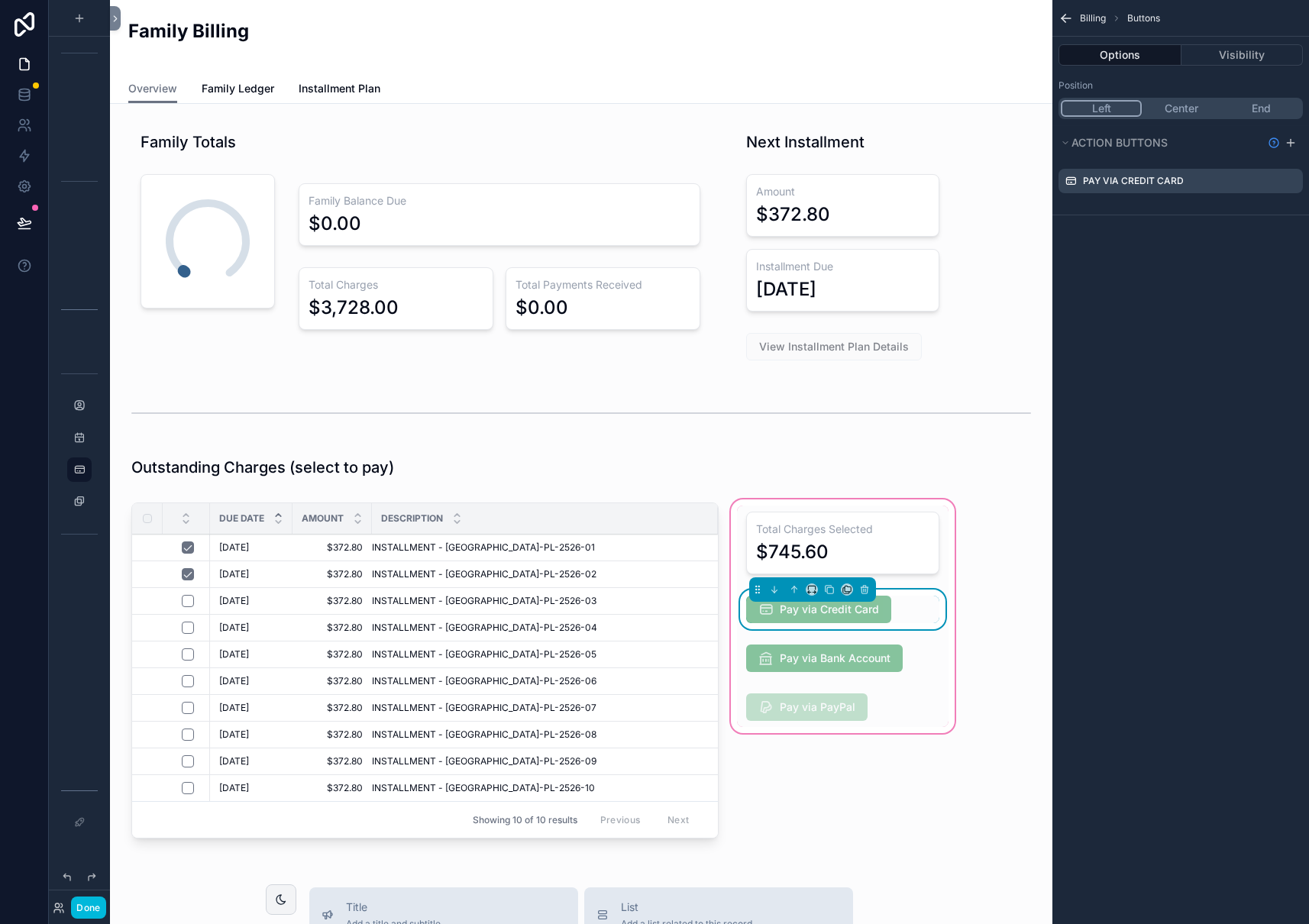
click at [0, 0] on icon "scrollable content" at bounding box center [0, 0] width 0 height 0
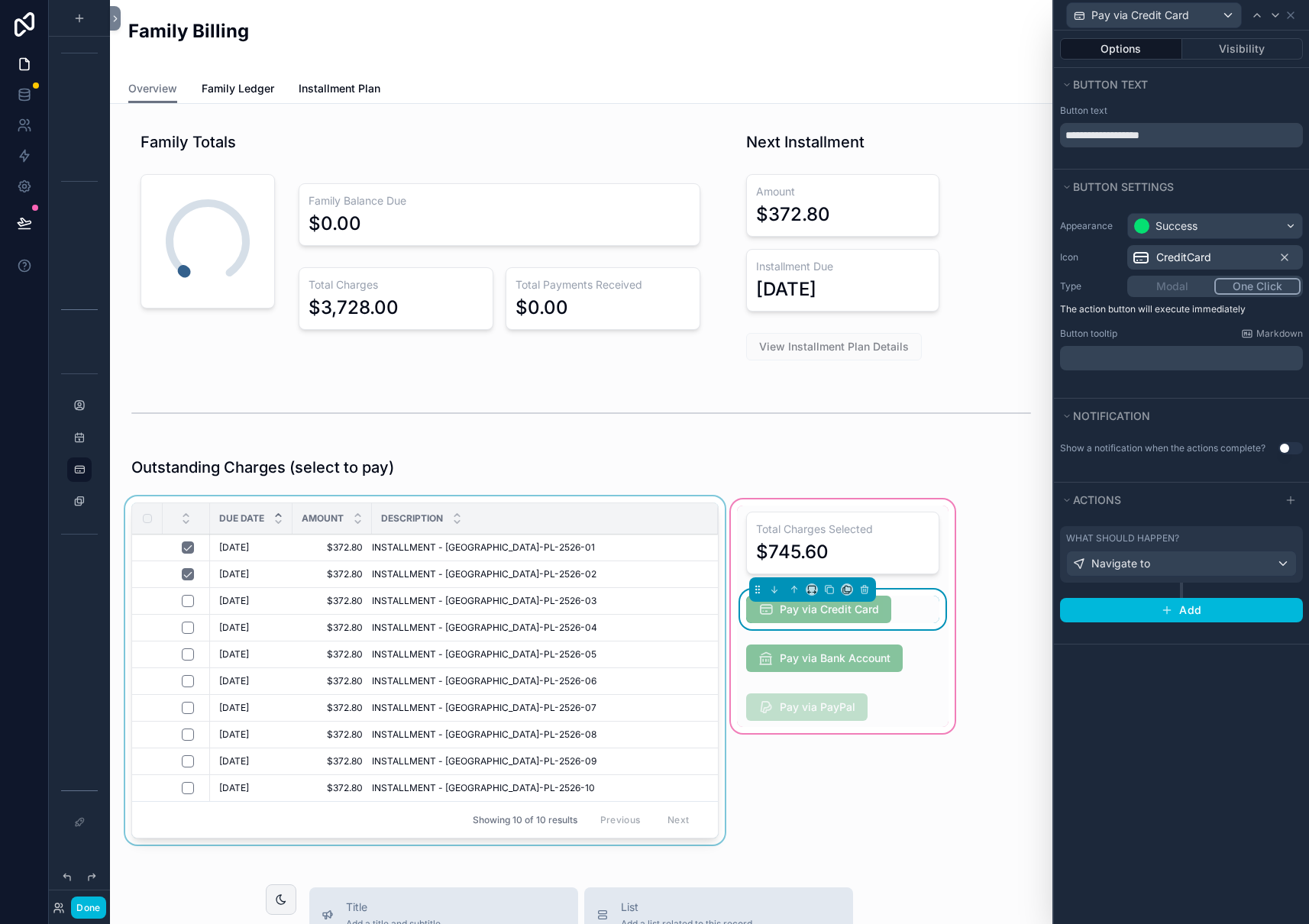
click at [545, 507] on div "Description" at bounding box center [545, 519] width 346 height 29
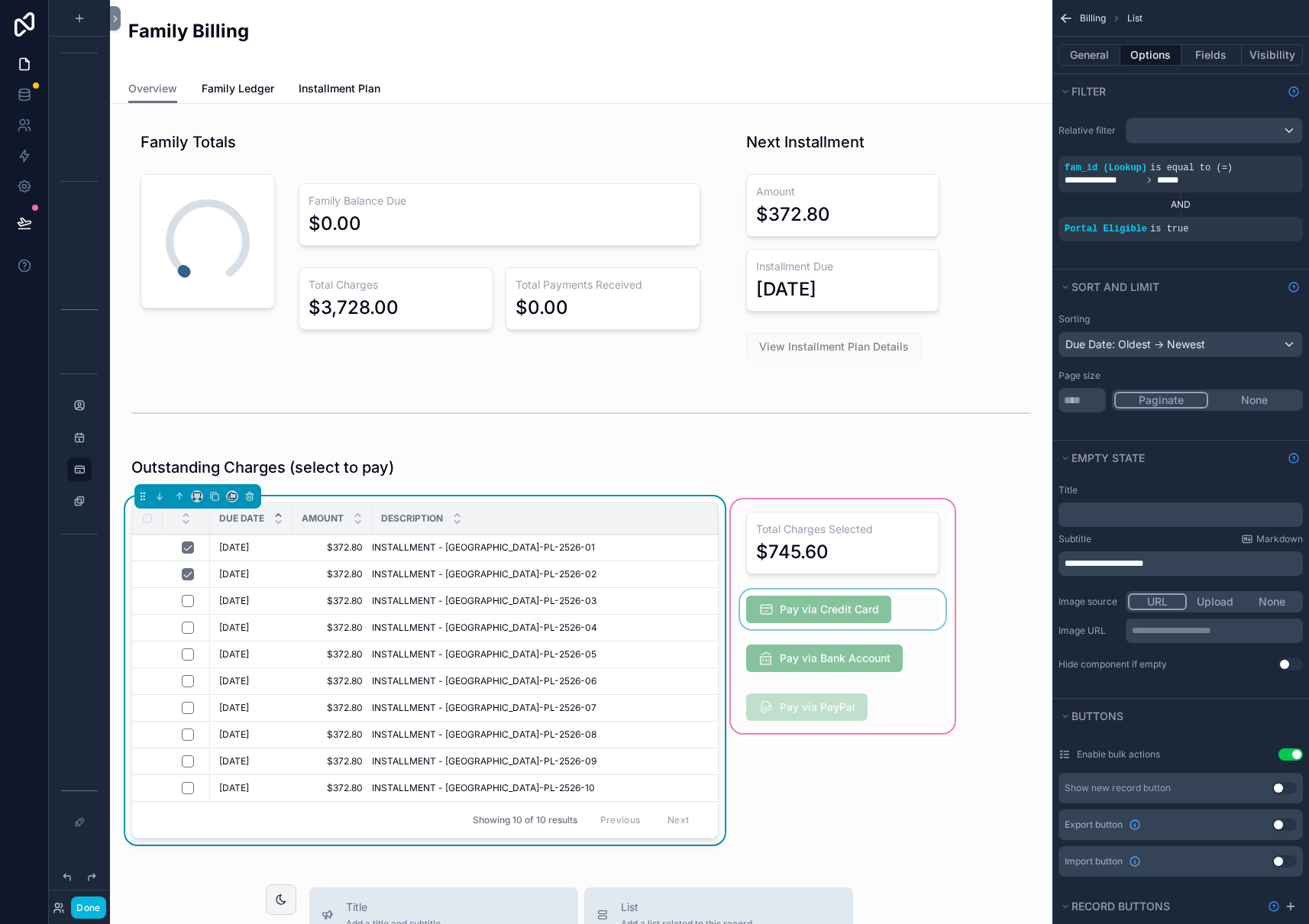
click at [1288, 755] on button "Use setting" at bounding box center [1291, 754] width 25 height 12
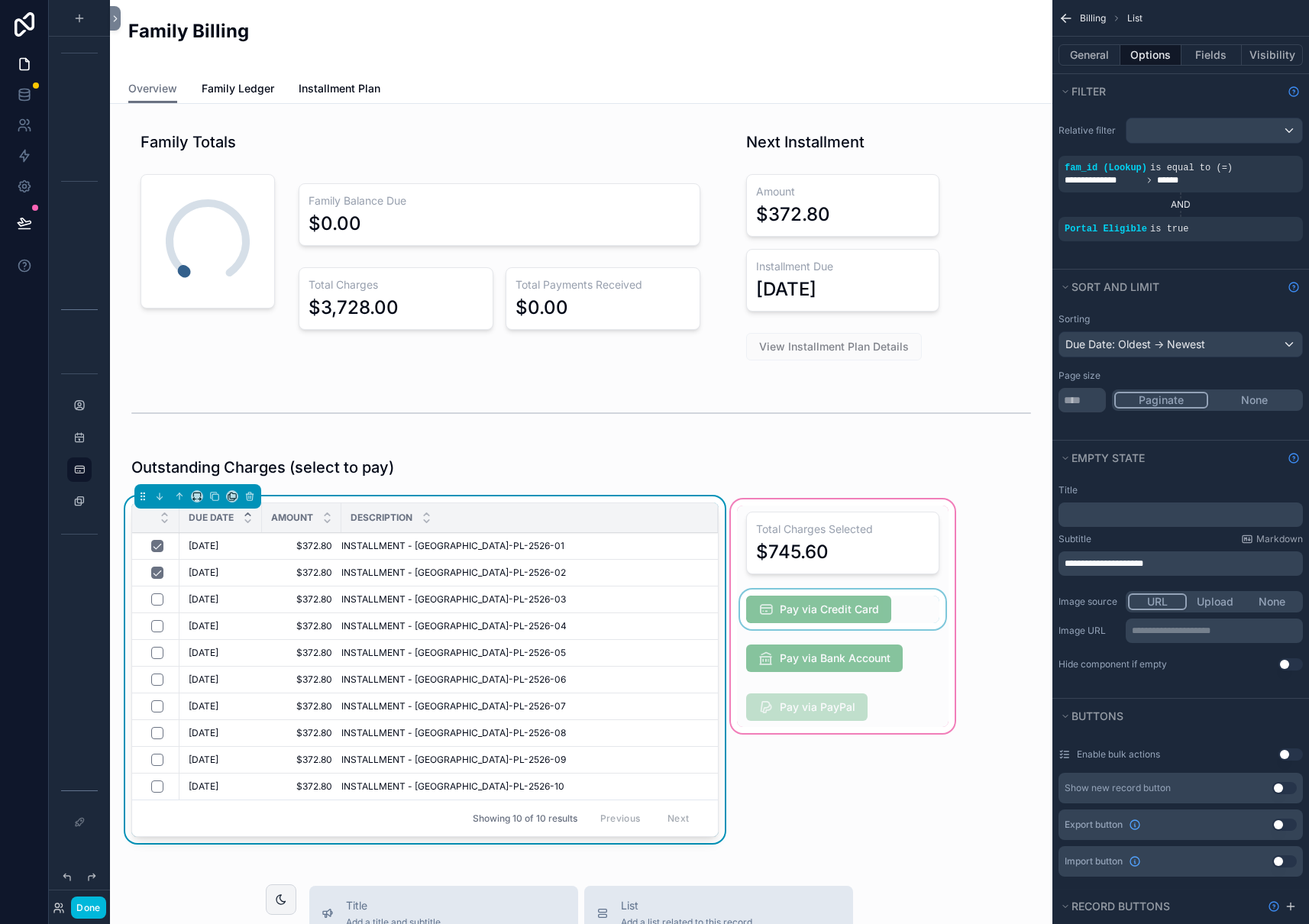
drag, startPoint x: 931, startPoint y: 630, endPoint x: 873, endPoint y: 615, distance: 59.9
click at [930, 630] on div "scrollable content" at bounding box center [843, 672] width 230 height 352
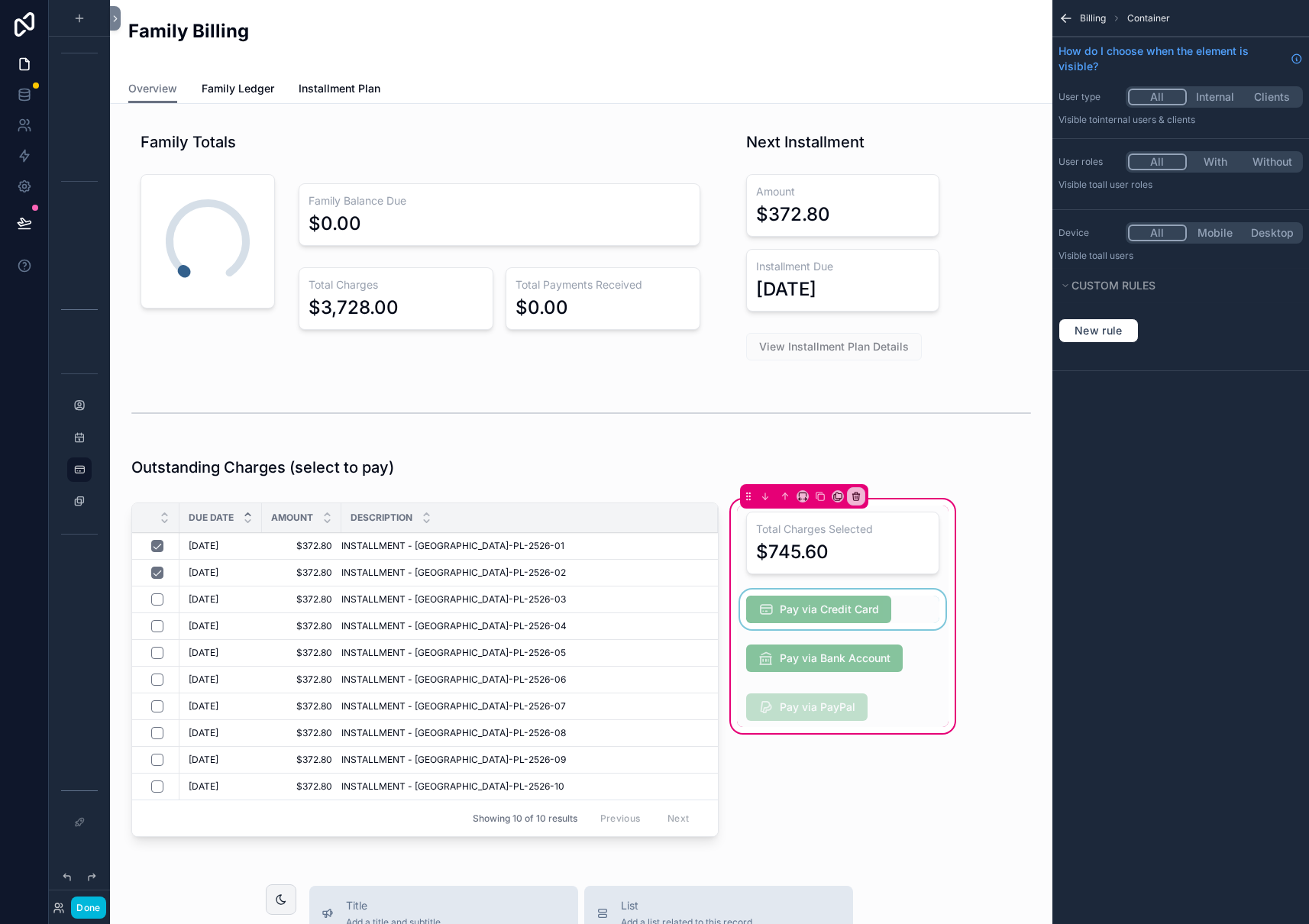
click at [867, 613] on div "scrollable content" at bounding box center [843, 609] width 212 height 40
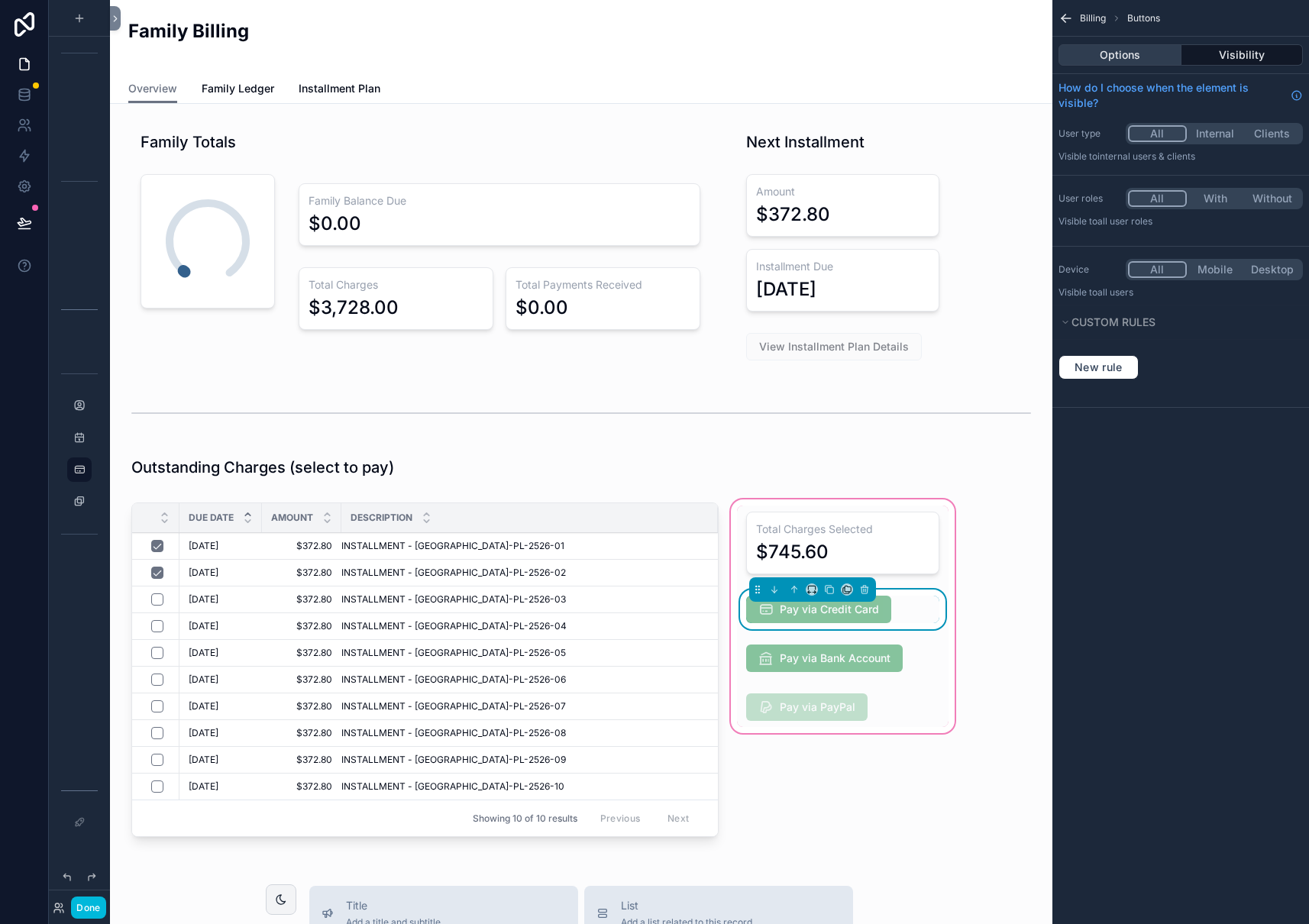
click at [1139, 54] on button "Options" at bounding box center [1120, 55] width 123 height 22
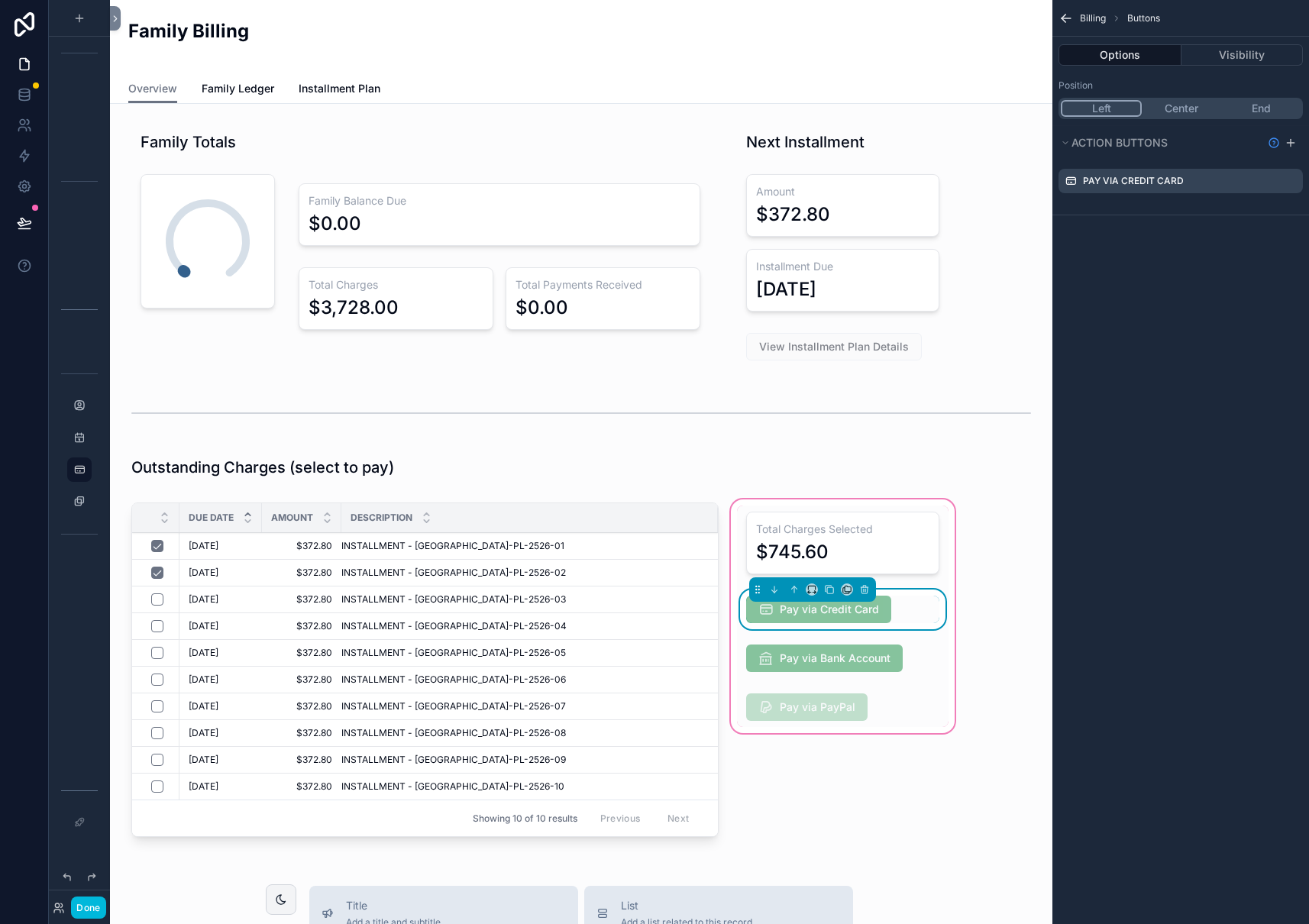
click at [0, 0] on icon "scrollable content" at bounding box center [0, 0] width 0 height 0
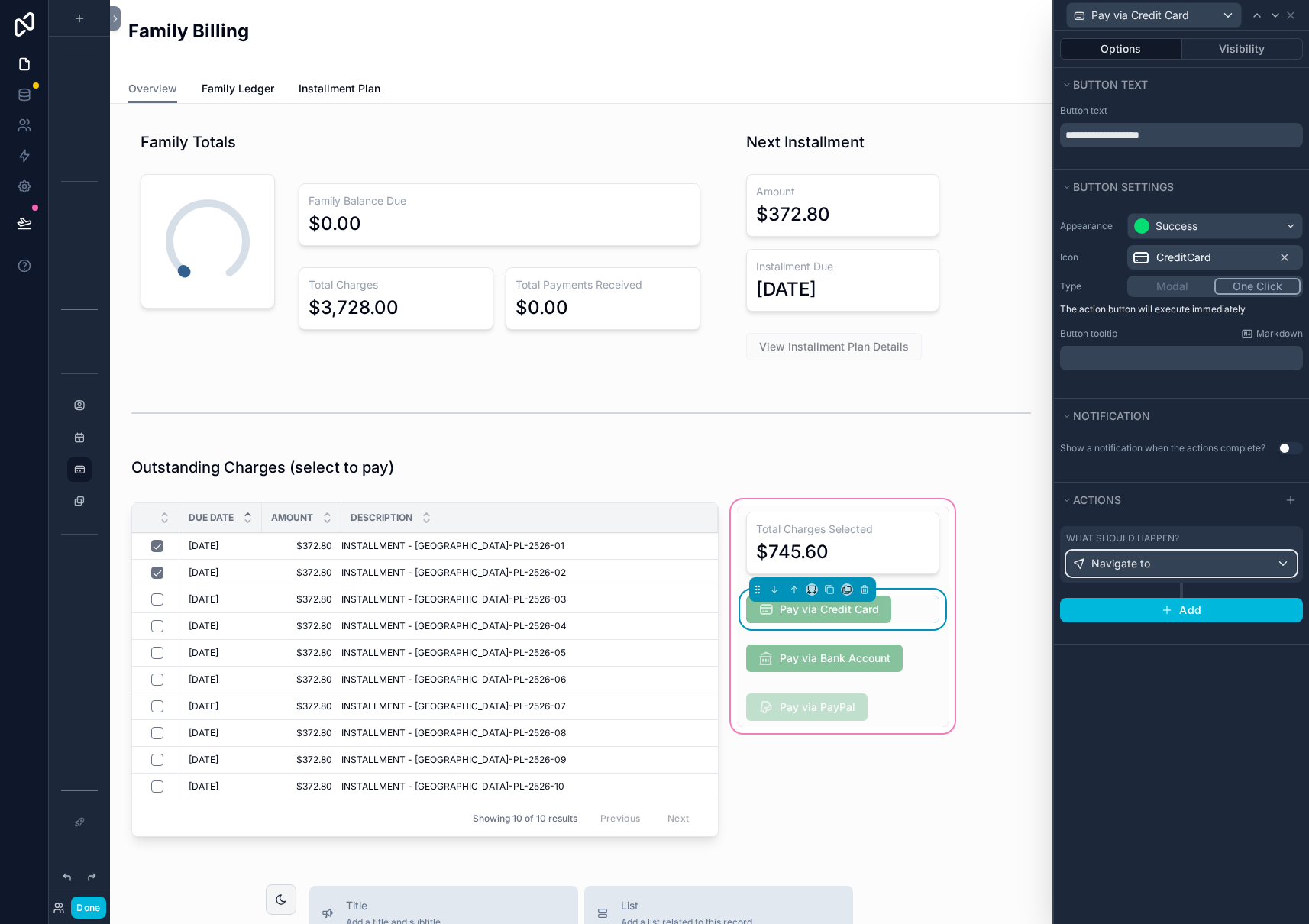
click at [1282, 562] on div "Navigate to" at bounding box center [1181, 563] width 229 height 25
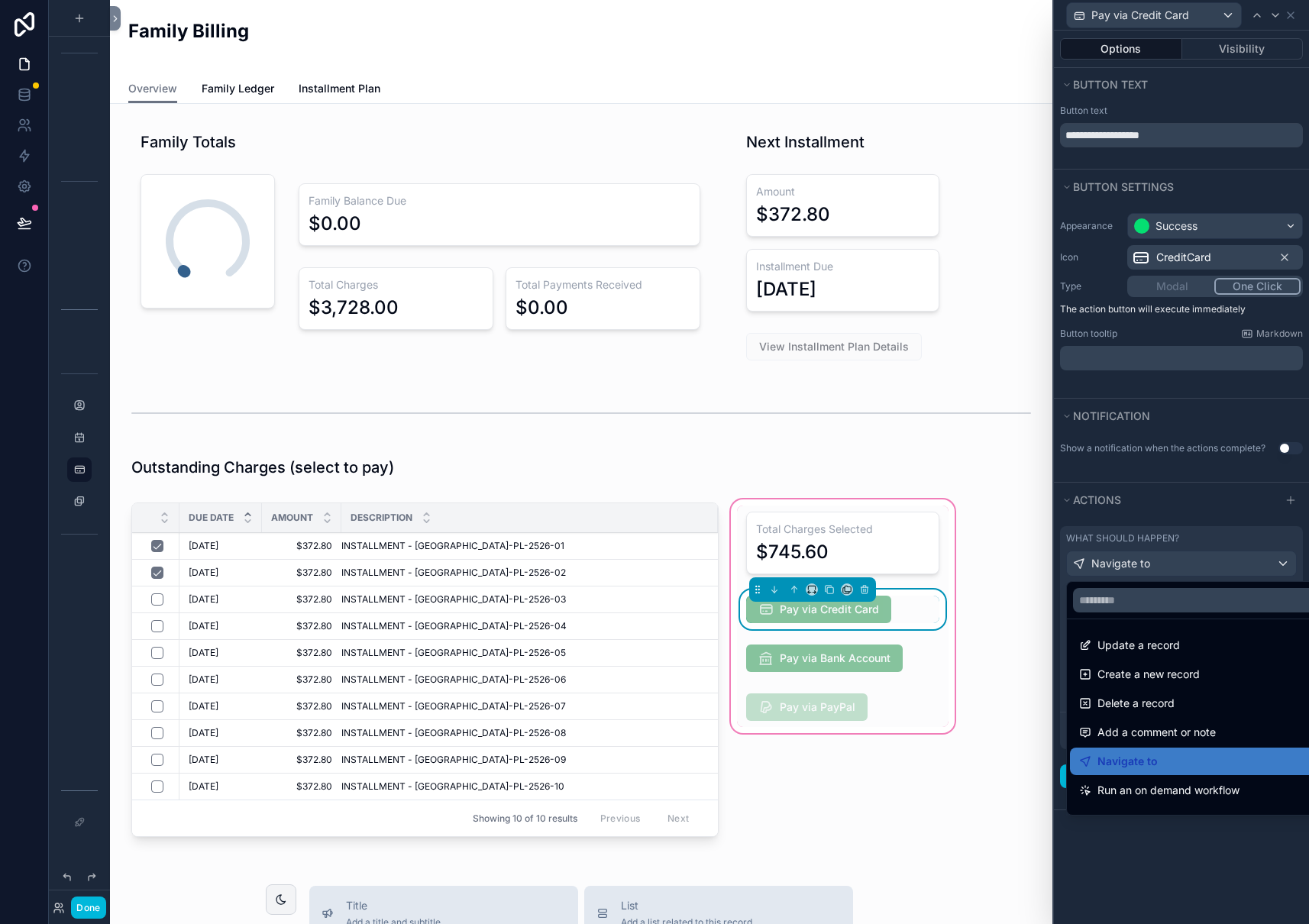
drag, startPoint x: 1142, startPoint y: 762, endPoint x: 1139, endPoint y: 608, distance: 154.0
click at [1142, 762] on span "Navigate to" at bounding box center [1127, 761] width 60 height 18
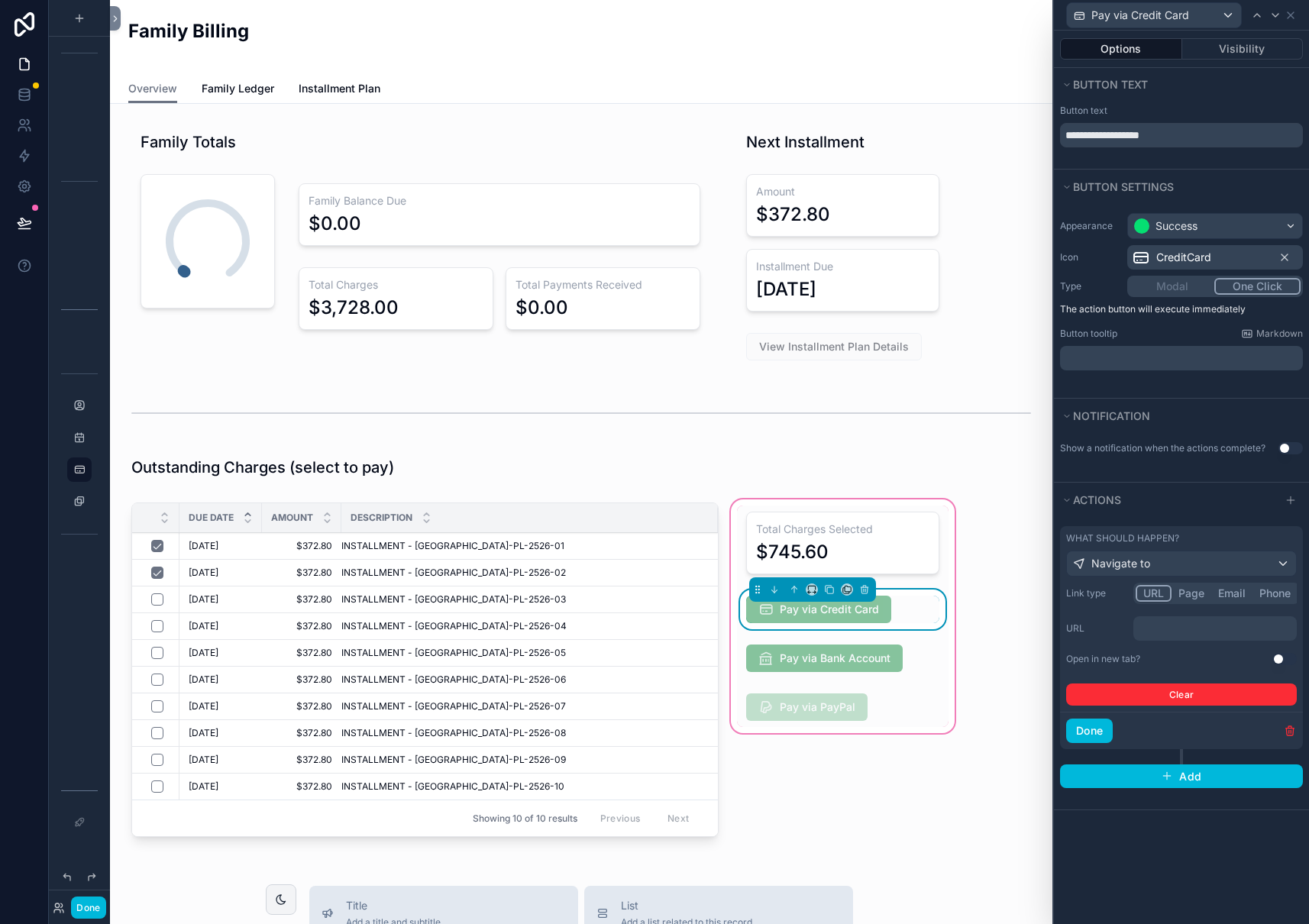
click at [1151, 595] on button "URL" at bounding box center [1154, 593] width 36 height 17
click at [1159, 632] on p "﻿" at bounding box center [1216, 629] width 154 height 15
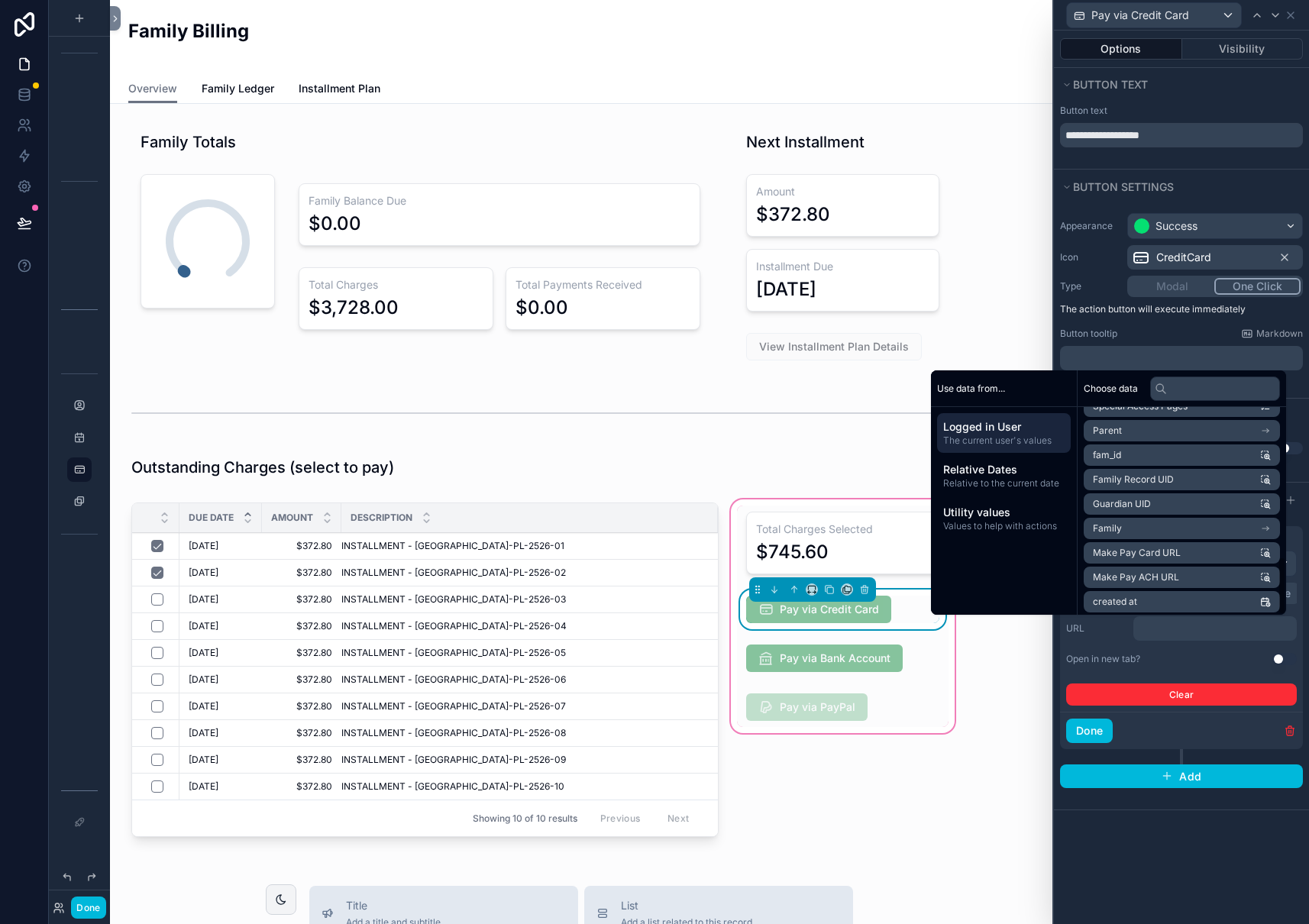
scroll to position [535, 0]
drag, startPoint x: 1161, startPoint y: 470, endPoint x: 1160, endPoint y: 479, distance: 9.1
click at [1160, 470] on span "Make Pay Card URL" at bounding box center [1137, 475] width 88 height 12
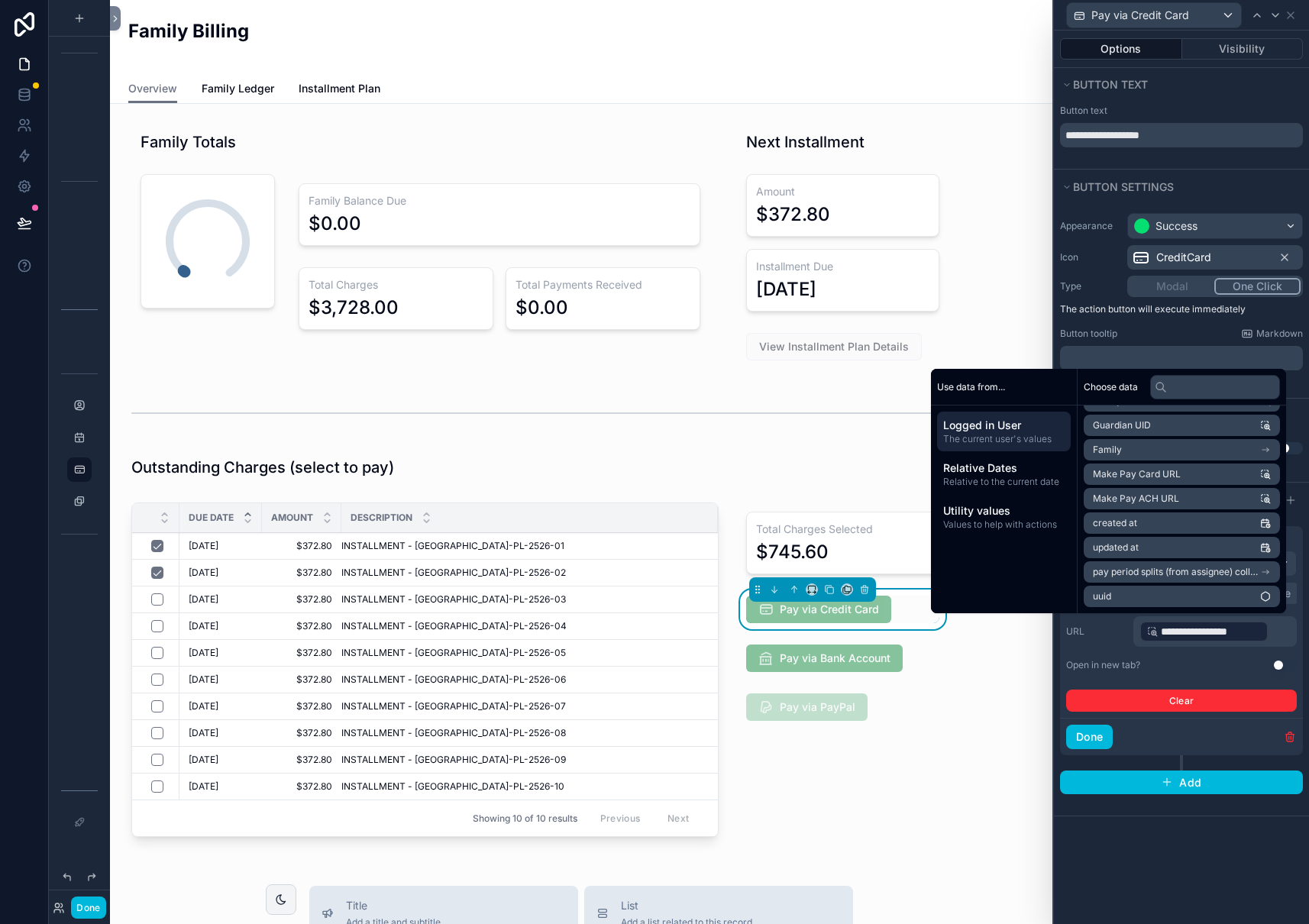
click at [1284, 667] on button "Use setting" at bounding box center [1284, 665] width 25 height 12
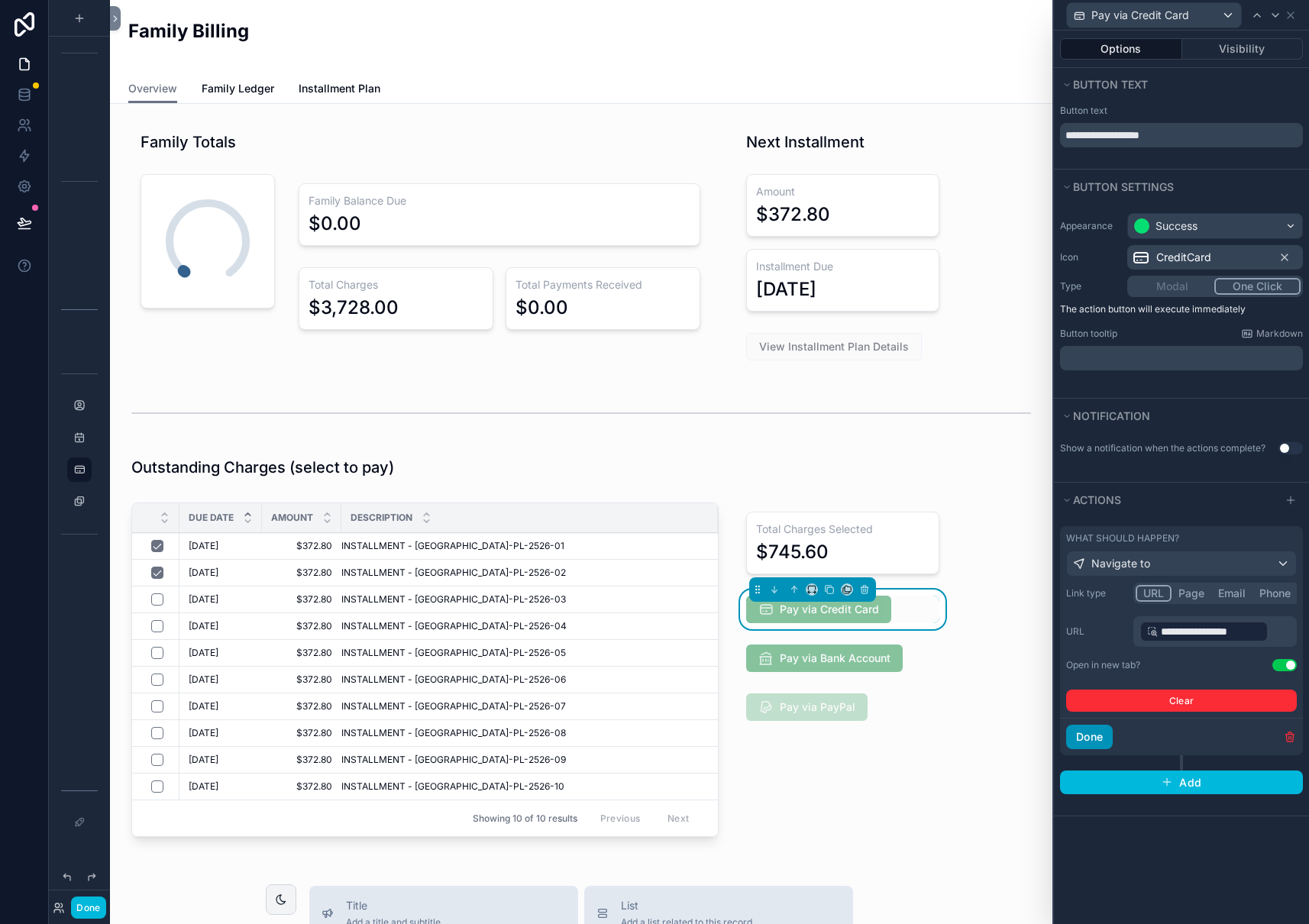
click at [1091, 735] on button "Done" at bounding box center [1089, 737] width 47 height 25
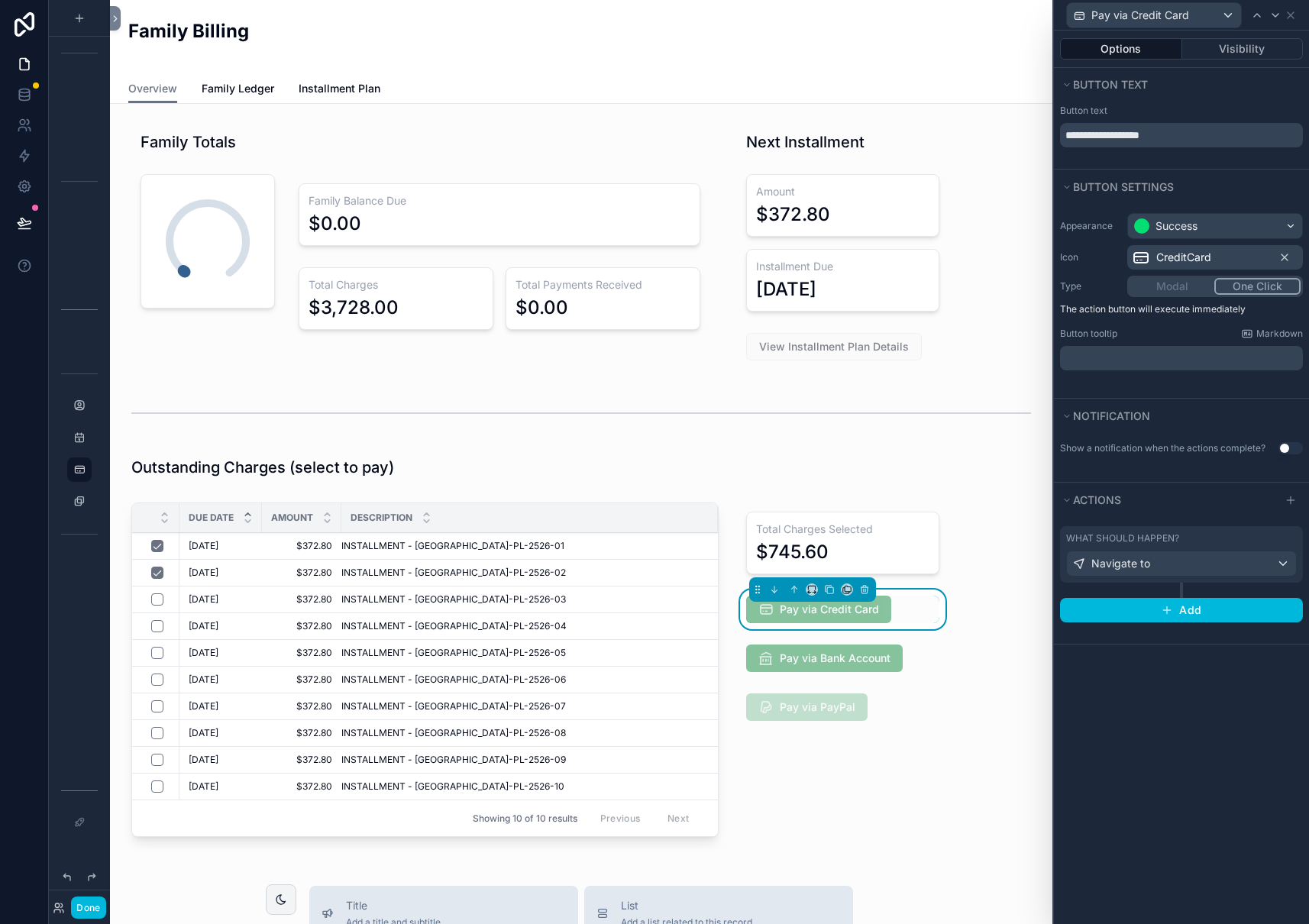
click at [1198, 743] on div "**********" at bounding box center [1180, 477] width 255 height 893
click at [870, 652] on div "scrollable content" at bounding box center [843, 659] width 212 height 40
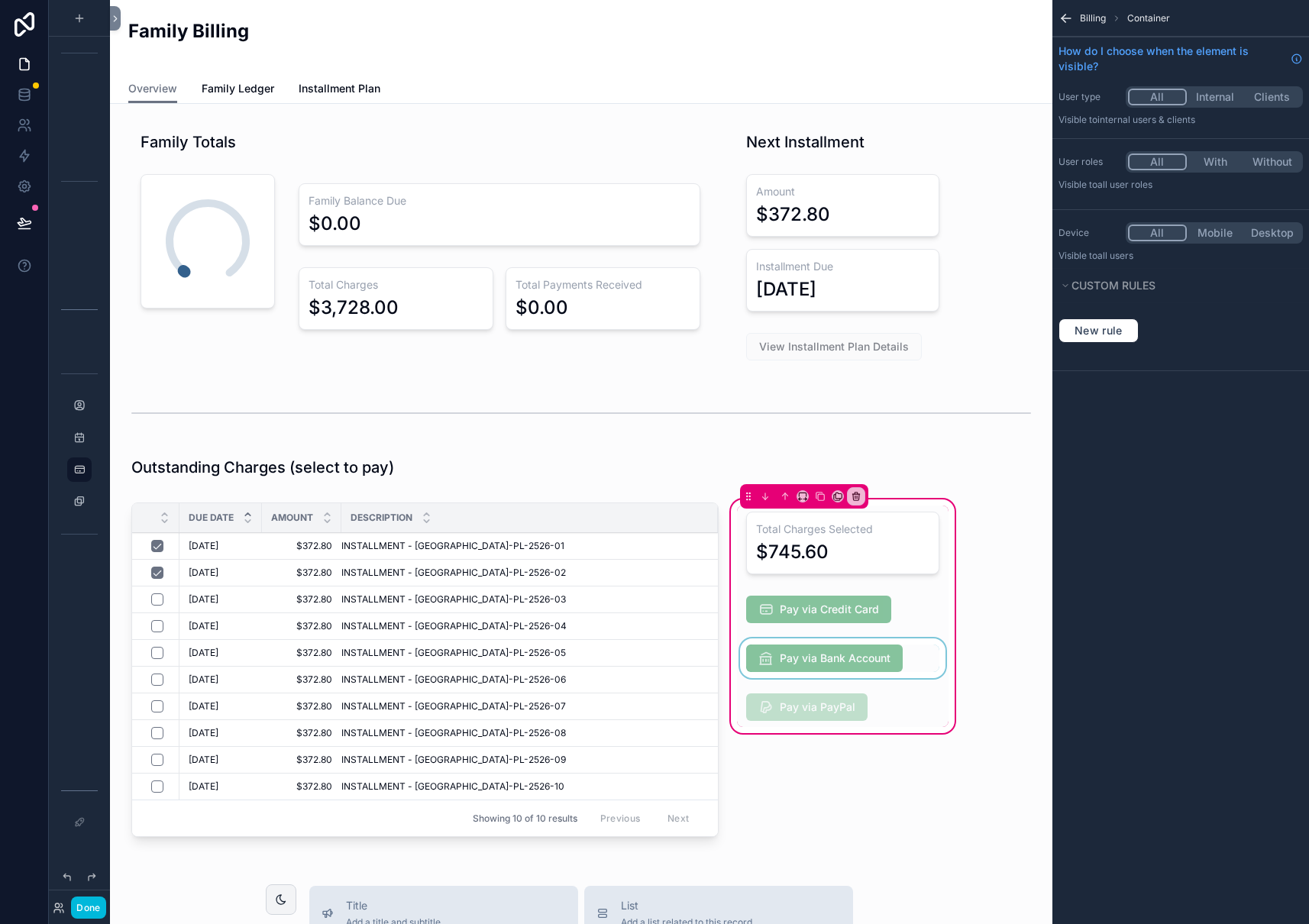
click at [869, 662] on div "scrollable content" at bounding box center [843, 659] width 212 height 40
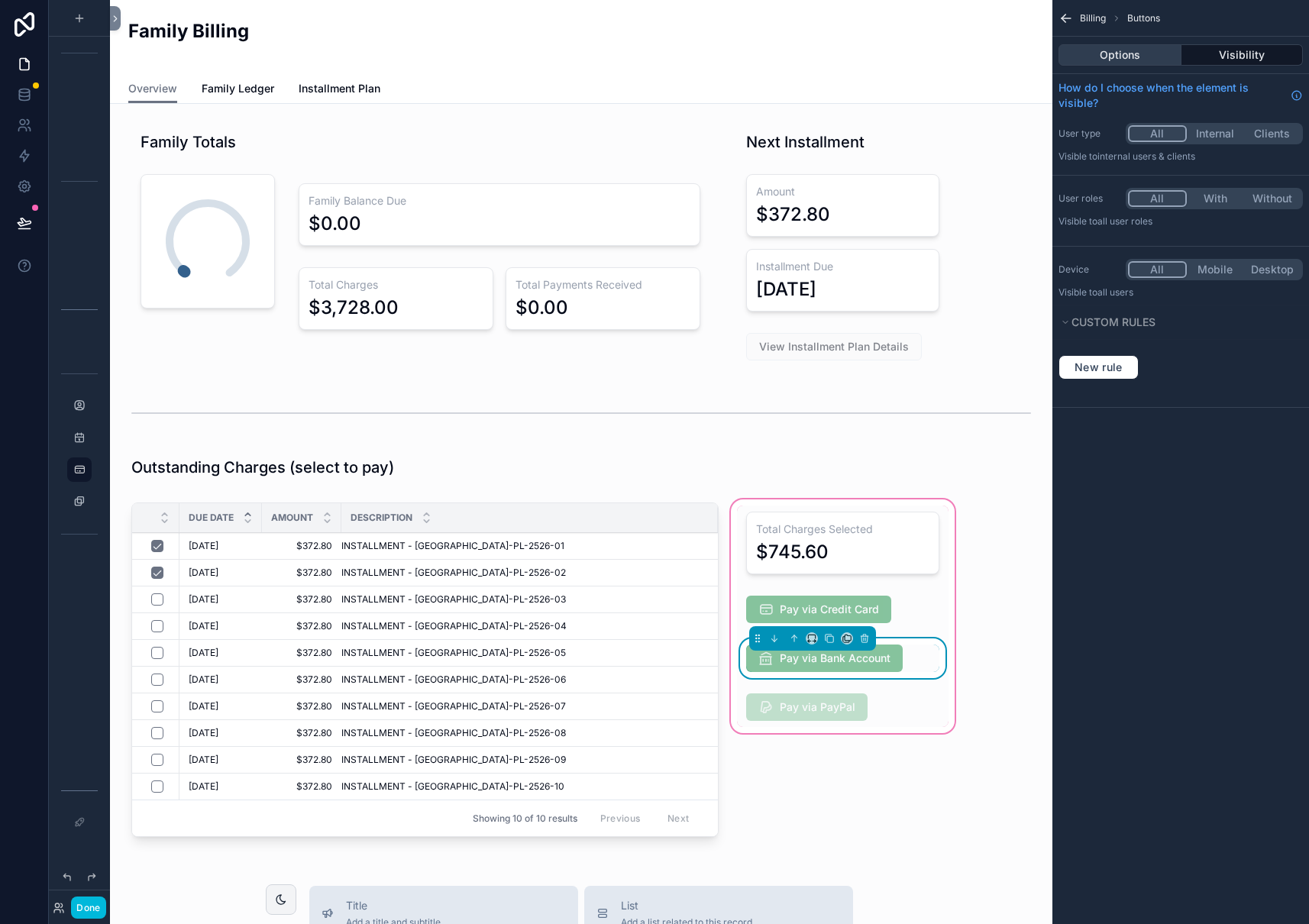
click at [1101, 49] on button "Options" at bounding box center [1120, 55] width 123 height 22
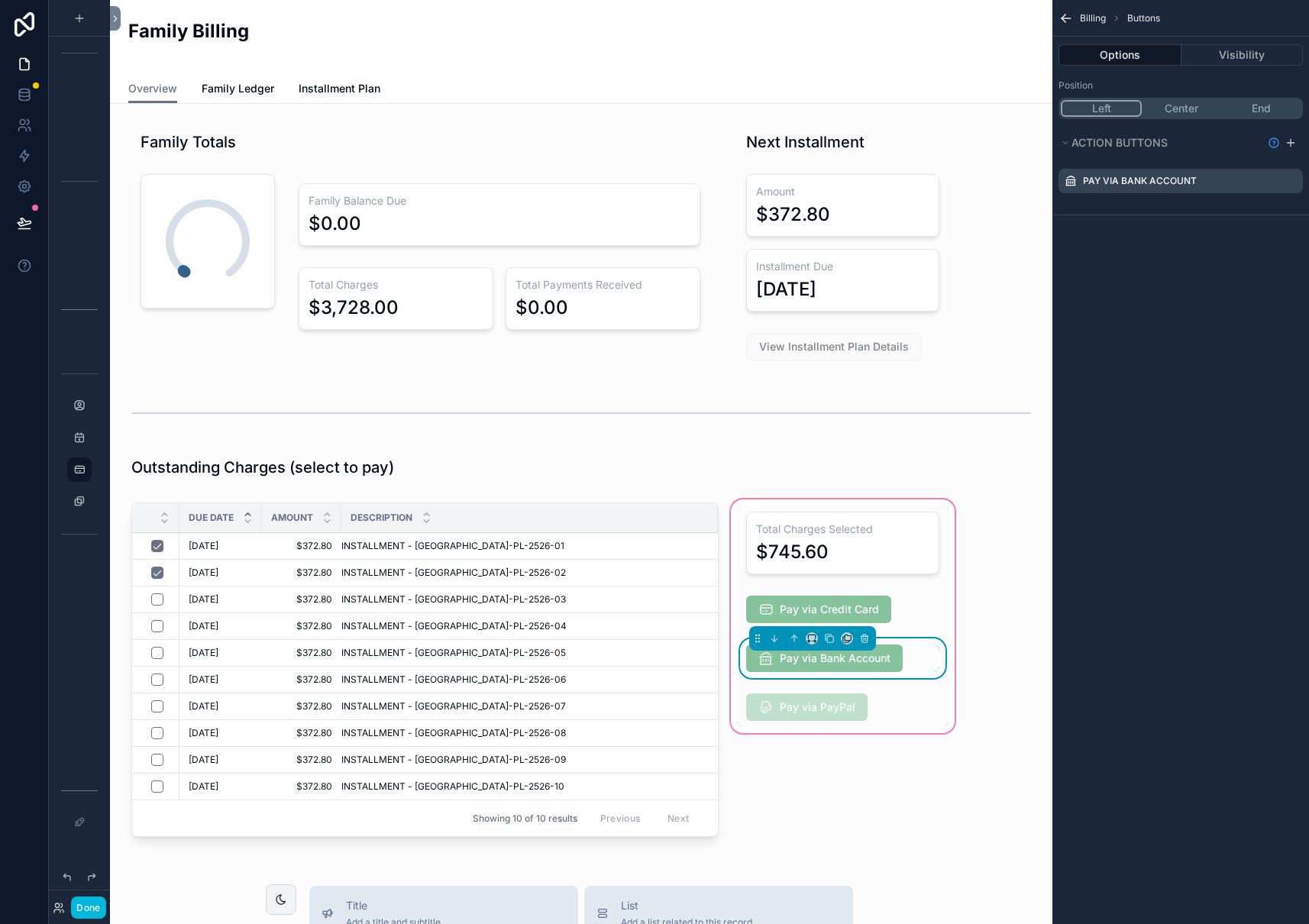
click at [0, 0] on icon "scrollable content" at bounding box center [0, 0] width 0 height 0
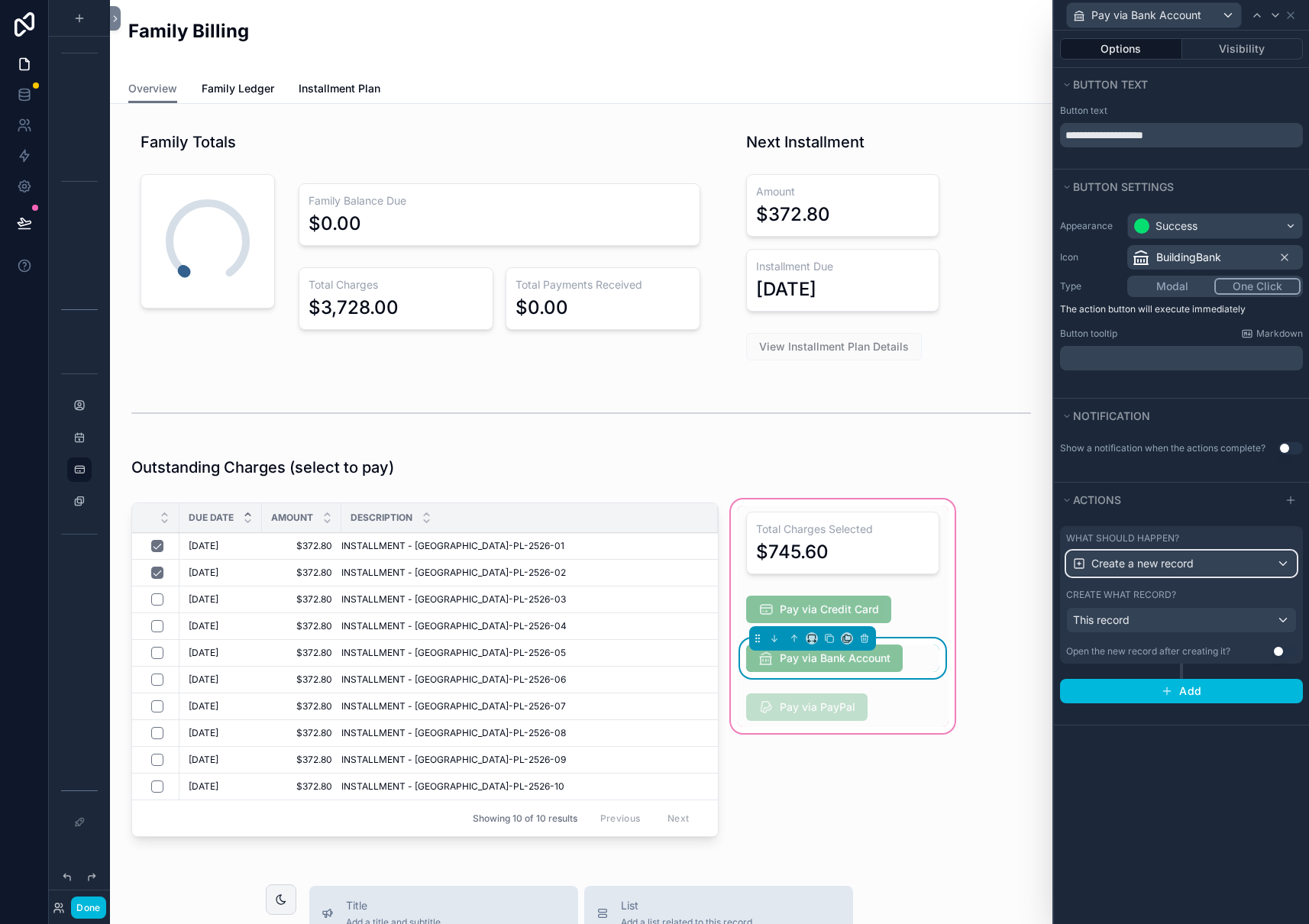
click at [1154, 561] on span "Create a new record" at bounding box center [1142, 563] width 102 height 15
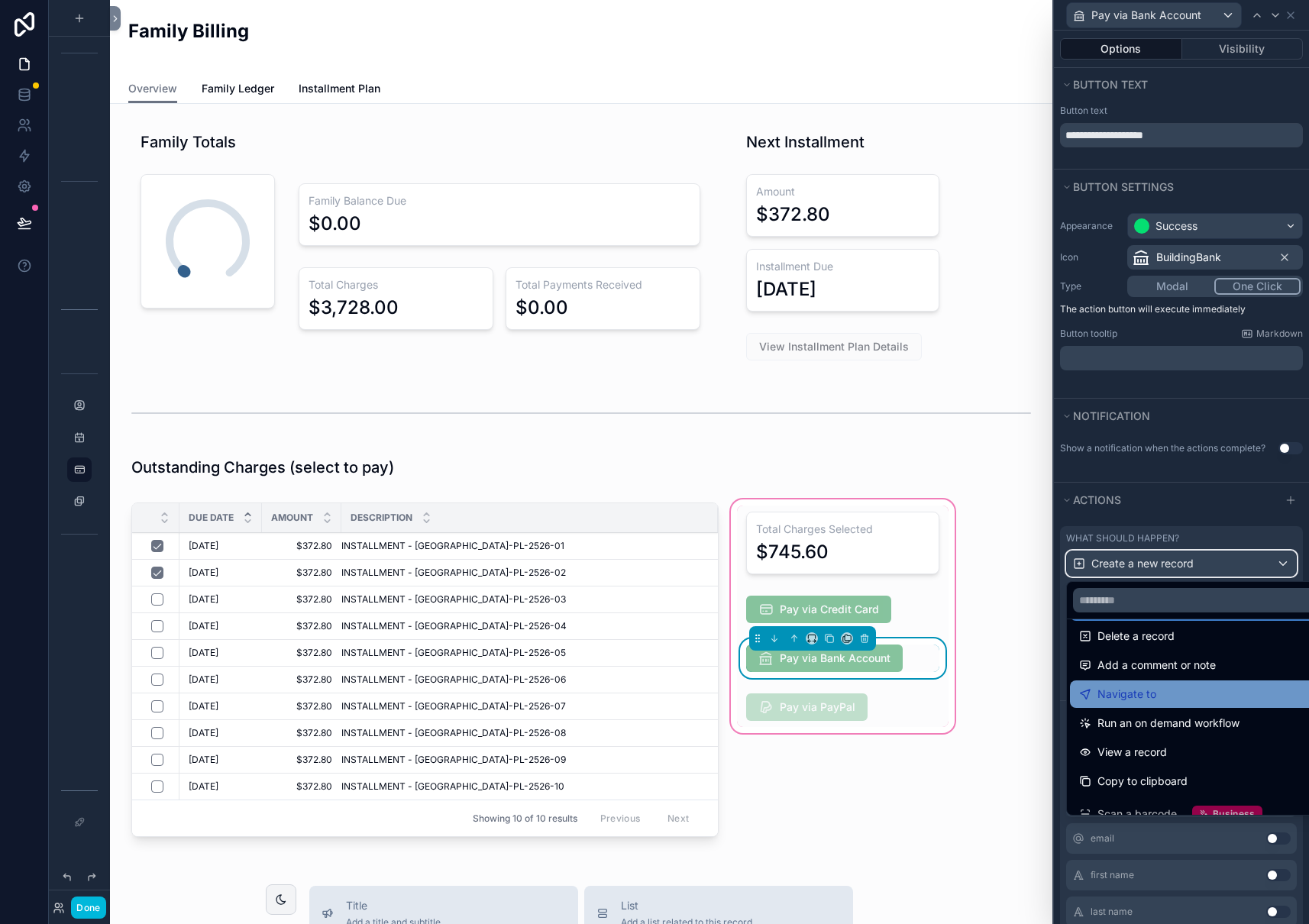
scroll to position [70, 0]
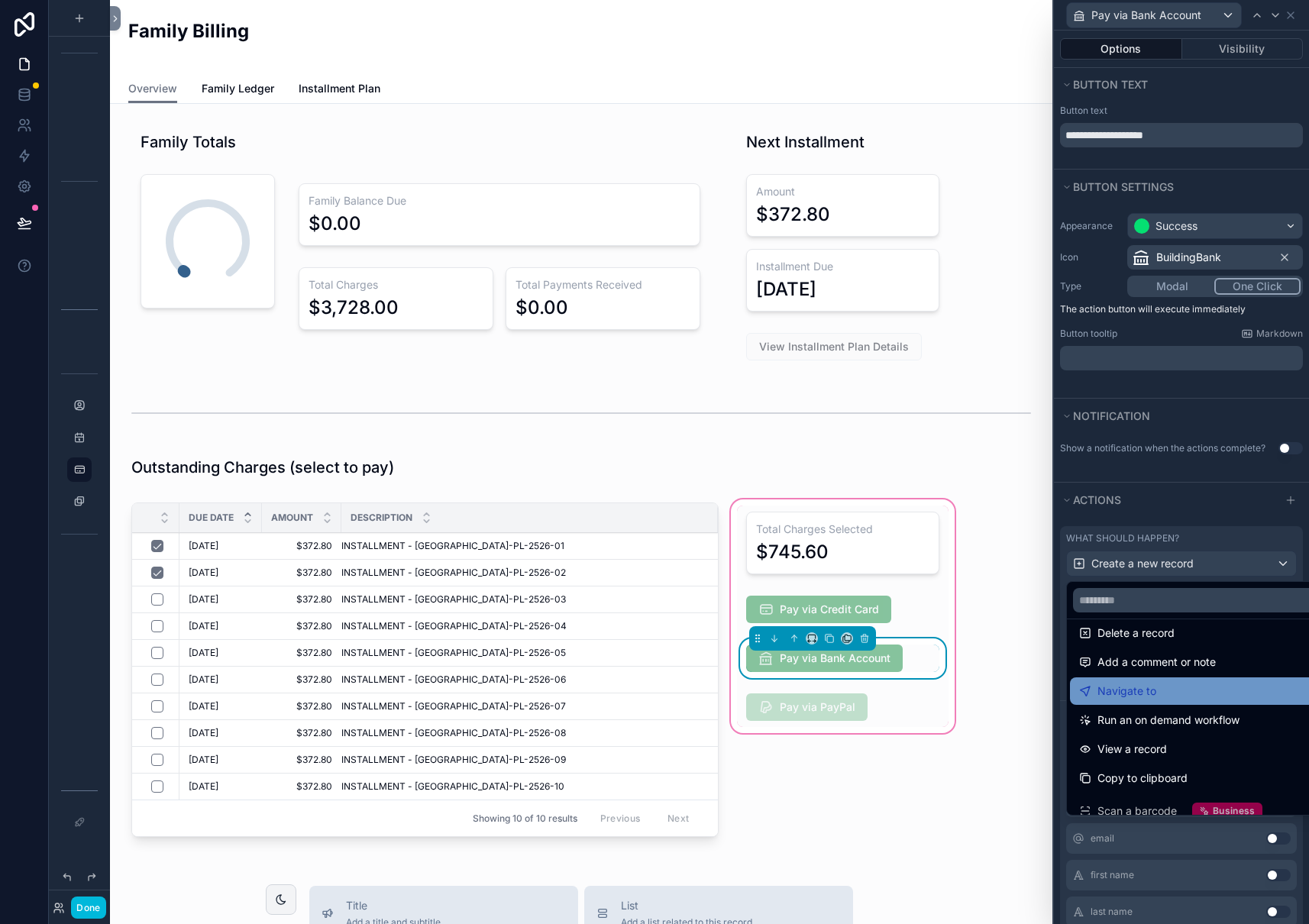
click at [1180, 692] on div "Navigate to" at bounding box center [1199, 691] width 240 height 18
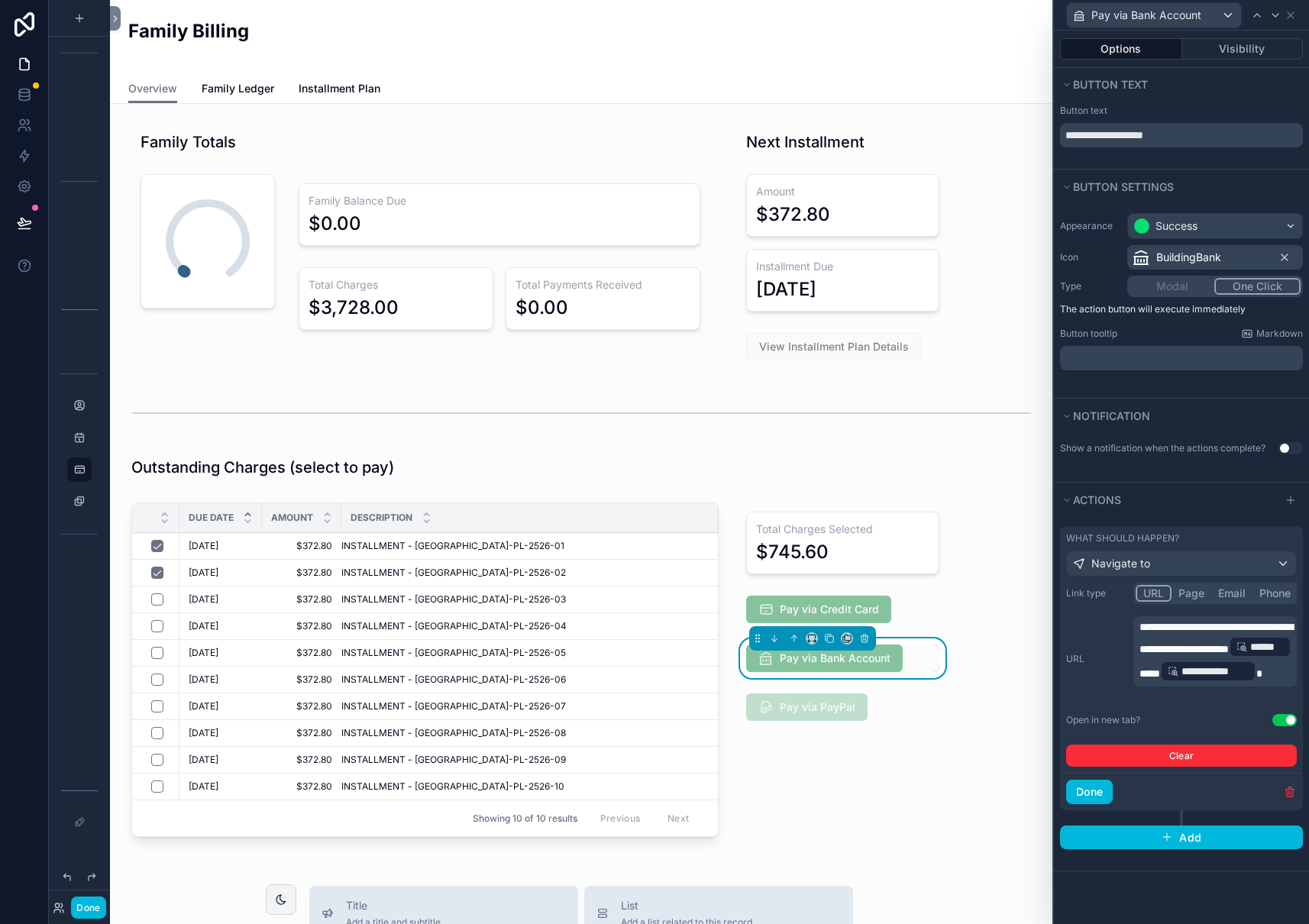
click at [1174, 632] on span "**********" at bounding box center [1215, 638] width 153 height 33
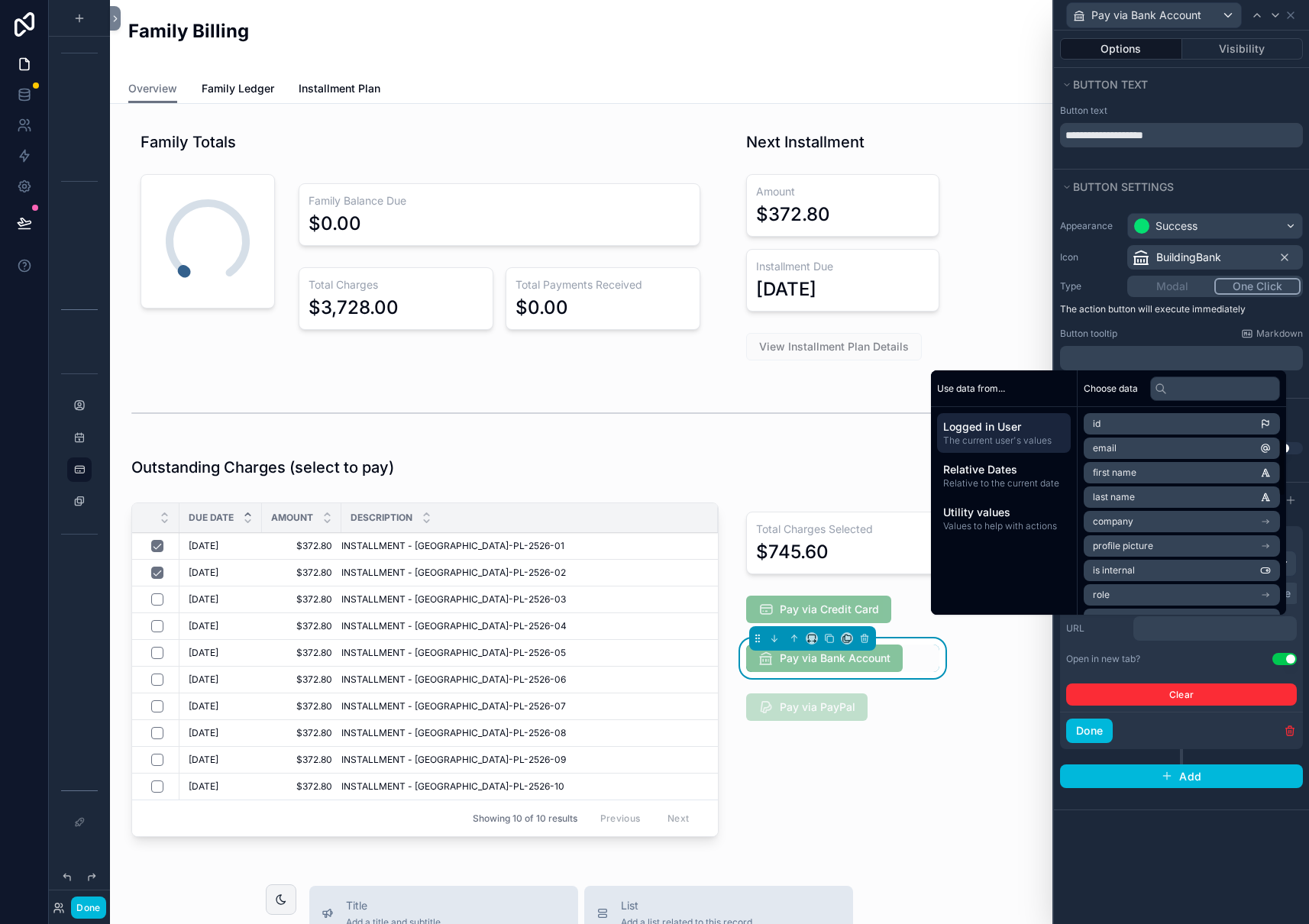
scroll to position [535, 0]
click at [1150, 502] on span "Make Pay ACH URL" at bounding box center [1136, 500] width 86 height 12
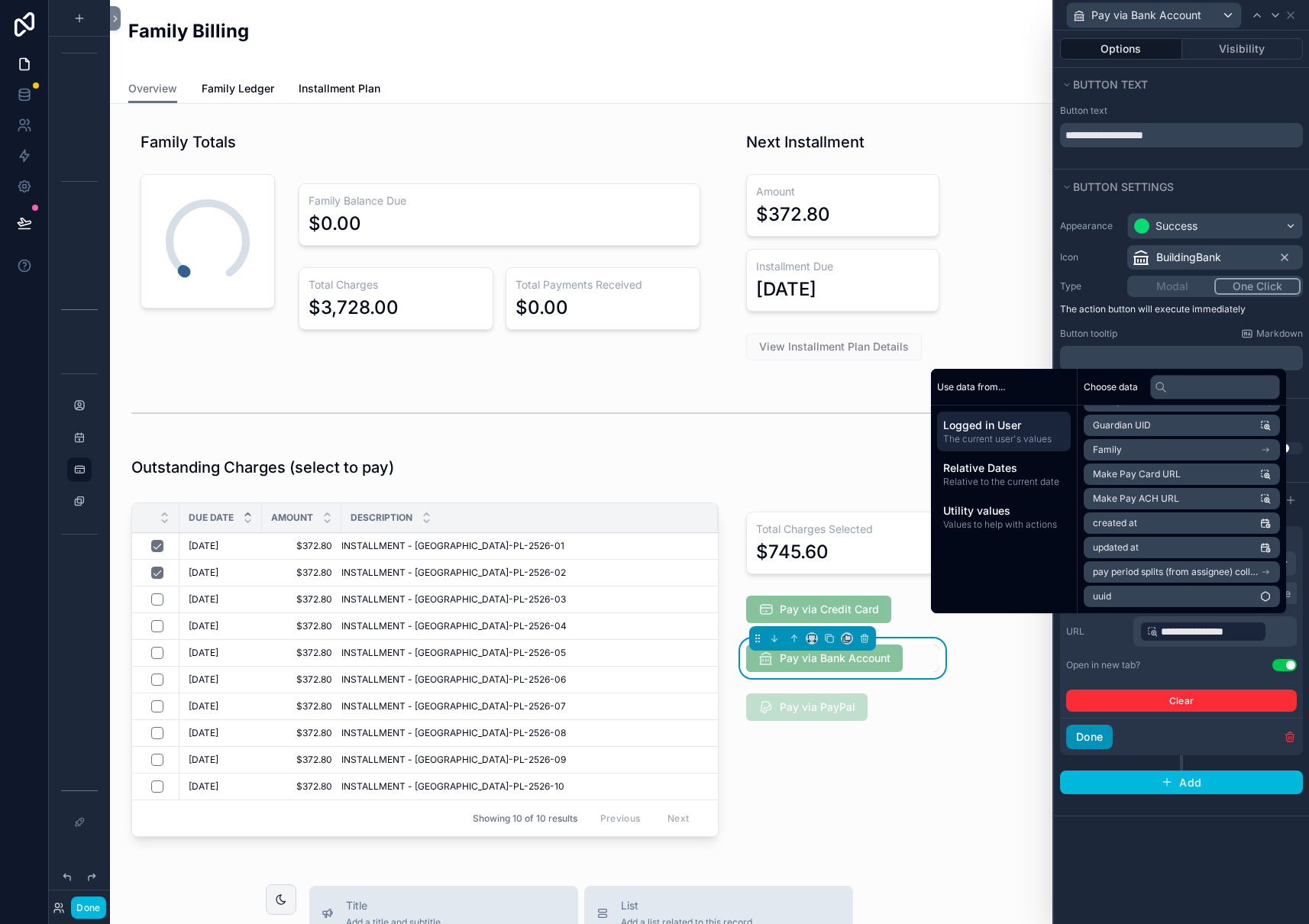
click at [1099, 737] on button "Done" at bounding box center [1089, 737] width 47 height 25
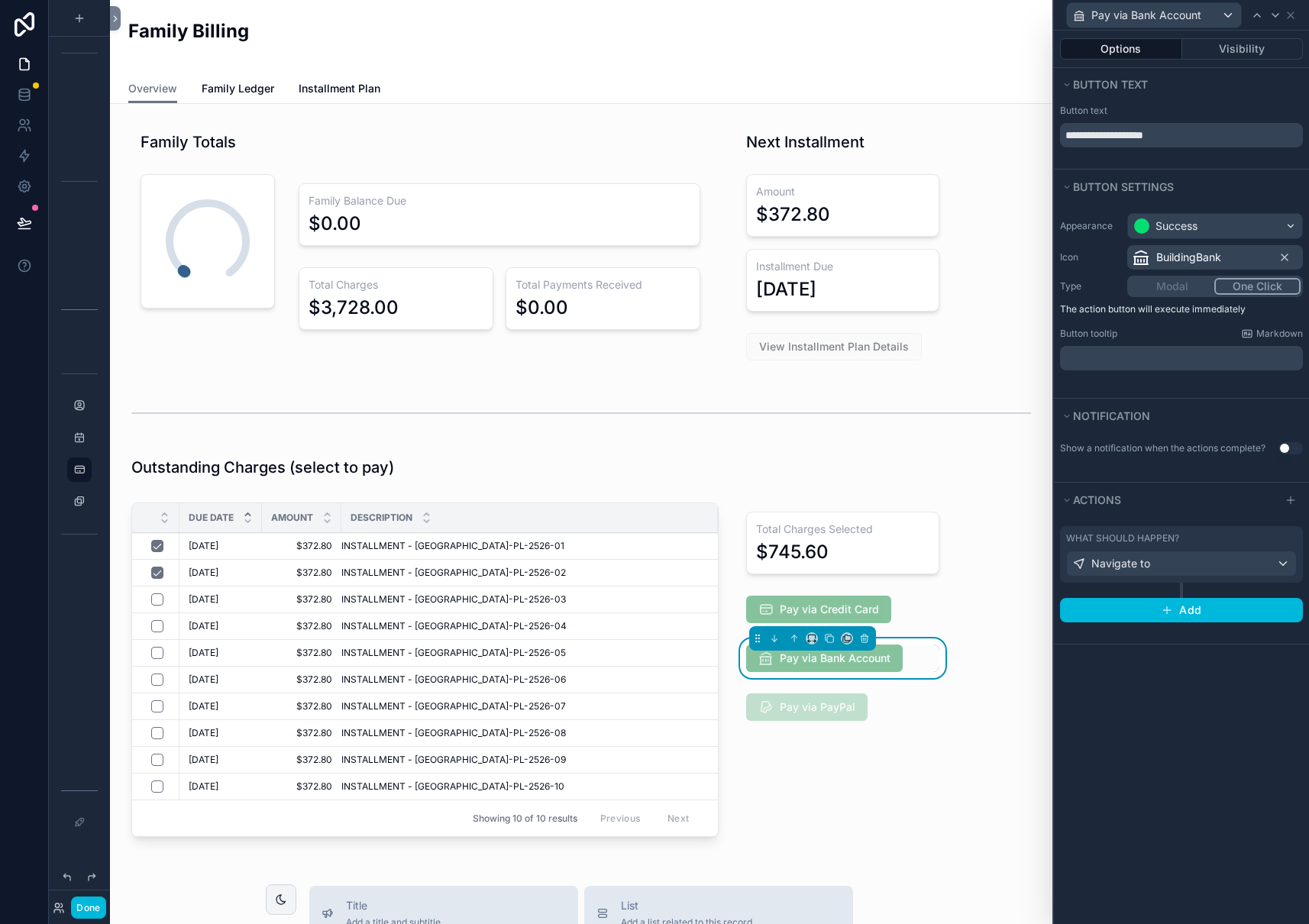
click at [1180, 746] on div "**********" at bounding box center [1180, 477] width 255 height 893
click at [30, 225] on icon at bounding box center [25, 223] width 15 height 15
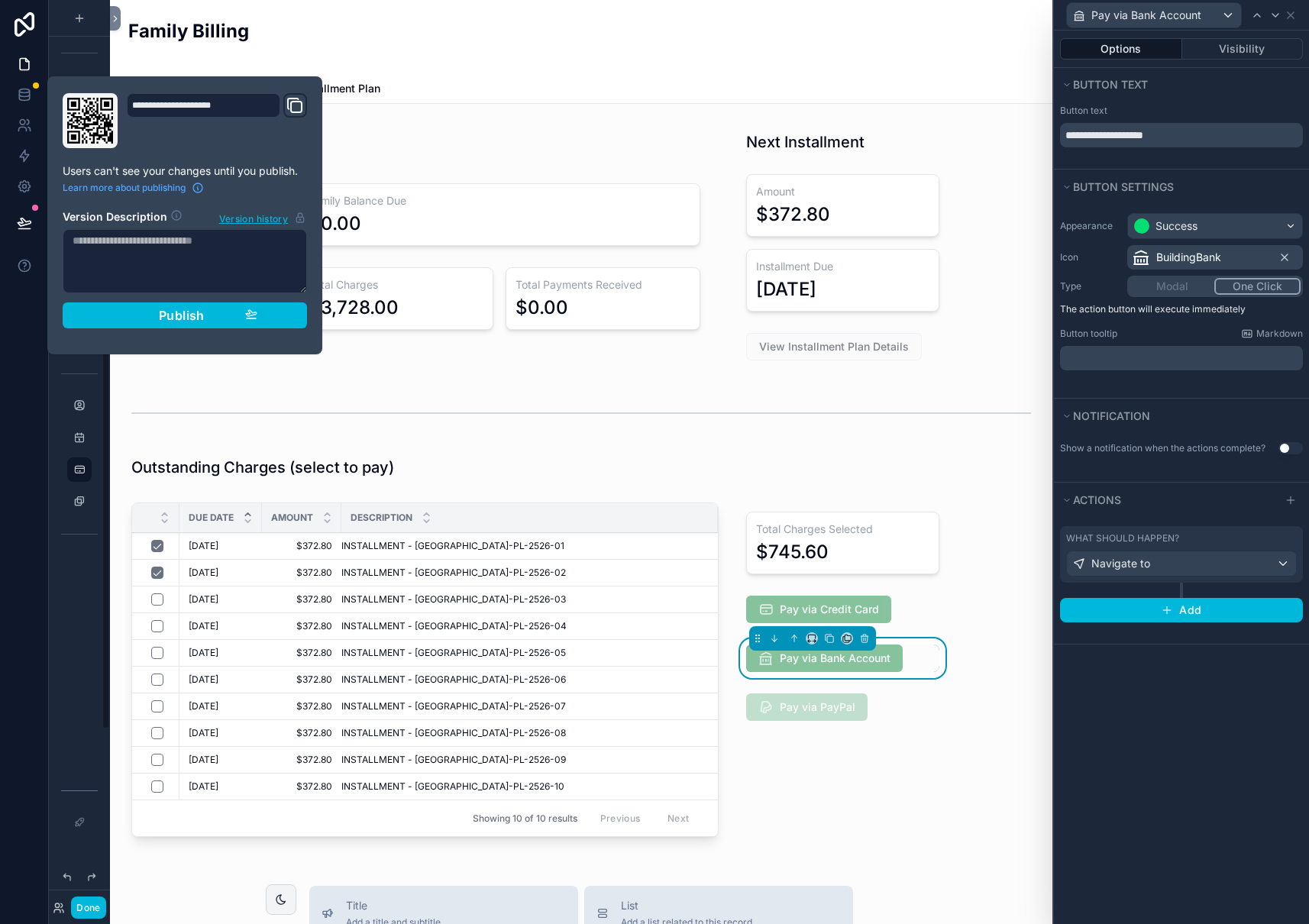
click at [99, 311] on button "Publish" at bounding box center [185, 315] width 245 height 26
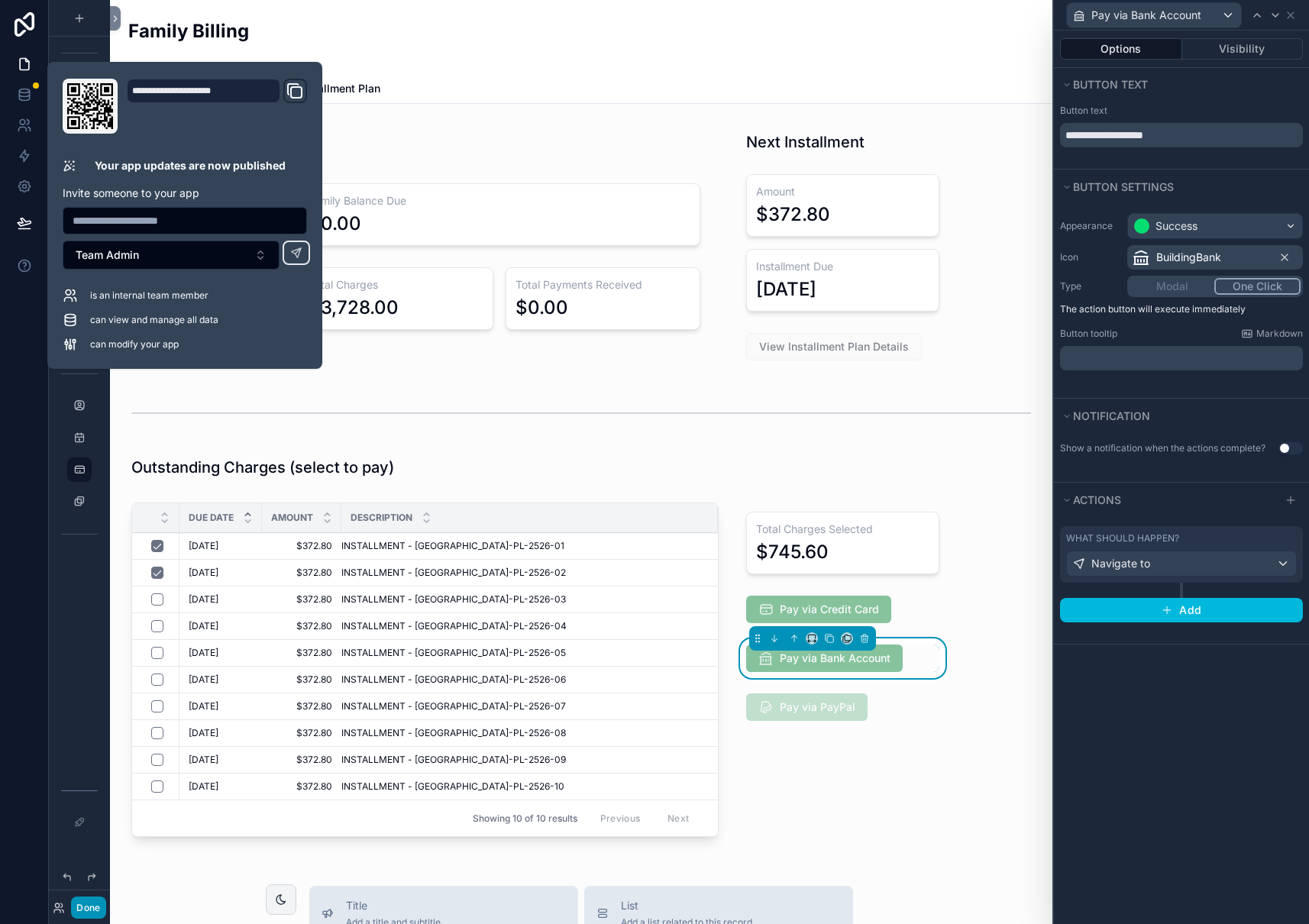
click at [85, 909] on button "Done" at bounding box center [88, 907] width 35 height 22
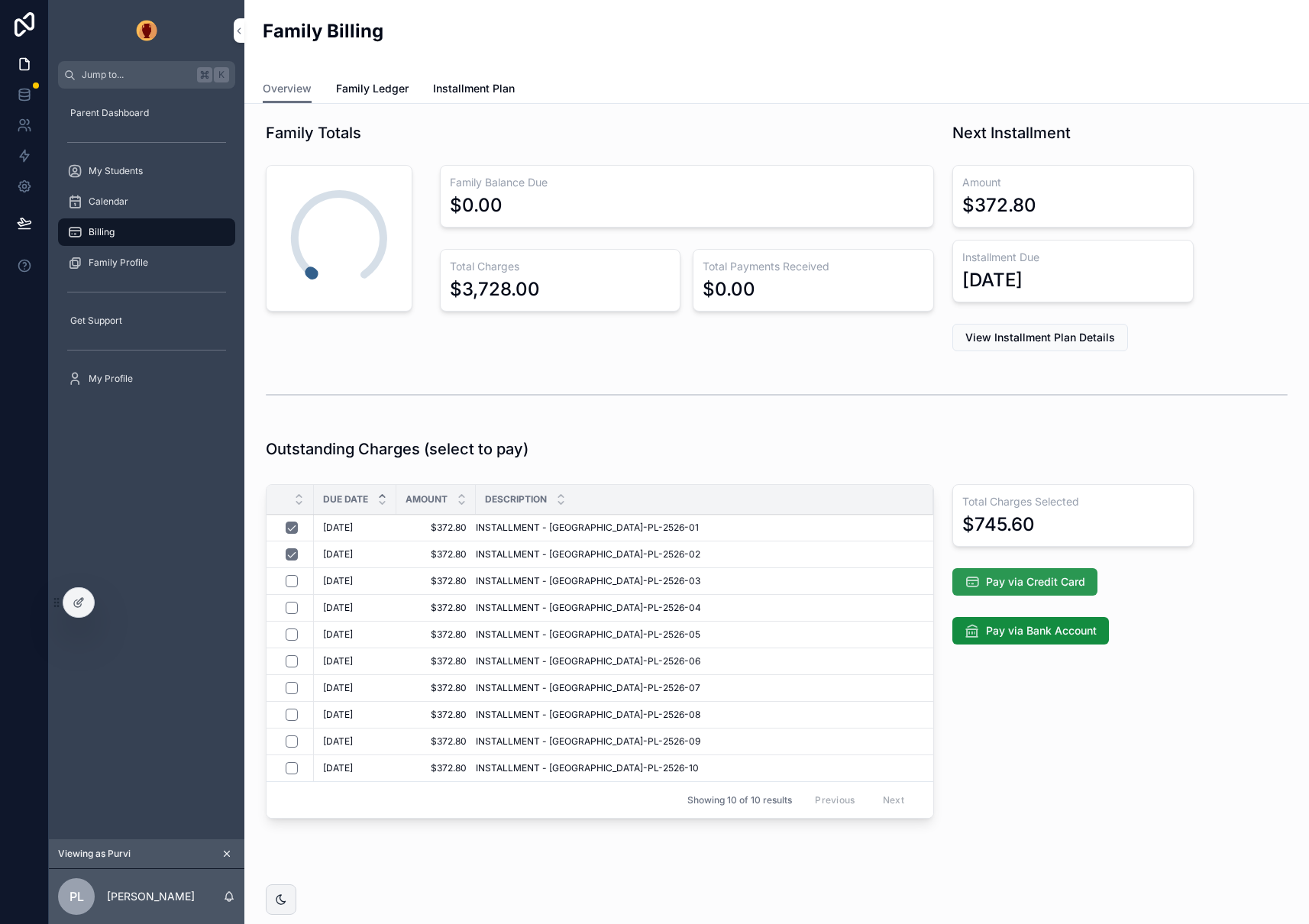
click at [1033, 587] on span "Pay via Credit Card" at bounding box center [1035, 582] width 99 height 15
click at [1023, 709] on div "Total Charges Selected $745.60 Pay via Credit Card Pay via Bank Account" at bounding box center [1073, 654] width 260 height 352
click at [1034, 579] on span "Pay via Credit Card" at bounding box center [1035, 582] width 99 height 15
drag, startPoint x: 1034, startPoint y: 579, endPoint x: 1037, endPoint y: 613, distance: 34.1
click at [1034, 579] on span "Pay via Credit Card" at bounding box center [1035, 582] width 99 height 15
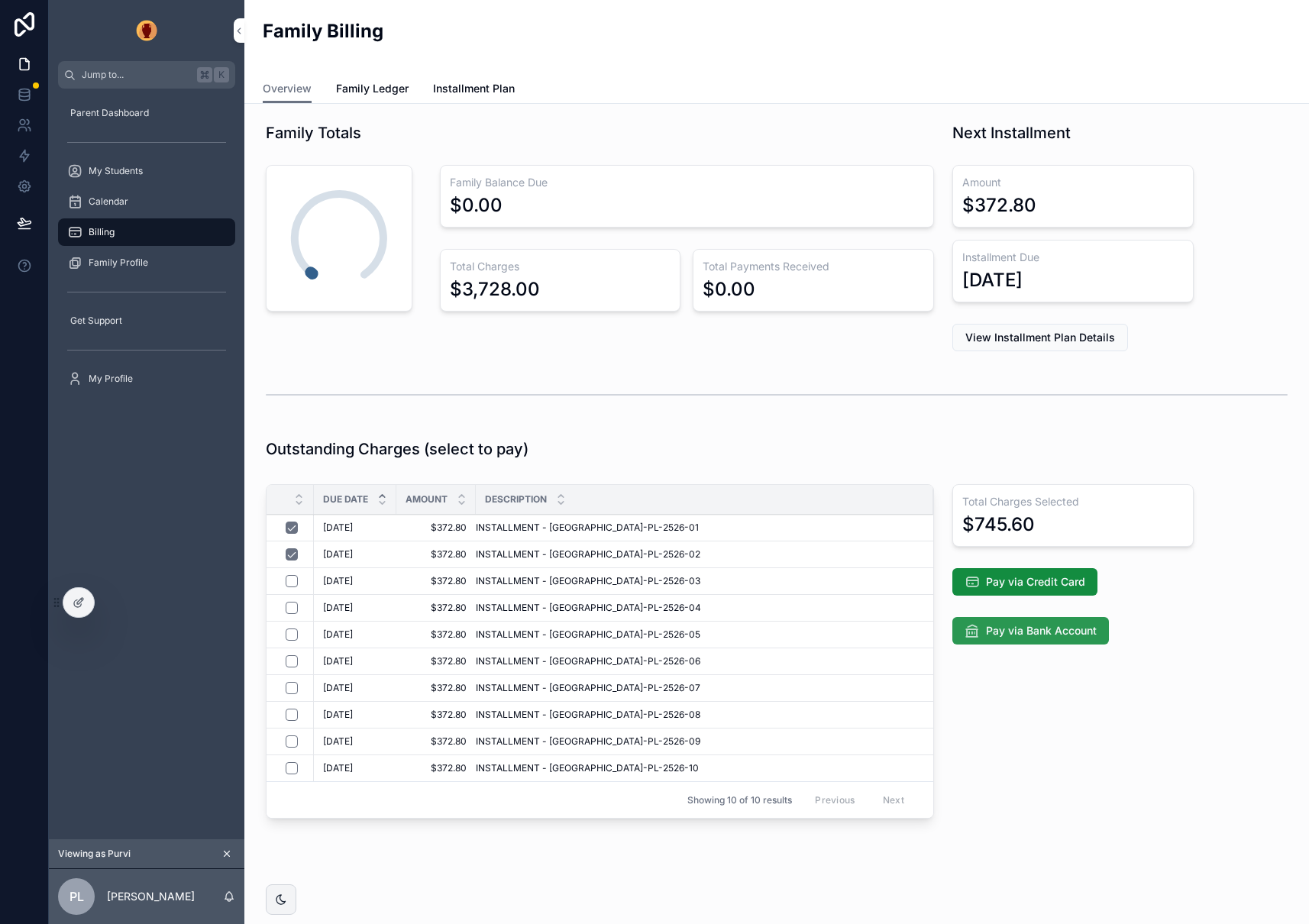
click at [1047, 631] on span "Pay via Bank Account" at bounding box center [1041, 631] width 111 height 15
click at [1030, 582] on span "Pay via Credit Card" at bounding box center [1035, 582] width 99 height 15
click at [1072, 682] on div "Total Charges Selected $745.60 Pay via Credit Card Pay via Bank Account" at bounding box center [1073, 654] width 260 height 352
click at [1040, 579] on span "Pay via Credit Card" at bounding box center [1035, 582] width 99 height 15
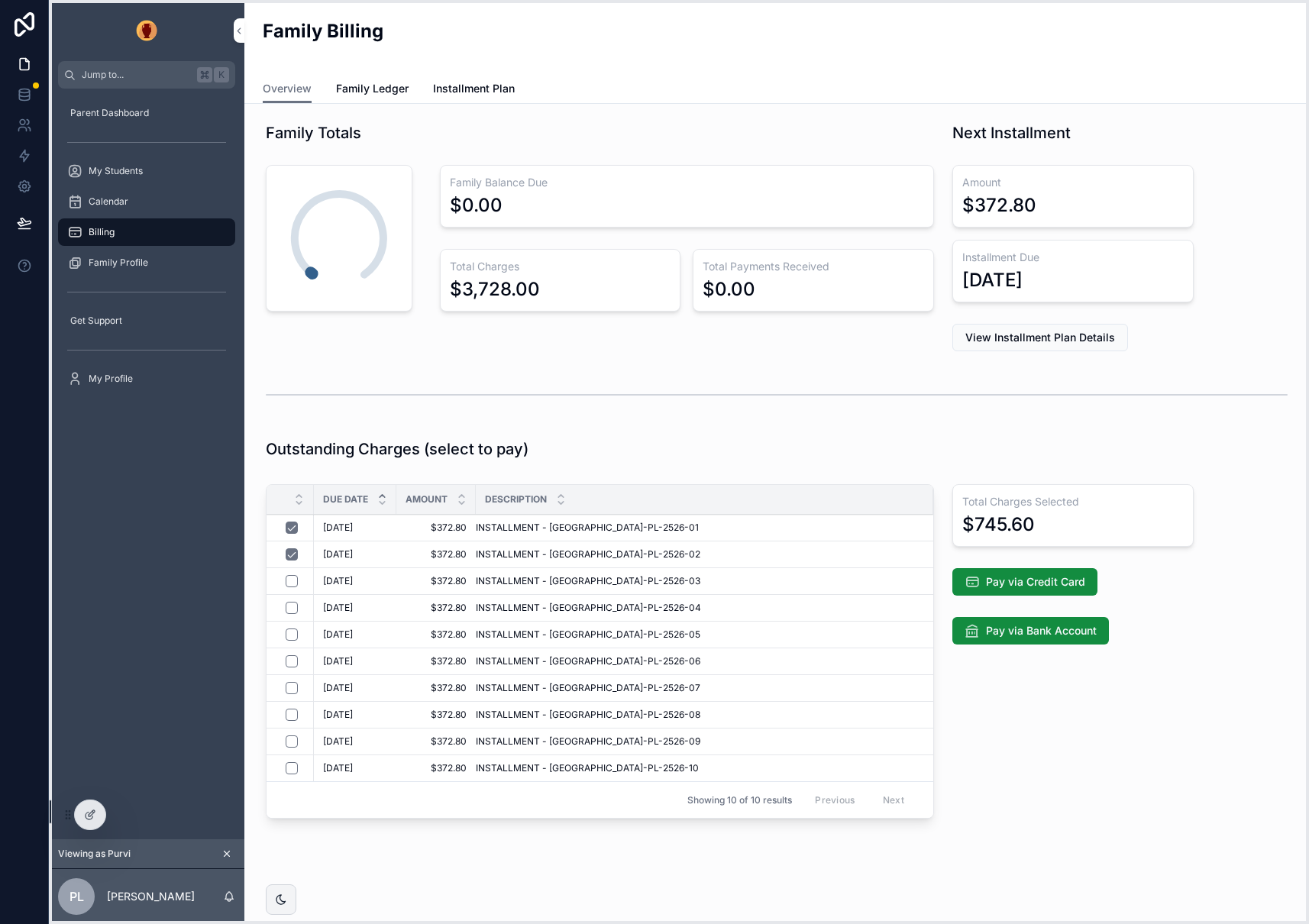
drag, startPoint x: 53, startPoint y: 615, endPoint x: 93, endPoint y: 818, distance: 206.9
click at [65, 814] on icon at bounding box center [65, 814] width 1 height 1
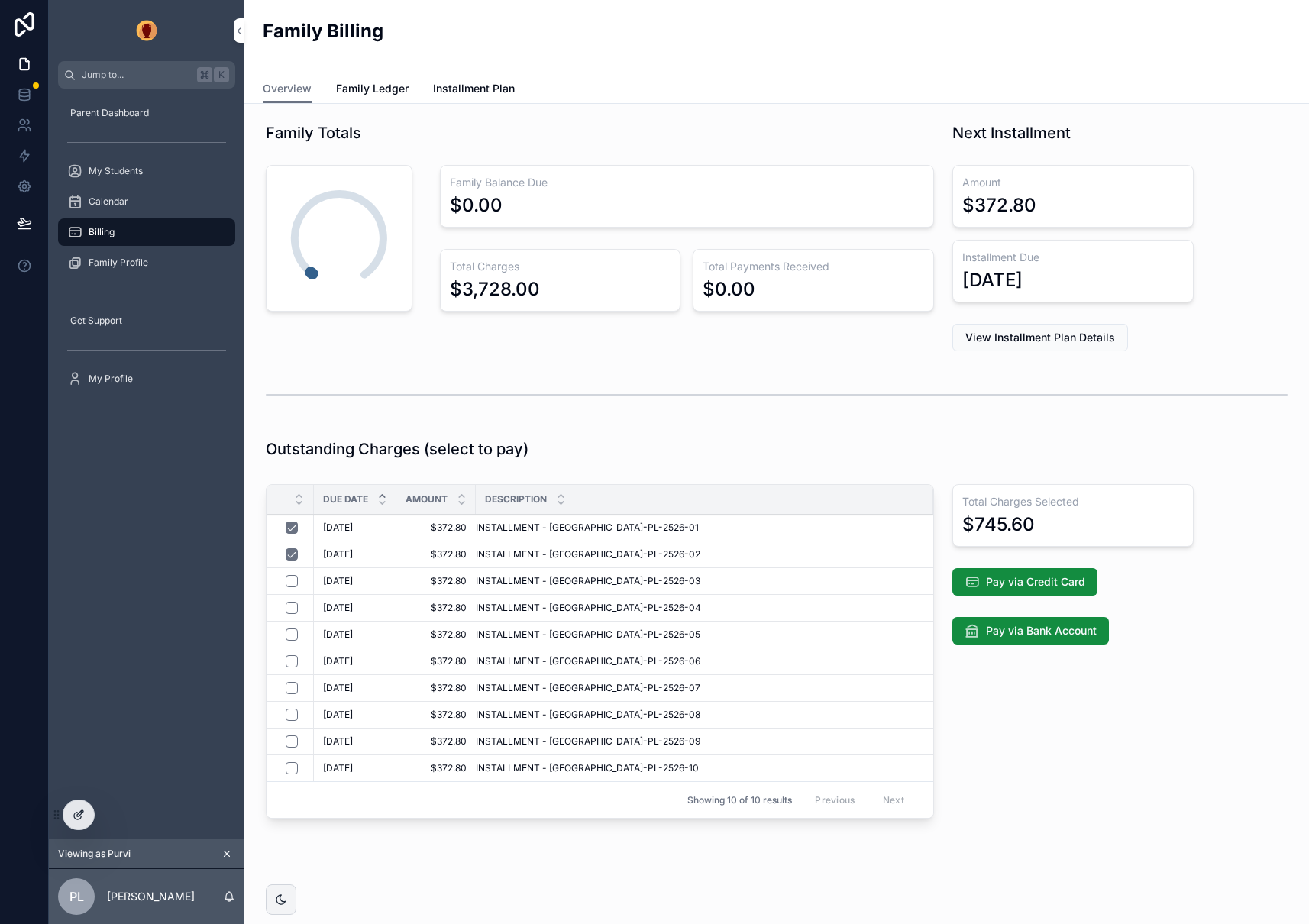
click at [78, 815] on icon at bounding box center [78, 815] width 12 height 12
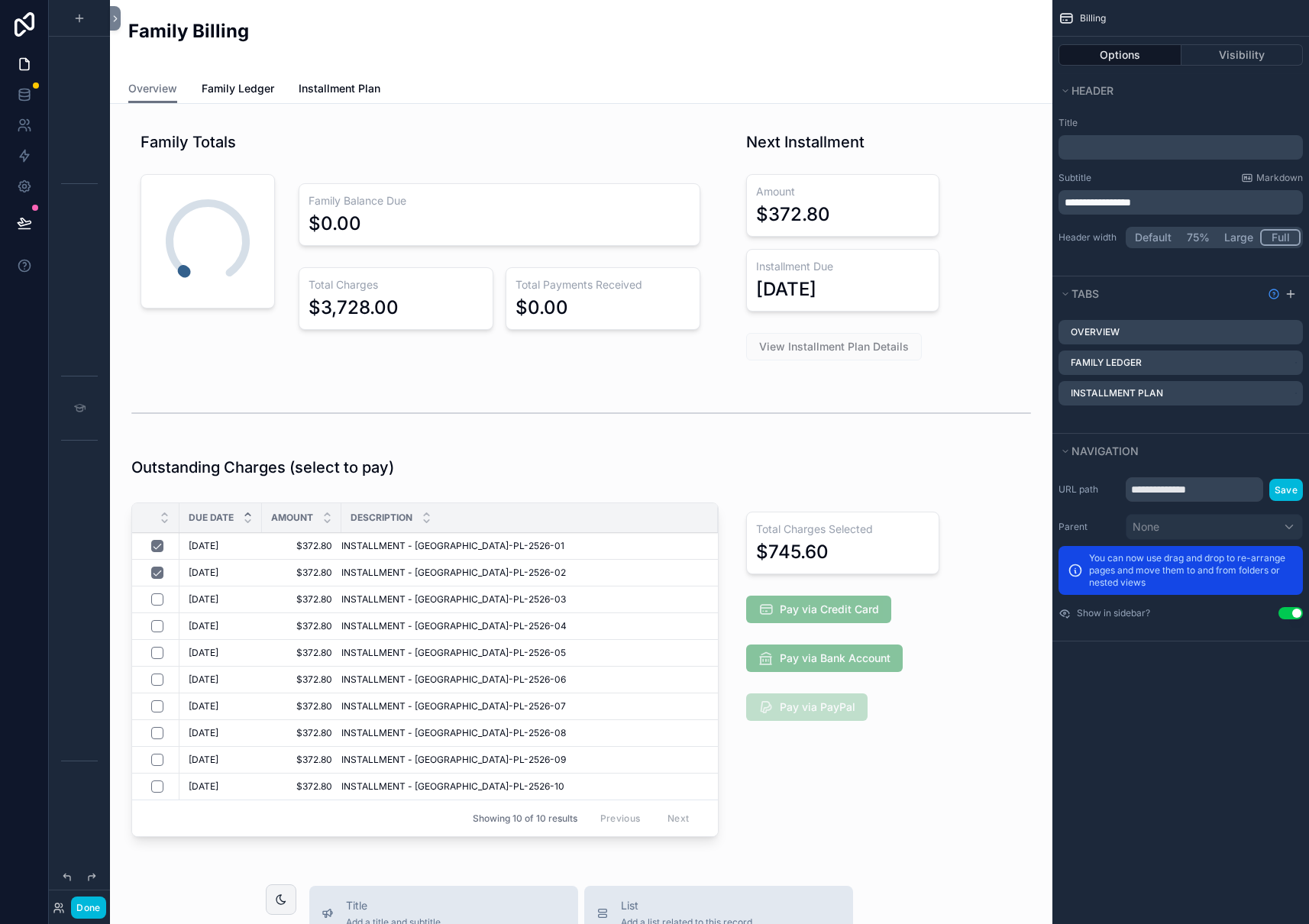
scroll to position [708, 0]
click at [877, 604] on div "scrollable content" at bounding box center [843, 672] width 230 height 352
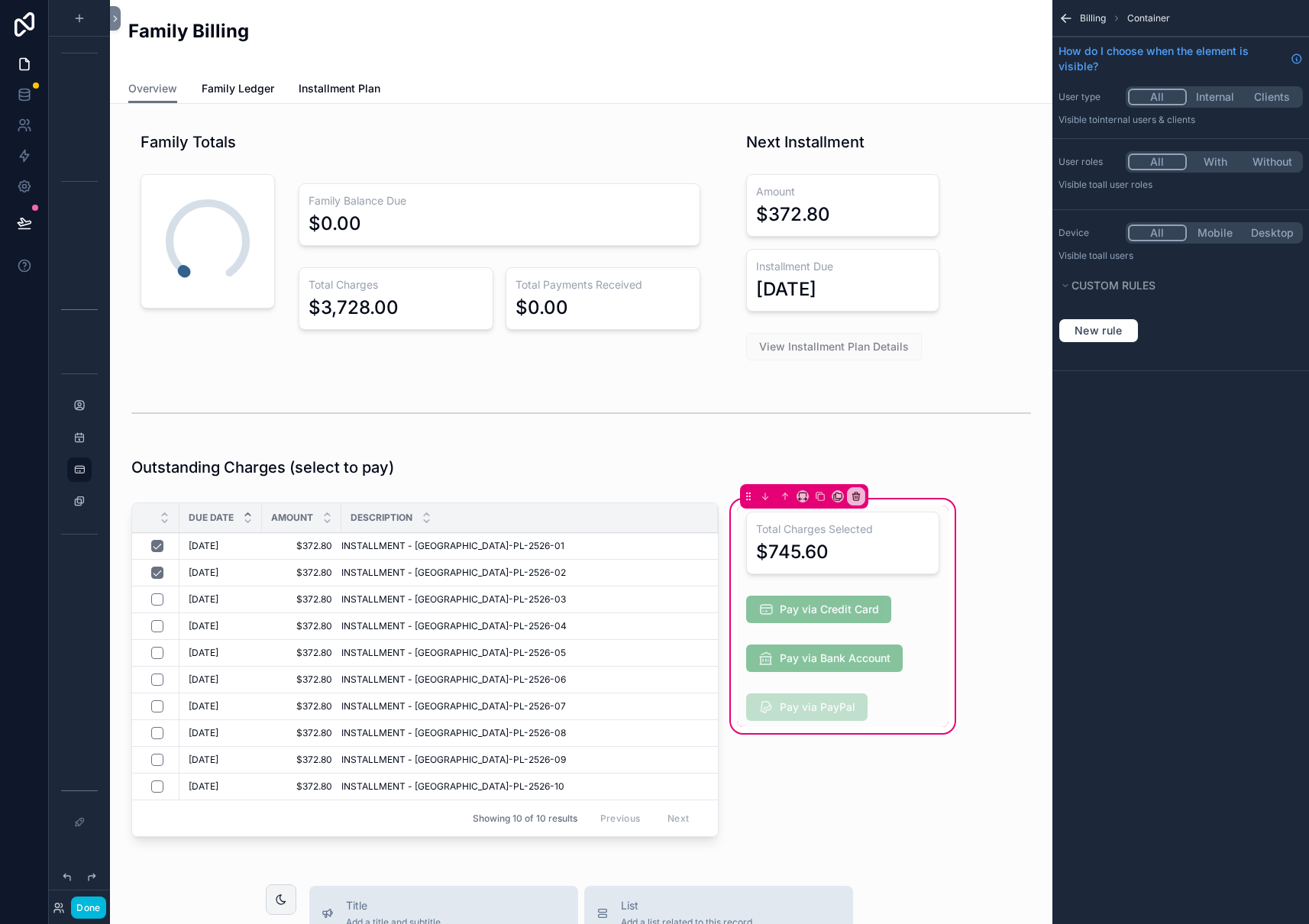
click at [836, 608] on div "scrollable content" at bounding box center [843, 609] width 212 height 40
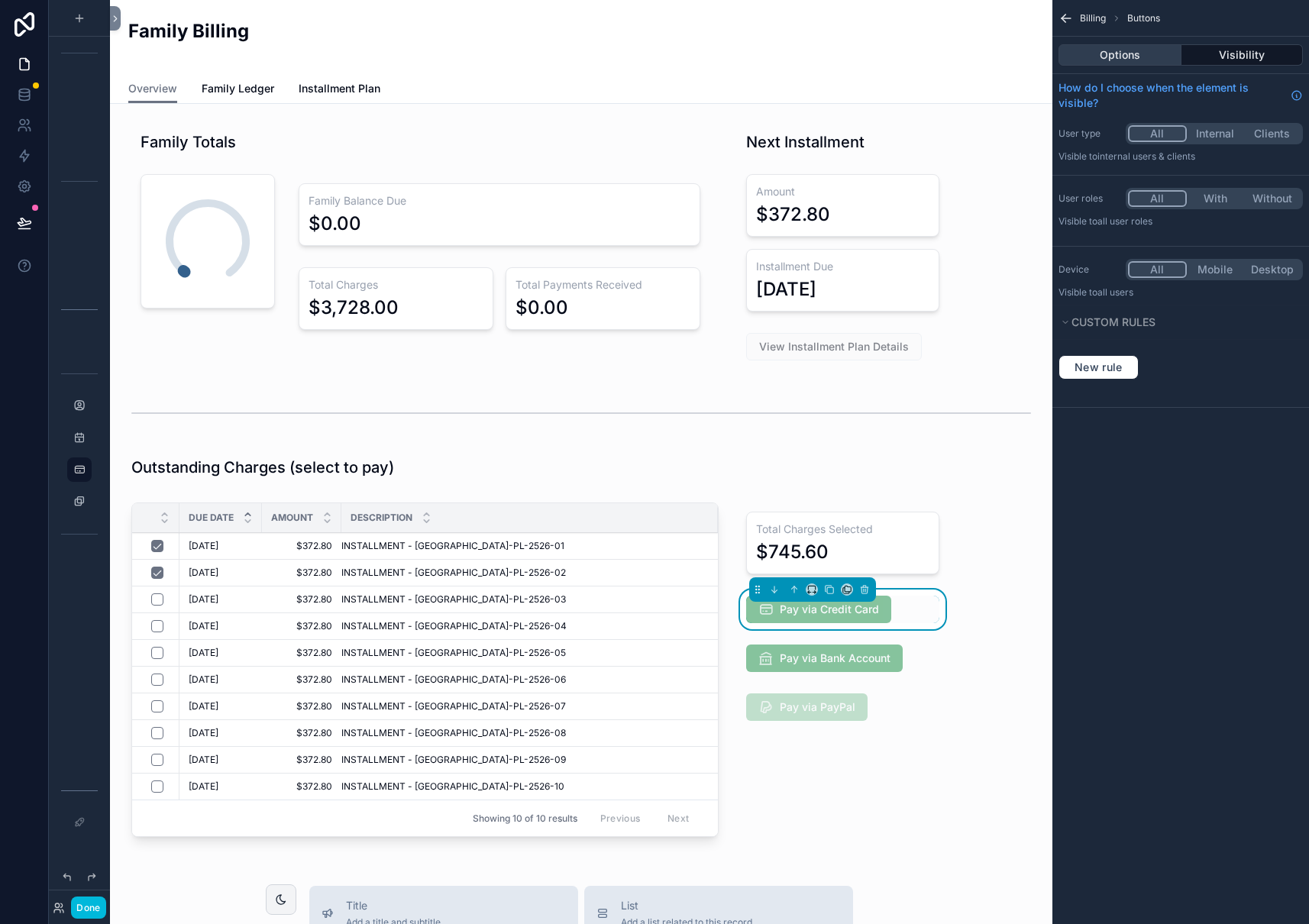
click at [1149, 58] on button "Options" at bounding box center [1120, 55] width 123 height 22
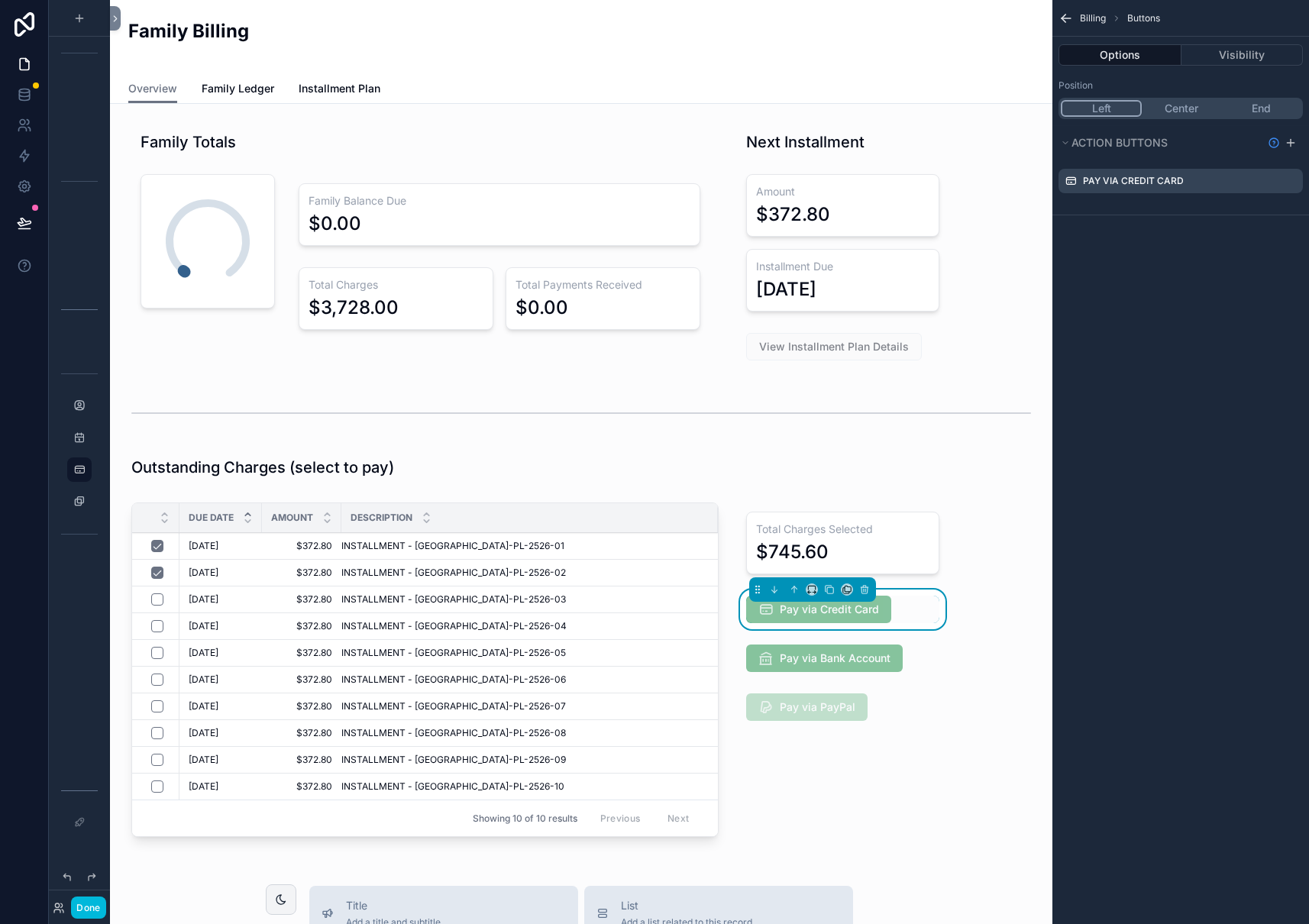
click at [0, 0] on icon "scrollable content" at bounding box center [0, 0] width 0 height 0
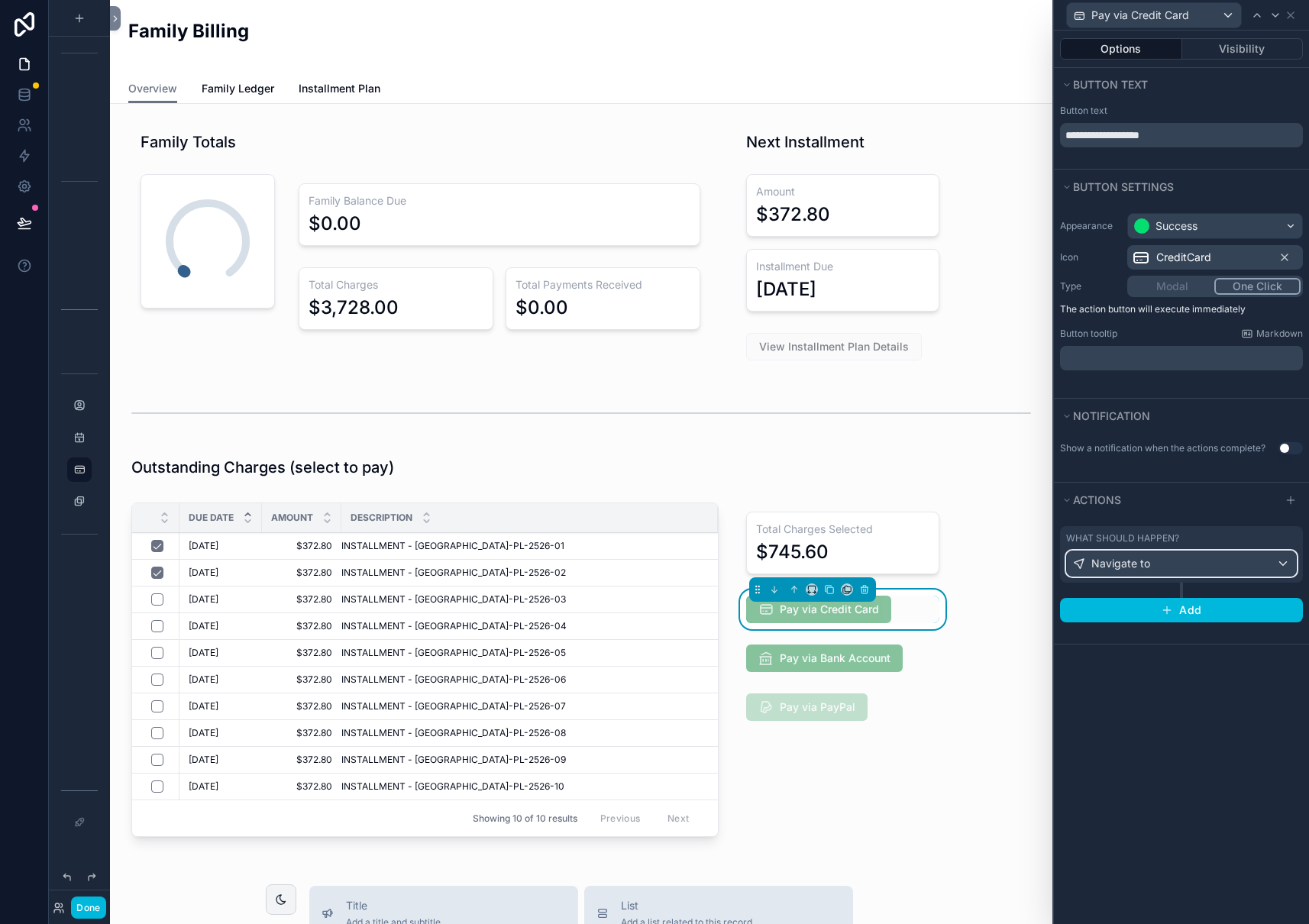
click at [1289, 559] on div "Navigate to" at bounding box center [1181, 563] width 229 height 25
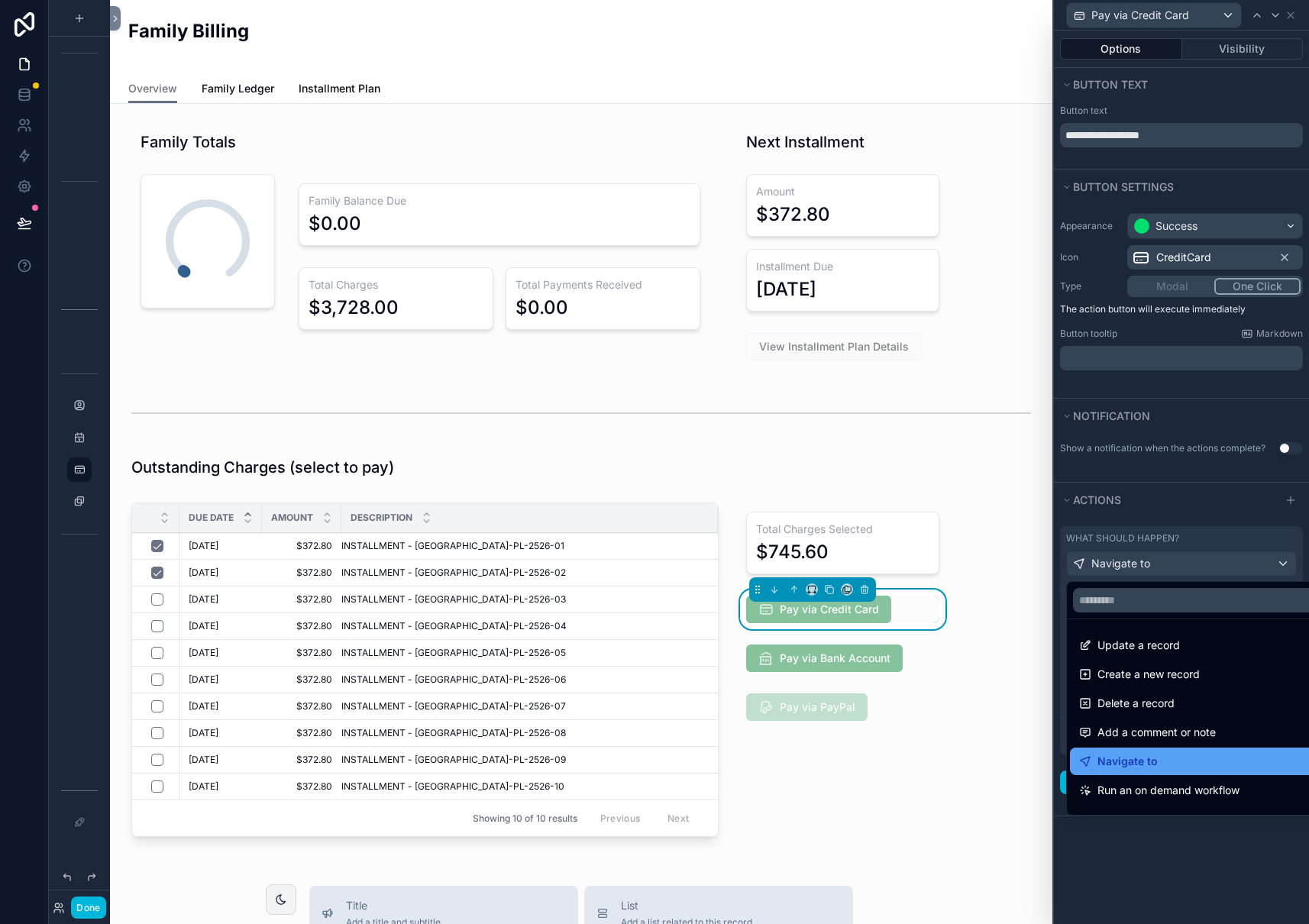
click at [1203, 759] on div "Navigate to" at bounding box center [1199, 761] width 240 height 18
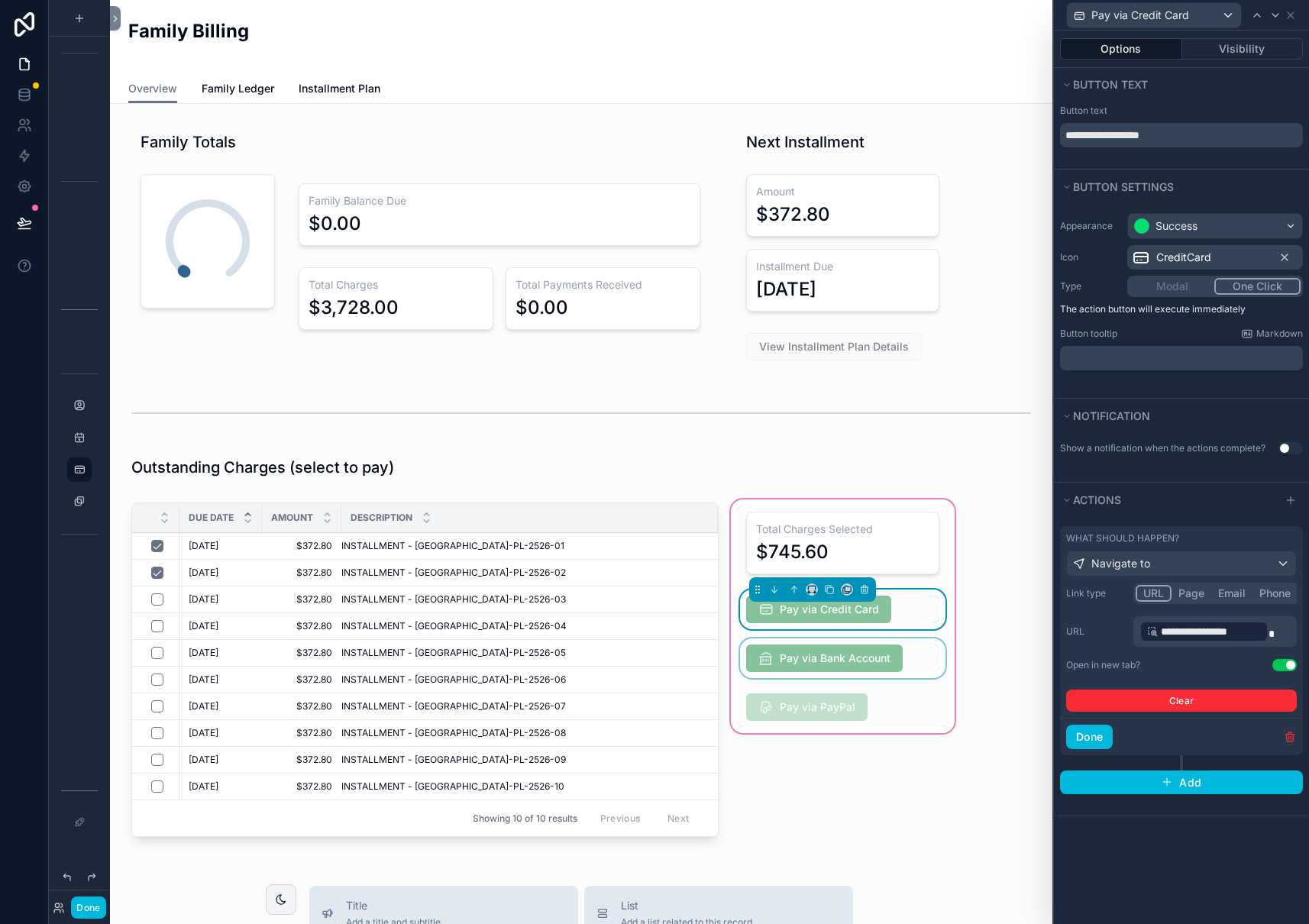
click at [860, 658] on div "scrollable content" at bounding box center [843, 659] width 212 height 40
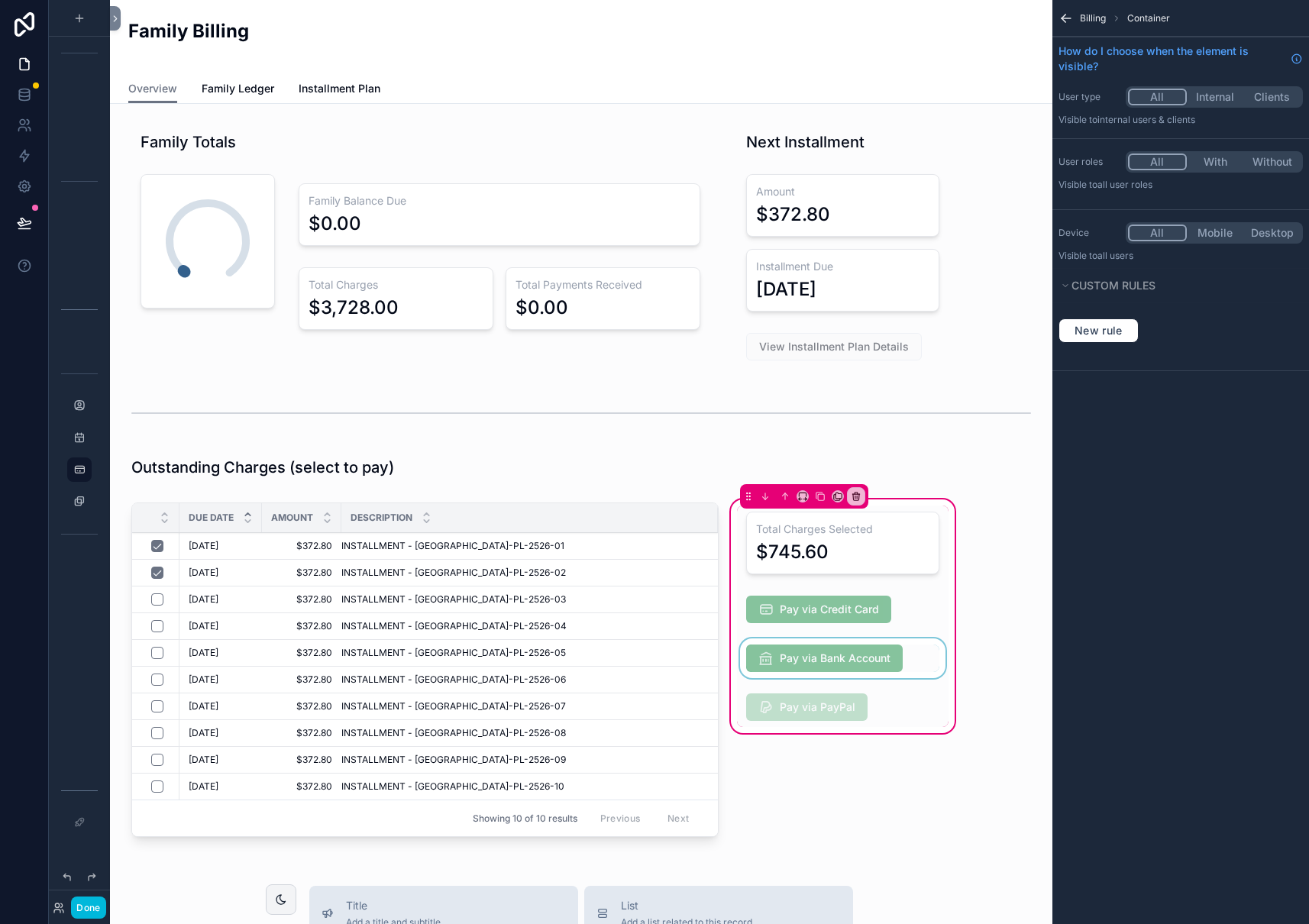
click at [857, 657] on div "scrollable content" at bounding box center [843, 659] width 212 height 40
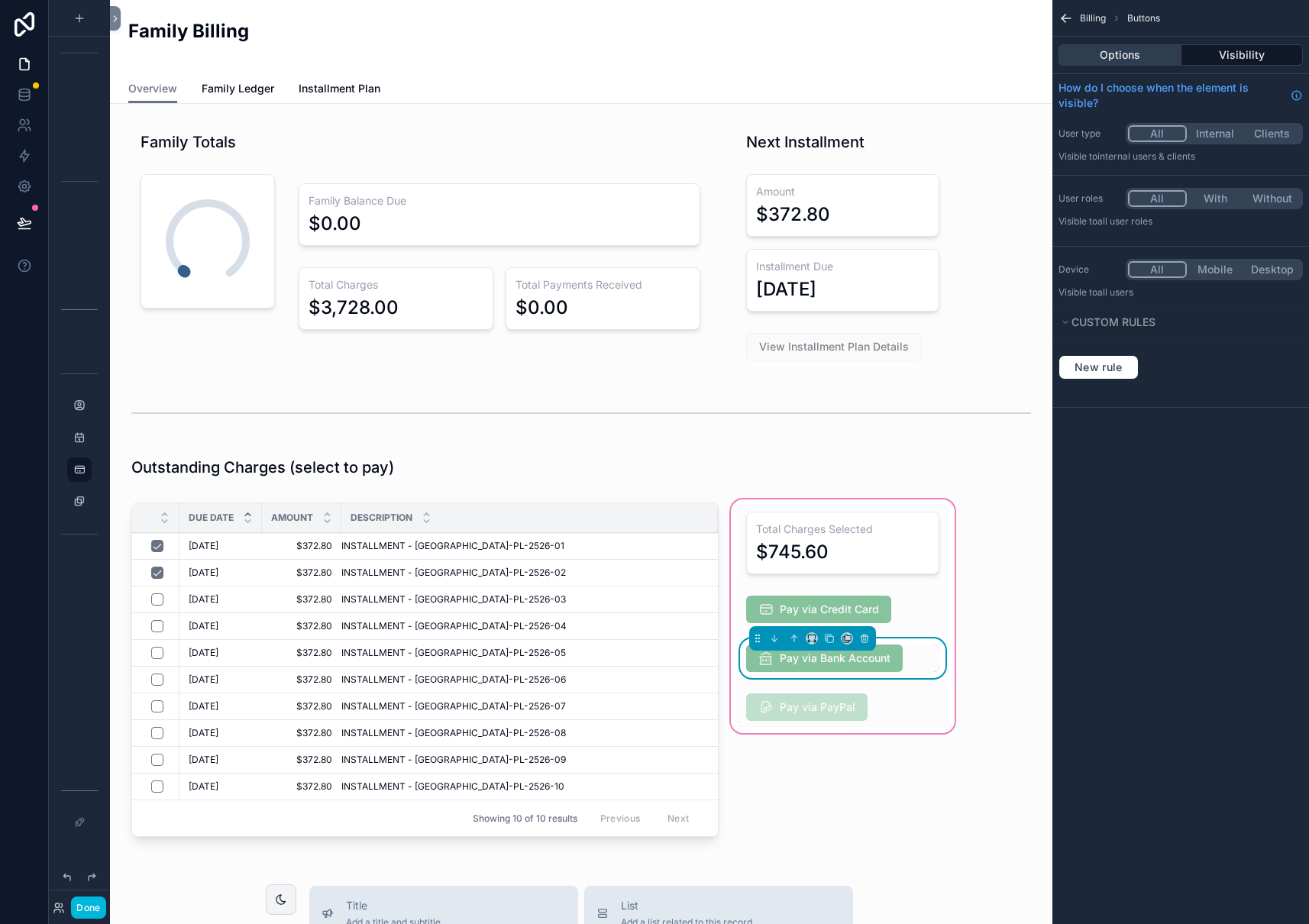
click at [1113, 55] on button "Options" at bounding box center [1120, 55] width 123 height 22
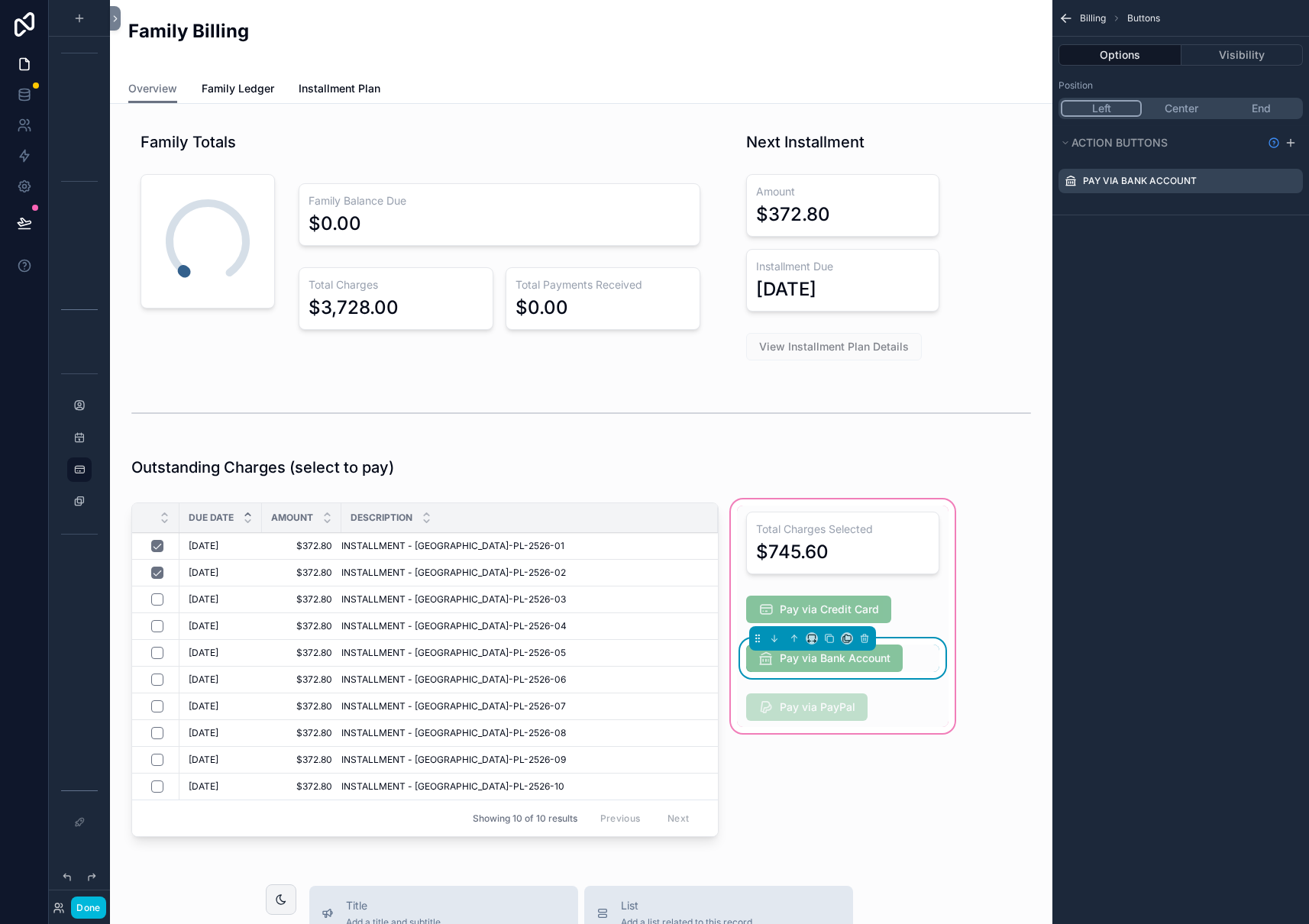
click at [0, 0] on icon "scrollable content" at bounding box center [0, 0] width 0 height 0
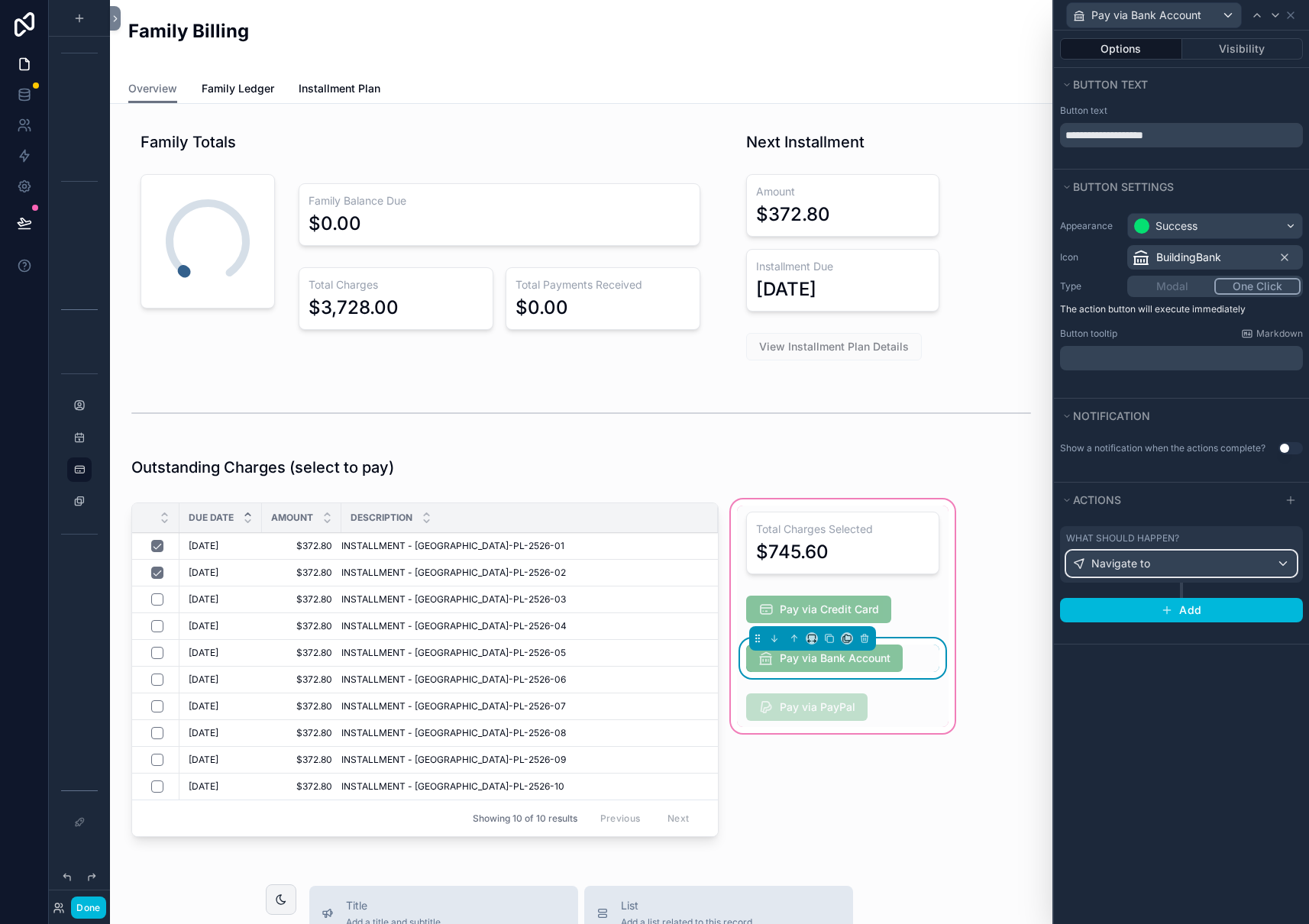
click at [1227, 562] on div "Navigate to" at bounding box center [1181, 563] width 229 height 25
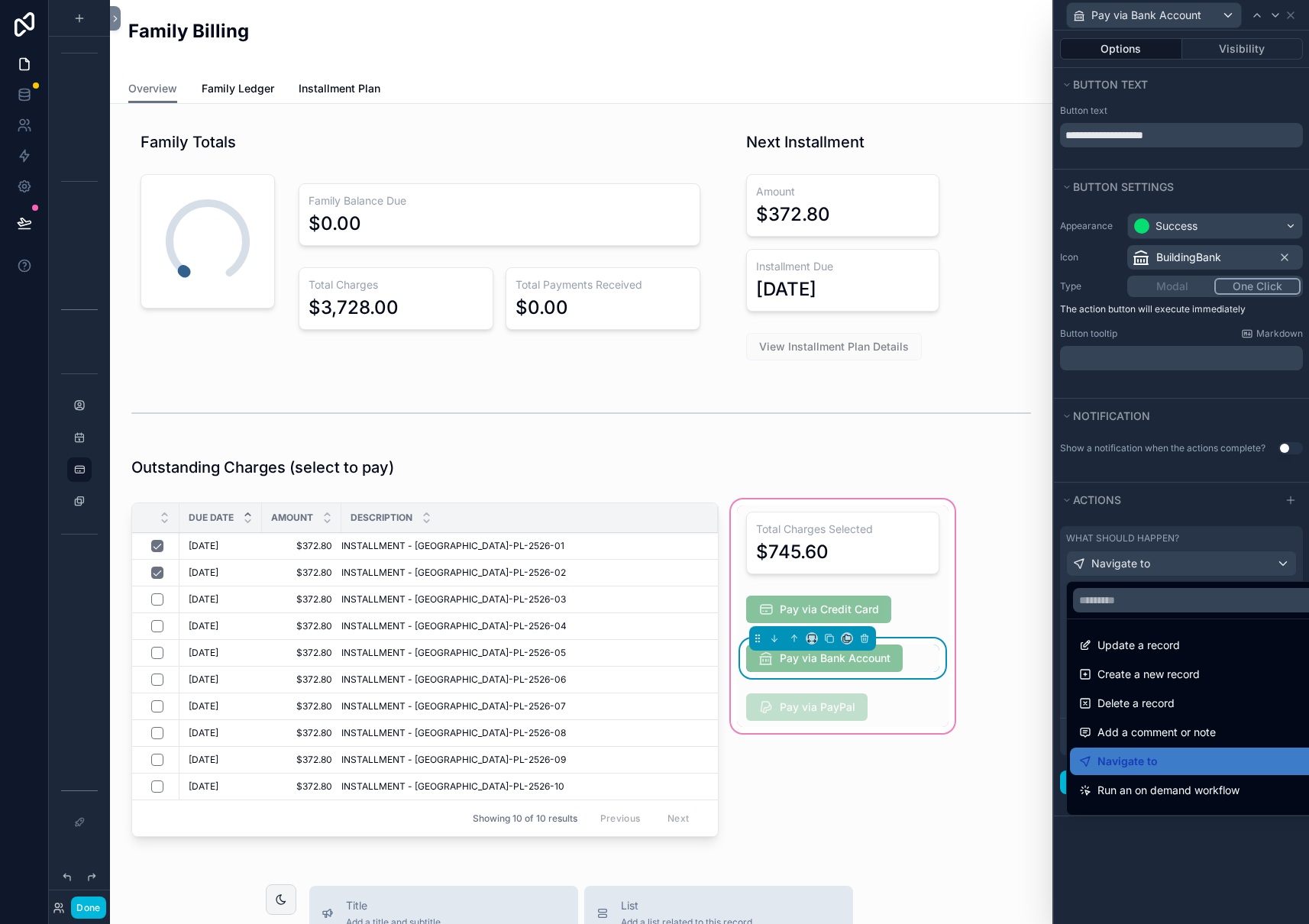
drag, startPoint x: 1237, startPoint y: 757, endPoint x: 1217, endPoint y: 275, distance: 482.4
click at [1238, 756] on div "Navigate to" at bounding box center [1199, 761] width 240 height 18
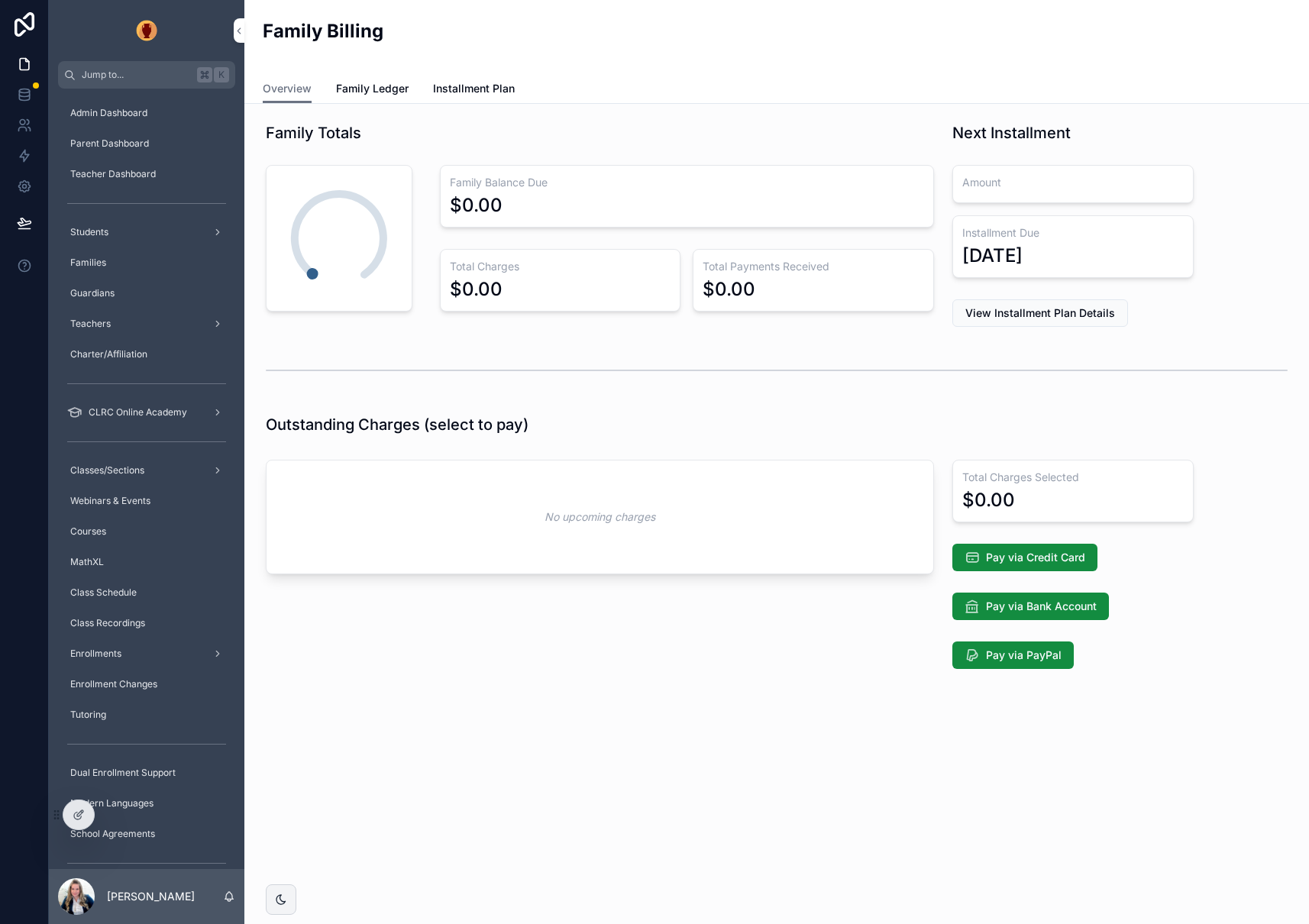
click at [0, 0] on icon at bounding box center [0, 0] width 0 height 0
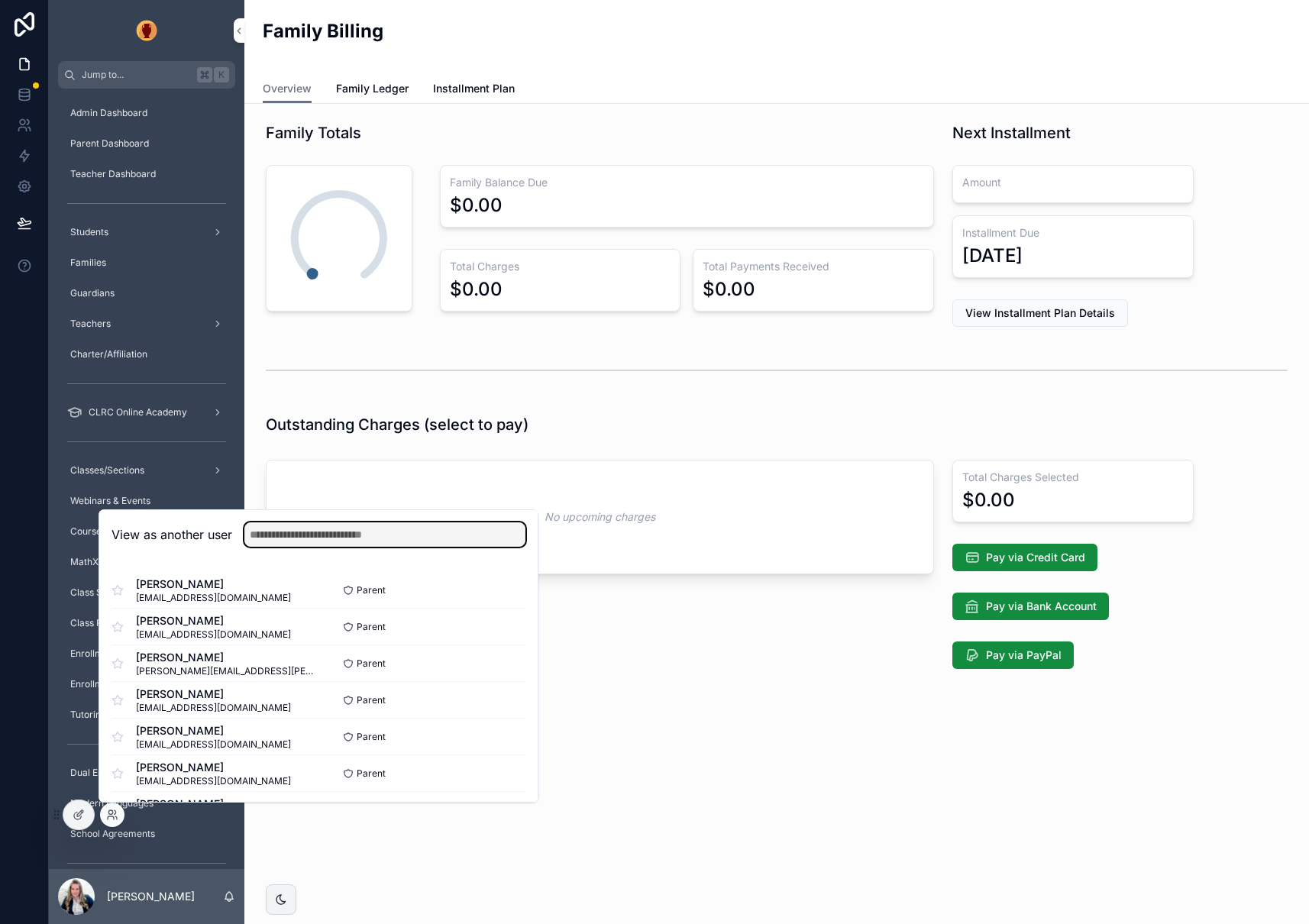
click at [500, 535] on input "text" at bounding box center [385, 535] width 281 height 25
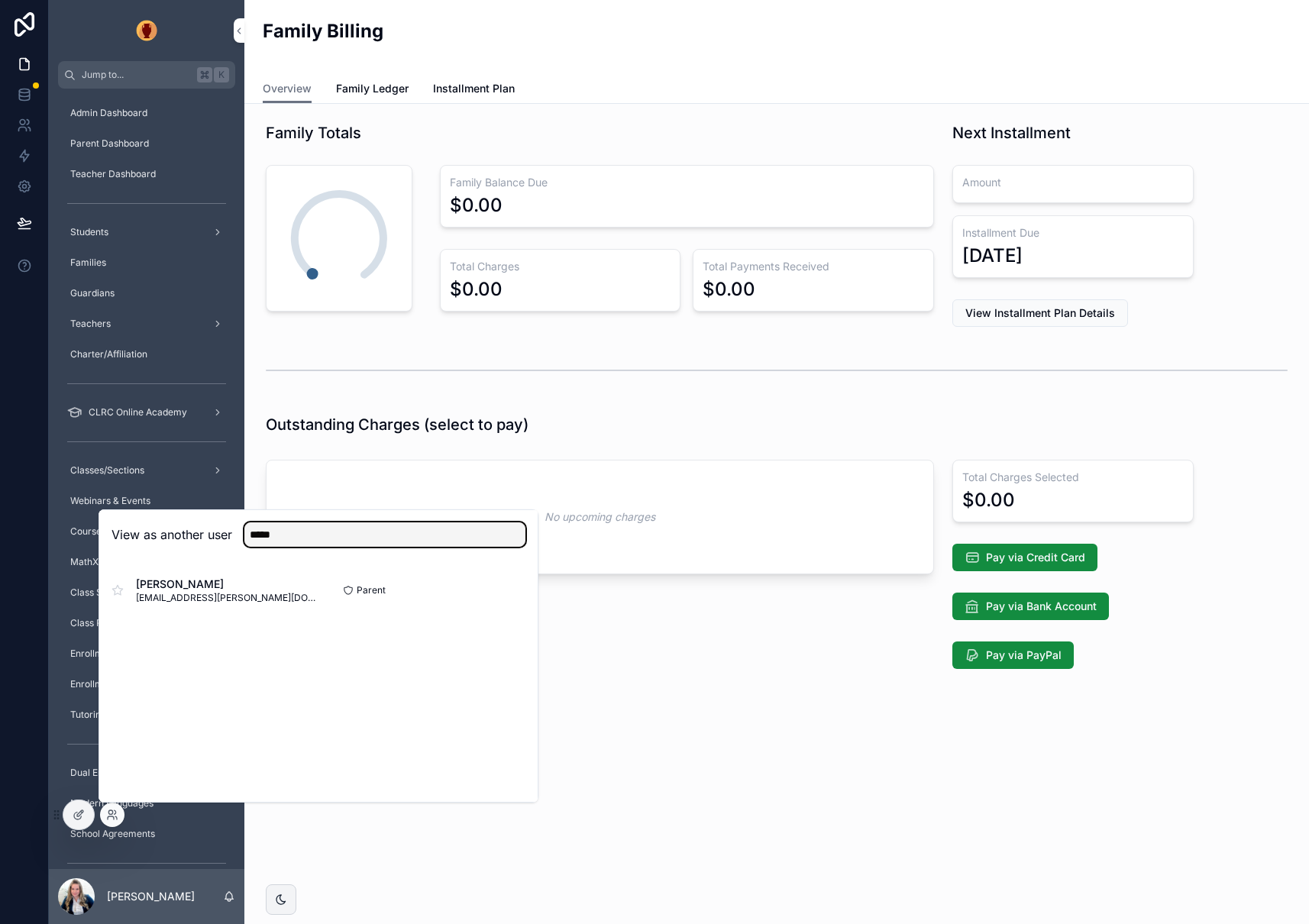
type input "*****"
click at [0, 0] on button "Select" at bounding box center [0, 0] width 0 height 0
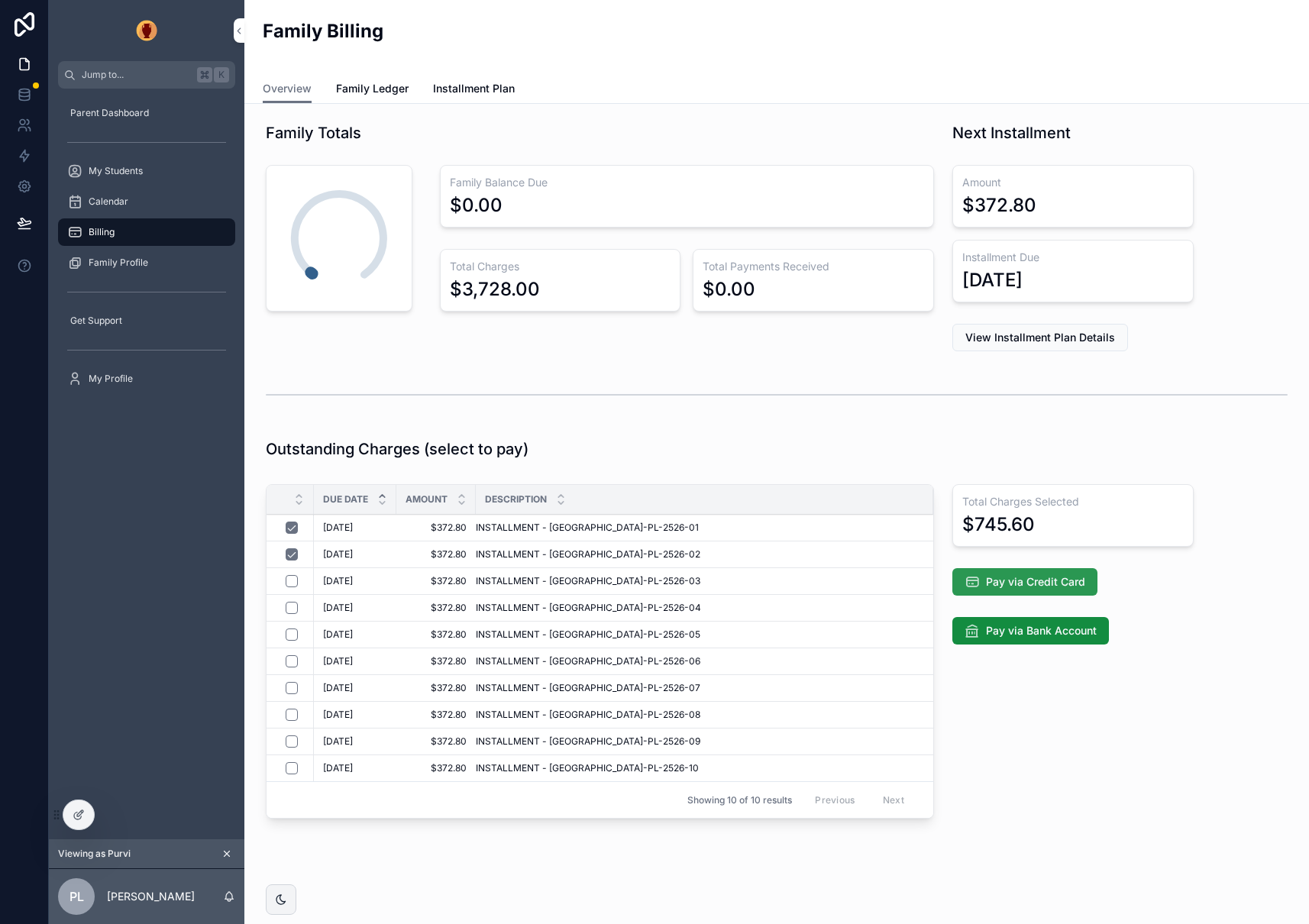
click at [1047, 582] on span "Pay via Credit Card" at bounding box center [1035, 582] width 99 height 15
click at [1026, 574] on span "Pay via Credit Card" at bounding box center [1035, 582] width 99 height 15
click at [1031, 576] on span "Pay via Credit Card" at bounding box center [1035, 582] width 99 height 15
click at [1041, 575] on span "Pay via Credit Card" at bounding box center [1035, 582] width 99 height 15
click at [1039, 580] on span "Pay via Credit Card" at bounding box center [1035, 582] width 99 height 15
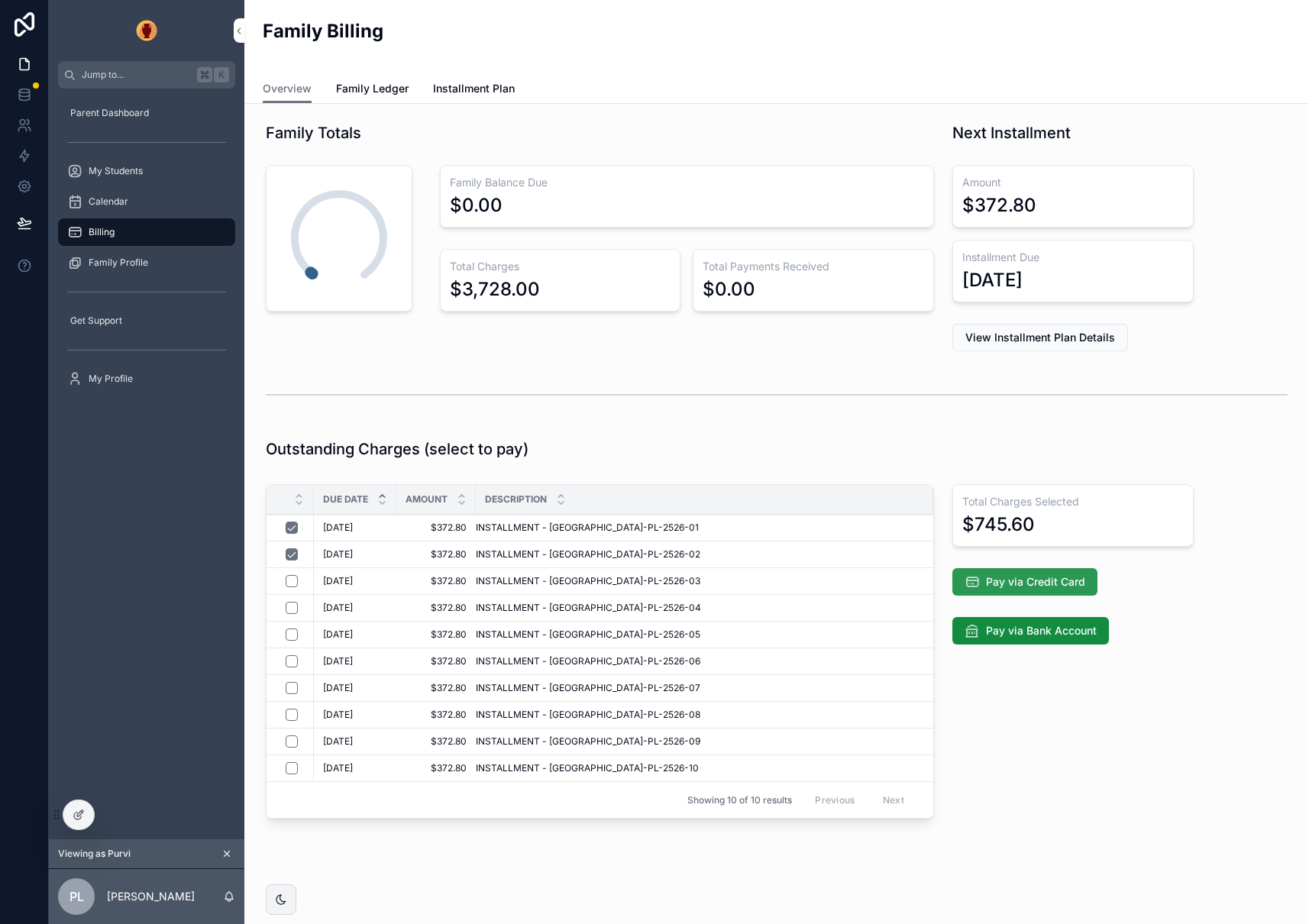
click at [1021, 579] on span "Pay via Credit Card" at bounding box center [1035, 582] width 99 height 15
click at [1027, 575] on span "Pay via Credit Card" at bounding box center [1035, 582] width 99 height 15
click at [1037, 585] on span "Pay via Credit Card" at bounding box center [1035, 582] width 99 height 15
drag, startPoint x: 1055, startPoint y: 580, endPoint x: 854, endPoint y: 568, distance: 201.4
click at [1054, 580] on span "Pay via Credit Card" at bounding box center [1035, 582] width 99 height 15
